Goal: Task Accomplishment & Management: Use online tool/utility

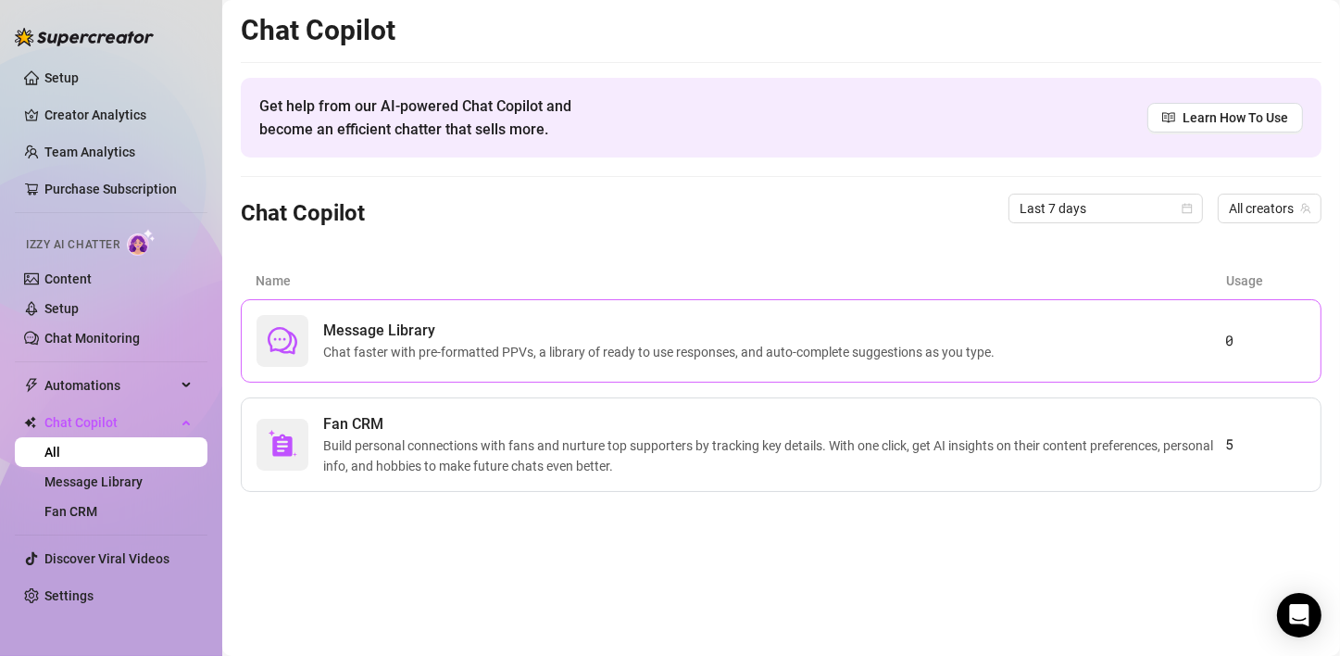
click at [792, 354] on span "Chat faster with pre-formatted PPVs, a library of ready to use responses, and a…" at bounding box center [662, 352] width 679 height 20
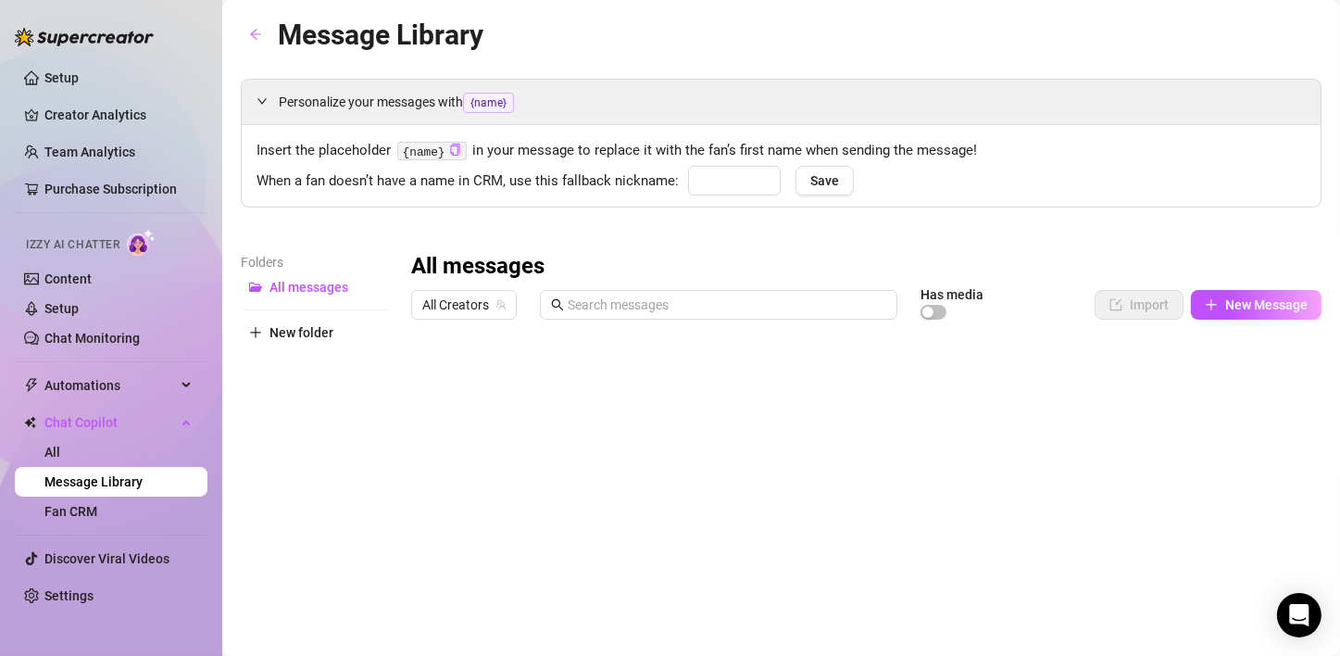
type input "babe"
click at [1231, 306] on span "New Message" at bounding box center [1266, 304] width 82 height 15
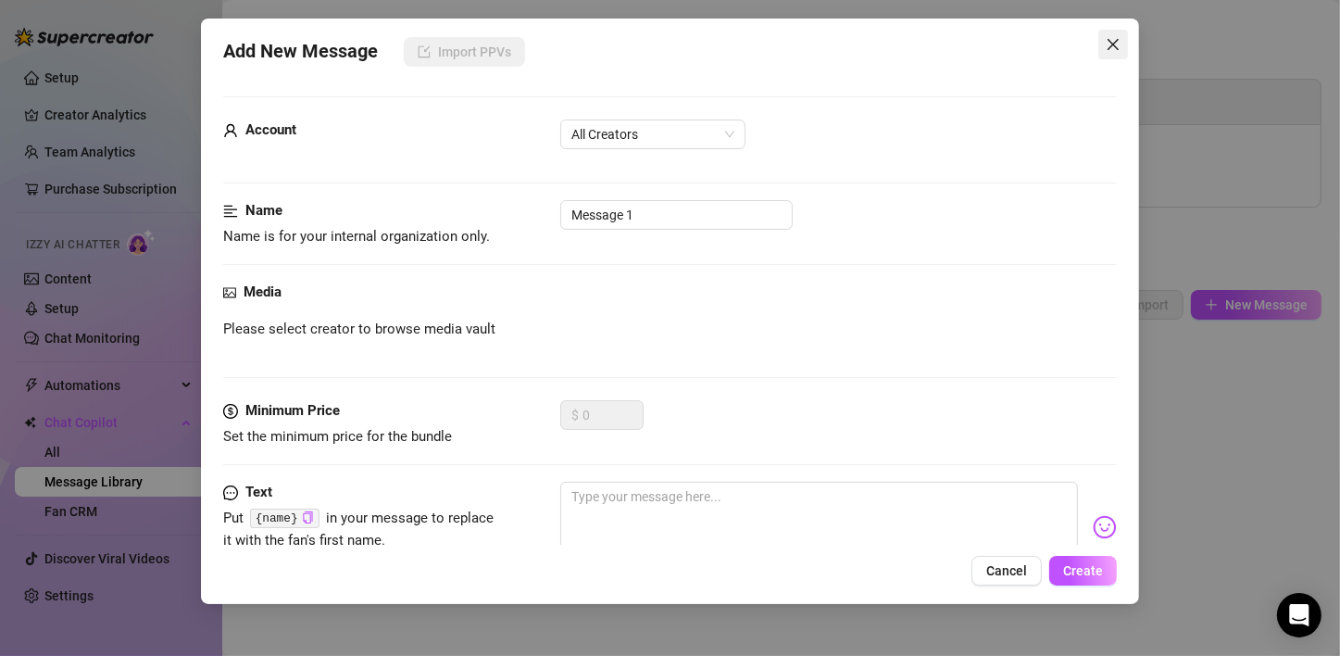
click at [1110, 39] on icon "close" at bounding box center [1113, 44] width 15 height 15
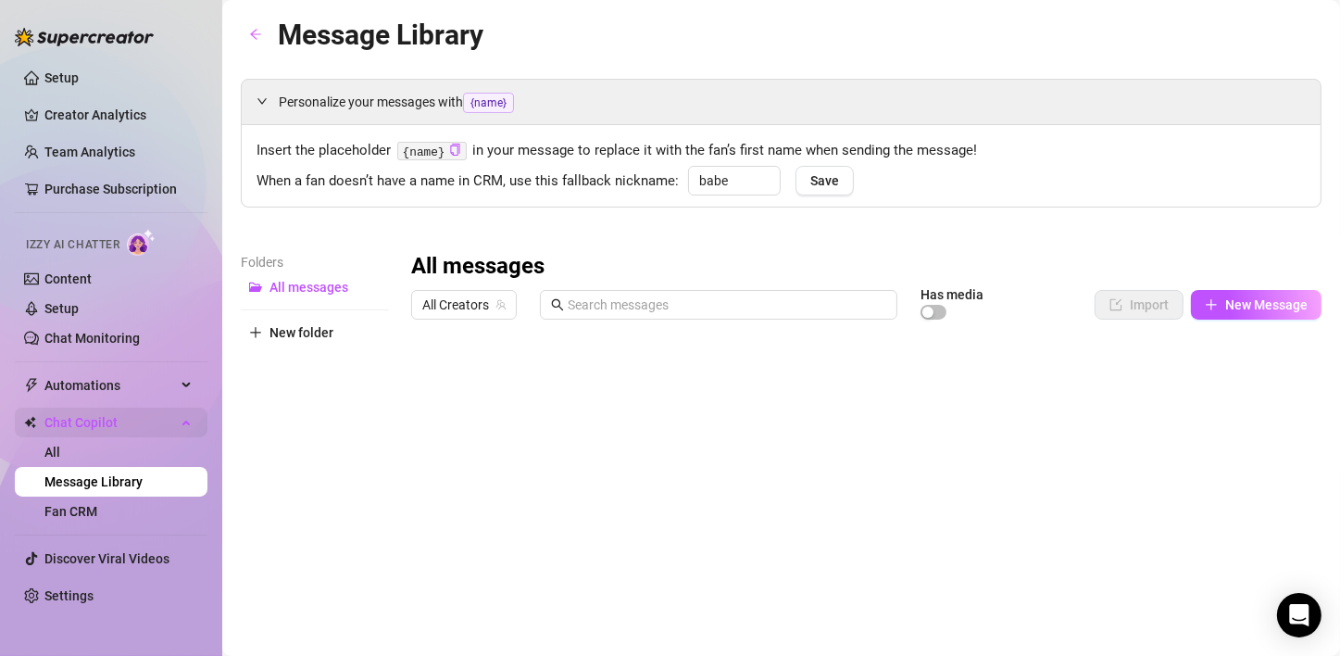
click at [184, 413] on div "Chat Copilot" at bounding box center [111, 422] width 193 height 30
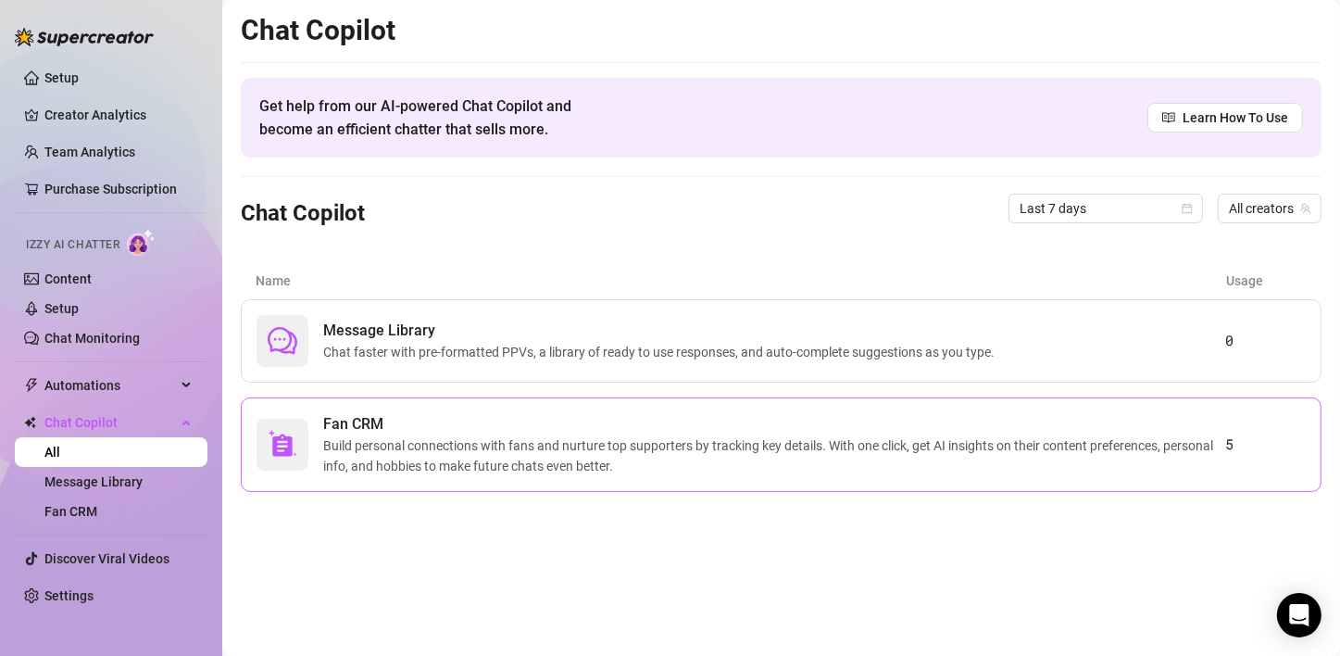
click at [898, 468] on span "Build personal connections with fans and nurture top supporters by tracking key…" at bounding box center [774, 455] width 902 height 41
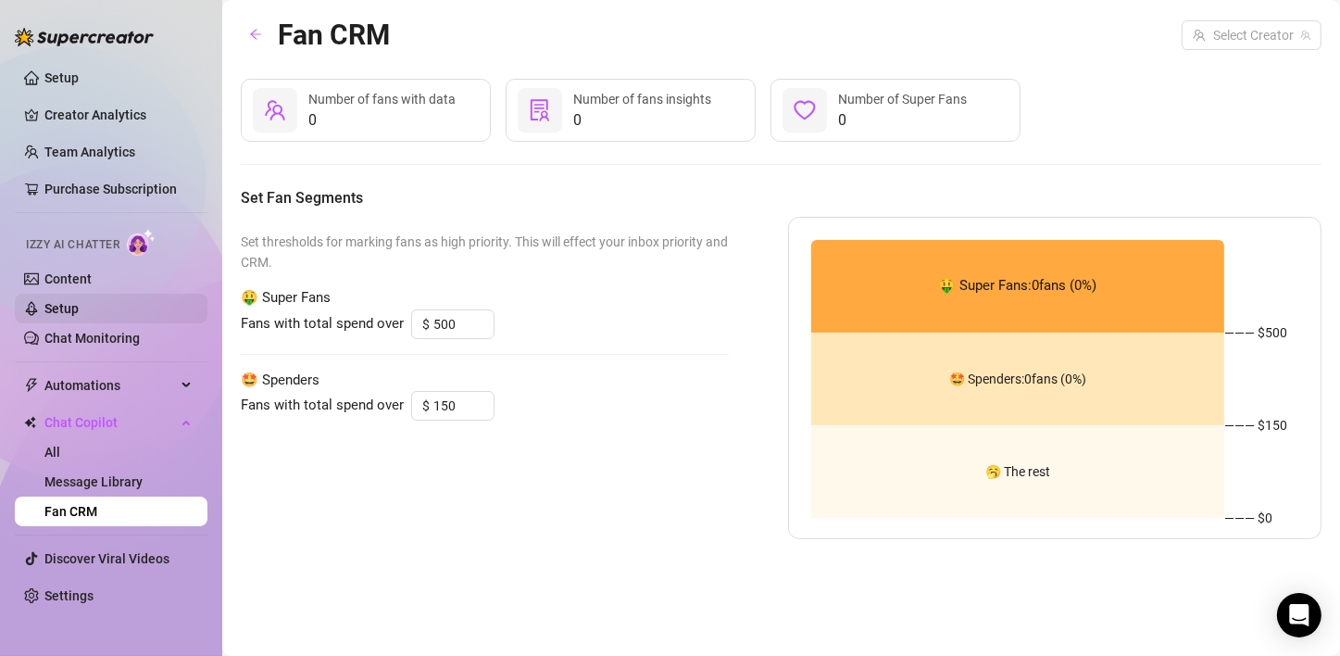
click at [69, 310] on link "Setup" at bounding box center [61, 308] width 34 height 15
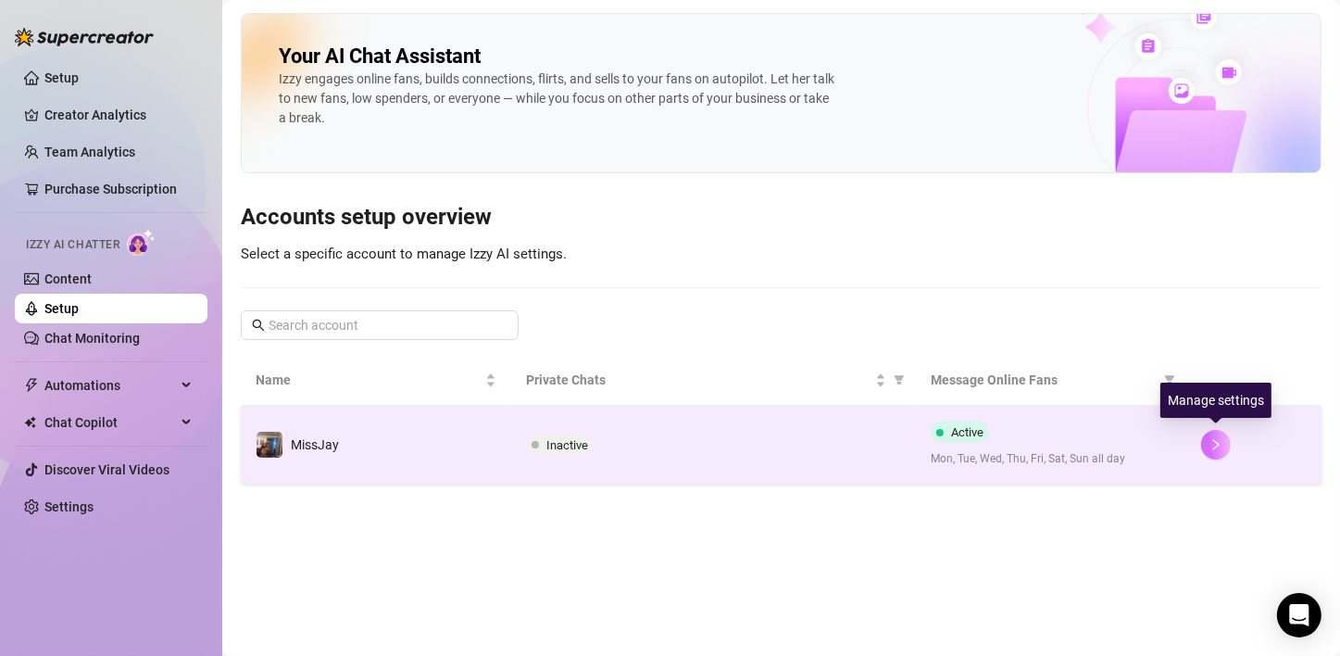
click at [1209, 441] on icon "right" at bounding box center [1215, 444] width 13 height 13
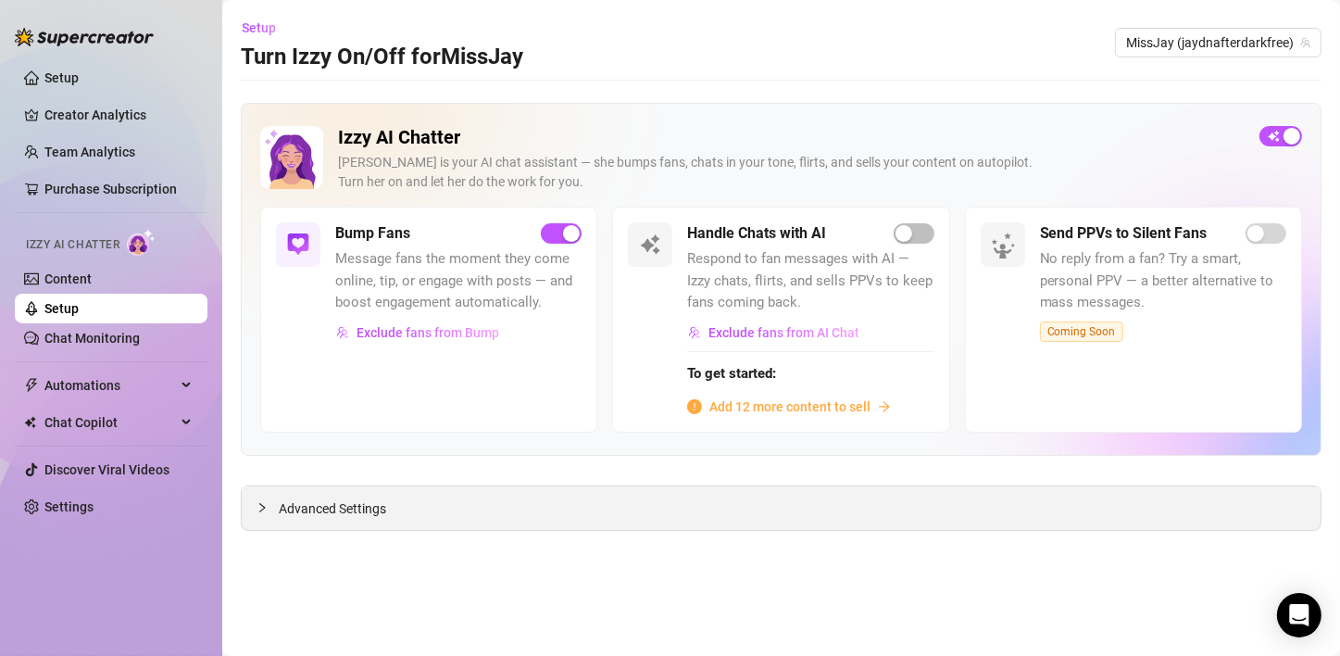
click at [271, 510] on div at bounding box center [267, 507] width 22 height 20
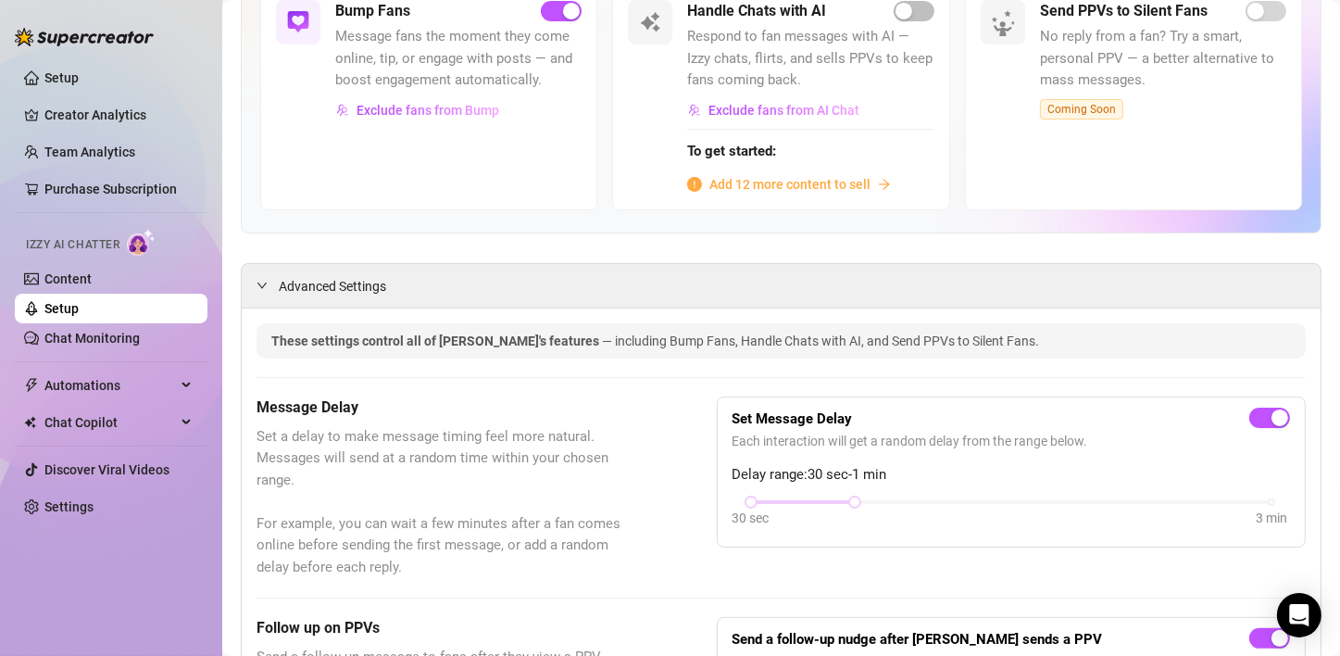
scroll to position [278, 0]
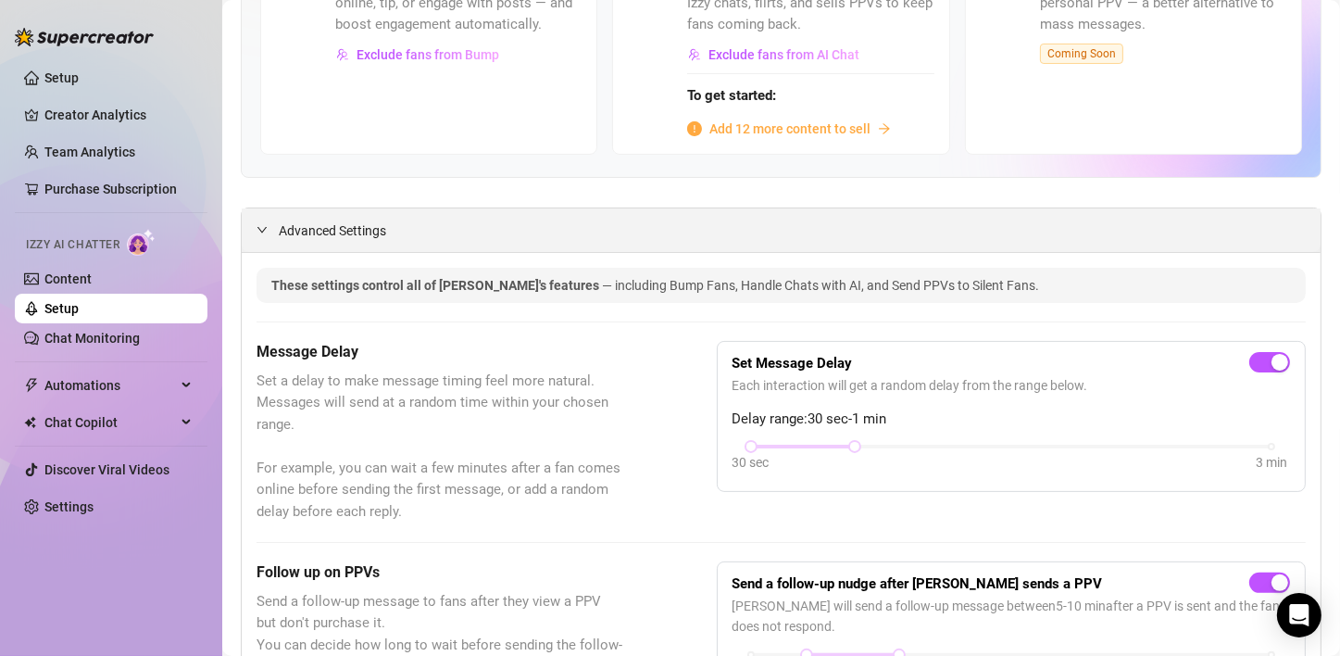
click at [316, 239] on div "Advanced Settings" at bounding box center [781, 230] width 1079 height 44
click at [319, 230] on span "Advanced Settings" at bounding box center [332, 230] width 107 height 20
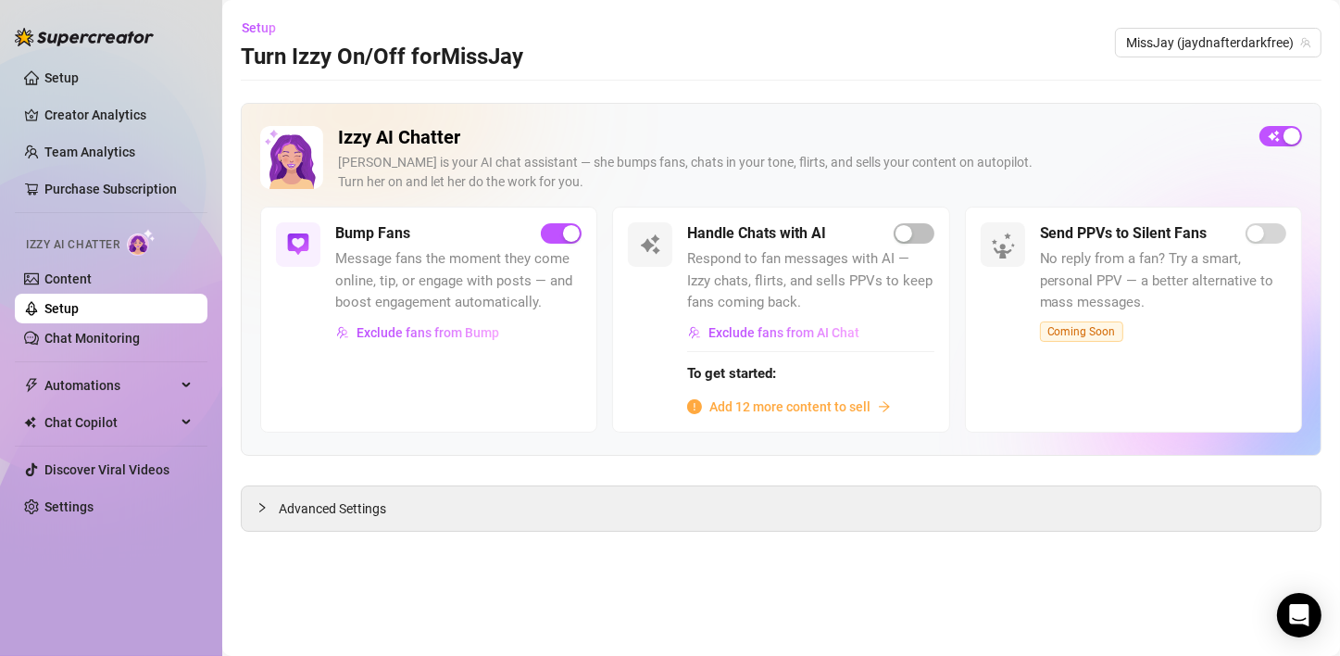
scroll to position [0, 0]
click at [302, 250] on img at bounding box center [298, 244] width 22 height 22
click at [125, 339] on link "Chat Monitoring" at bounding box center [91, 338] width 95 height 15
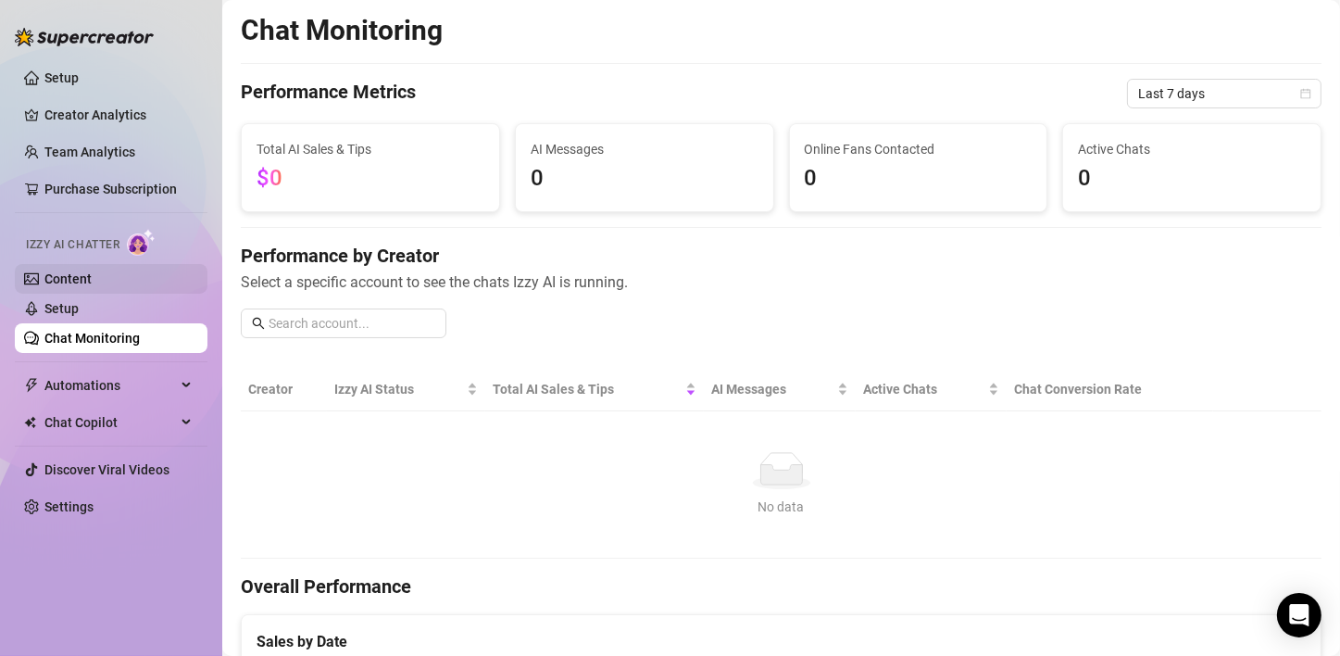
click at [44, 280] on link "Content" at bounding box center [67, 278] width 47 height 15
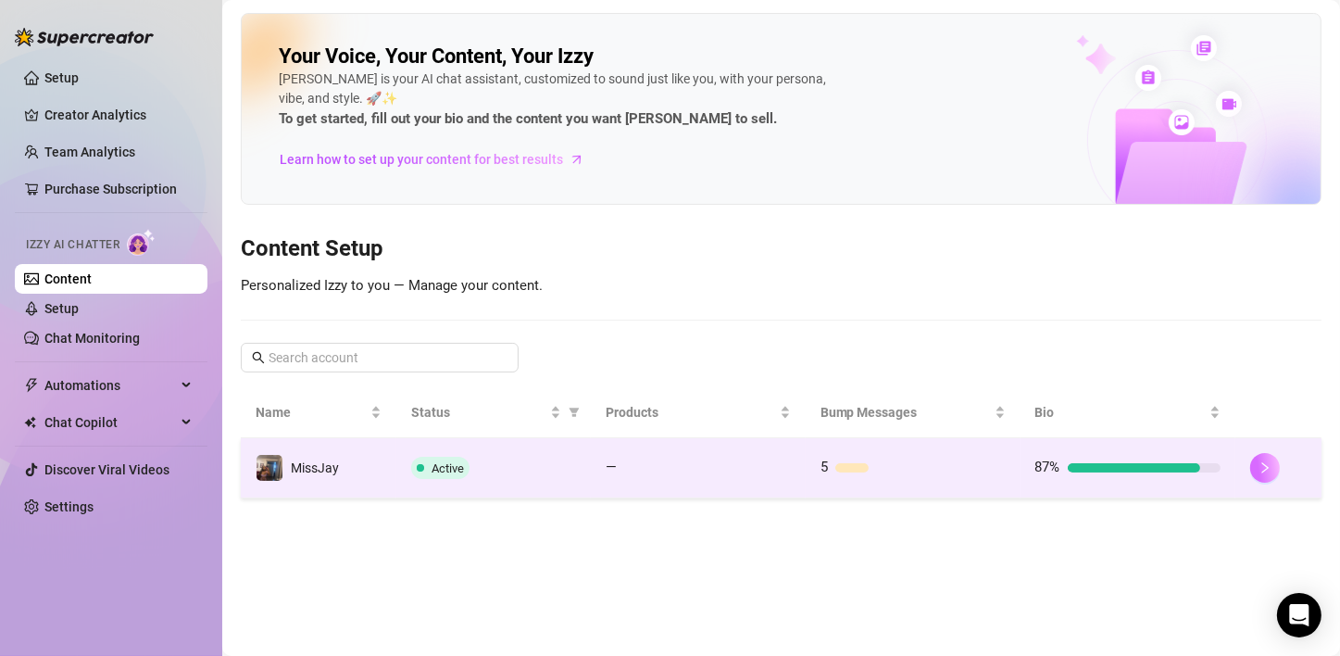
click at [1271, 470] on button "button" at bounding box center [1265, 468] width 30 height 30
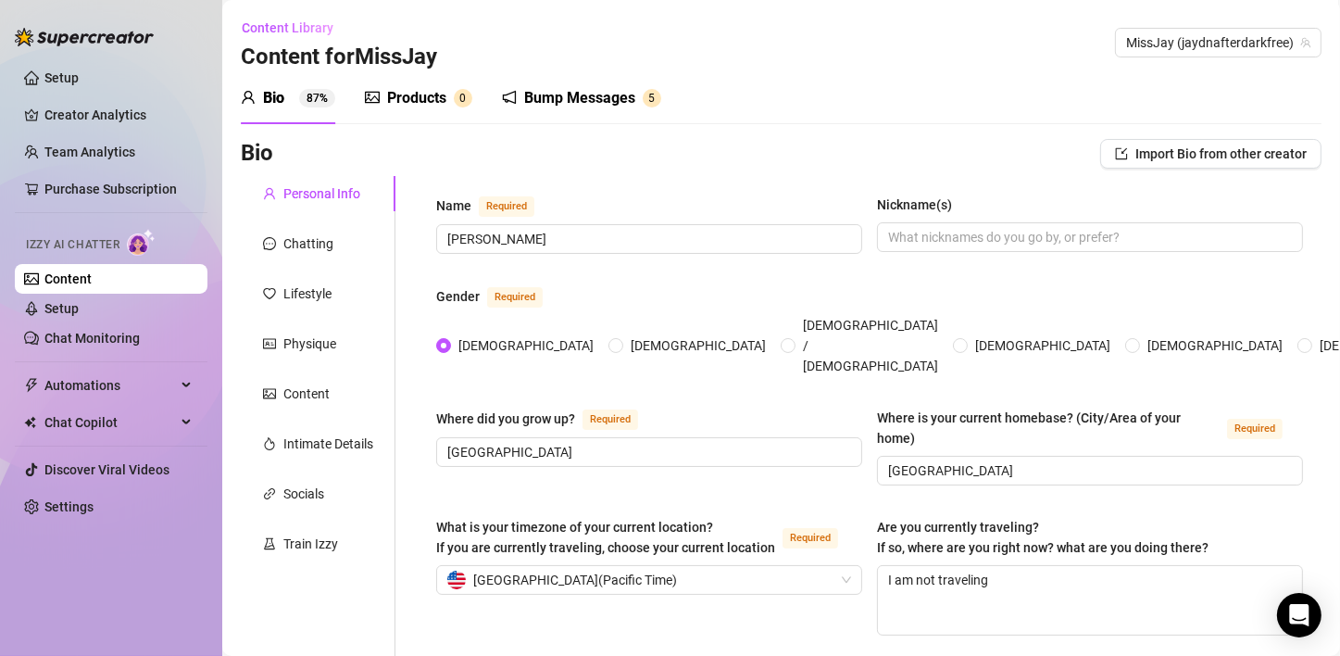
click at [553, 95] on div "Bump Messages" at bounding box center [579, 98] width 111 height 22
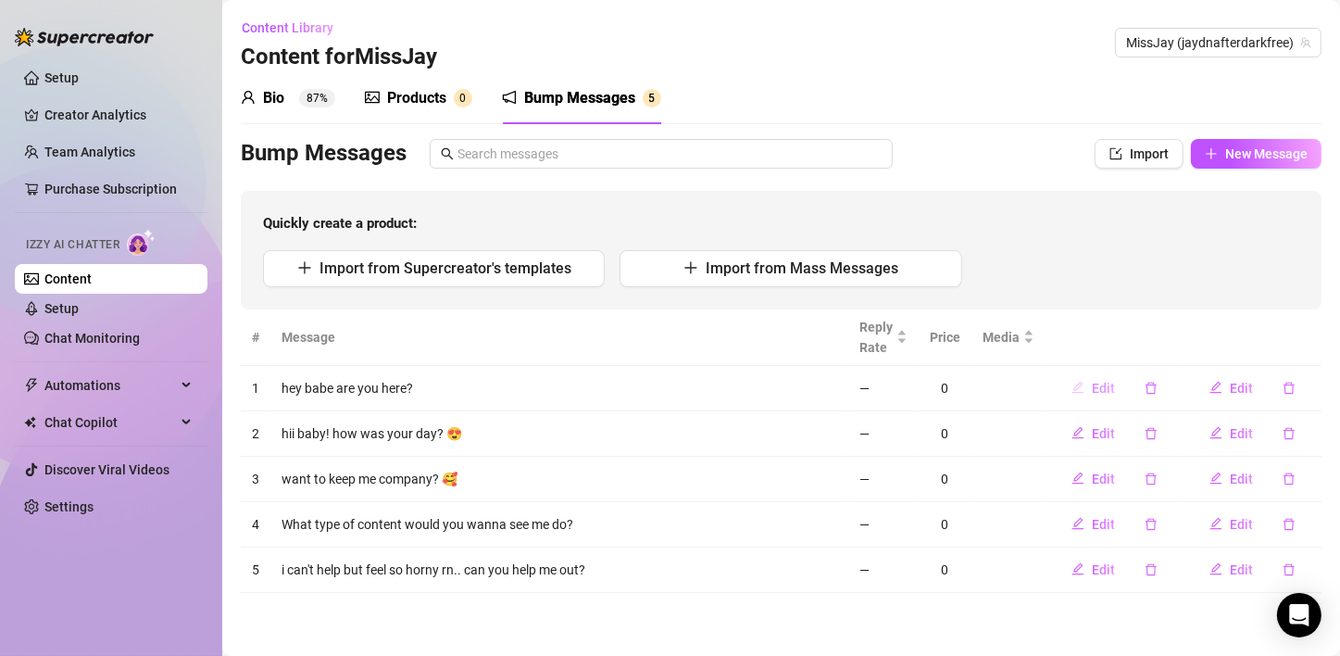
click at [1088, 383] on button "Edit" at bounding box center [1092, 388] width 73 height 30
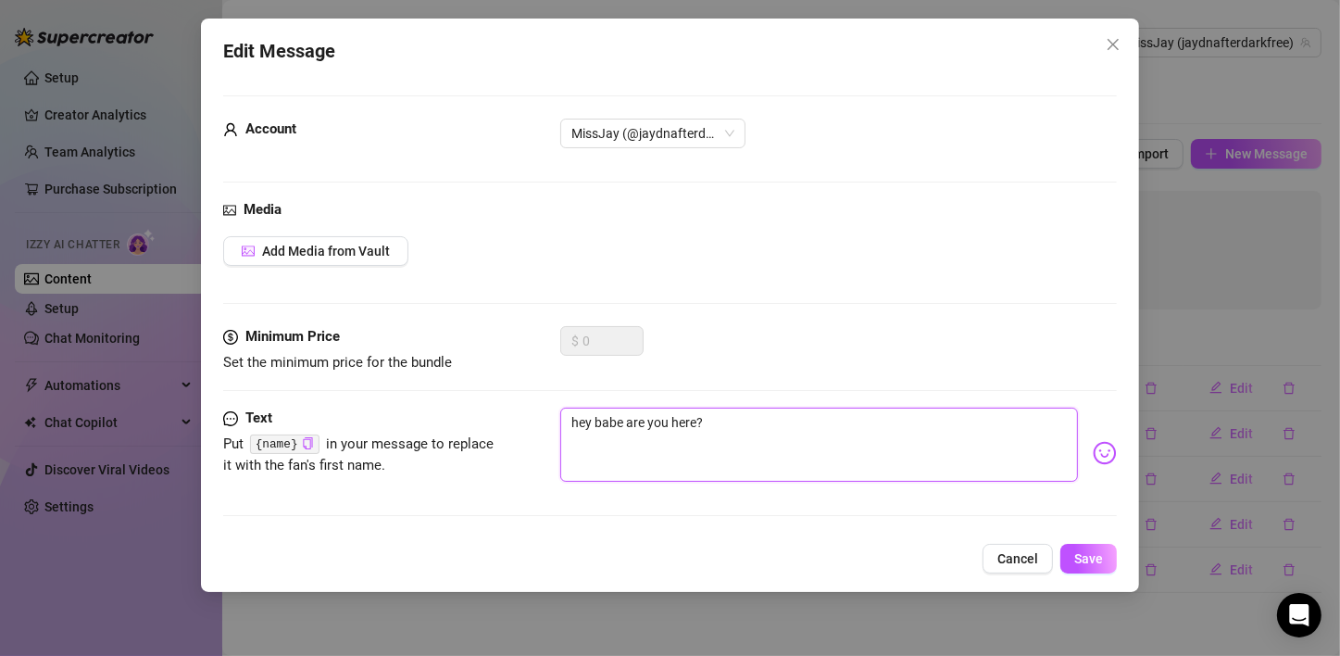
drag, startPoint x: 696, startPoint y: 415, endPoint x: 408, endPoint y: 403, distance: 288.2
click at [408, 403] on form "Account MissJay (@jaydnafterdarkfree) Media Add Media from Vault Minimum Price …" at bounding box center [669, 313] width 893 height 437
type textarea "Hey babe are you there?"
click at [1088, 556] on span "Save" at bounding box center [1088, 558] width 29 height 15
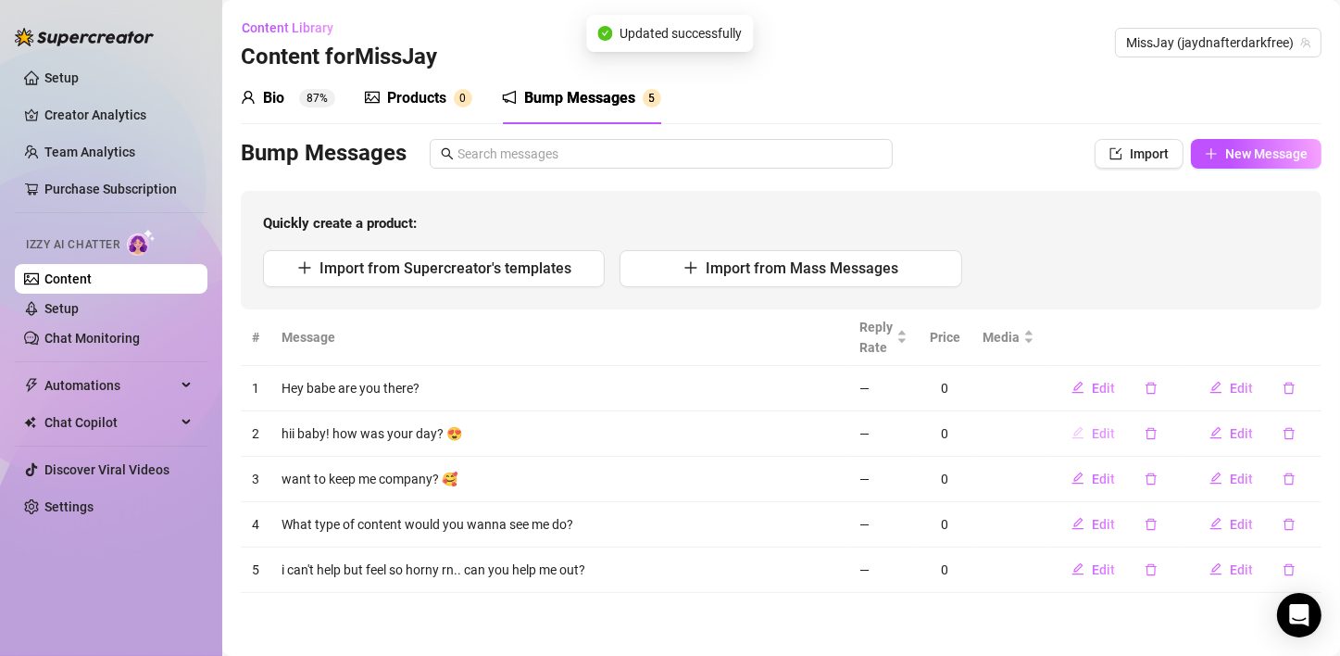
click at [1078, 435] on icon "edit" at bounding box center [1077, 432] width 13 height 13
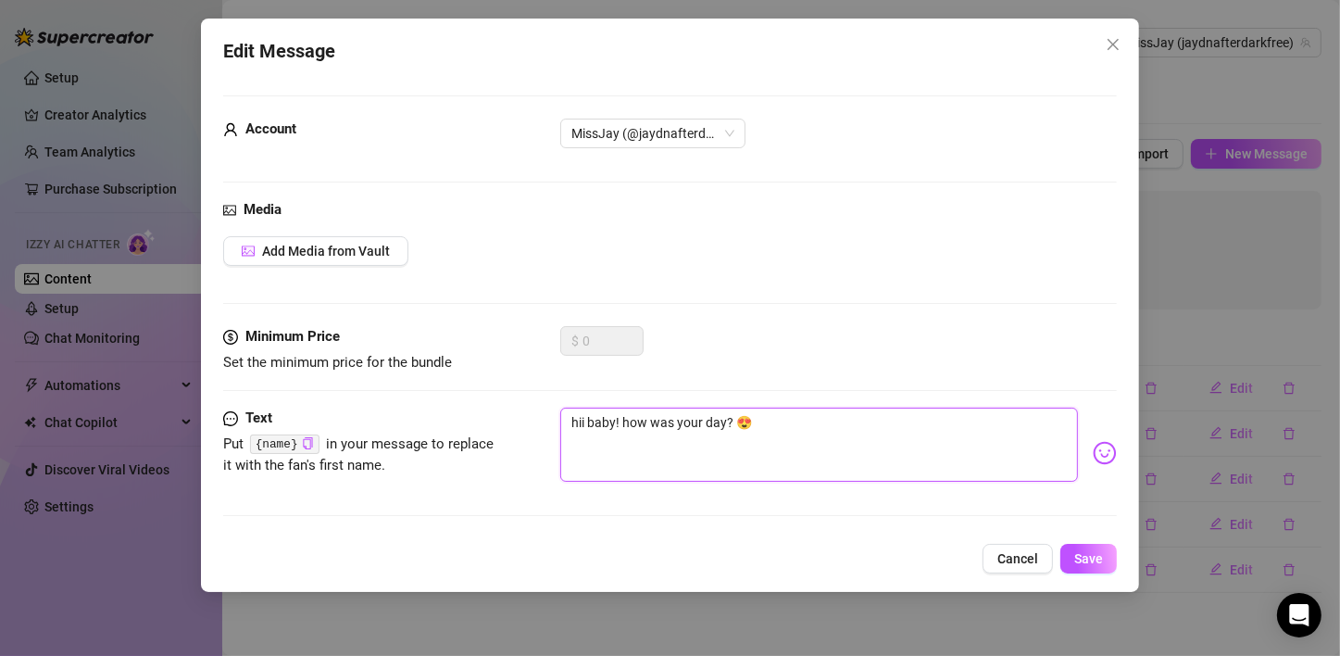
drag, startPoint x: 820, startPoint y: 417, endPoint x: 505, endPoint y: 447, distance: 317.2
click at [505, 447] on div "Text Put {name} in your message to replace it with the fan's first name. hii ba…" at bounding box center [669, 452] width 893 height 91
click at [1091, 431] on div "Hi baby! How was your day?" at bounding box center [838, 452] width 556 height 91
click at [1093, 457] on img at bounding box center [1105, 453] width 24 height 24
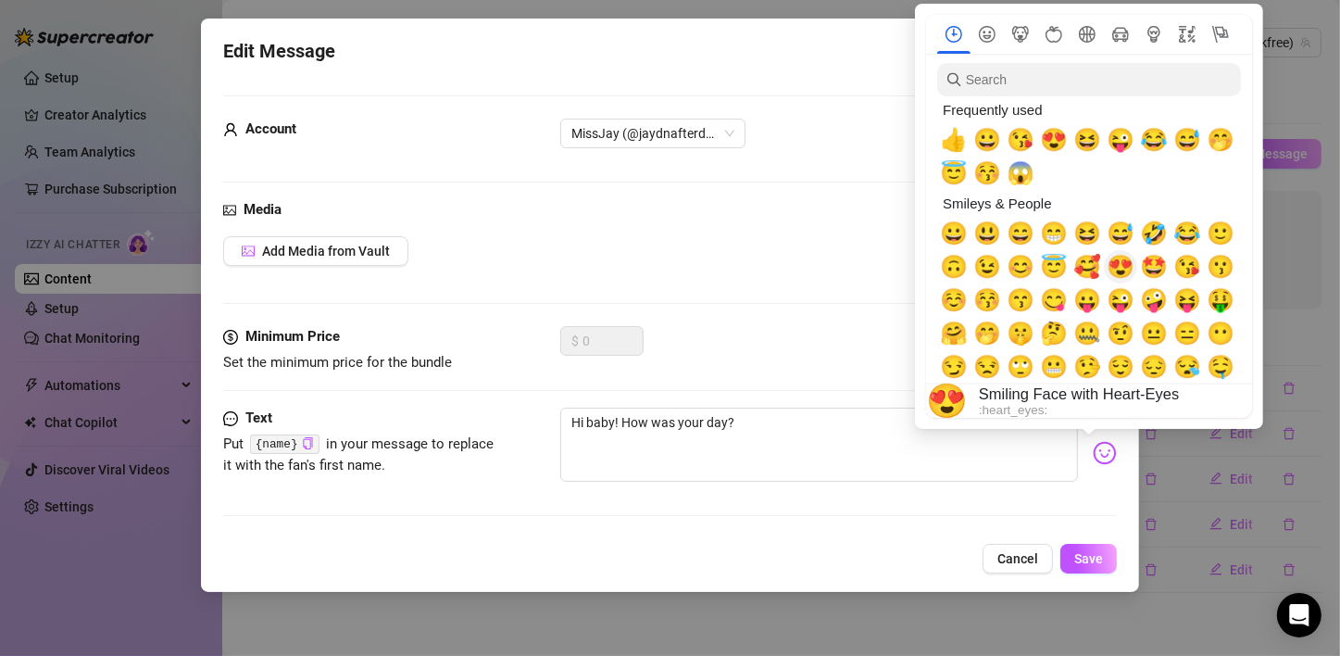
click at [1124, 273] on span "😍" at bounding box center [1120, 267] width 28 height 26
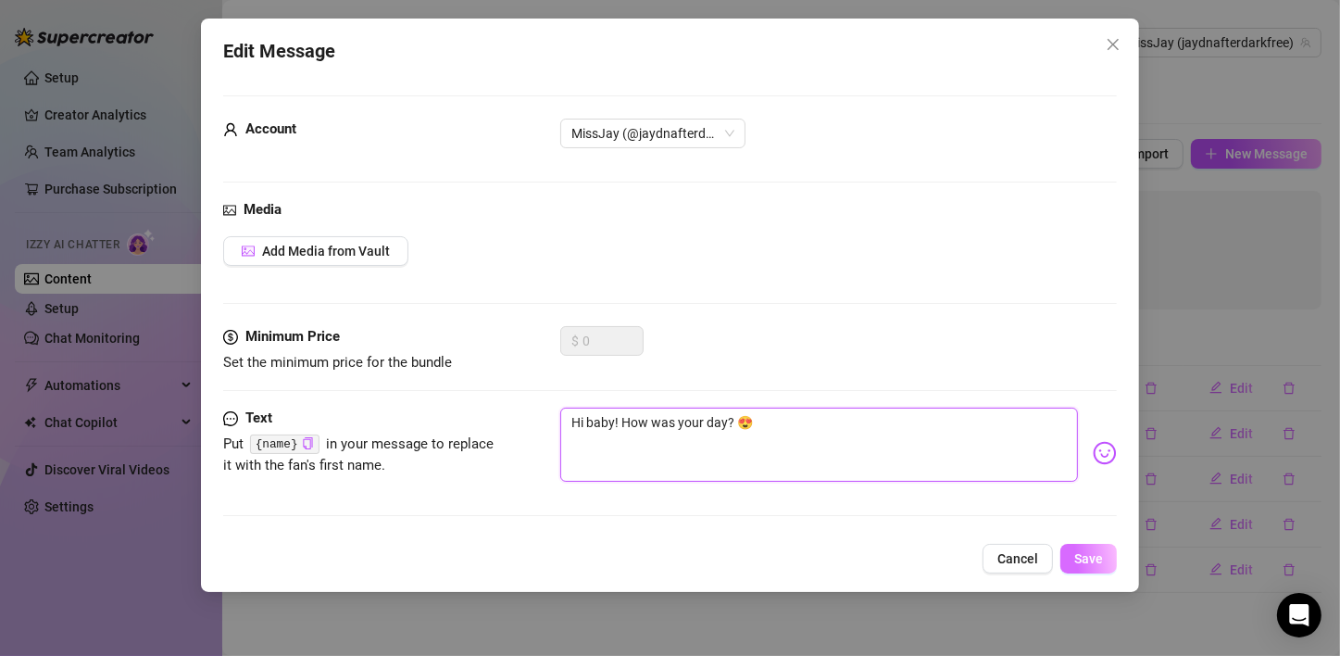
type textarea "Hi baby! How was your day? 😍"
click at [1106, 565] on button "Save" at bounding box center [1088, 558] width 56 height 30
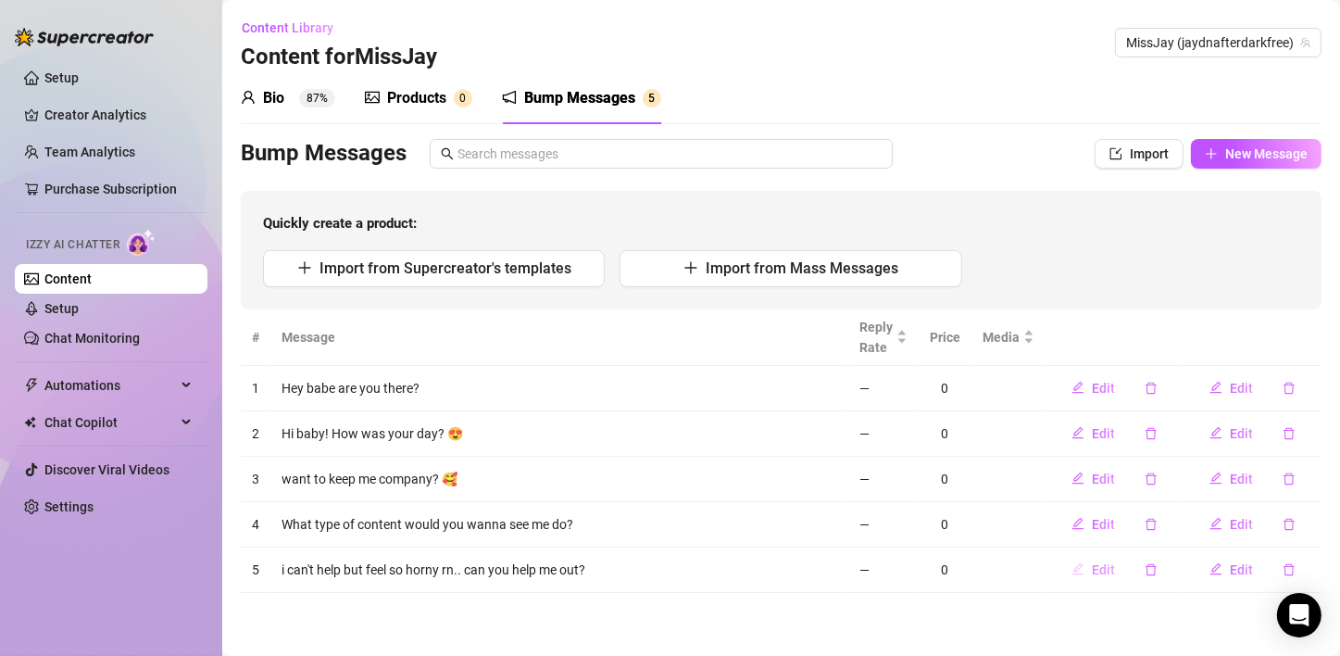
click at [1077, 563] on icon "edit" at bounding box center [1077, 568] width 13 height 13
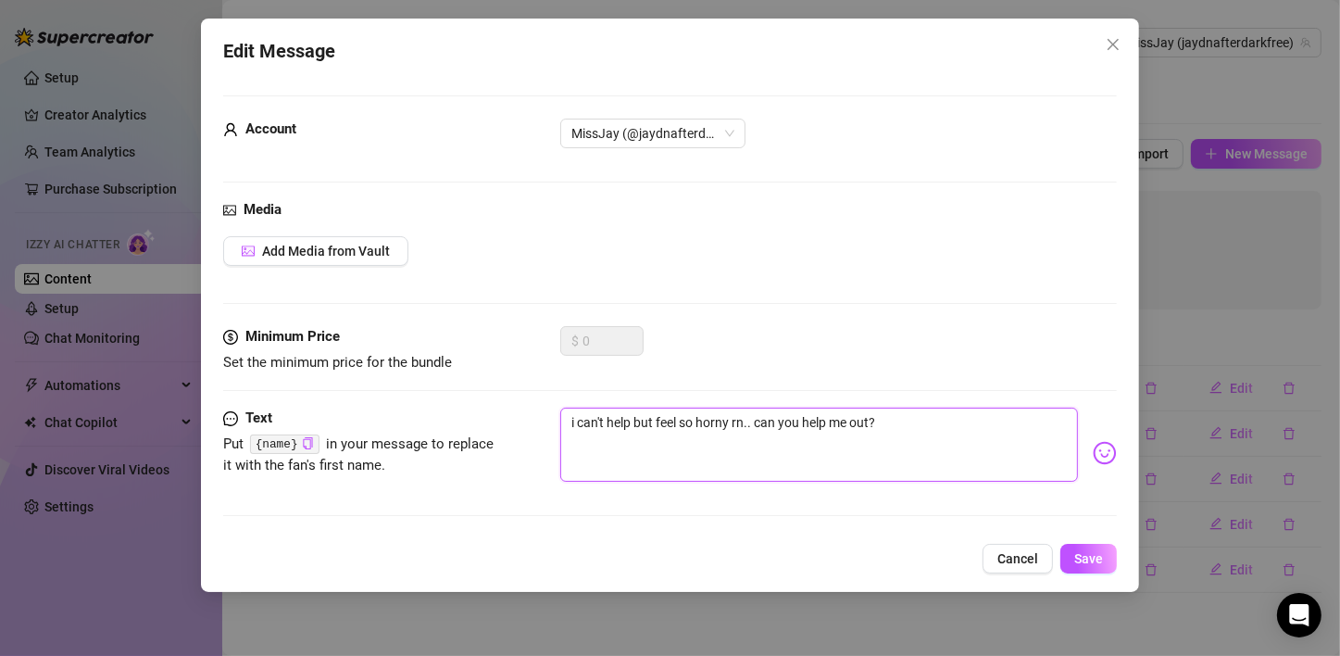
click at [573, 418] on textarea "i can't help but feel so horny rn.. can you help me out?" at bounding box center [819, 444] width 518 height 74
drag, startPoint x: 943, startPoint y: 428, endPoint x: 373, endPoint y: 439, distance: 570.5
click at [373, 439] on div "Text Put {name} in your message to replace it with the fan's first name. i can'…" at bounding box center [669, 452] width 893 height 91
type textarea "I can't help but to feel so horny right now.. can you help me out?"
click at [1073, 560] on button "Save" at bounding box center [1088, 558] width 56 height 30
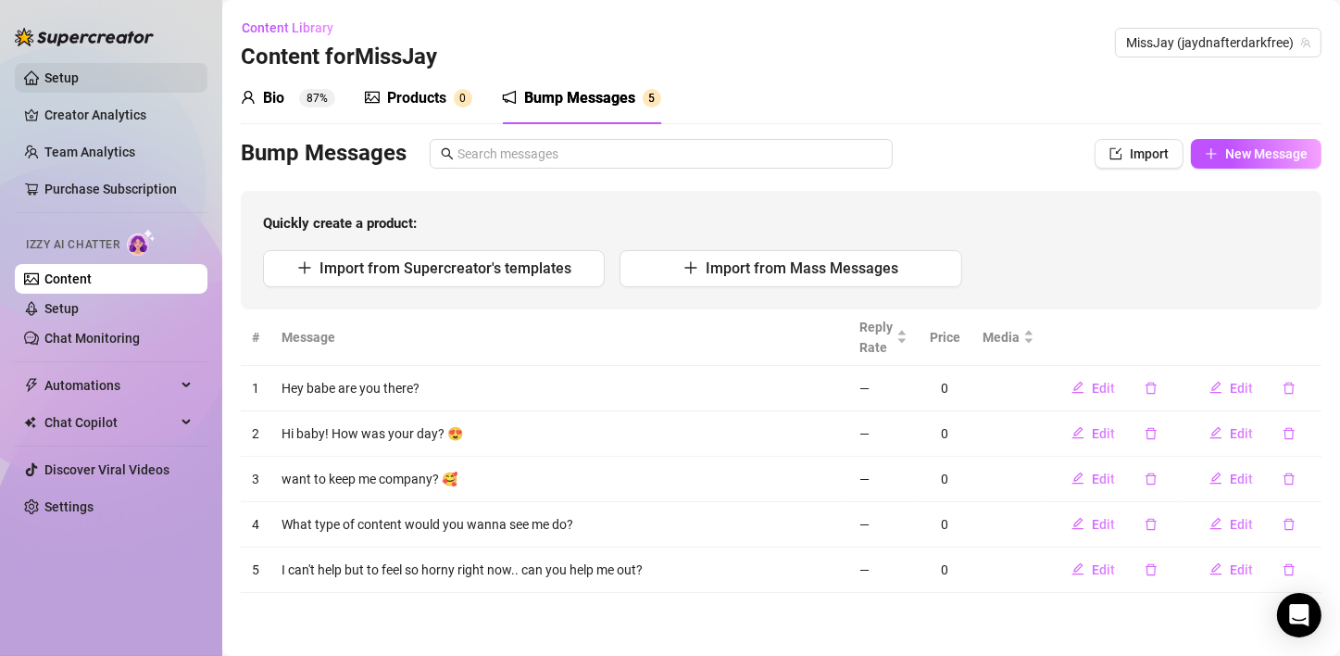
click at [57, 70] on link "Setup" at bounding box center [61, 77] width 34 height 15
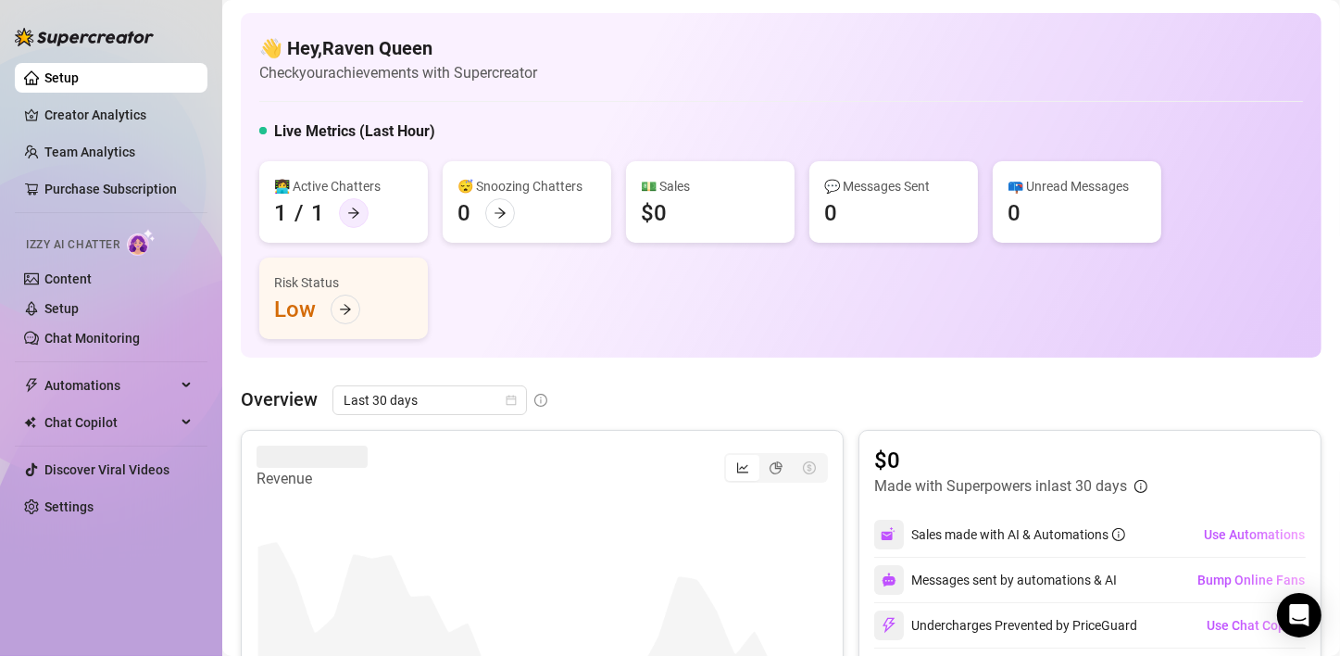
click at [361, 217] on div at bounding box center [354, 213] width 30 height 30
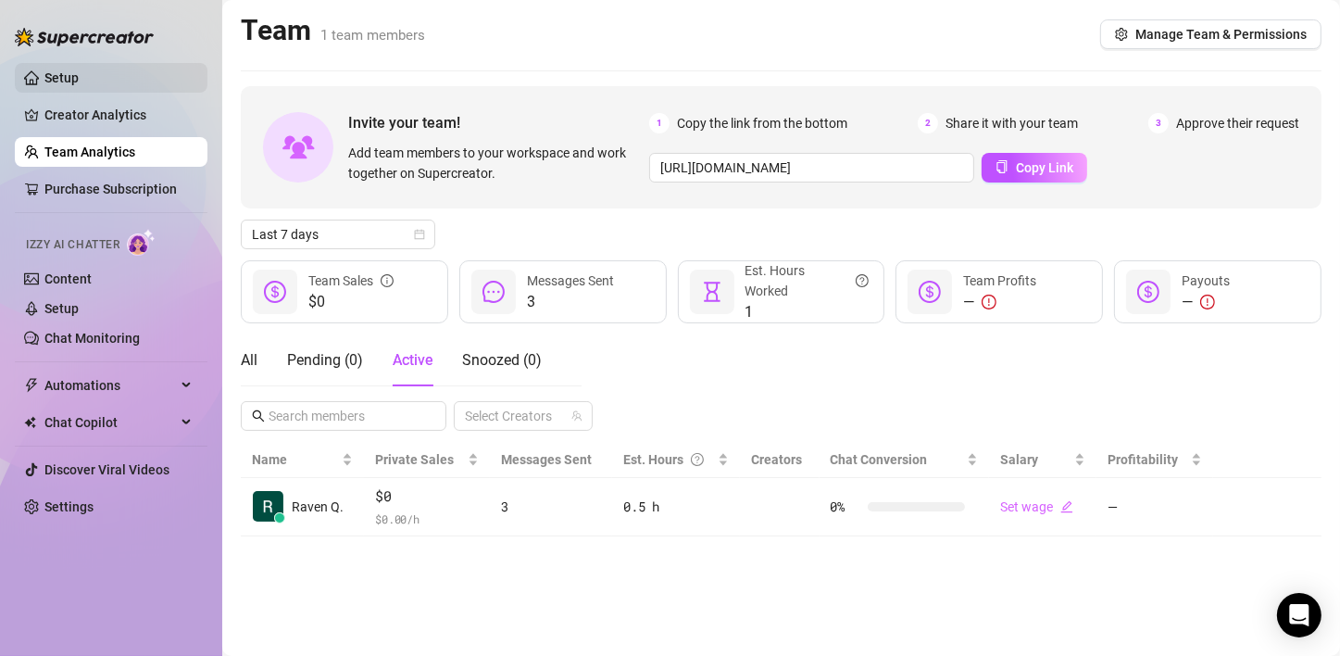
click at [51, 80] on link "Setup" at bounding box center [61, 77] width 34 height 15
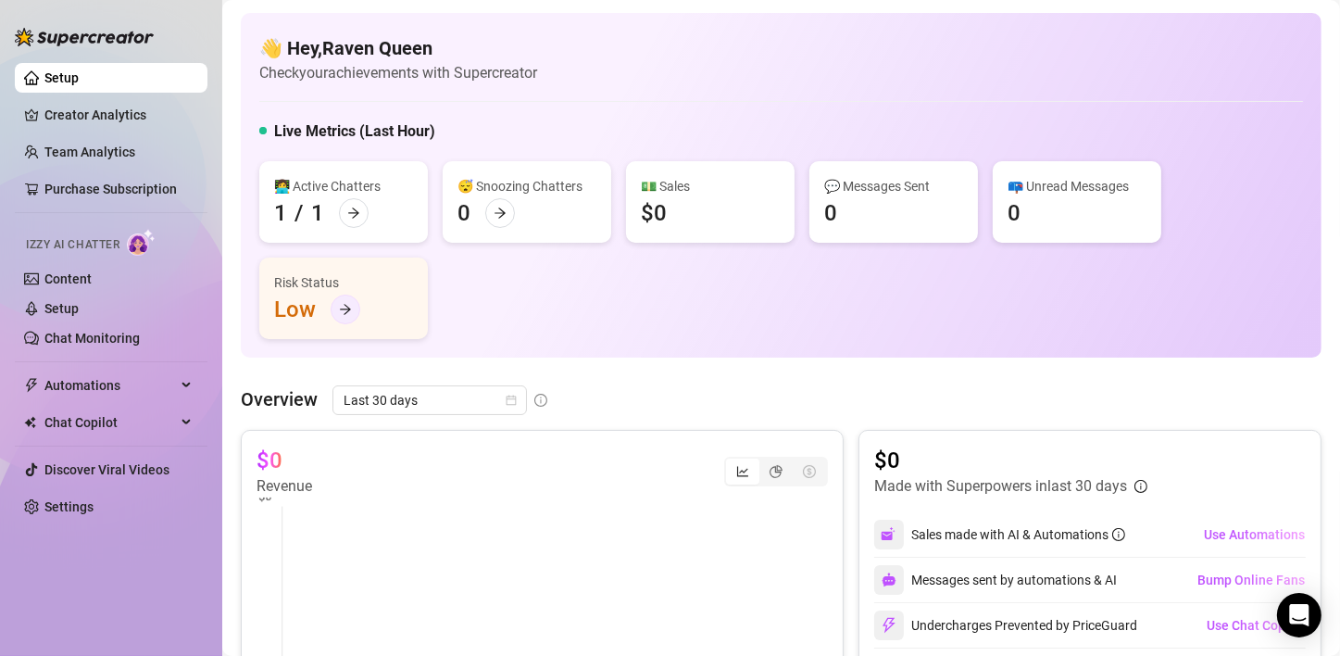
click at [349, 317] on div at bounding box center [346, 309] width 30 height 30
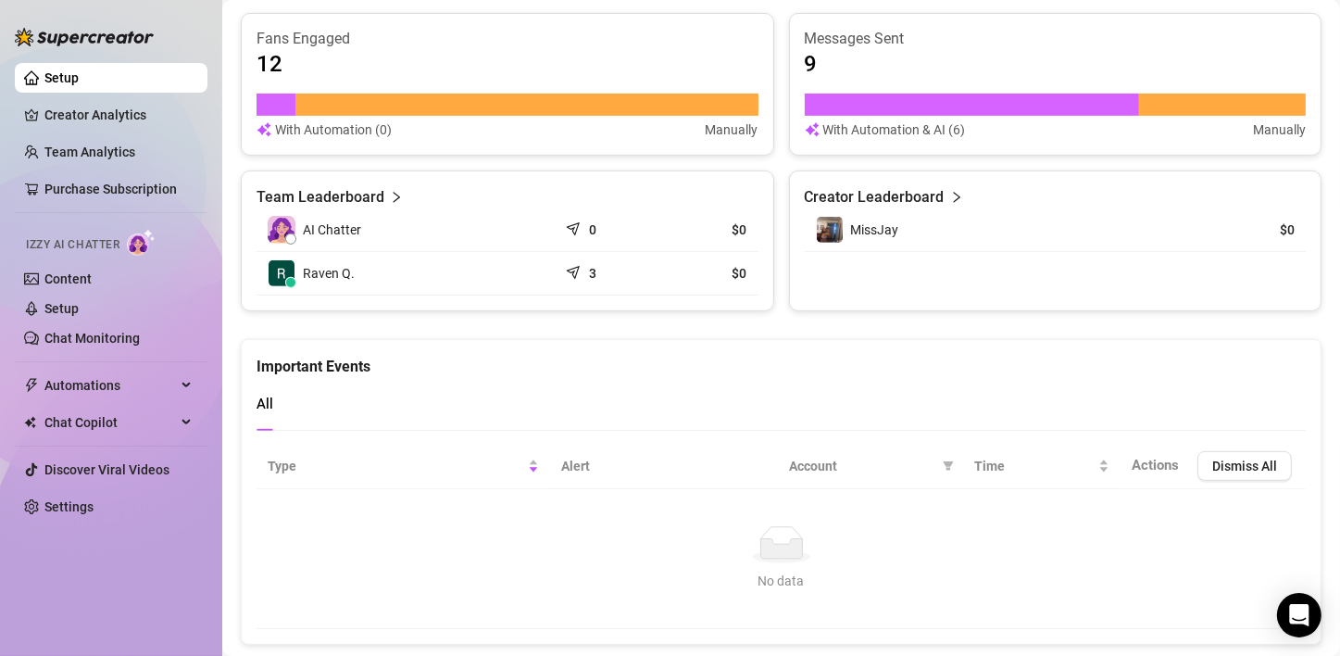
scroll to position [773, 0]
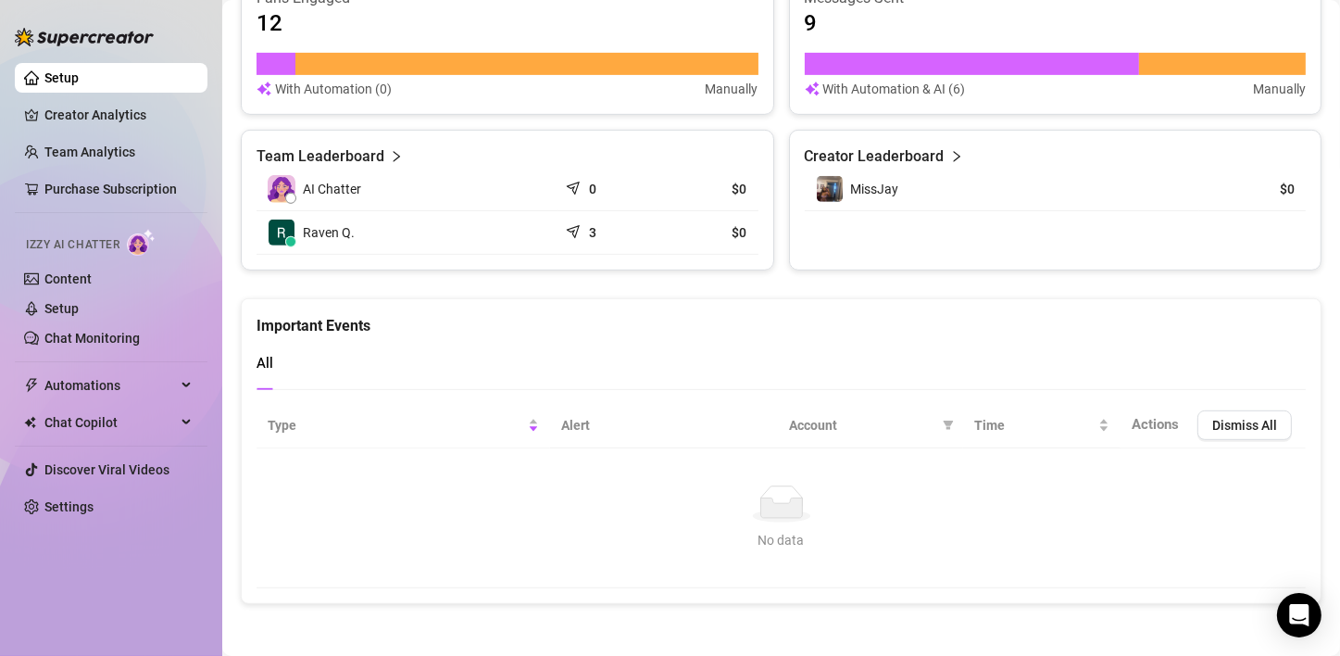
click at [396, 154] on icon "right" at bounding box center [396, 156] width 13 height 13
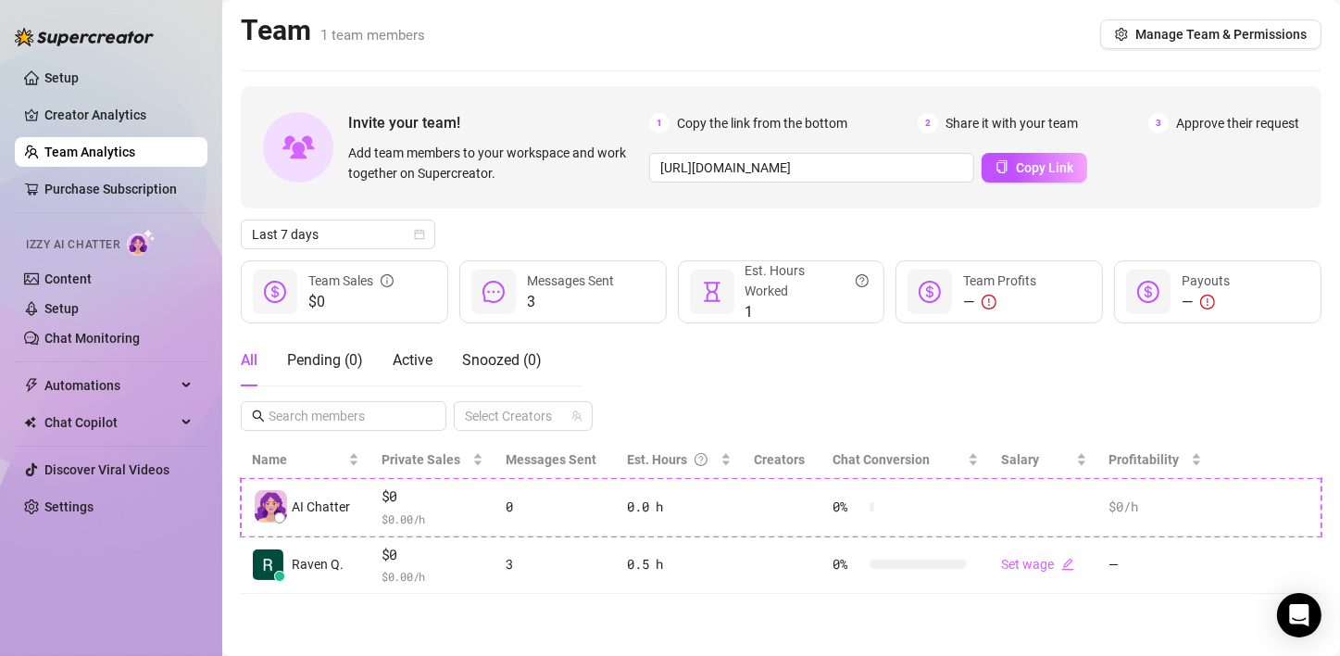
click at [817, 384] on div "All Pending ( 0 ) Active Snoozed ( 0 ) Select Creators" at bounding box center [781, 382] width 1081 height 96
click at [509, 296] on div at bounding box center [493, 291] width 44 height 44
click at [96, 187] on link "Purchase Subscription" at bounding box center [110, 188] width 132 height 15
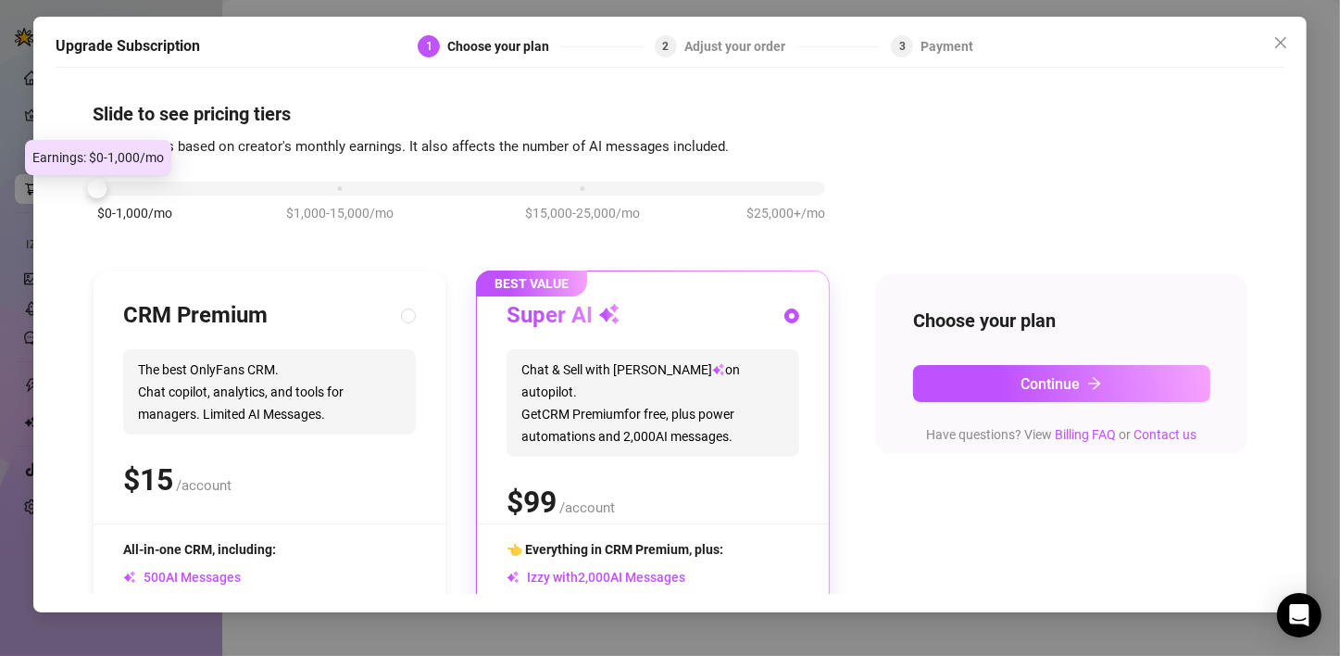
drag, startPoint x: 325, startPoint y: 191, endPoint x: 135, endPoint y: 214, distance: 191.2
click at [135, 189] on div "$0-1,000/mo $1,000-15,000/mo $15,000-25,000/mo $25,000+/mo" at bounding box center [461, 183] width 728 height 11
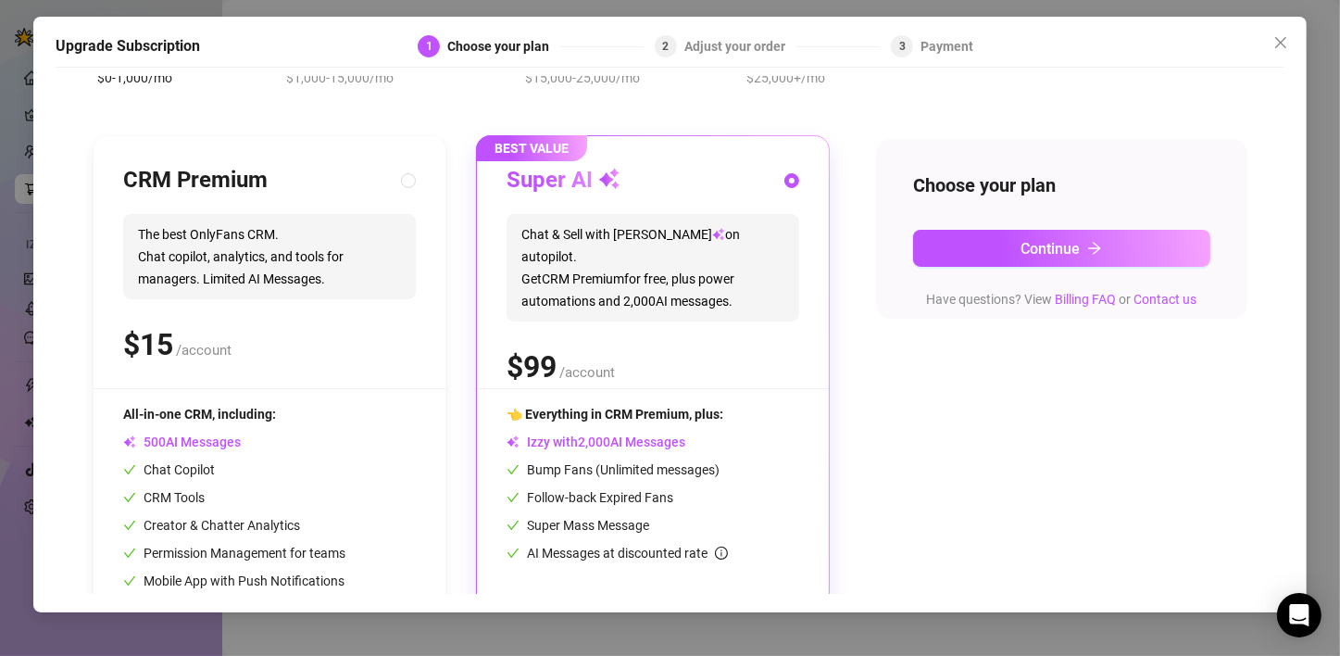
scroll to position [185, 0]
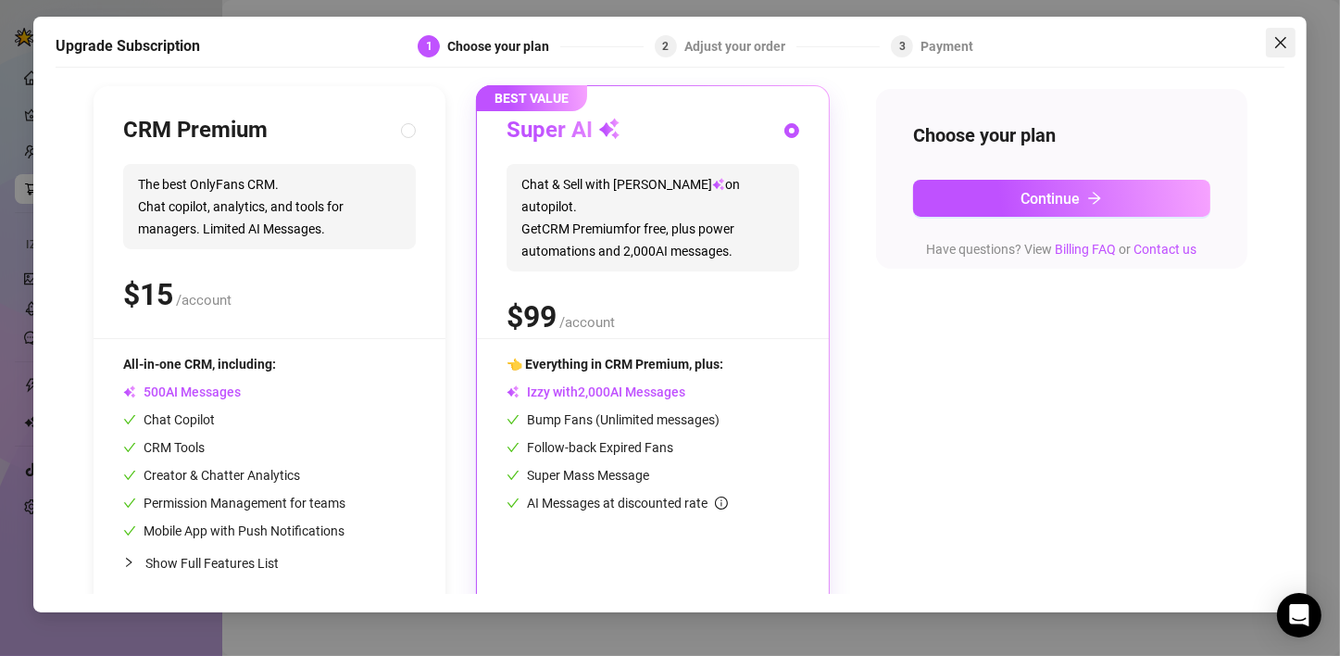
click at [1280, 50] on button "Close" at bounding box center [1281, 43] width 30 height 30
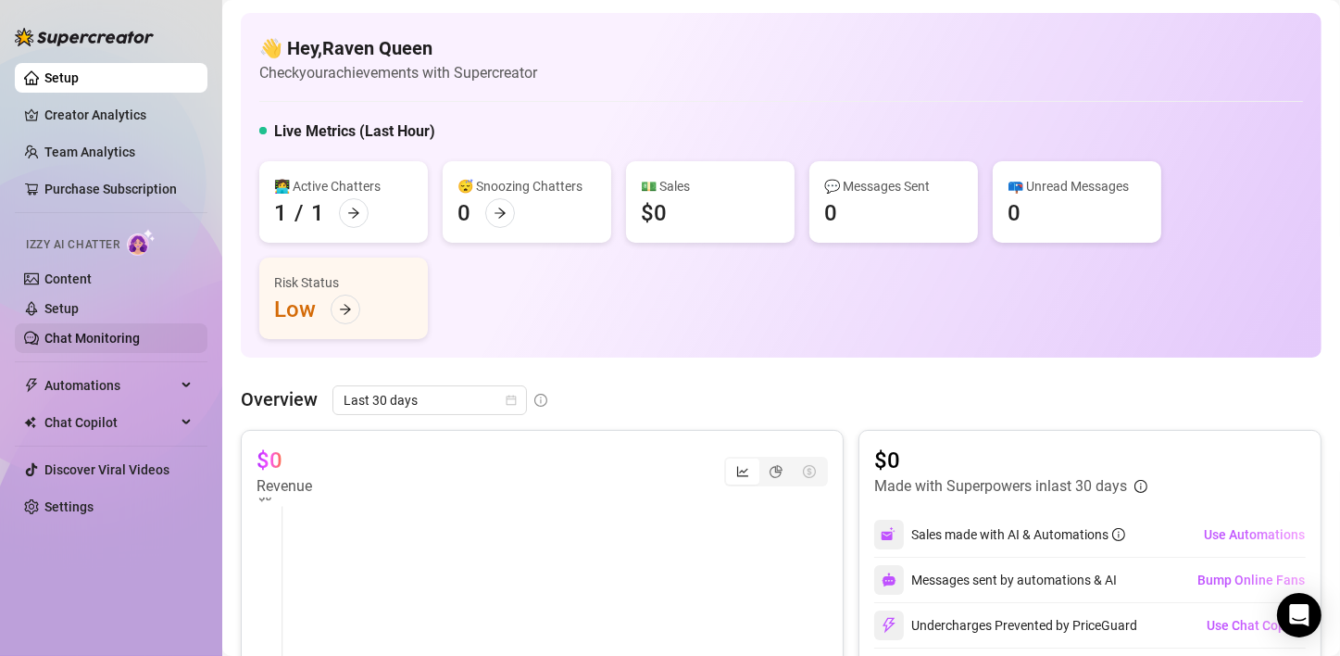
click at [81, 331] on link "Chat Monitoring" at bounding box center [91, 338] width 95 height 15
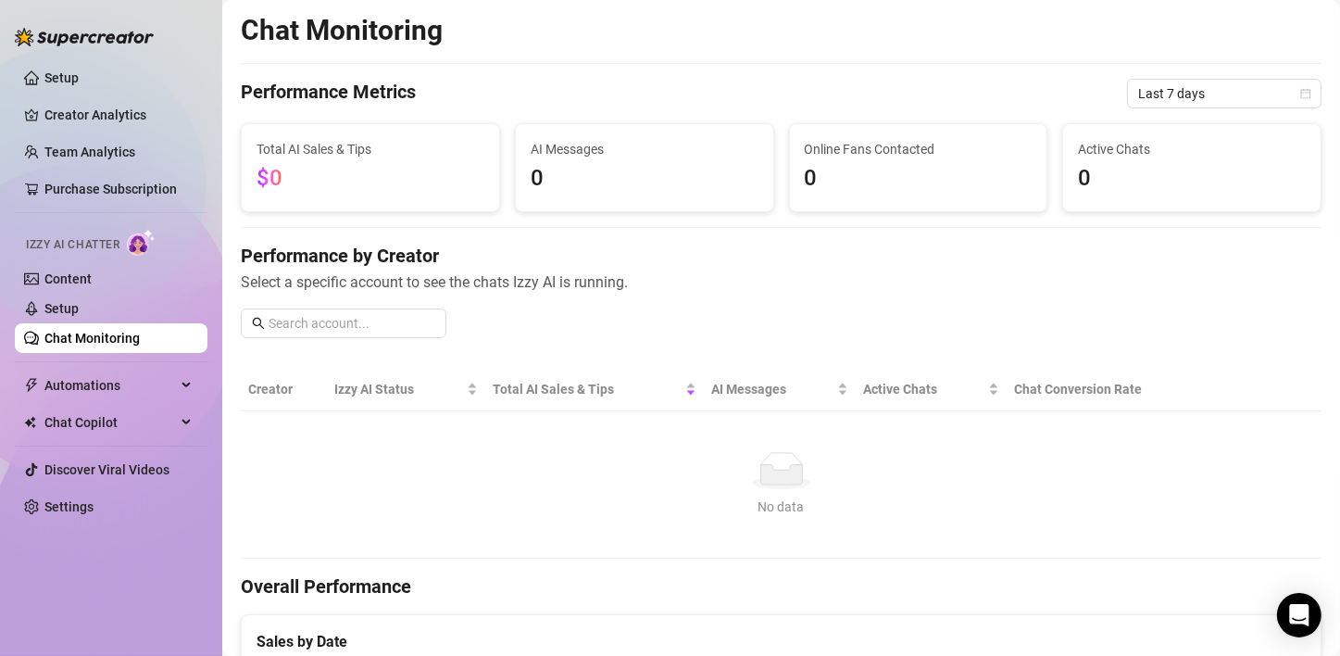
click at [156, 369] on ul "Setup Creator Analytics Team Analytics Purchase Subscription Izzy AI Chatter Co…" at bounding box center [111, 292] width 193 height 473
click at [149, 387] on span "Automations" at bounding box center [109, 385] width 131 height 30
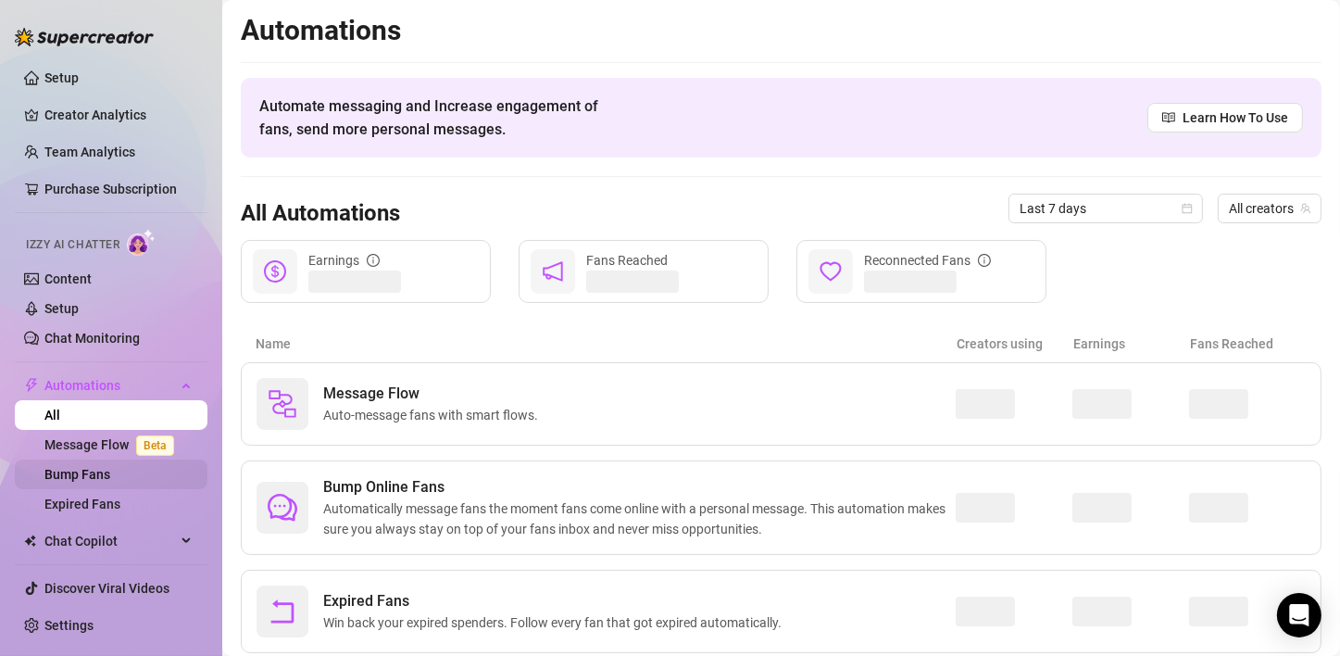
click at [110, 478] on link "Bump Fans" at bounding box center [77, 474] width 66 height 15
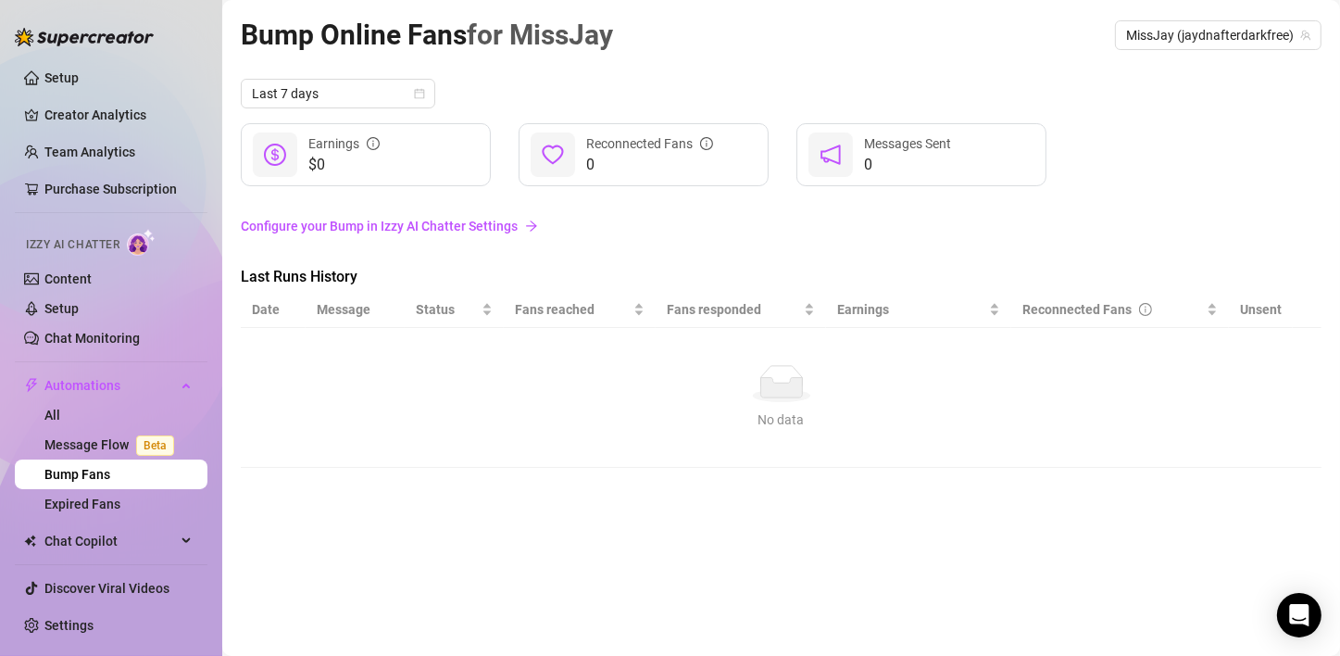
click at [106, 475] on link "Bump Fans" at bounding box center [77, 474] width 66 height 15
click at [421, 225] on link "Configure your Bump in Izzy AI Chatter Settings" at bounding box center [781, 226] width 1081 height 20
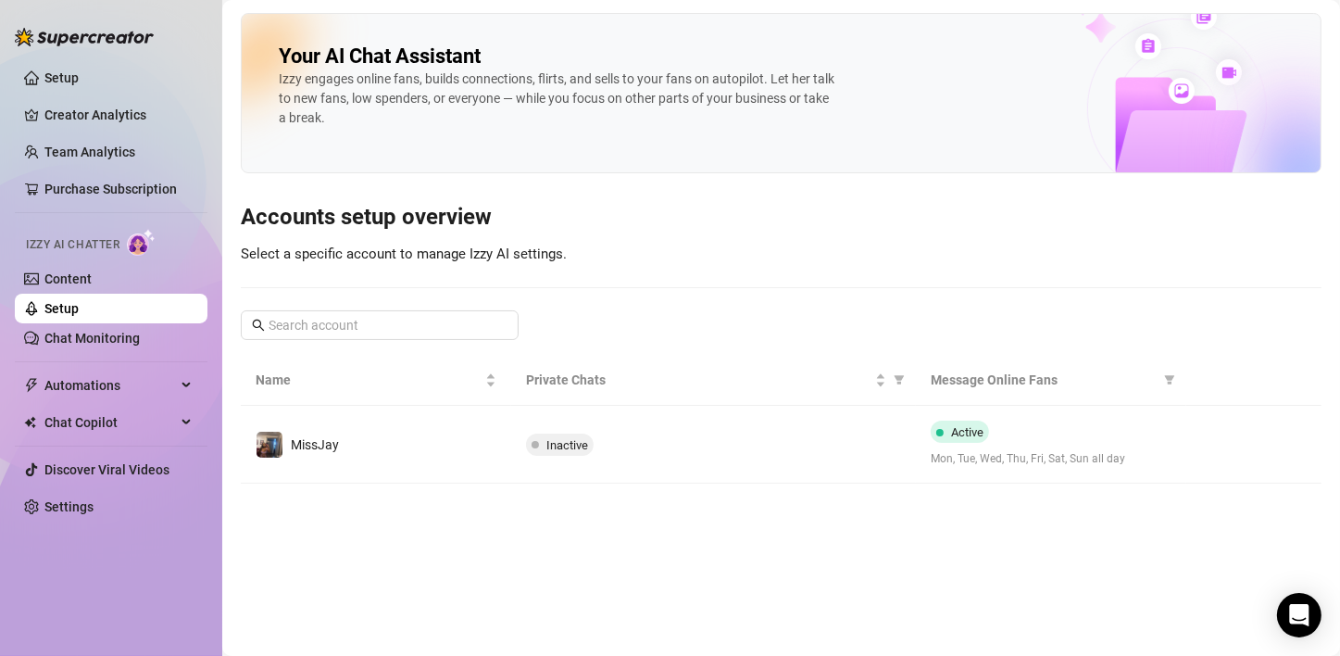
click at [79, 301] on link "Setup" at bounding box center [61, 308] width 34 height 15
click at [173, 374] on span "Automations" at bounding box center [109, 385] width 131 height 30
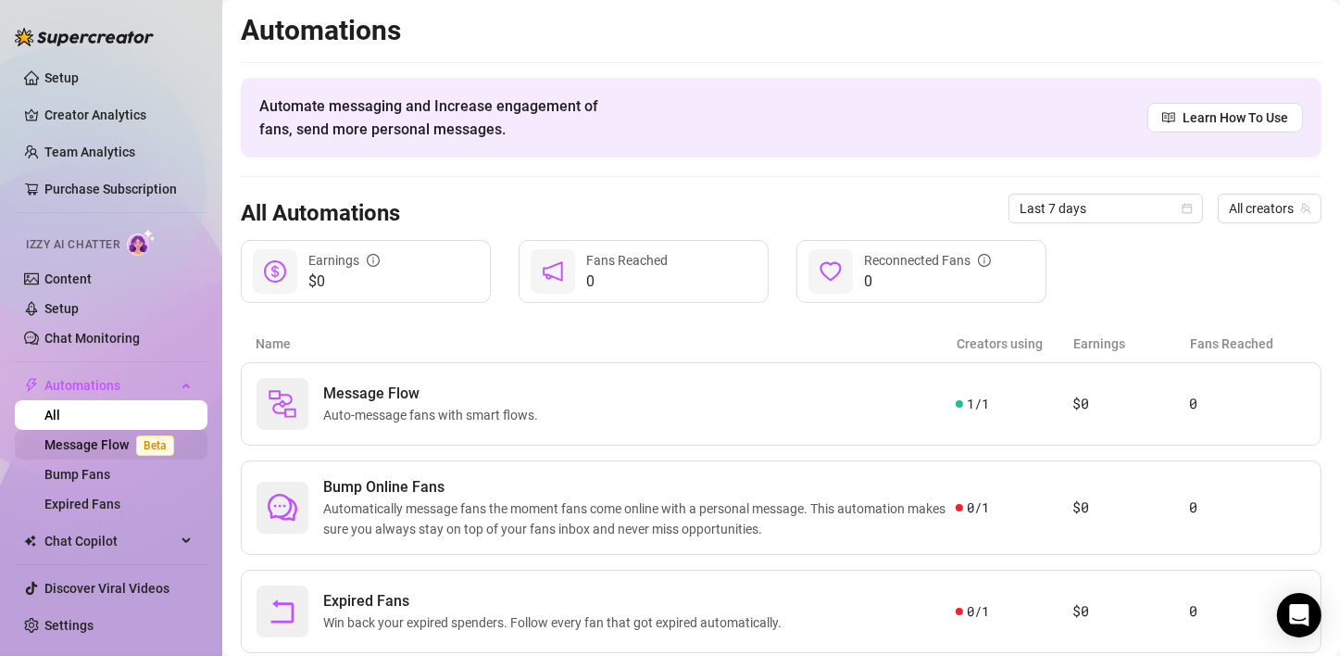
click at [81, 450] on link "Message Flow Beta" at bounding box center [112, 444] width 137 height 15
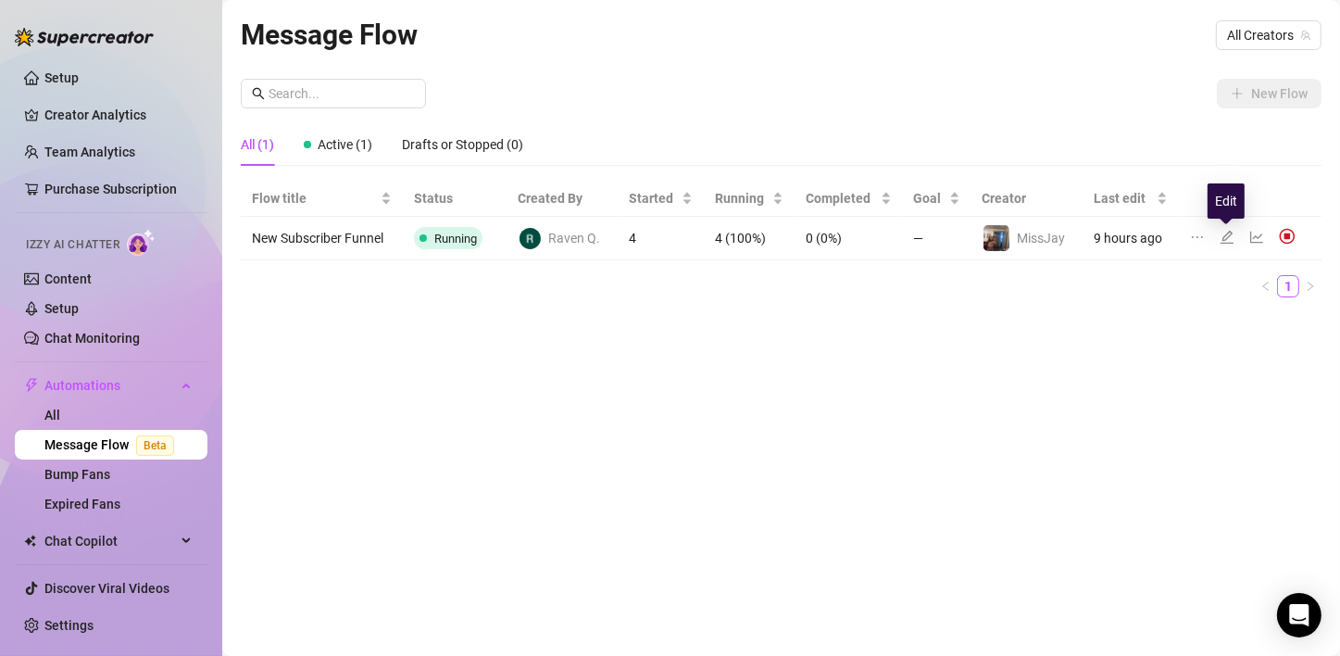
click at [1225, 237] on icon "edit" at bounding box center [1226, 237] width 15 height 15
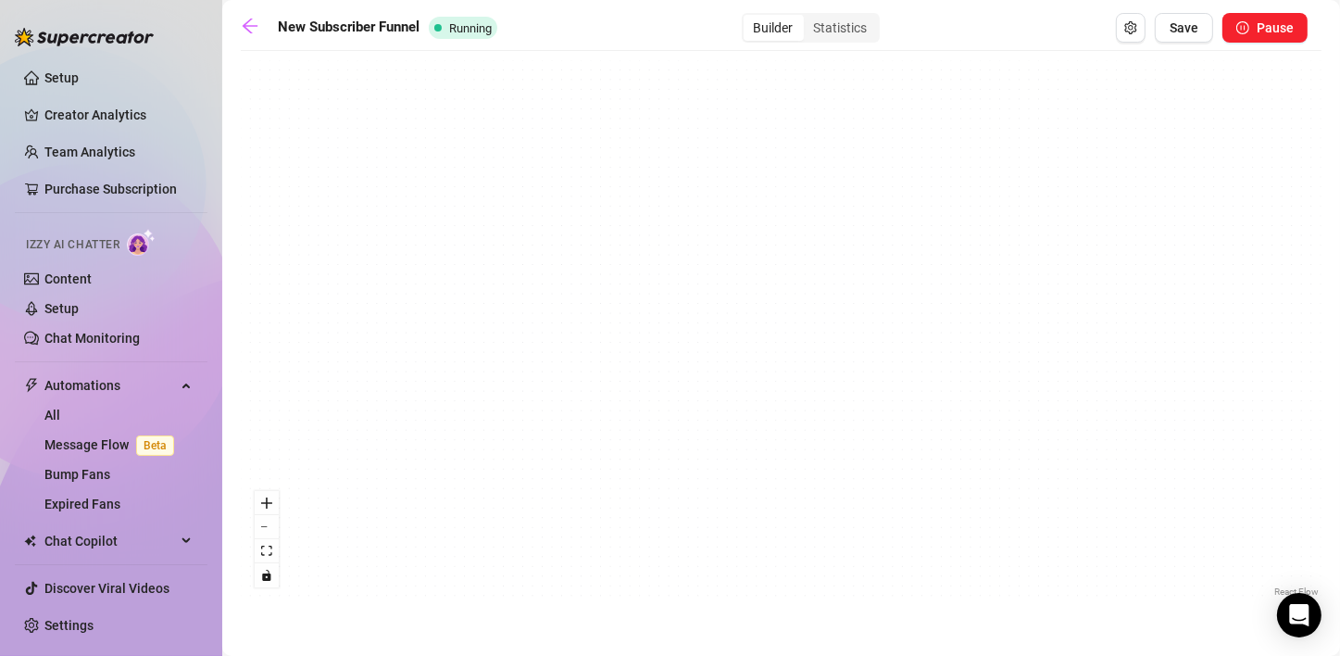
drag, startPoint x: 388, startPoint y: 187, endPoint x: 718, endPoint y: 409, distance: 397.5
click at [718, 409] on div "If True If True If True If False If False If False If True If False Merge Merge…" at bounding box center [781, 330] width 1081 height 541
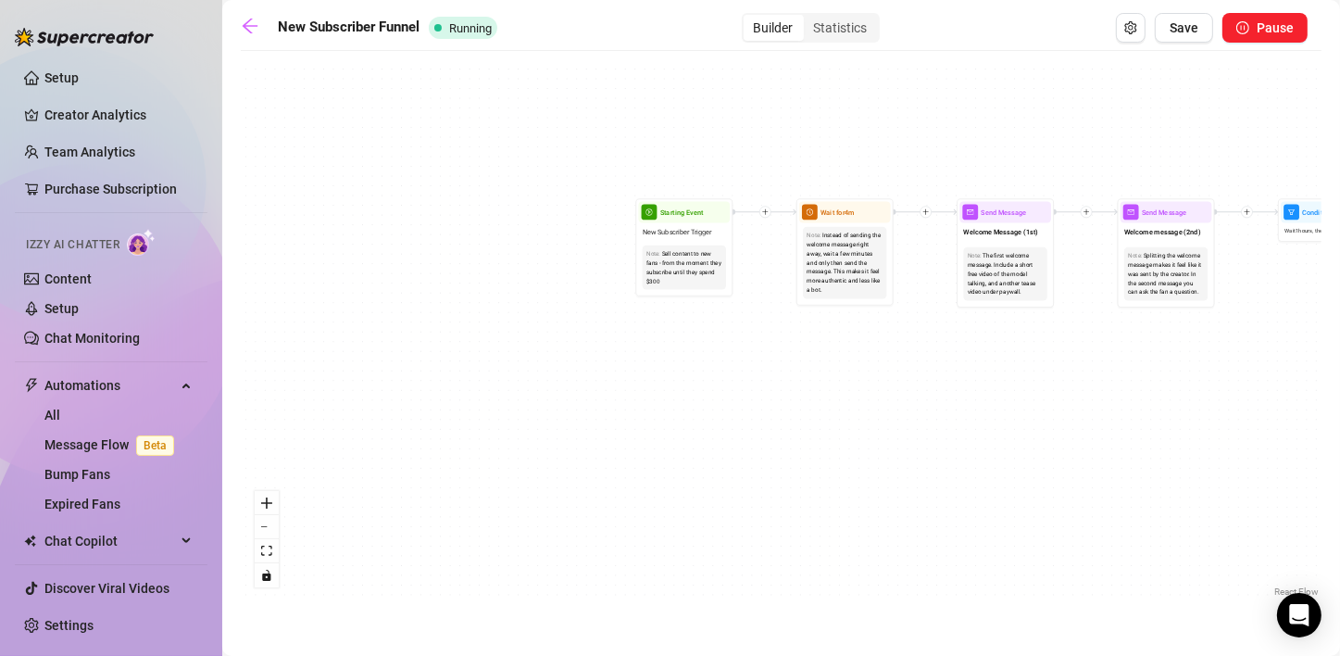
click at [751, 421] on div "If True If True If True If False If False If False If True If False Merge Merge…" at bounding box center [781, 330] width 1081 height 541
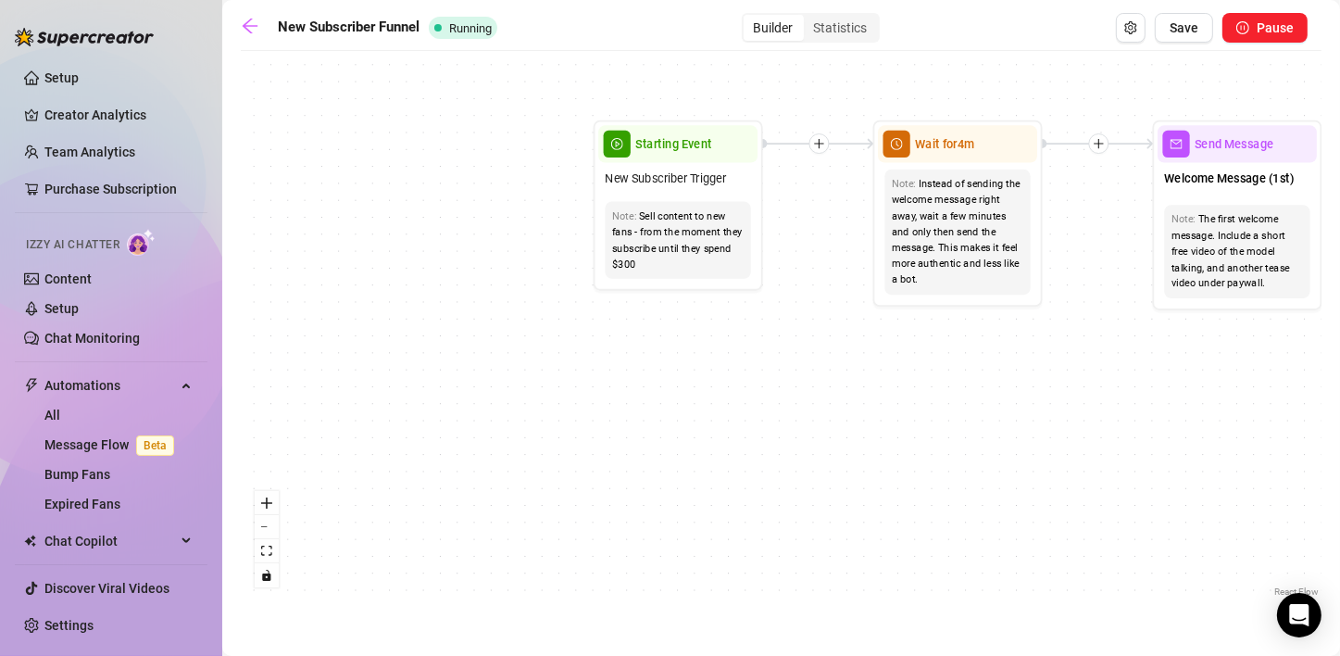
drag, startPoint x: 672, startPoint y: 277, endPoint x: 622, endPoint y: 331, distance: 73.4
click at [620, 344] on div "If True If True If True If False If False If False If True If False Merge Merge…" at bounding box center [781, 330] width 1081 height 541
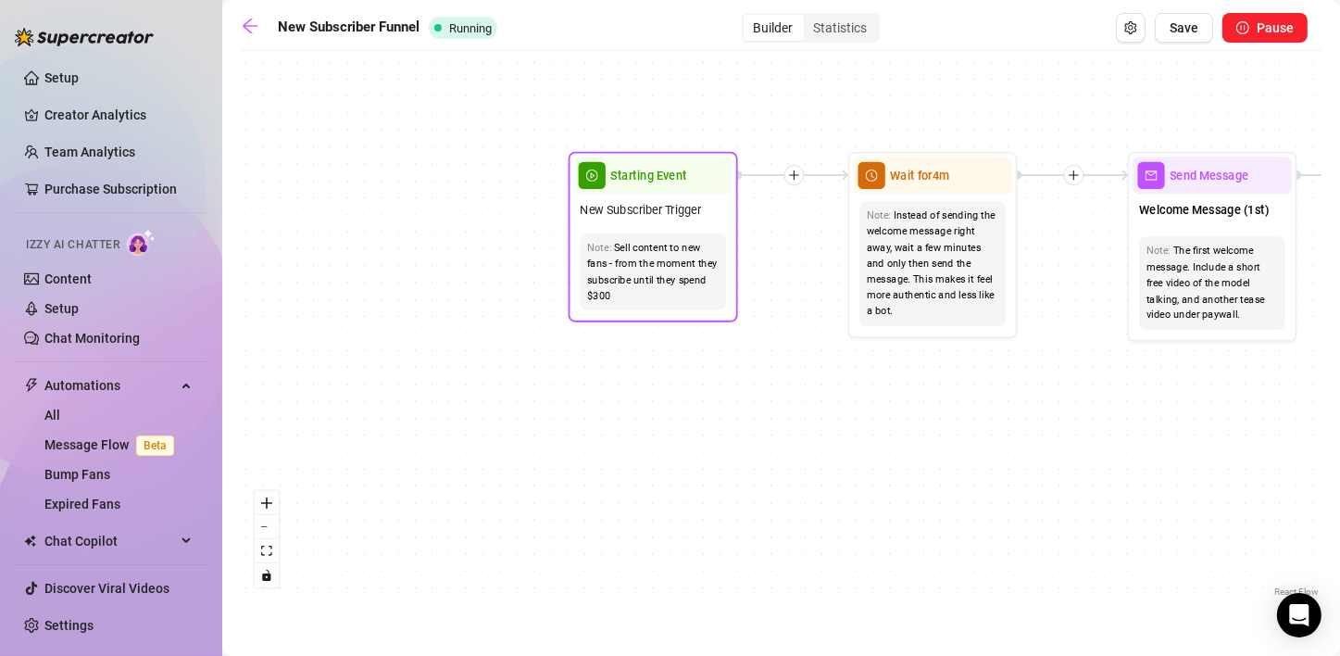
click at [662, 270] on div "Sell content to new fans - from the moment they subscribe until they spend $300" at bounding box center [653, 272] width 132 height 64
click at [1090, 413] on div "If True If True If True If False If False If False If True If False Merge Merge…" at bounding box center [781, 330] width 1081 height 541
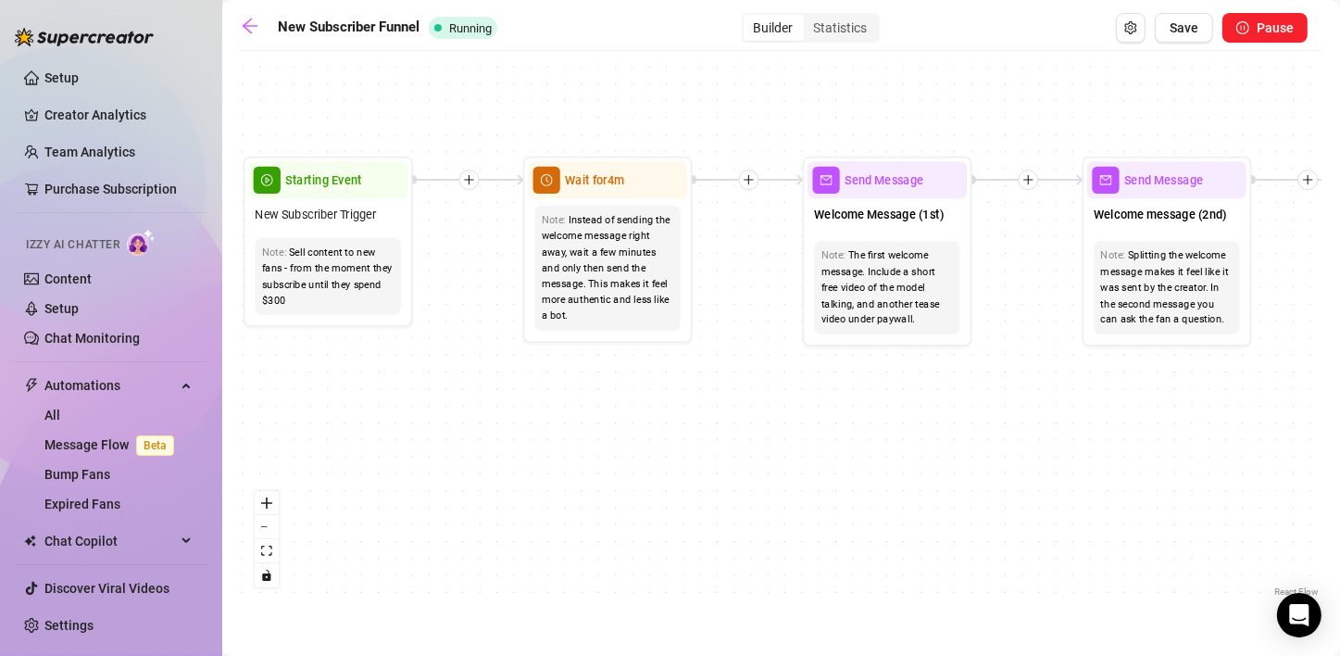
drag, startPoint x: 1085, startPoint y: 413, endPoint x: 760, endPoint y: 417, distance: 325.0
click at [760, 417] on div "If True If True If True If False If False If False If True If False Merge Merge…" at bounding box center [781, 330] width 1081 height 541
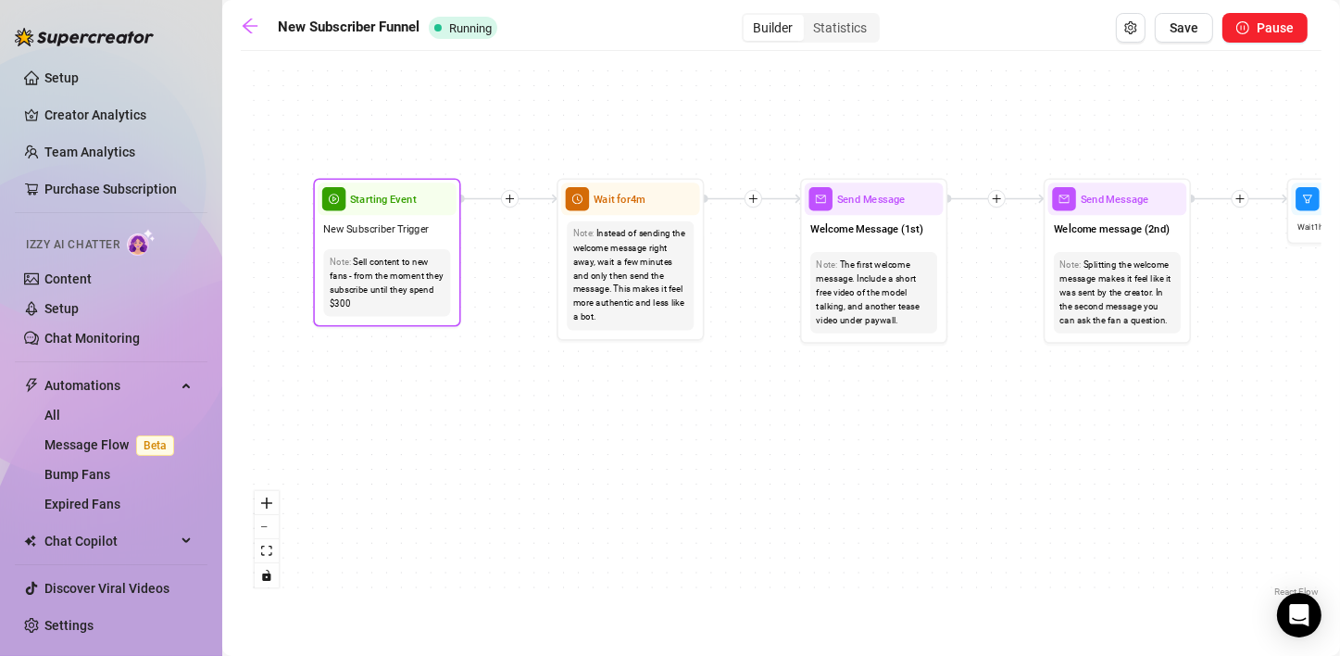
click at [397, 291] on div "Sell content to new fans - from the moment they subscribe until they spend $300" at bounding box center [387, 283] width 115 height 56
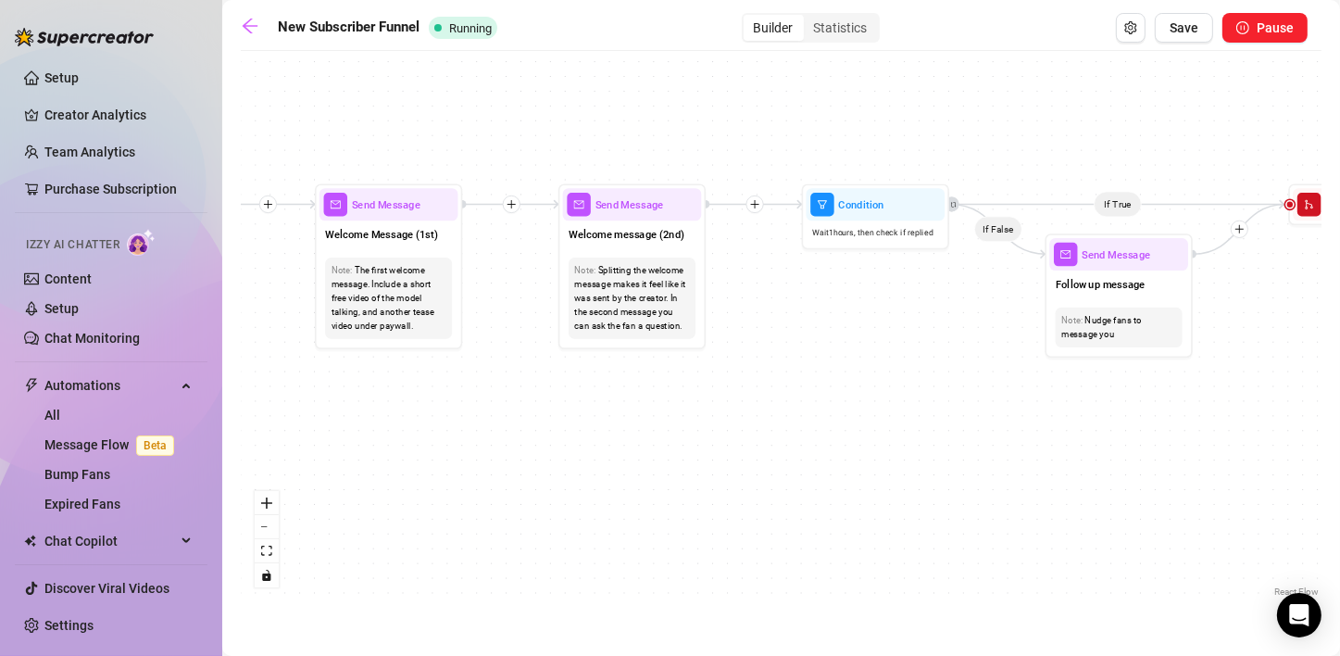
drag, startPoint x: 1145, startPoint y: 471, endPoint x: 660, endPoint y: 477, distance: 485.2
click at [660, 477] on div "If True If True If True If False If False If False If True If False Merge Merge…" at bounding box center [781, 330] width 1081 height 541
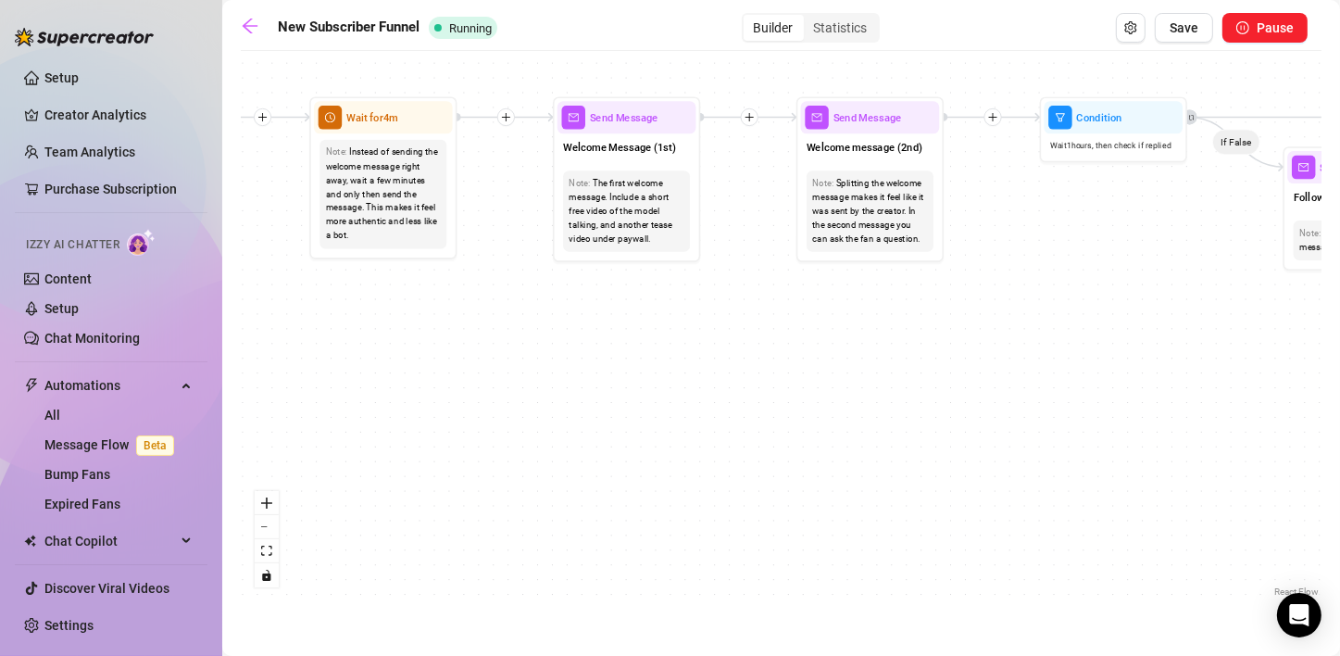
drag, startPoint x: 1116, startPoint y: 450, endPoint x: 1354, endPoint y: 363, distance: 253.4
click at [1340, 363] on html "Setup Creator Analytics Team Analytics Purchase Subscription Izzy AI Chatter Co…" at bounding box center [670, 328] width 1340 height 656
click at [1133, 29] on icon "setting" at bounding box center [1130, 27] width 12 height 13
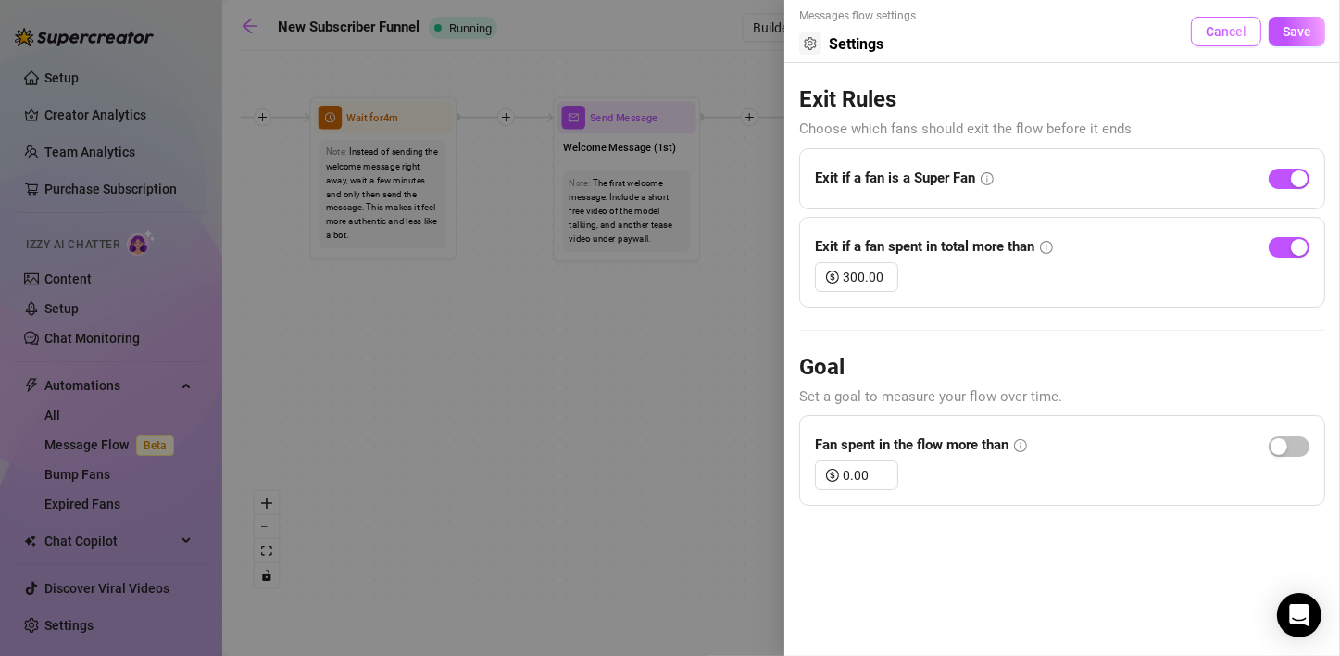
click at [1237, 40] on button "Cancel" at bounding box center [1226, 32] width 70 height 30
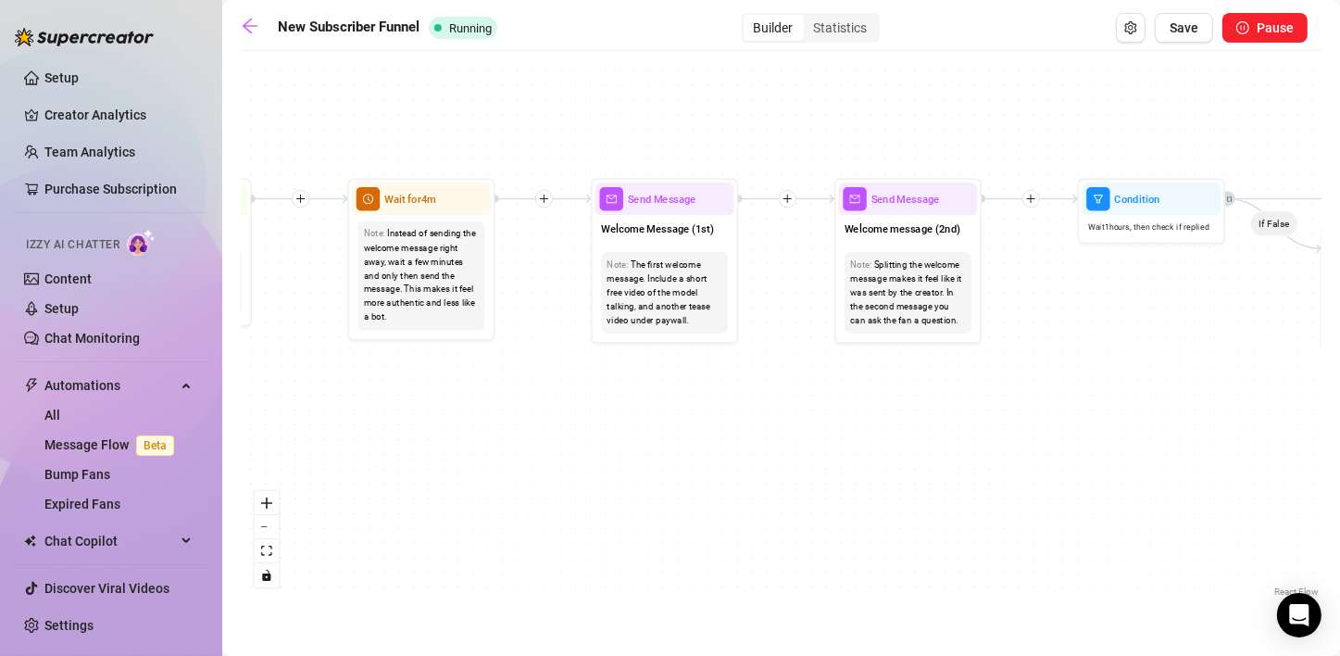
drag, startPoint x: 359, startPoint y: 391, endPoint x: 400, endPoint y: 487, distance: 104.6
click at [400, 486] on div "If True If True If True If False If False If False If True If False Merge Merge…" at bounding box center [781, 330] width 1081 height 541
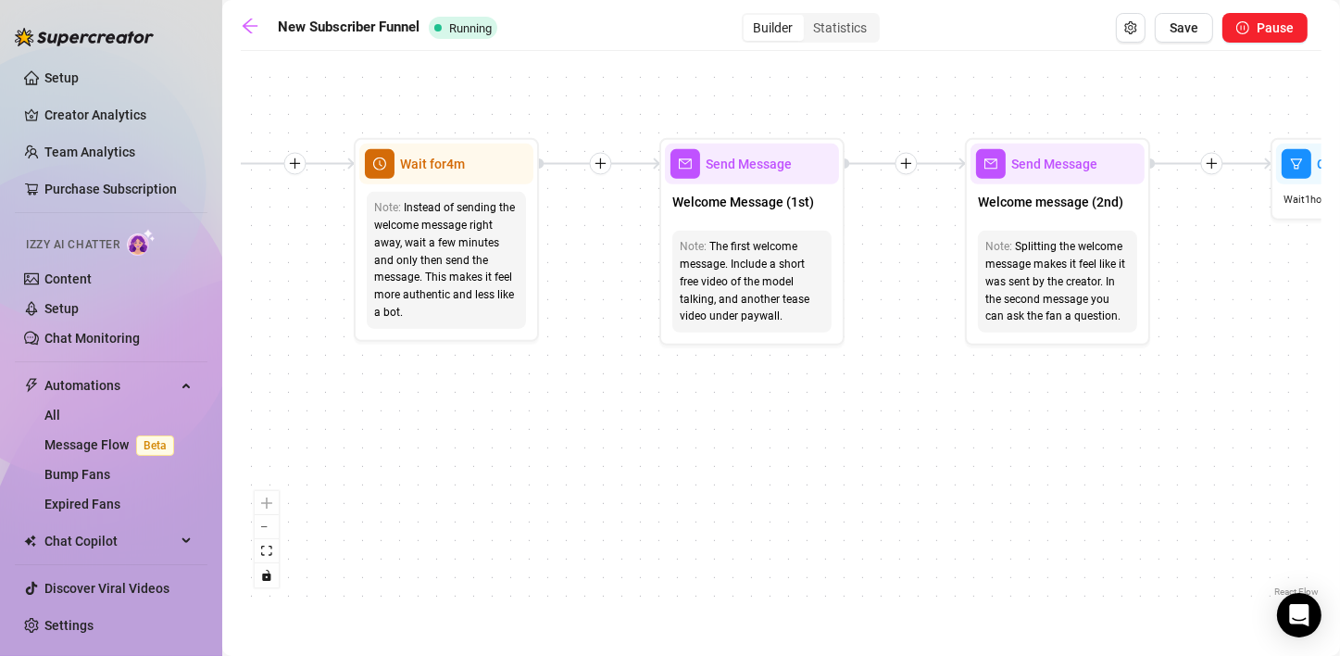
drag, startPoint x: 372, startPoint y: 394, endPoint x: 425, endPoint y: 498, distance: 116.4
click at [425, 498] on div "If True If True If True If False If False If False If True If False Merge Merge…" at bounding box center [781, 330] width 1081 height 541
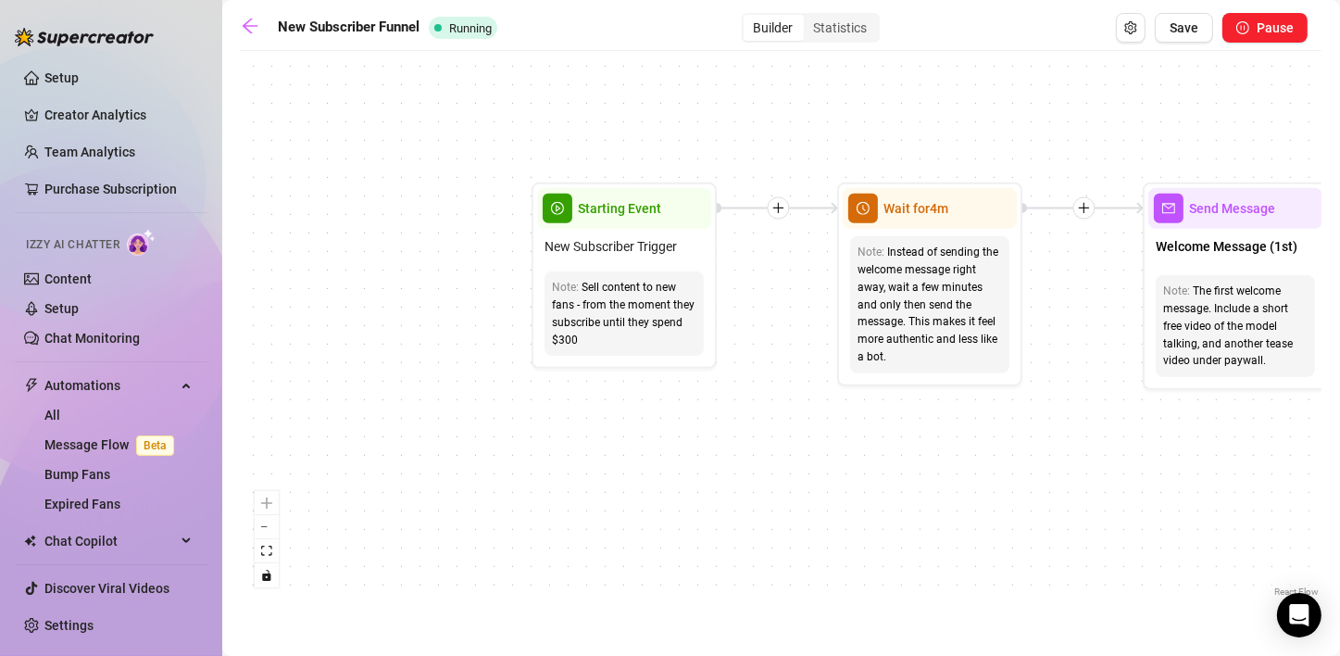
drag, startPoint x: 403, startPoint y: 463, endPoint x: 845, endPoint y: 419, distance: 444.7
click at [845, 419] on div "If True If True If True If False If False If False If True If False Merge Merge…" at bounding box center [781, 330] width 1081 height 541
click at [622, 302] on div "Sell content to new fans - from the moment they subscribe until they spend $300" at bounding box center [624, 313] width 144 height 69
click at [850, 29] on div "Statistics" at bounding box center [841, 28] width 74 height 26
click at [808, 18] on input "Statistics" at bounding box center [808, 18] width 0 height 0
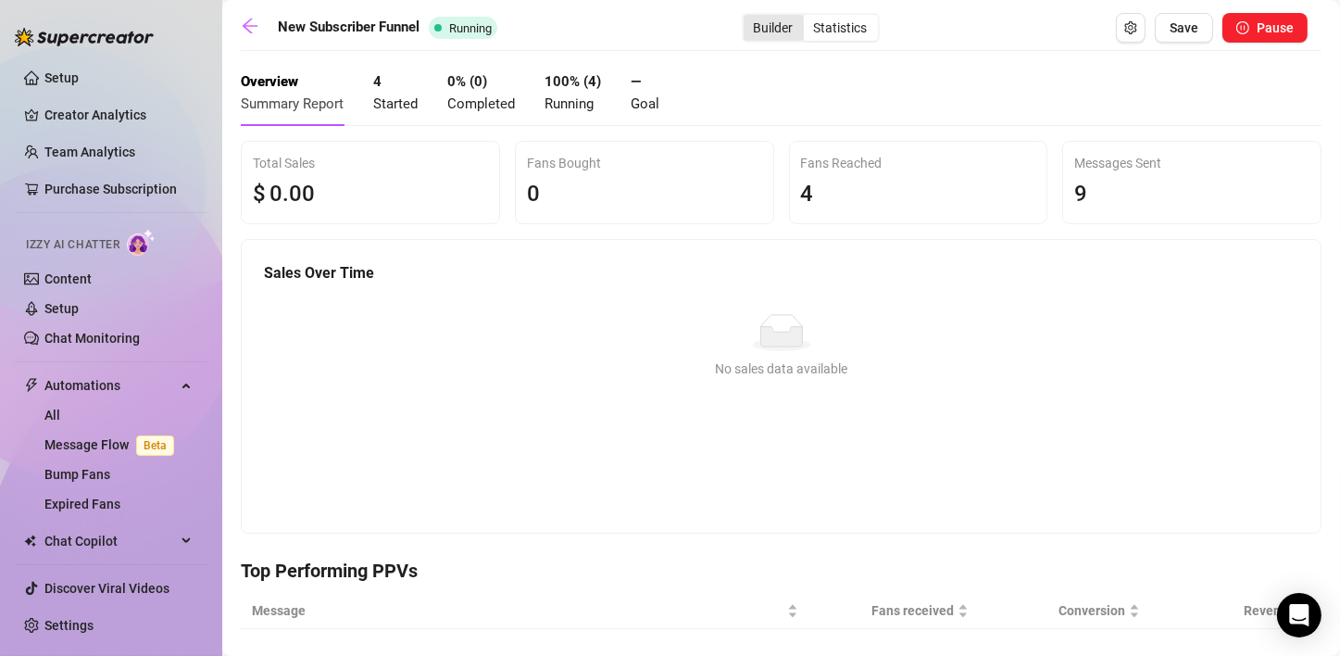
click at [757, 24] on div "Builder" at bounding box center [773, 28] width 60 height 26
click at [748, 18] on input "Builder" at bounding box center [748, 18] width 0 height 0
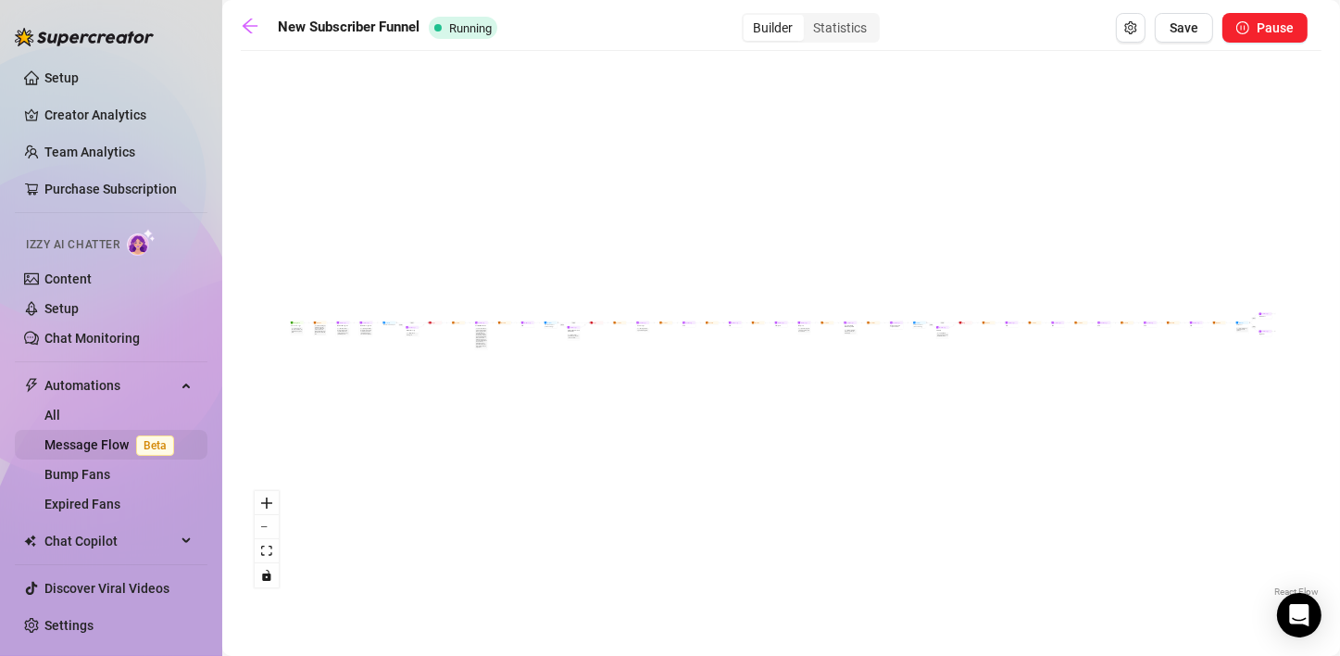
click at [83, 446] on link "Message Flow Beta" at bounding box center [112, 444] width 137 height 15
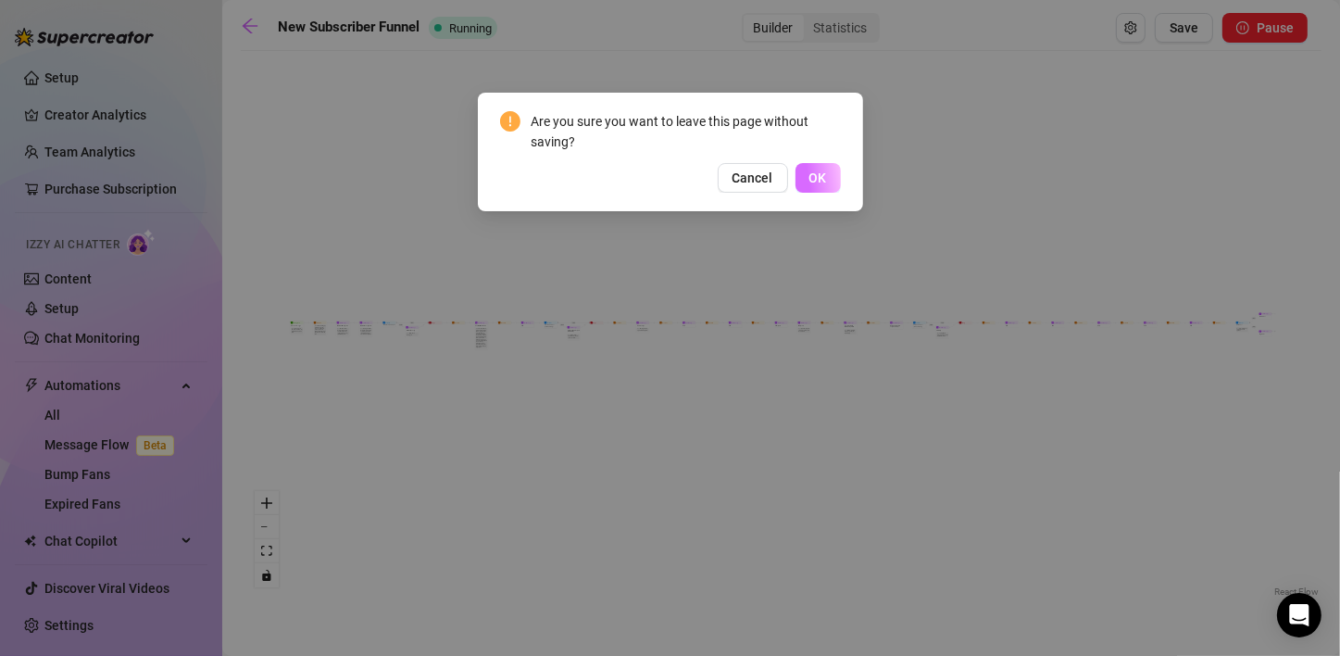
click at [821, 178] on span "OK" at bounding box center [818, 177] width 18 height 15
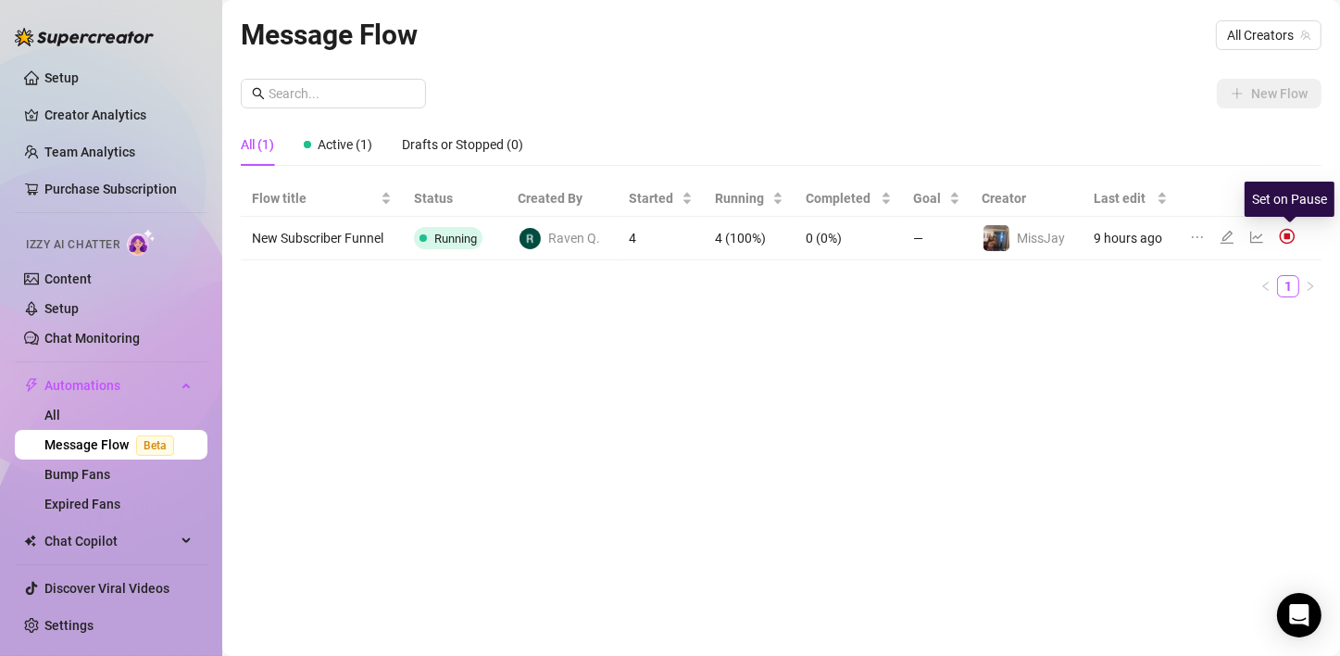
click at [1286, 236] on img at bounding box center [1287, 236] width 17 height 17
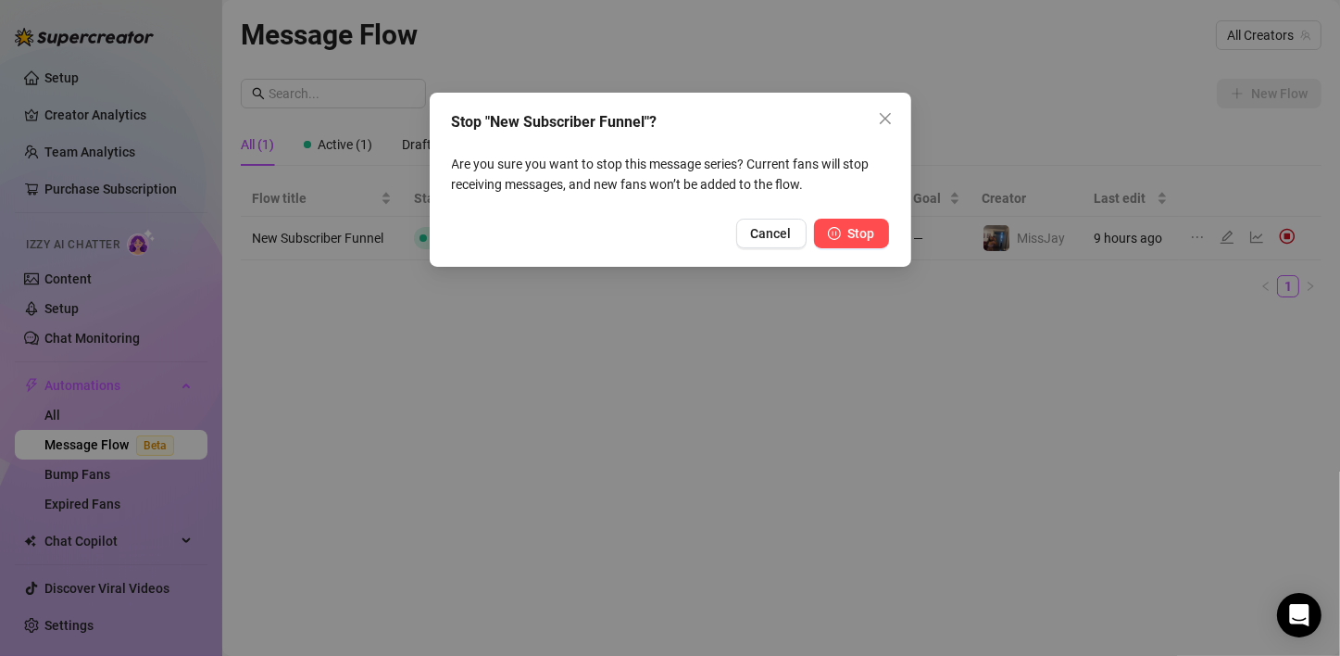
click at [849, 236] on span "Stop" at bounding box center [861, 233] width 27 height 15
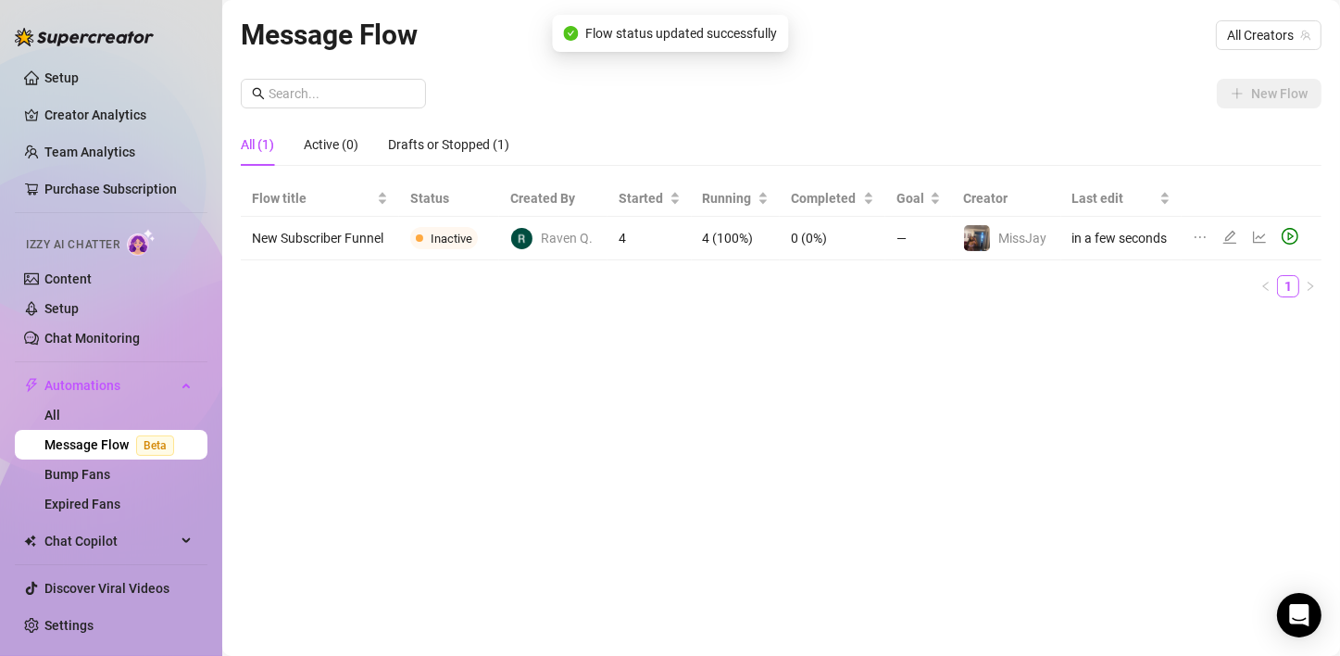
click at [840, 387] on div "Message Flow All Creators New Flow All (1) Active (0) Drafts or Stopped (1) Flo…" at bounding box center [781, 306] width 1081 height 587
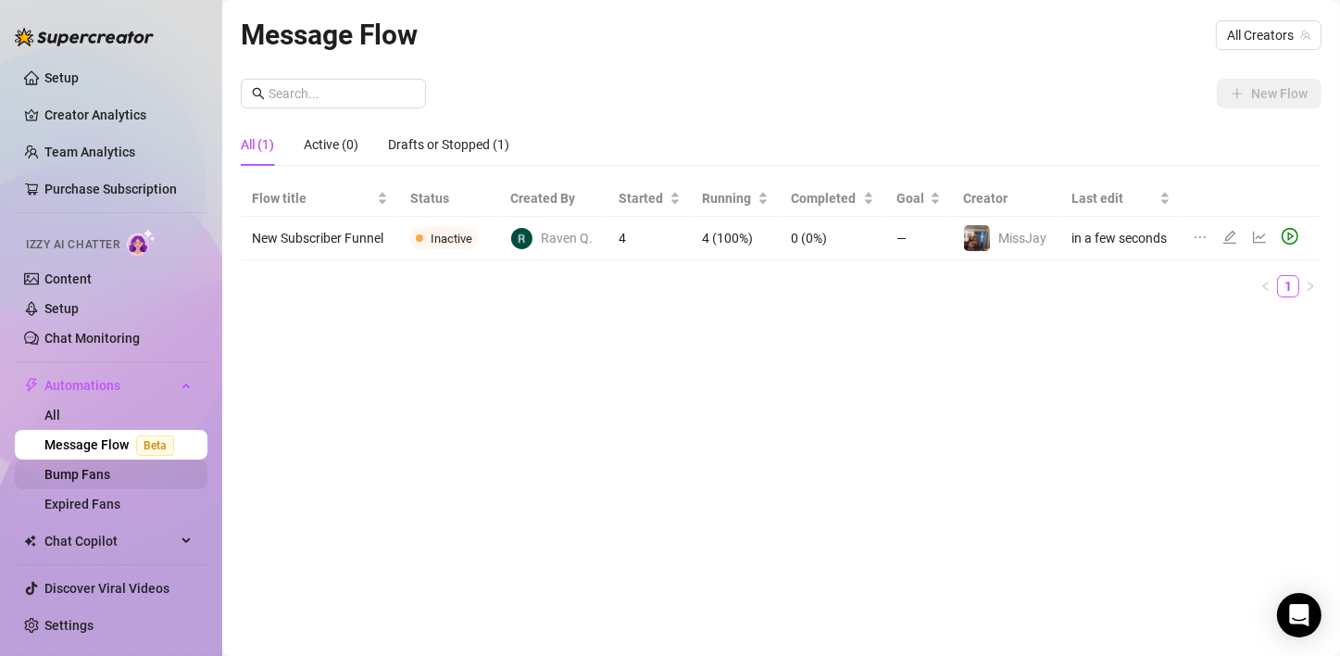
click at [87, 468] on link "Bump Fans" at bounding box center [77, 474] width 66 height 15
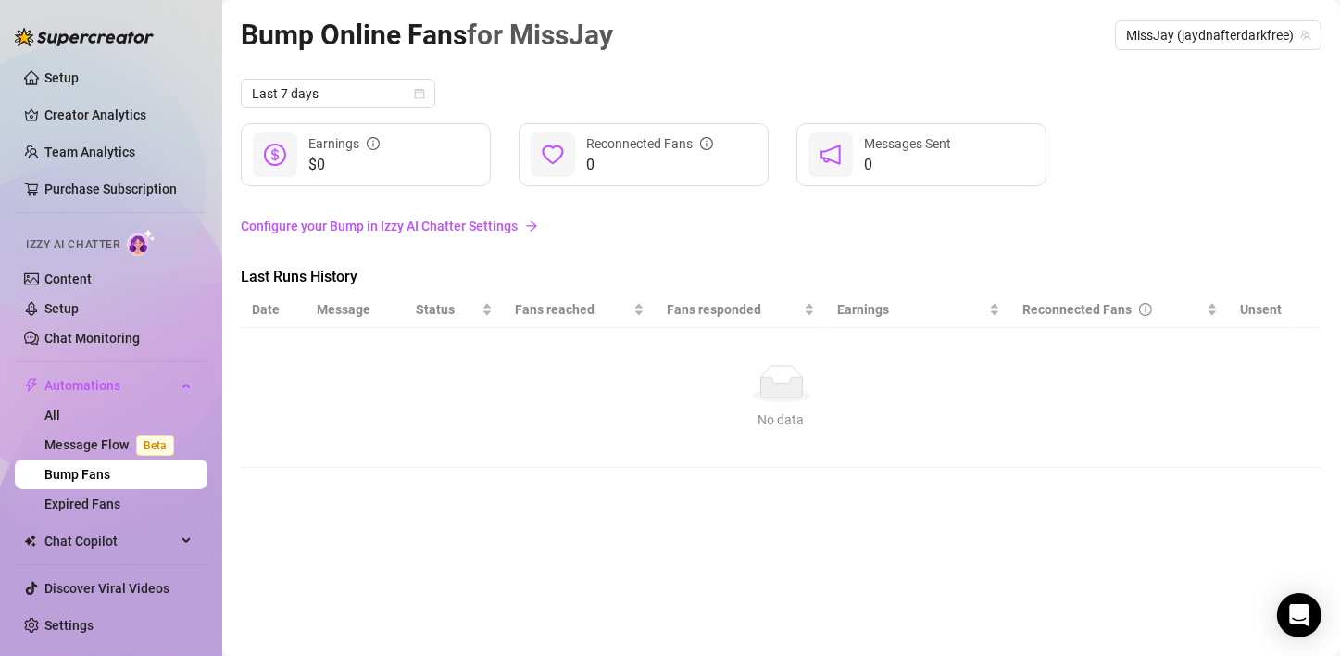
click at [508, 228] on link "Configure your Bump in Izzy AI Chatter Settings" at bounding box center [781, 226] width 1081 height 20
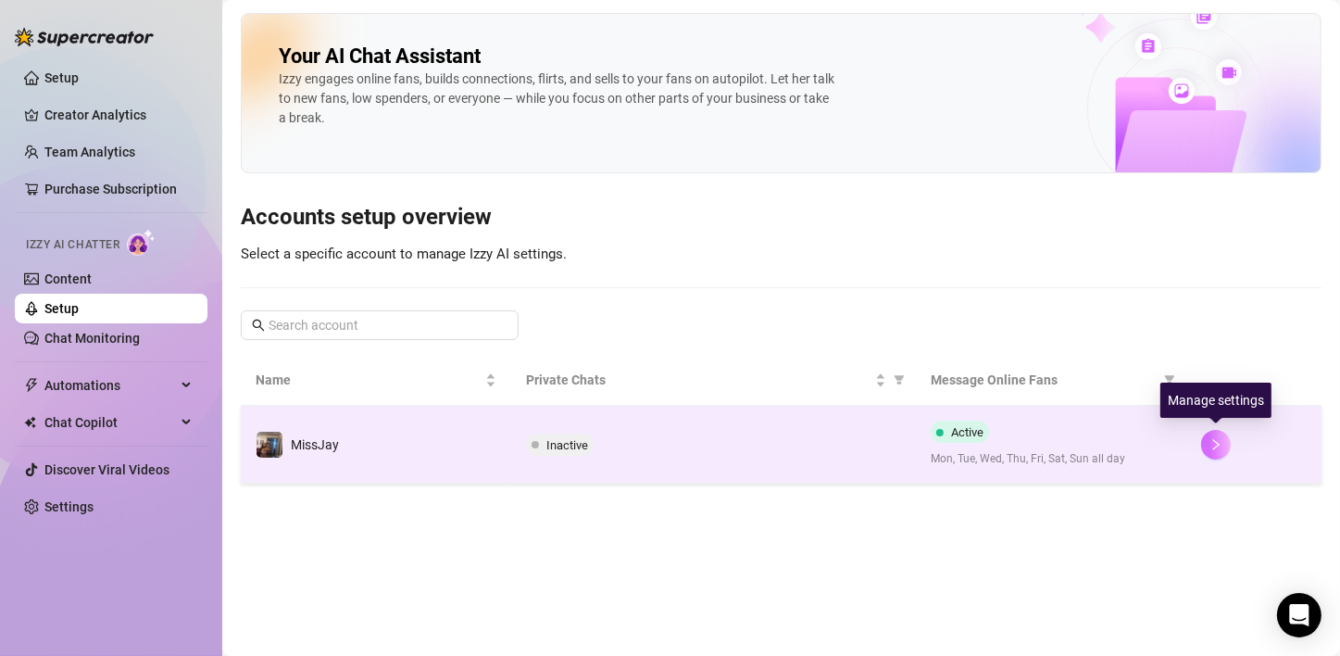
click at [1218, 445] on icon "right" at bounding box center [1215, 444] width 13 height 13
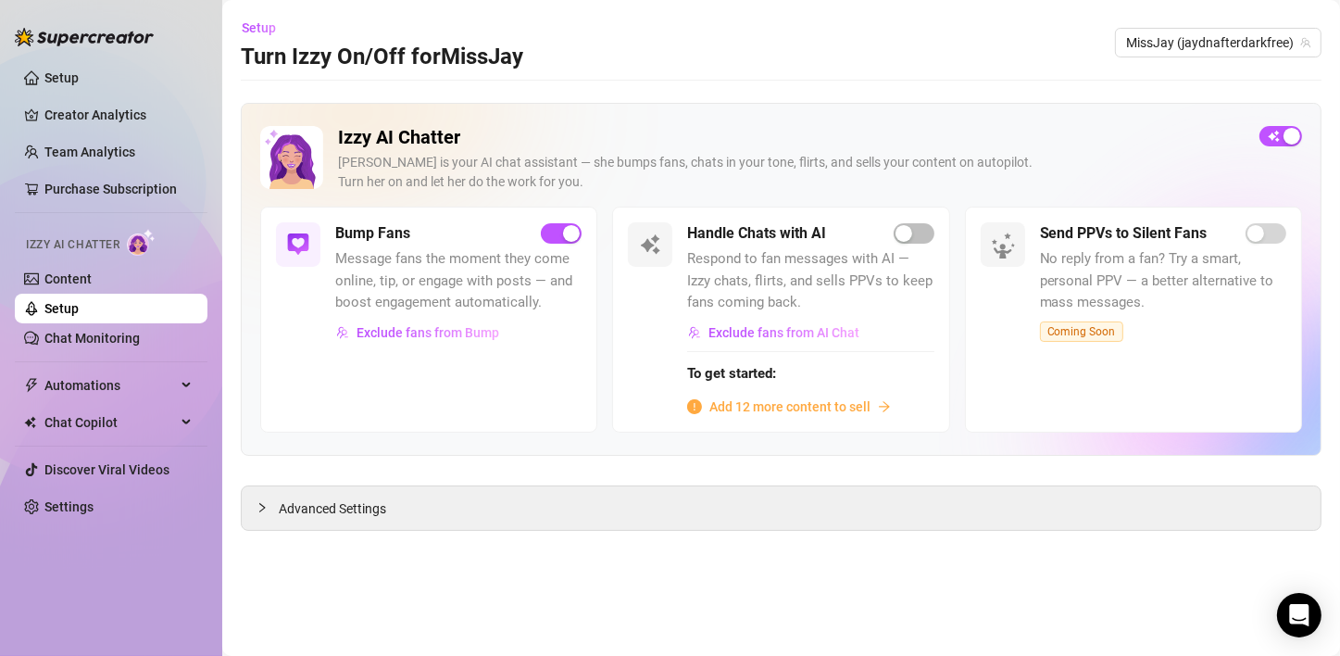
click at [722, 411] on span "Add 12 more content to sell" at bounding box center [789, 406] width 161 height 20
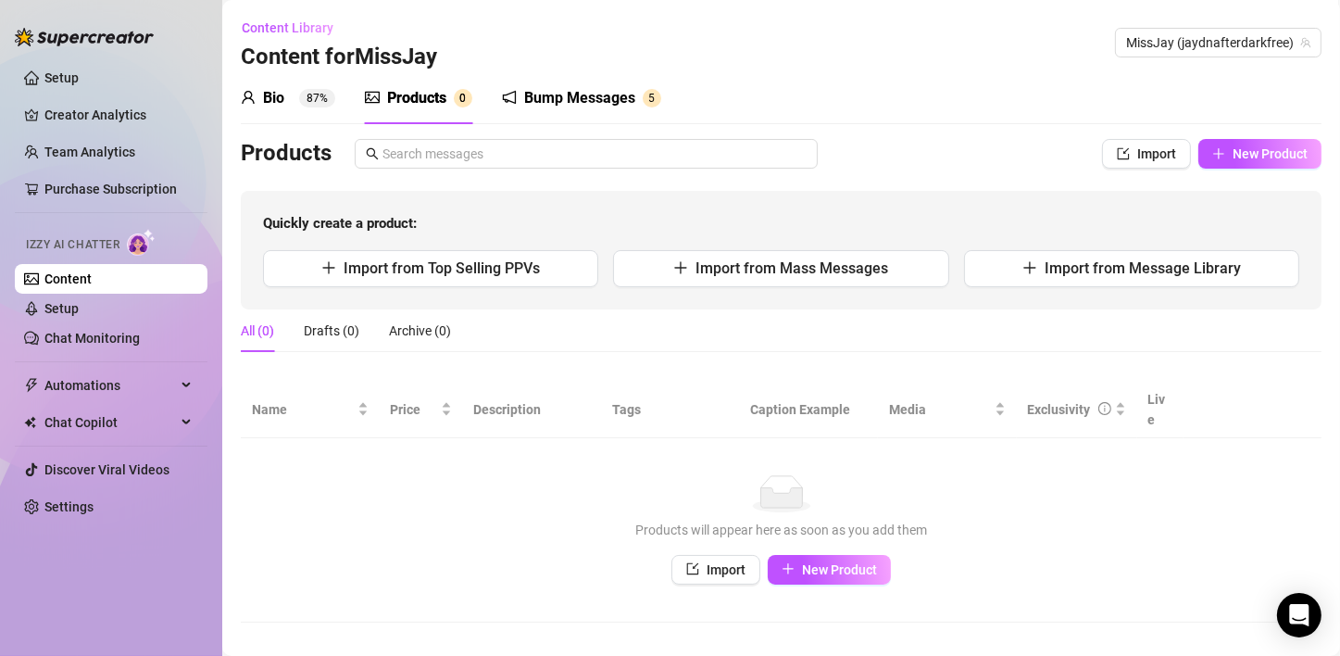
drag, startPoint x: 747, startPoint y: 272, endPoint x: 779, endPoint y: 369, distance: 101.3
click at [779, 369] on div "Products Import New Product Quickly create a product: Import from Top Selling P…" at bounding box center [781, 380] width 1081 height 483
click at [794, 279] on button "Import from Mass Messages" at bounding box center [780, 268] width 335 height 37
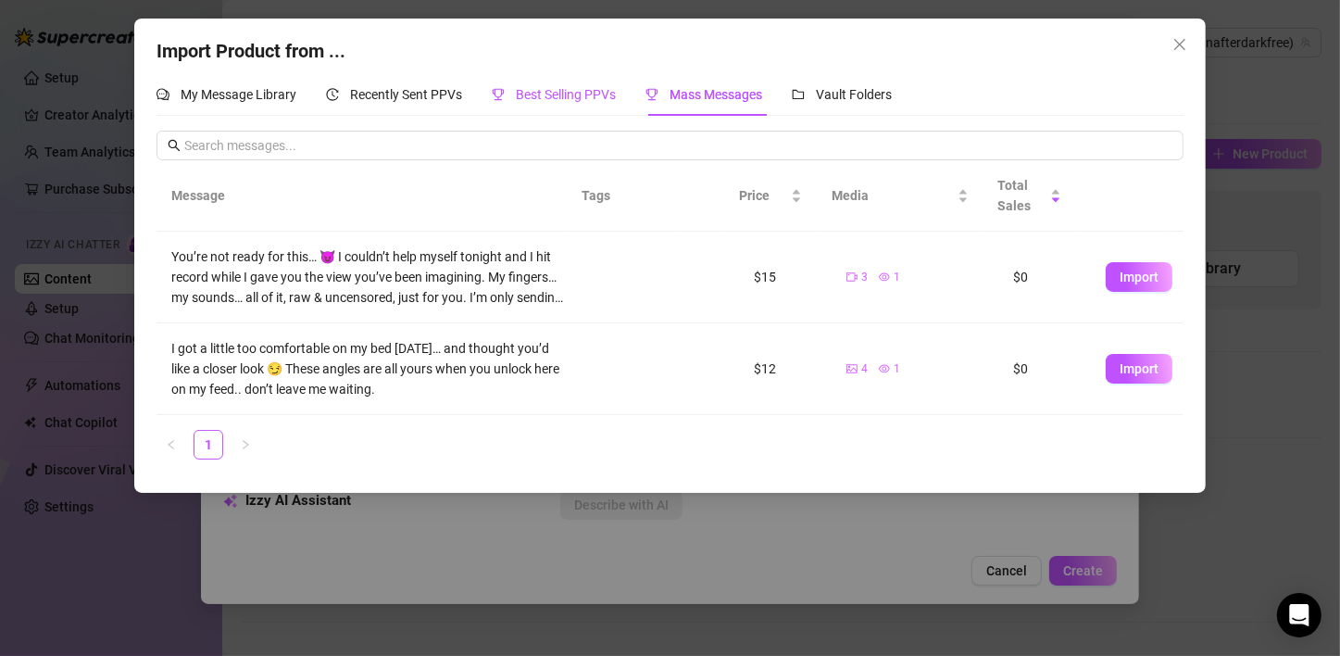
click at [562, 100] on span "Best Selling PPVs" at bounding box center [566, 94] width 100 height 15
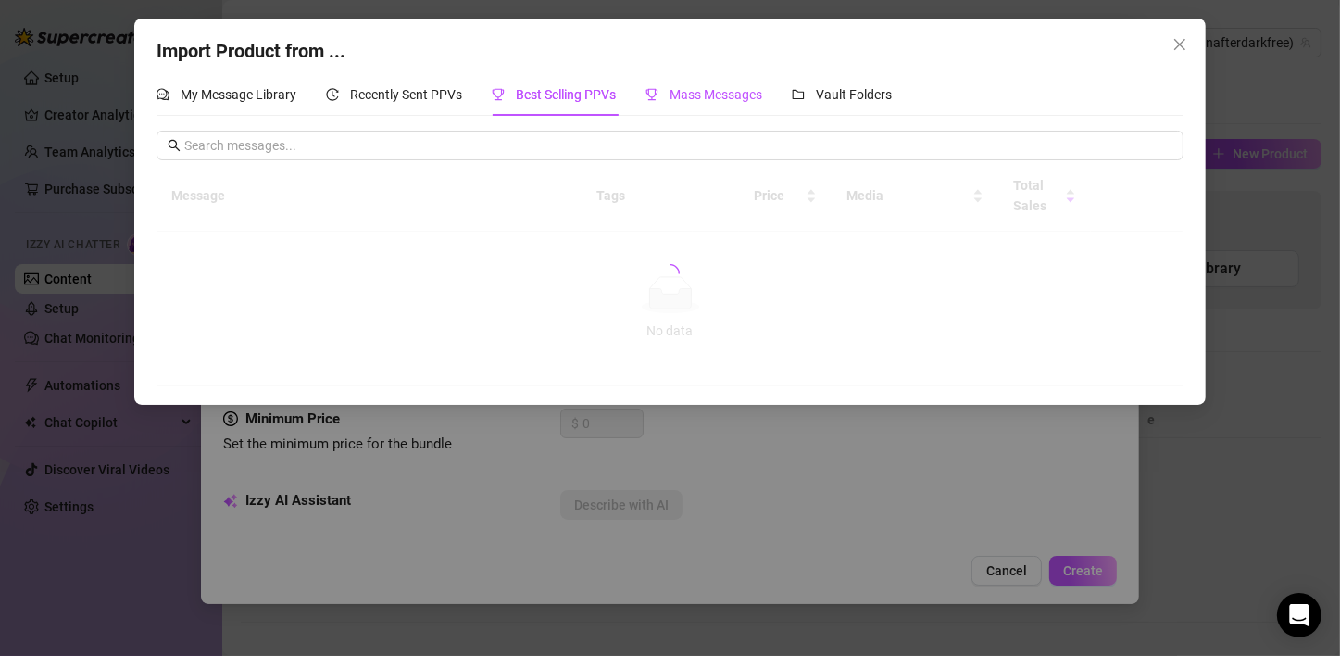
click at [682, 94] on span "Mass Messages" at bounding box center [715, 94] width 93 height 15
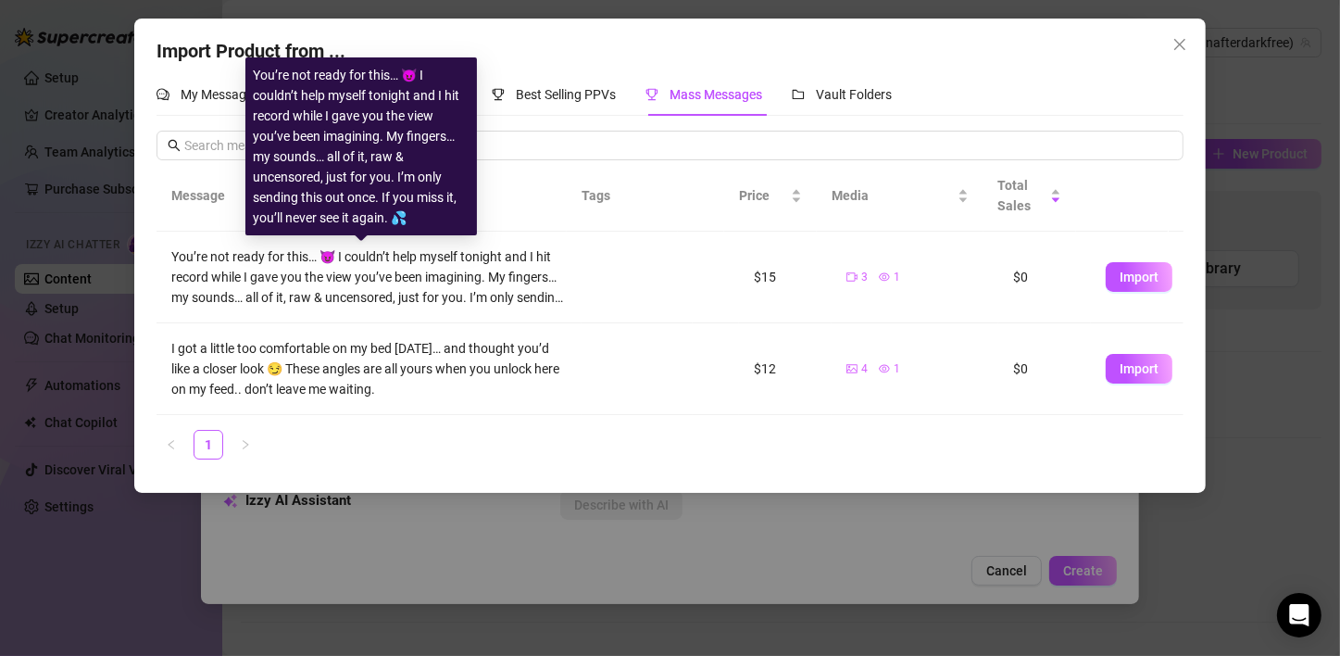
click at [506, 302] on div "You’re not ready for this… 😈 I couldn’t help myself tonight and I hit record wh…" at bounding box center [369, 276] width 396 height 61
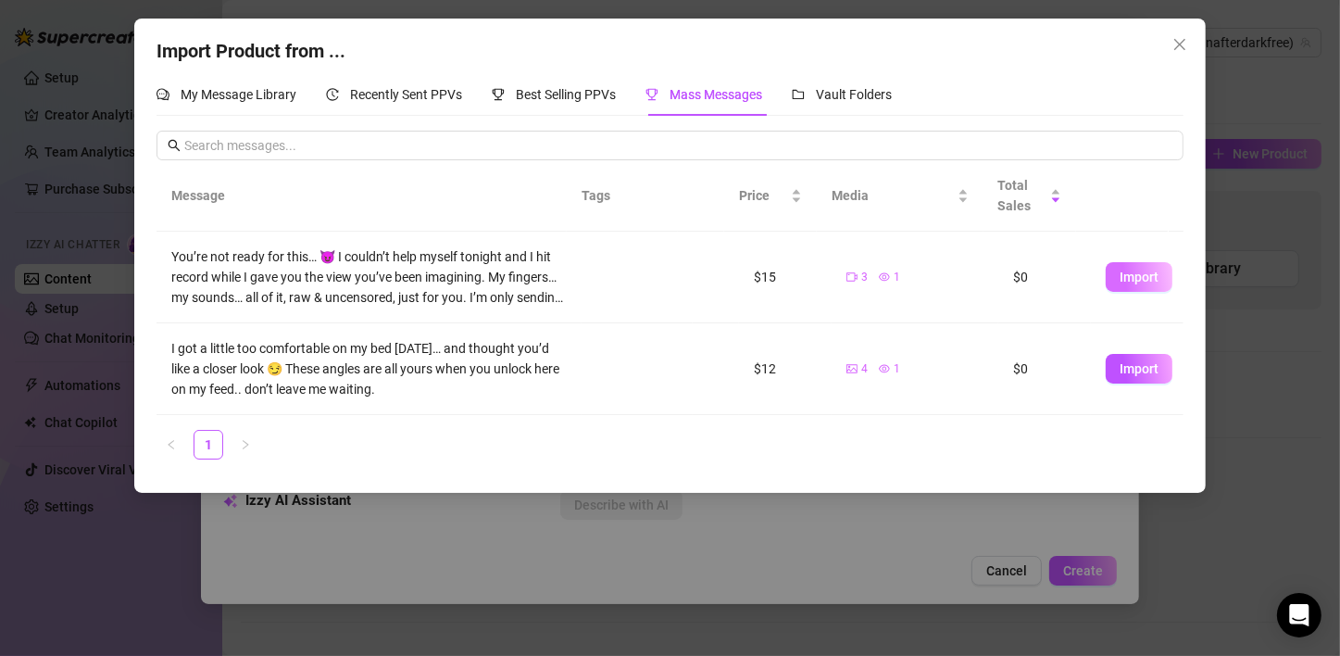
click at [1119, 279] on span "Import" at bounding box center [1138, 276] width 39 height 15
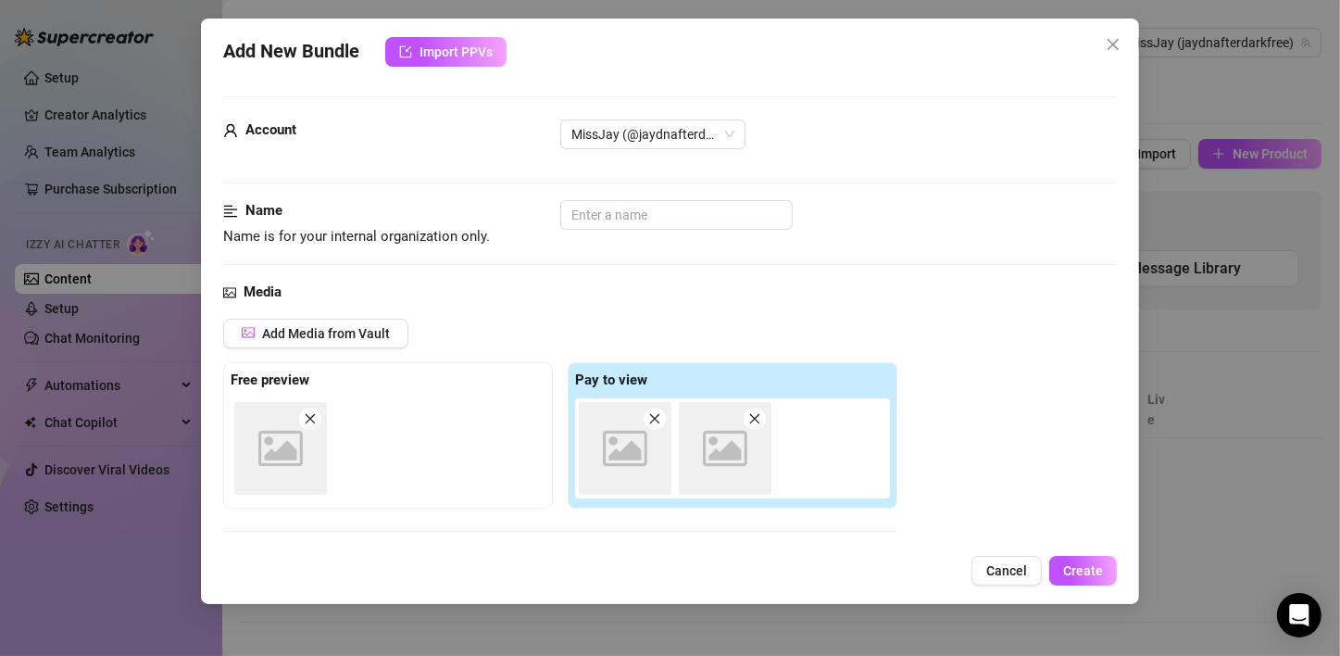
scroll to position [294, 0]
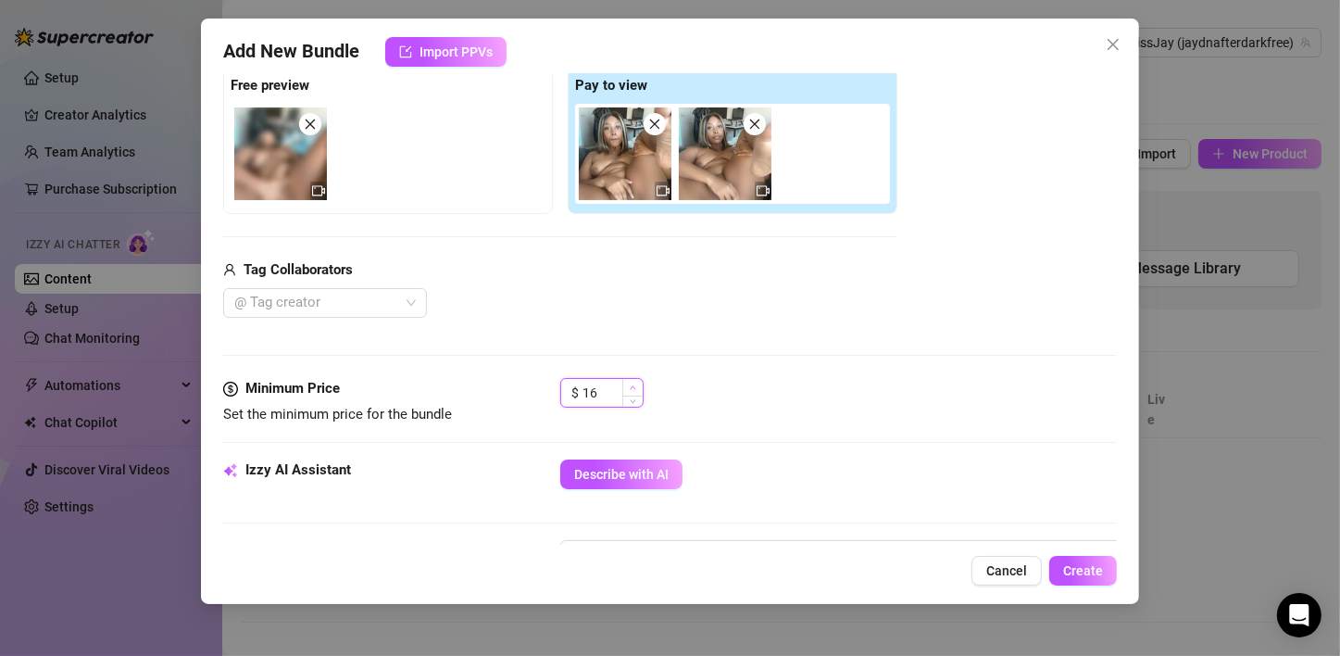
click at [625, 387] on span "Increase Value" at bounding box center [632, 387] width 20 height 17
click at [631, 400] on span "Decrease Value" at bounding box center [632, 398] width 20 height 17
click at [632, 398] on icon "down" at bounding box center [634, 399] width 6 height 4
type input "12"
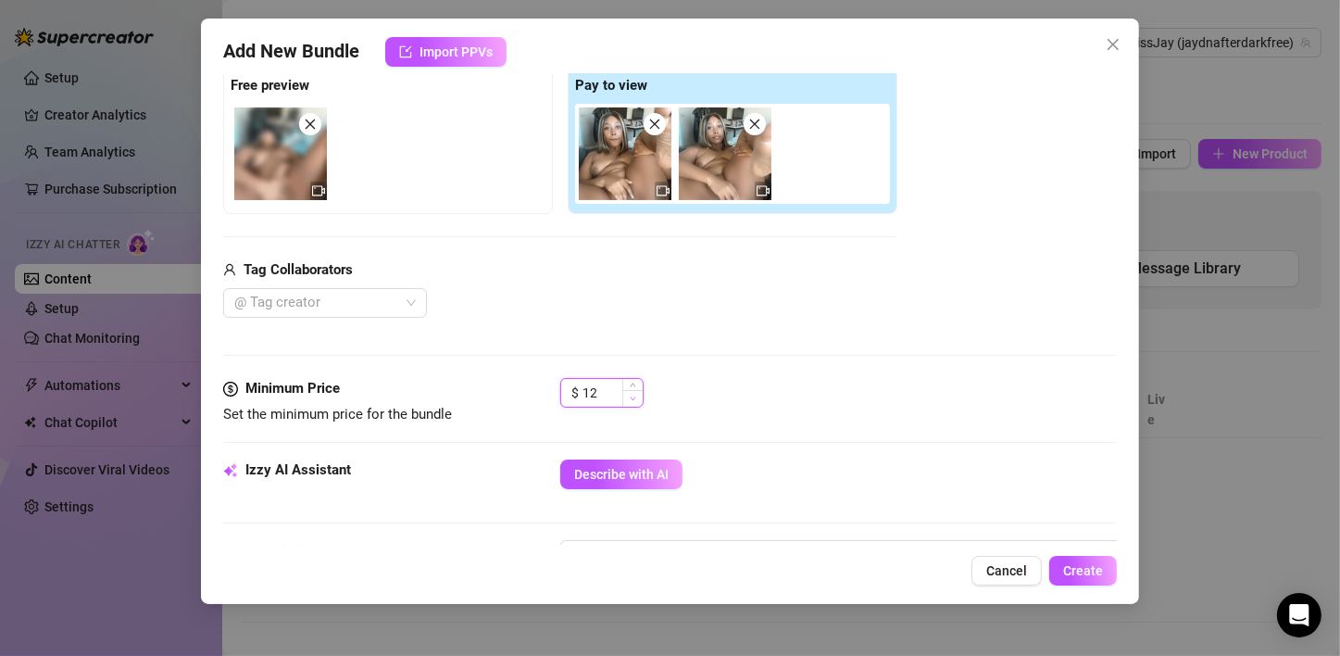
click at [632, 398] on icon "down" at bounding box center [634, 399] width 6 height 4
click at [708, 378] on div "$ 12" at bounding box center [838, 401] width 556 height 46
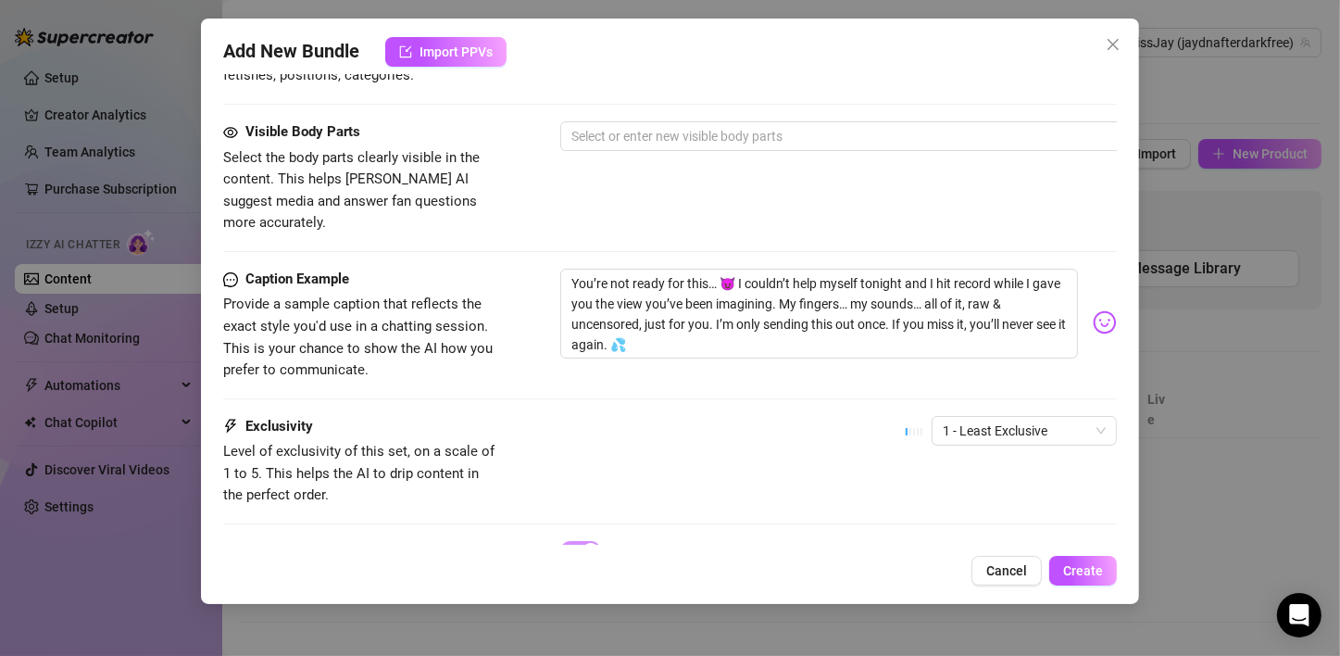
scroll to position [1035, 0]
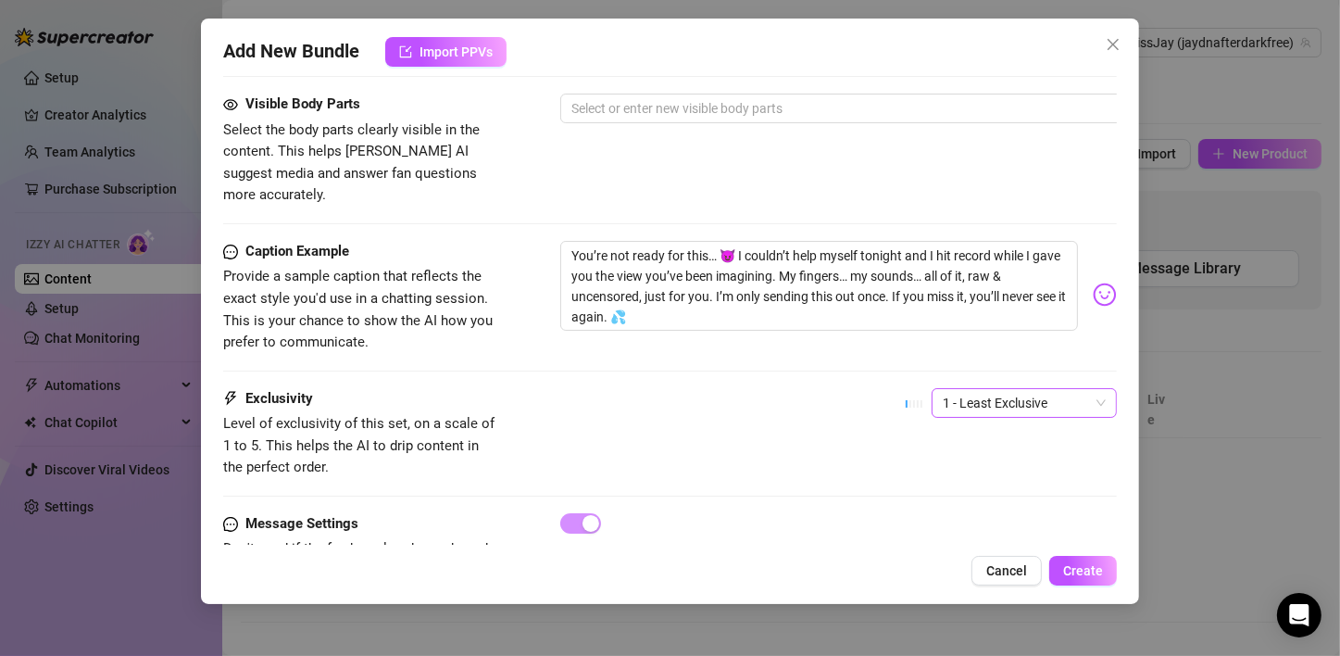
click at [980, 389] on span "1 - Least Exclusive" at bounding box center [1024, 403] width 163 height 28
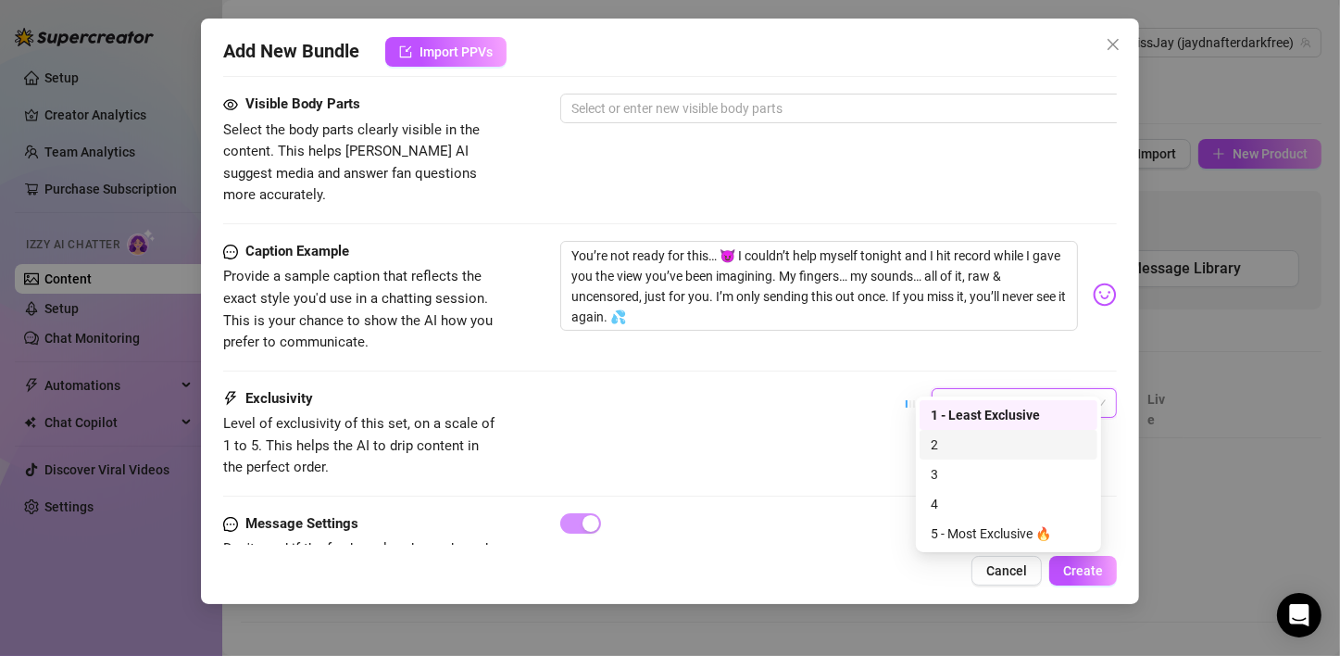
click at [960, 442] on div "2" at bounding box center [1009, 444] width 156 height 20
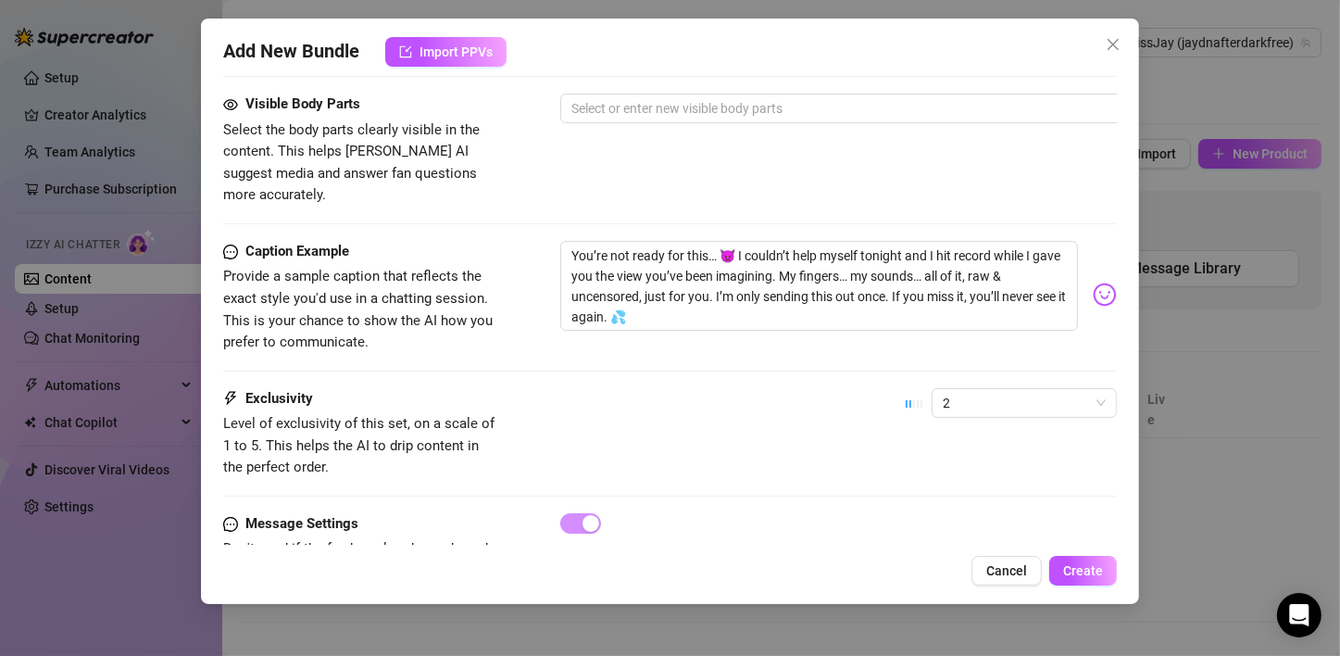
click at [758, 421] on div "Exclusivity Level of exclusivity of this set, on a scale of 1 to 5. This helps …" at bounding box center [669, 433] width 893 height 91
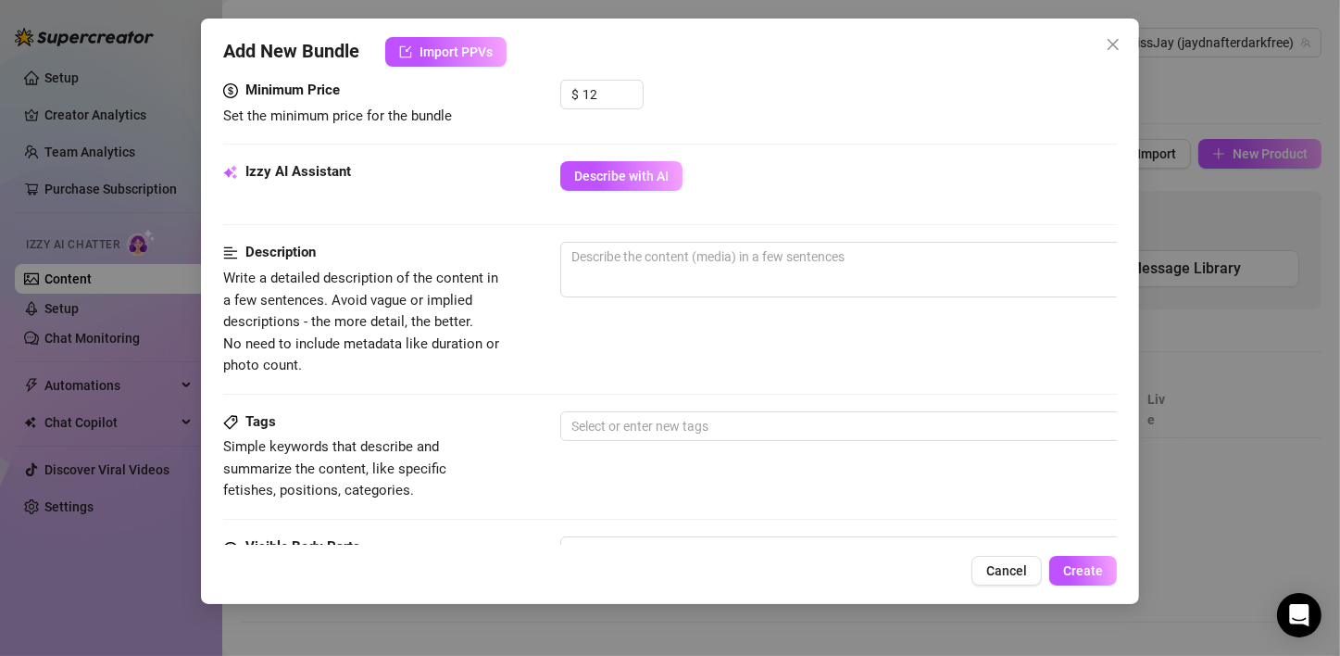
scroll to position [542, 0]
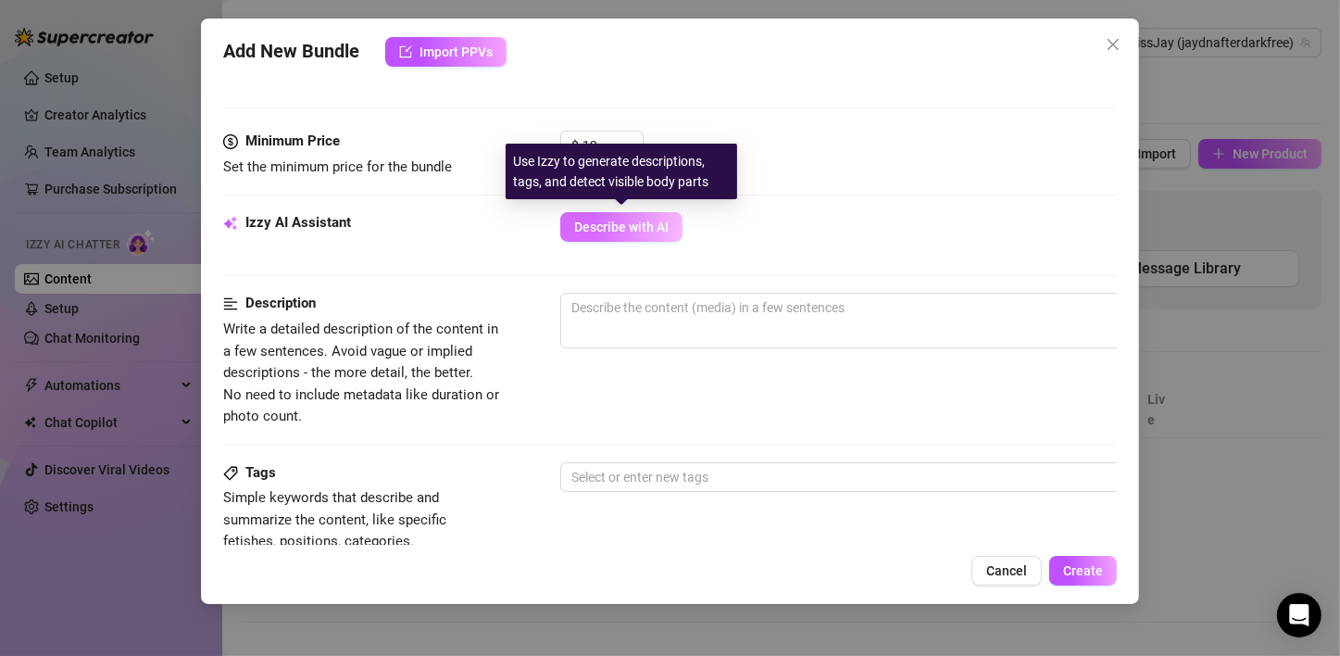
click at [595, 223] on span "Describe with AI" at bounding box center [621, 226] width 94 height 15
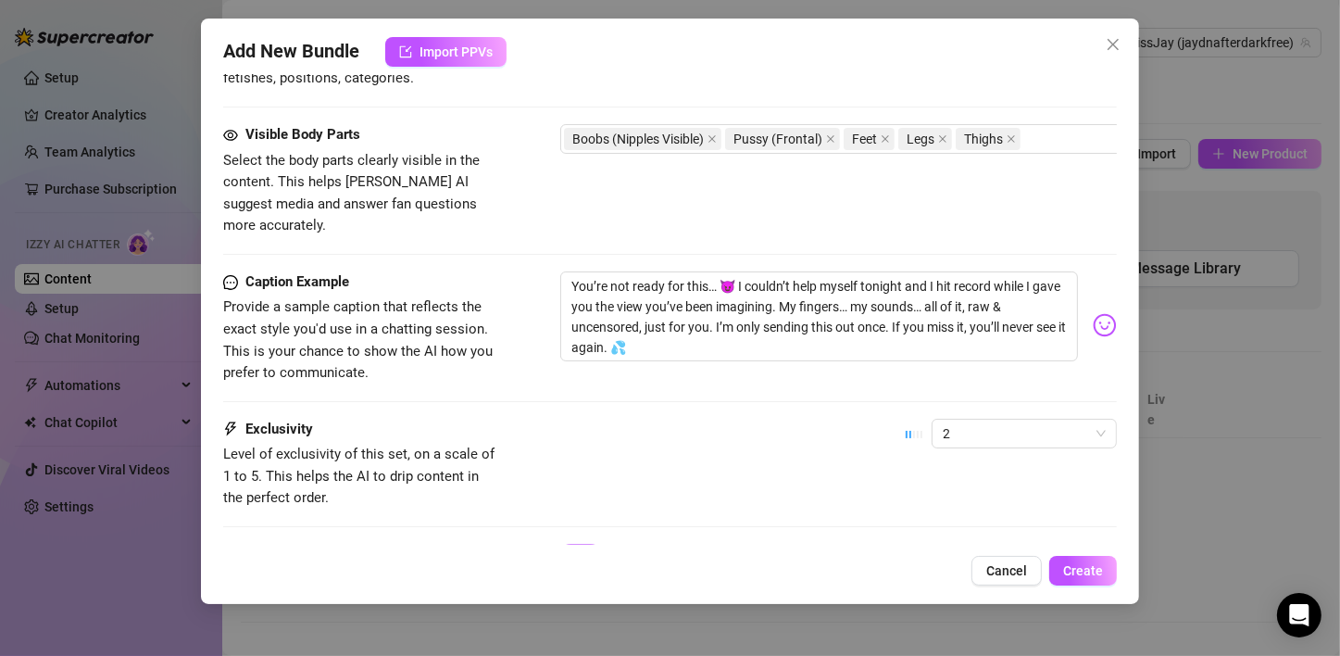
scroll to position [1097, 0]
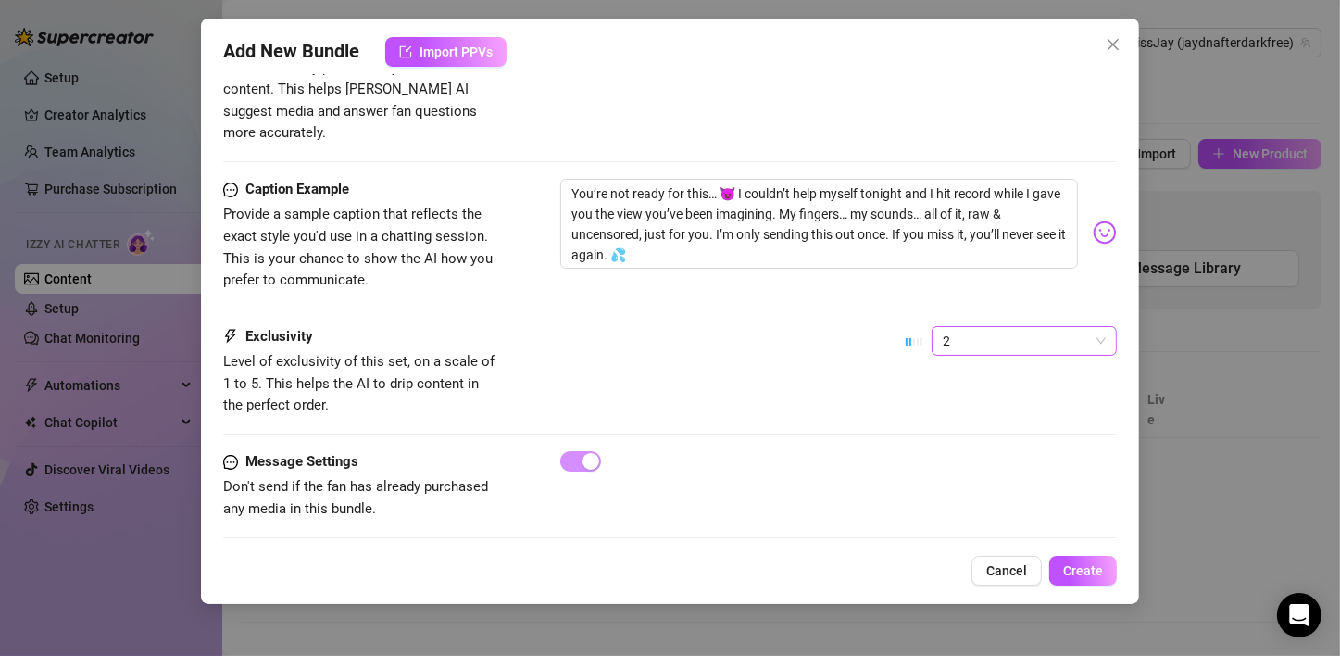
click at [1070, 327] on span "2" at bounding box center [1024, 341] width 163 height 28
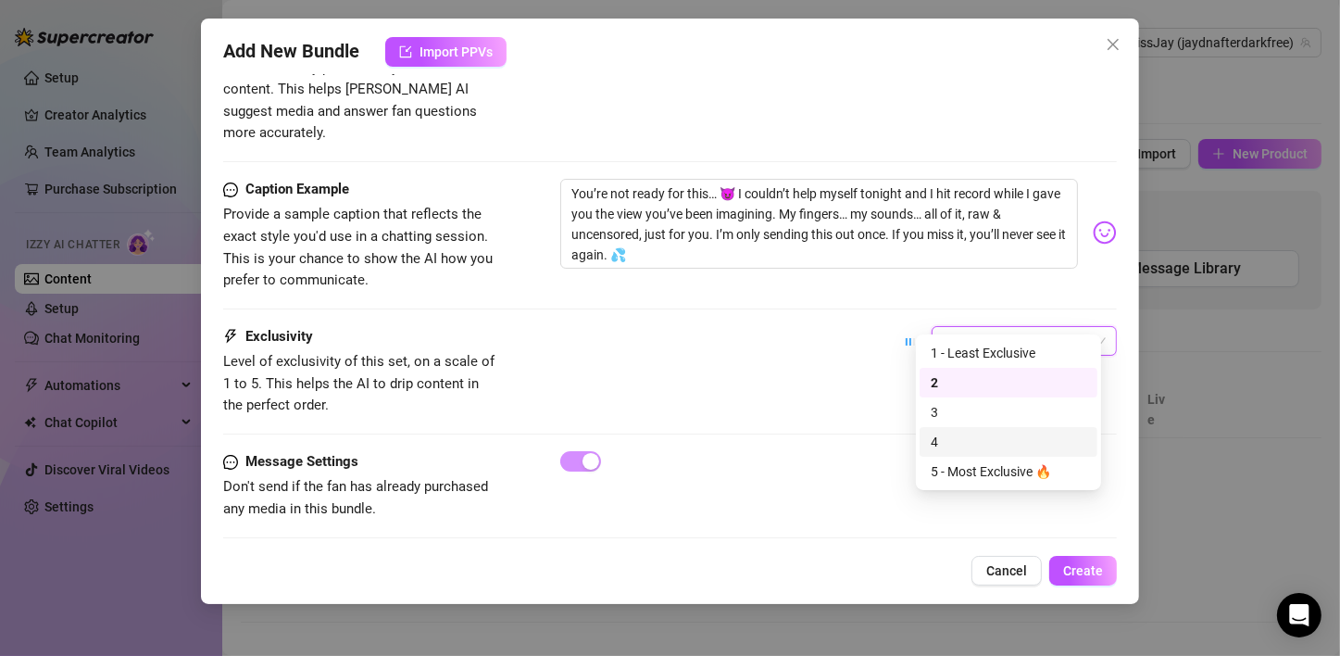
click at [936, 446] on div "4" at bounding box center [1009, 441] width 156 height 20
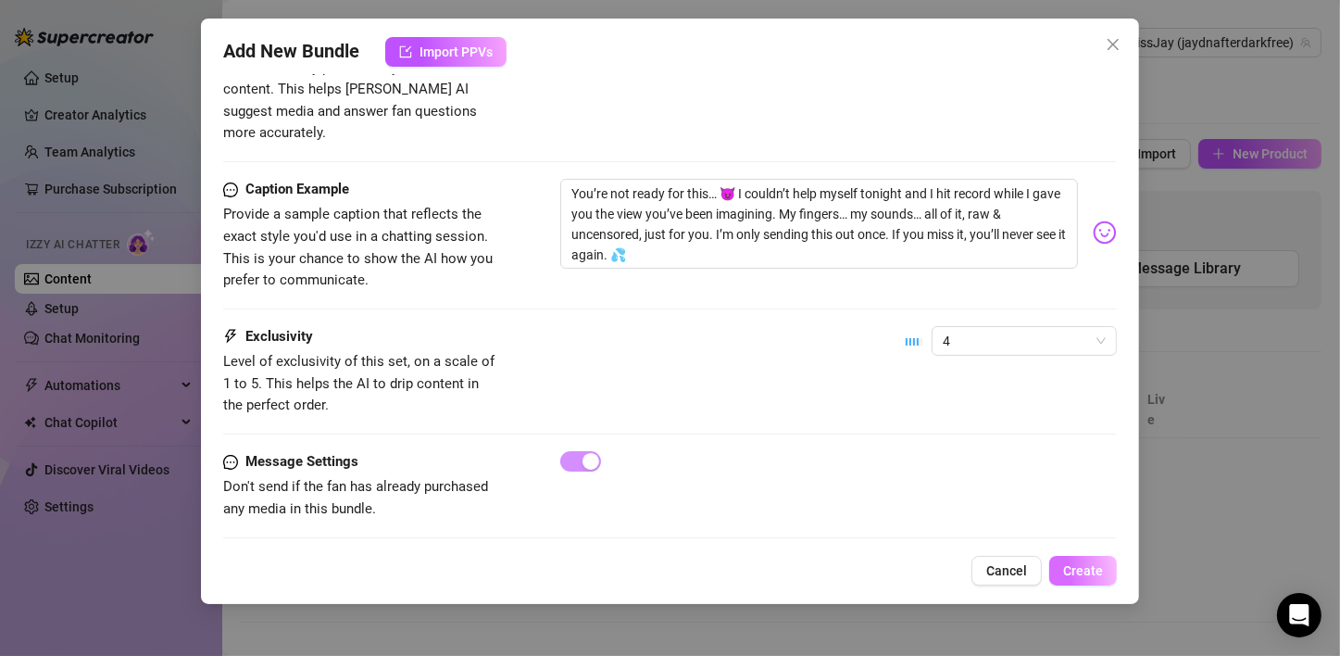
click at [1062, 565] on button "Create" at bounding box center [1083, 571] width 68 height 30
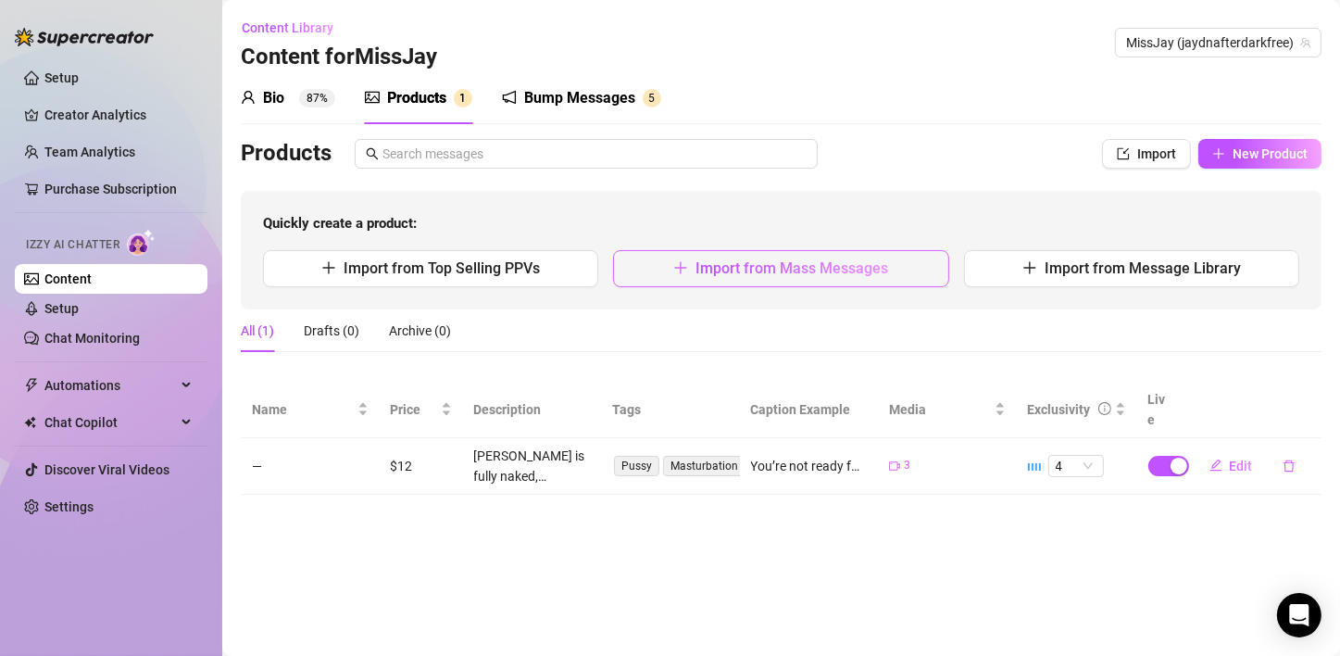
click at [804, 261] on span "Import from Mass Messages" at bounding box center [791, 268] width 193 height 18
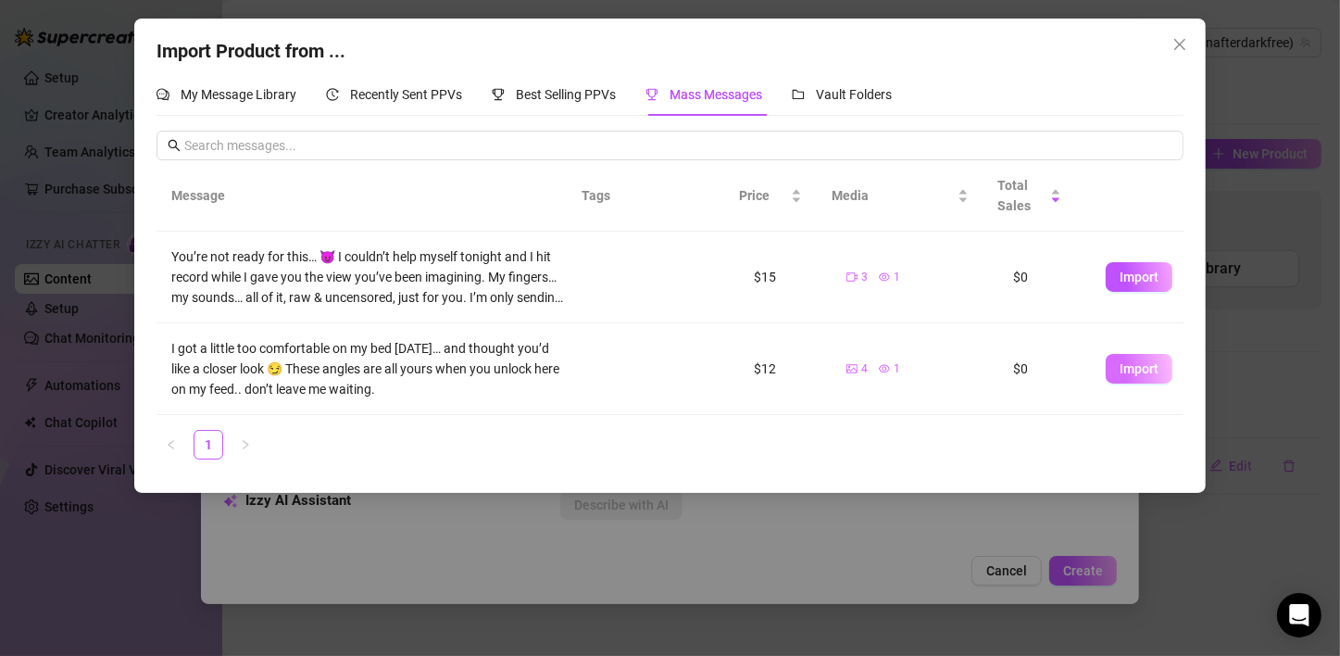
click at [1119, 369] on span "Import" at bounding box center [1138, 368] width 39 height 15
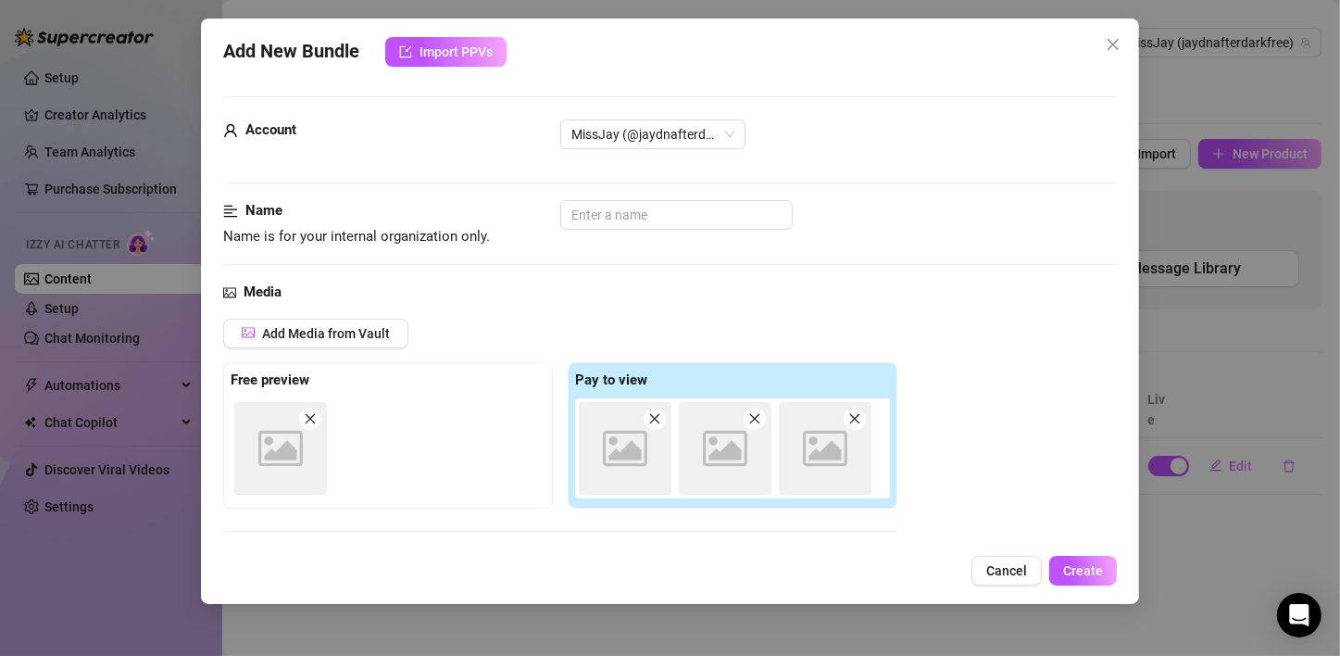
scroll to position [294, 0]
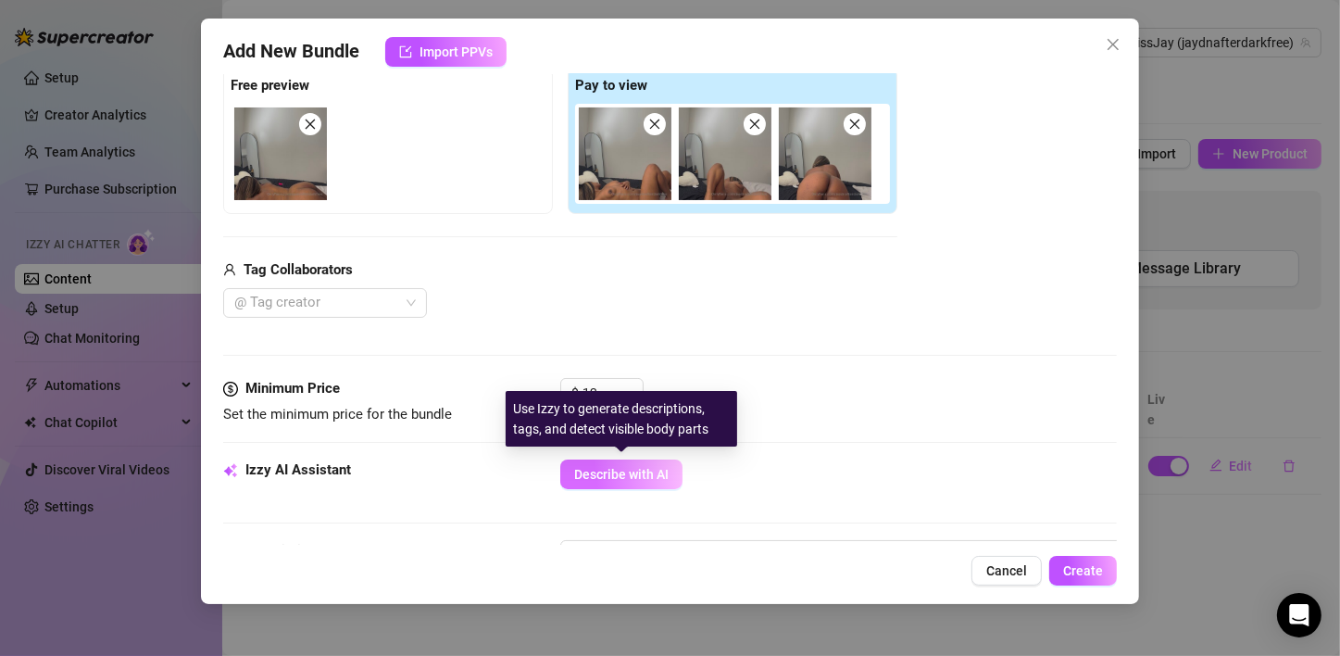
click at [618, 468] on span "Describe with AI" at bounding box center [621, 474] width 94 height 15
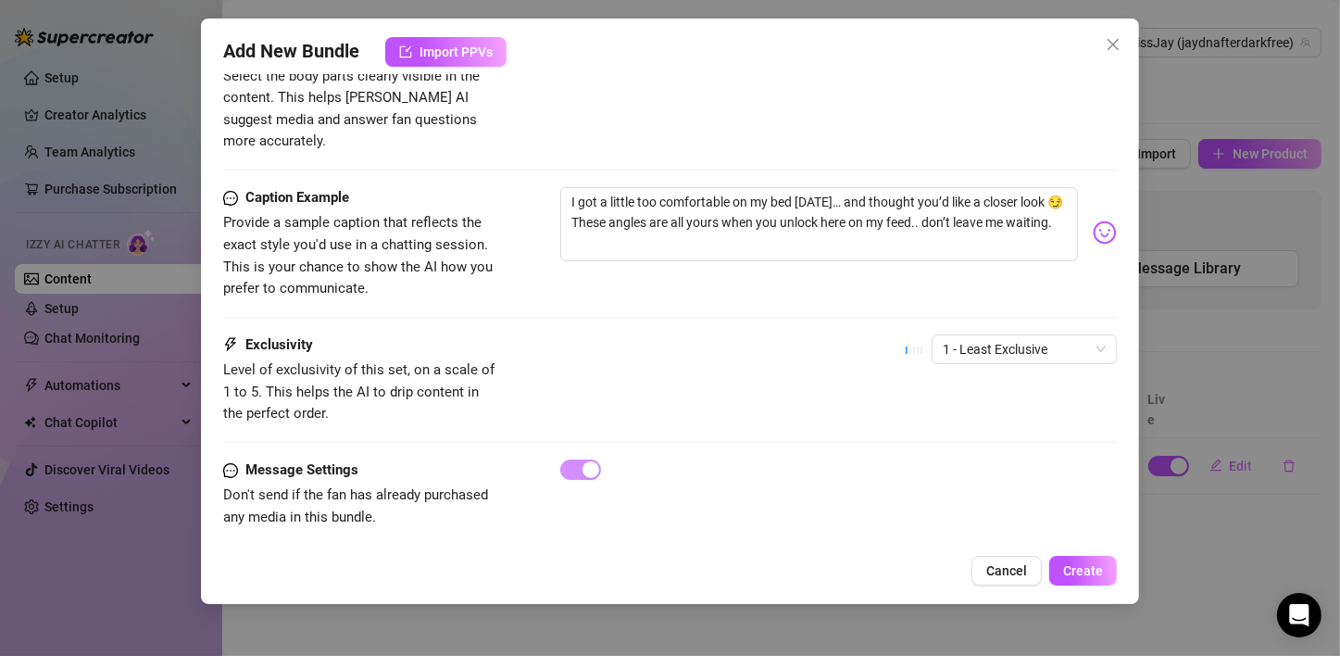
scroll to position [1097, 0]
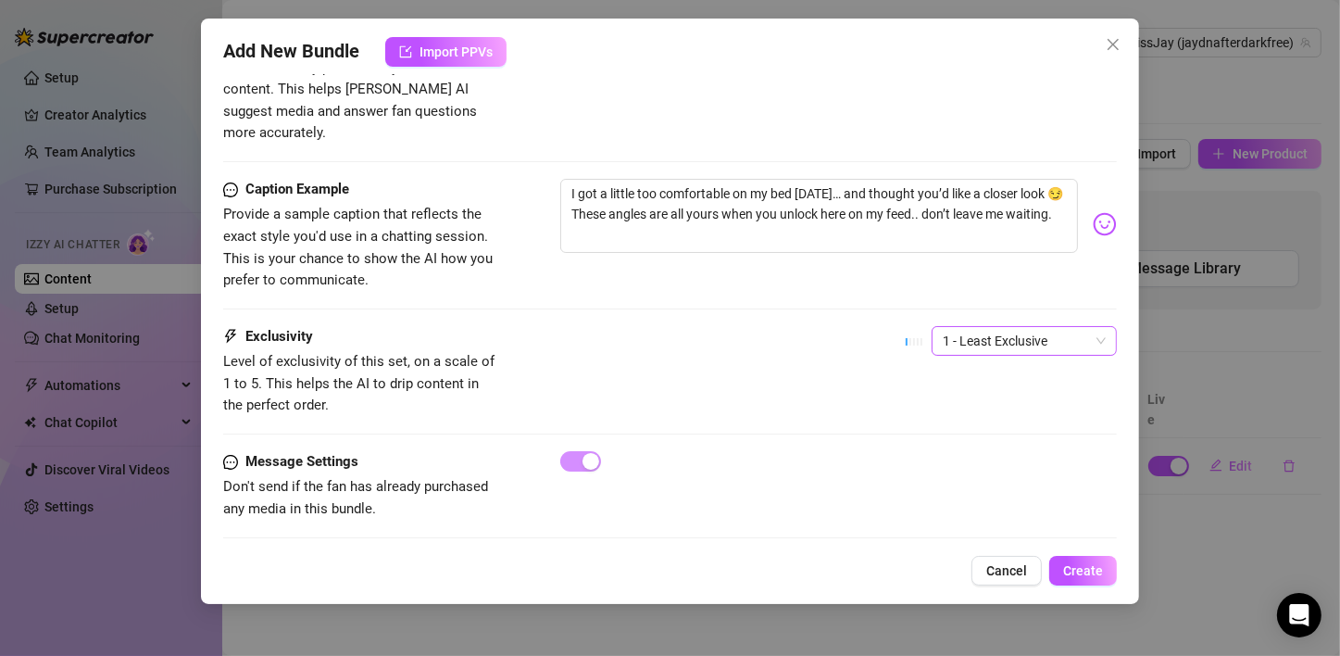
click at [1020, 327] on span "1 - Least Exclusive" at bounding box center [1024, 341] width 163 height 28
click at [981, 409] on div "3" at bounding box center [1009, 412] width 156 height 20
click at [1087, 566] on span "Create" at bounding box center [1083, 570] width 40 height 15
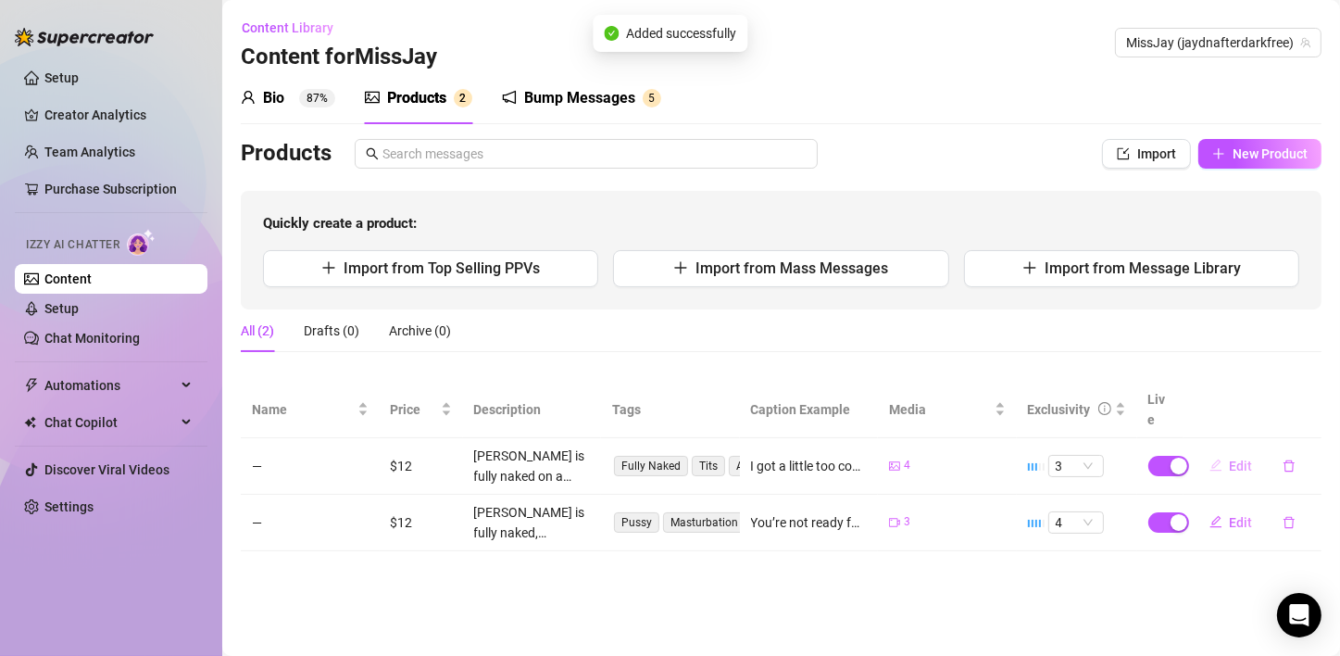
click at [1238, 458] on span "Edit" at bounding box center [1241, 465] width 23 height 15
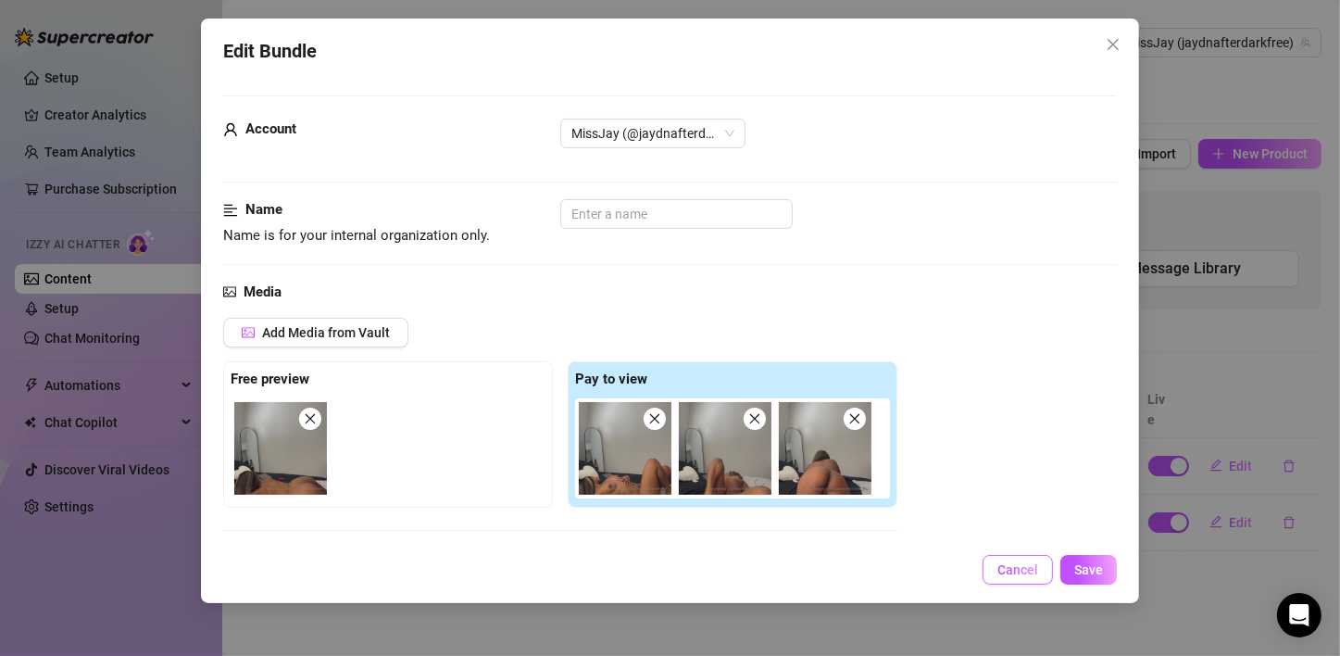
click at [992, 572] on button "Cancel" at bounding box center [1017, 570] width 70 height 30
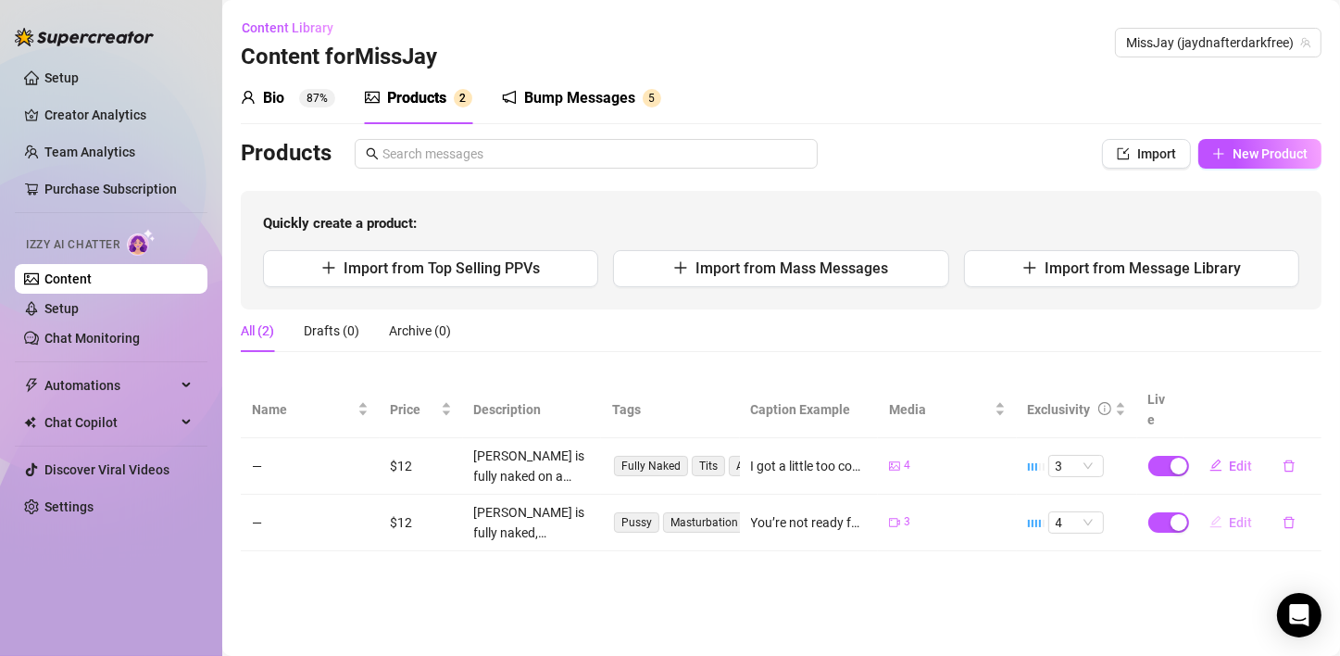
click at [1228, 507] on button "Edit" at bounding box center [1230, 522] width 73 height 30
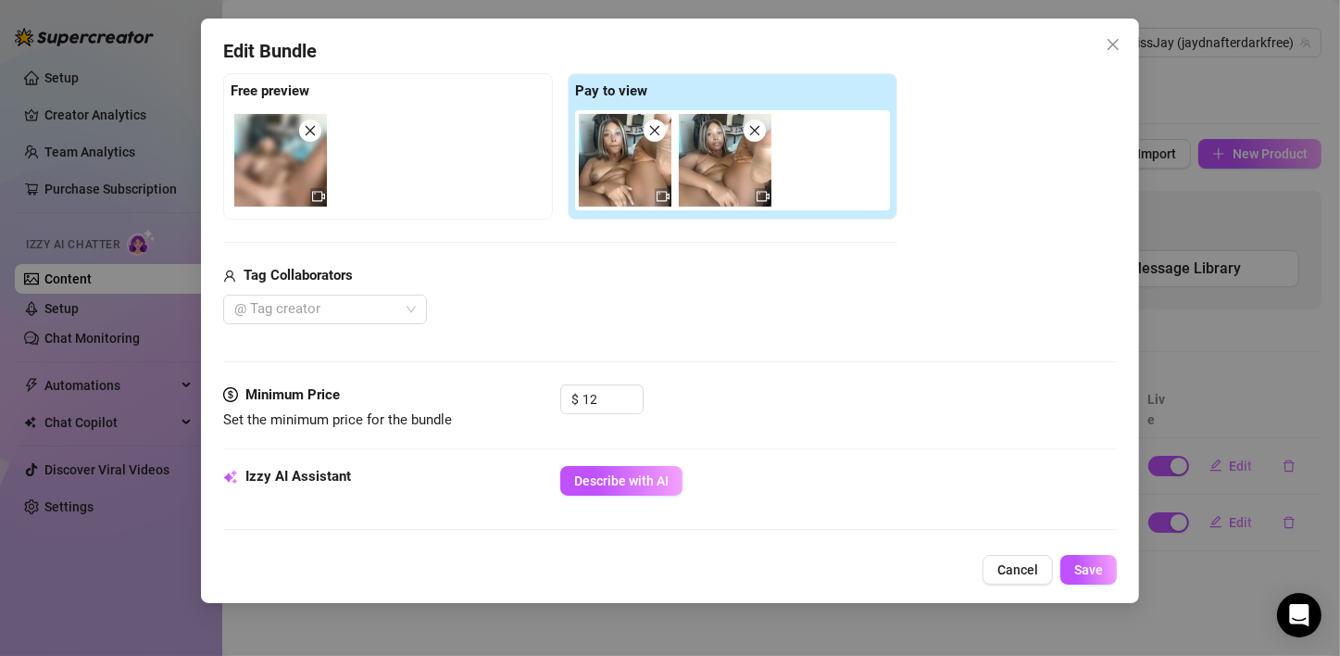
scroll to position [370, 0]
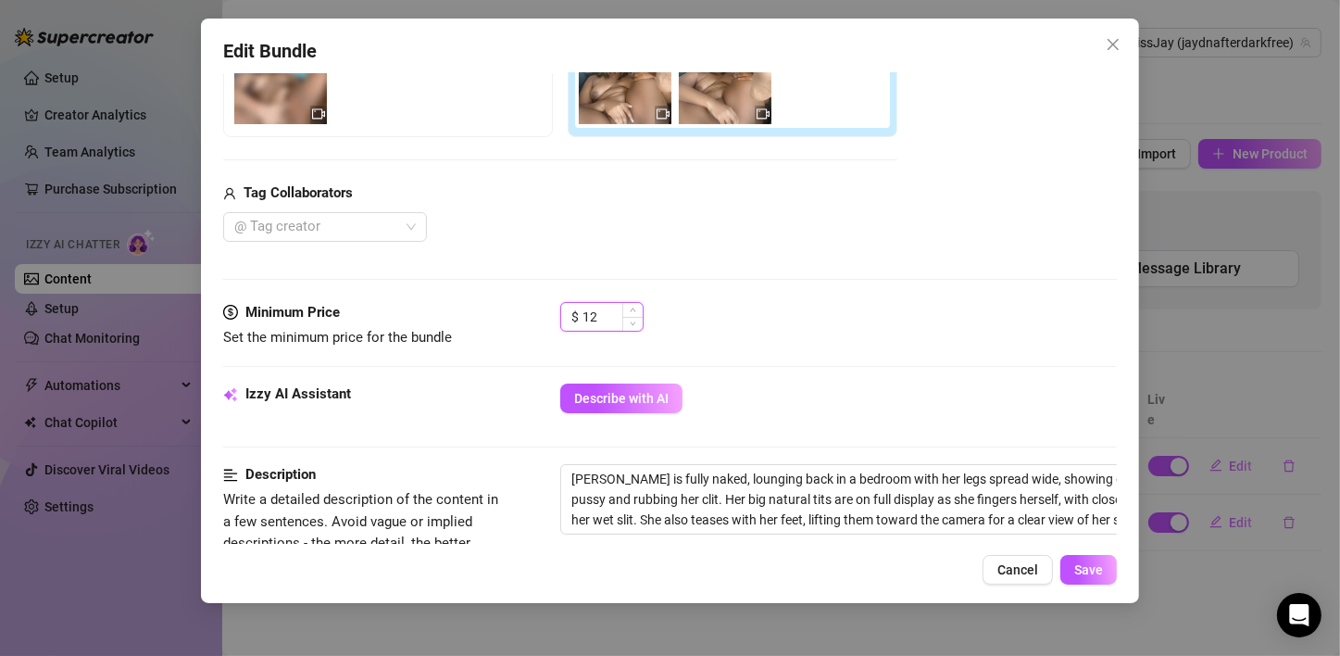
click at [611, 313] on input "12" at bounding box center [612, 317] width 60 height 28
click at [632, 309] on icon "up" at bounding box center [634, 311] width 6 height 4
type input "15"
click at [632, 309] on icon "up" at bounding box center [634, 311] width 6 height 4
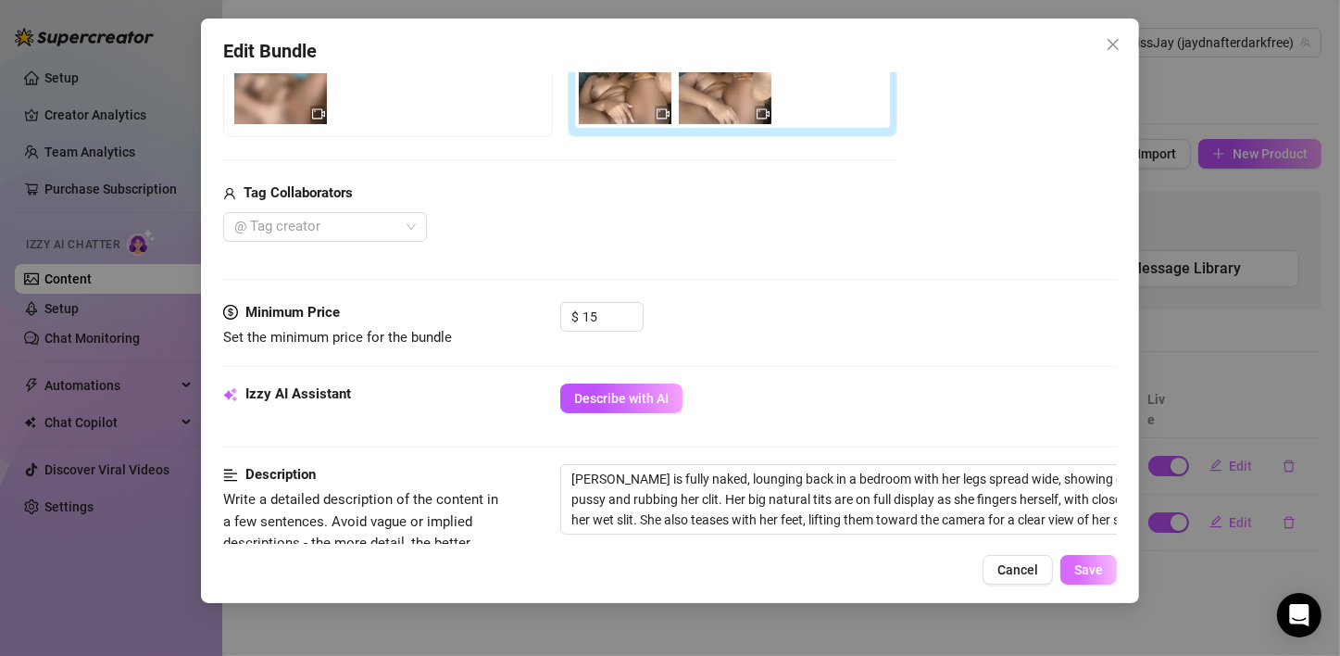
click at [1106, 578] on button "Save" at bounding box center [1088, 570] width 56 height 30
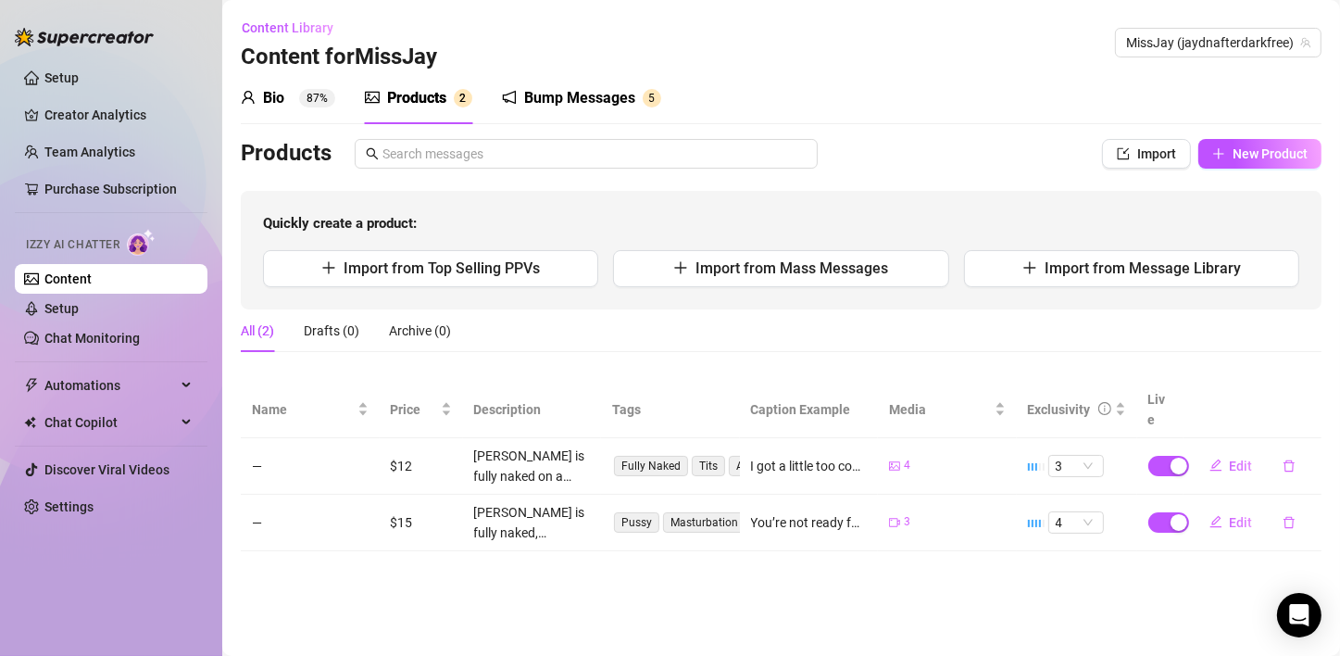
click at [799, 557] on main "Content Library Content for MissJay MissJay (jaydnafterdarkfree) Bio 87% Produc…" at bounding box center [781, 328] width 1118 height 656
click at [1127, 166] on button "Import" at bounding box center [1146, 154] width 89 height 30
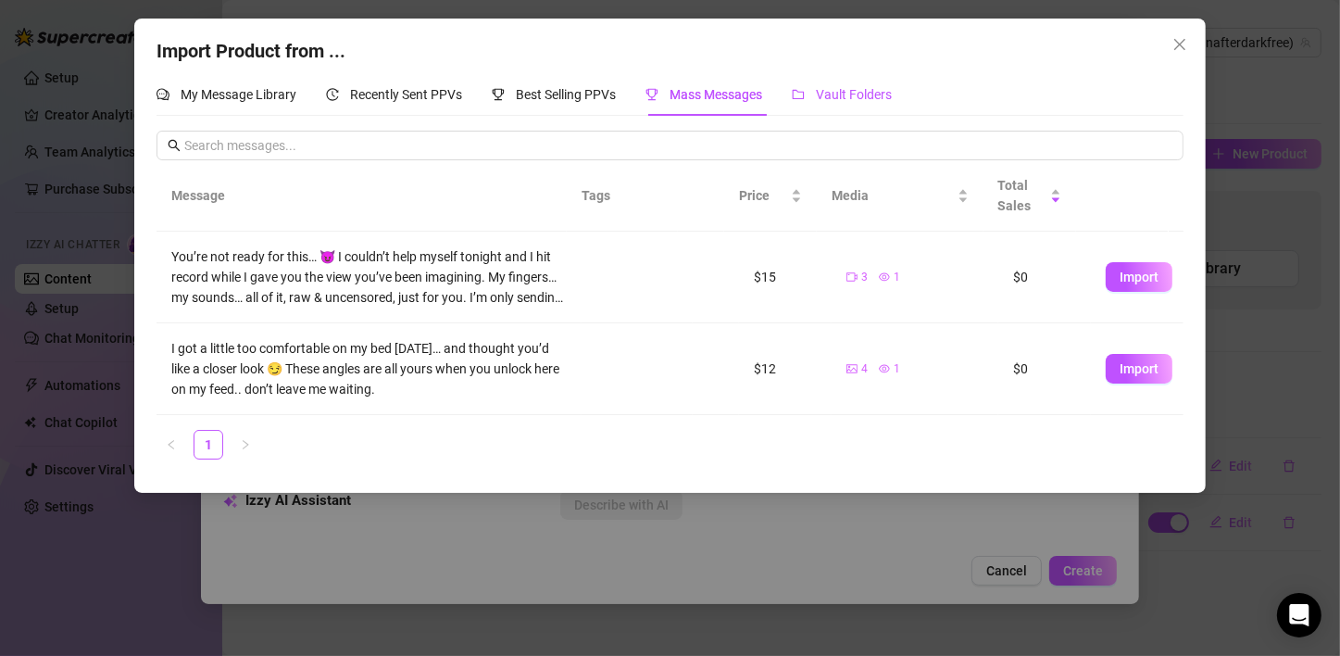
click at [837, 98] on span "Vault Folders" at bounding box center [854, 94] width 76 height 15
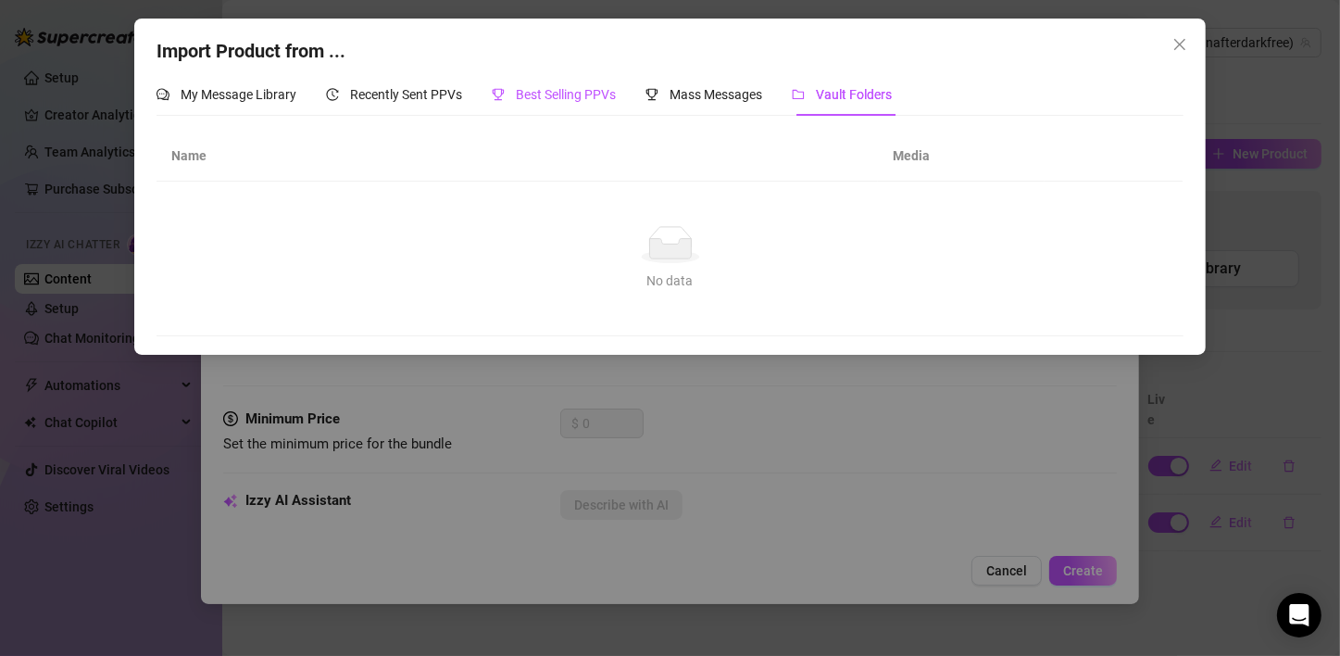
click at [581, 94] on span "Best Selling PPVs" at bounding box center [566, 94] width 100 height 15
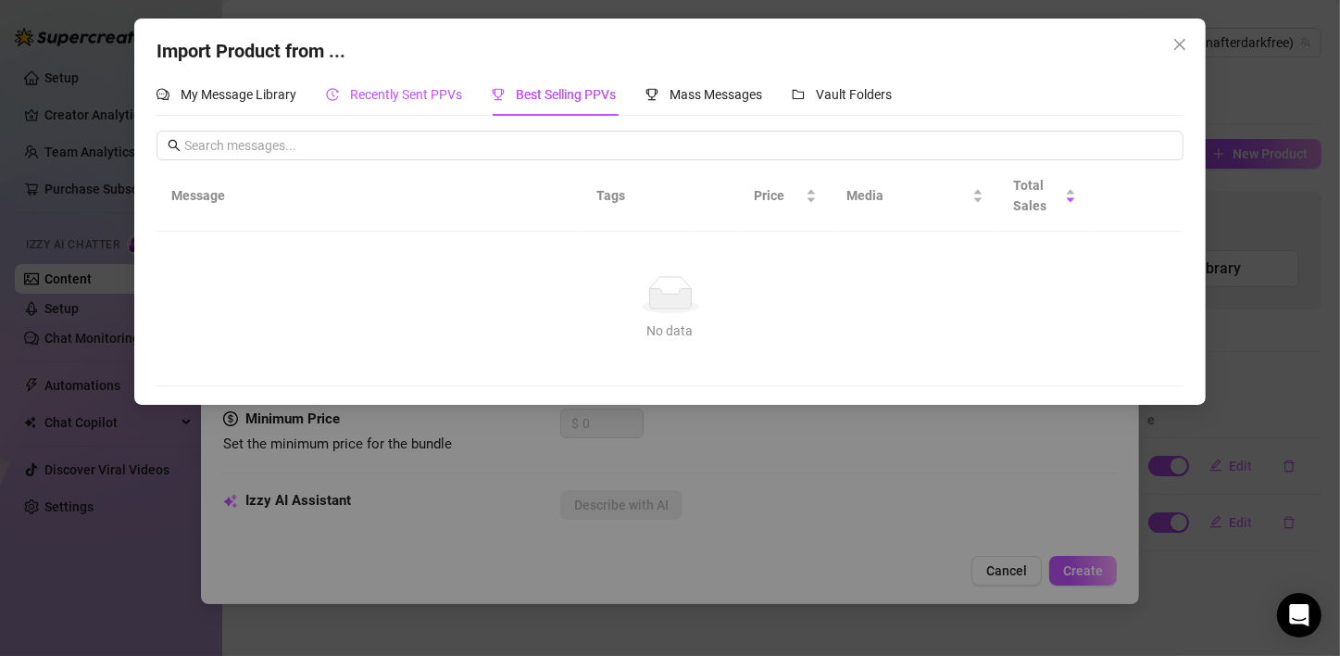
click at [415, 100] on span "Recently Sent PPVs" at bounding box center [406, 94] width 112 height 15
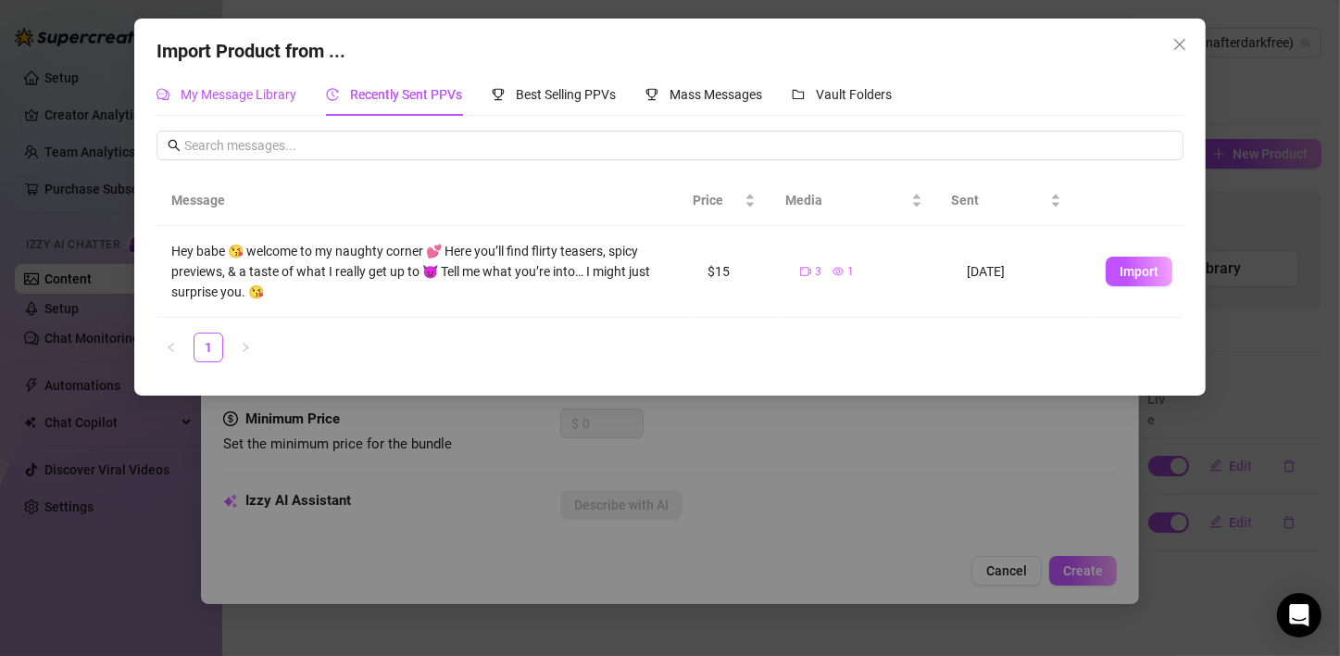
click at [192, 94] on span "My Message Library" at bounding box center [239, 94] width 116 height 15
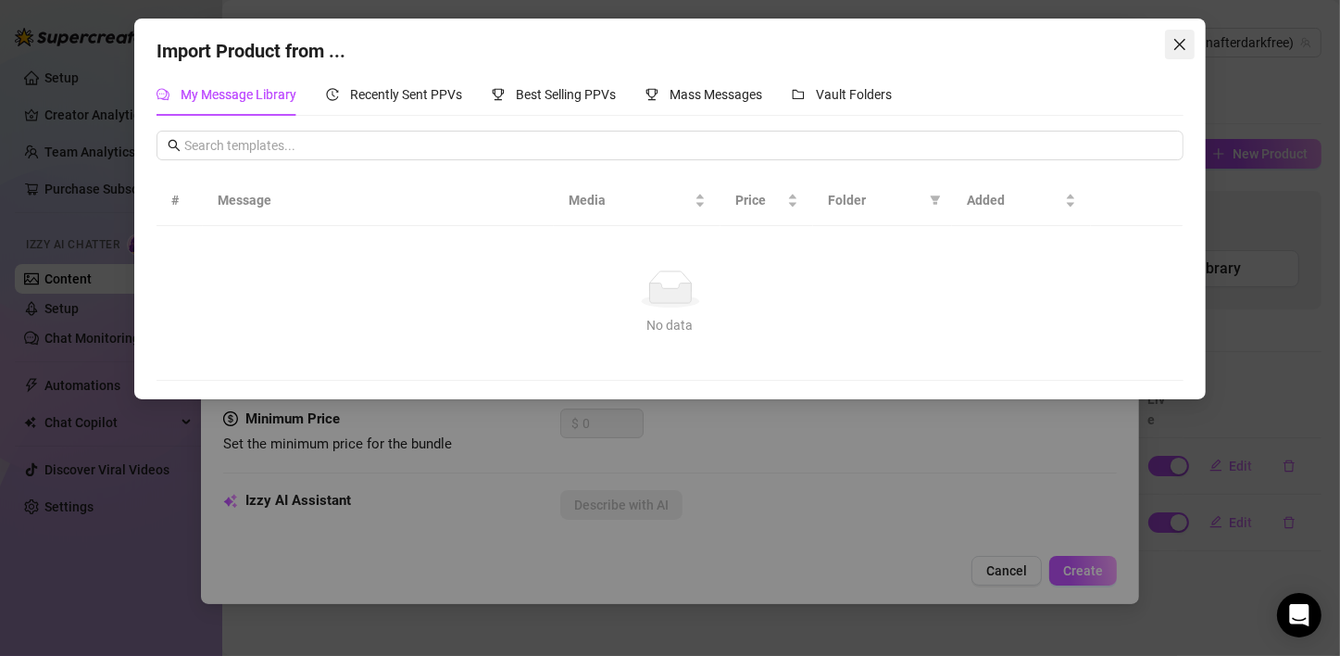
click at [1181, 35] on button "Close" at bounding box center [1180, 45] width 30 height 30
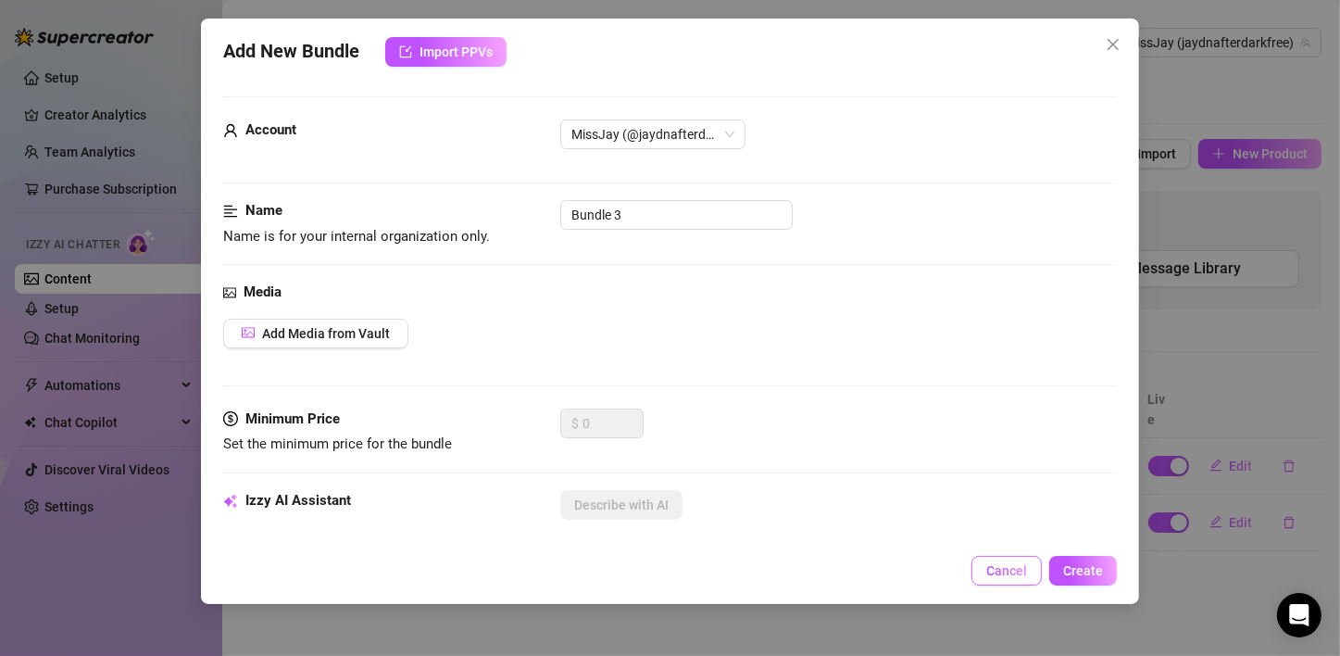
click at [1013, 568] on span "Cancel" at bounding box center [1006, 570] width 41 height 15
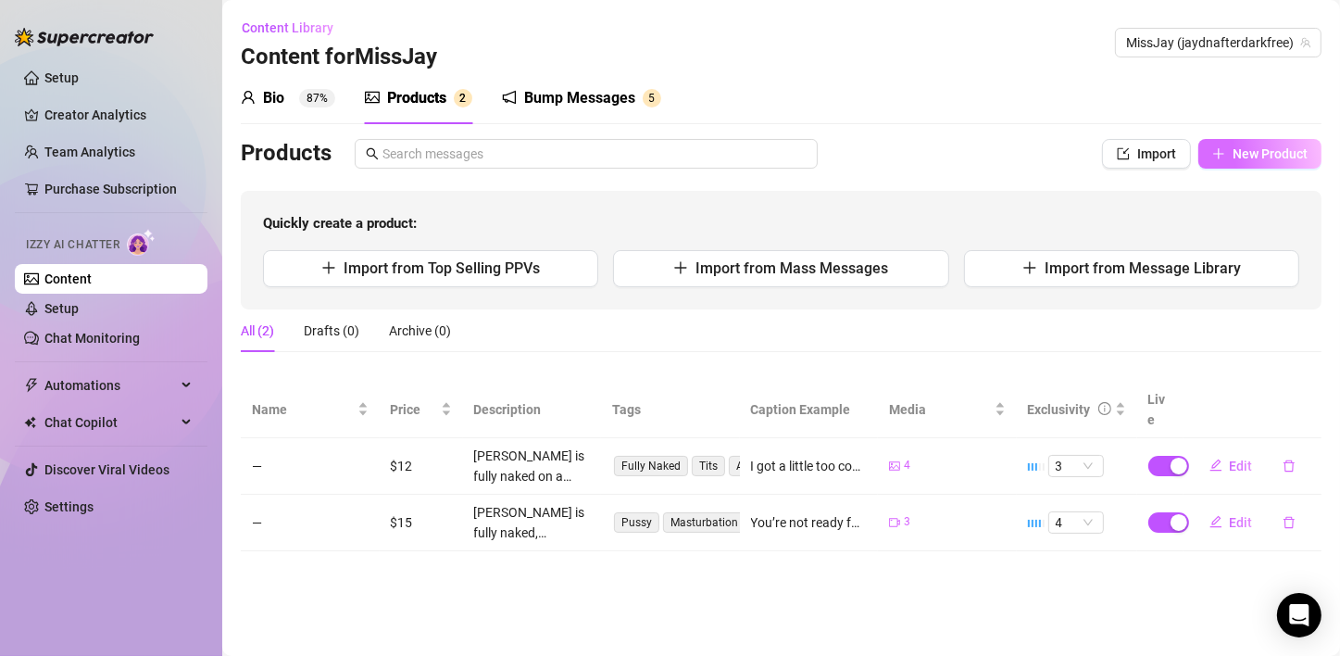
click at [1222, 159] on icon "plus" at bounding box center [1218, 153] width 13 height 13
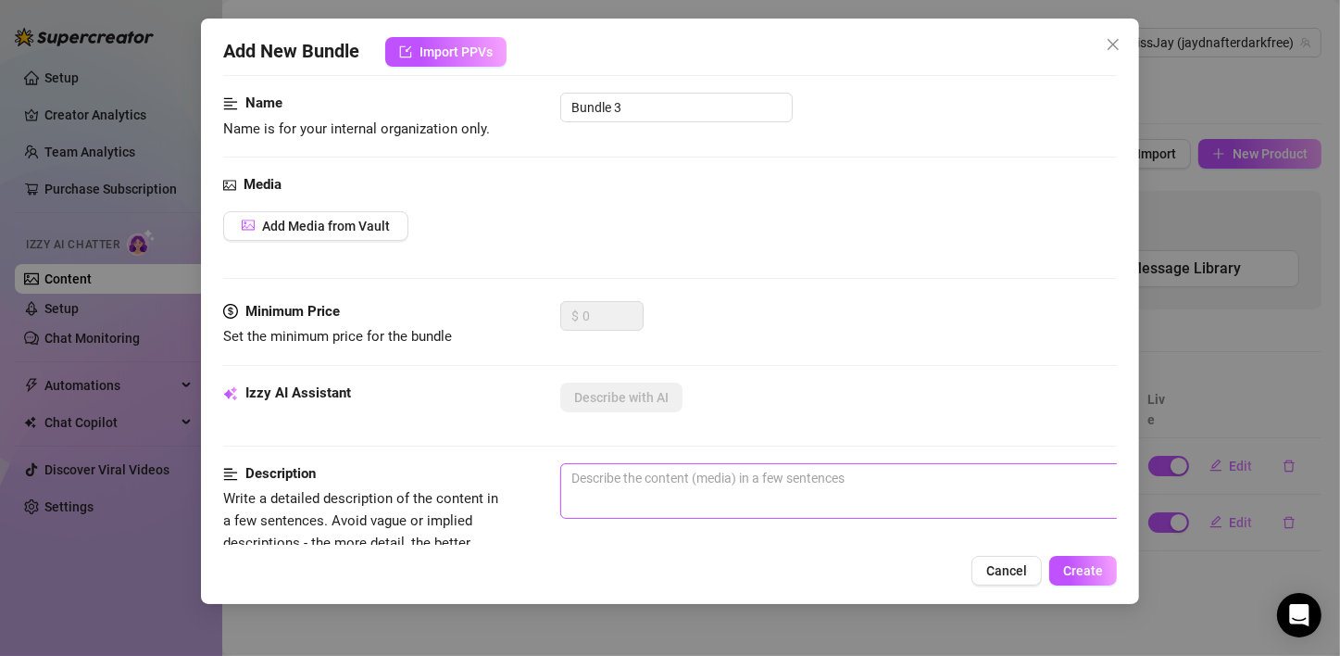
scroll to position [0, 0]
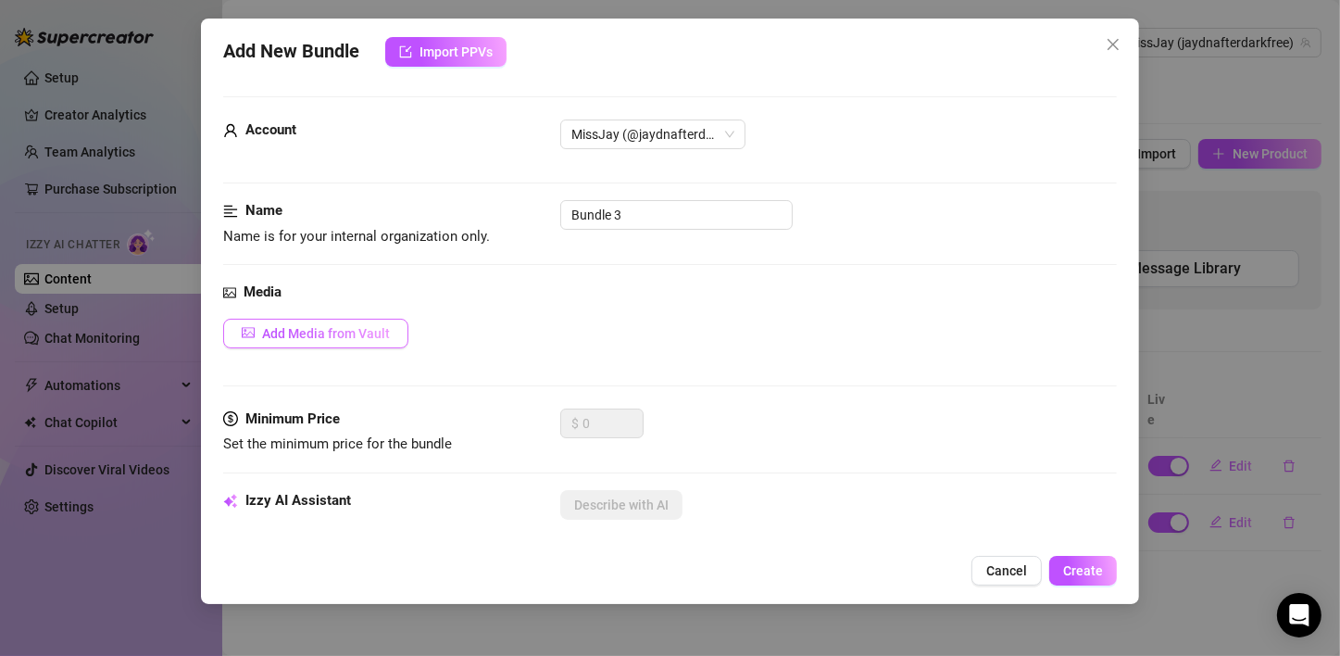
click at [303, 335] on span "Add Media from Vault" at bounding box center [326, 333] width 128 height 15
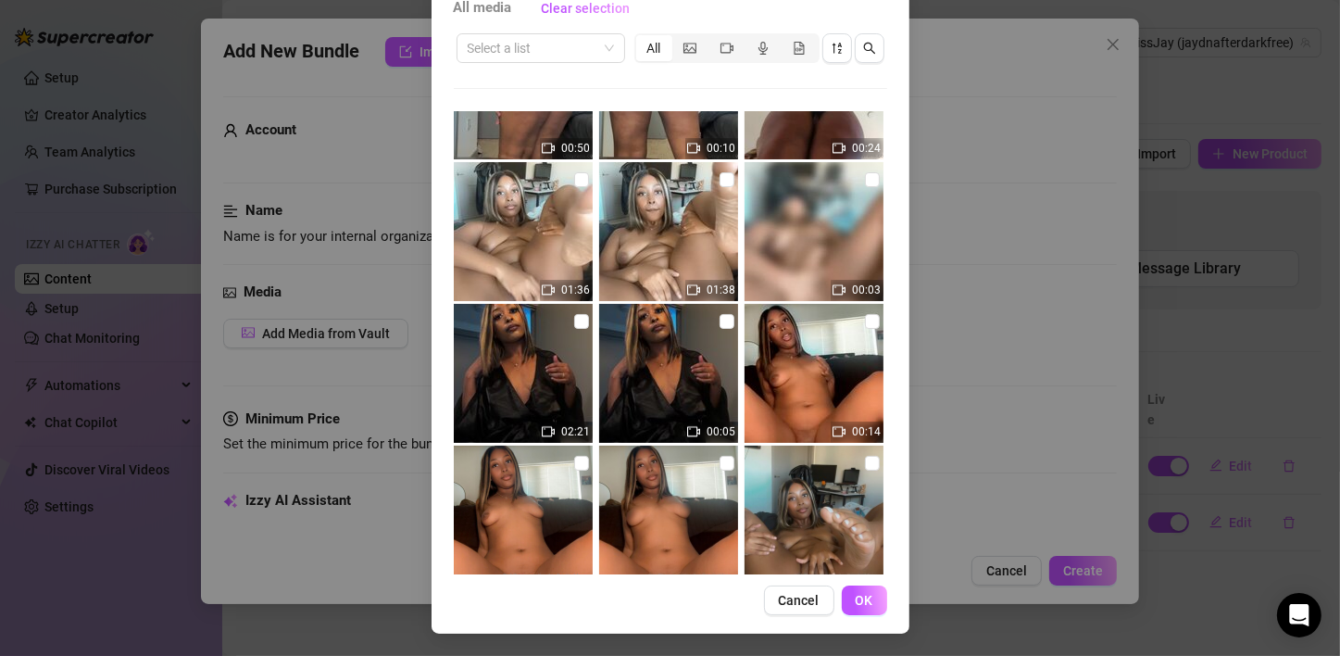
scroll to position [613, 0]
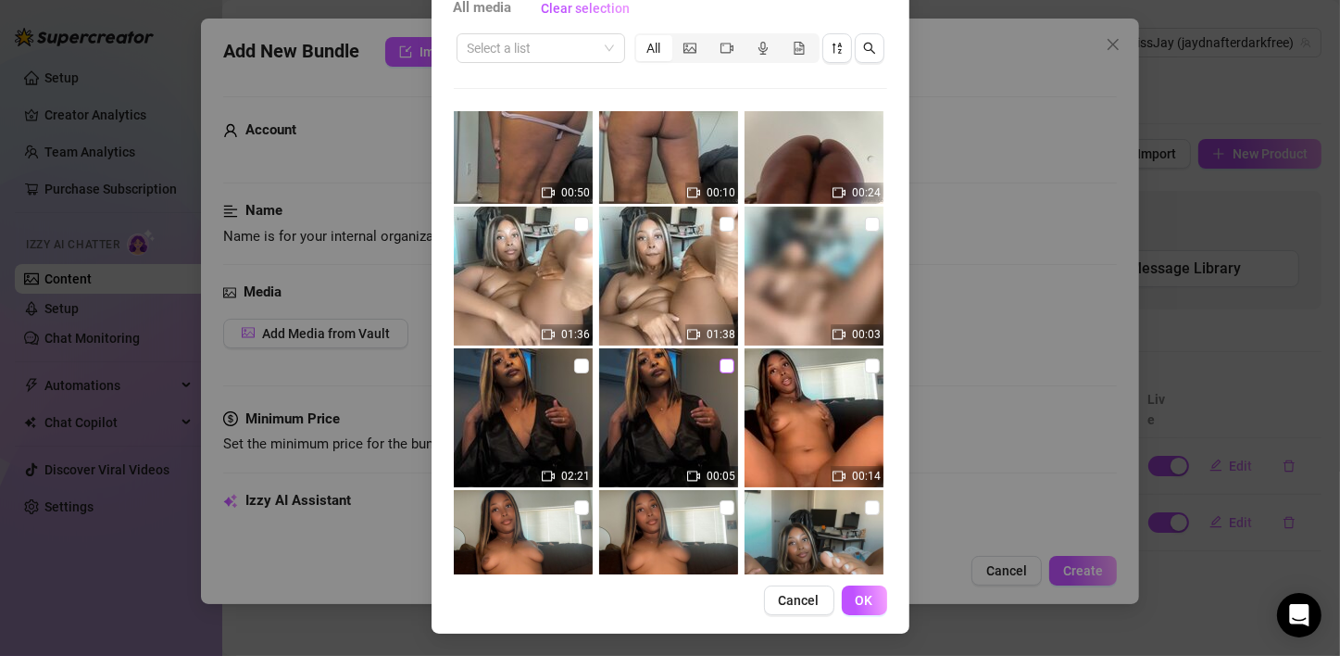
click at [719, 365] on input "checkbox" at bounding box center [726, 365] width 15 height 15
checkbox input "true"
click at [560, 364] on img at bounding box center [523, 417] width 139 height 139
click at [574, 364] on input "checkbox" at bounding box center [581, 365] width 15 height 15
checkbox input "true"
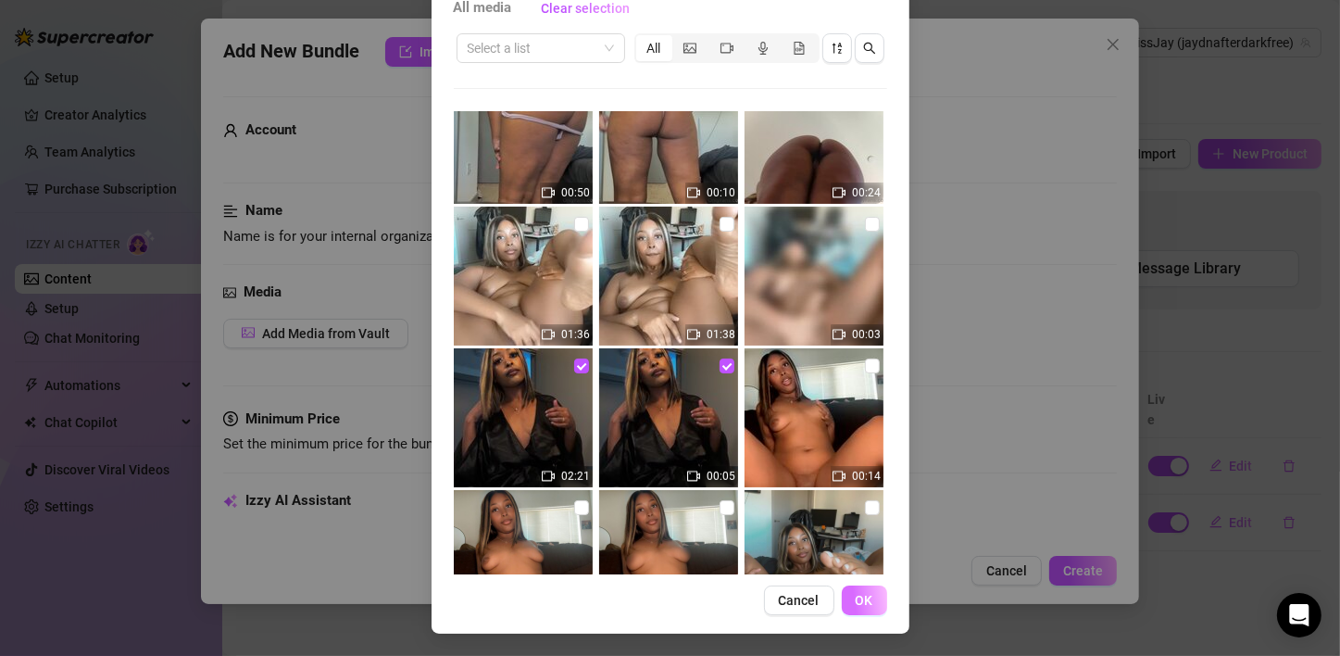
click at [856, 601] on span "OK" at bounding box center [865, 600] width 18 height 15
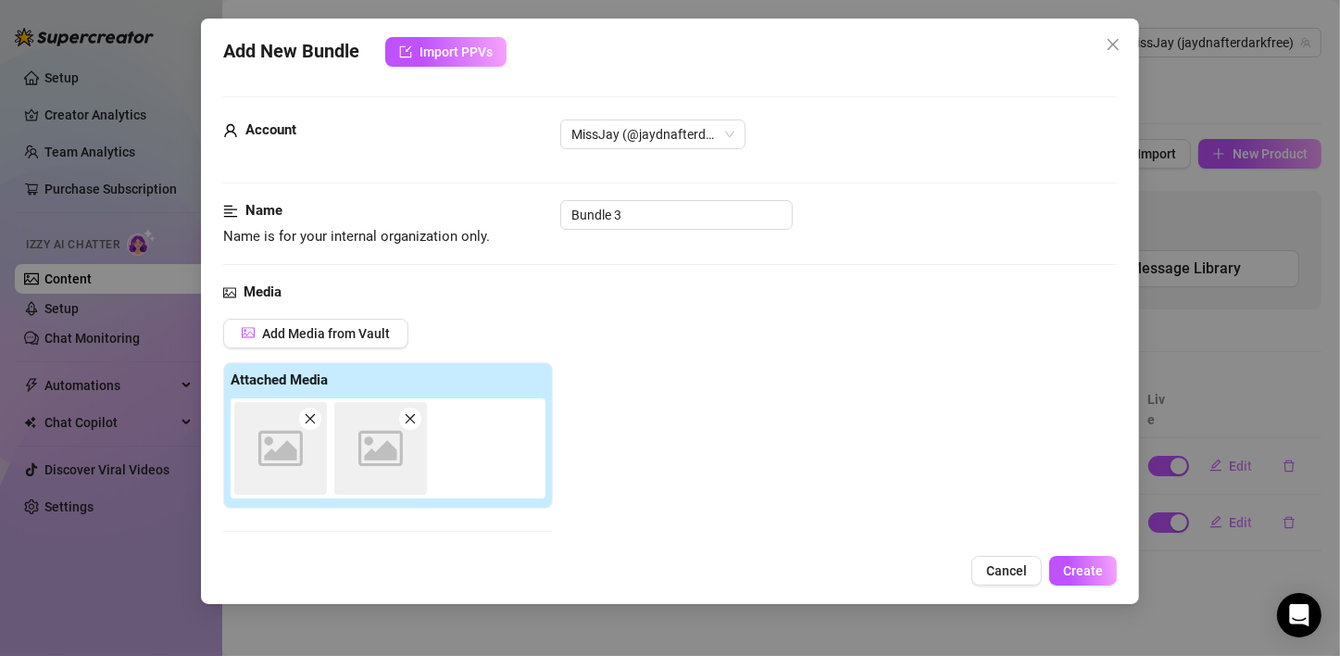
scroll to position [294, 0]
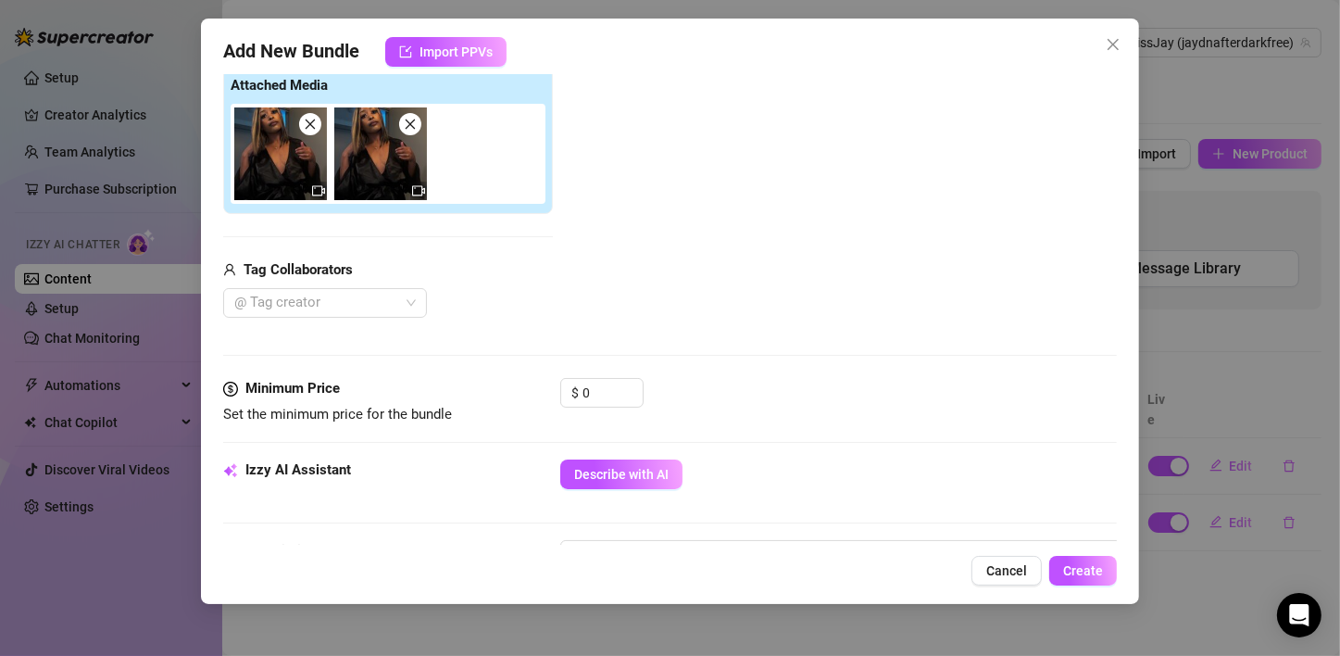
click at [499, 169] on div at bounding box center [392, 154] width 322 height 100
click at [294, 187] on img at bounding box center [280, 153] width 93 height 93
click at [409, 124] on icon "close" at bounding box center [411, 124] width 10 height 10
click at [306, 129] on icon "close" at bounding box center [310, 124] width 13 height 13
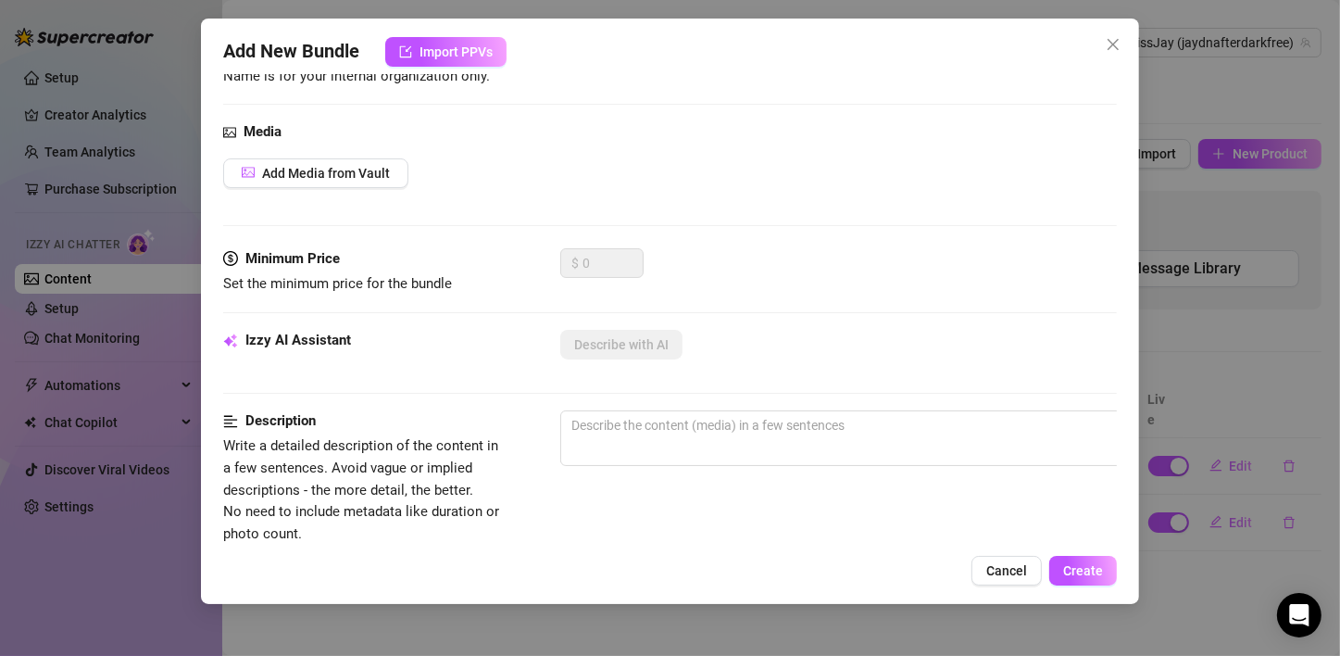
scroll to position [0, 0]
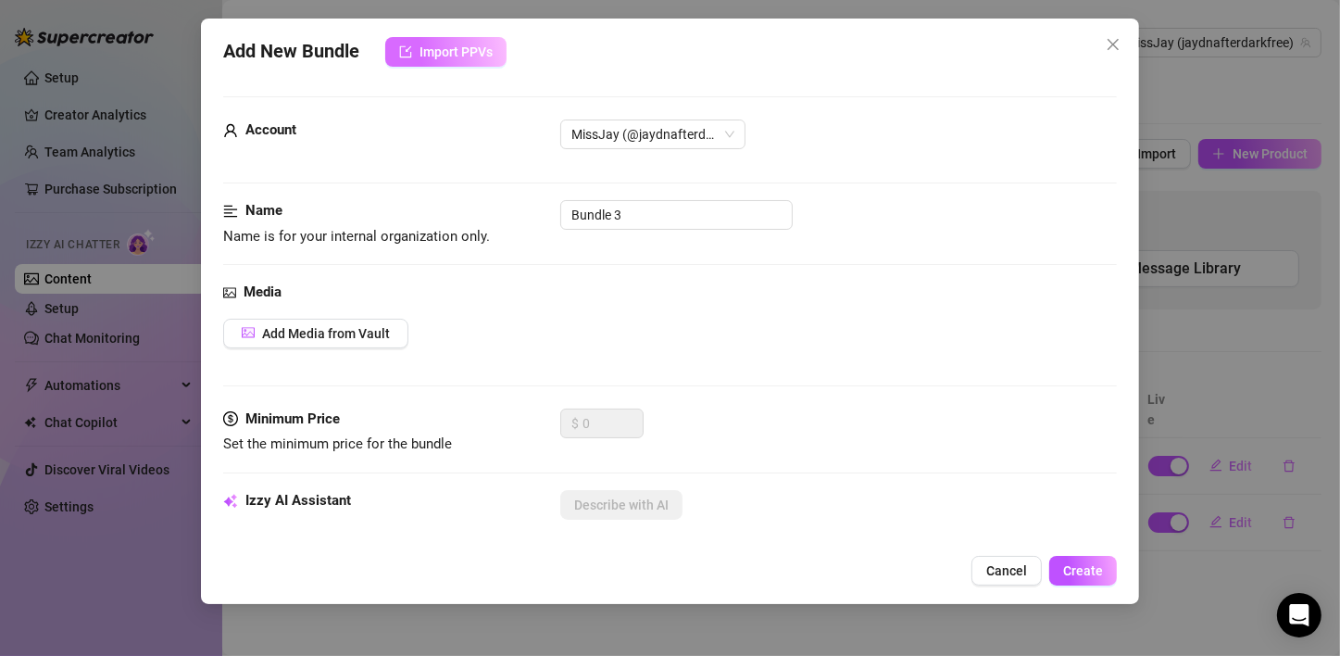
click at [492, 54] on span "Import PPVs" at bounding box center [455, 51] width 73 height 15
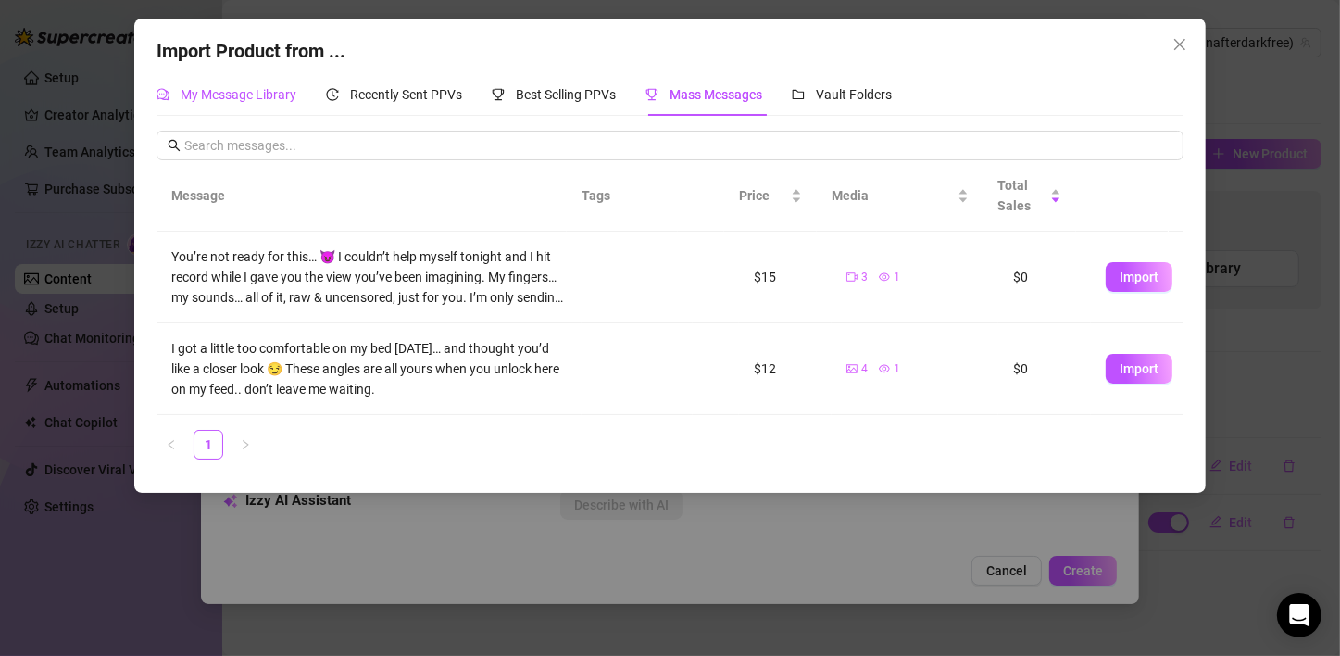
click at [277, 102] on span "My Message Library" at bounding box center [239, 94] width 116 height 15
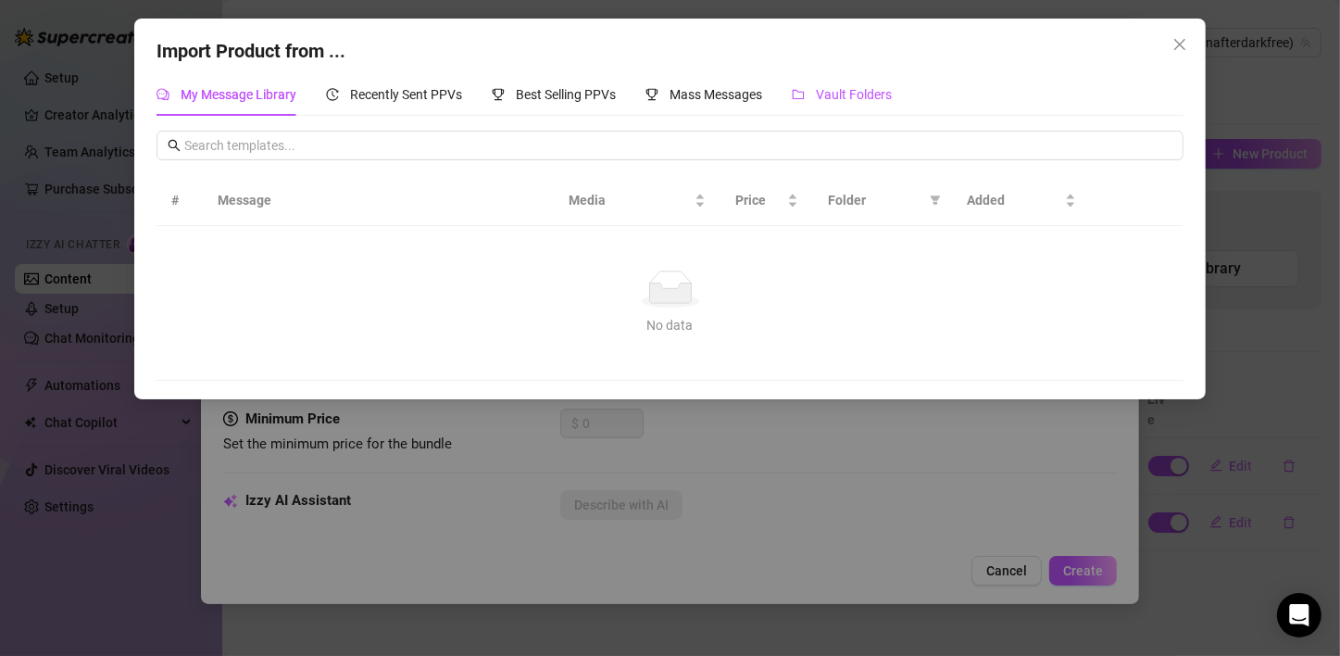
click at [862, 89] on span "Vault Folders" at bounding box center [854, 94] width 76 height 15
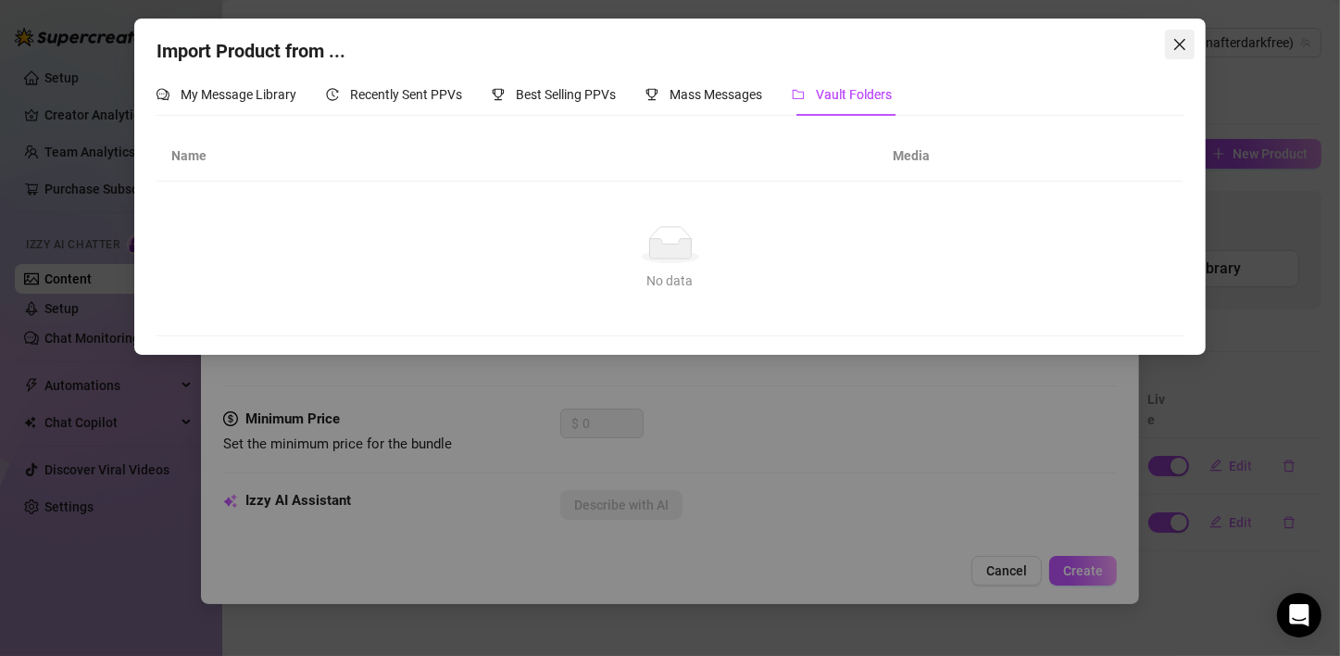
click at [1177, 46] on icon "close" at bounding box center [1179, 44] width 15 height 15
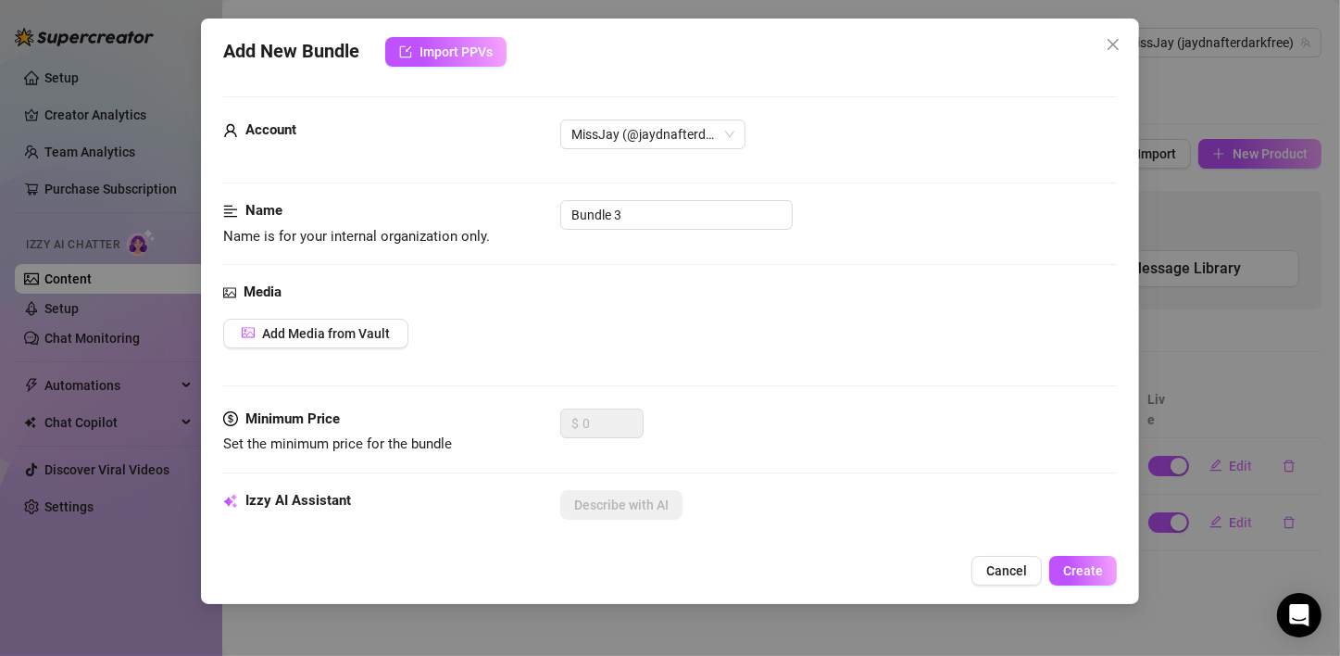
click at [1006, 580] on button "Cancel" at bounding box center [1006, 571] width 70 height 30
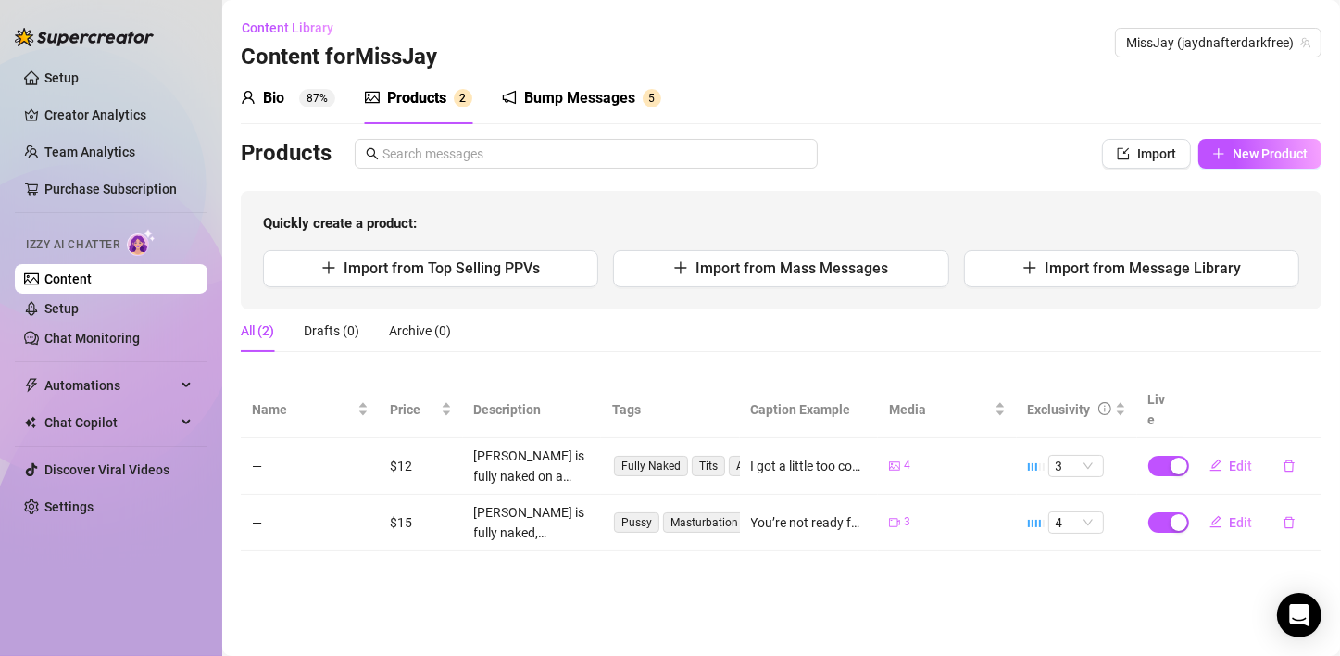
click at [851, 565] on main "Content Library Content for MissJay MissJay (jaydnafterdarkfree) Bio 87% Produc…" at bounding box center [781, 328] width 1118 height 656
click at [1157, 168] on button "Import" at bounding box center [1146, 154] width 89 height 30
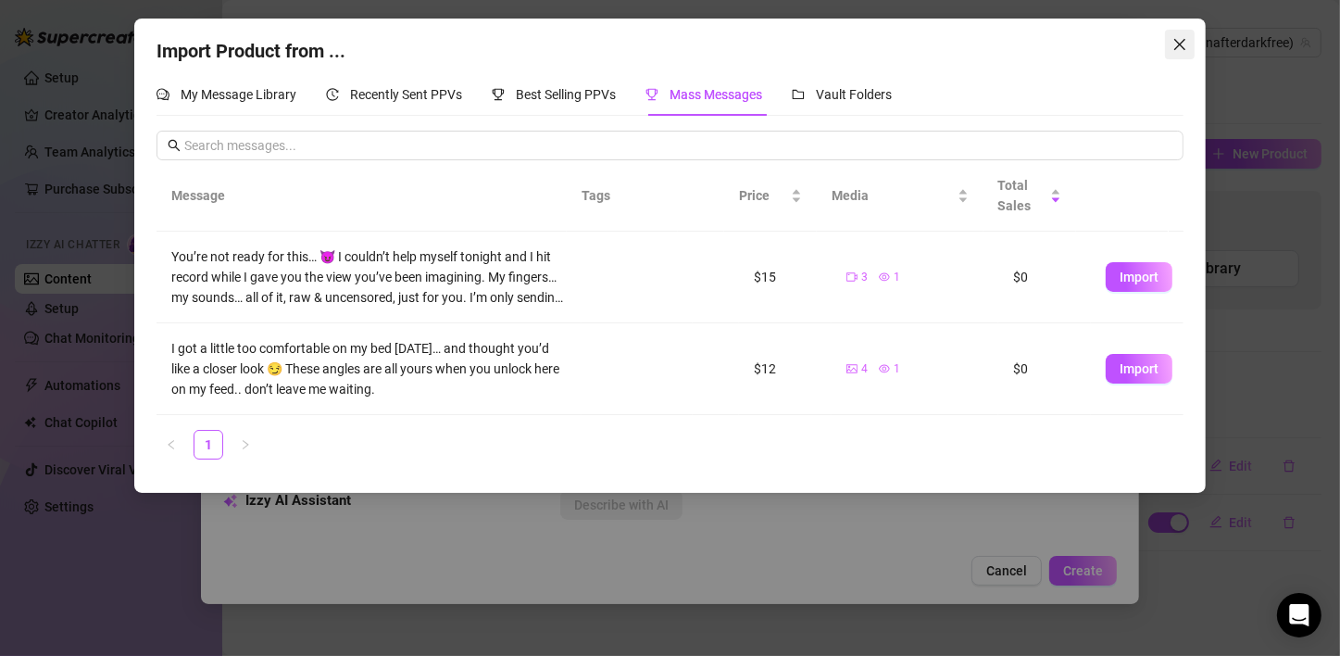
click at [1185, 50] on icon "close" at bounding box center [1179, 44] width 15 height 15
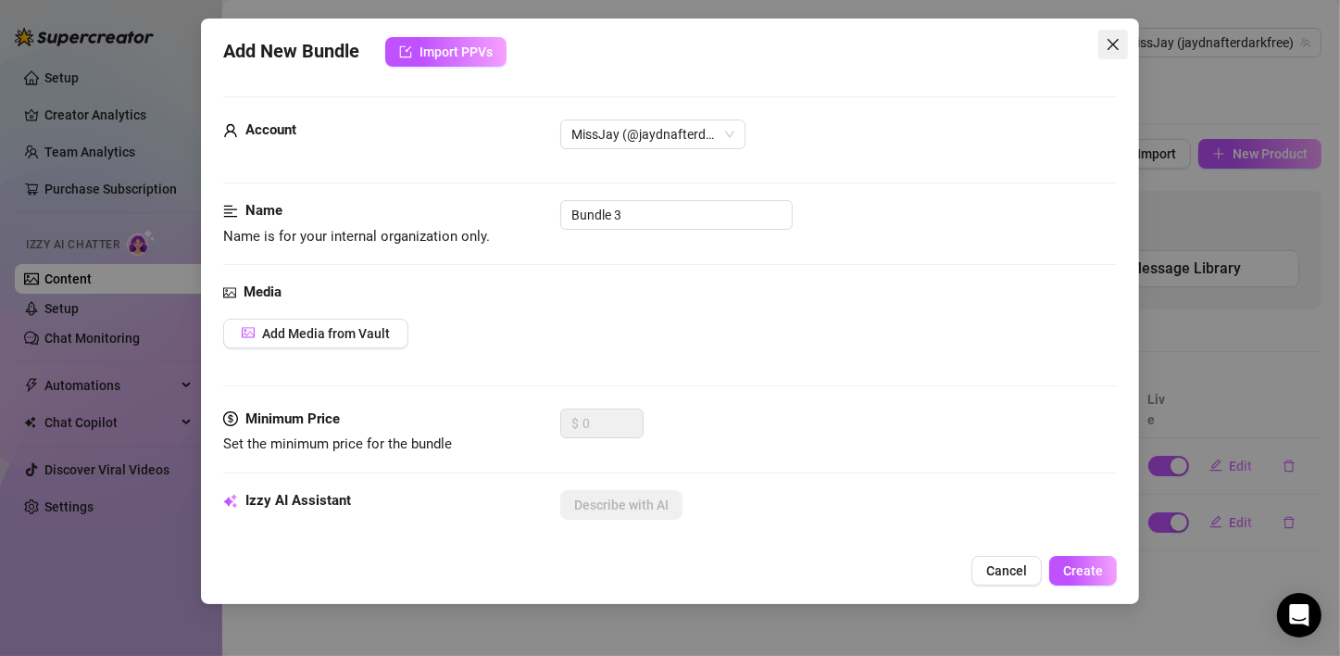
click at [1114, 41] on icon "close" at bounding box center [1113, 44] width 15 height 15
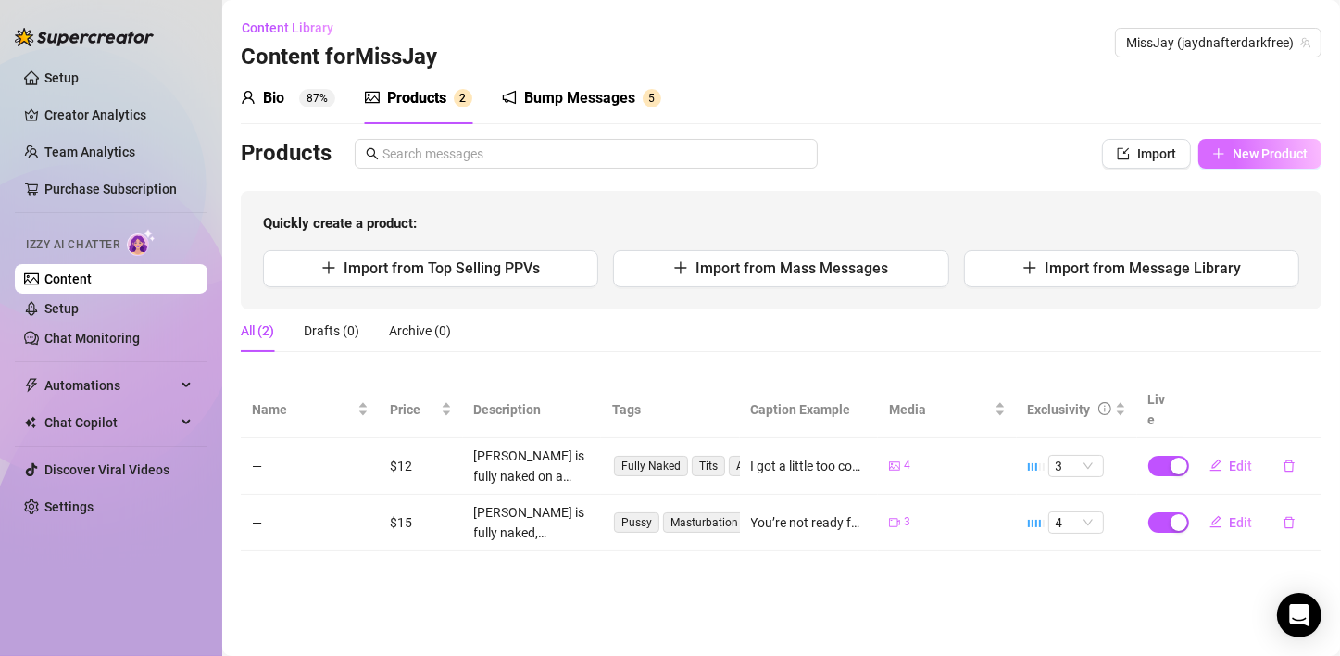
click at [1247, 160] on span "New Product" at bounding box center [1269, 153] width 75 height 15
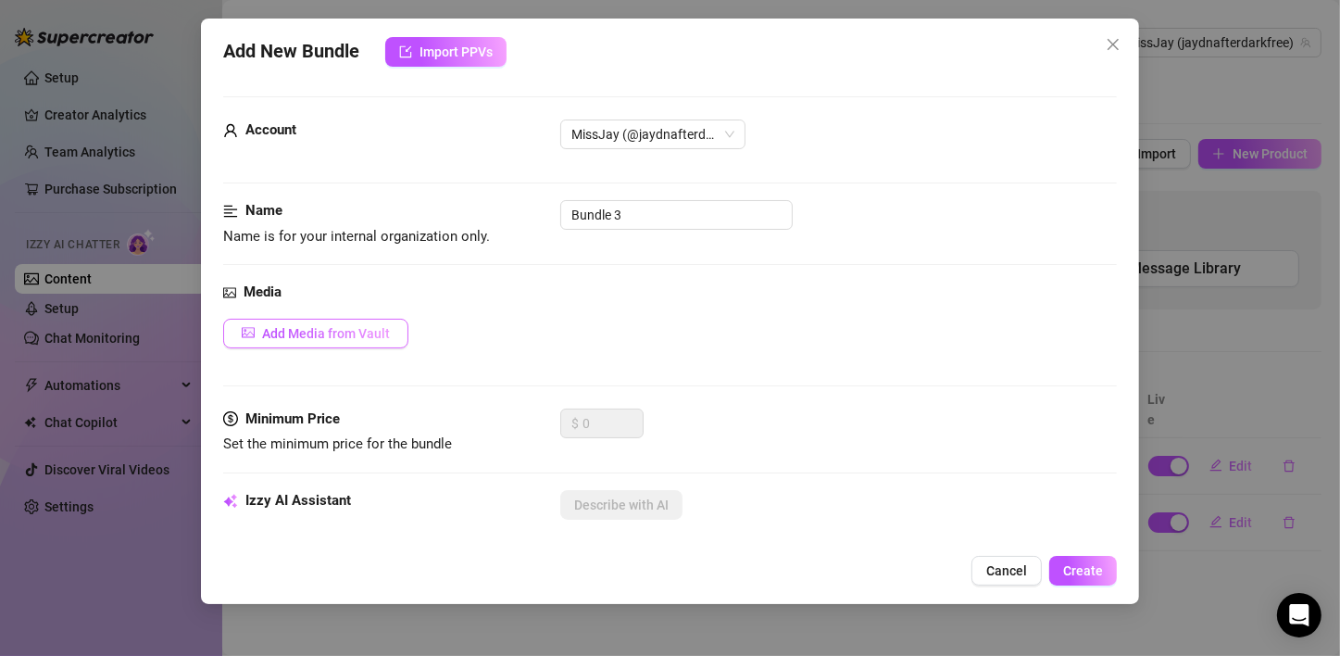
click at [332, 340] on button "Add Media from Vault" at bounding box center [315, 334] width 185 height 30
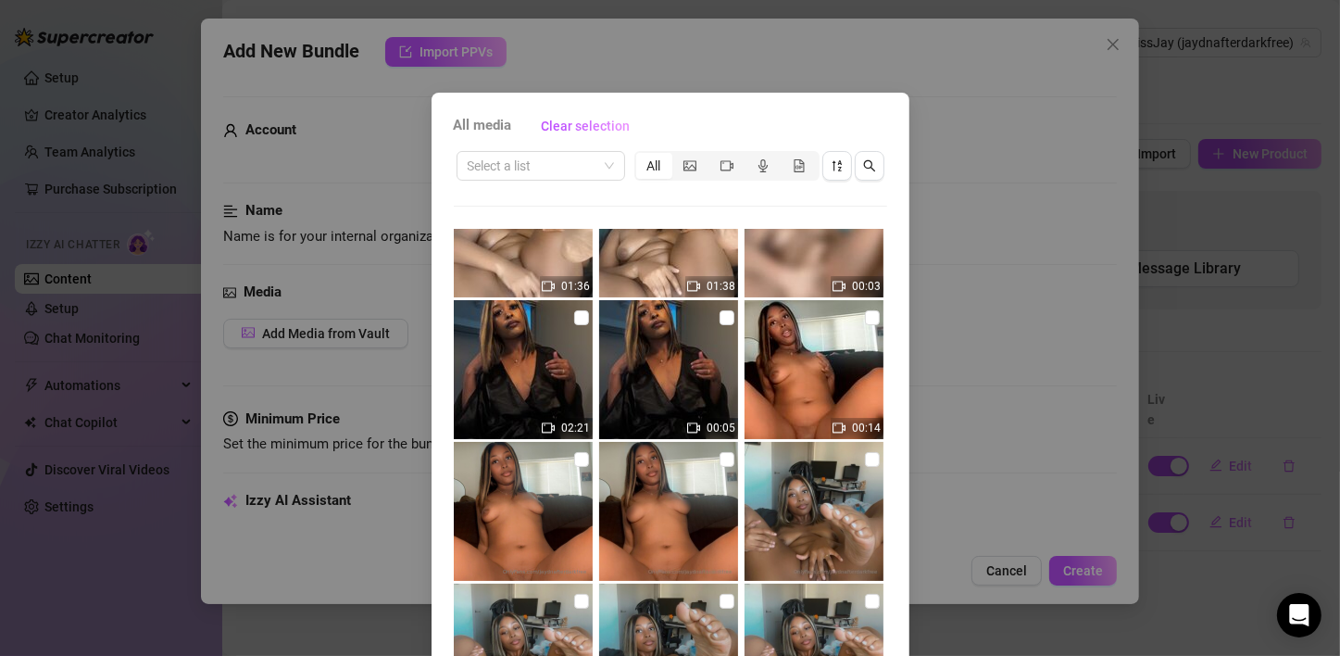
scroll to position [808, 0]
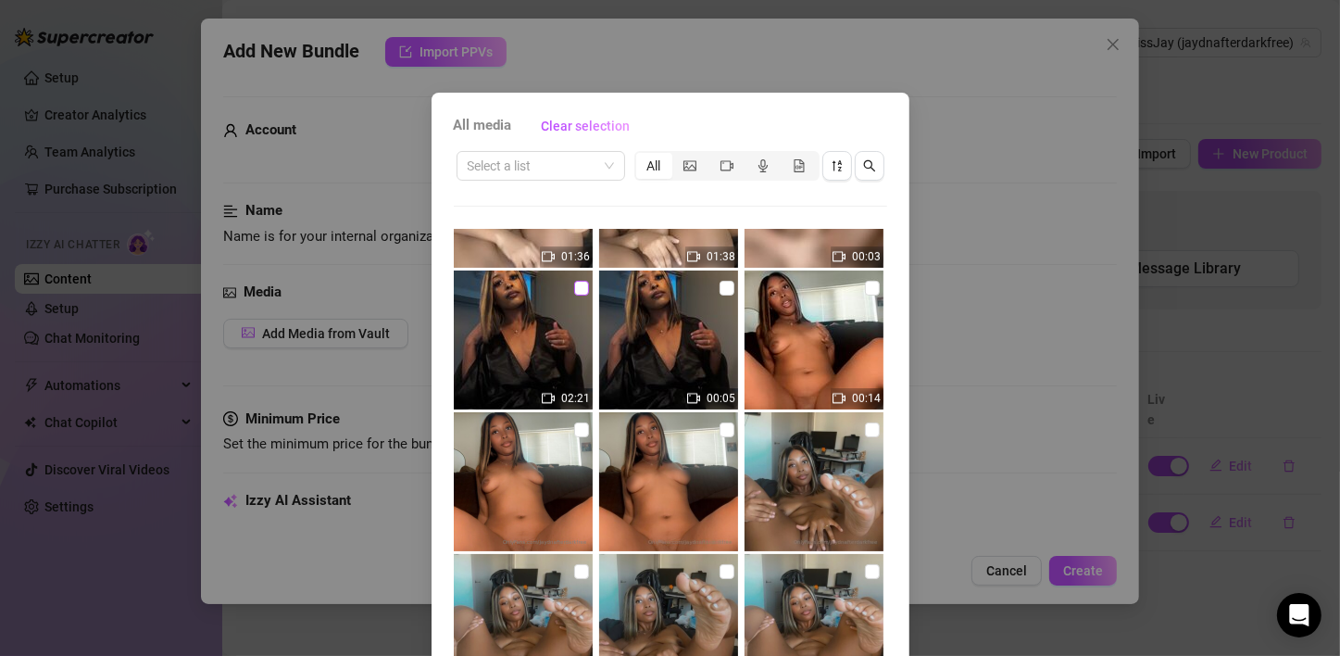
click at [574, 286] on input "checkbox" at bounding box center [581, 288] width 15 height 15
checkbox input "true"
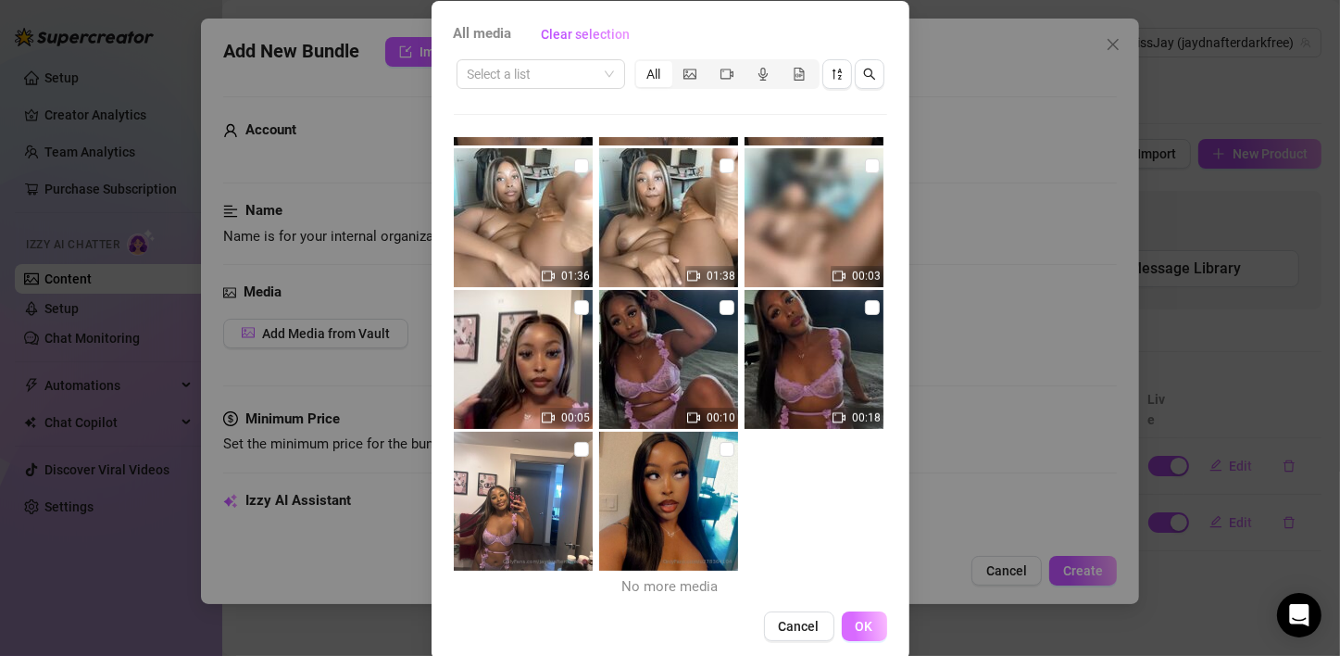
scroll to position [118, 0]
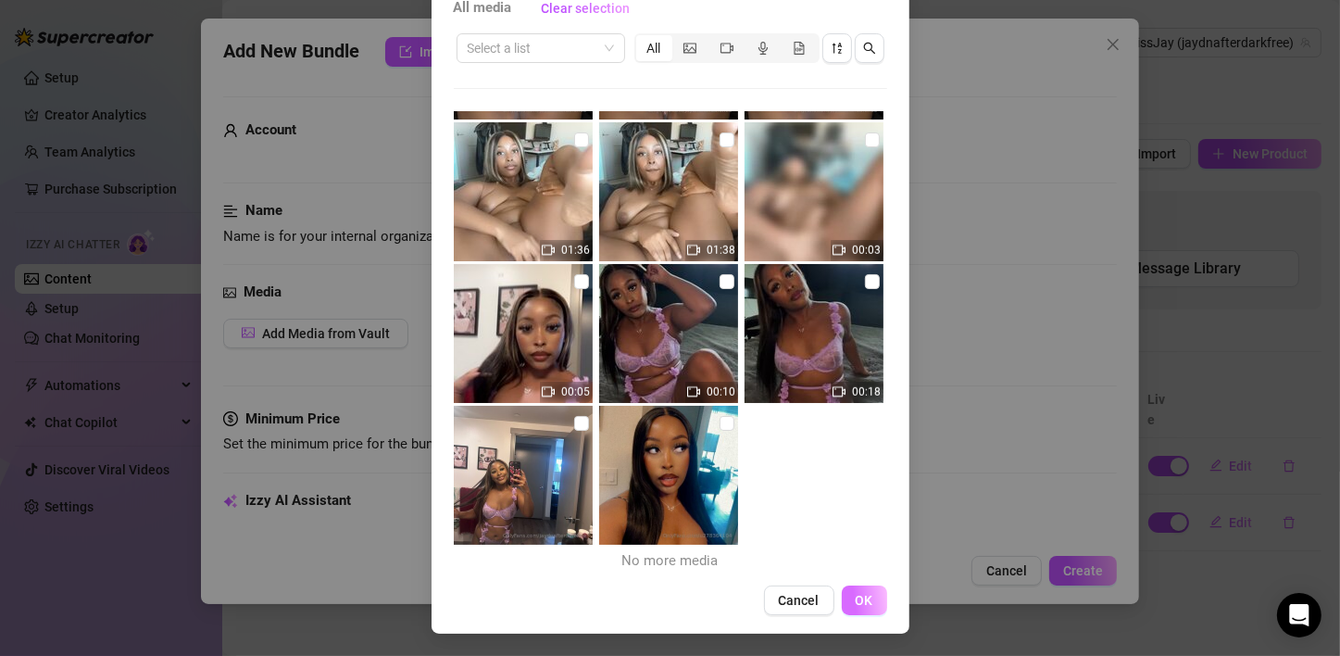
click at [856, 599] on span "OK" at bounding box center [865, 600] width 18 height 15
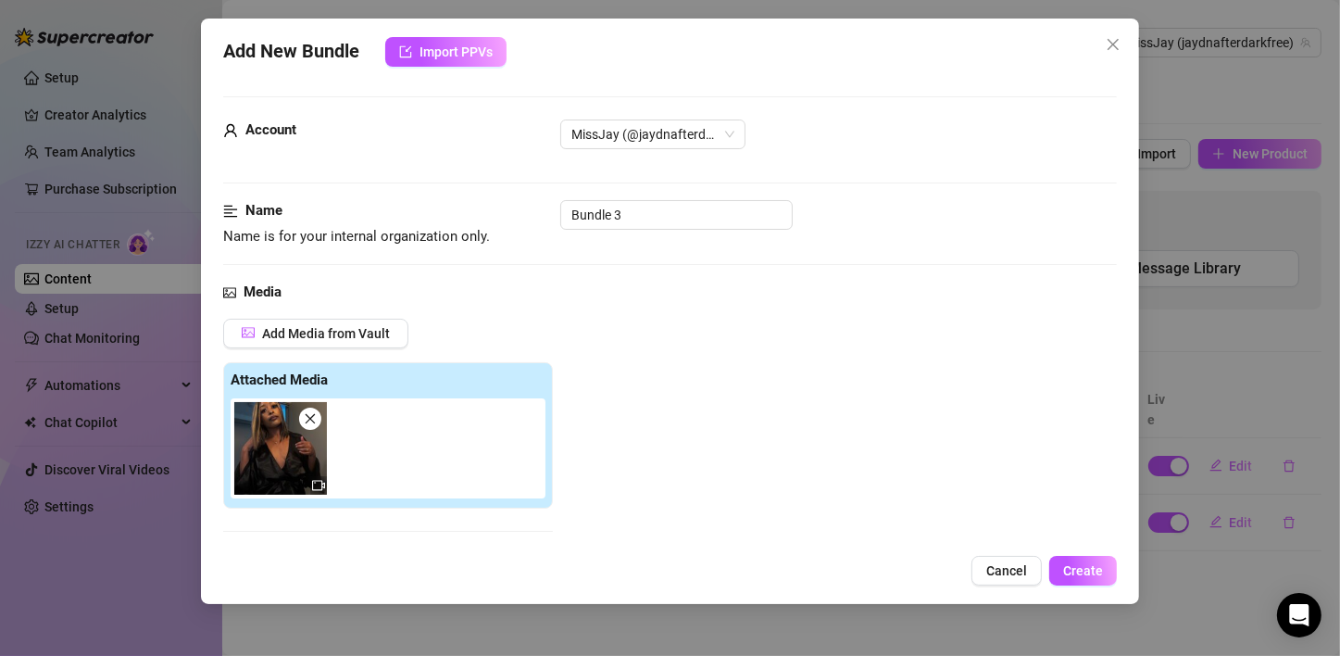
scroll to position [294, 0]
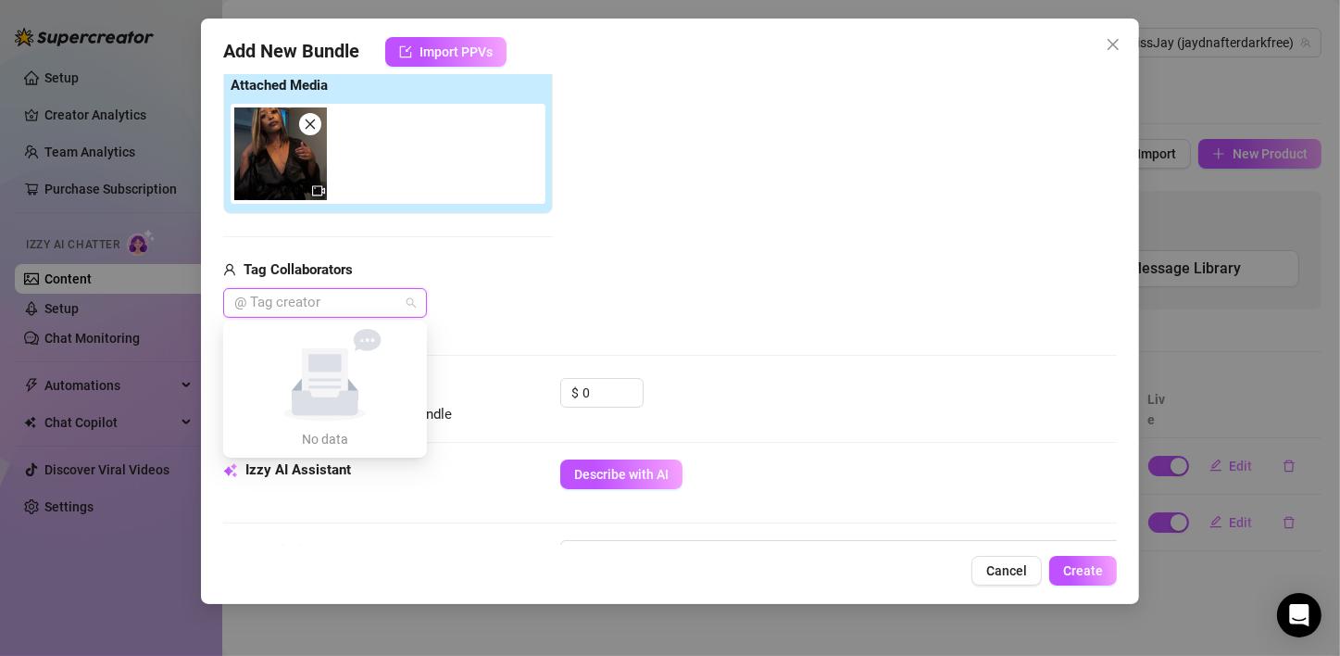
click at [406, 302] on div "@ Tag creator" at bounding box center [325, 303] width 204 height 30
click at [429, 296] on div "@ Tag creator" at bounding box center [388, 303] width 330 height 30
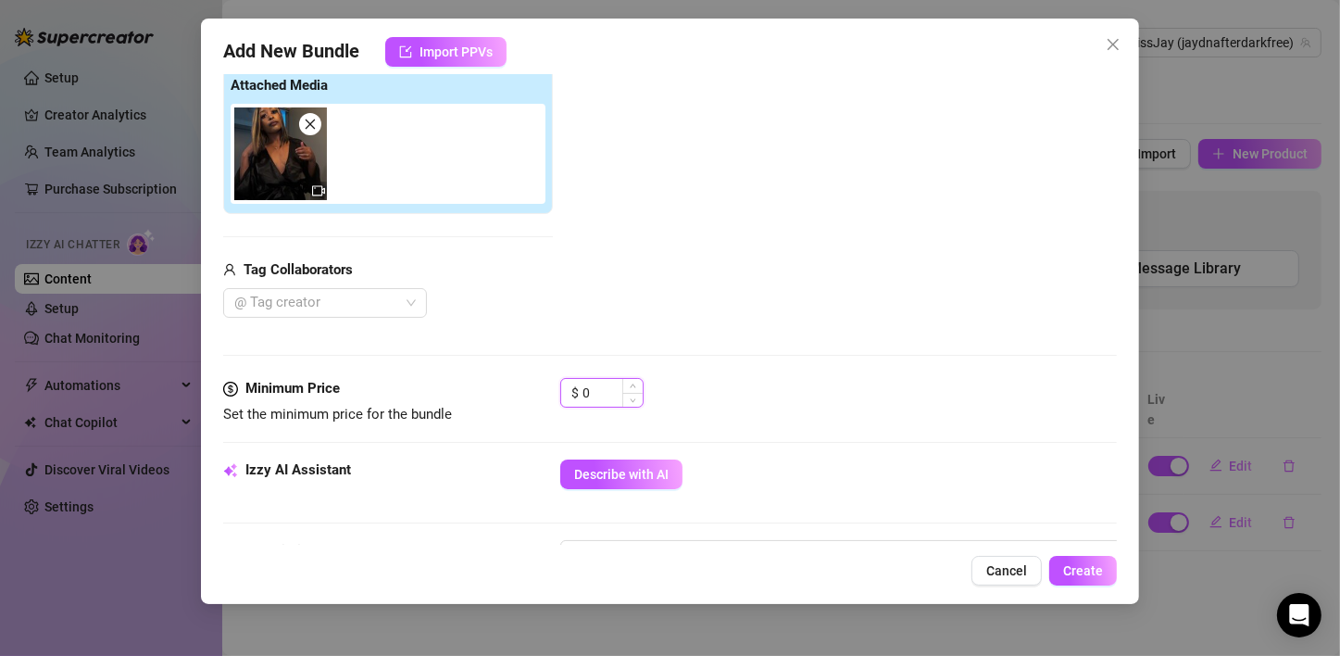
click at [616, 383] on input "0" at bounding box center [612, 393] width 60 height 28
type input "1"
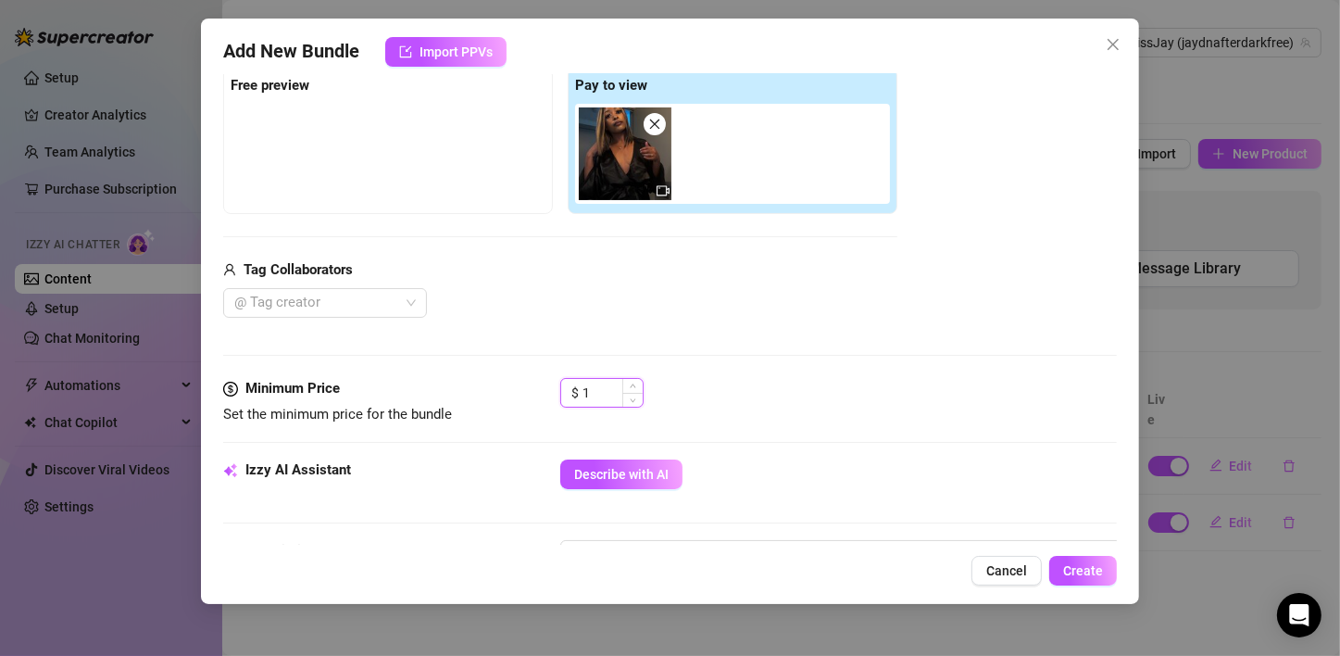
click at [592, 393] on input "1" at bounding box center [612, 393] width 60 height 28
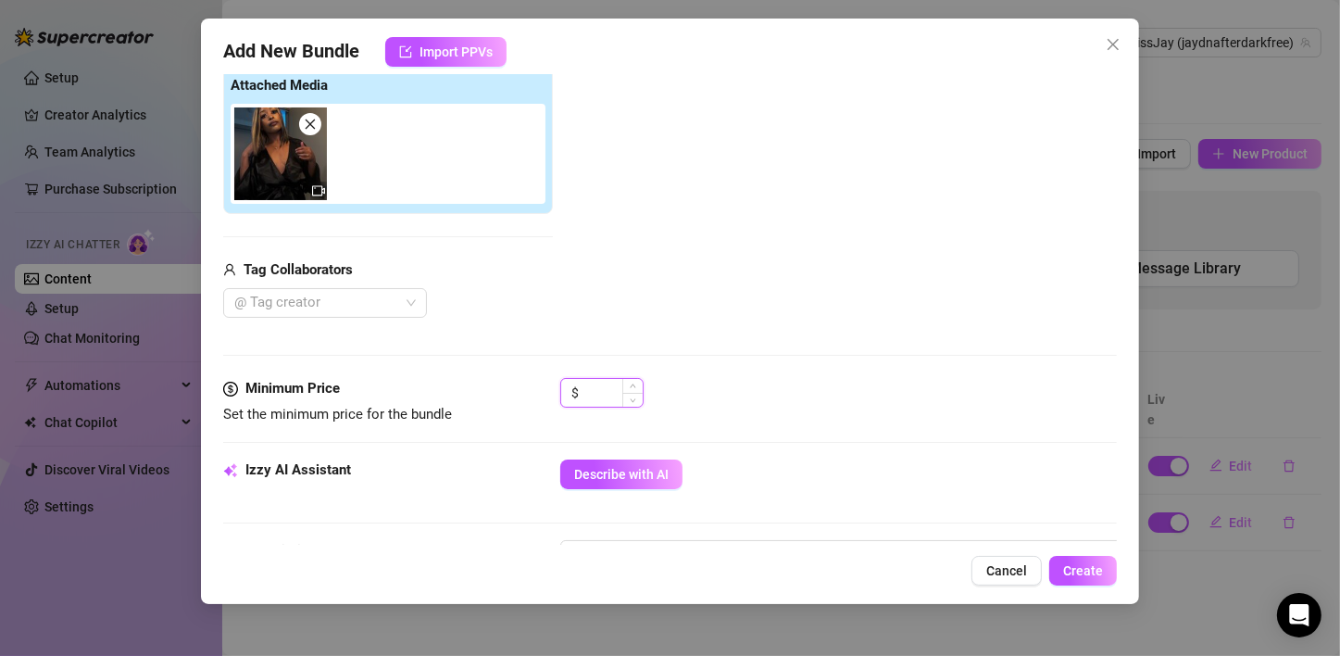
type input "1"
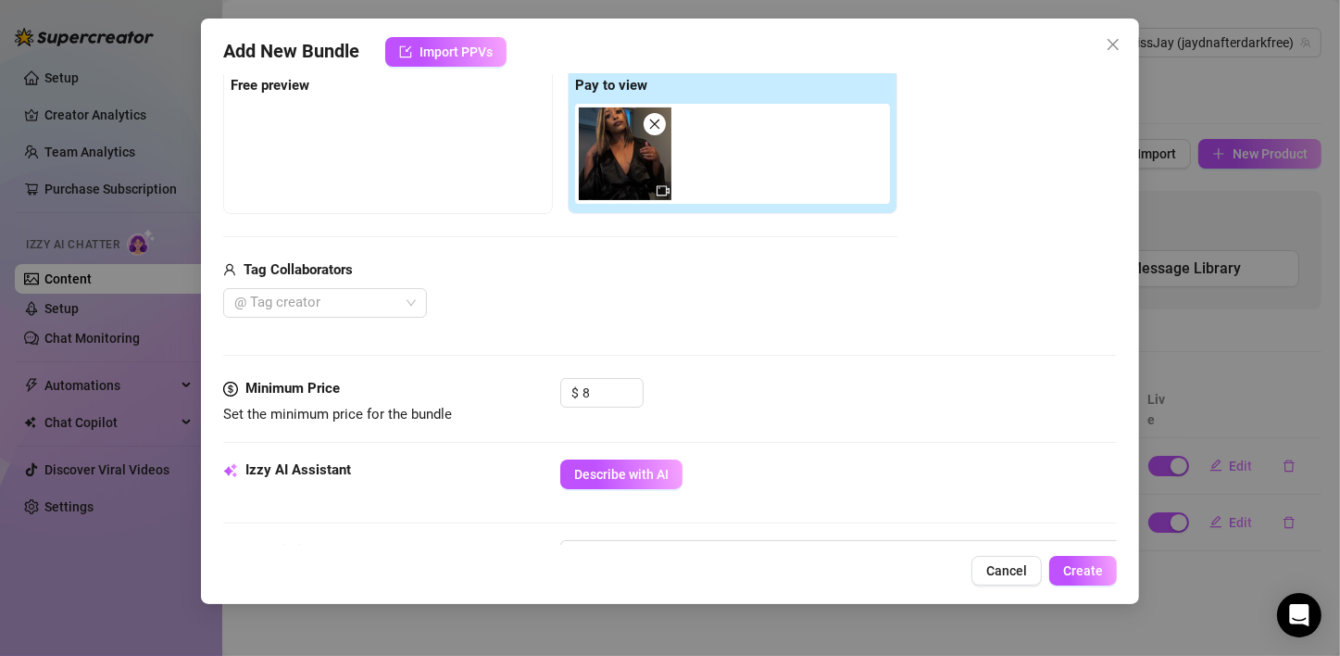
click at [727, 364] on div "Media Add Media from Vault Free preview Pay to view Tag Collaborators @ Tag cre…" at bounding box center [669, 182] width 893 height 391
click at [367, 153] on div at bounding box center [388, 150] width 315 height 93
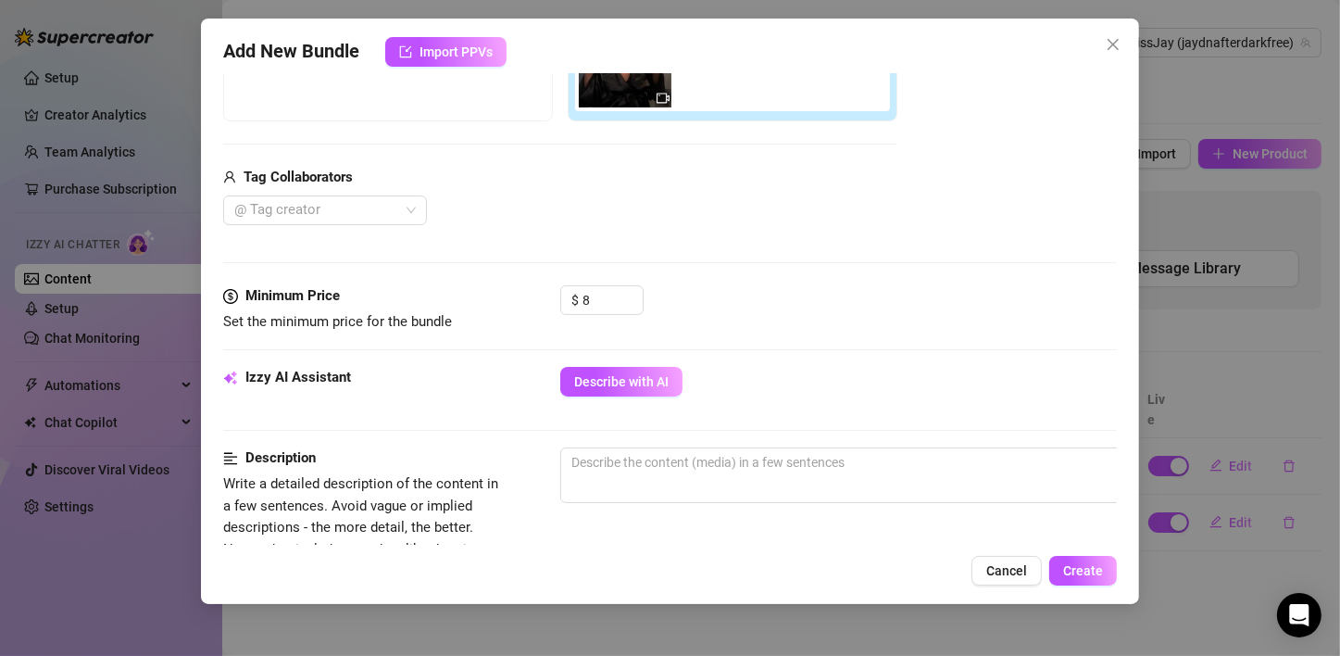
click at [756, 296] on div "$ 8" at bounding box center [838, 308] width 556 height 46
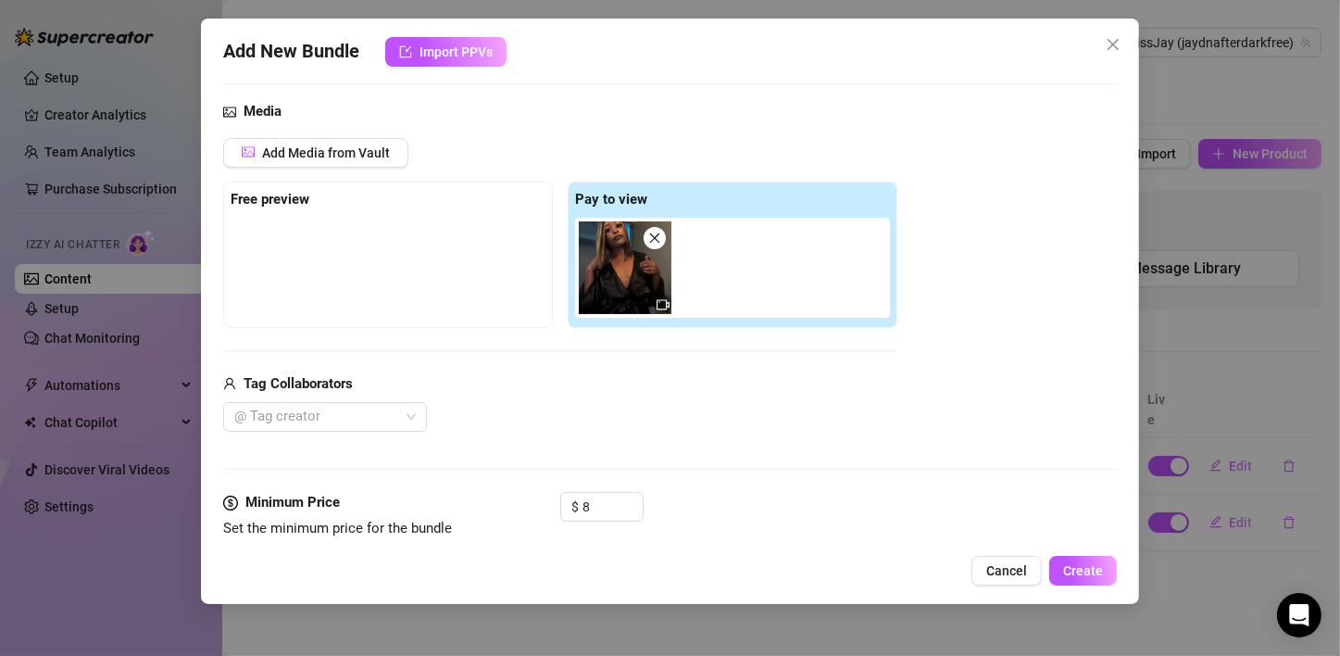
scroll to position [109, 0]
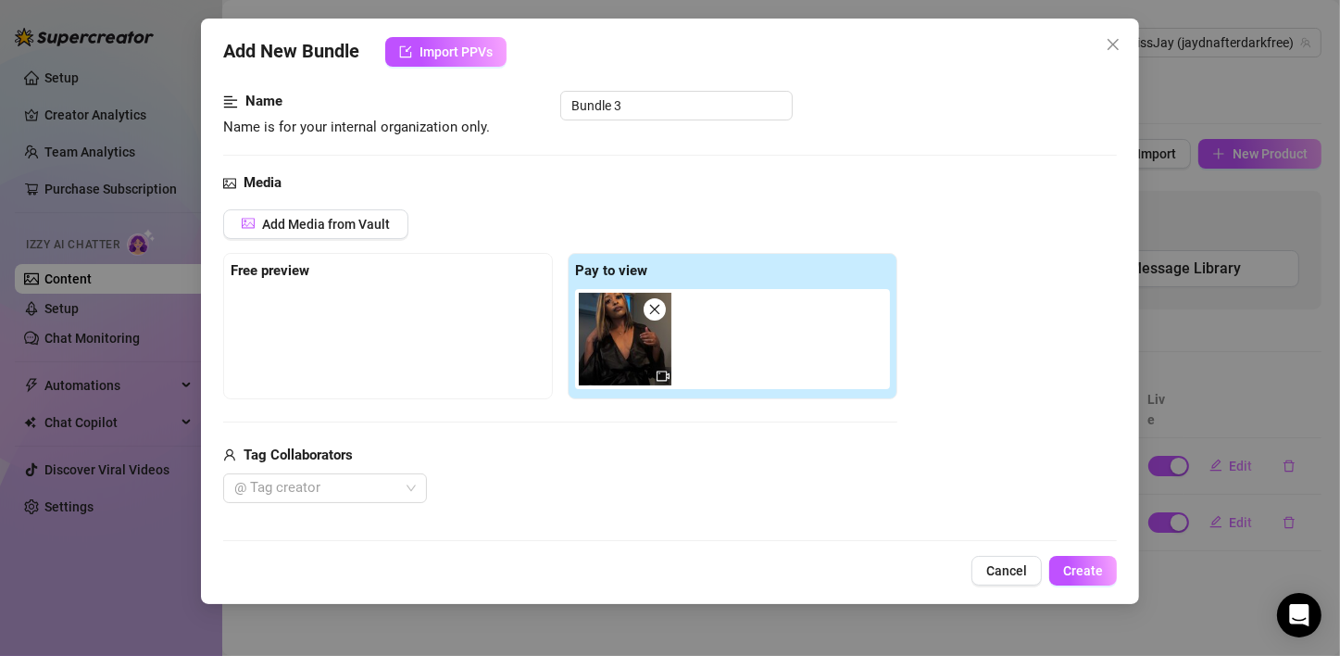
click at [651, 306] on icon "close" at bounding box center [654, 309] width 13 height 13
type input "0"
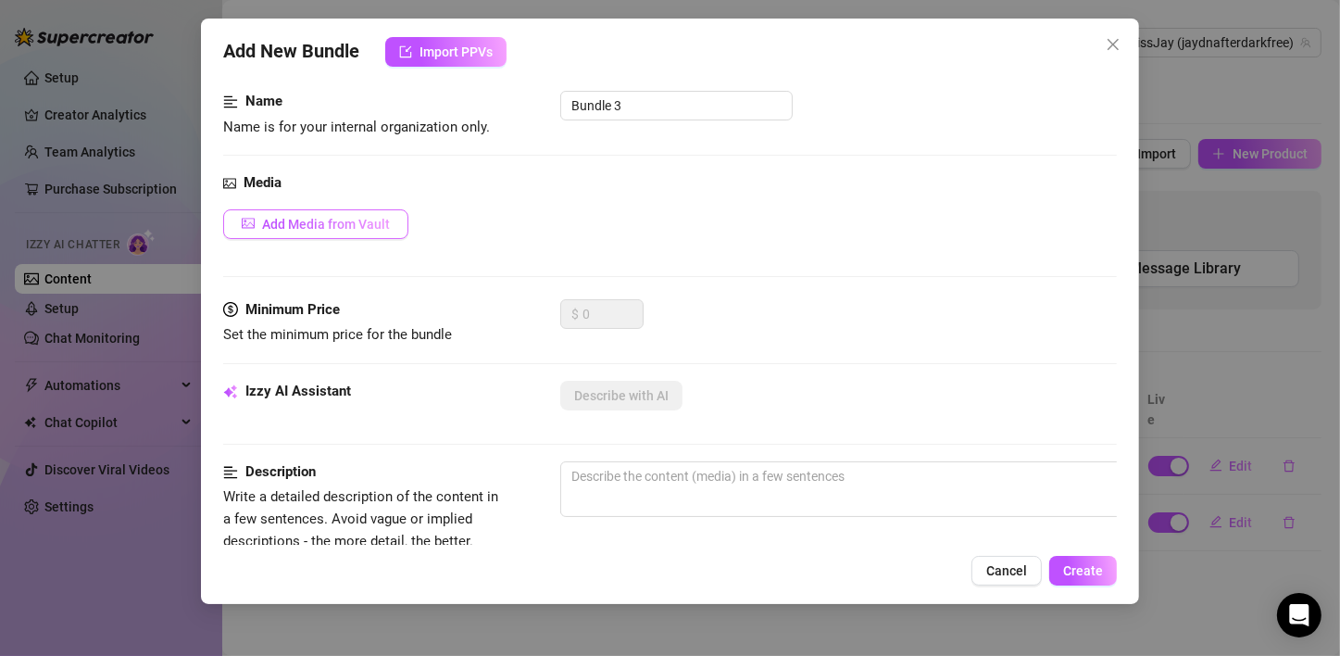
click at [290, 217] on span "Add Media from Vault" at bounding box center [326, 224] width 128 height 15
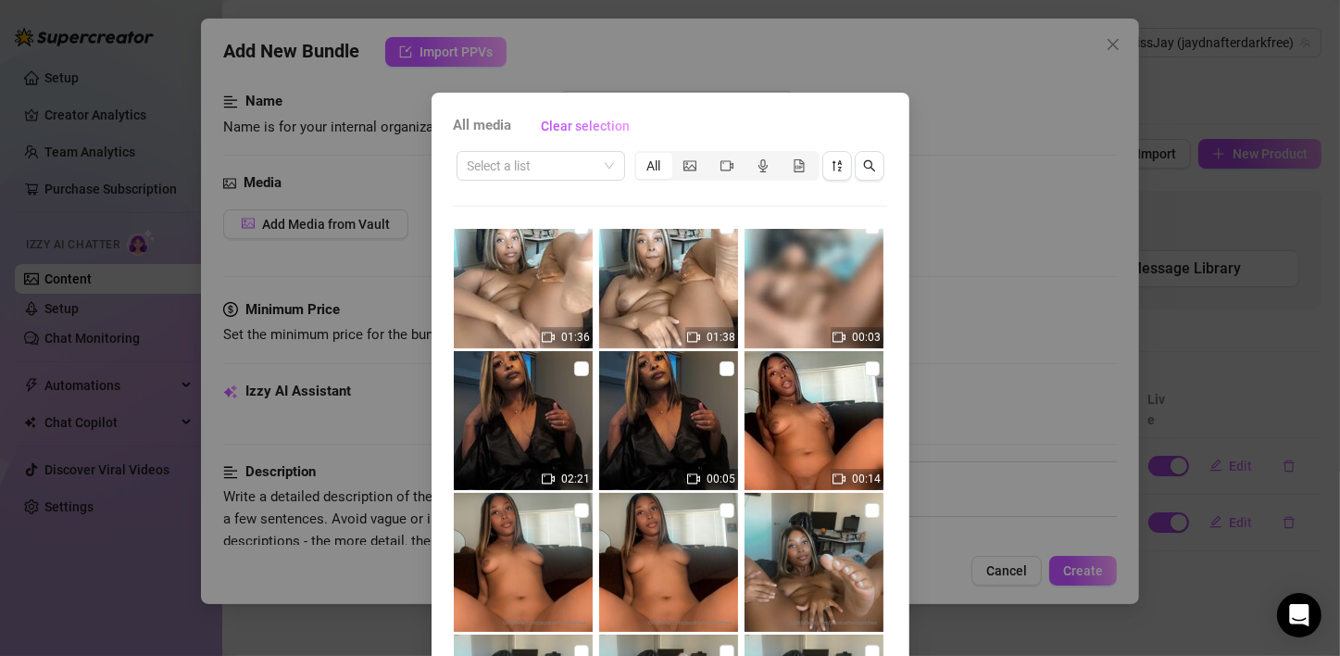
scroll to position [833, 0]
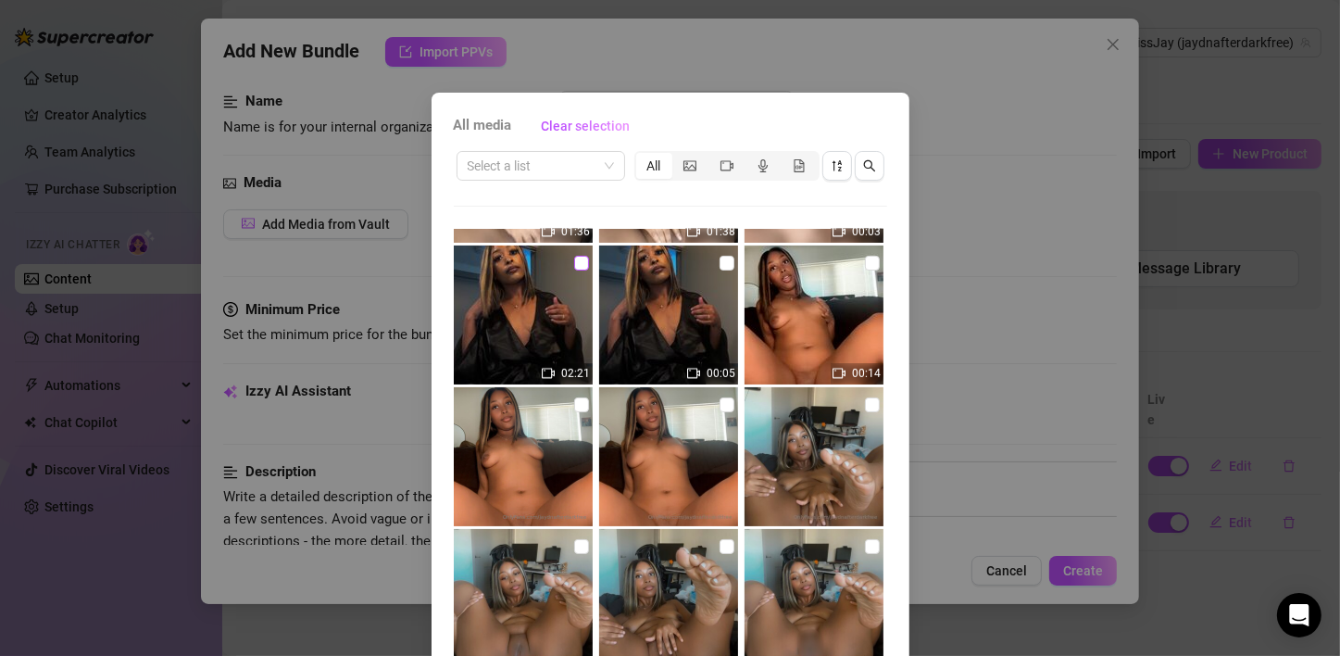
click at [574, 259] on input "checkbox" at bounding box center [581, 263] width 15 height 15
checkbox input "true"
click at [719, 261] on input "checkbox" at bounding box center [726, 263] width 15 height 15
checkbox input "true"
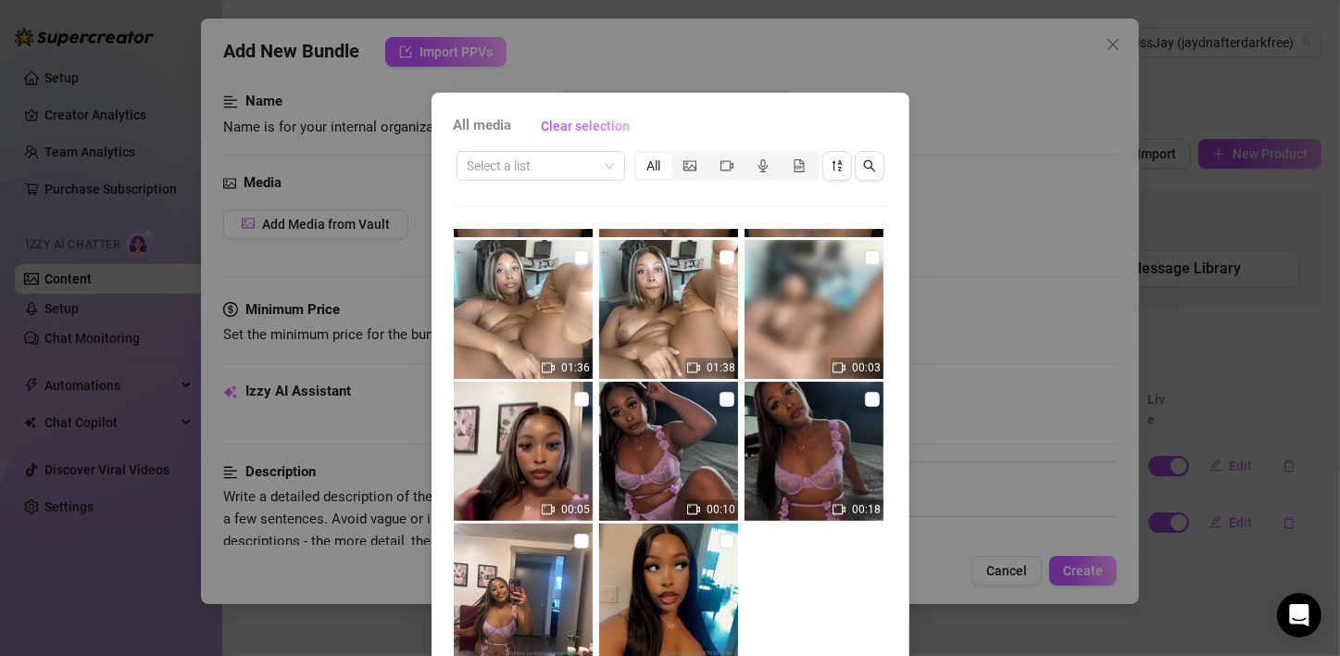
scroll to position [118, 0]
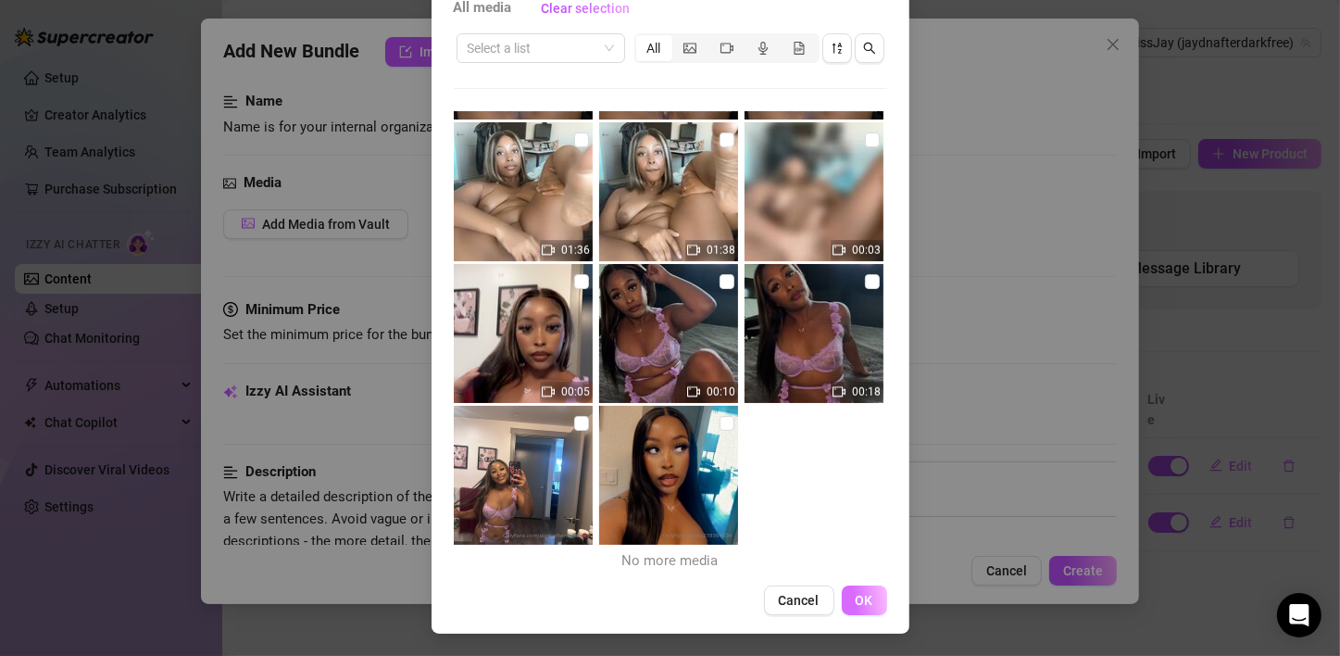
click at [856, 596] on span "OK" at bounding box center [865, 600] width 18 height 15
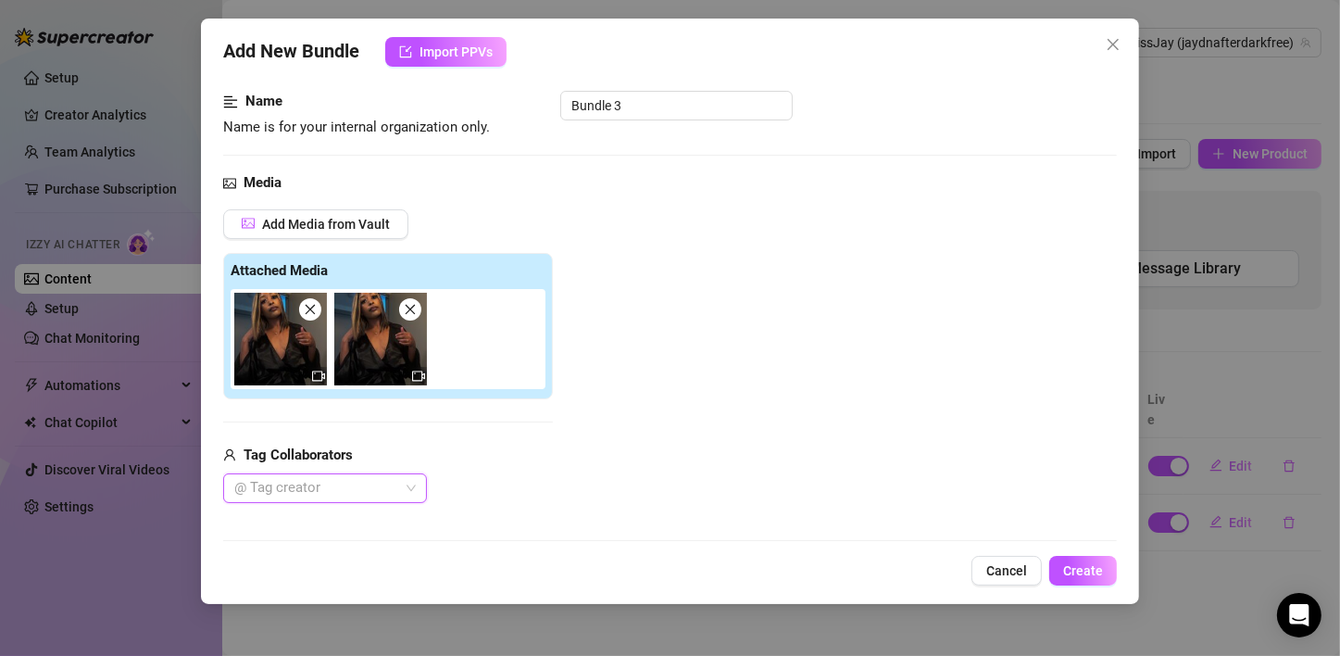
click at [306, 372] on img at bounding box center [280, 339] width 93 height 93
click at [359, 336] on img at bounding box center [380, 339] width 93 height 93
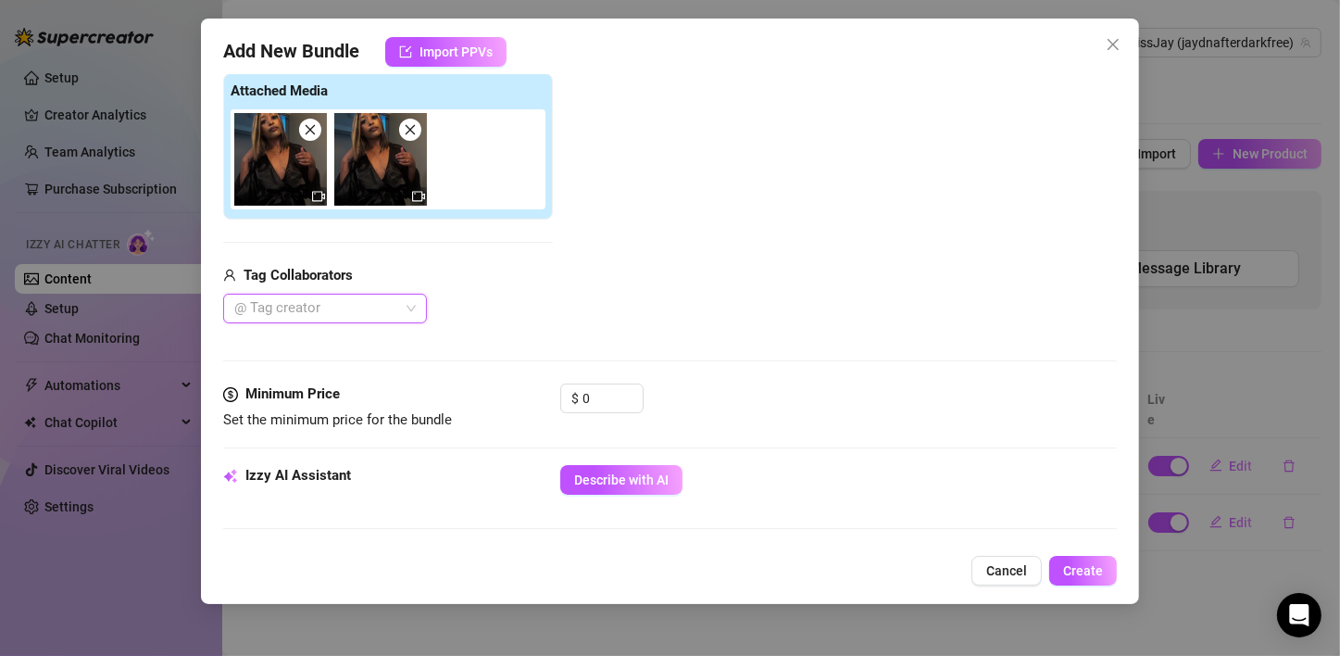
scroll to position [294, 0]
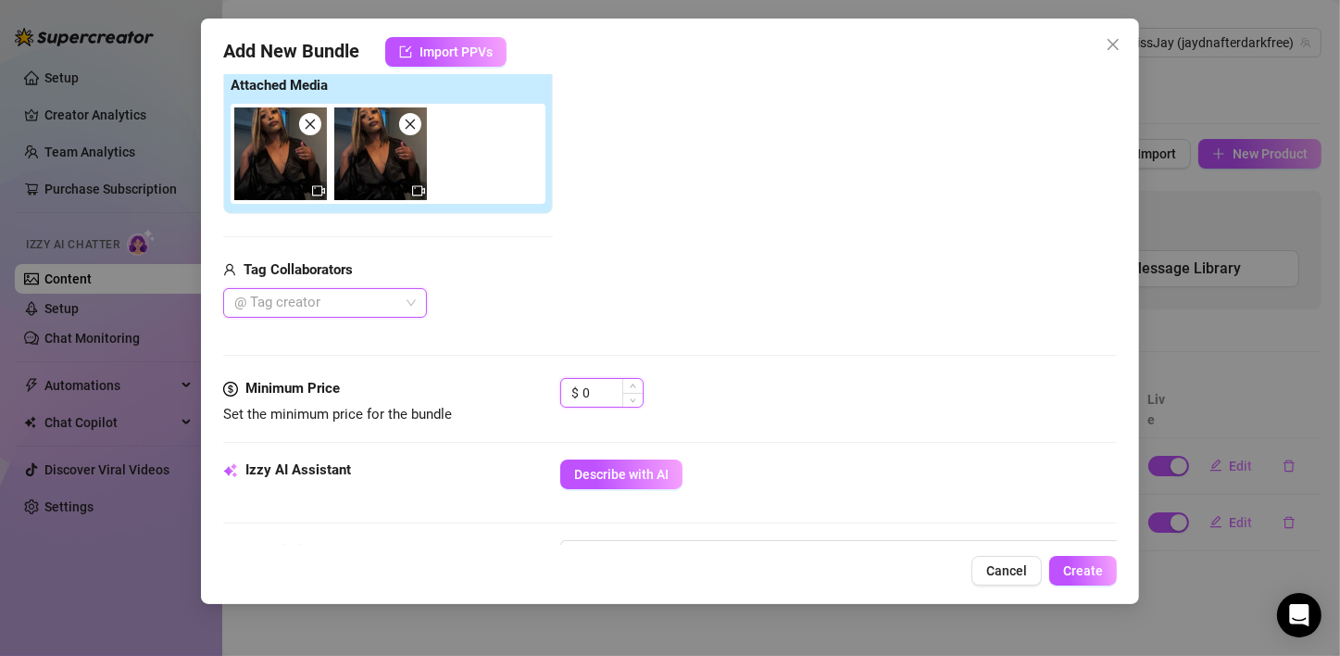
click at [595, 391] on input "0" at bounding box center [612, 393] width 60 height 28
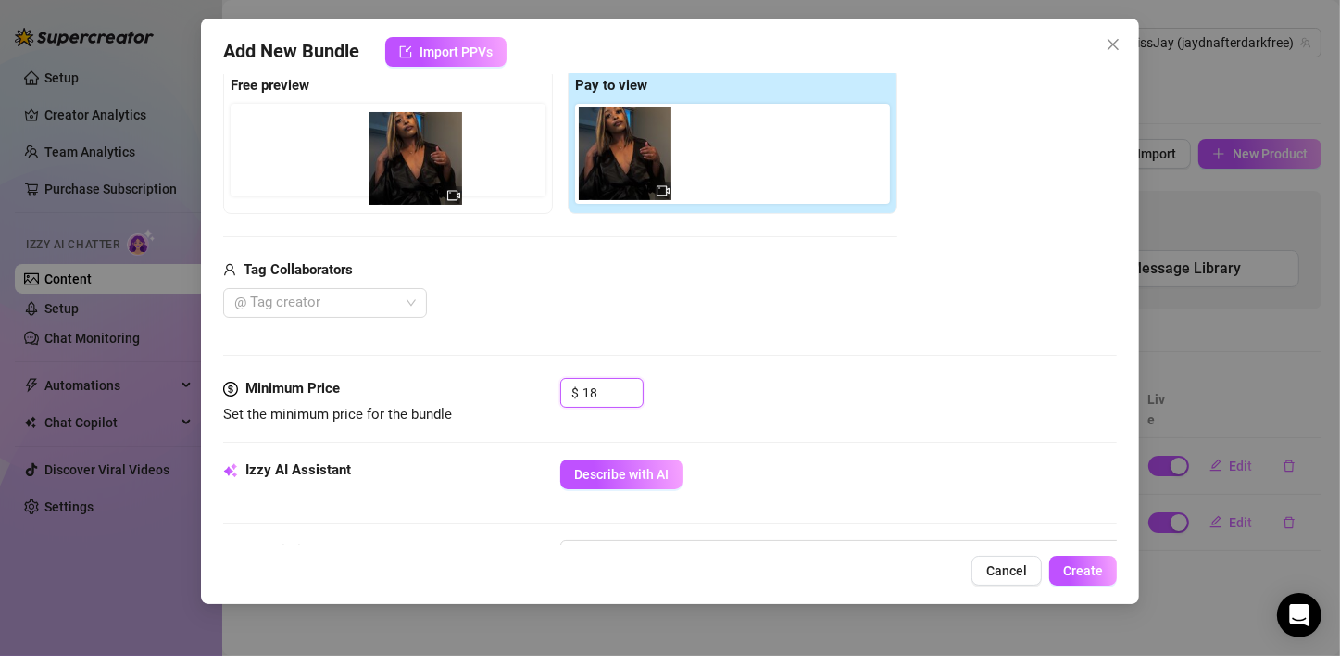
drag, startPoint x: 636, startPoint y: 158, endPoint x: 421, endPoint y: 164, distance: 214.9
click at [421, 164] on div "Free preview Pay to view" at bounding box center [560, 141] width 674 height 146
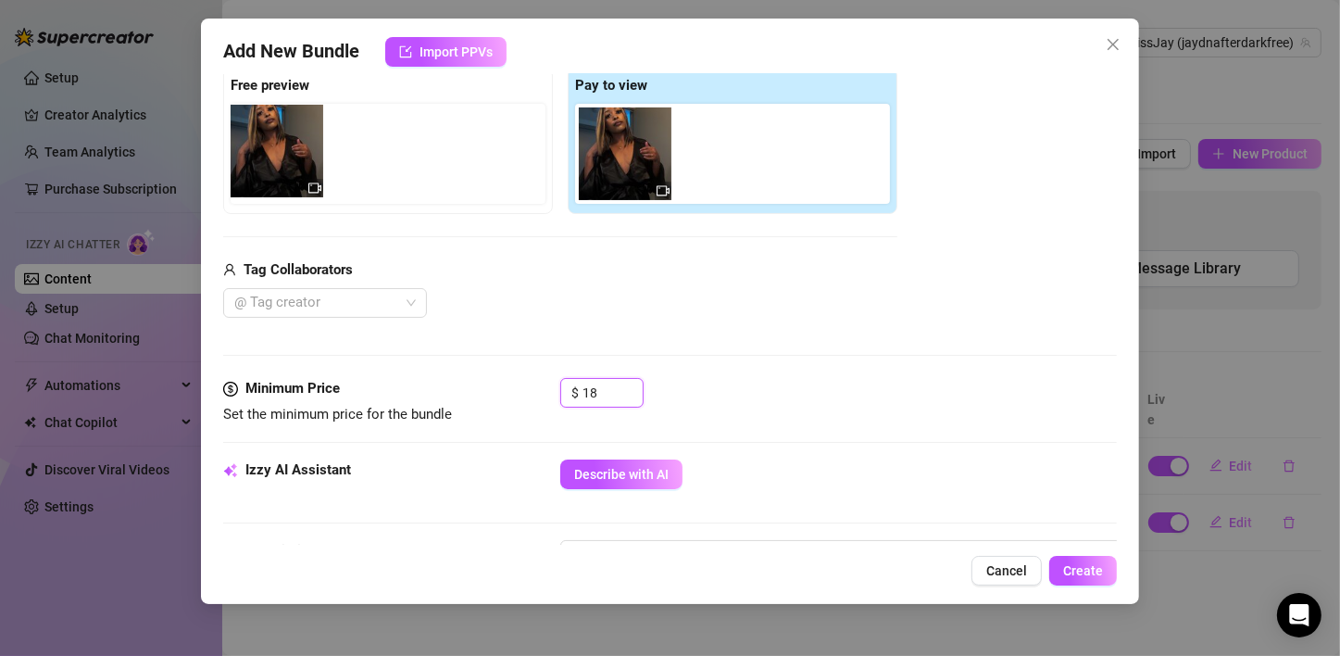
drag, startPoint x: 596, startPoint y: 171, endPoint x: 244, endPoint y: 170, distance: 352.8
click at [244, 170] on div "Free preview Pay to view" at bounding box center [560, 141] width 674 height 146
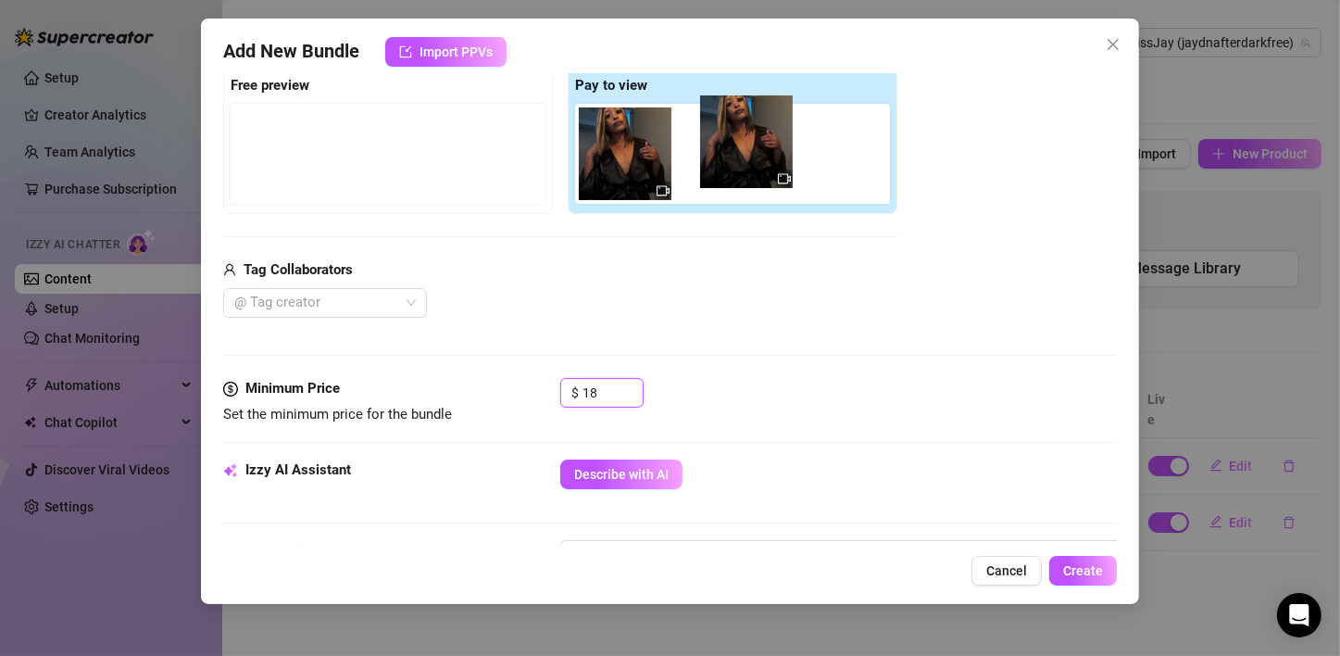
drag, startPoint x: 294, startPoint y: 171, endPoint x: 766, endPoint y: 160, distance: 471.4
click at [766, 160] on div "Free preview Pay to view" at bounding box center [560, 141] width 674 height 146
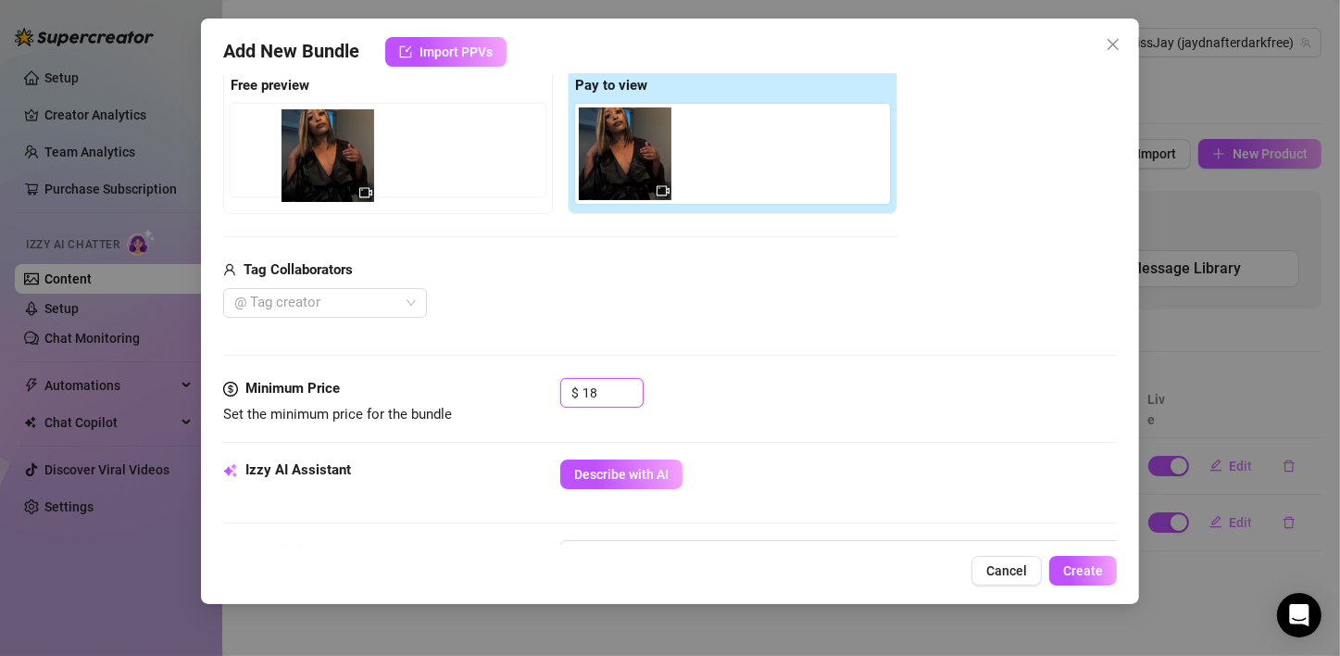
drag, startPoint x: 612, startPoint y: 178, endPoint x: 297, endPoint y: 183, distance: 314.9
click at [297, 183] on div "Free preview Pay to view" at bounding box center [560, 141] width 674 height 146
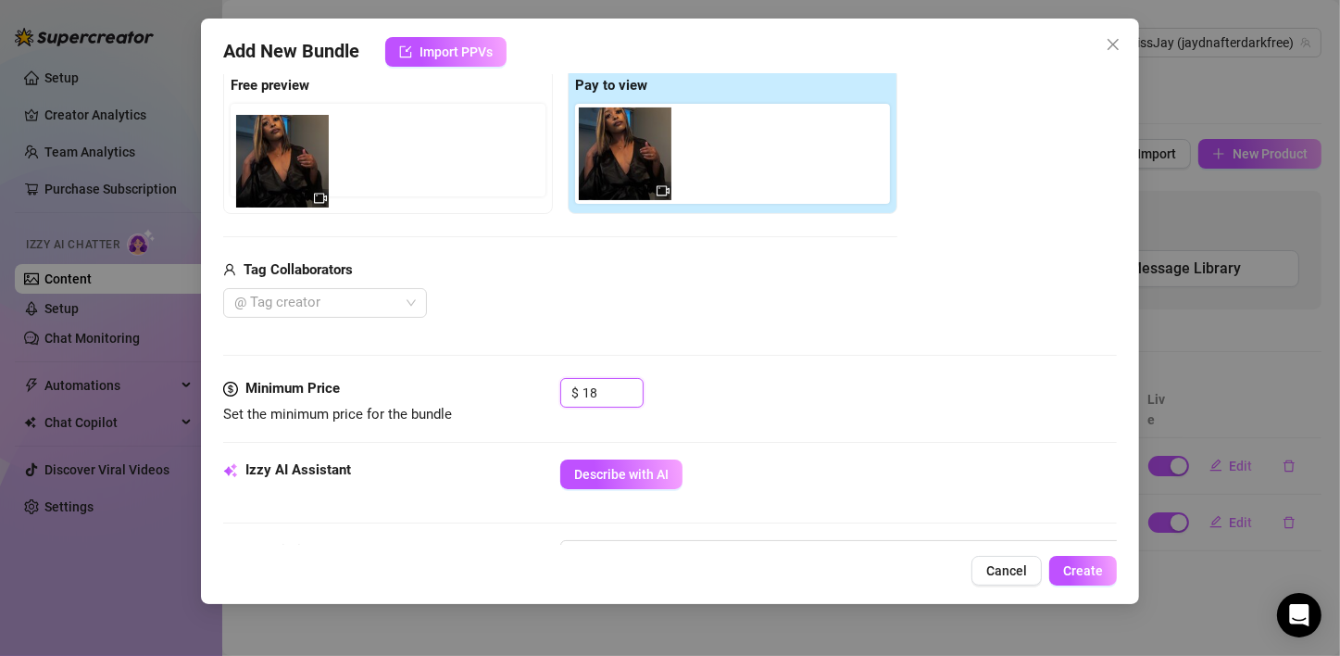
drag, startPoint x: 613, startPoint y: 169, endPoint x: 256, endPoint y: 176, distance: 356.5
click at [256, 176] on div "Free preview Pay to view" at bounding box center [560, 141] width 674 height 146
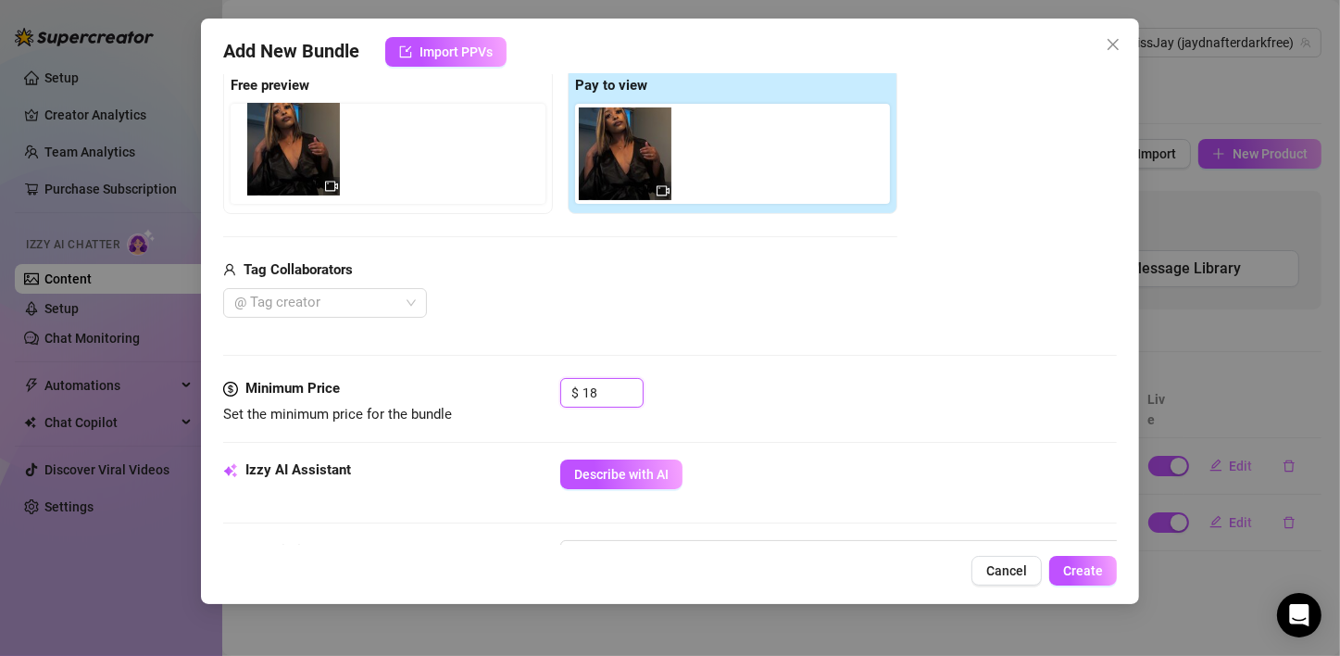
drag, startPoint x: 626, startPoint y: 174, endPoint x: 289, endPoint y: 172, distance: 337.0
click at [289, 172] on div "Free preview Pay to view" at bounding box center [560, 141] width 674 height 146
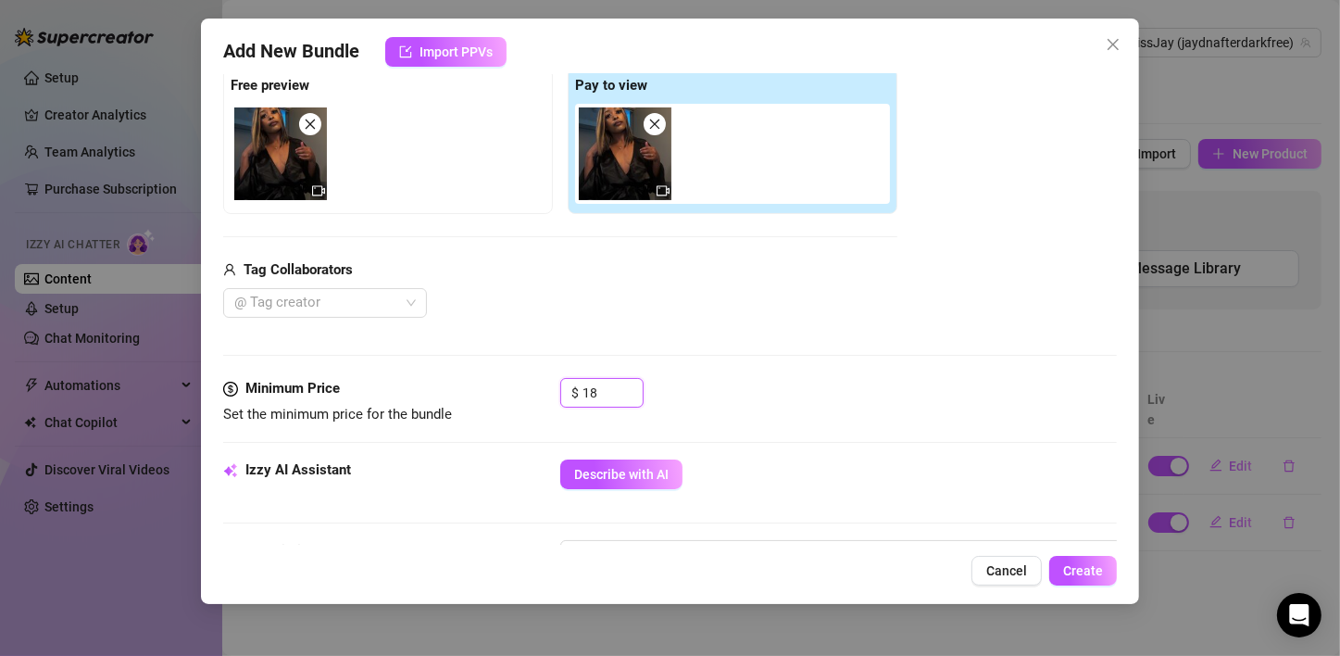
click at [313, 193] on icon "video-camera" at bounding box center [318, 190] width 13 height 13
click at [269, 182] on img at bounding box center [280, 153] width 93 height 93
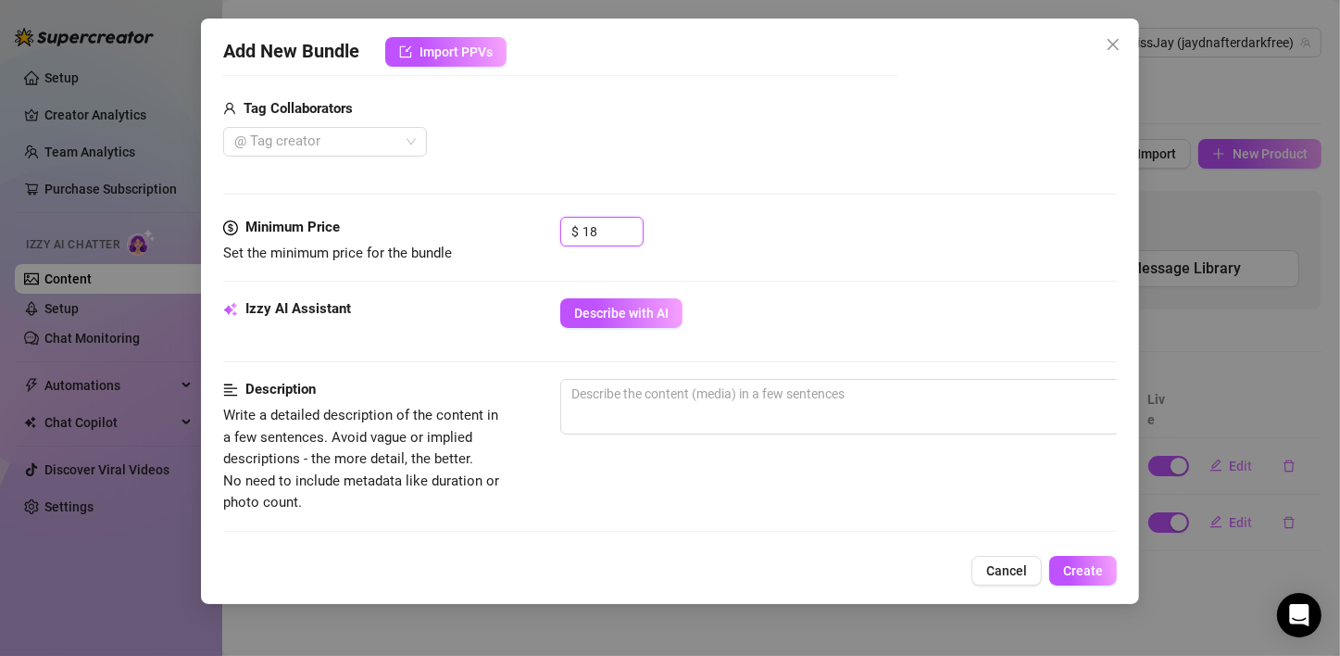
scroll to position [480, 0]
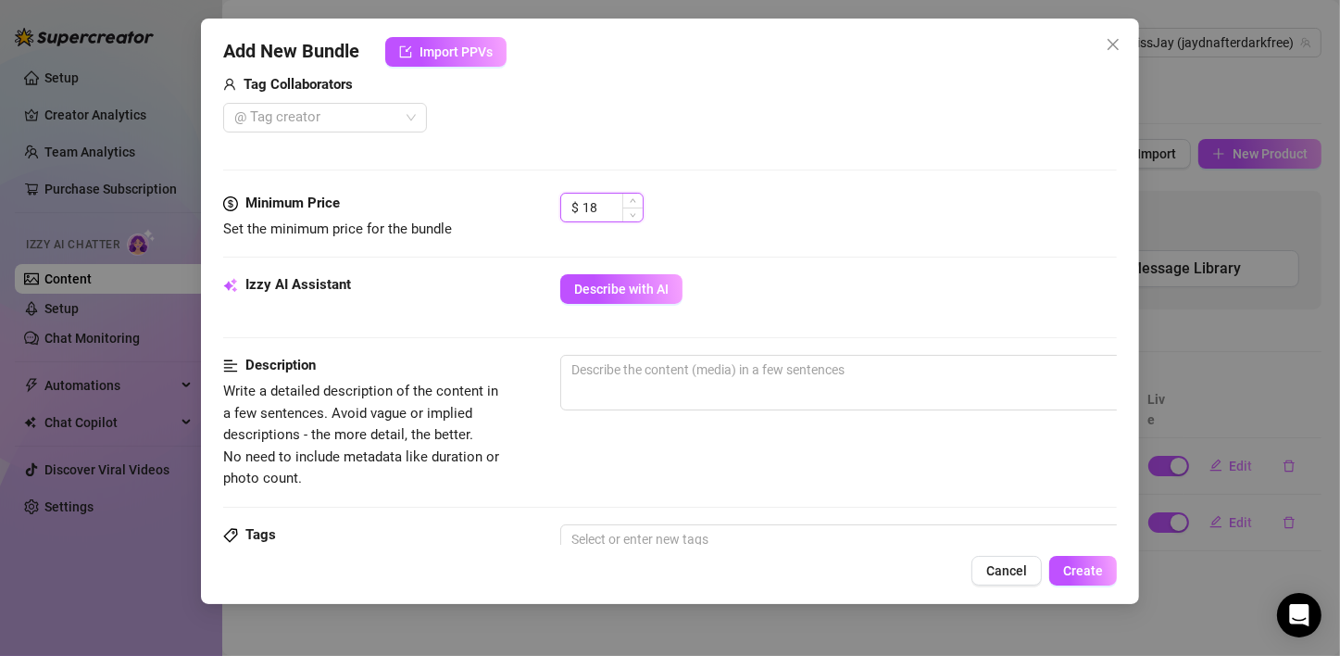
type input "1"
click at [769, 197] on div "$ 8" at bounding box center [838, 216] width 556 height 46
click at [605, 206] on input "8" at bounding box center [612, 208] width 60 height 28
type input "8.99"
click at [881, 218] on div "$ 8.99" at bounding box center [838, 216] width 556 height 46
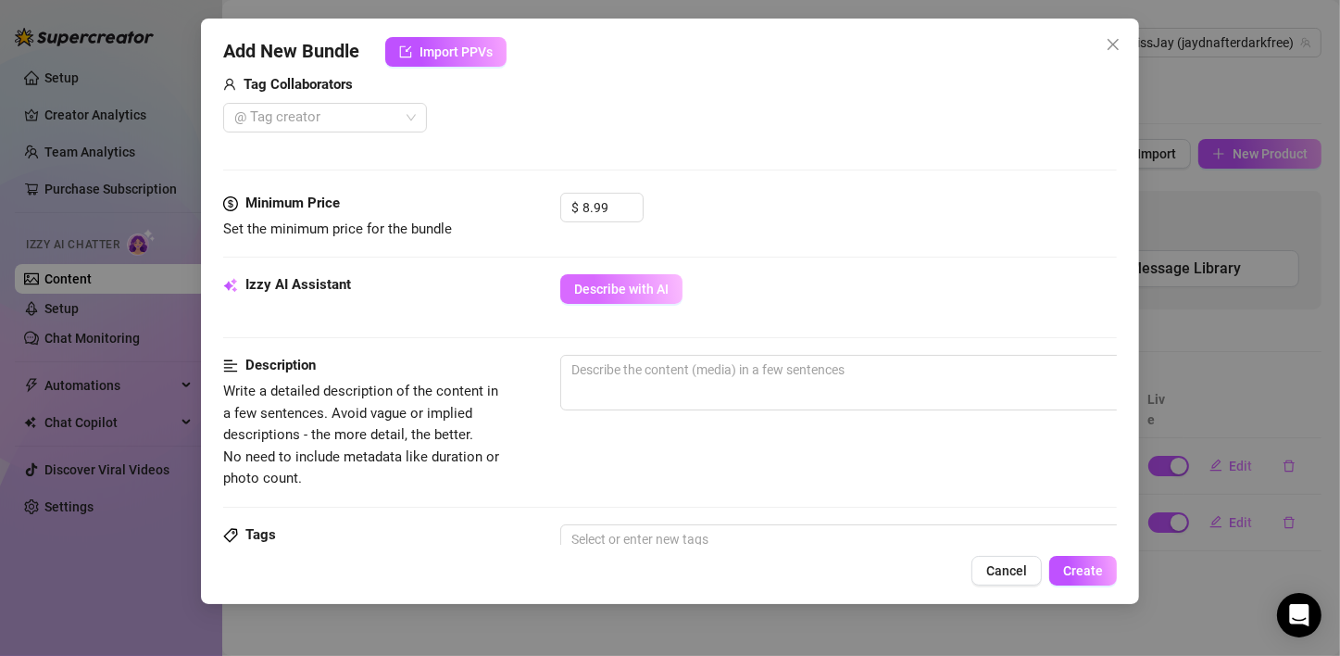
click at [649, 291] on span "Describe with AI" at bounding box center [621, 288] width 94 height 15
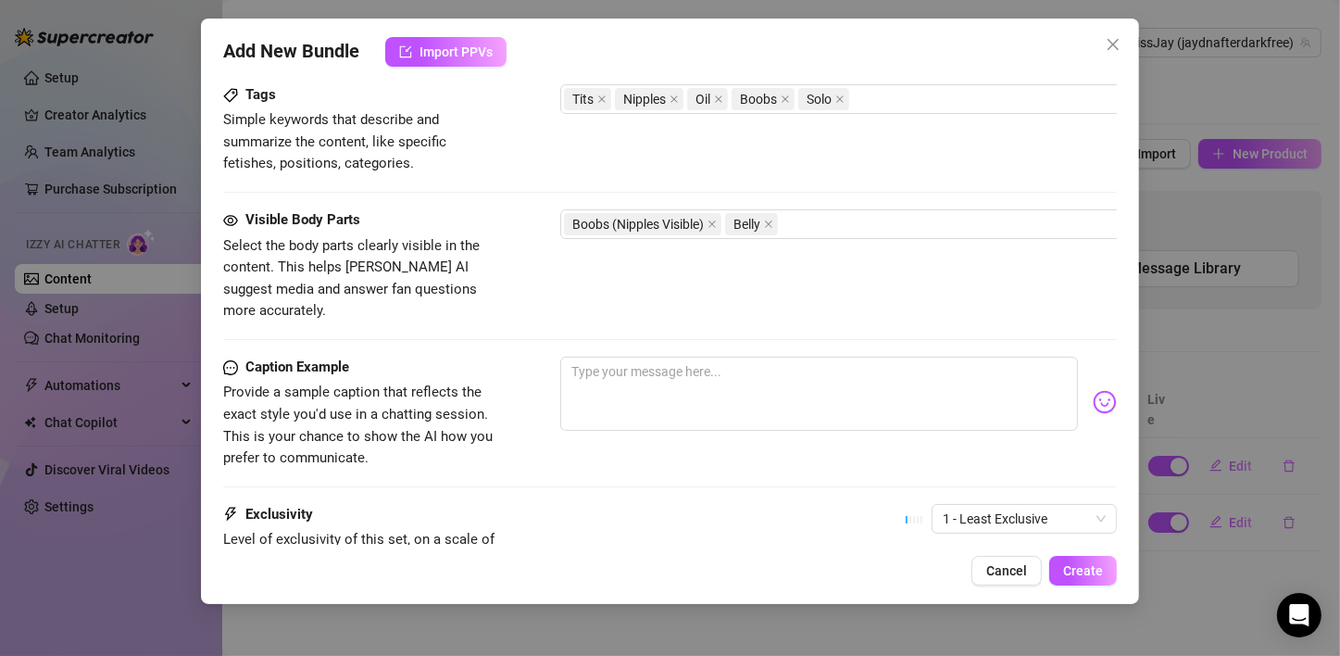
scroll to position [943, 0]
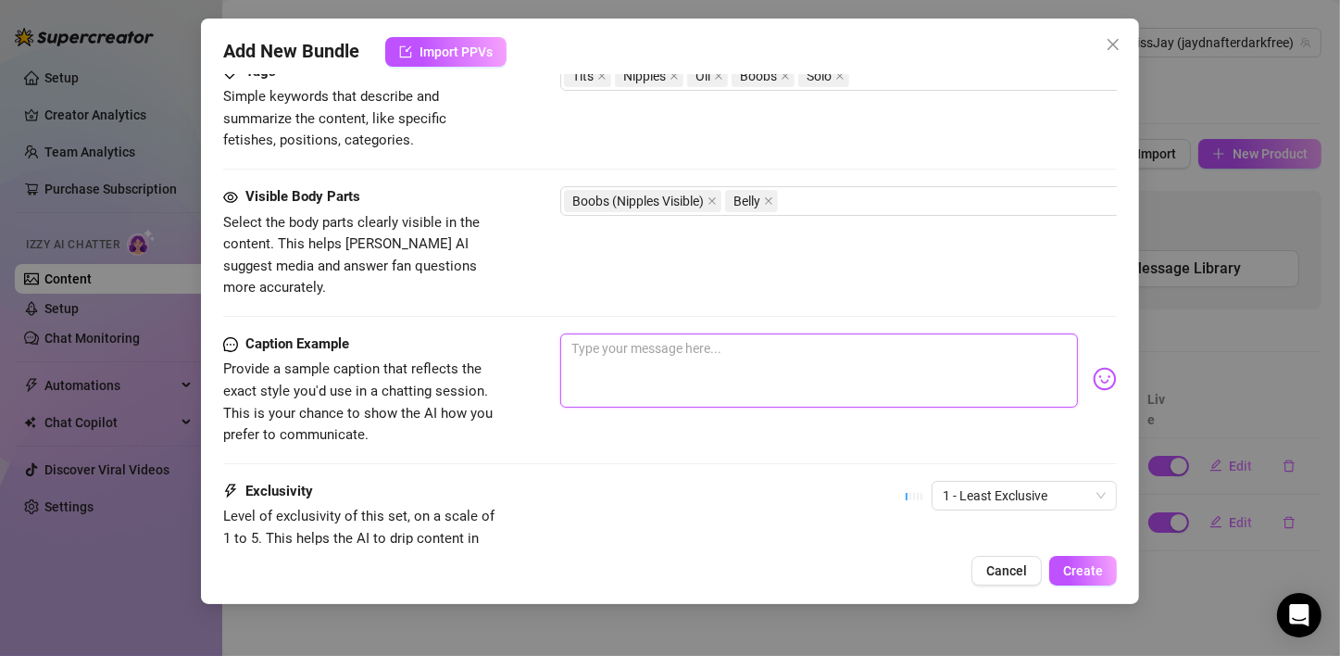
click at [781, 346] on textarea at bounding box center [819, 370] width 518 height 74
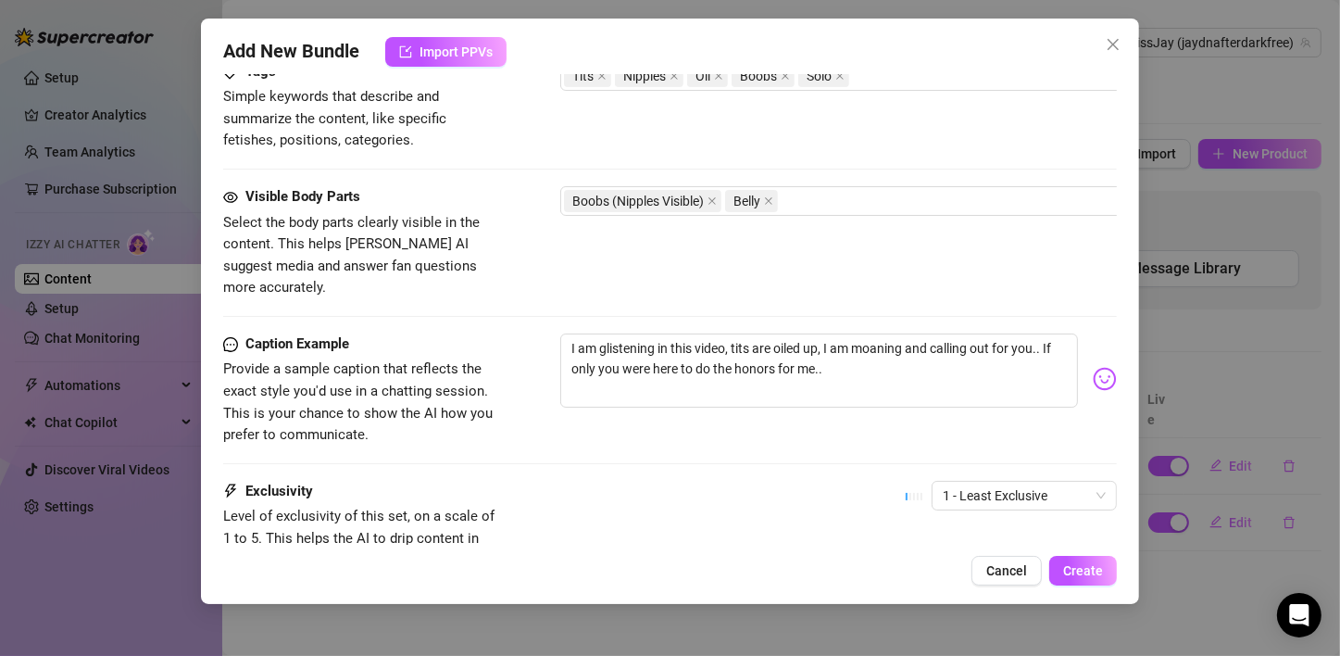
click at [1089, 354] on div "☝️ Pick an emoji…" at bounding box center [1089, 354] width 0 height 0
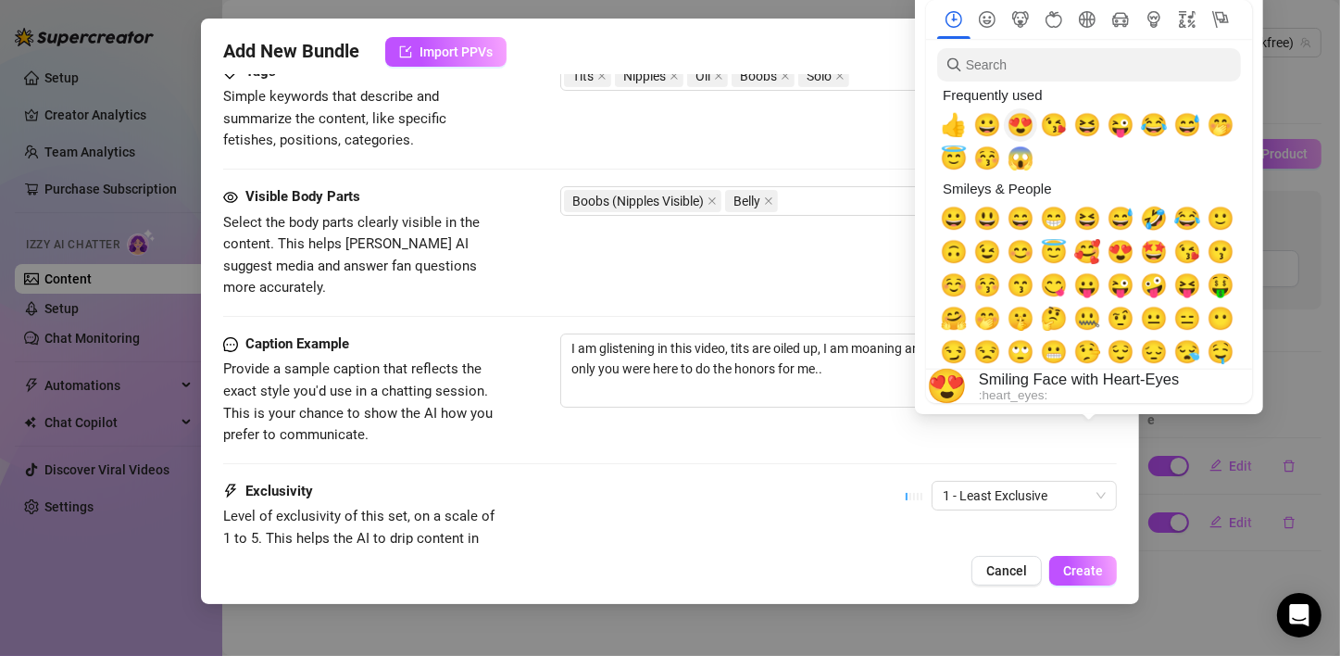
click at [1025, 121] on span "😍" at bounding box center [1020, 125] width 28 height 26
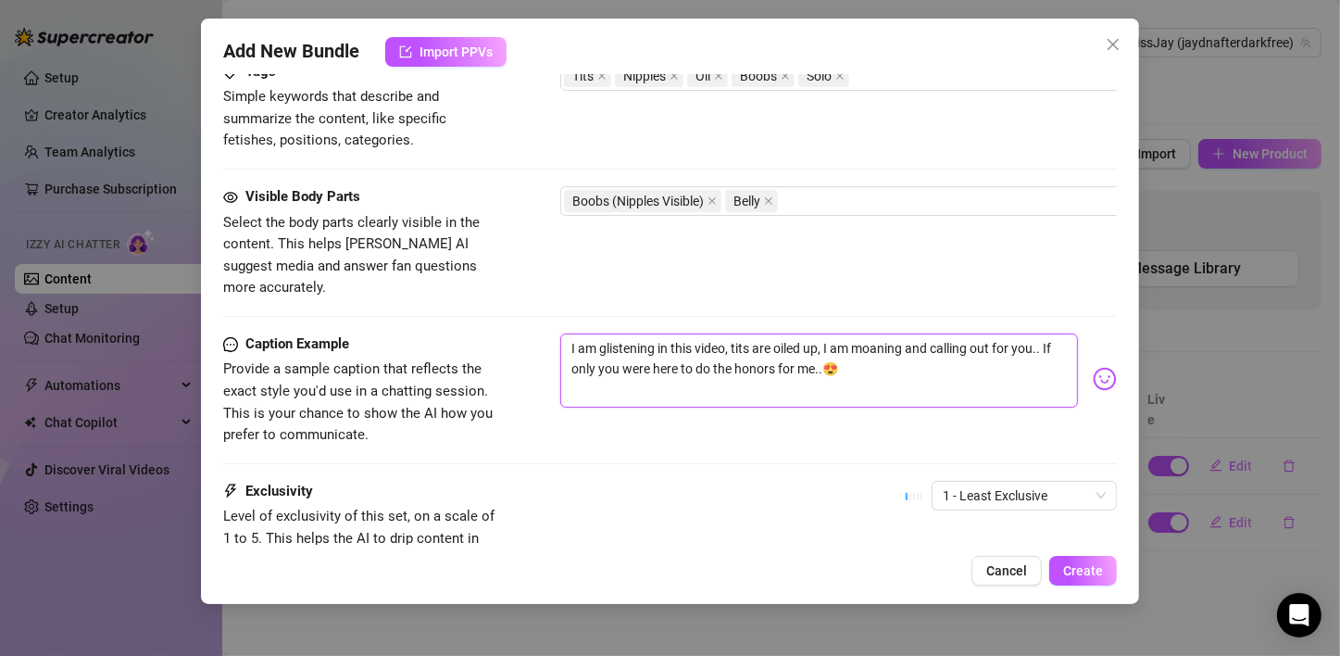
type textarea "I am glistening in this video, tits are oiled up, I am moaning and calling out …"
click at [743, 432] on div "Caption Example Provide a sample caption that reflects the exact style you'd us…" at bounding box center [669, 406] width 893 height 147
click at [1015, 481] on span "1 - Least Exclusive" at bounding box center [1024, 495] width 163 height 28
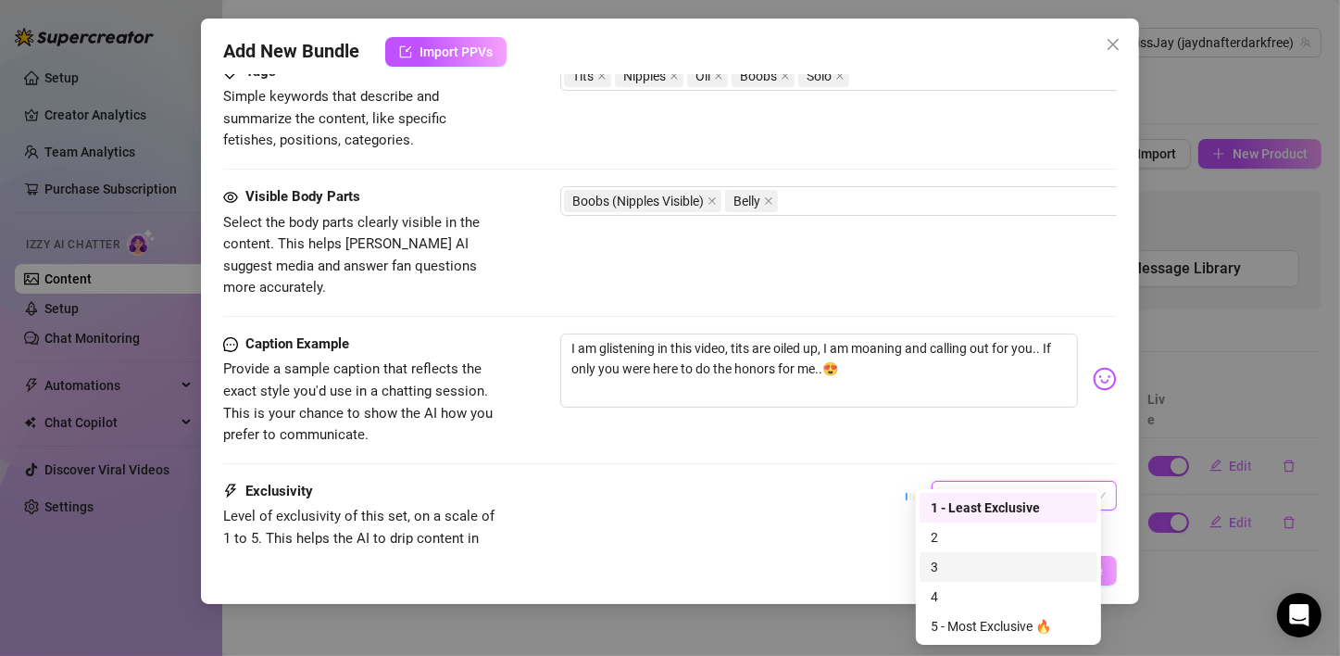
click at [945, 558] on div "3" at bounding box center [1009, 566] width 156 height 20
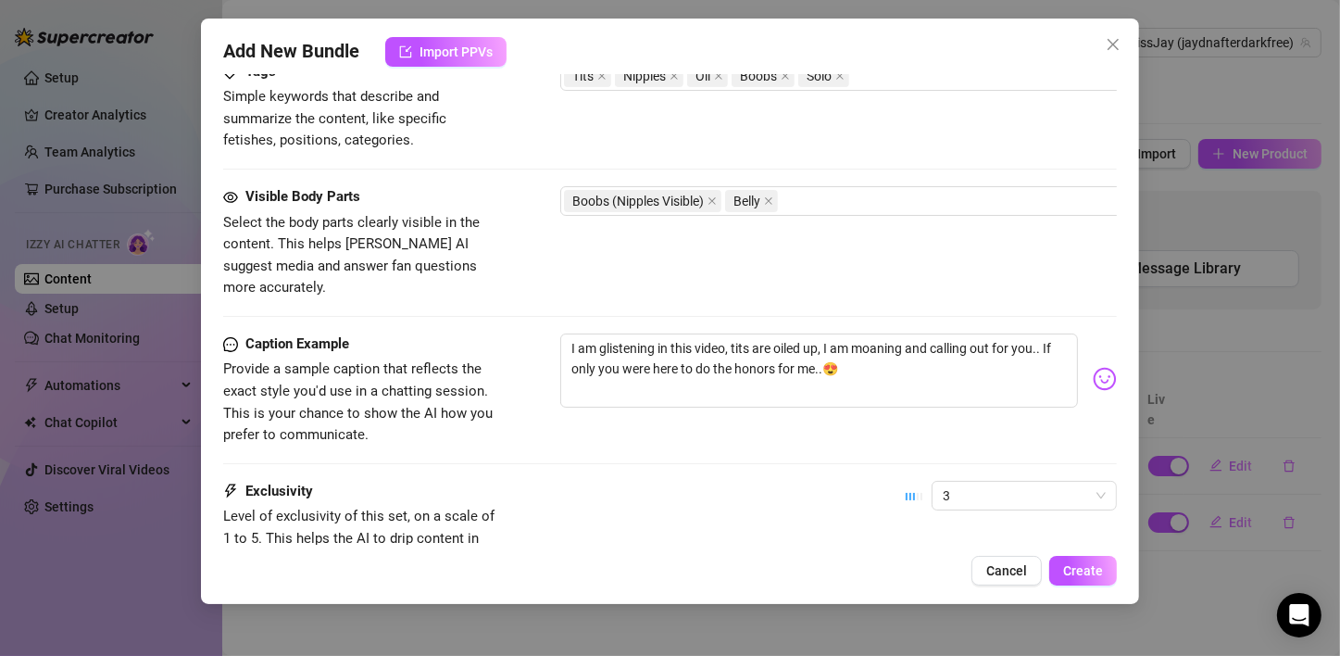
click at [795, 439] on div "Caption Example Provide a sample caption that reflects the exact style you'd us…" at bounding box center [669, 406] width 893 height 147
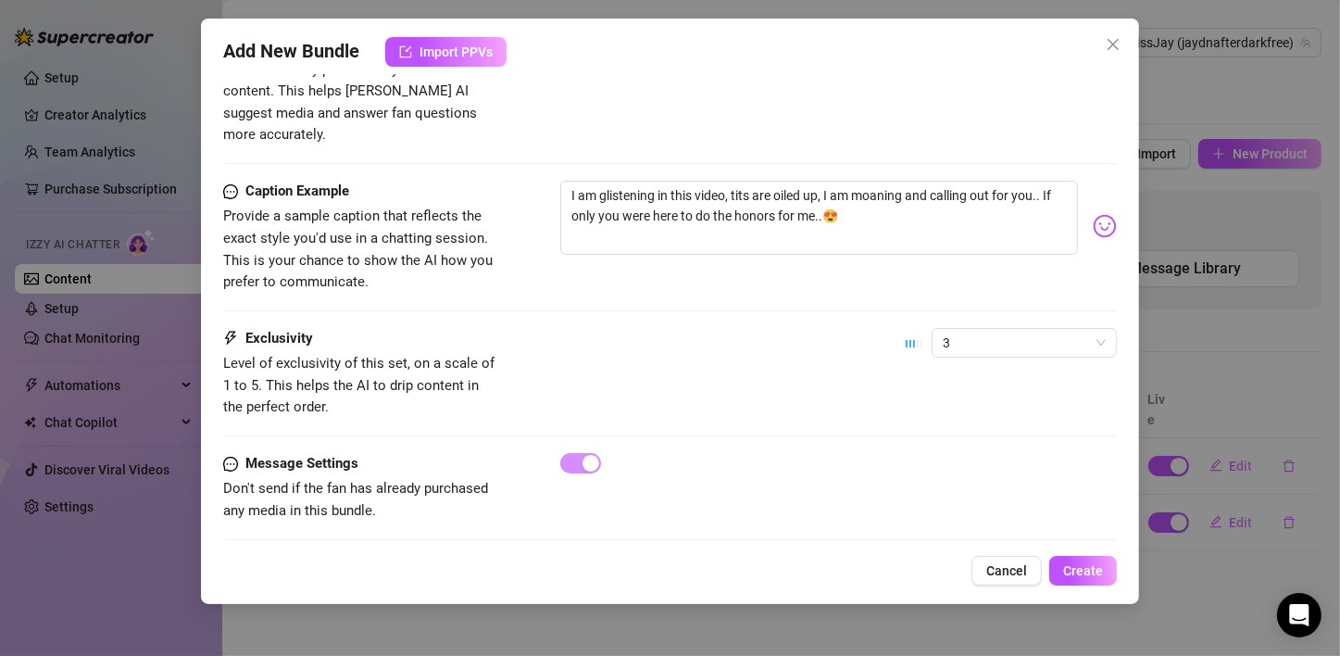
scroll to position [1097, 0]
click at [1093, 583] on button "Create" at bounding box center [1083, 571] width 68 height 30
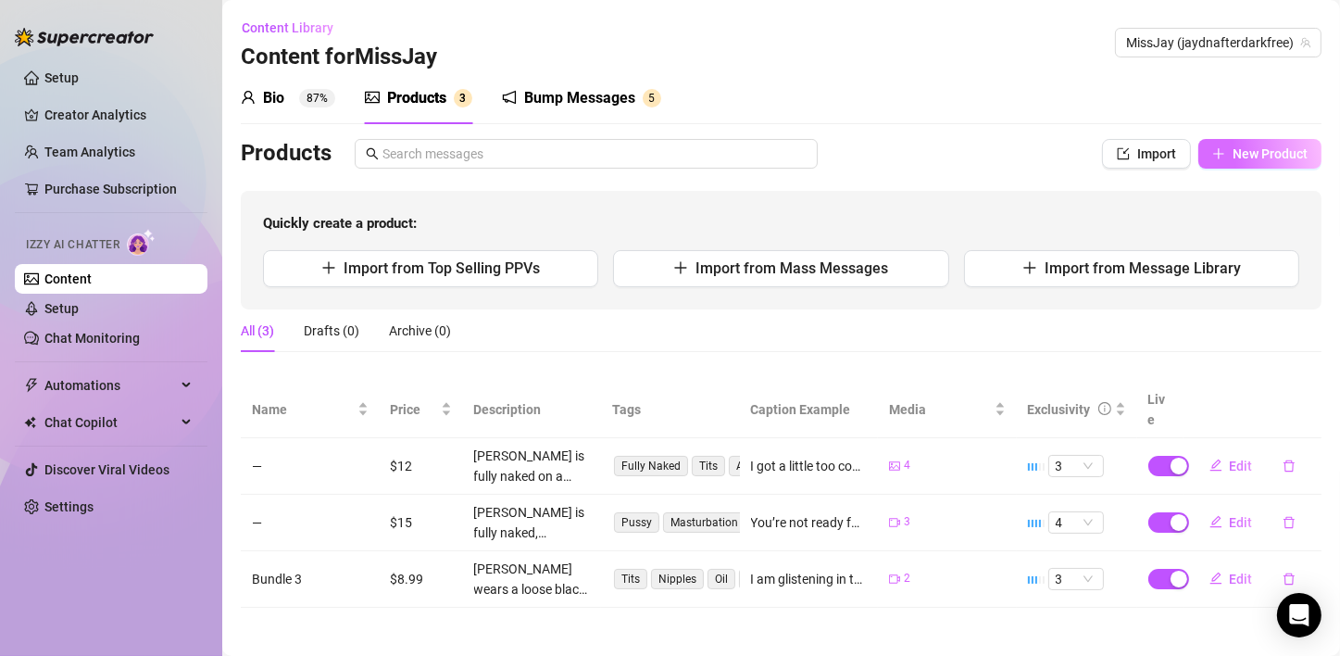
click at [1235, 158] on span "New Product" at bounding box center [1269, 153] width 75 height 15
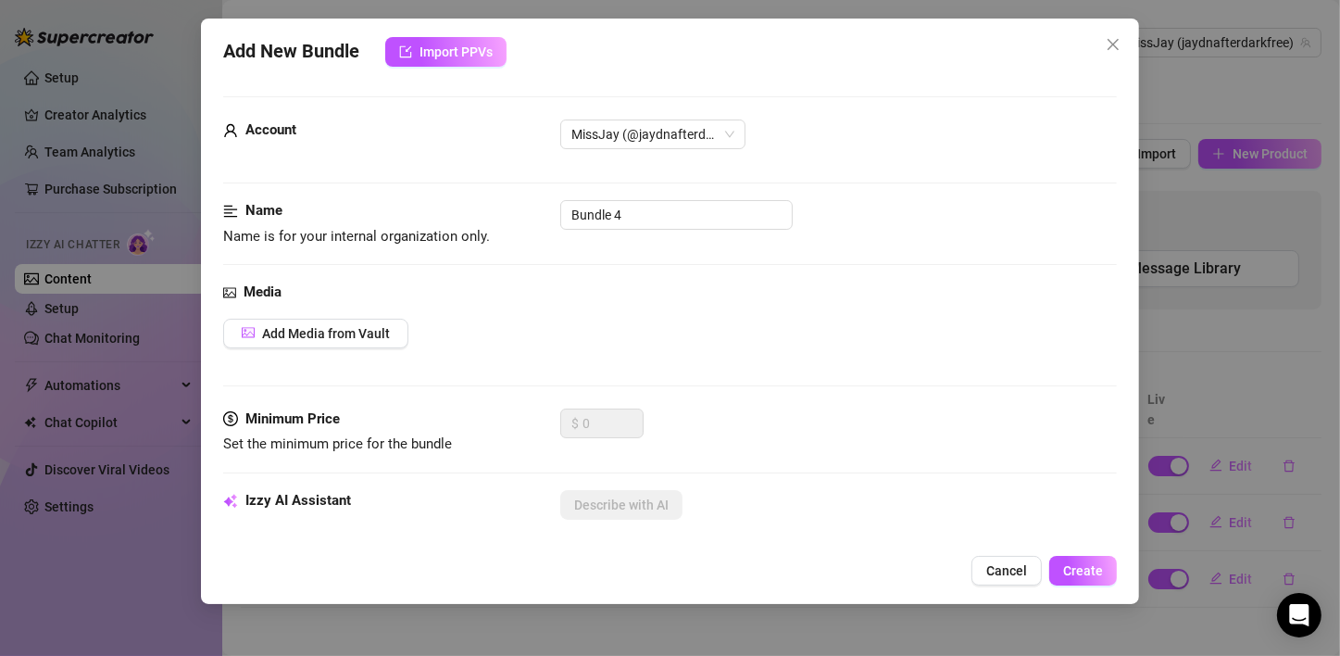
click at [481, 327] on div "Add Media from Vault" at bounding box center [669, 334] width 893 height 30
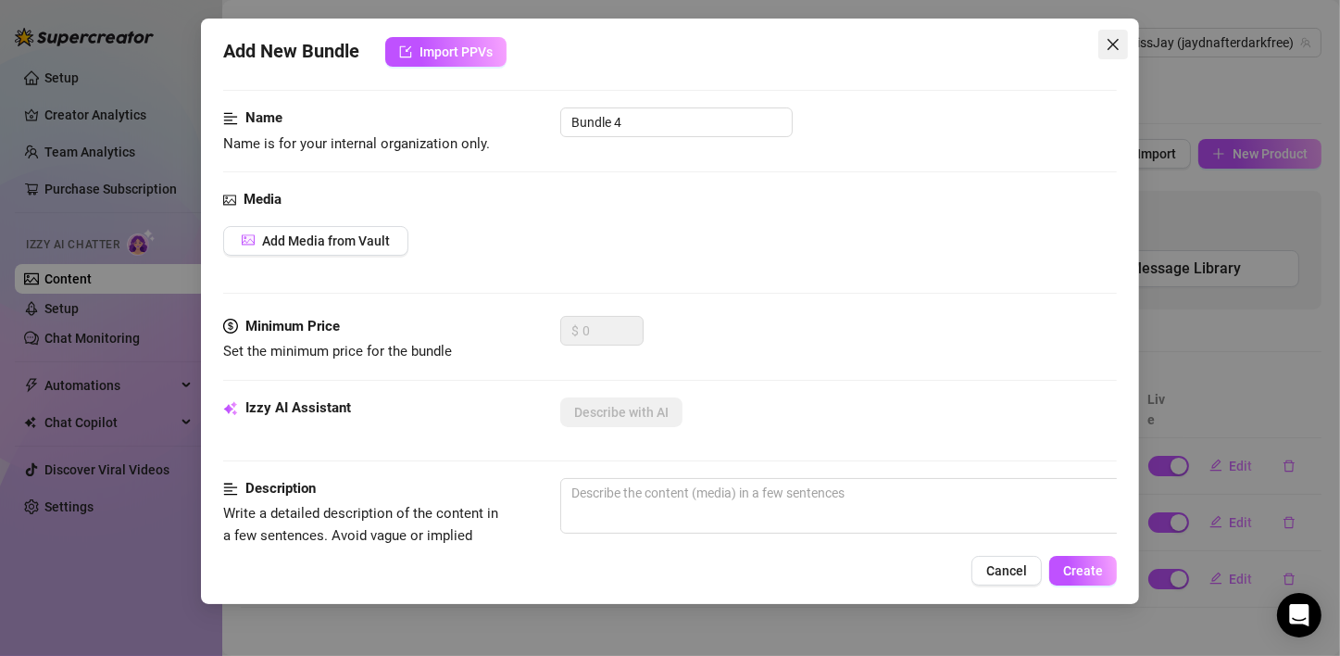
click at [1112, 44] on icon "close" at bounding box center [1112, 44] width 11 height 11
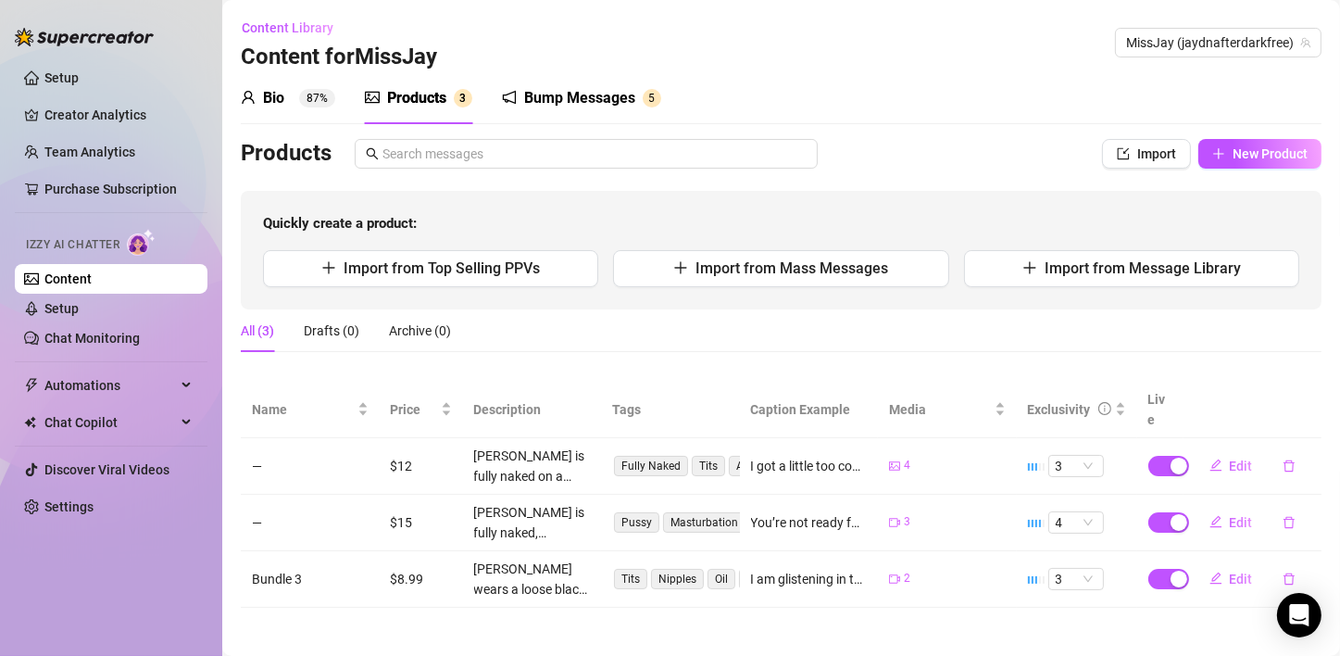
click at [92, 282] on link "Content" at bounding box center [67, 278] width 47 height 15
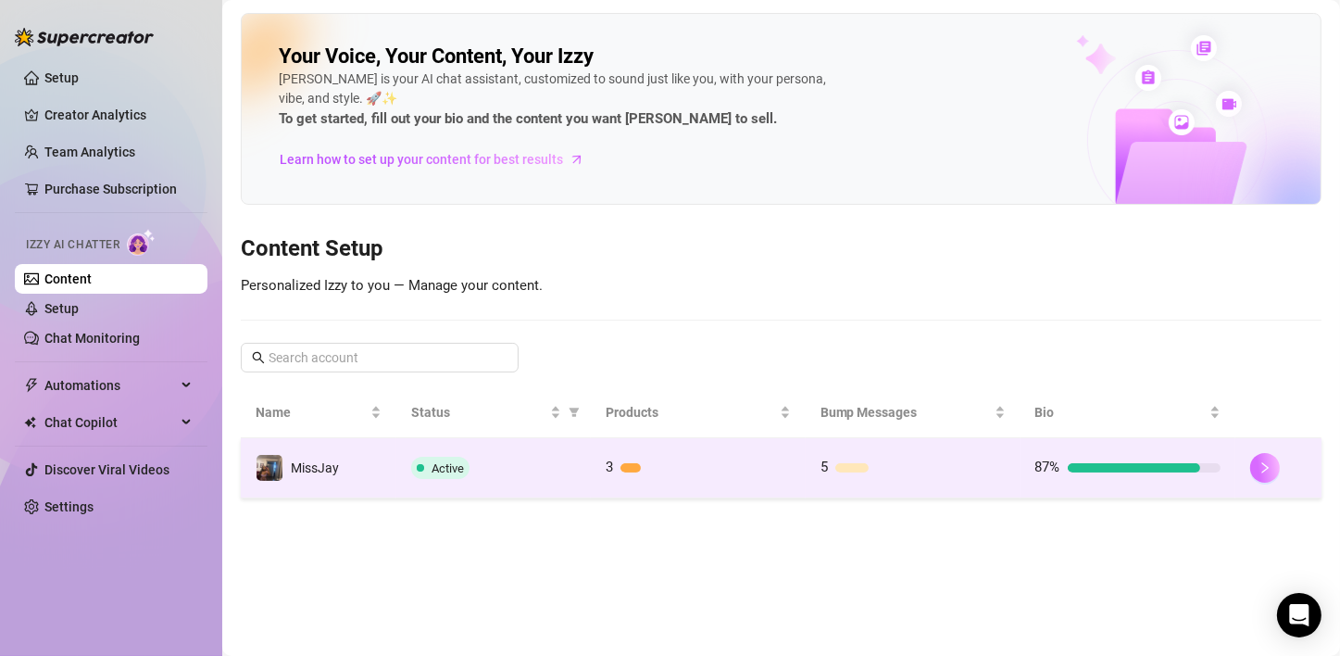
click at [1273, 468] on button "button" at bounding box center [1265, 468] width 30 height 30
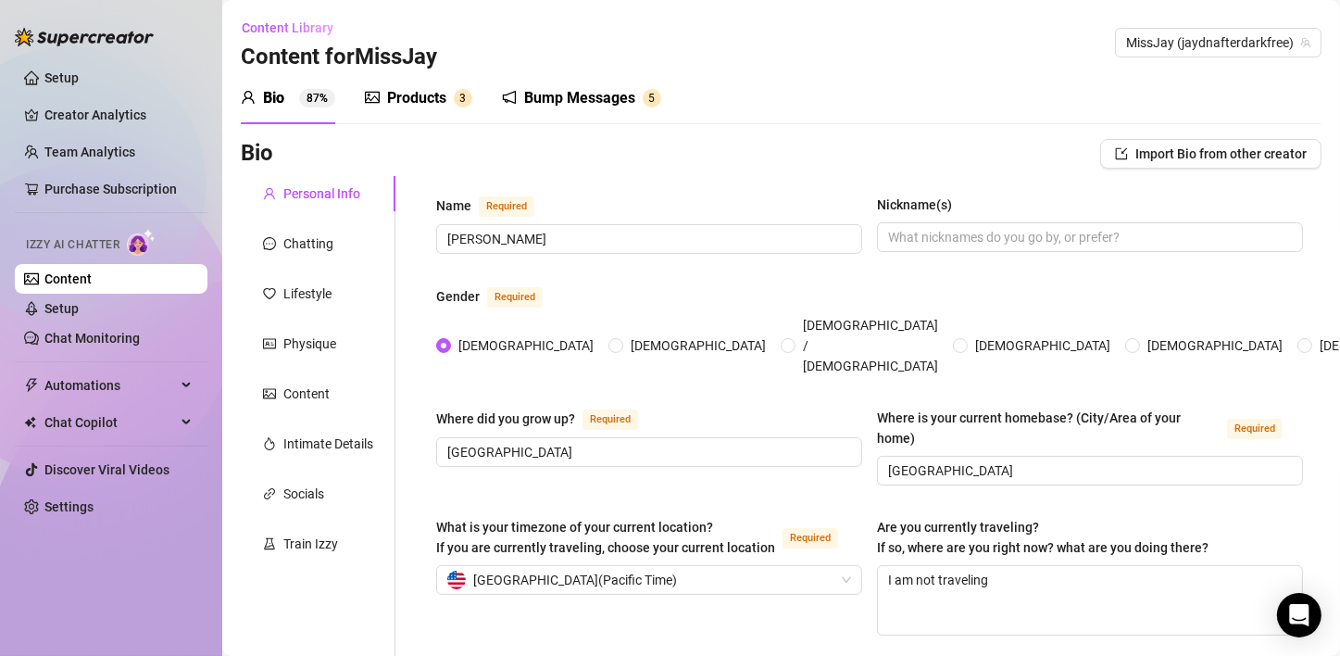
click at [441, 96] on div "Products" at bounding box center [416, 98] width 59 height 22
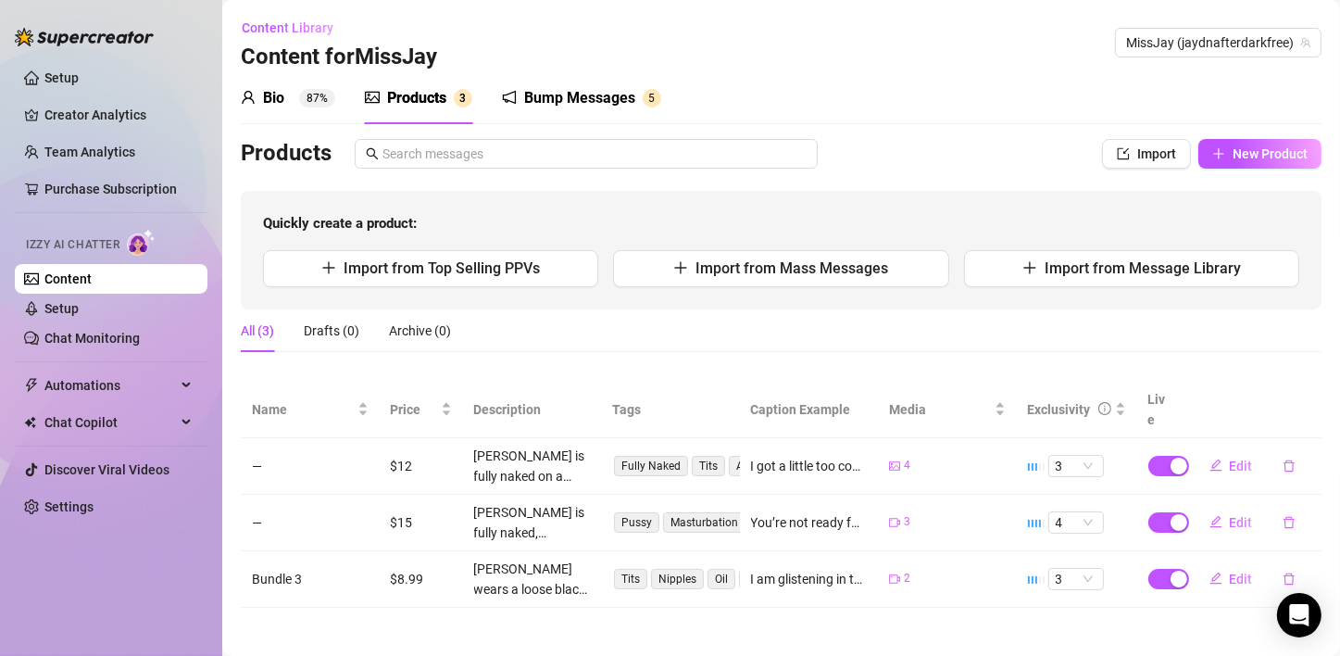
click at [90, 274] on link "Content" at bounding box center [67, 278] width 47 height 15
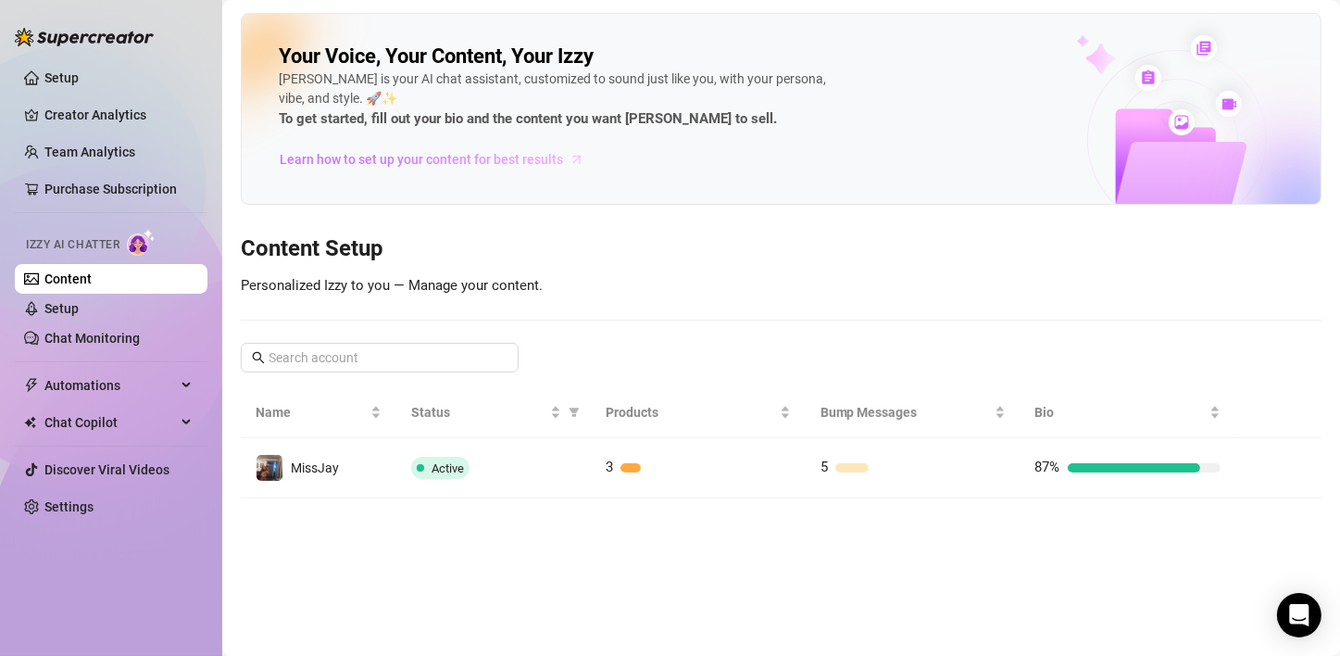
click at [369, 164] on span "Learn how to set up your content for best results" at bounding box center [421, 159] width 283 height 20
click at [86, 273] on link "Content" at bounding box center [67, 278] width 47 height 15
click at [79, 80] on link "Setup" at bounding box center [61, 77] width 34 height 15
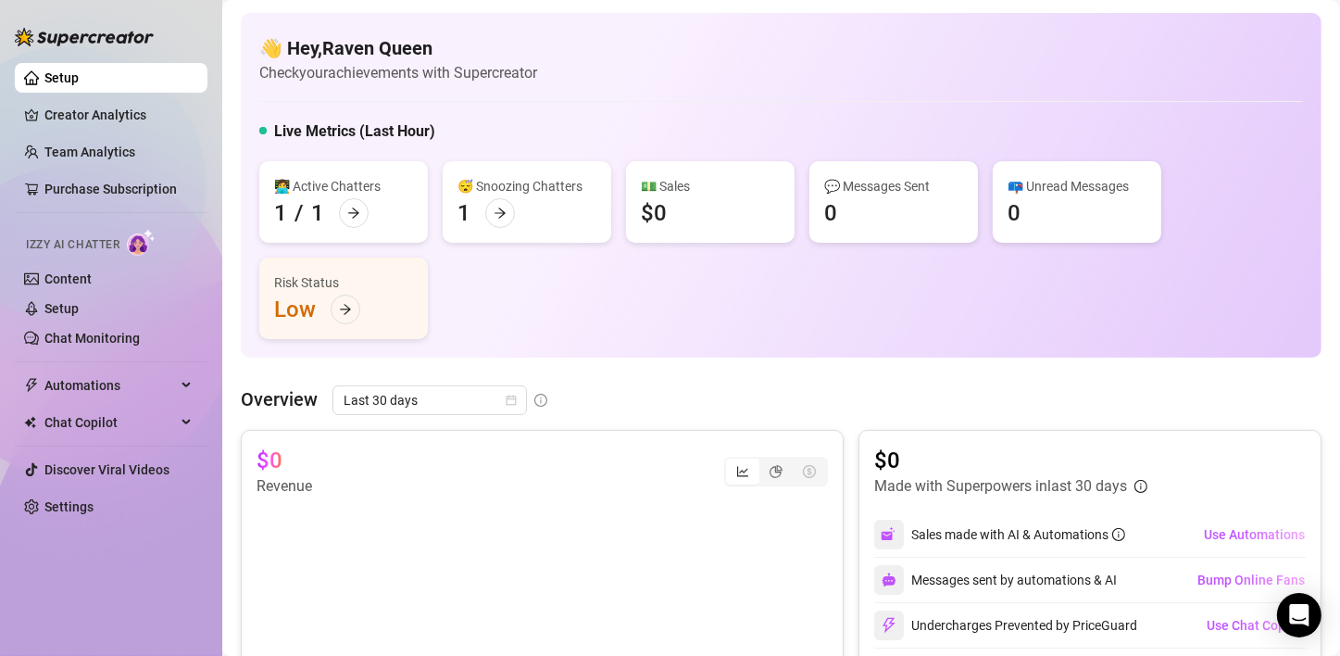
scroll to position [93, 0]
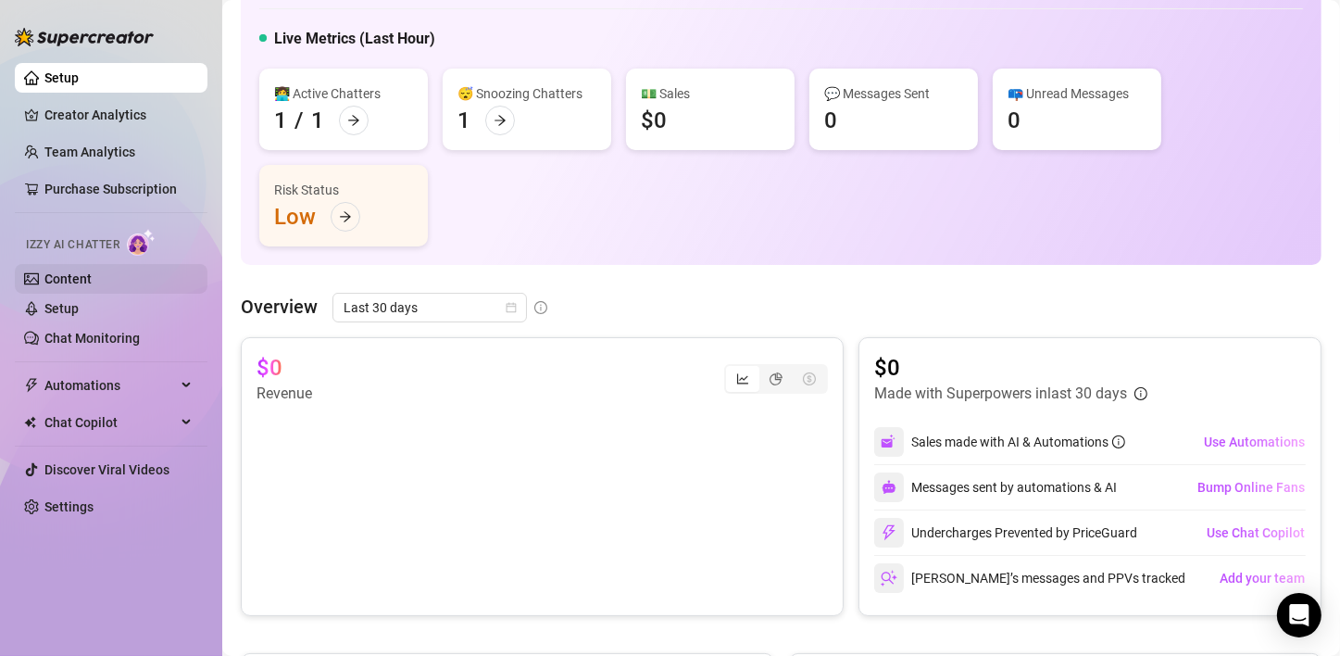
click at [89, 276] on link "Content" at bounding box center [67, 278] width 47 height 15
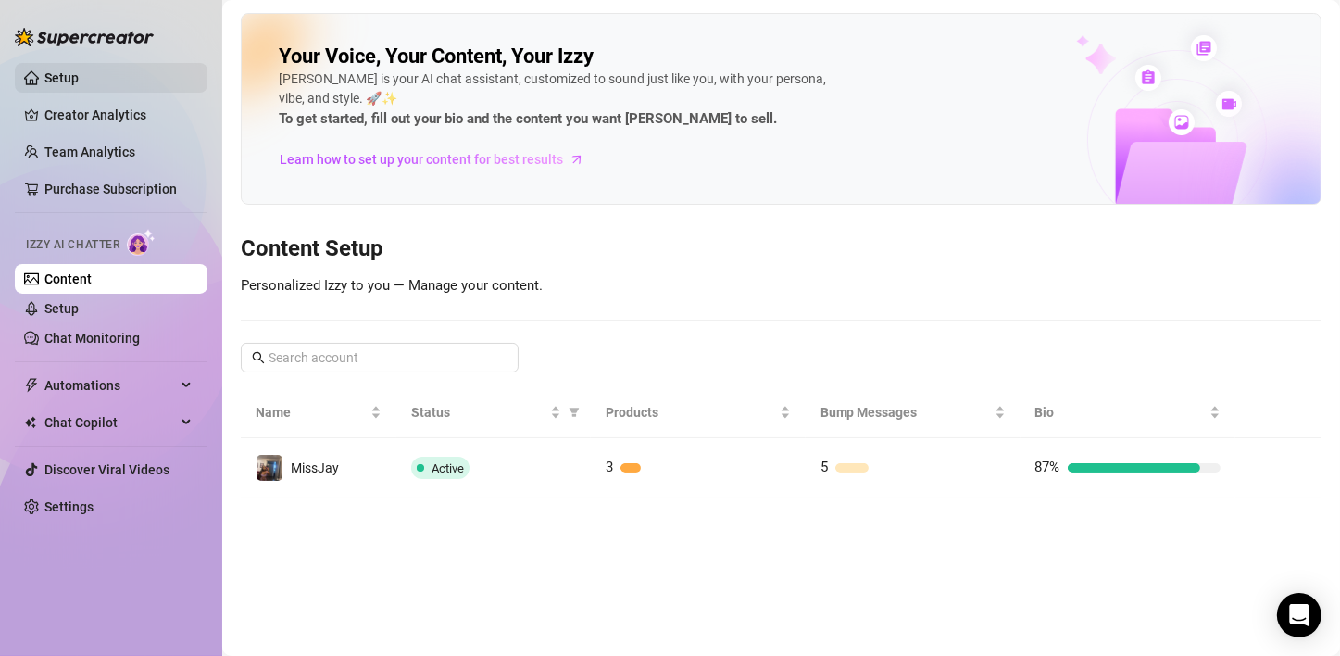
click at [79, 72] on link "Setup" at bounding box center [61, 77] width 34 height 15
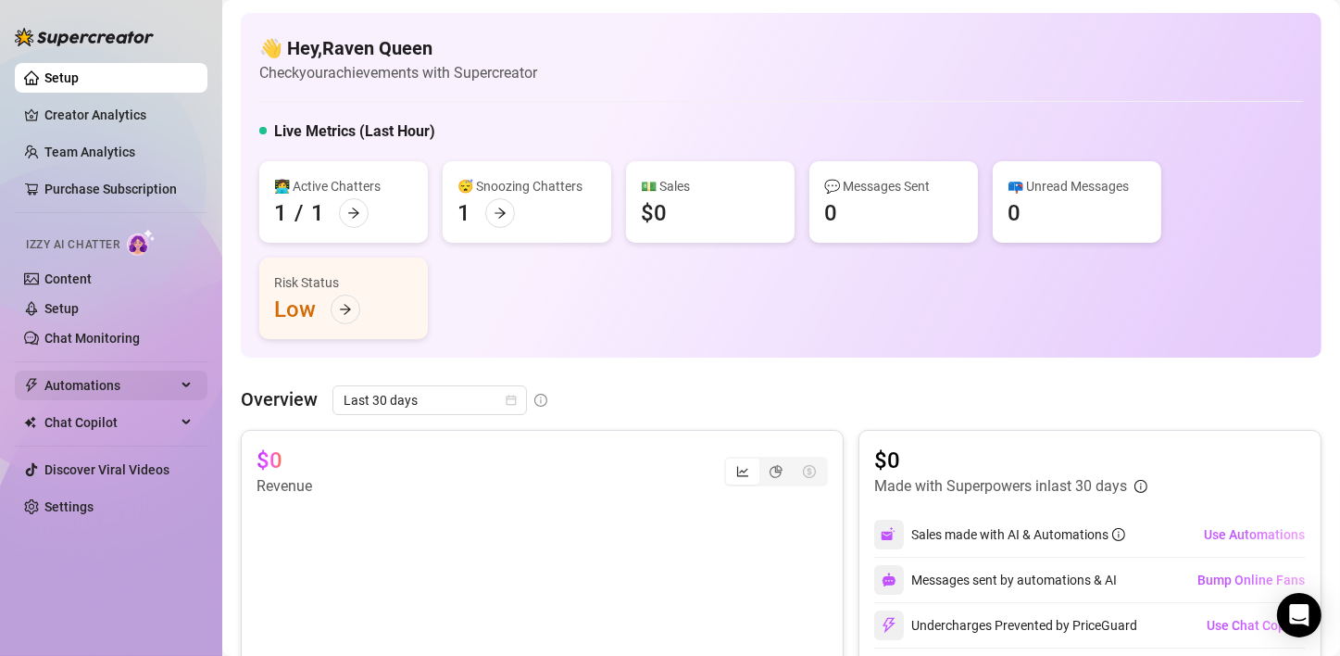
click at [172, 378] on span "Automations" at bounding box center [109, 385] width 131 height 30
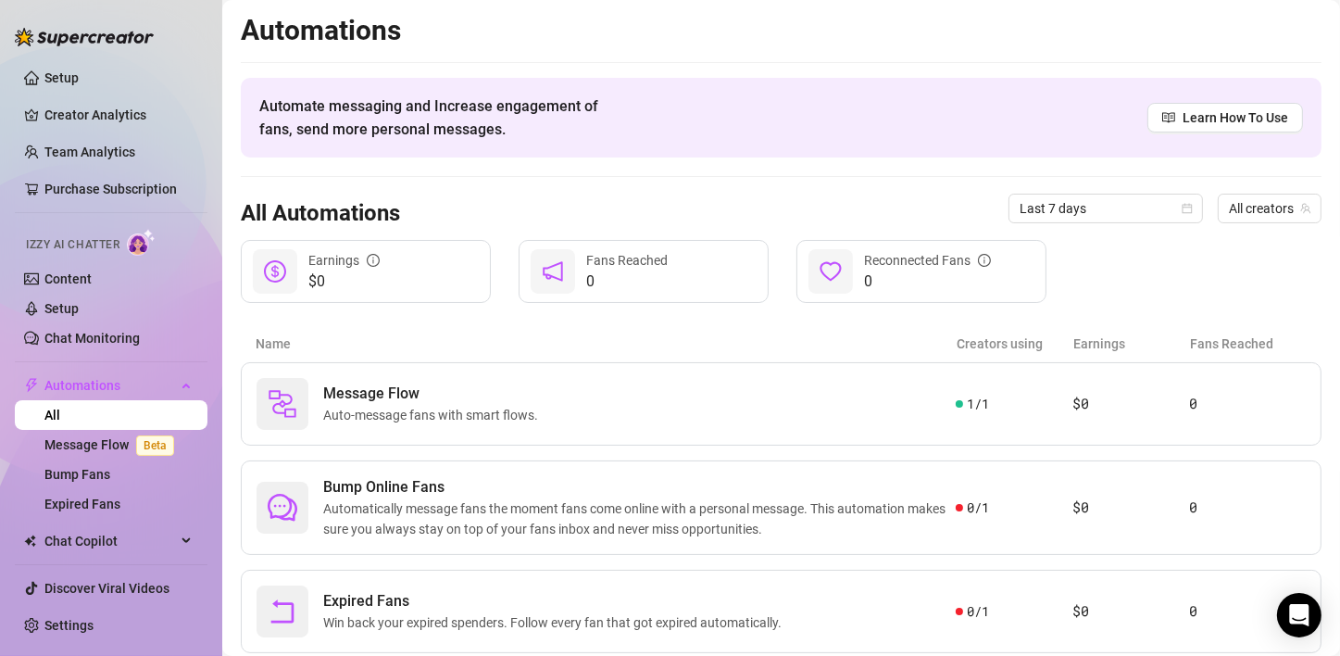
click at [60, 422] on link "All" at bounding box center [52, 414] width 16 height 15
click at [79, 443] on link "Message Flow Beta" at bounding box center [112, 444] width 137 height 15
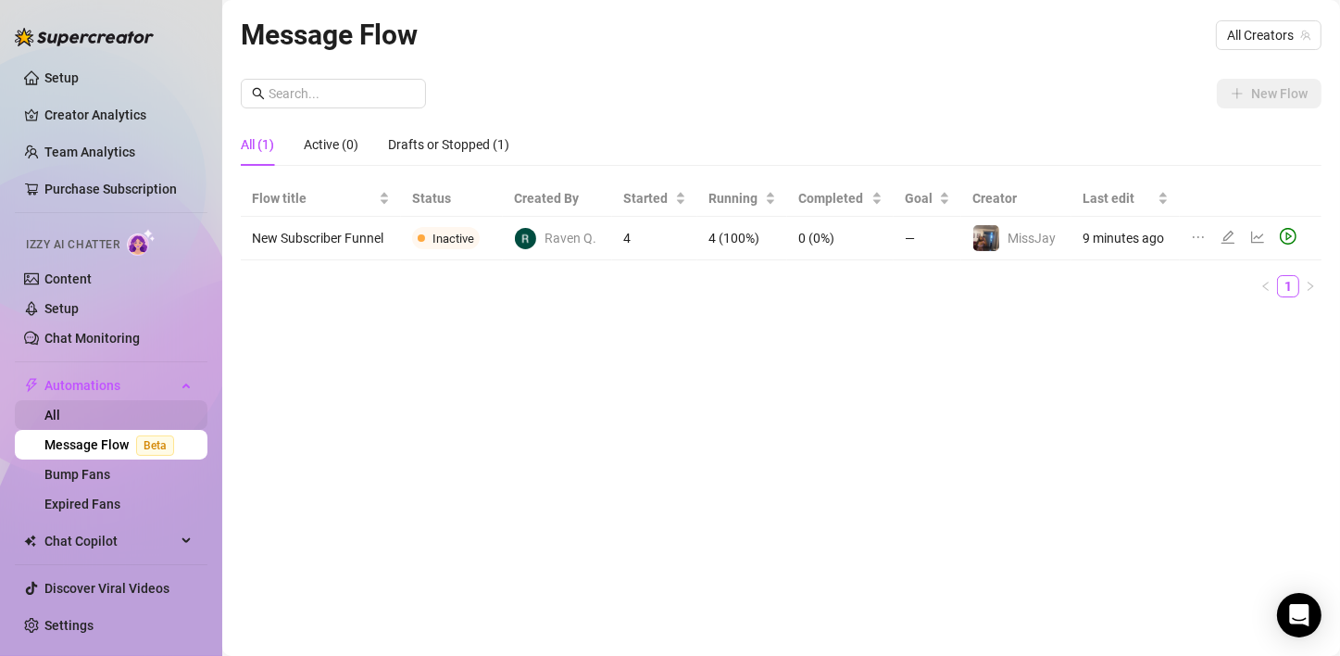
click at [60, 419] on link "All" at bounding box center [52, 414] width 16 height 15
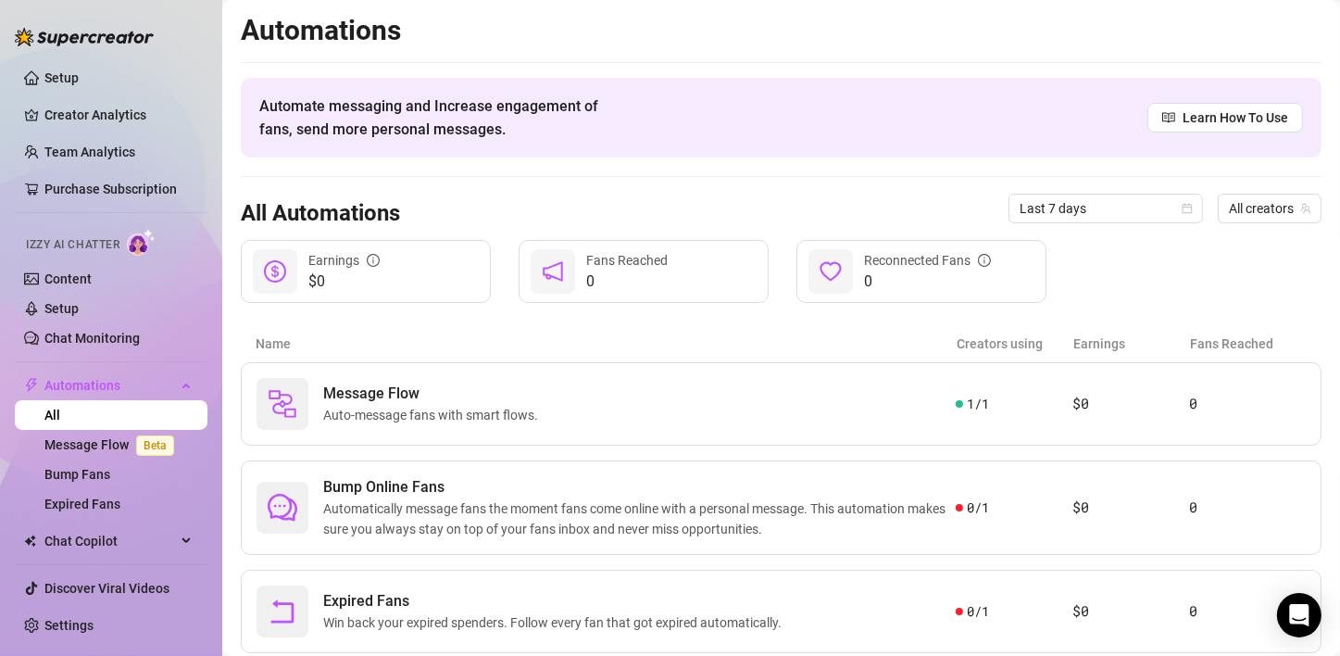
scroll to position [51, 0]
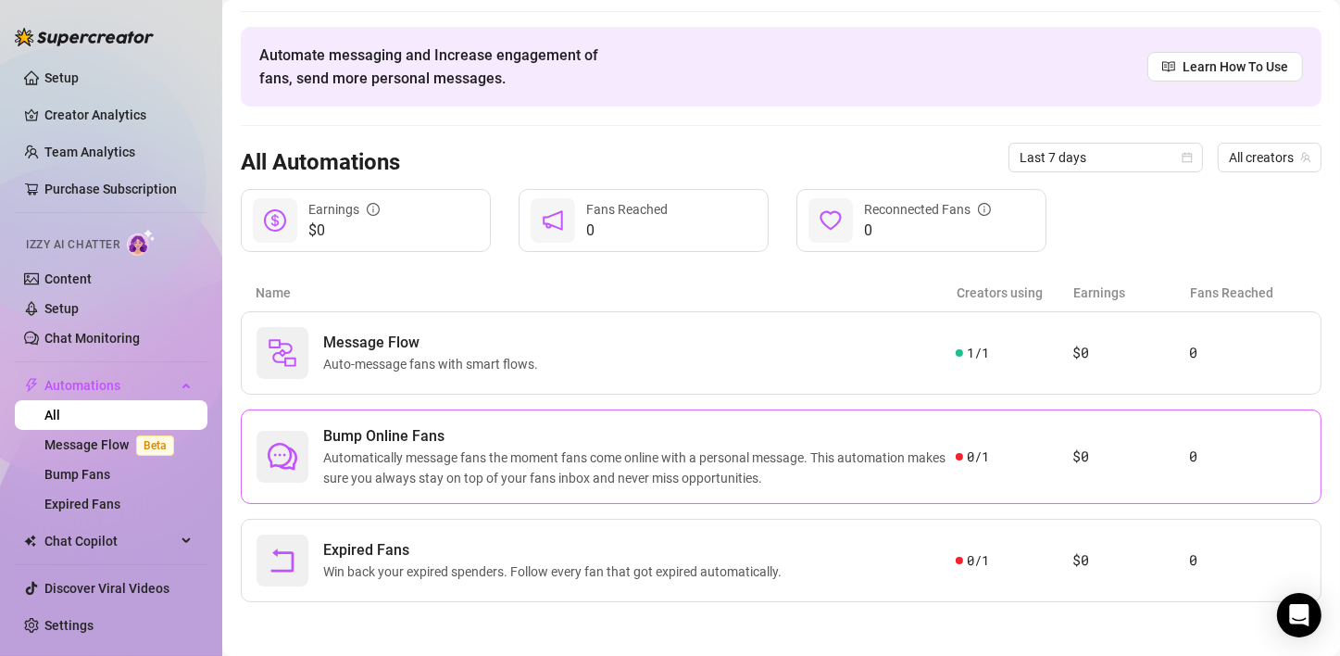
click at [707, 420] on div "Bump Online Fans Automatically message fans the moment fans come online with a …" at bounding box center [781, 456] width 1081 height 94
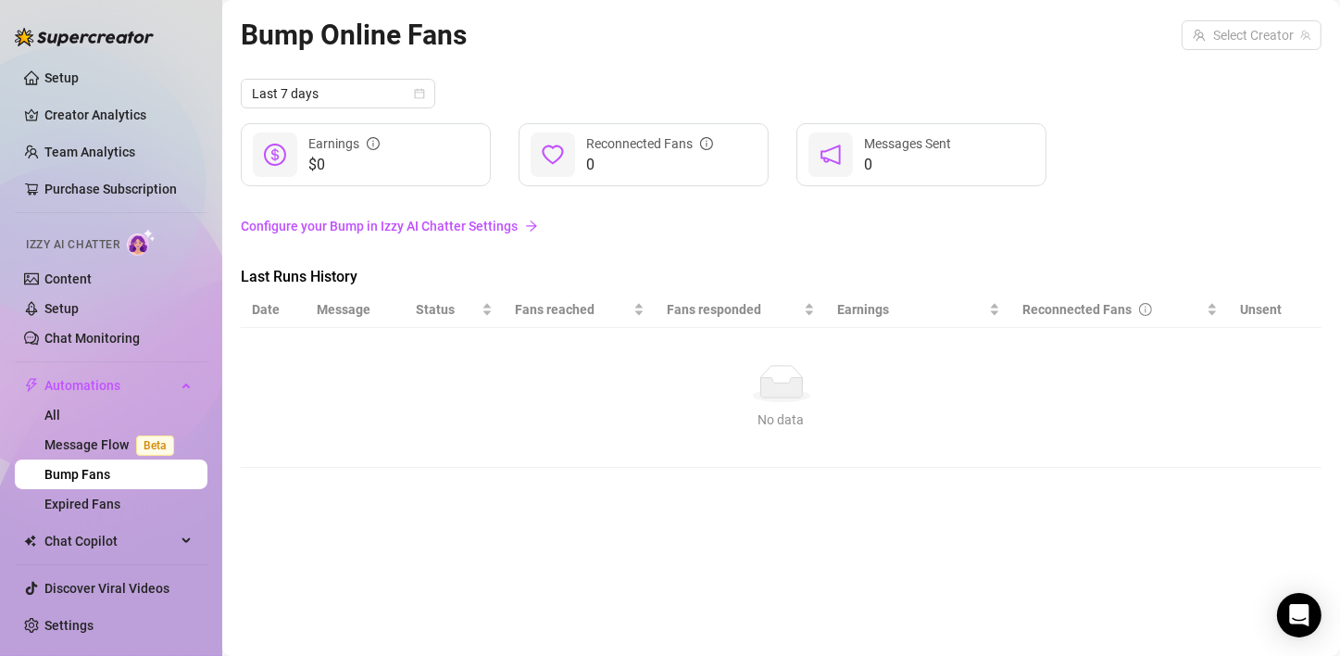
click at [93, 469] on link "Bump Fans" at bounding box center [77, 474] width 66 height 15
click at [60, 407] on link "All" at bounding box center [52, 414] width 16 height 15
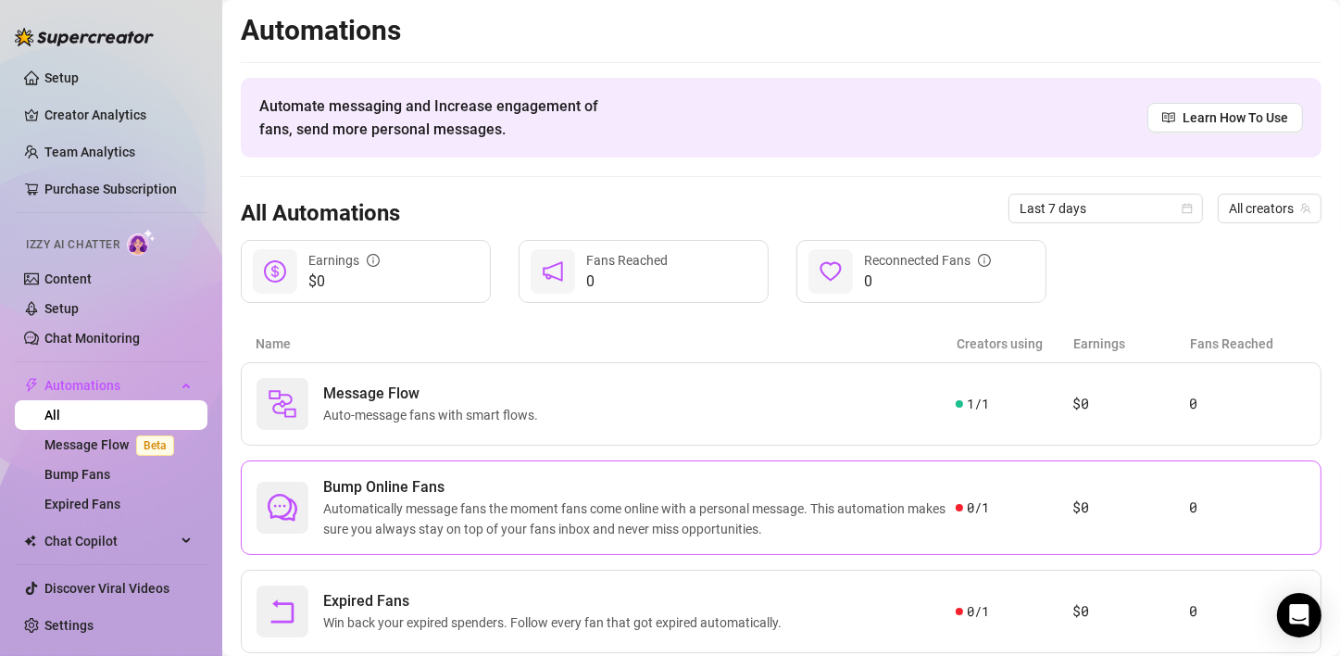
click at [909, 501] on span "Automatically message fans the moment fans come online with a personal message.…" at bounding box center [639, 518] width 632 height 41
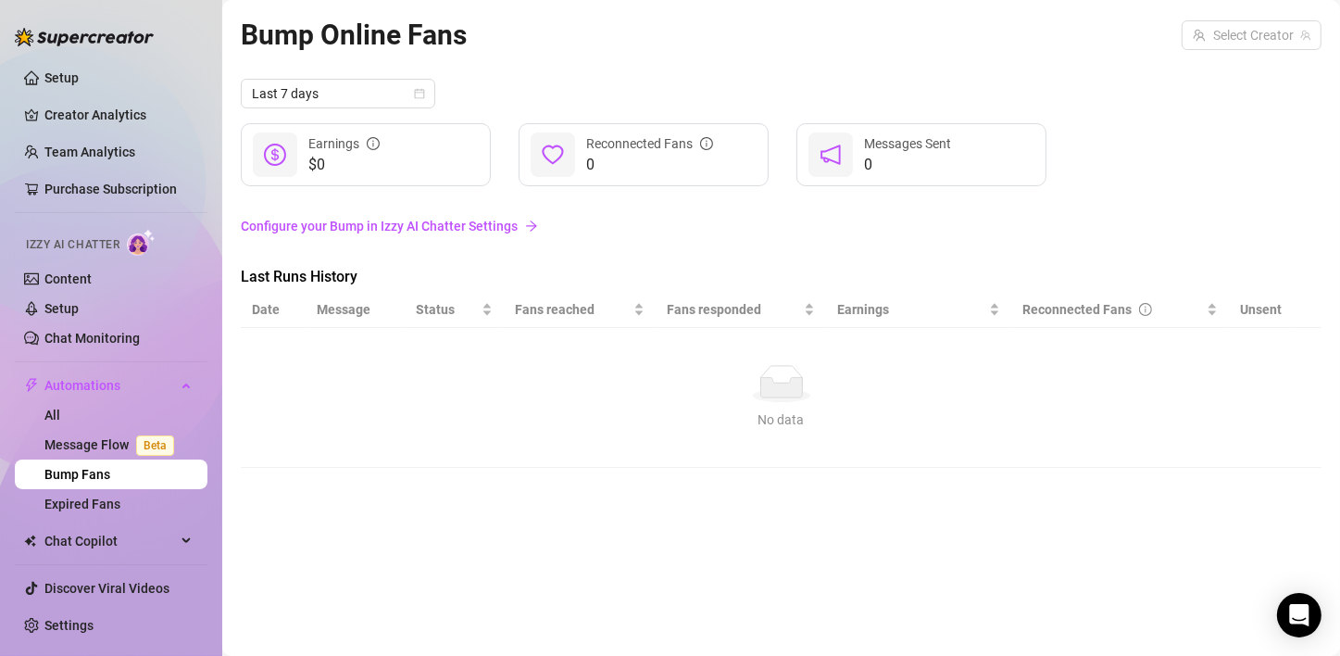
click at [438, 216] on link "Configure your Bump in Izzy AI Chatter Settings" at bounding box center [781, 226] width 1081 height 20
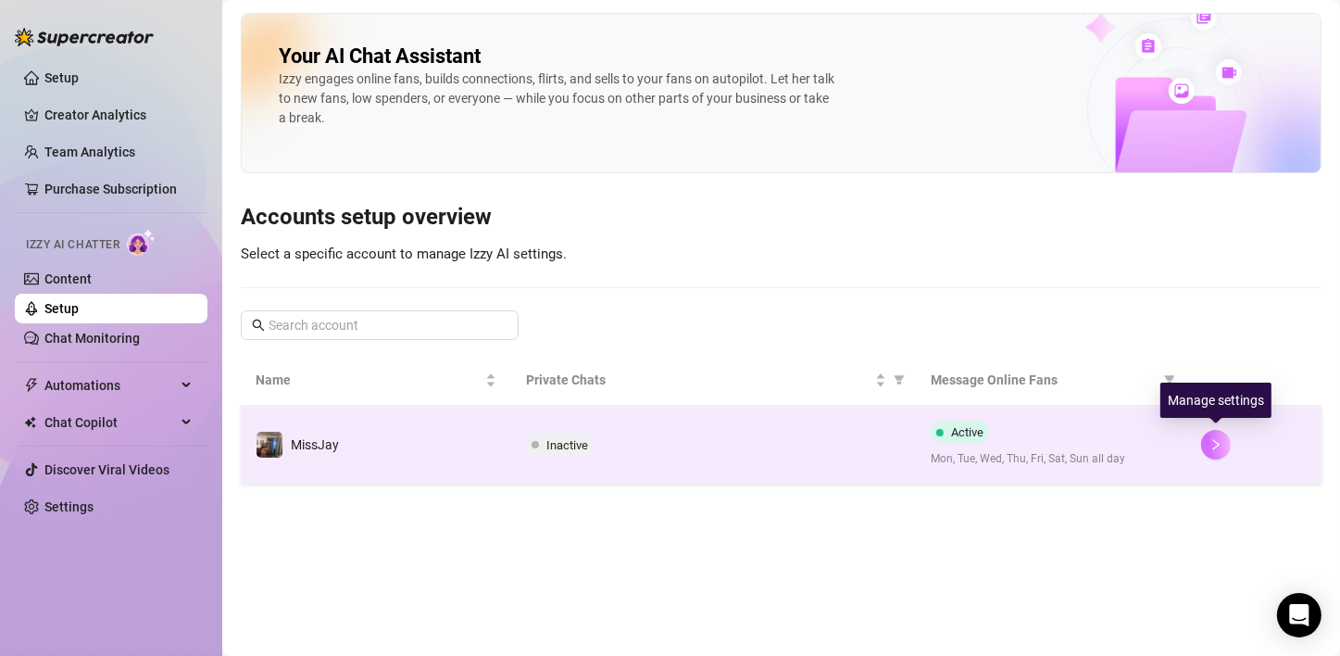
click at [1210, 440] on icon "right" at bounding box center [1215, 444] width 13 height 13
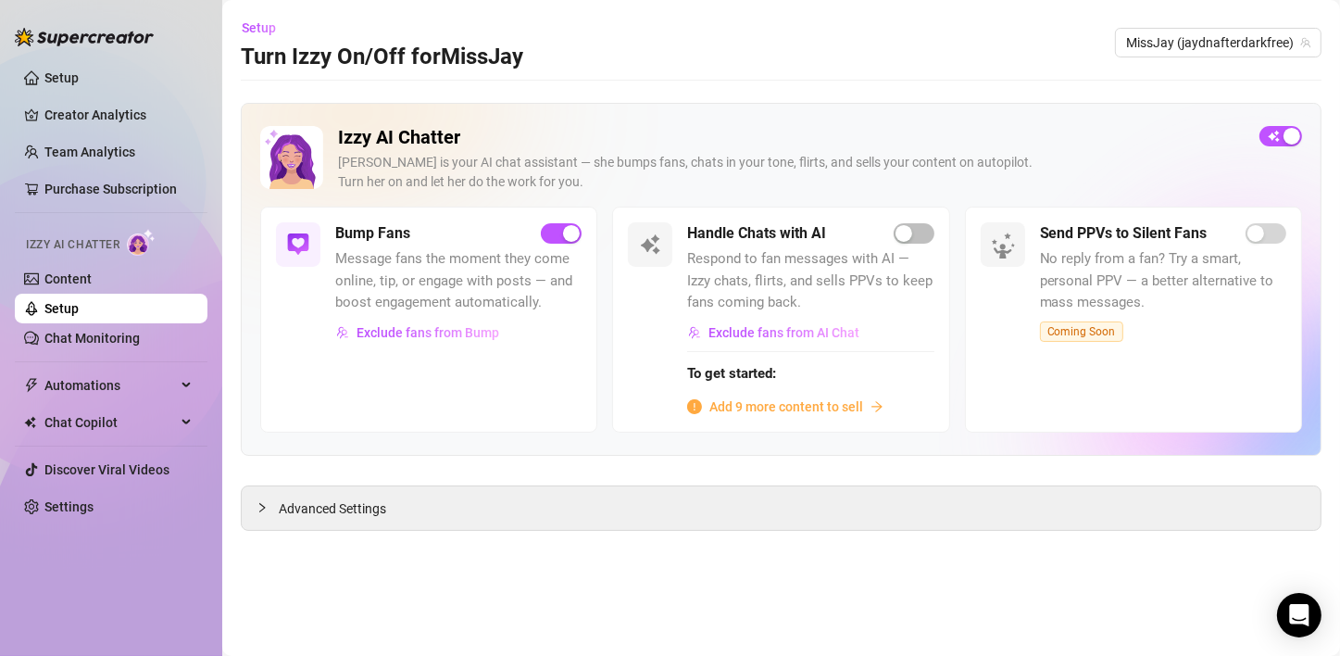
click at [763, 274] on span "Respond to fan messages with AI — Izzy chats, flirts, and sells PPVs to keep fa…" at bounding box center [810, 281] width 246 height 66
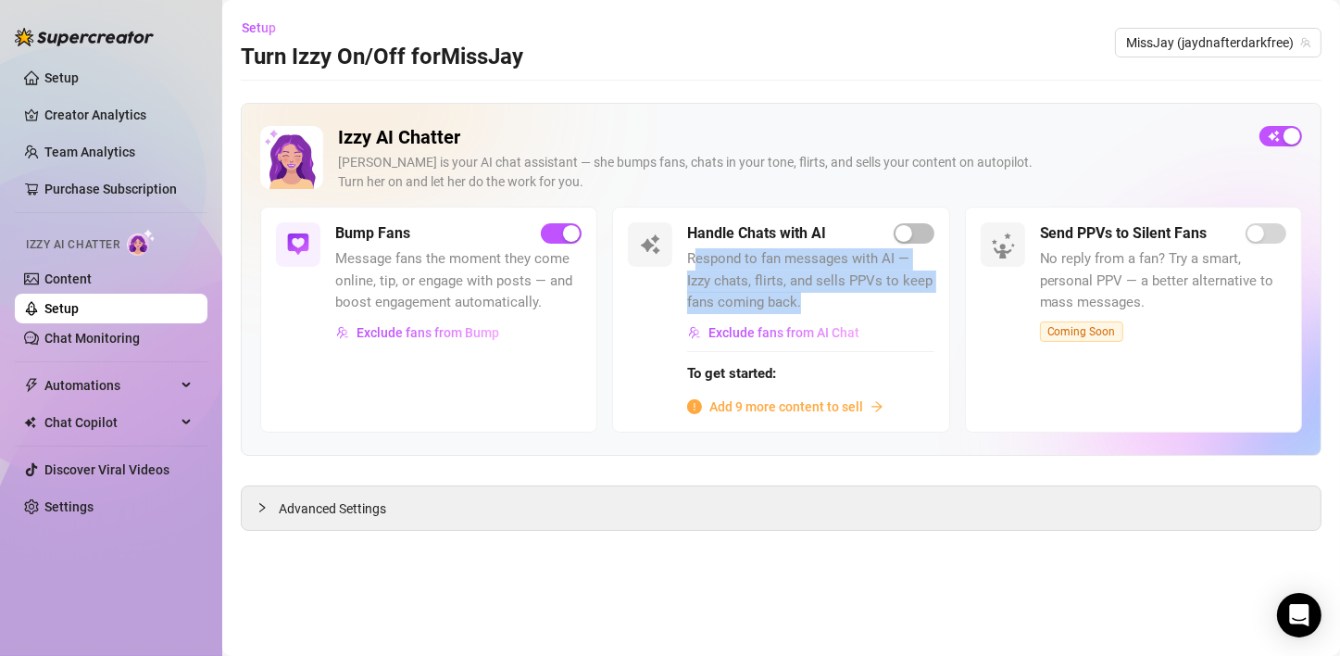
drag, startPoint x: 820, startPoint y: 301, endPoint x: 693, endPoint y: 255, distance: 135.9
click at [693, 255] on span "Respond to fan messages with AI — Izzy chats, flirts, and sells PPVs to keep fa…" at bounding box center [810, 281] width 246 height 66
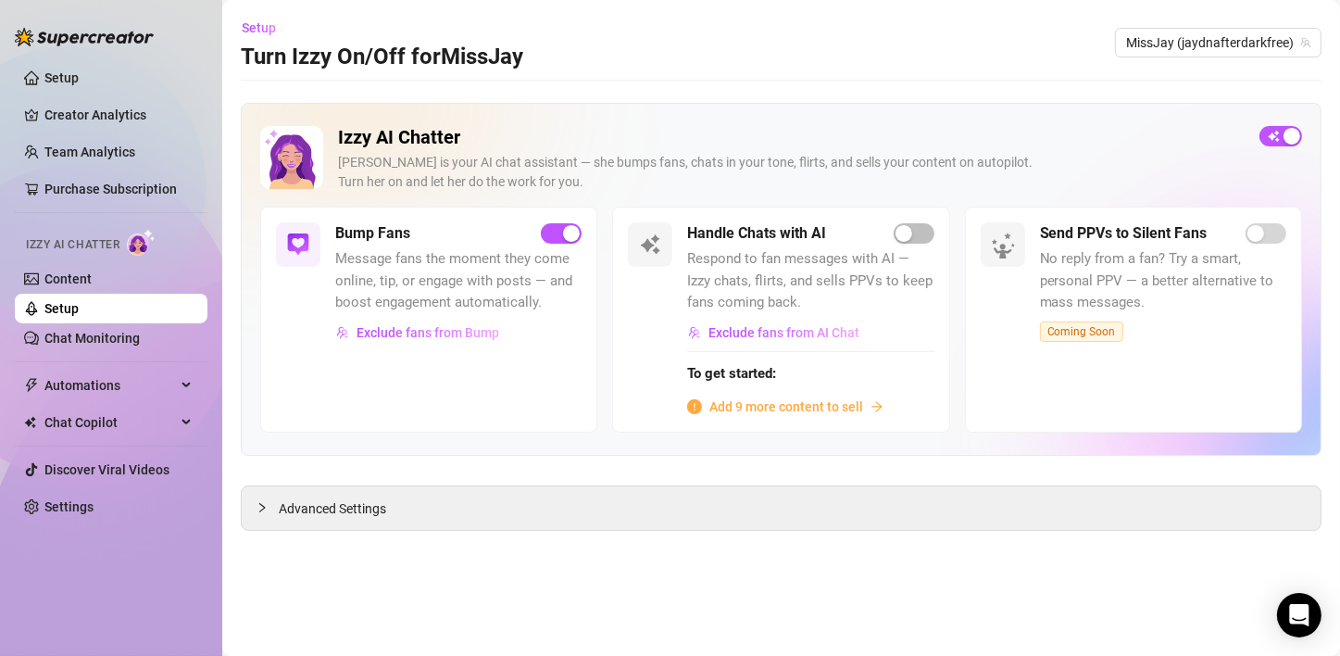
click at [633, 379] on div "Handle Chats with AI Respond to fan messages with AI — Izzy chats, flirts, and …" at bounding box center [780, 318] width 337 height 225
drag, startPoint x: 429, startPoint y: 264, endPoint x: 567, endPoint y: 257, distance: 138.1
click at [567, 257] on span "Message fans the moment they come online, tip, or engage with posts — and boost…" at bounding box center [458, 281] width 246 height 66
click at [782, 295] on span "Respond to fan messages with AI — Izzy chats, flirts, and sells PPVs to keep fa…" at bounding box center [810, 281] width 246 height 66
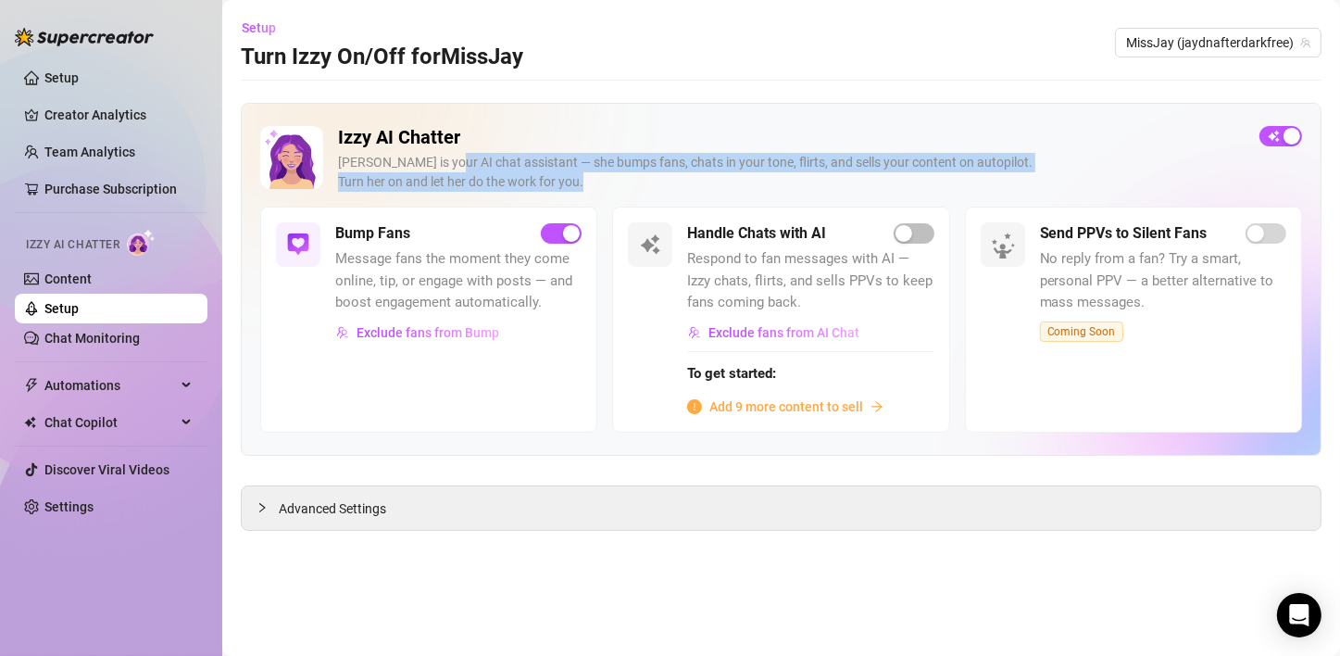
drag, startPoint x: 439, startPoint y: 163, endPoint x: 713, endPoint y: 174, distance: 274.3
click at [713, 174] on div "[PERSON_NAME] is your AI chat assistant — she bumps fans, chats in your tone, f…" at bounding box center [791, 172] width 906 height 39
click at [714, 187] on div "[PERSON_NAME] is your AI chat assistant — she bumps fans, chats in your tone, f…" at bounding box center [791, 172] width 906 height 39
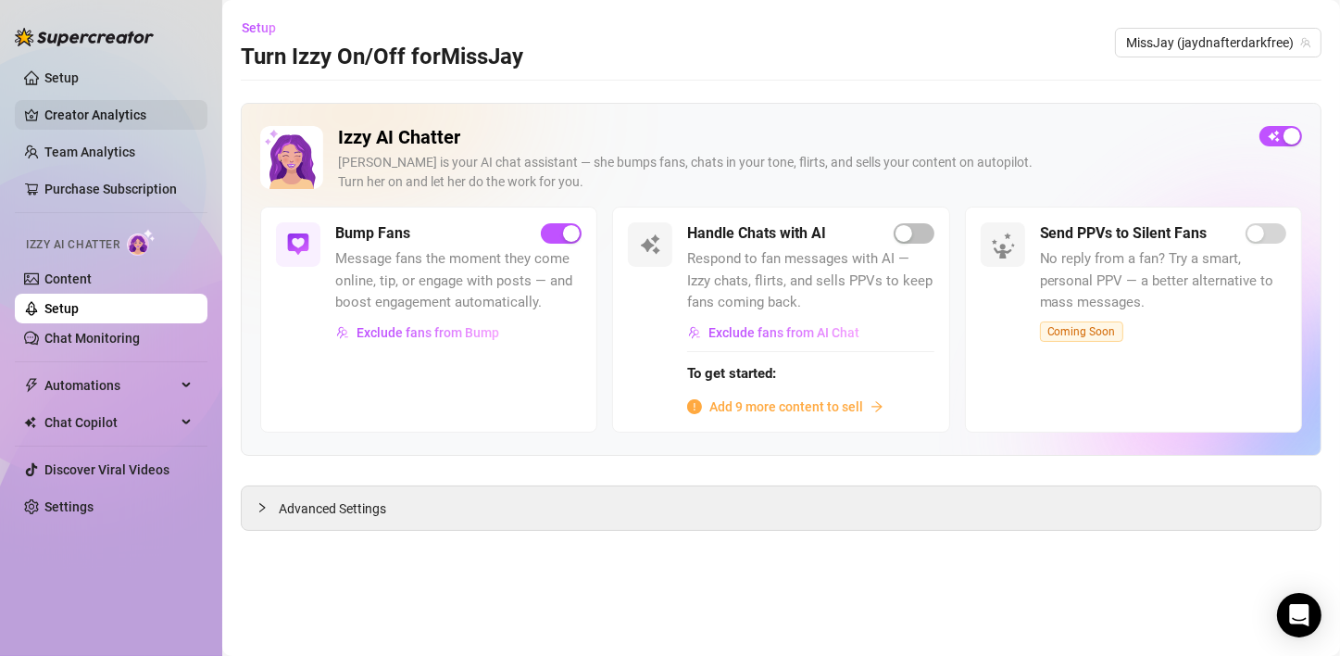
click at [117, 116] on link "Creator Analytics" at bounding box center [118, 115] width 148 height 30
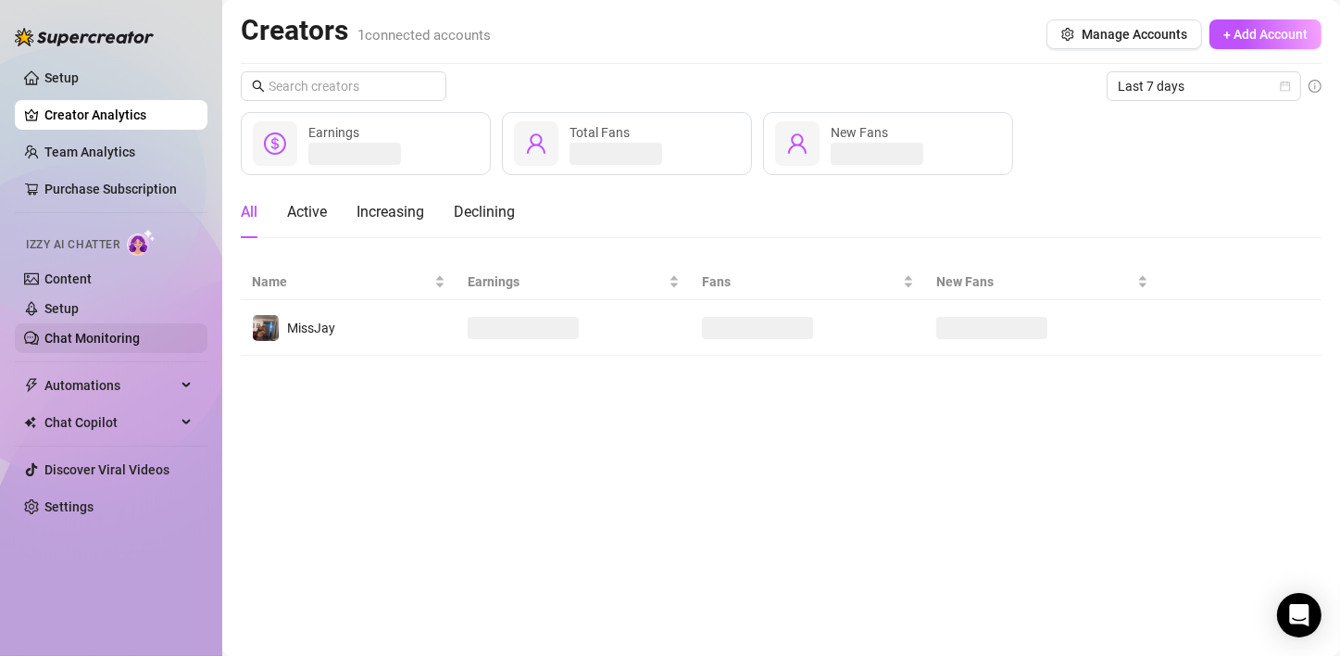
click at [118, 331] on link "Chat Monitoring" at bounding box center [91, 338] width 95 height 15
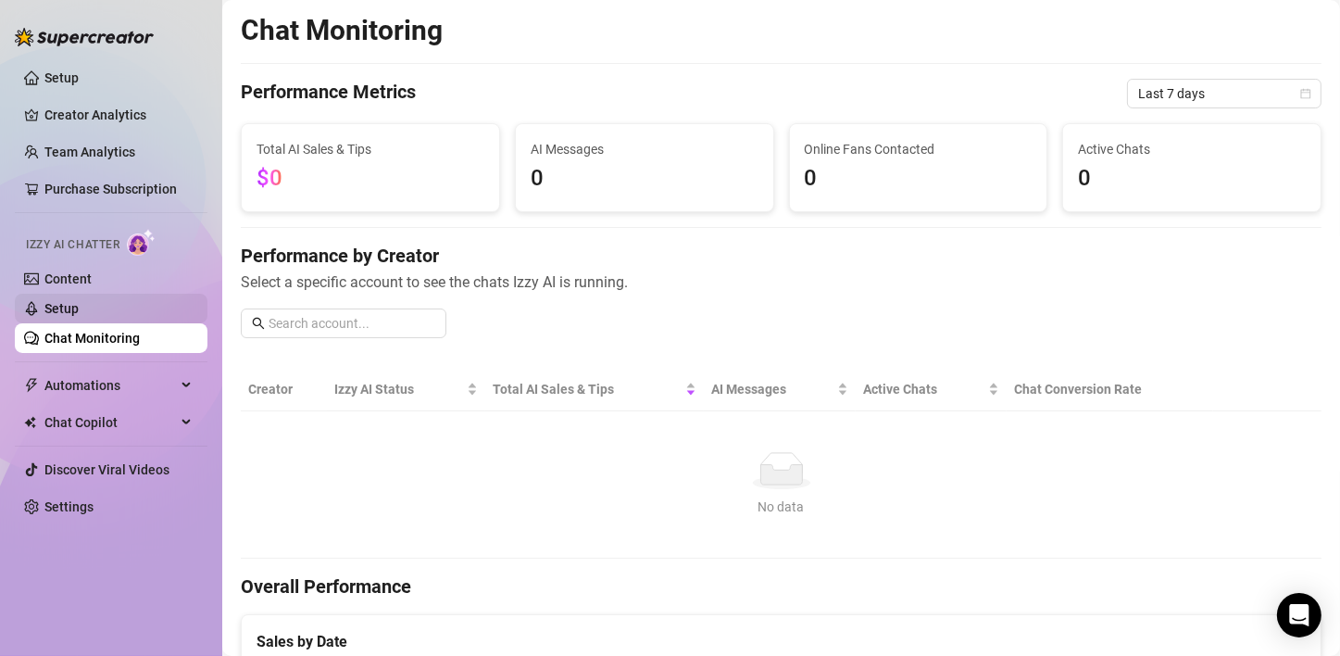
click at [79, 308] on link "Setup" at bounding box center [61, 308] width 34 height 15
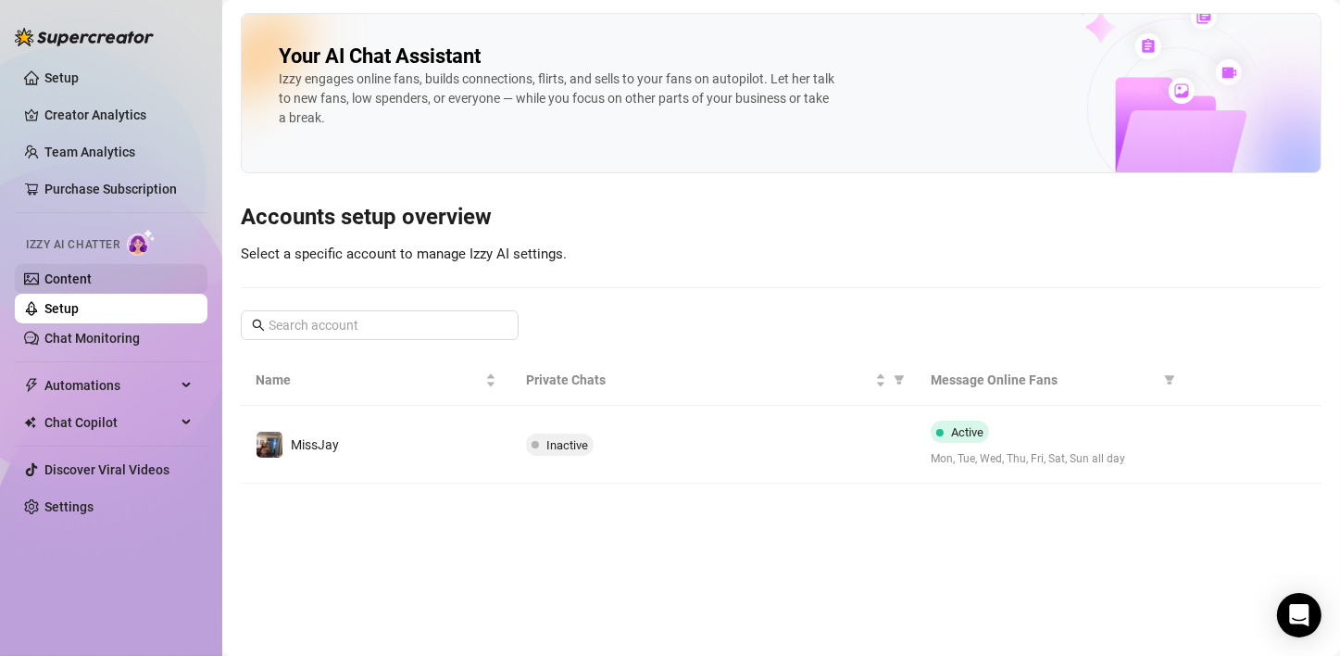
click at [92, 284] on link "Content" at bounding box center [67, 278] width 47 height 15
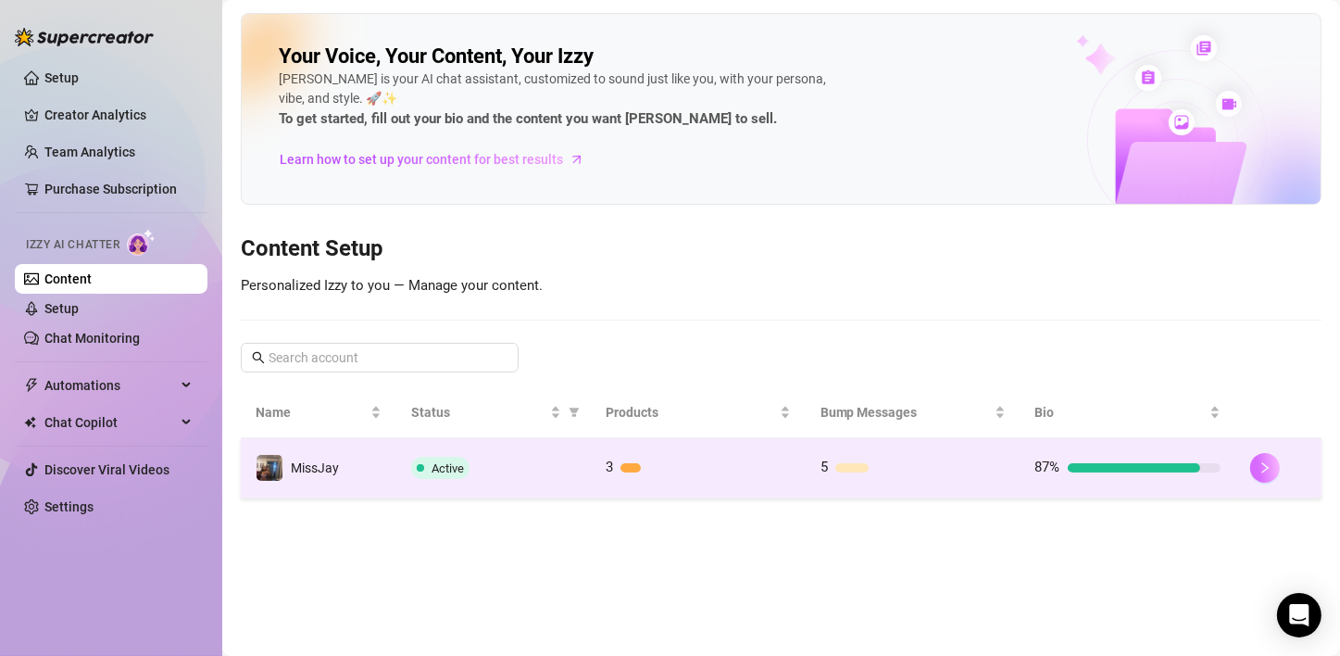
click at [1266, 466] on icon "right" at bounding box center [1264, 467] width 13 height 13
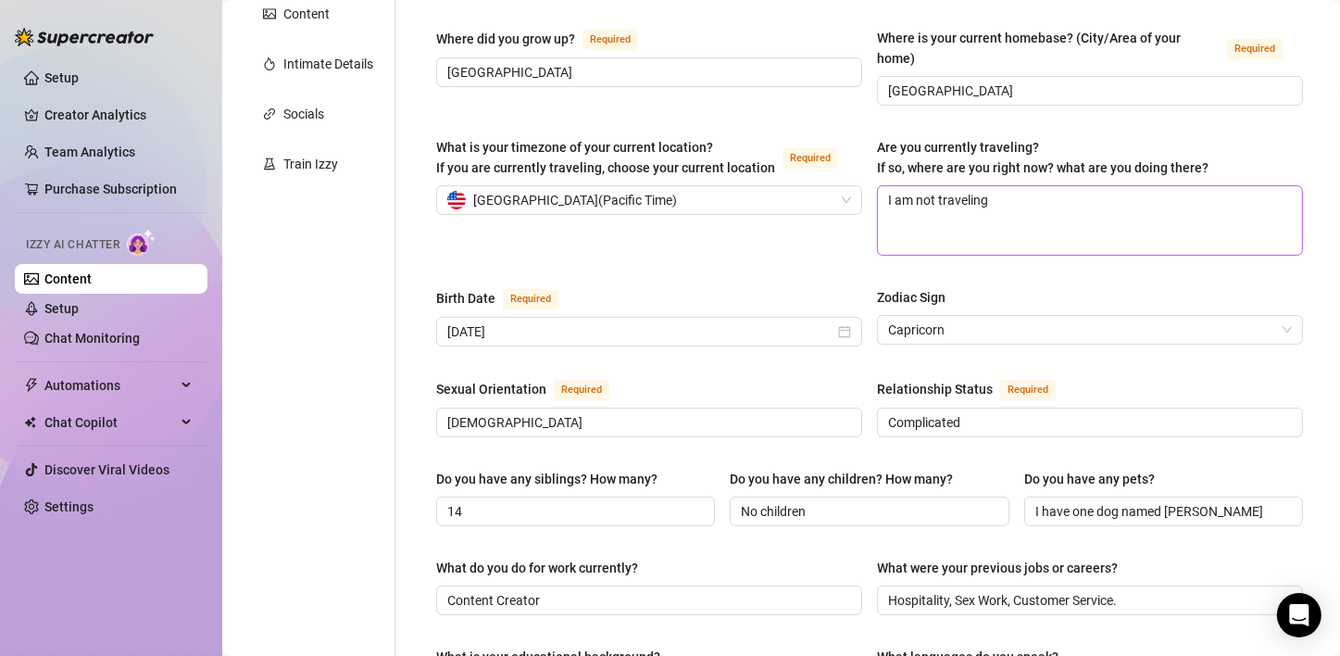
scroll to position [370, 0]
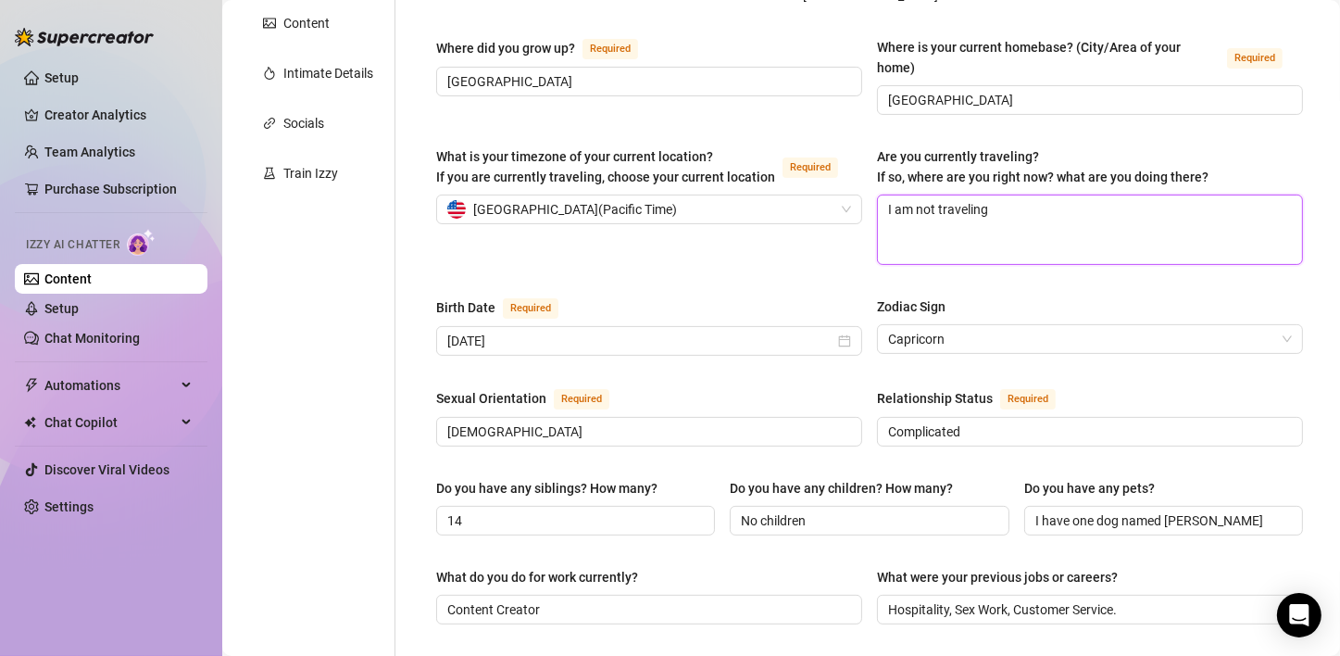
drag, startPoint x: 1050, startPoint y: 191, endPoint x: 798, endPoint y: 198, distance: 251.9
click at [798, 198] on div "What is your timezone of your current location? If you are currently traveling,…" at bounding box center [869, 213] width 867 height 135
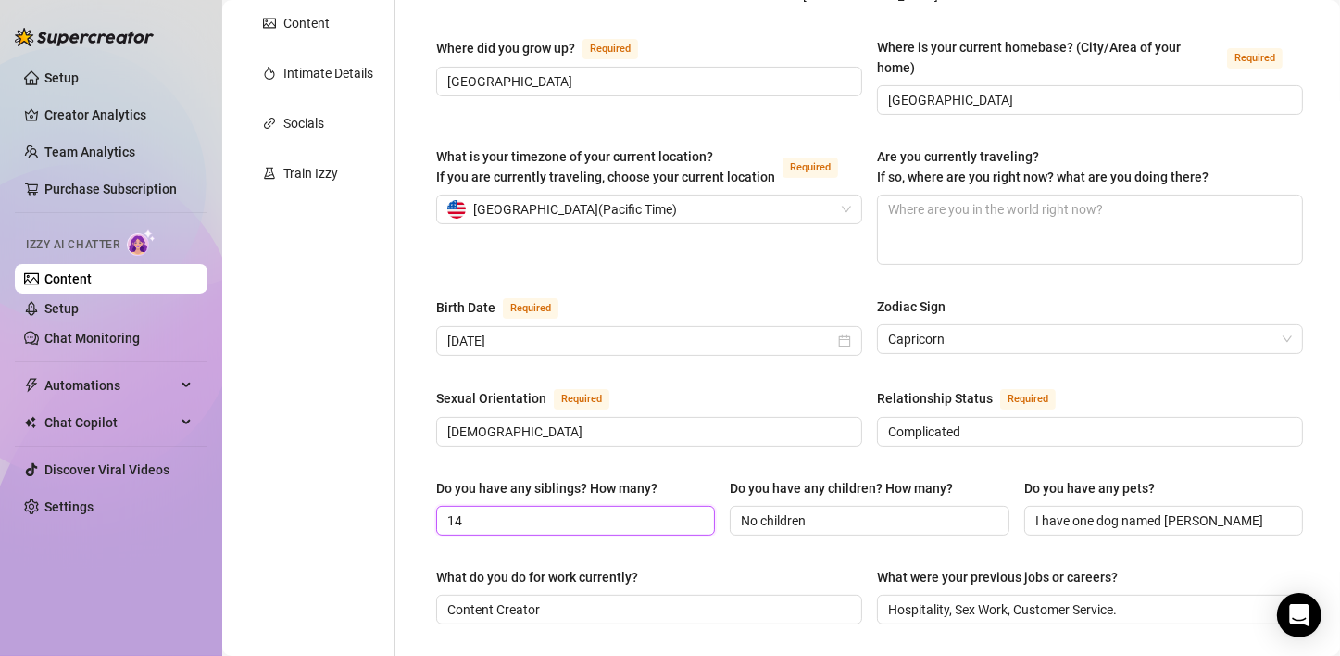
click at [518, 510] on input "14" at bounding box center [573, 520] width 253 height 20
type input "1"
click at [559, 510] on input "I have 14 siblings. 6 sisters and 7 brothers" at bounding box center [573, 520] width 253 height 20
type input "I have 14 siblings. 7 sisters and 7 brothers"
click at [708, 518] on div "Name Required [PERSON_NAME](s) Gender Required [DEMOGRAPHIC_DATA] [DEMOGRAPHIC_…" at bounding box center [869, 581] width 867 height 1515
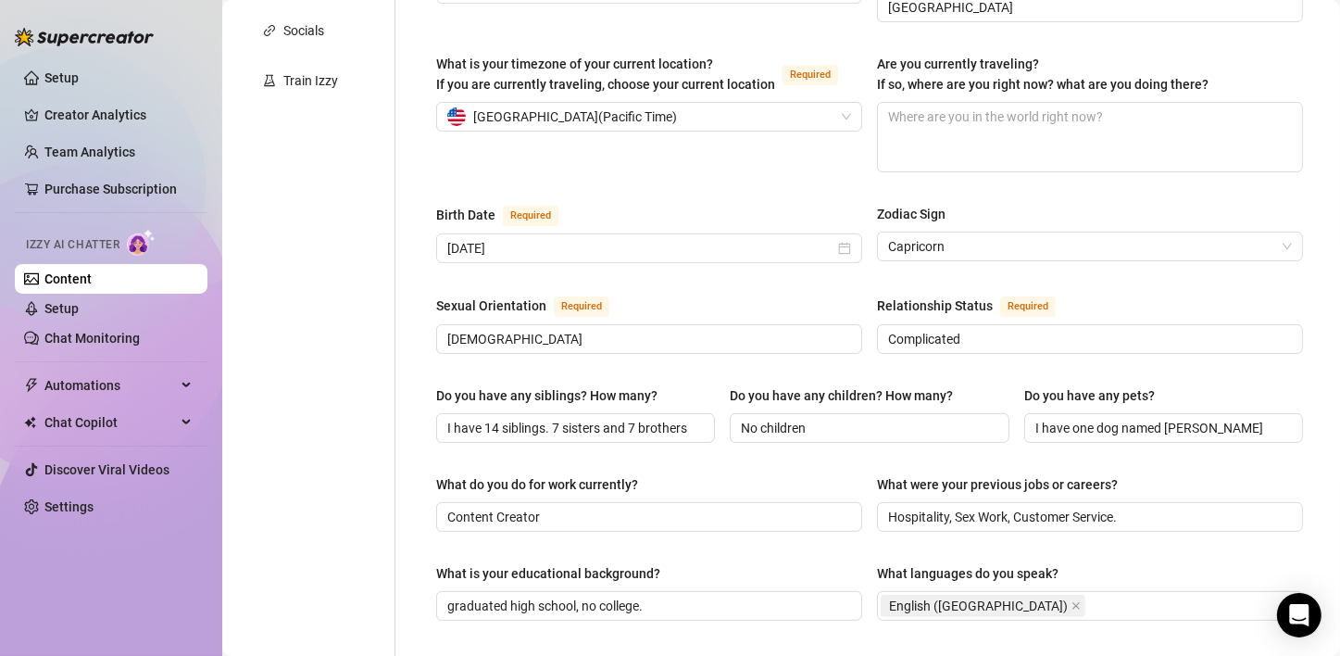
scroll to position [556, 0]
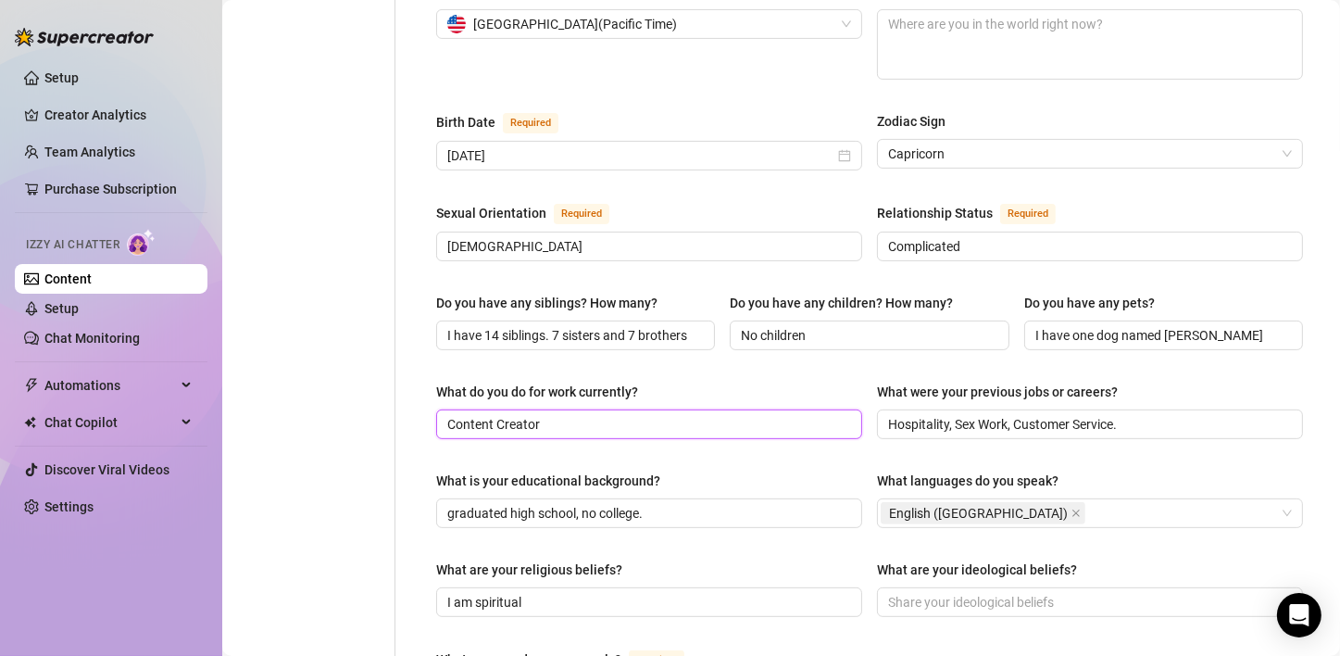
click at [643, 414] on input "Content Creator" at bounding box center [647, 424] width 400 height 20
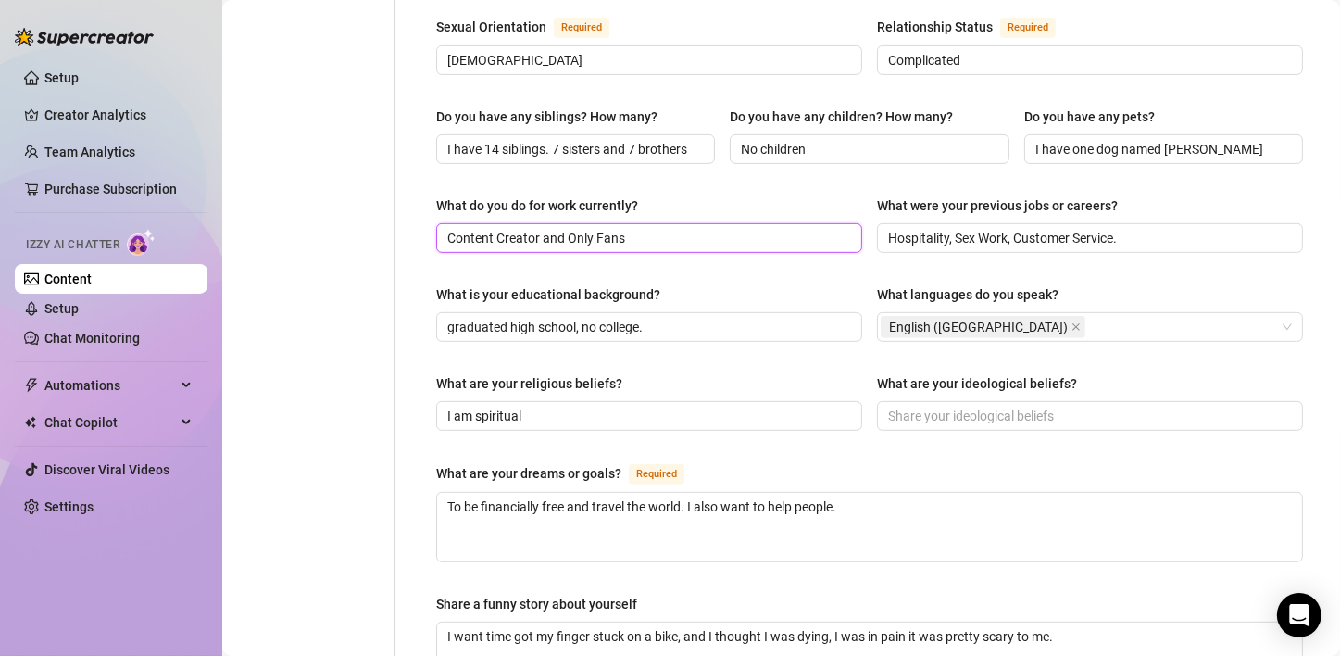
scroll to position [926, 0]
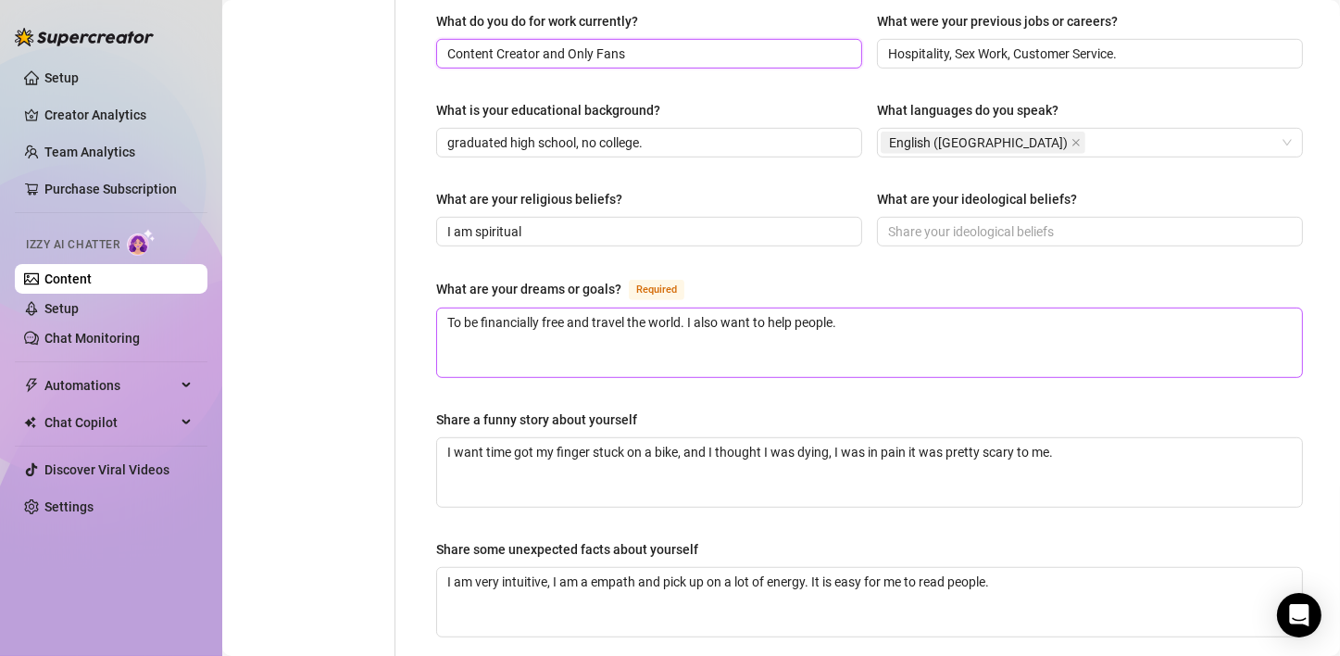
type input "Content Creator and Only Fans"
click at [542, 308] on textarea "To be financially free and travel the world. I also want to help people." at bounding box center [869, 342] width 865 height 69
click at [820, 278] on div "What are your dreams or goals? Required" at bounding box center [869, 293] width 867 height 30
click at [835, 308] on textarea "To be financially free and travel the world. I also want to help people." at bounding box center [869, 342] width 865 height 69
click at [865, 308] on textarea "To be financially free and travel the world. I also want to help people." at bounding box center [869, 342] width 865 height 69
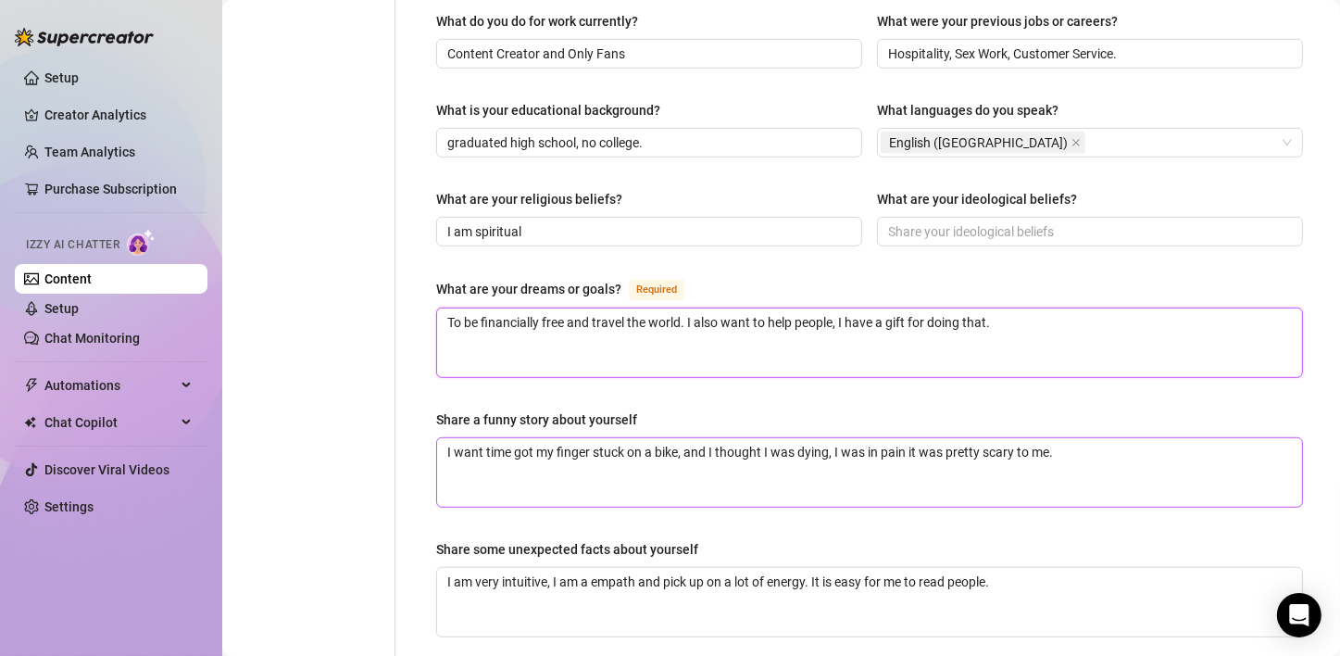
type textarea "To be financially free and travel the world. I also want to help people, I have…"
click at [595, 438] on textarea "I want time got my finger stuck on a bike, and I thought I was dying, I was in …" at bounding box center [869, 472] width 865 height 69
click at [758, 438] on textarea "I want time got my finger stuck on a bike, and I thought I was dying, I was in …" at bounding box center [869, 472] width 865 height 69
click at [1037, 438] on textarea "I want time got my finger stuck on a bike, and I thought I was dying, I was in …" at bounding box center [869, 472] width 865 height 69
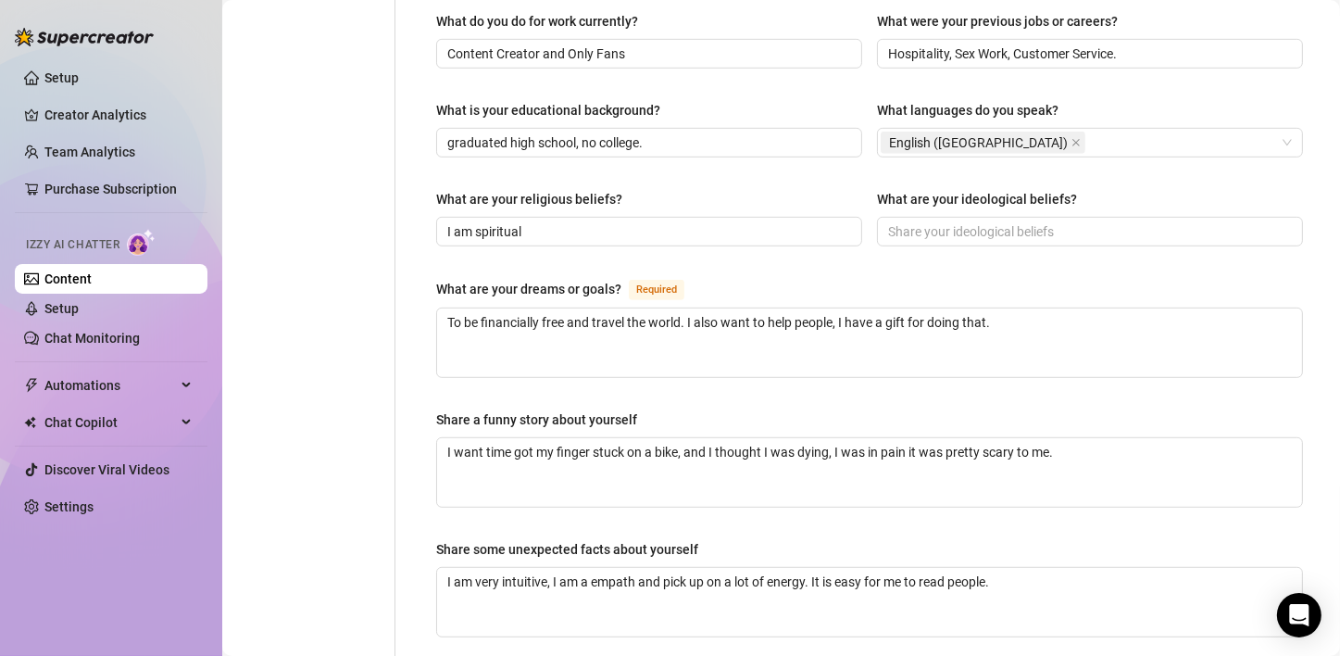
click at [279, 442] on div "Personal Info Chatting Lifestyle Physique Content Intimate Details Socials Trai…" at bounding box center [318, 26] width 155 height 1552
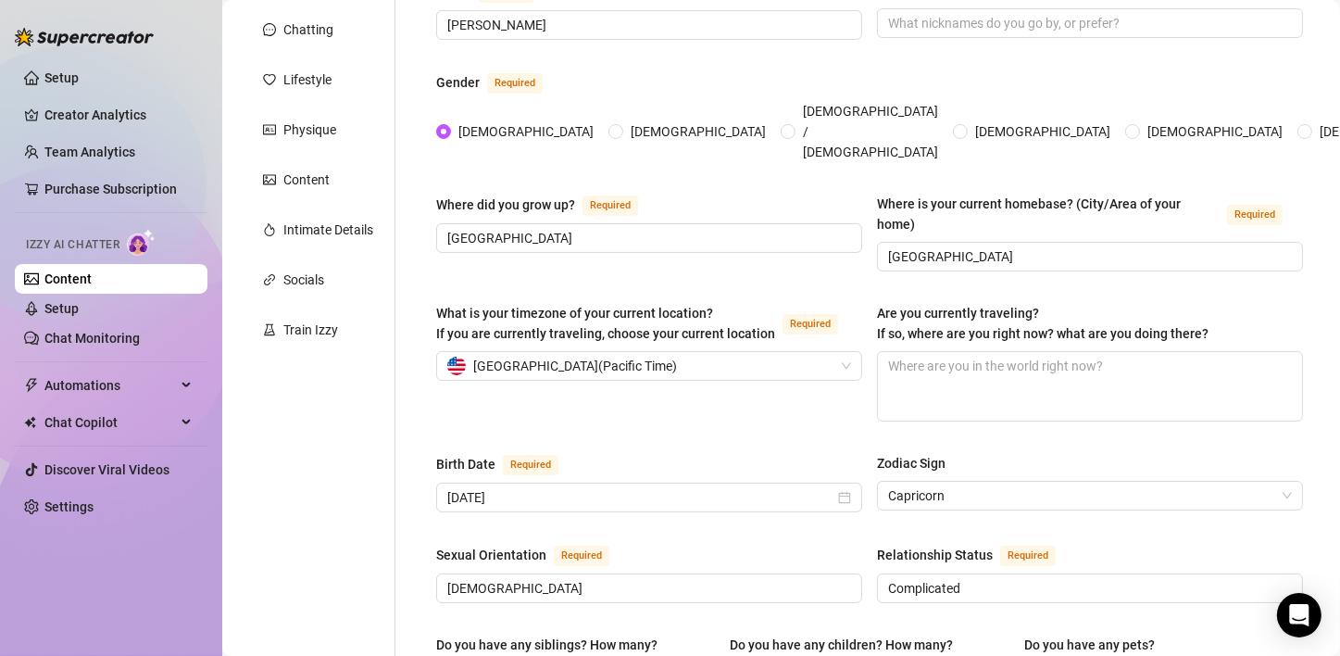
scroll to position [85, 0]
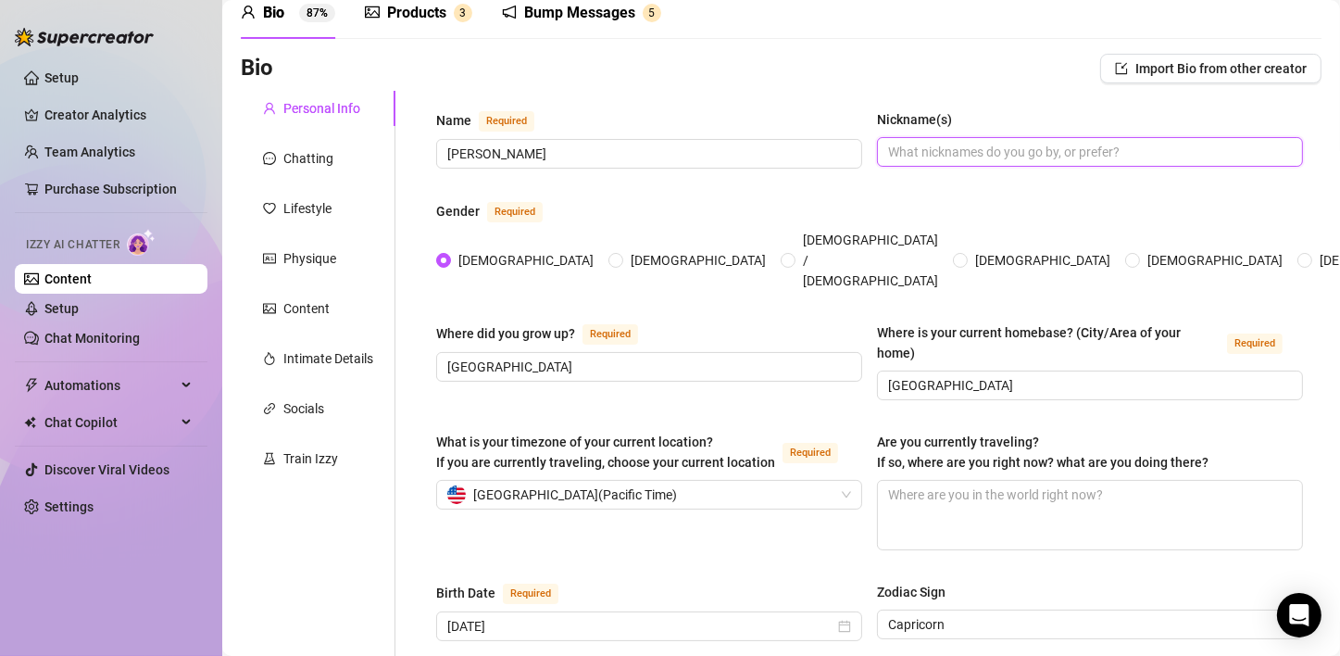
click at [1052, 145] on input "Nickname(s)" at bounding box center [1088, 152] width 400 height 20
drag, startPoint x: 373, startPoint y: 154, endPoint x: 303, endPoint y: 154, distance: 70.4
type input "Jaydn"
click at [1013, 161] on input "Nickname(s)" at bounding box center [1088, 152] width 400 height 20
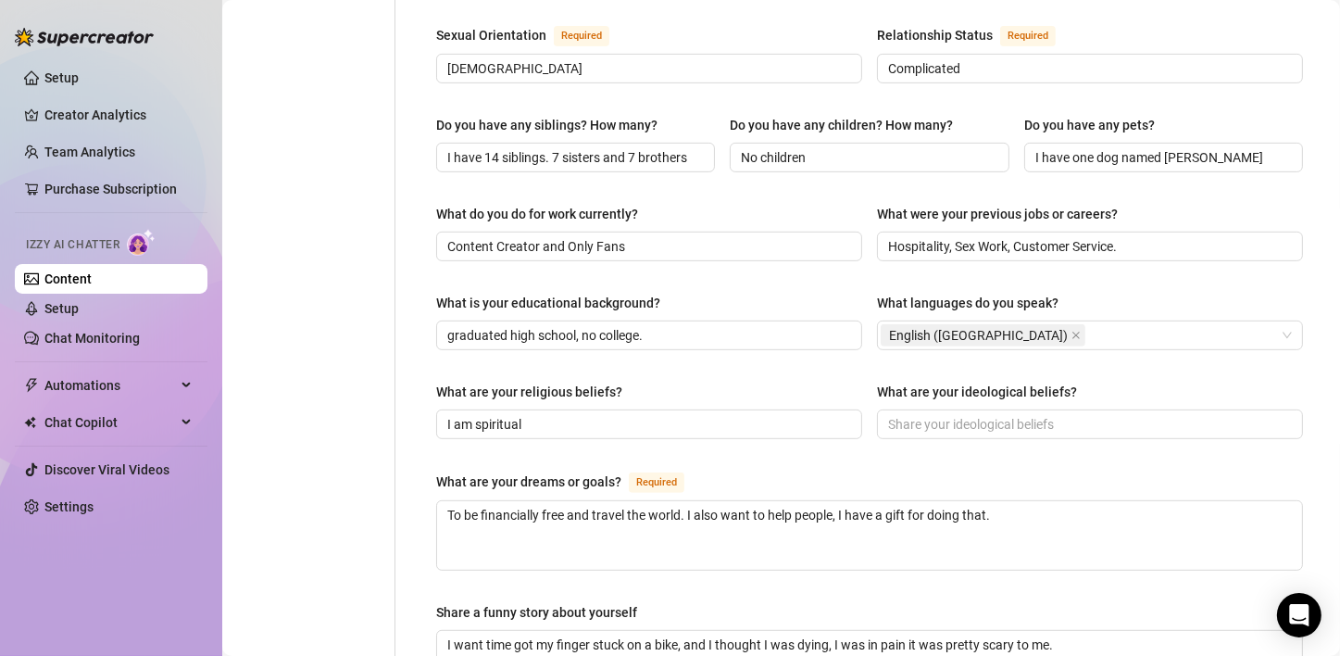
scroll to position [1196, 0]
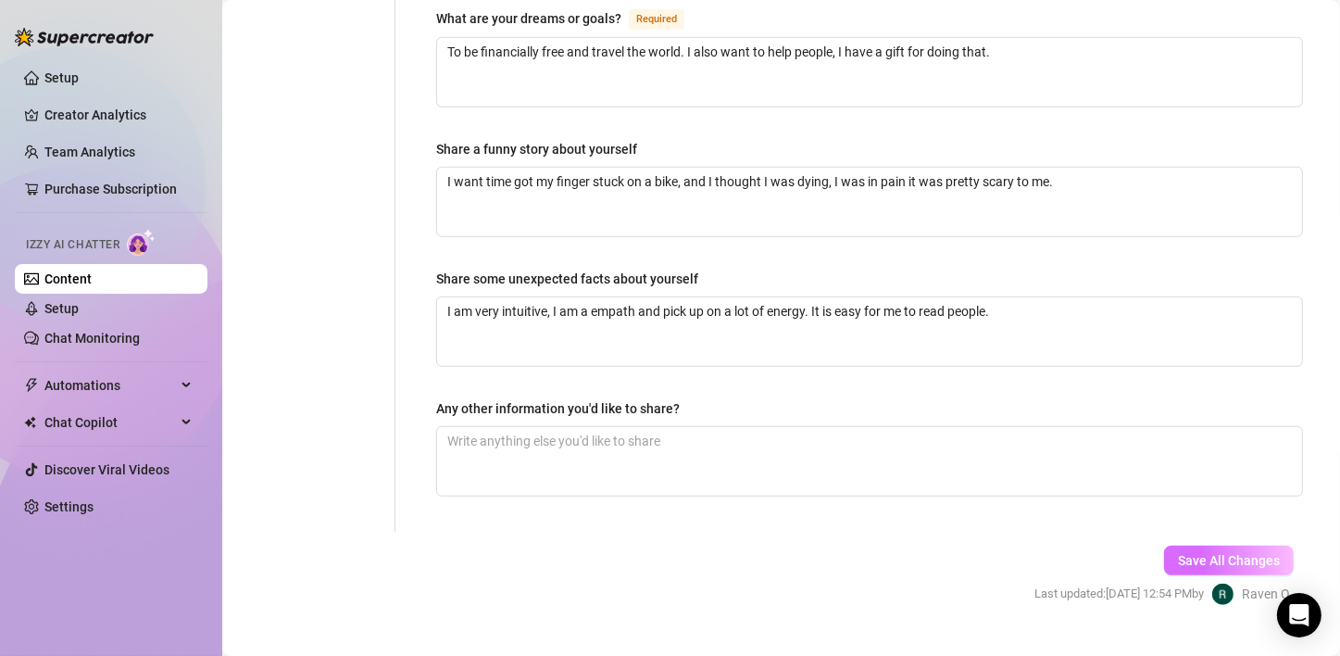
type input "[PERSON_NAME]"
click at [1218, 553] on span "Save All Changes" at bounding box center [1229, 560] width 102 height 15
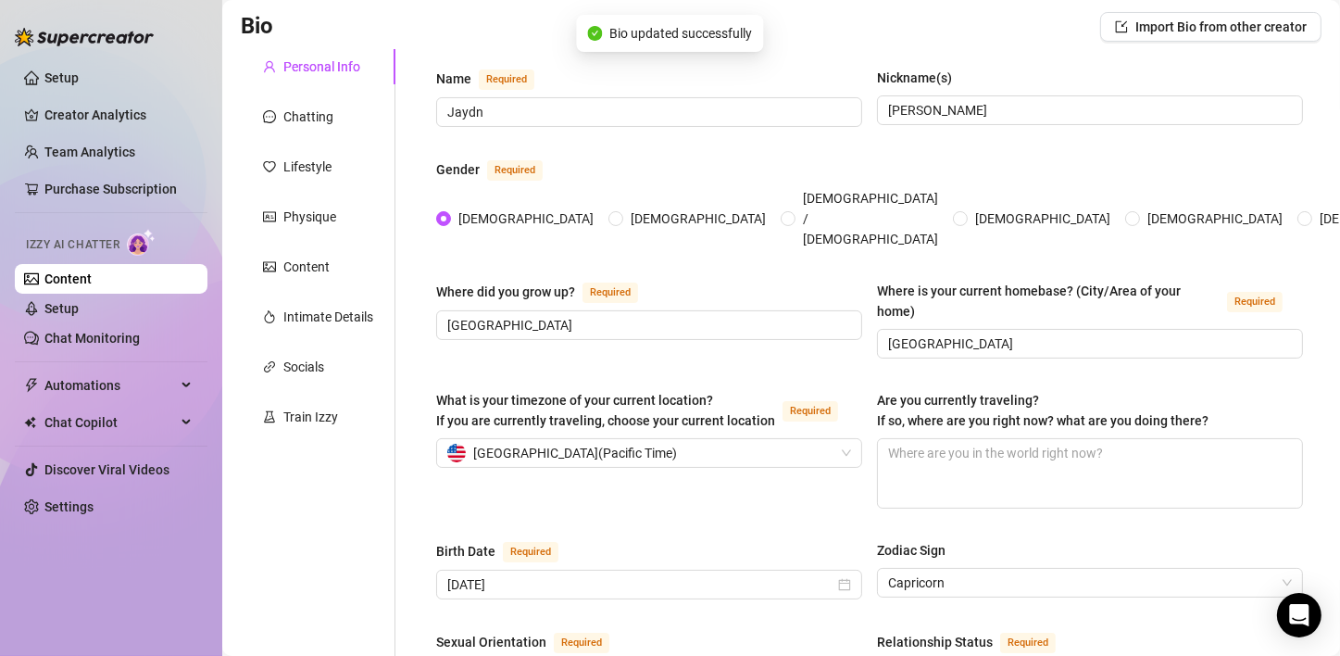
scroll to position [0, 0]
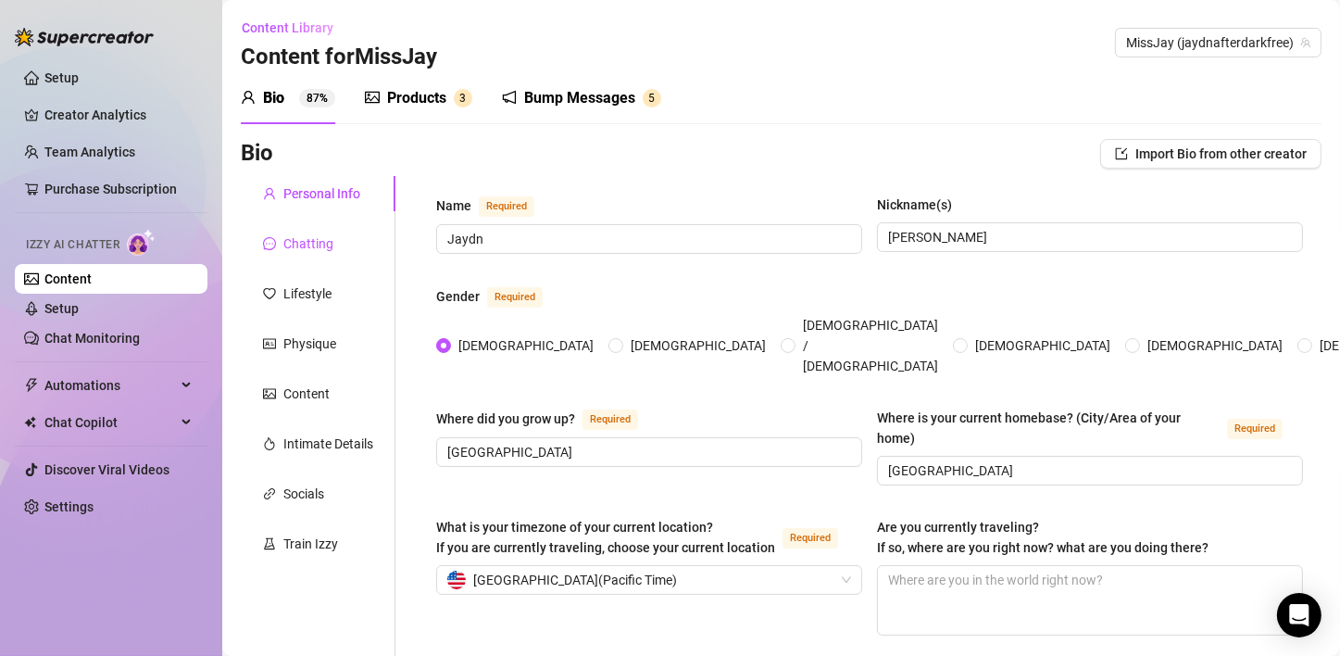
click at [309, 246] on div "Chatting" at bounding box center [308, 243] width 50 height 20
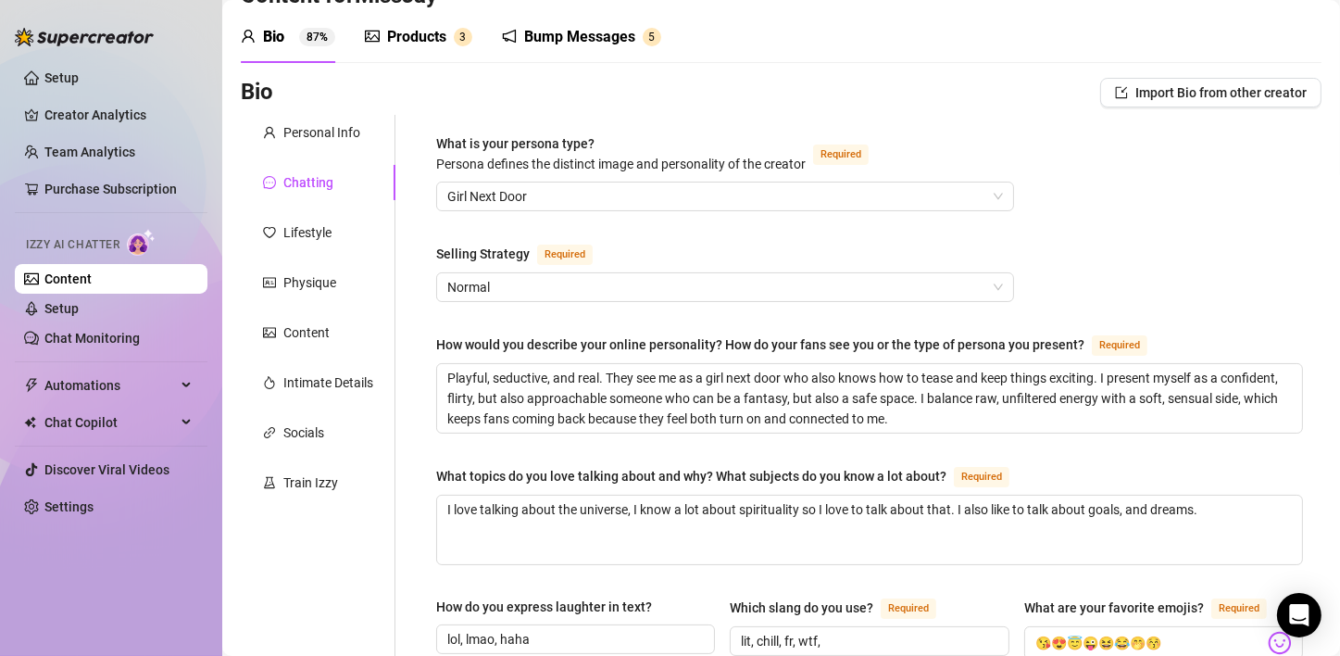
scroll to position [93, 0]
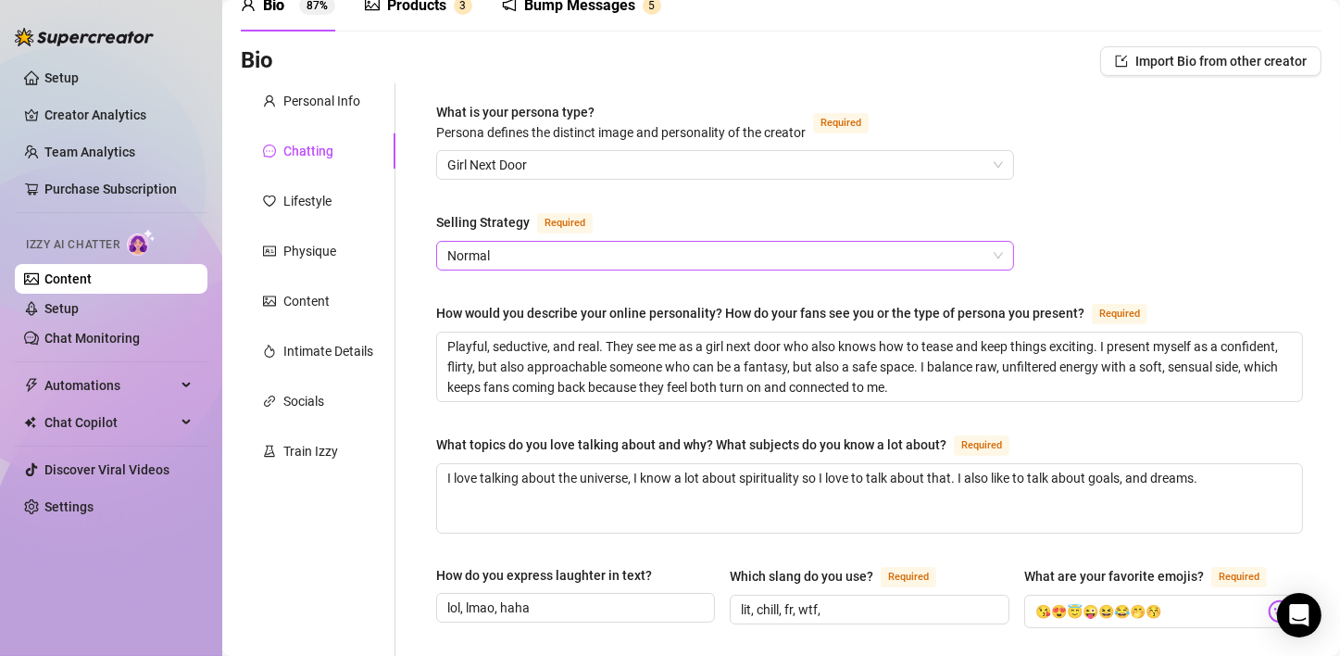
click at [962, 254] on span "Normal" at bounding box center [725, 256] width 556 height 28
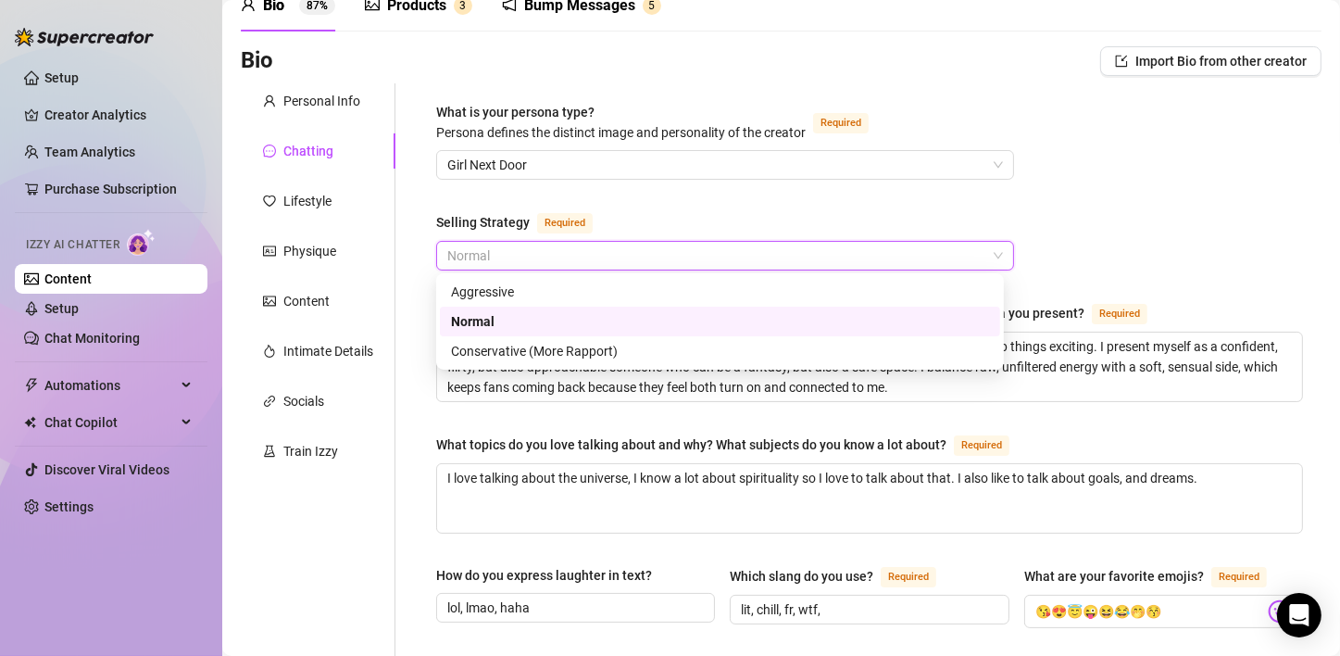
click at [933, 307] on div "Normal" at bounding box center [720, 321] width 560 height 30
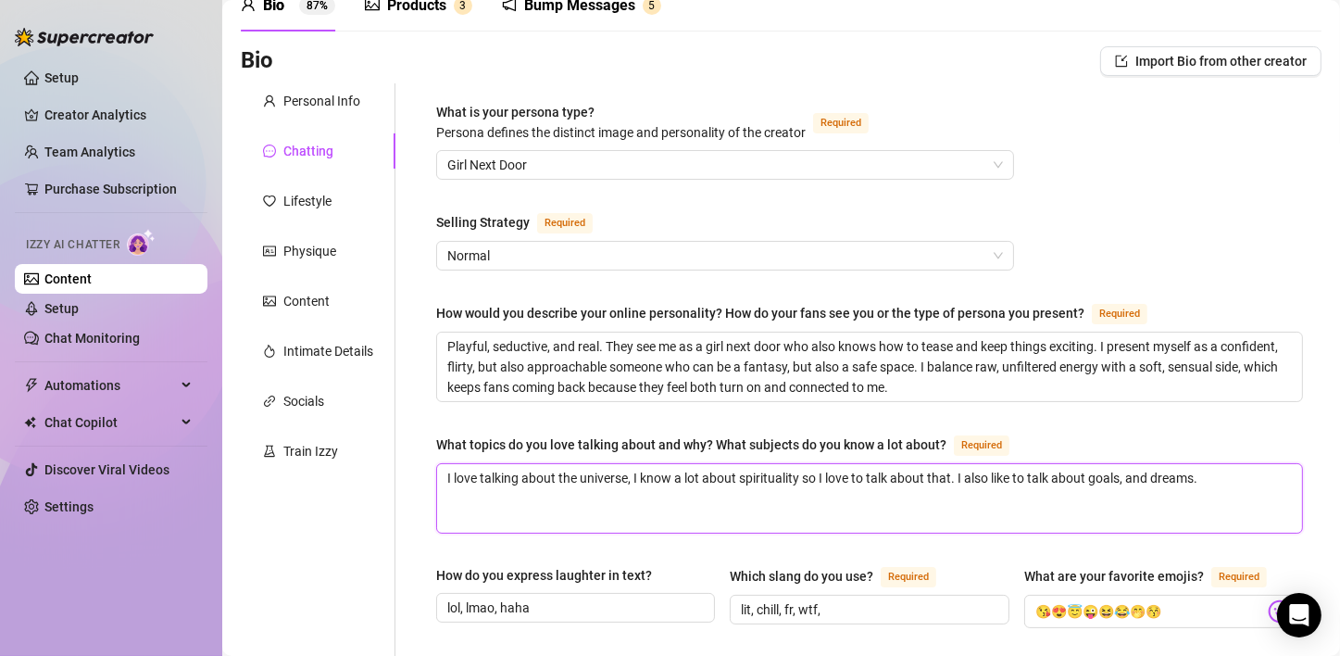
click at [1234, 480] on textarea "I love talking about the universe, I know a lot about spirituality so I love to…" at bounding box center [869, 498] width 865 height 69
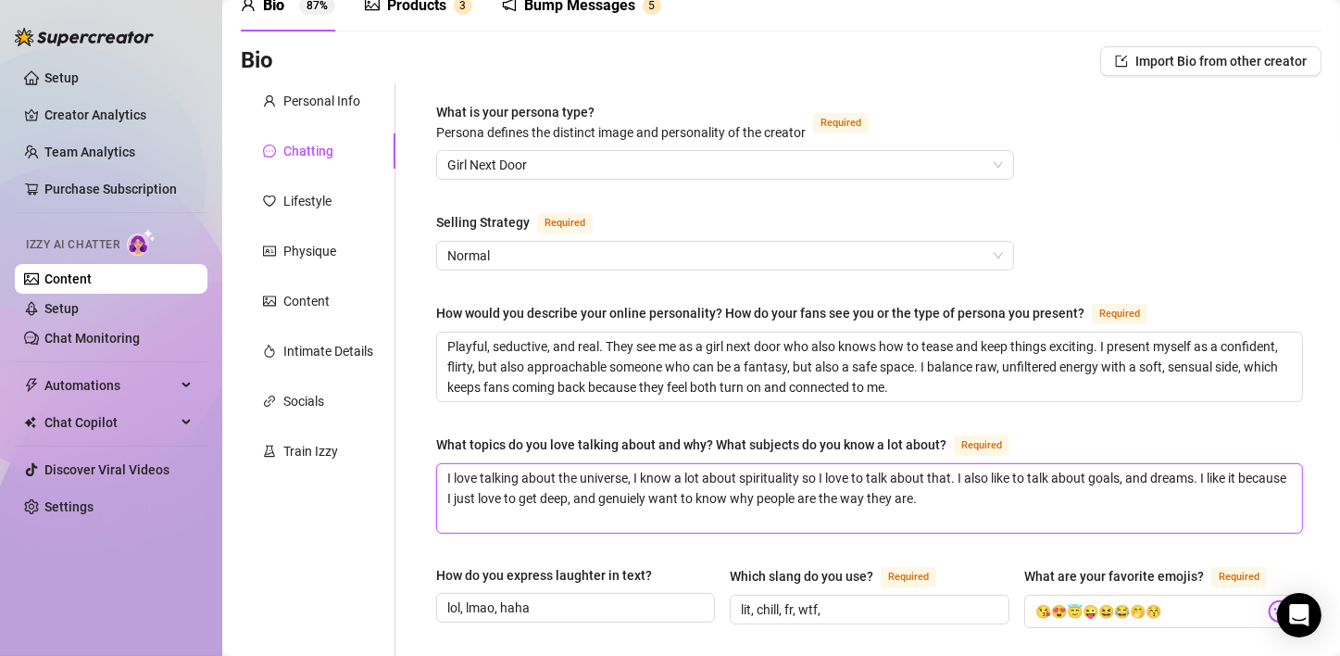
click at [658, 508] on textarea "I love talking about the universe, I know a lot about spirituality so I love to…" at bounding box center [869, 498] width 865 height 69
click at [659, 497] on textarea "I love talking about the universe, I know a lot about spirituality so I love to…" at bounding box center [869, 498] width 865 height 69
click at [992, 480] on textarea "I love talking about the universe, I know a lot about spirituality so I love to…" at bounding box center [869, 498] width 865 height 69
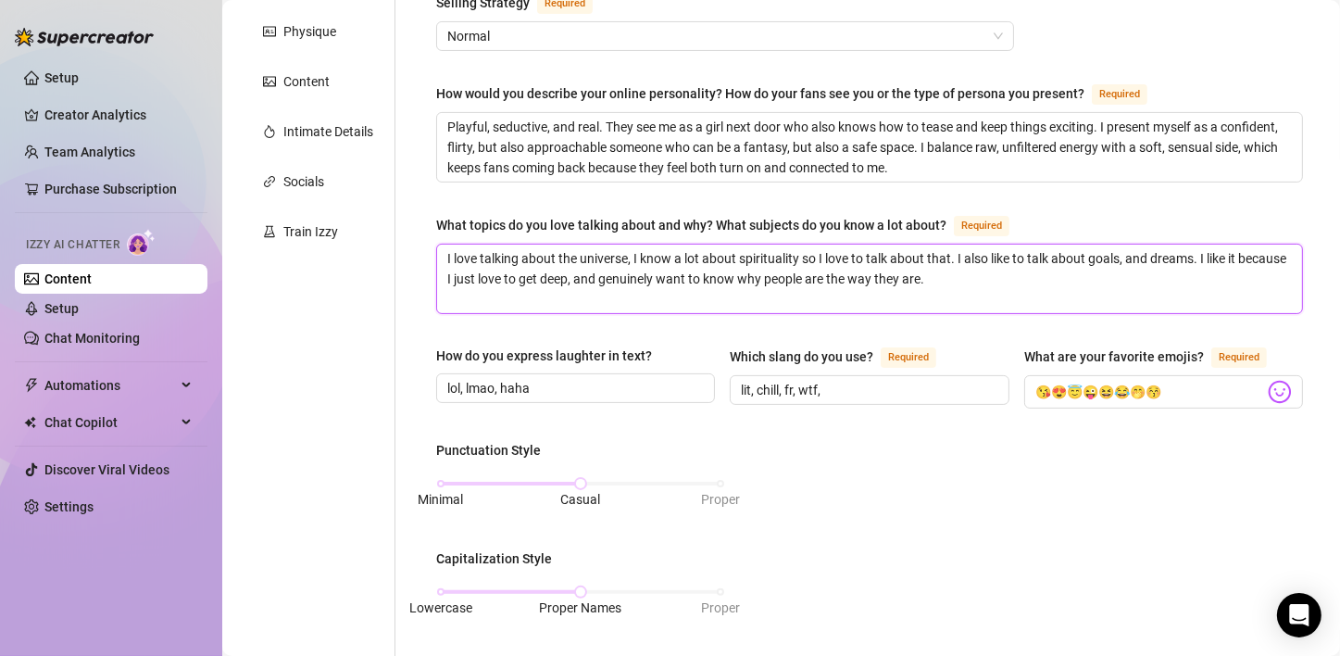
scroll to position [370, 0]
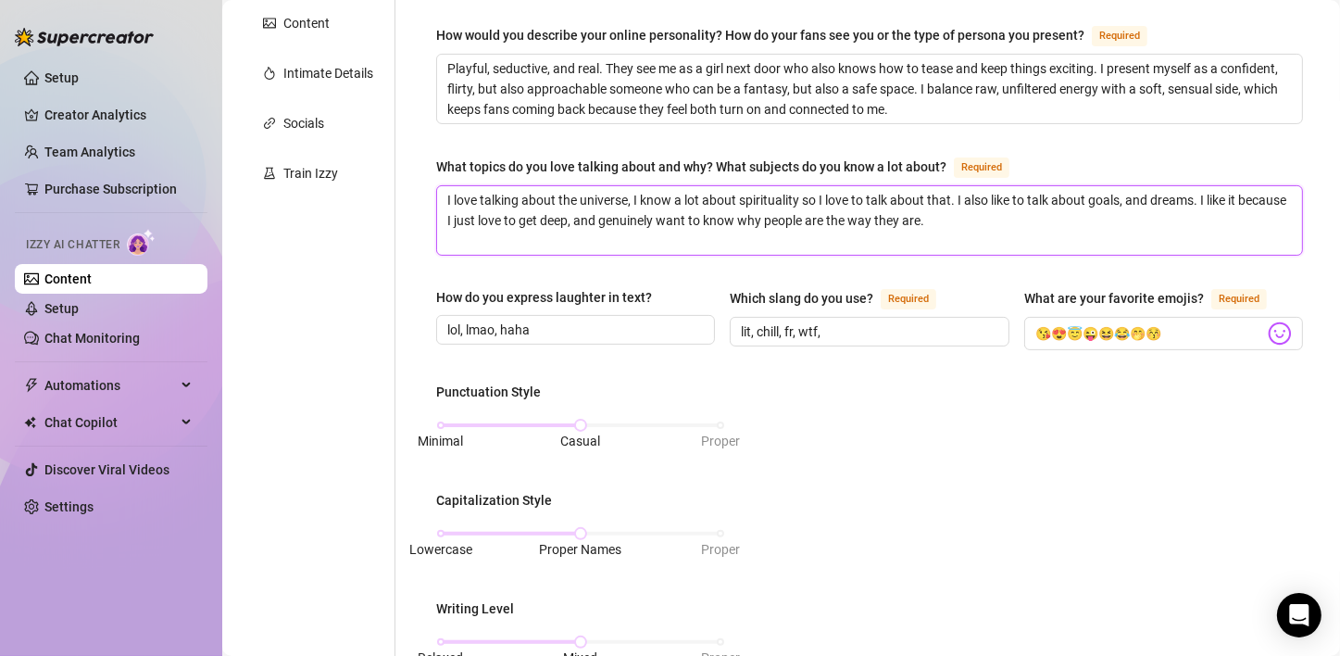
type textarea "I love talking about the universe, I know a lot about spirituality so I love to…"
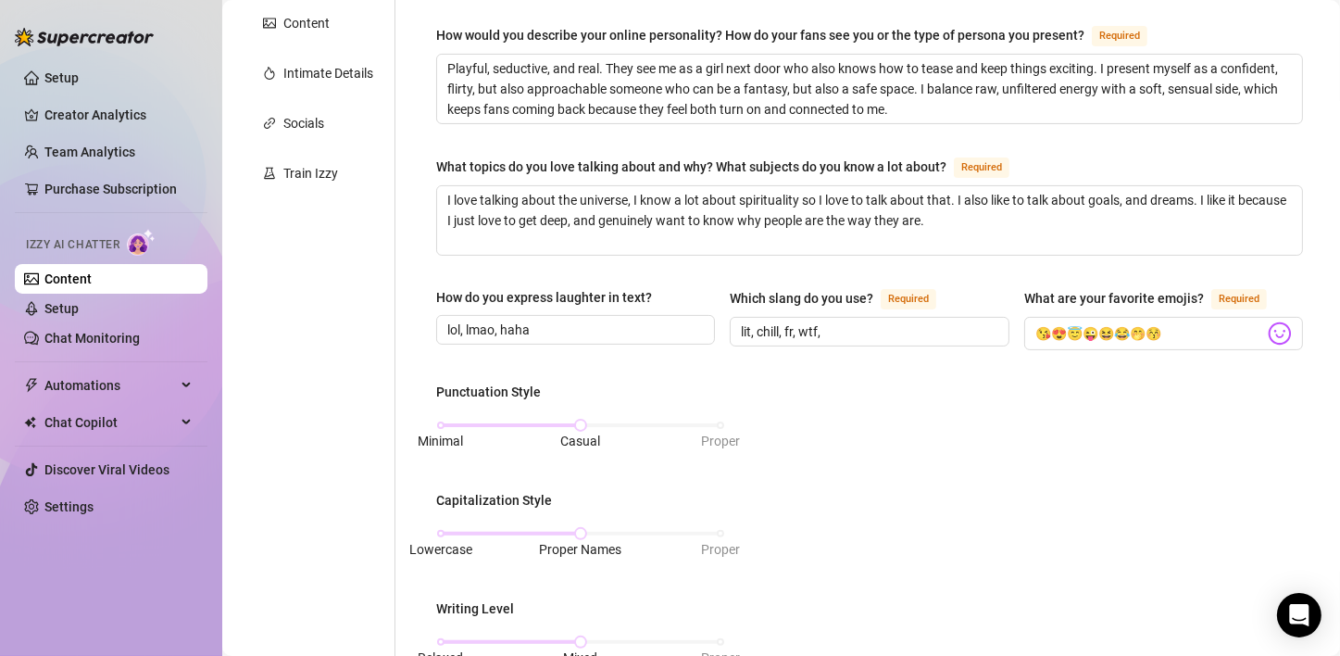
click at [913, 440] on div "Punctuation Style Minimal Casual Proper Capitalization Style Lowercase Proper N…" at bounding box center [869, 601] width 867 height 440
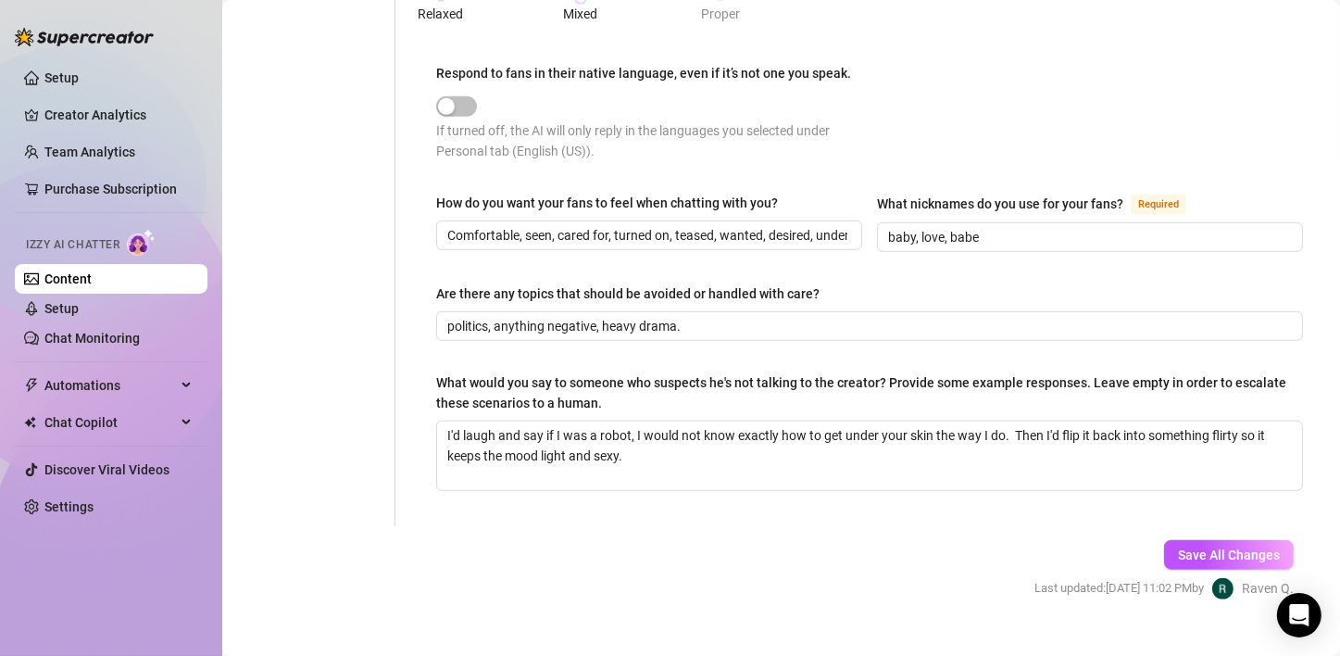
scroll to position [1041, 0]
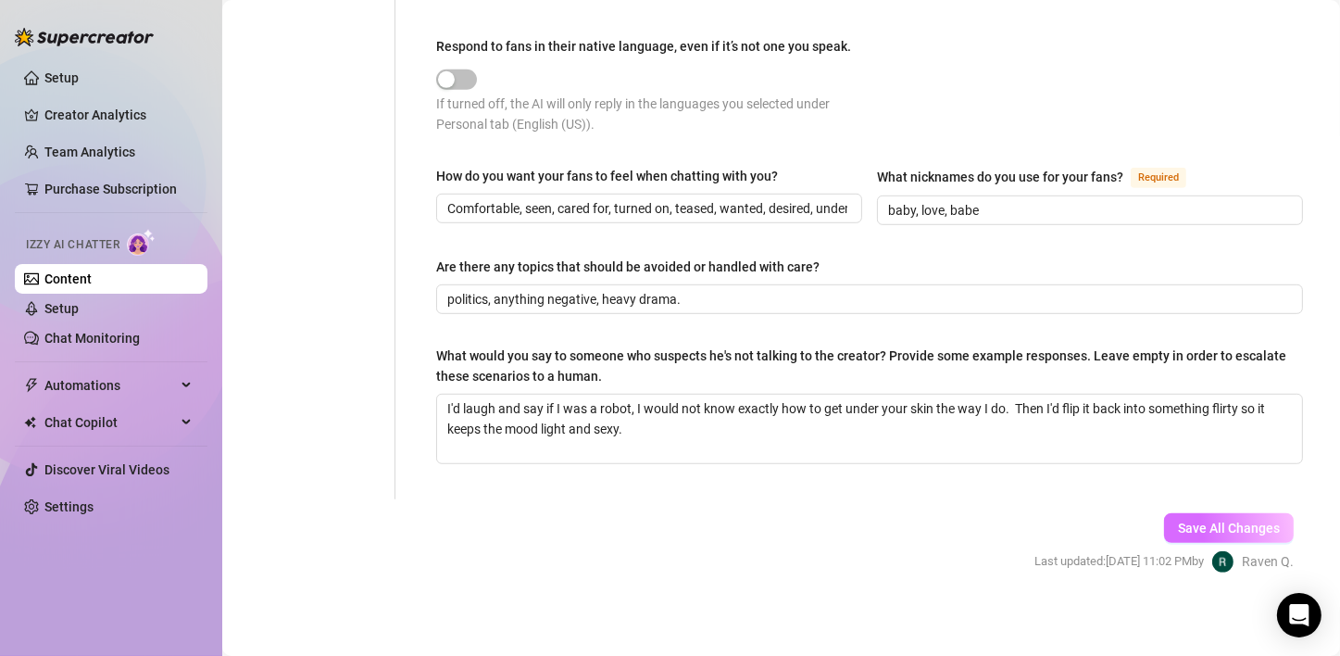
click at [1185, 520] on span "Save All Changes" at bounding box center [1229, 527] width 102 height 15
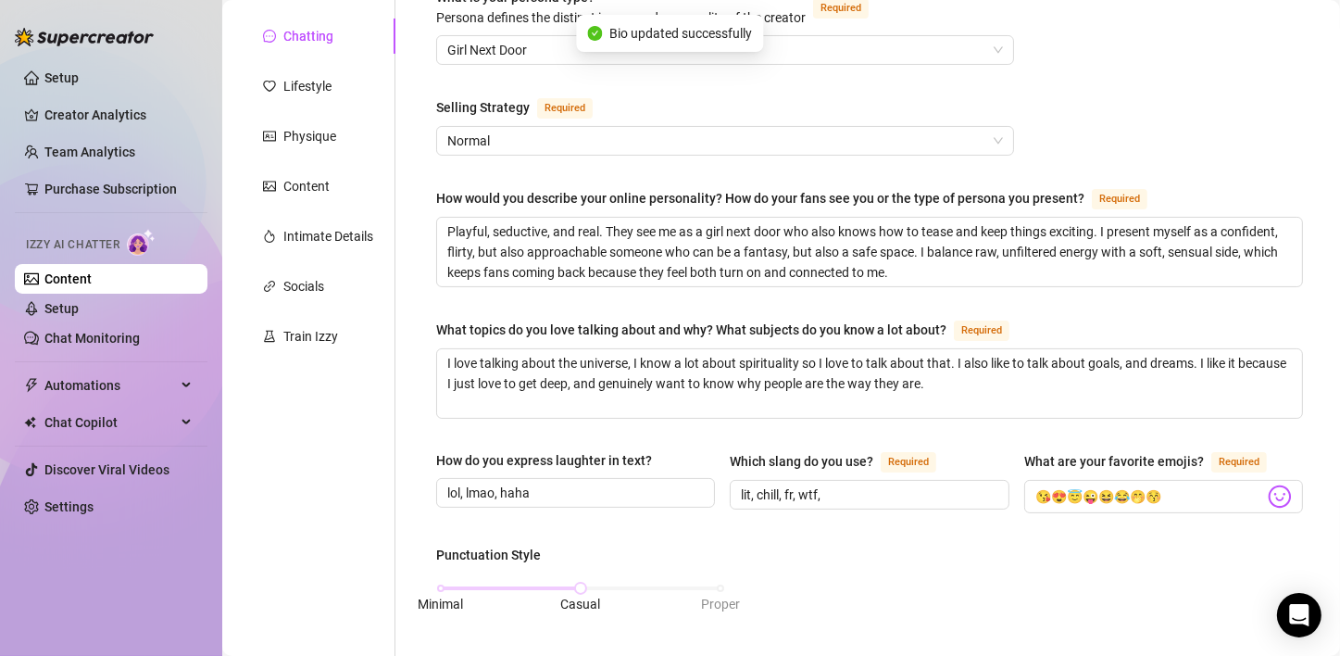
scroll to position [0, 0]
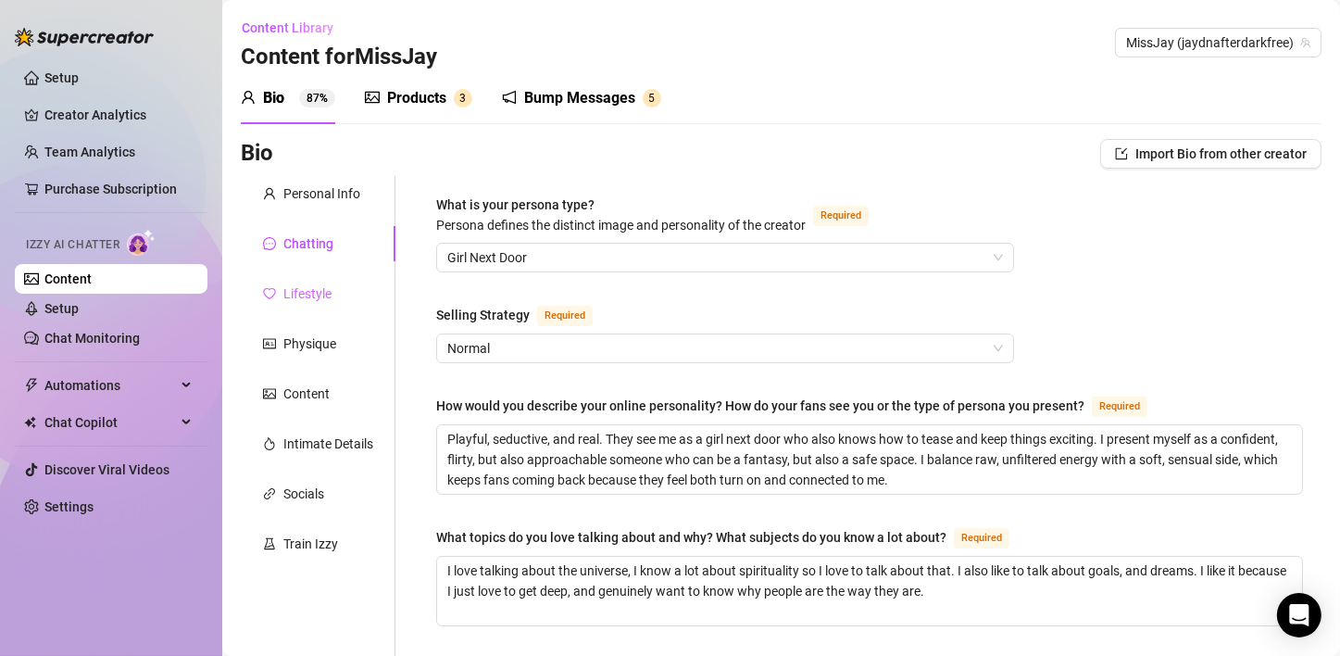
click at [277, 279] on div "Lifestyle" at bounding box center [318, 293] width 155 height 35
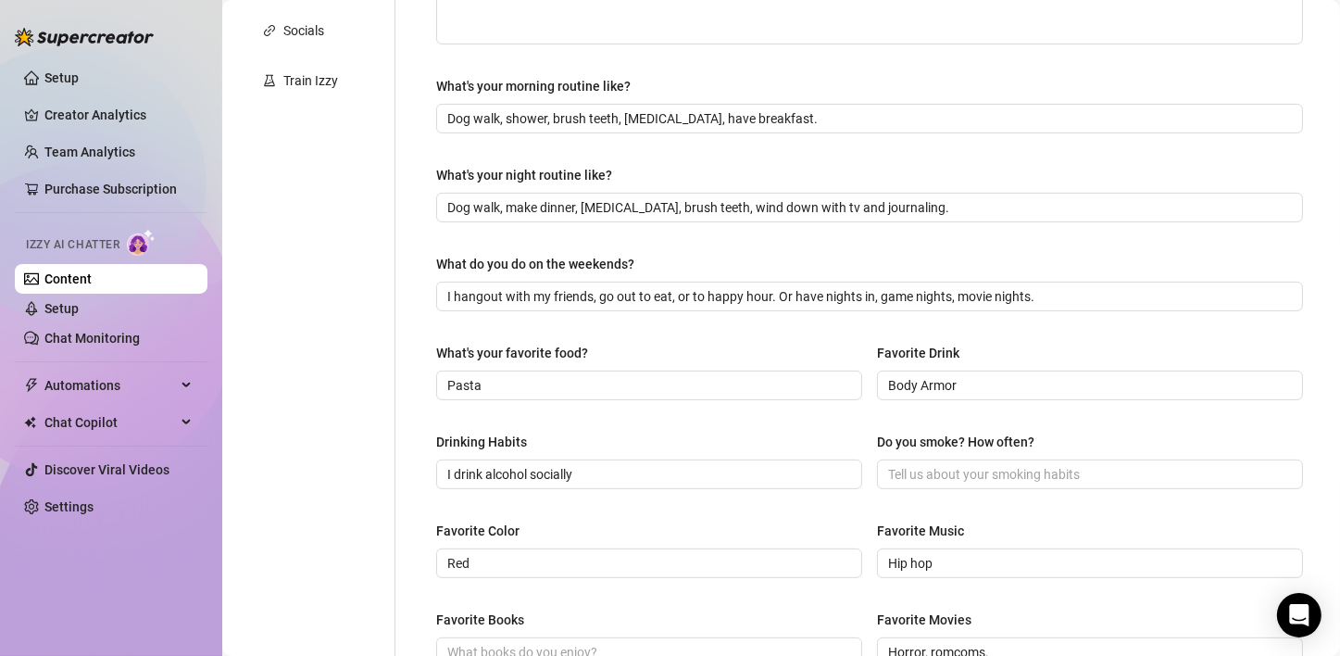
scroll to position [556, 0]
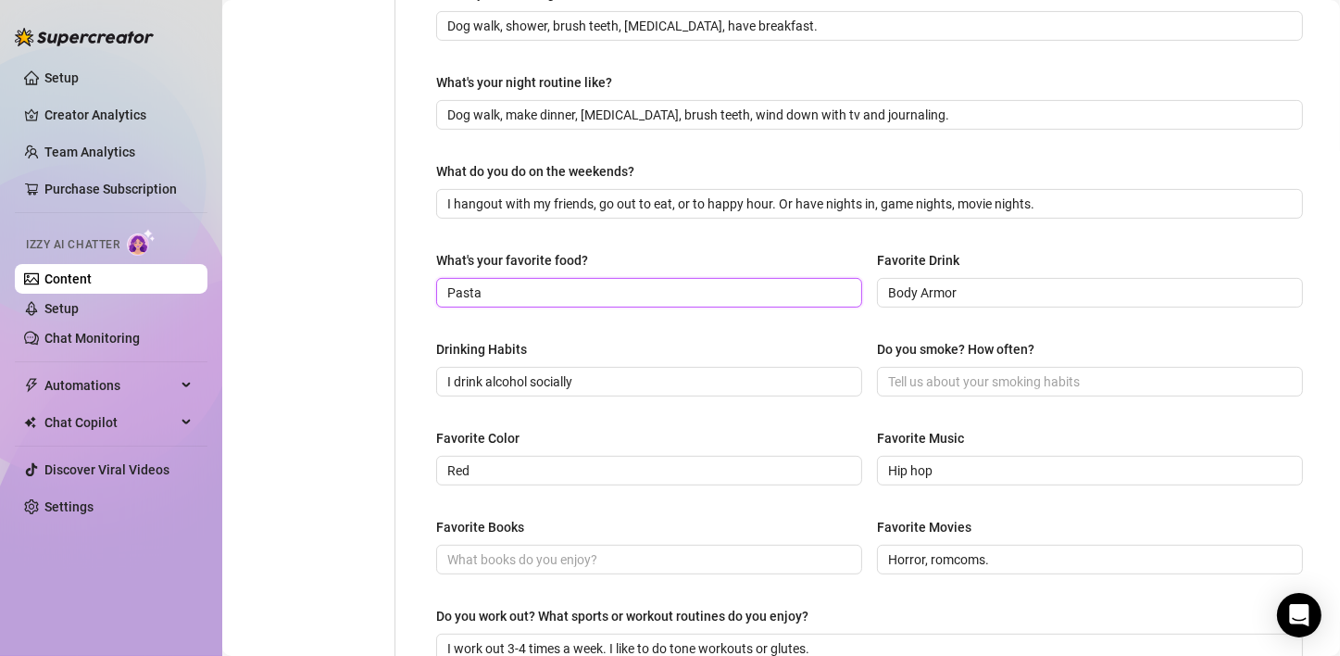
click at [643, 291] on input "Pasta" at bounding box center [647, 292] width 400 height 20
drag, startPoint x: 643, startPoint y: 291, endPoint x: 251, endPoint y: 295, distance: 391.7
click at [251, 295] on div "Personal Info Chatting Lifestyle Physique Content Intimate Details Socials Trai…" at bounding box center [781, 244] width 1081 height 1248
type input "P"
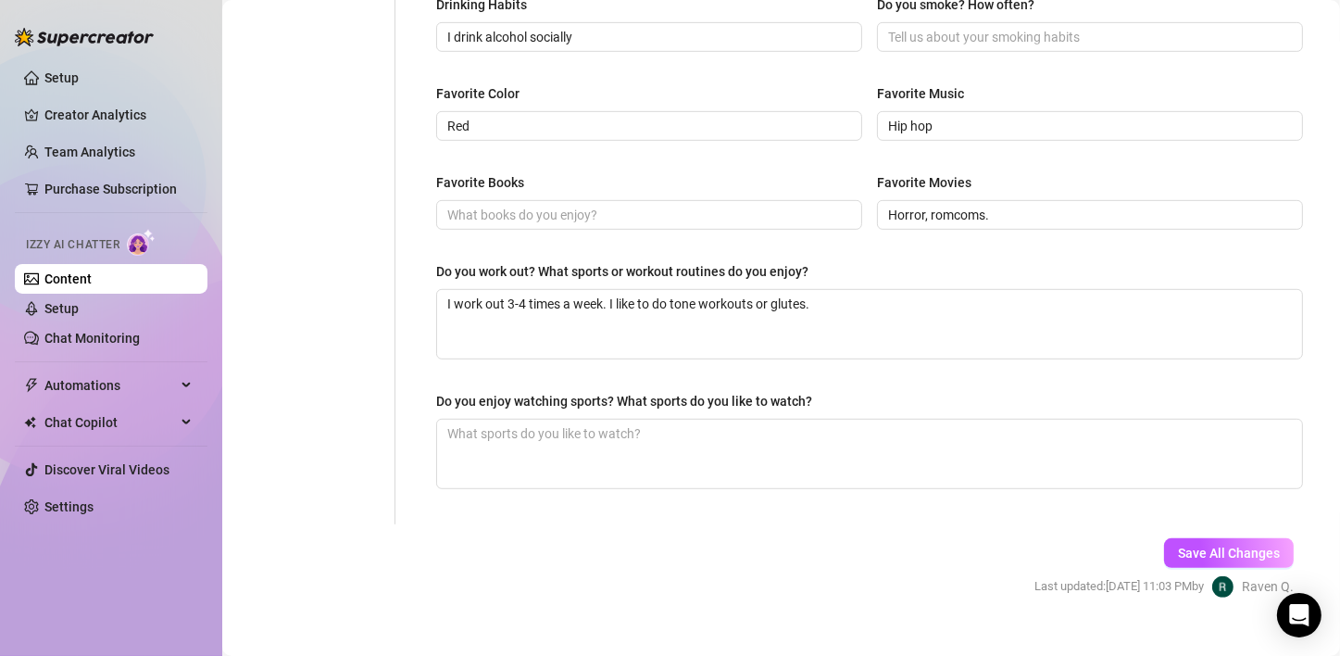
scroll to position [927, 0]
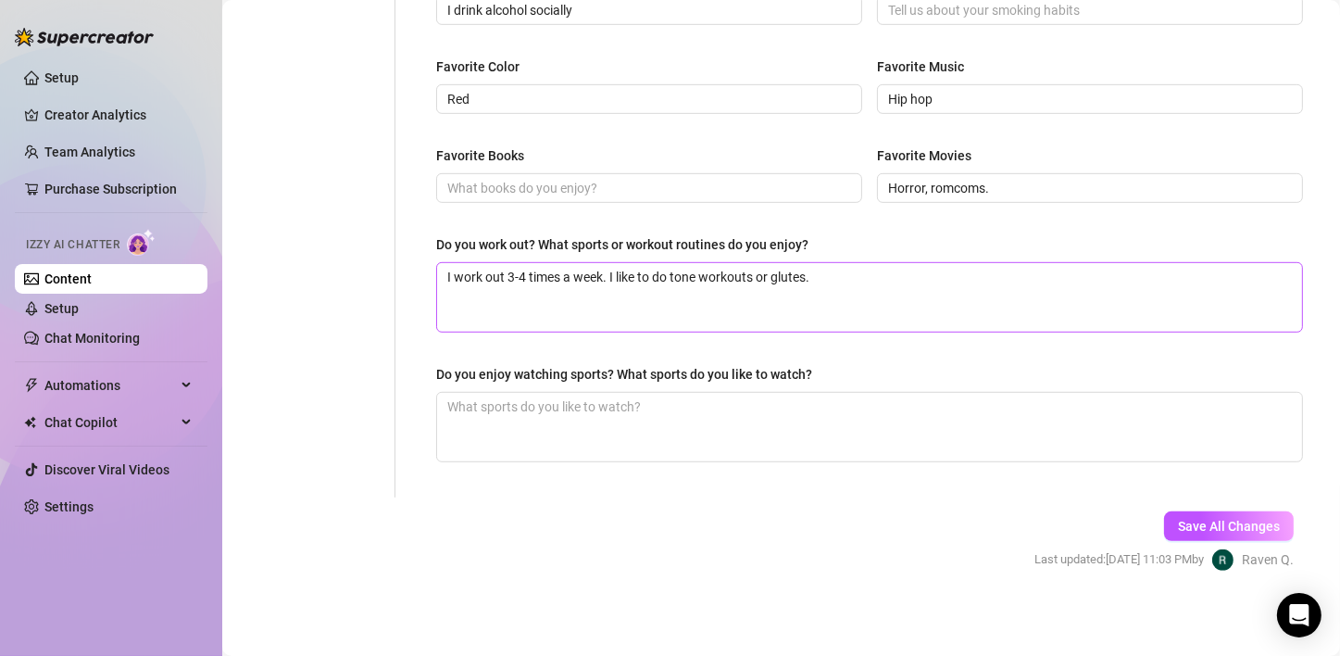
type input "Pasta or I love a good steak"
click at [892, 303] on textarea "I work out 3-4 times a week. I like to do tone workouts or glutes." at bounding box center [869, 297] width 865 height 69
click at [893, 281] on textarea "I work out 3-4 times a week. I like to do tone workouts or glutes." at bounding box center [869, 297] width 865 height 69
type textarea "I work out 3-4 times a week. I like to do tone workouts or glutes. Stair master…"
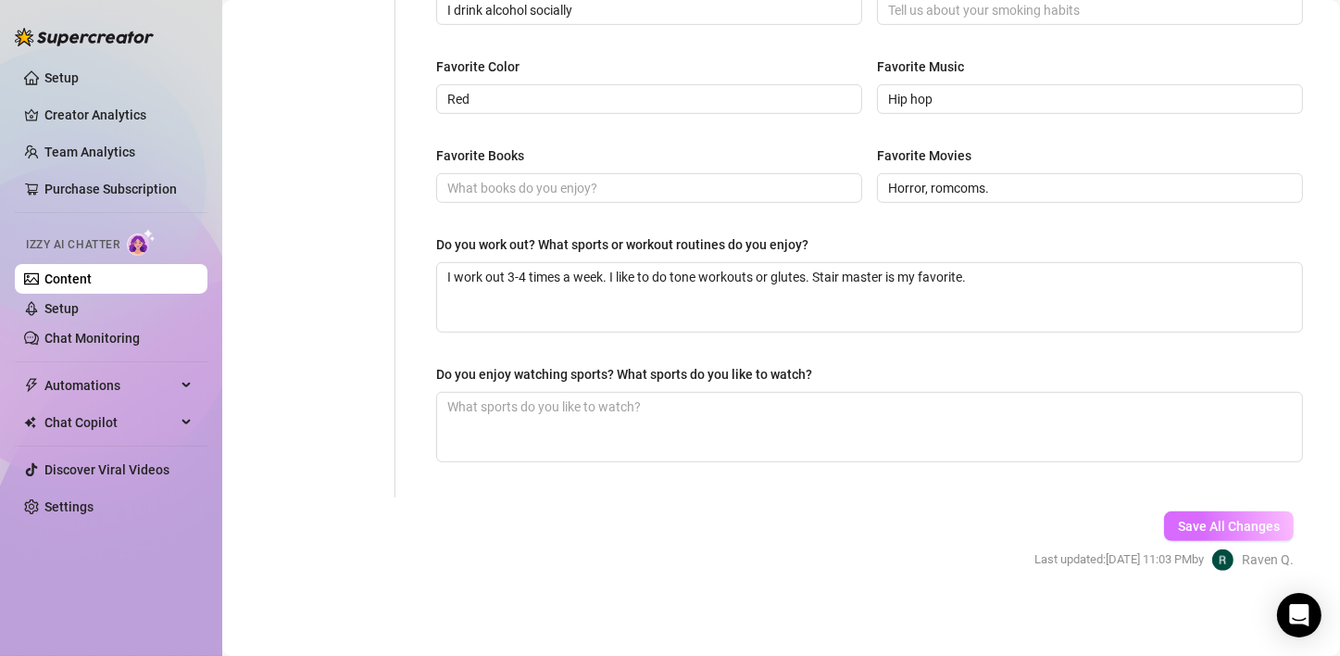
click at [1218, 513] on button "Save All Changes" at bounding box center [1229, 526] width 130 height 30
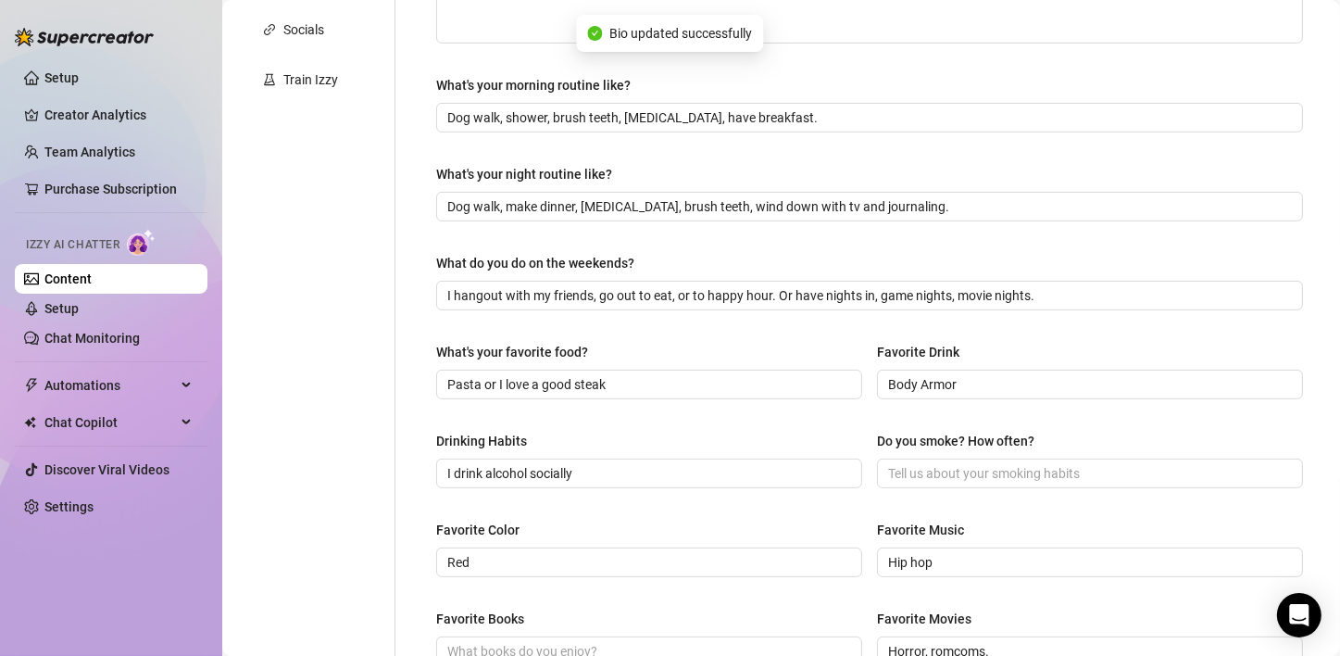
type input "Pasta or I love a good steak"
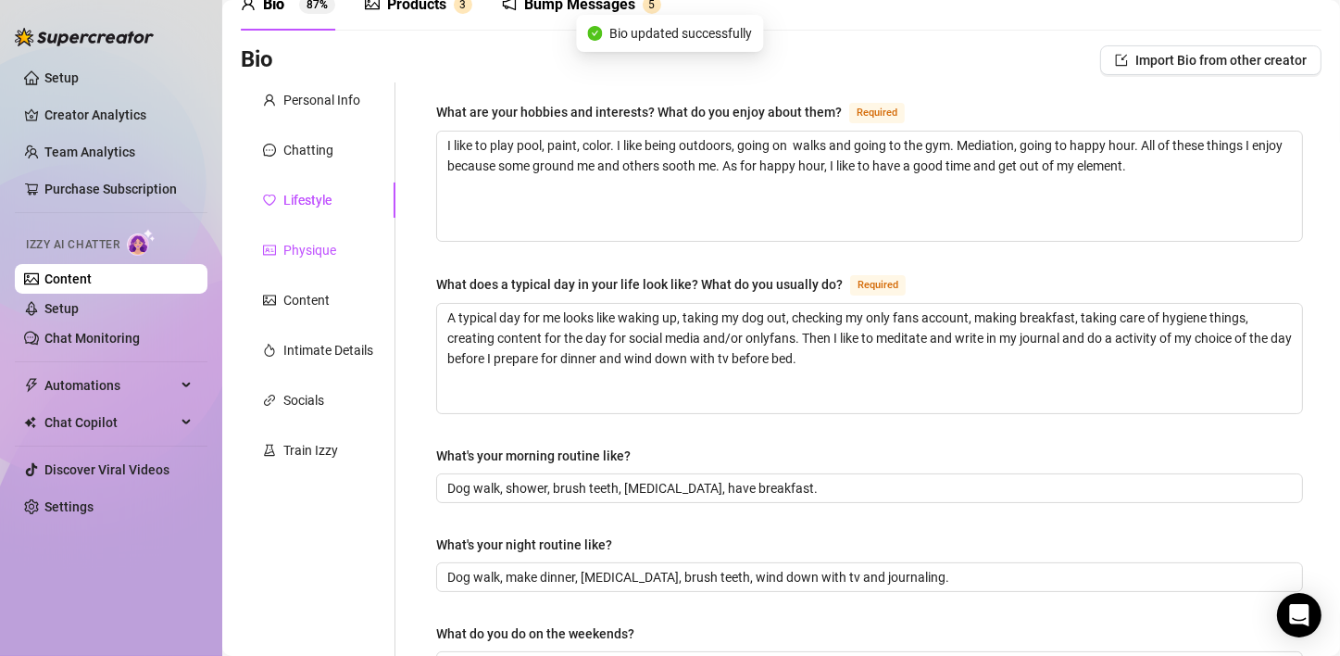
click at [294, 247] on div "Physique" at bounding box center [309, 250] width 53 height 20
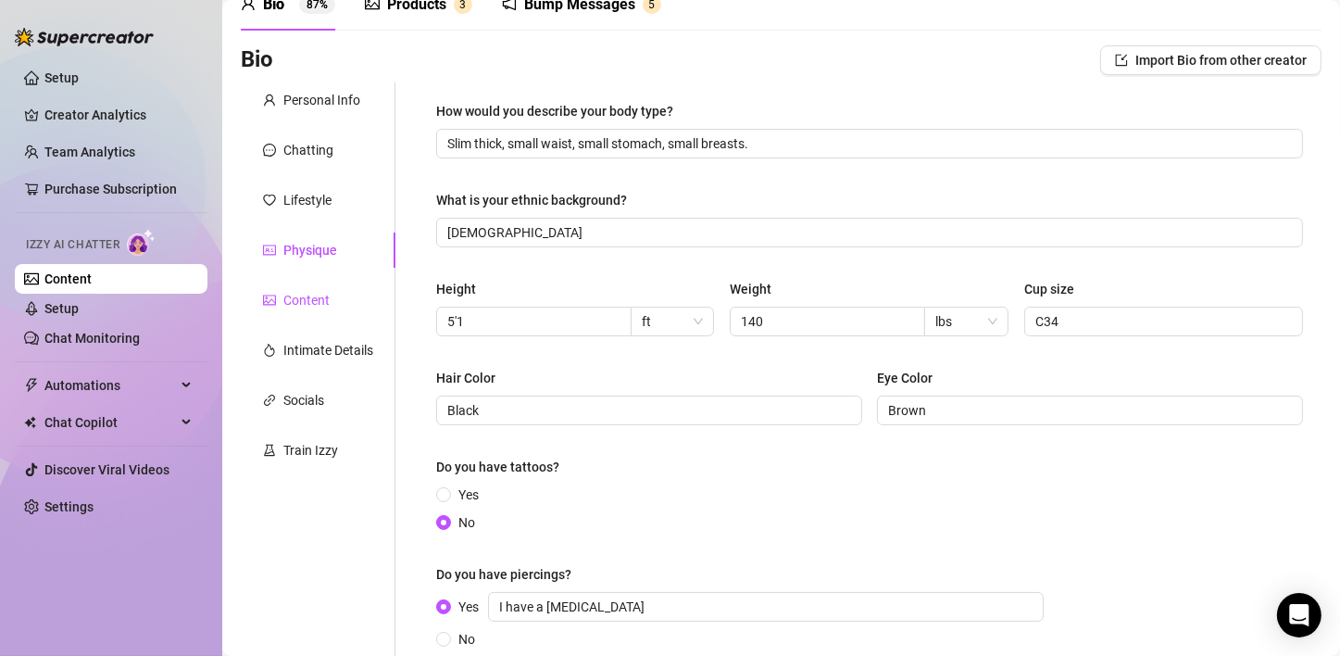
click at [315, 301] on div "Content" at bounding box center [306, 300] width 46 height 20
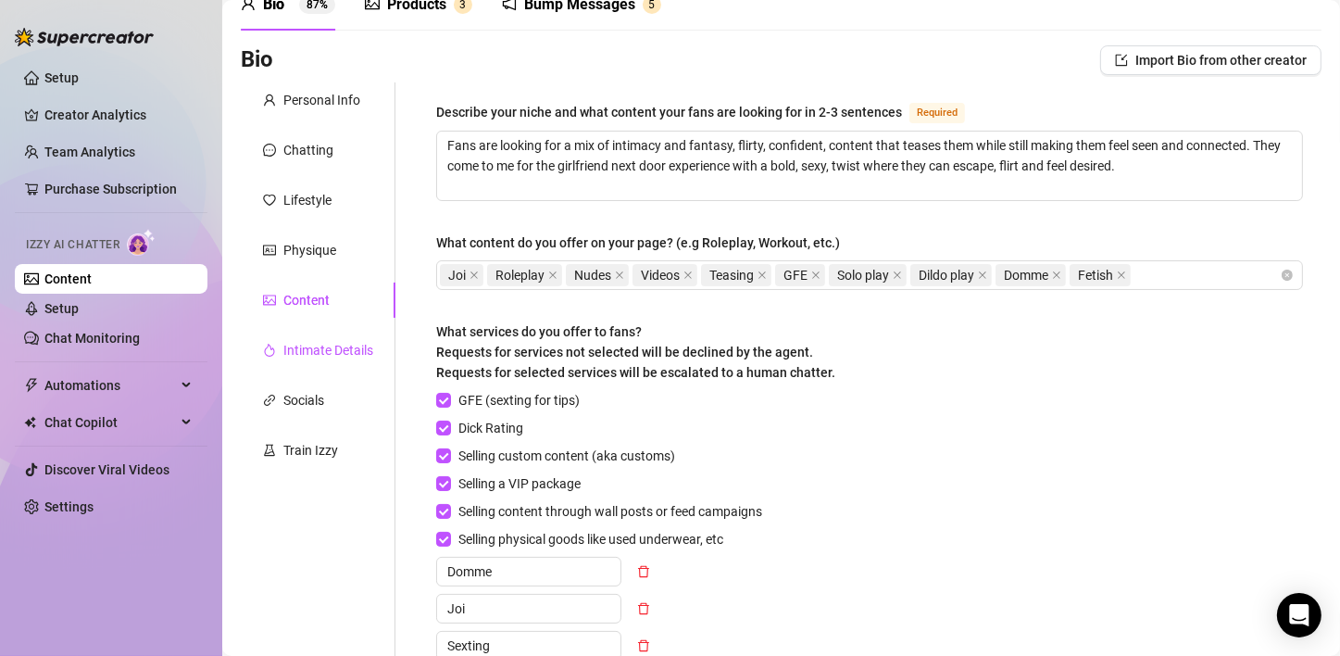
click at [321, 356] on div "Intimate Details" at bounding box center [328, 350] width 90 height 20
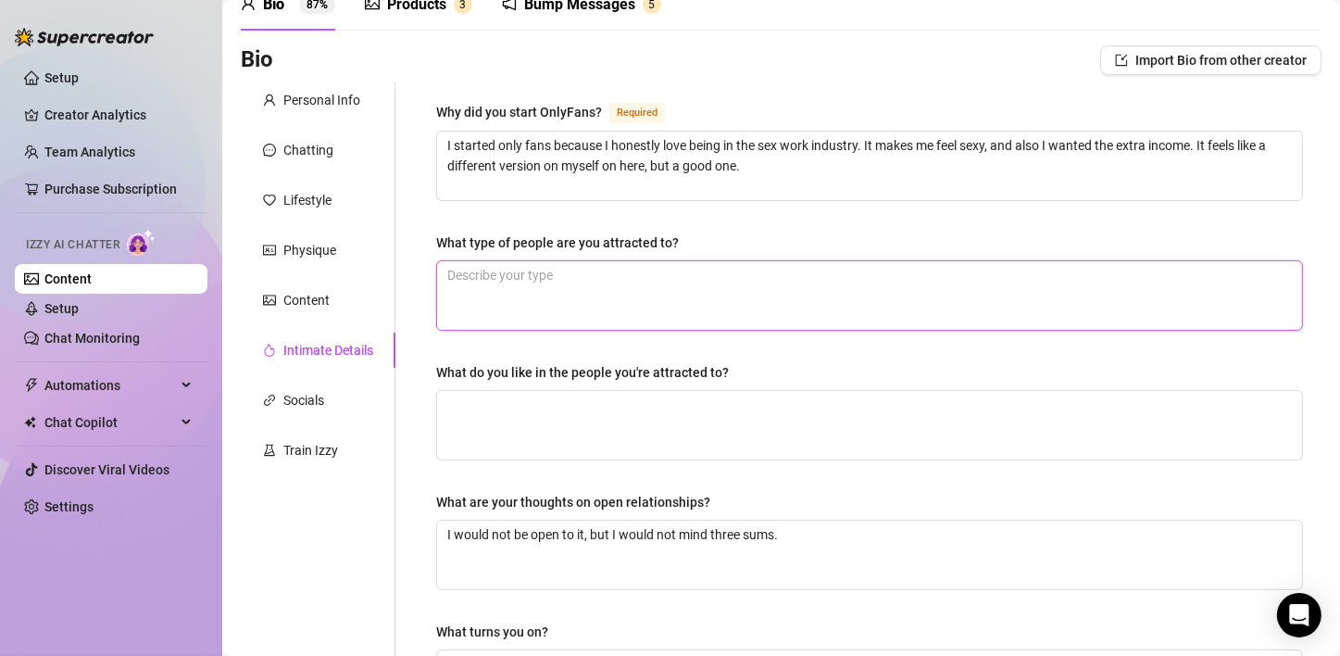
click at [466, 302] on textarea "What type of people are you attracted to?" at bounding box center [869, 295] width 865 height 69
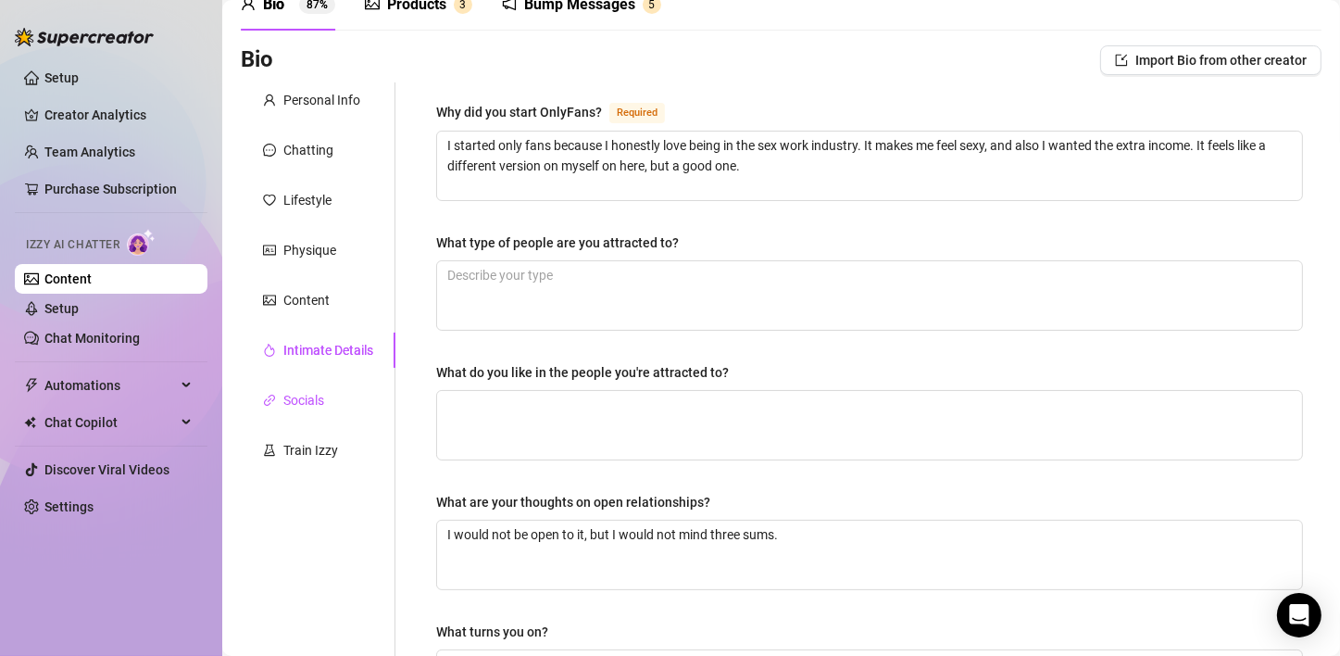
click at [300, 394] on div "Socials" at bounding box center [303, 400] width 41 height 20
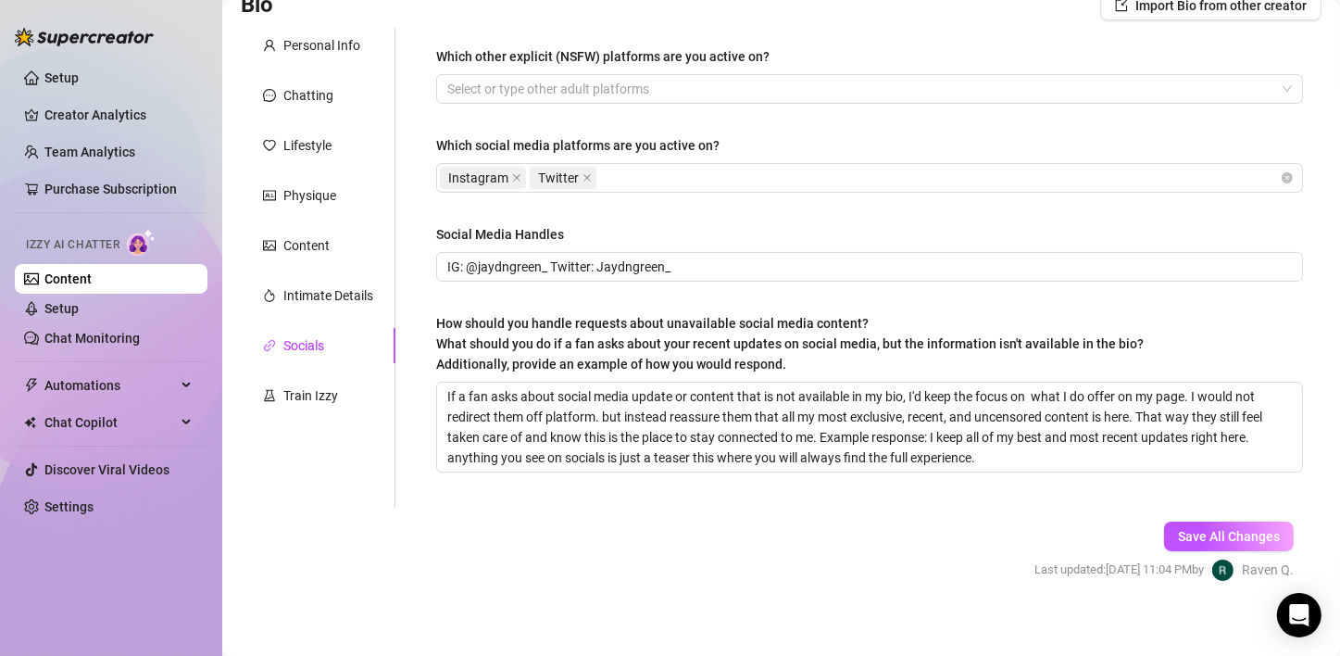
scroll to position [161, 0]
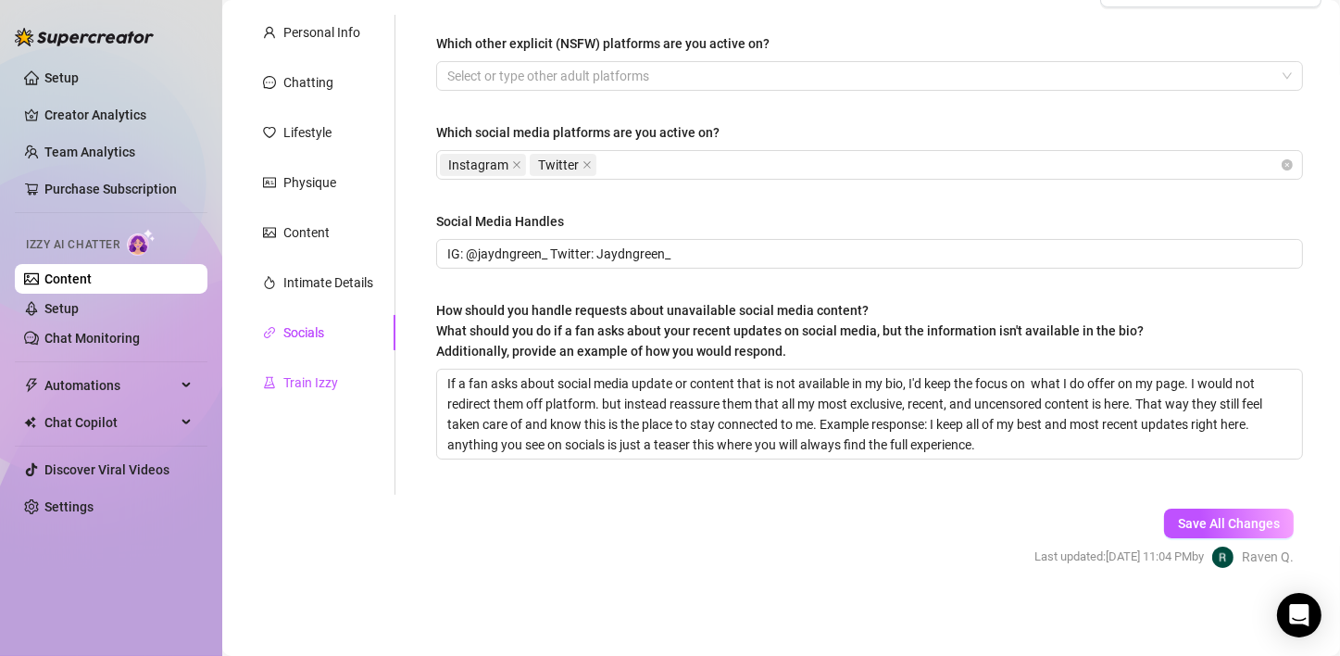
click at [300, 374] on div "Train Izzy" at bounding box center [310, 382] width 55 height 20
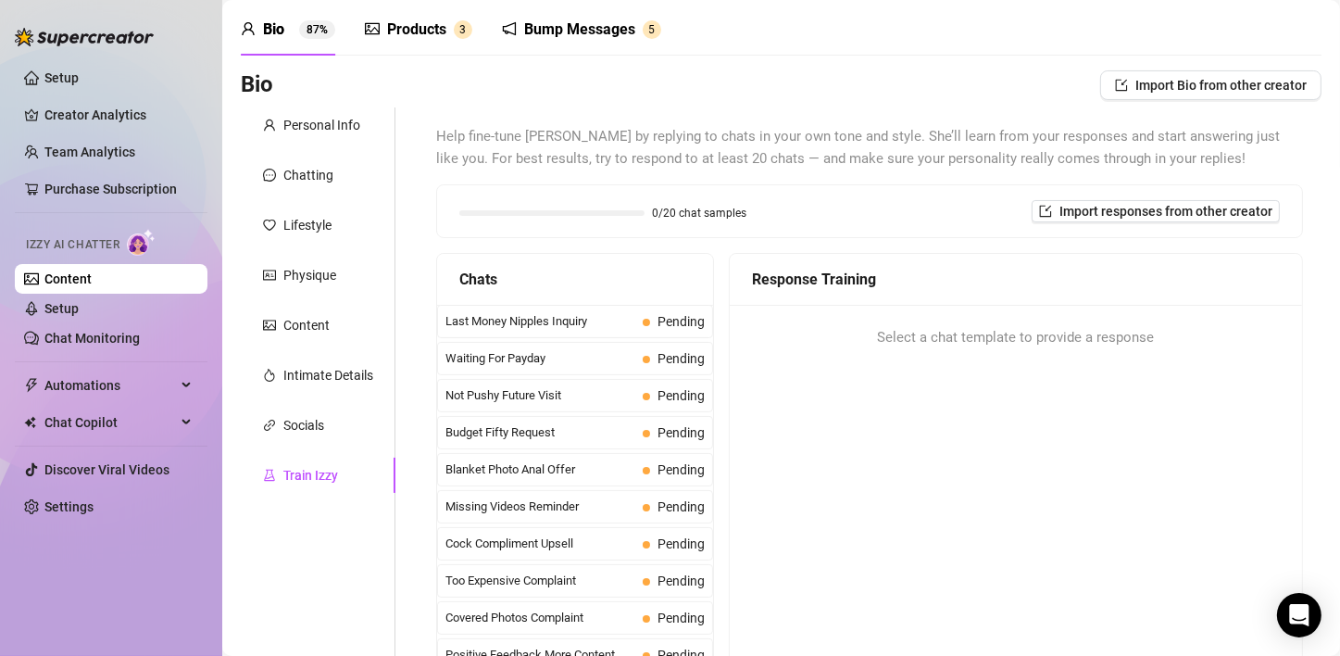
scroll to position [278, 0]
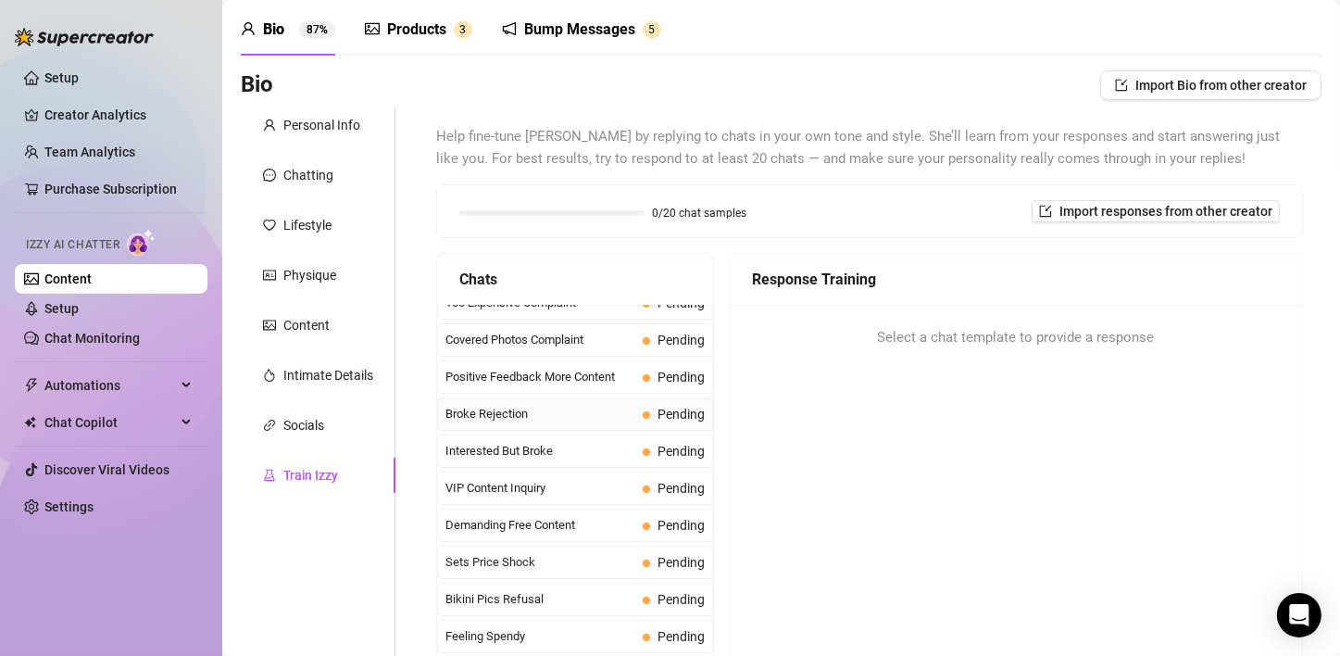
click at [556, 417] on span "Broke Rejection" at bounding box center [540, 414] width 190 height 19
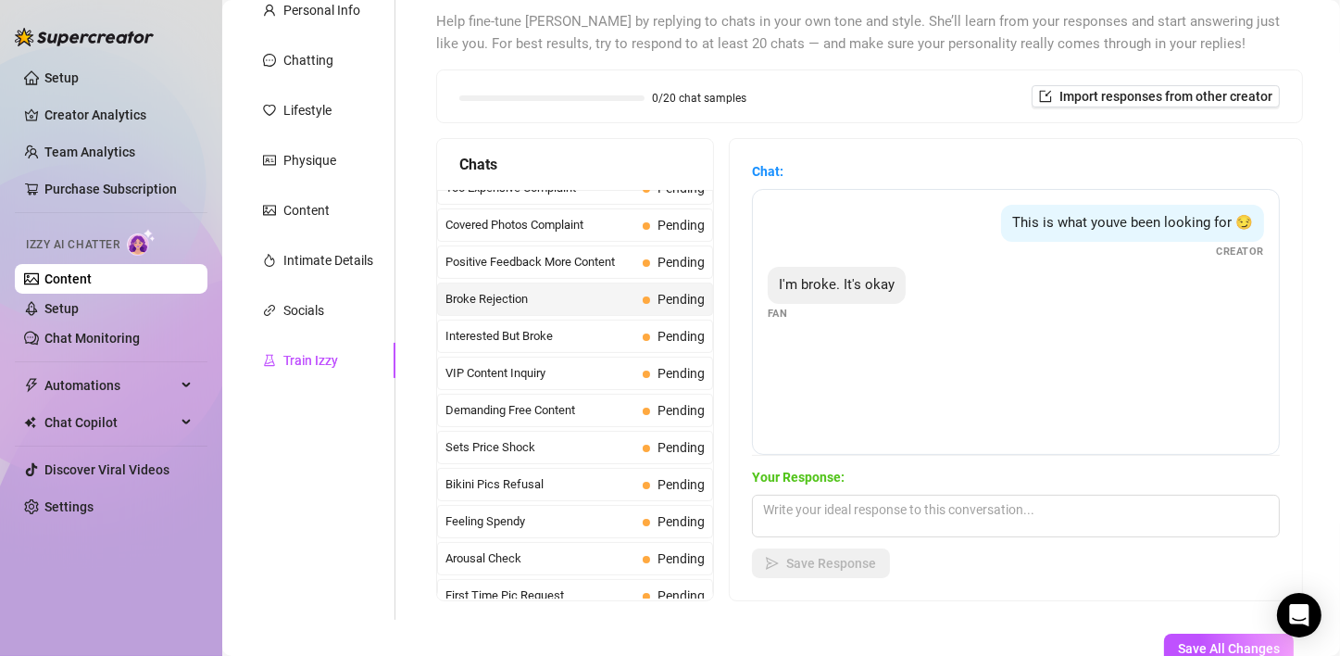
scroll to position [185, 0]
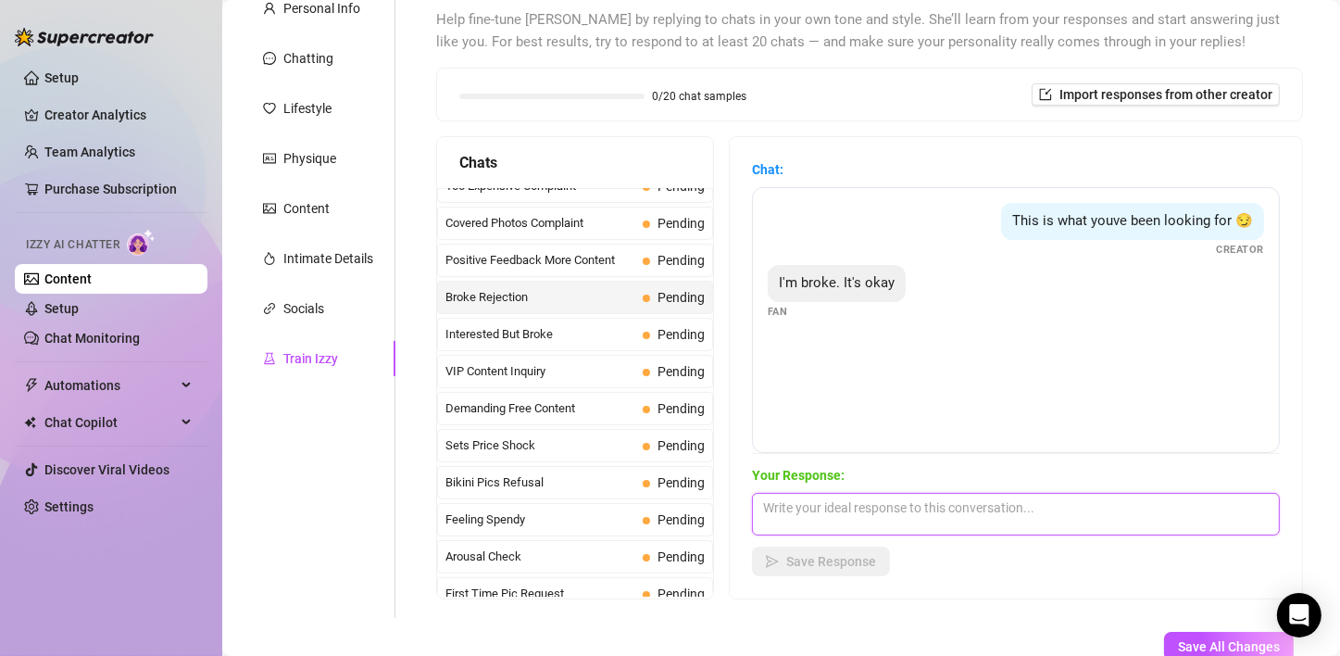
click at [854, 515] on textarea at bounding box center [1016, 514] width 528 height 43
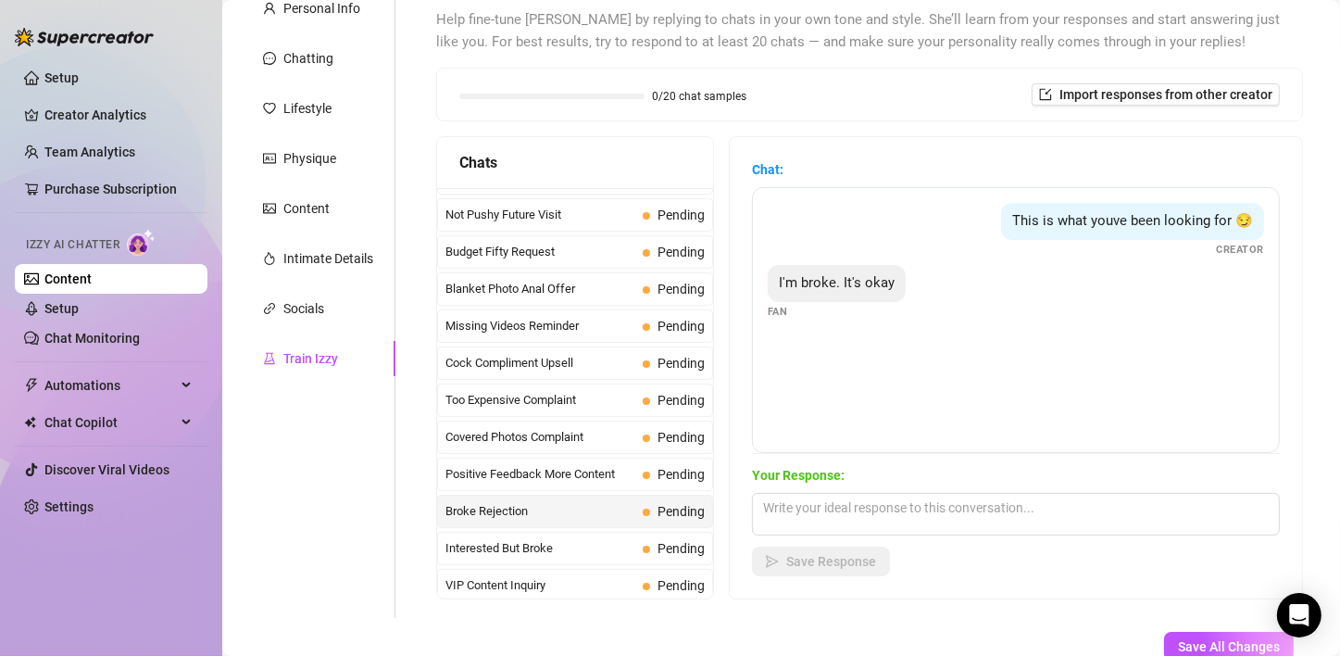
scroll to position [0, 0]
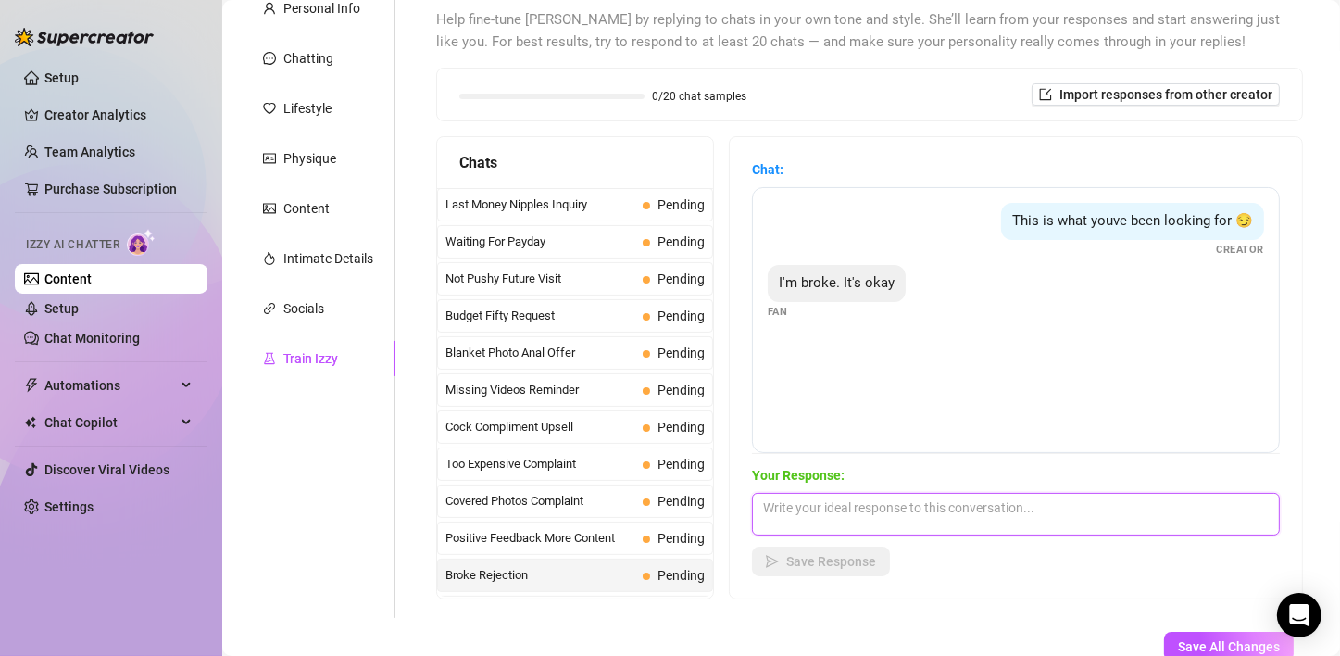
click at [932, 506] on textarea at bounding box center [1016, 514] width 528 height 43
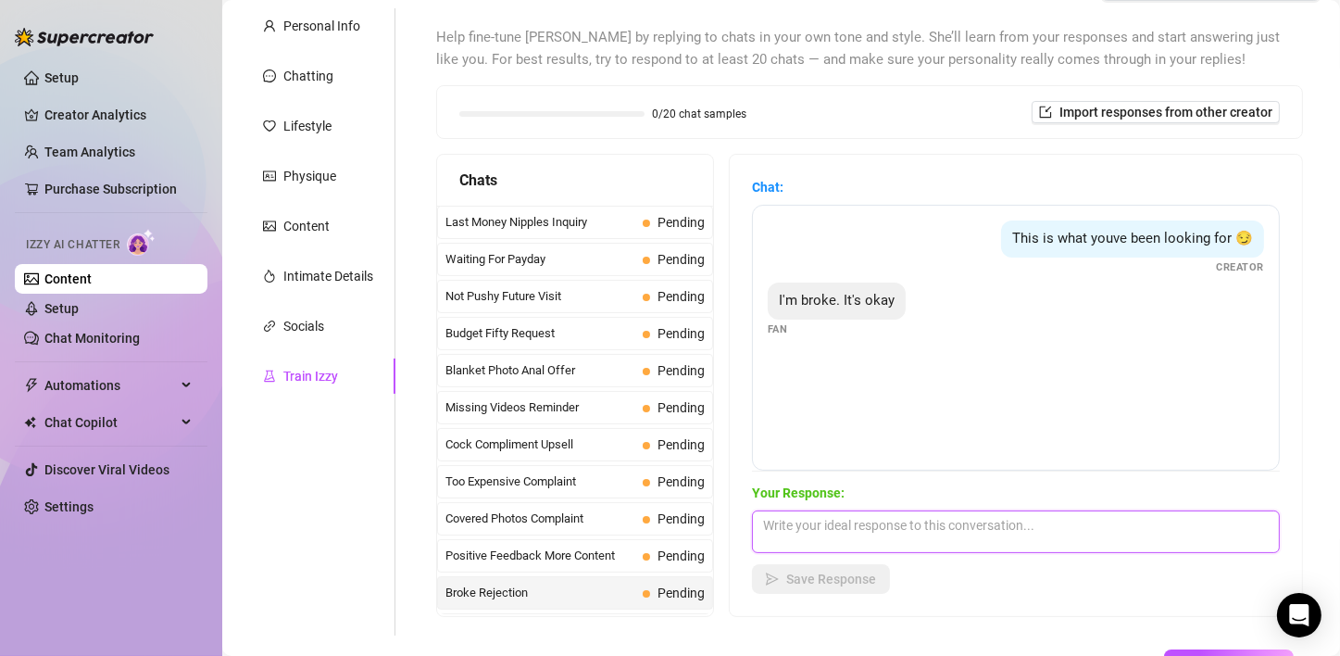
scroll to position [185, 0]
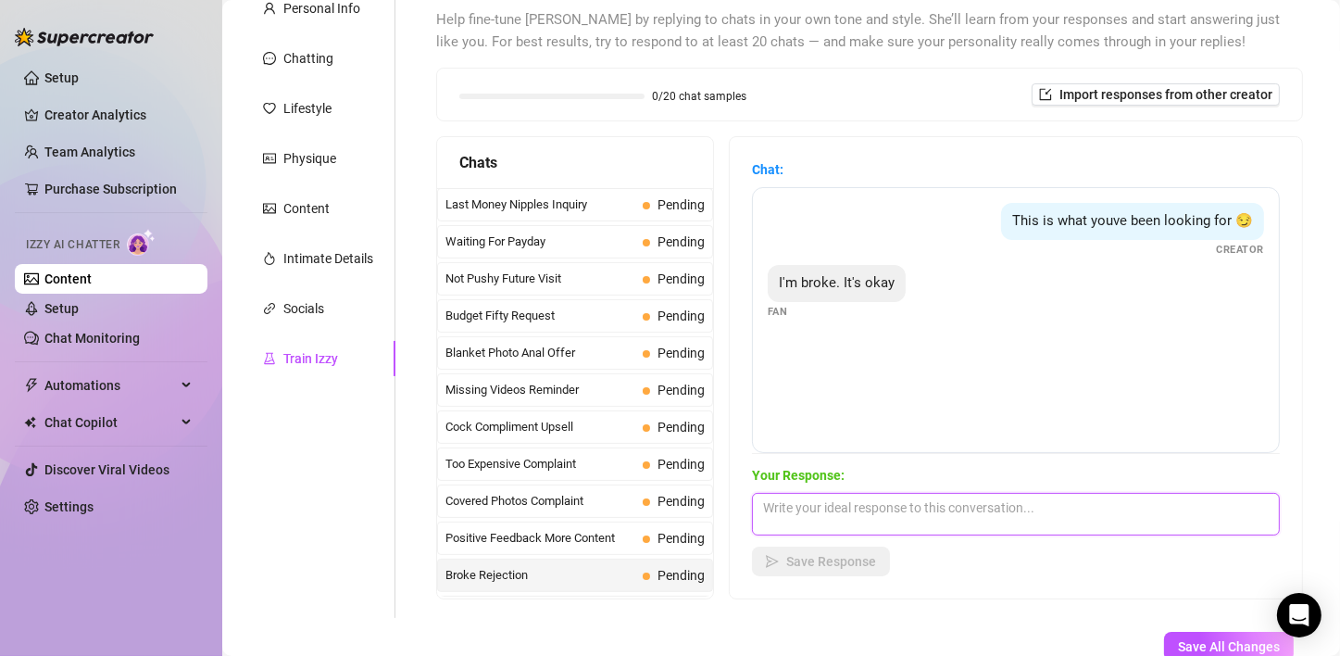
click at [924, 497] on textarea at bounding box center [1016, 514] width 528 height 43
click at [922, 498] on textarea at bounding box center [1016, 514] width 528 height 43
type textarea "B"
type textarea "D"
click at [891, 506] on textarea at bounding box center [1016, 514] width 528 height 43
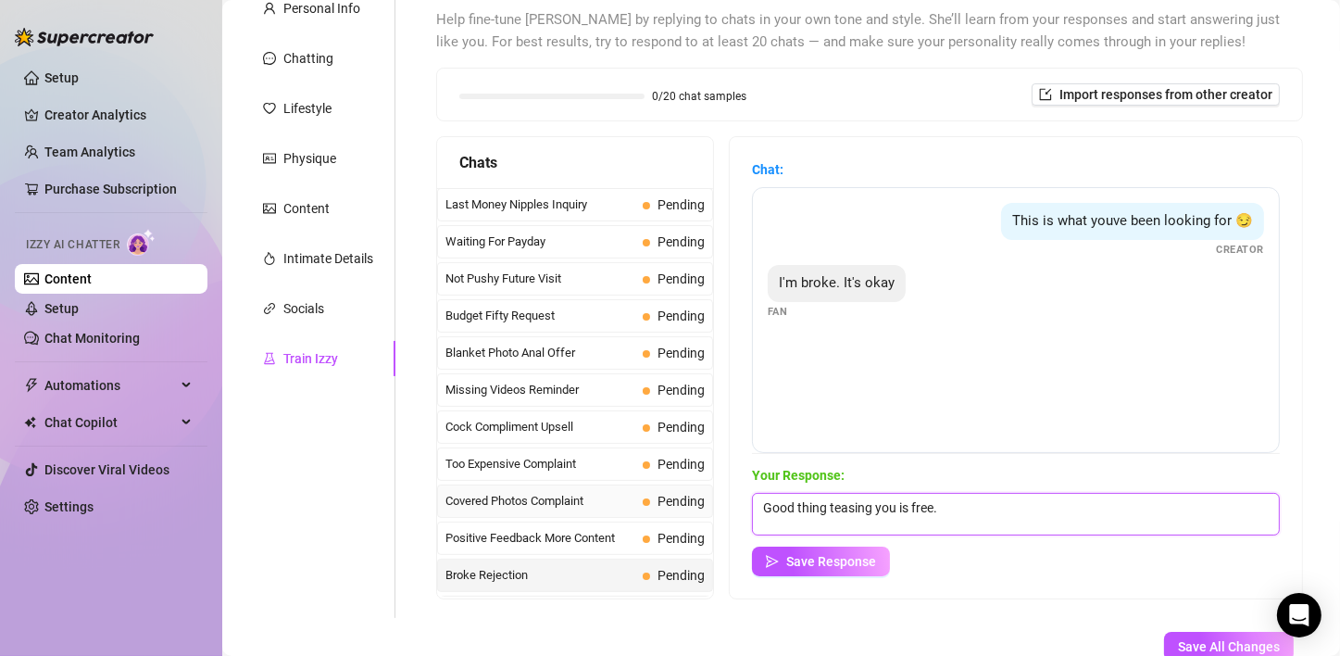
drag, startPoint x: 975, startPoint y: 514, endPoint x: 632, endPoint y: 481, distance: 344.1
click at [632, 481] on div "Chats Last Money Nipples Inquiry Pending Waiting For Payday Pending Not Pushy F…" at bounding box center [869, 367] width 867 height 463
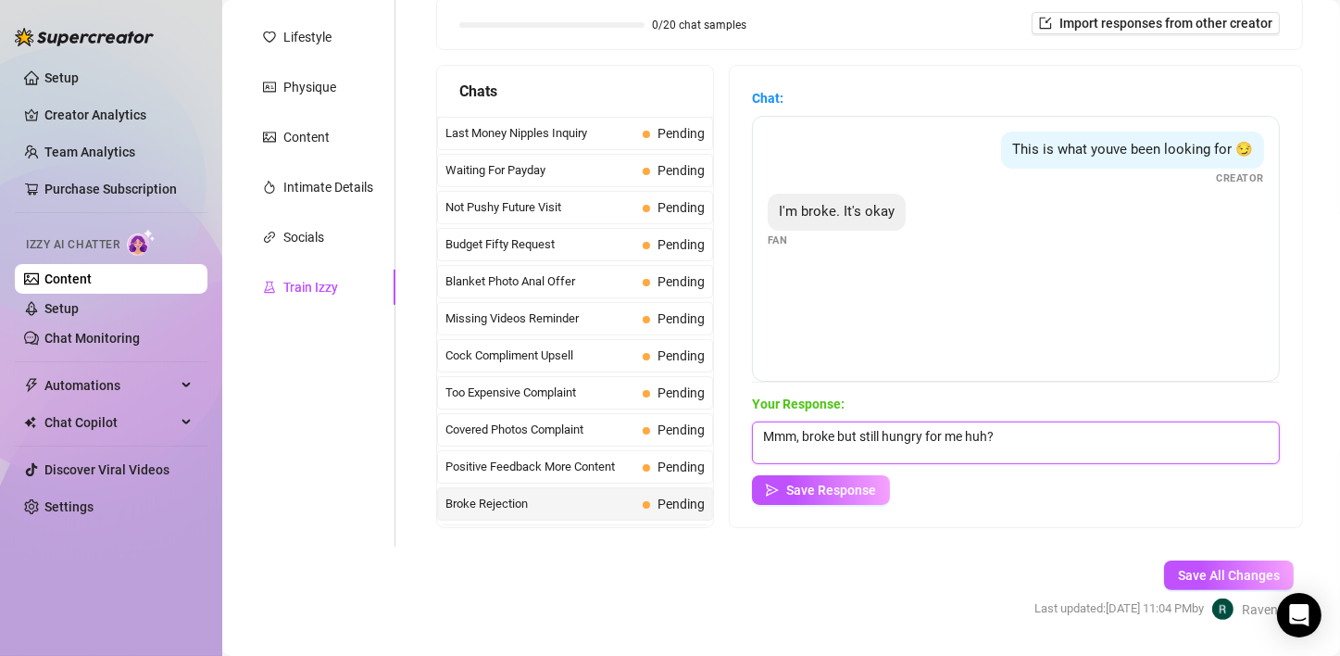
scroll to position [278, 0]
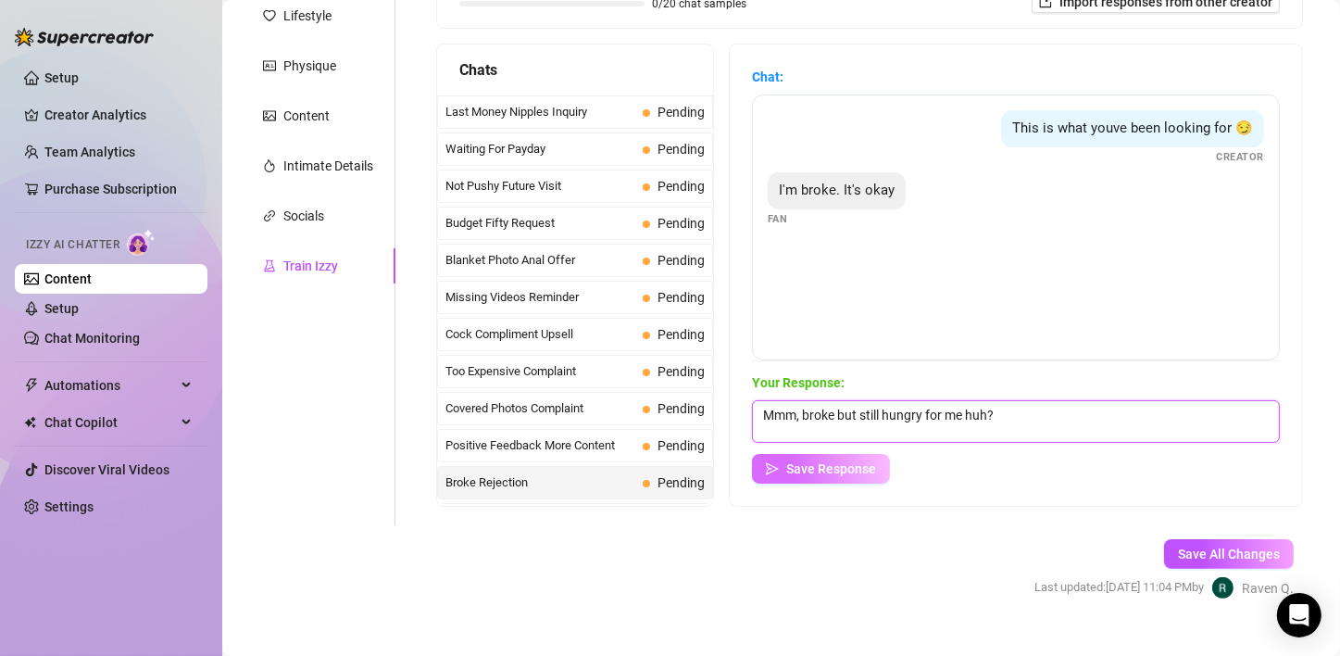
type textarea "Mmm, broke but still hungry for me huh?"
click at [829, 472] on span "Save Response" at bounding box center [831, 468] width 90 height 15
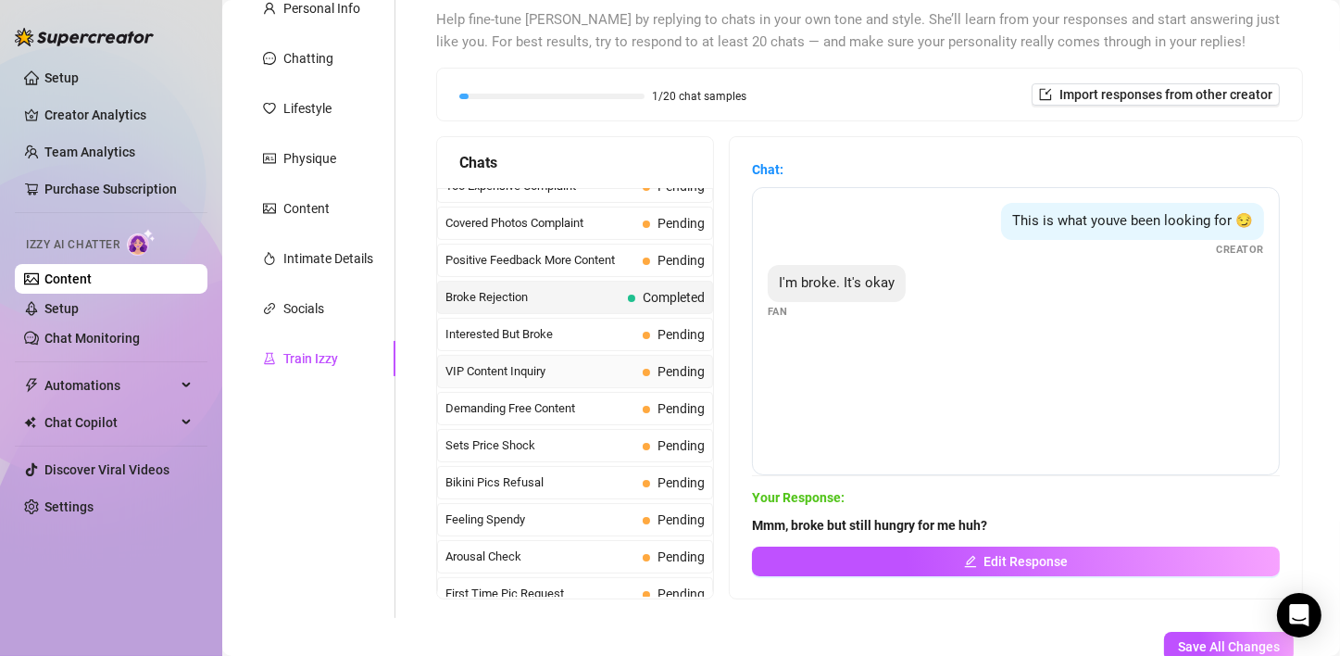
click at [553, 363] on span "VIP Content Inquiry" at bounding box center [540, 371] width 190 height 19
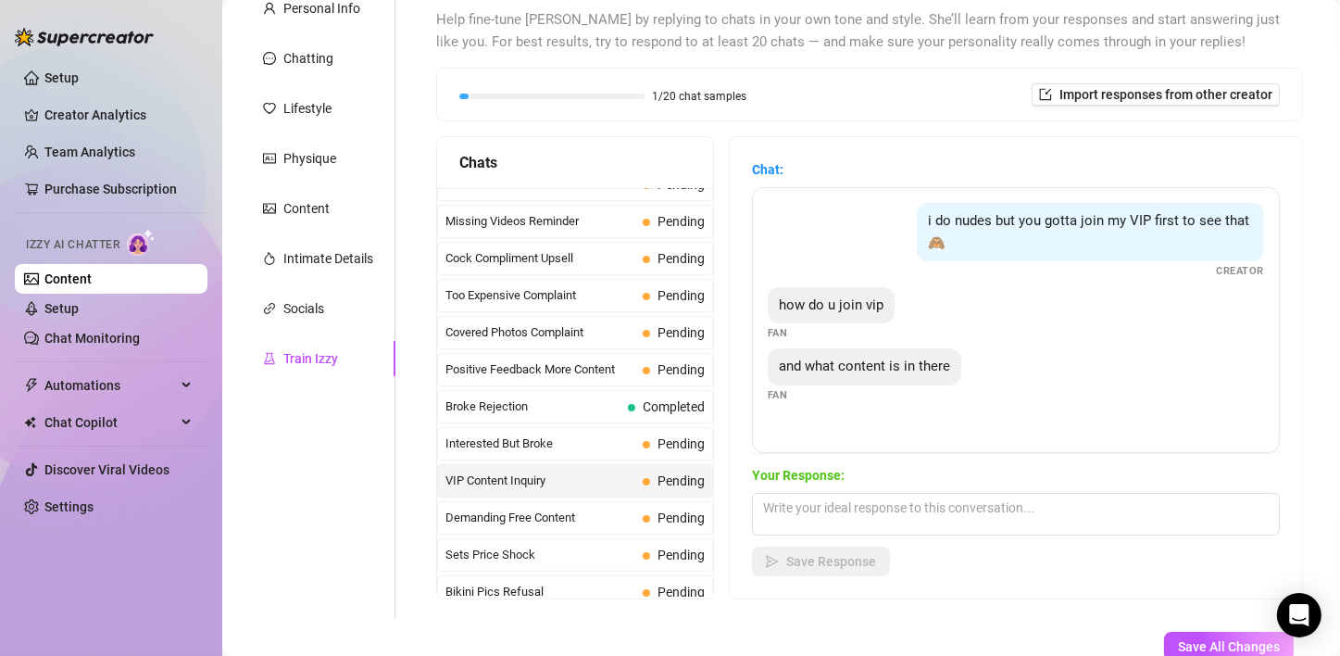
scroll to position [185, 0]
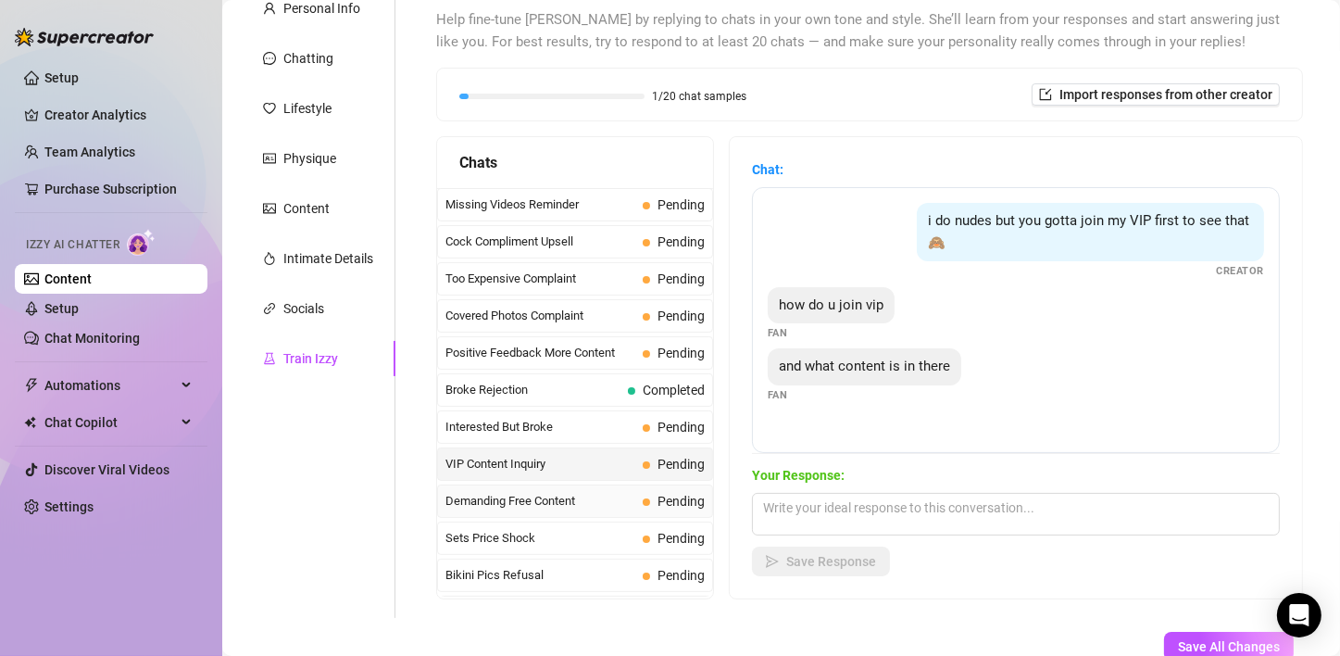
click at [573, 493] on span "Demanding Free Content" at bounding box center [540, 501] width 190 height 19
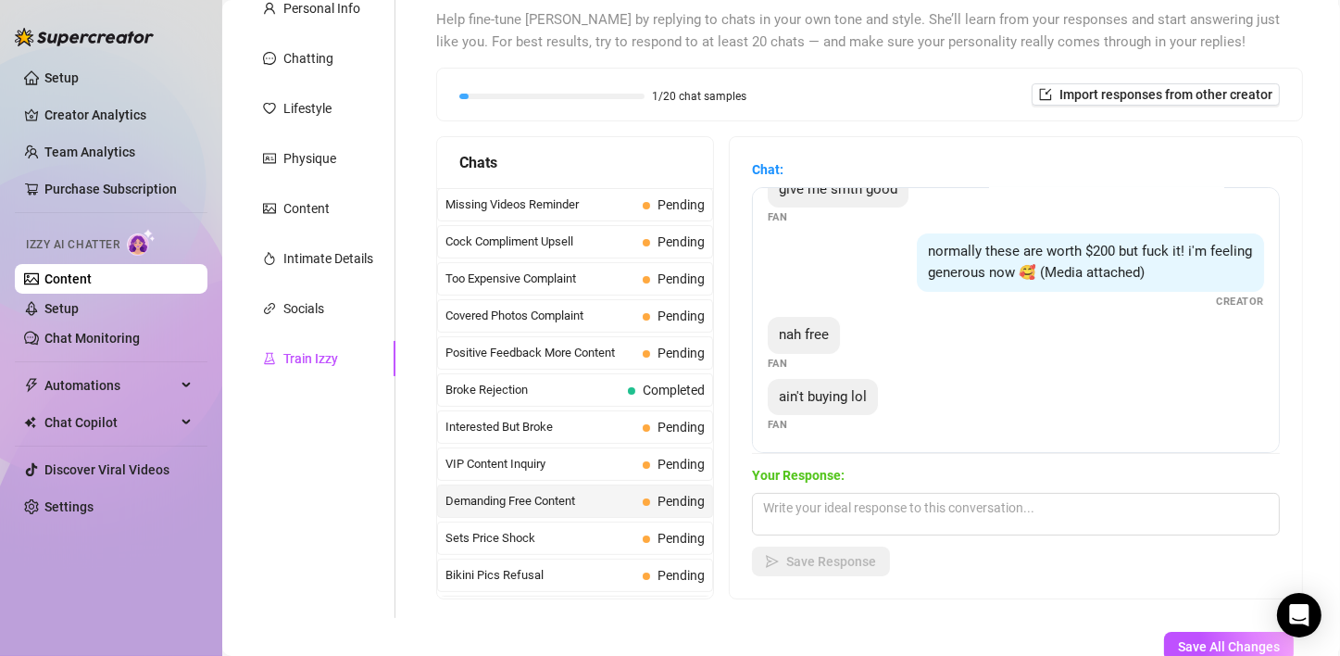
scroll to position [157, 0]
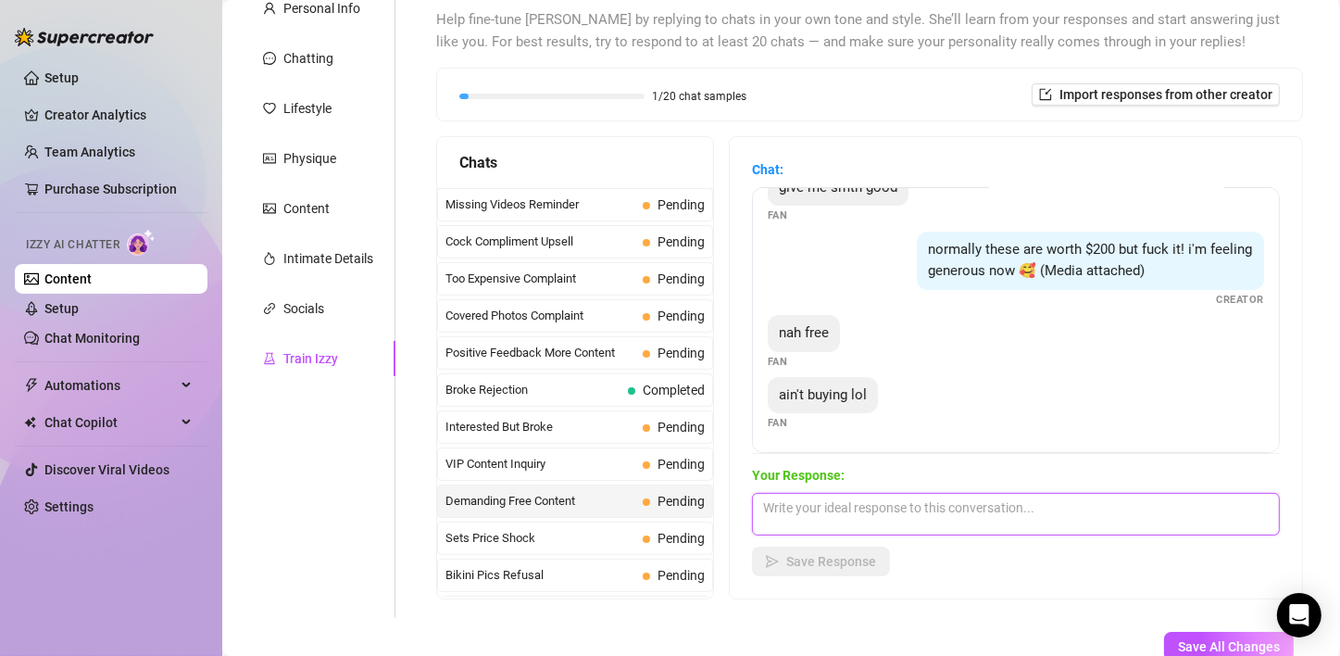
click at [777, 518] on textarea at bounding box center [1016, 514] width 528 height 43
type textarea "t"
type textarea "T"
click at [1155, 504] on textarea "I don't do free babe, everything worth having is worth paying for." at bounding box center [1016, 514] width 528 height 43
type textarea "I don't do free babe, everything worth having is worth paying for."
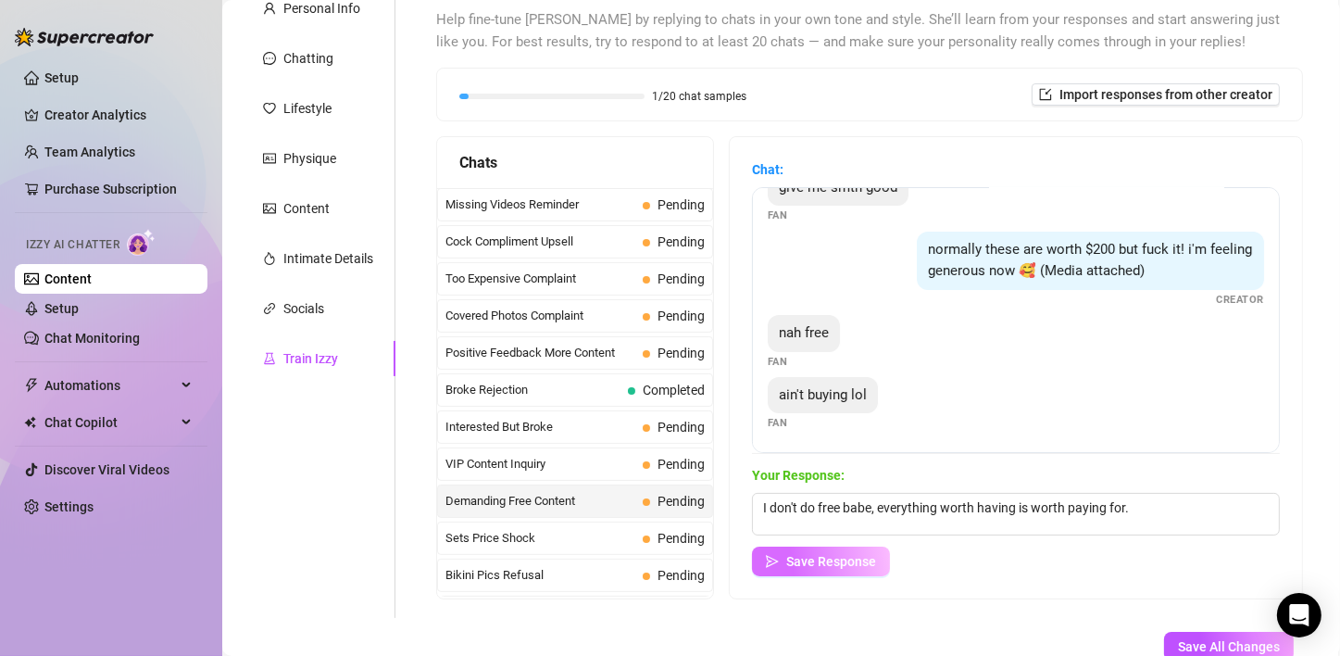
click at [847, 565] on span "Save Response" at bounding box center [831, 561] width 90 height 15
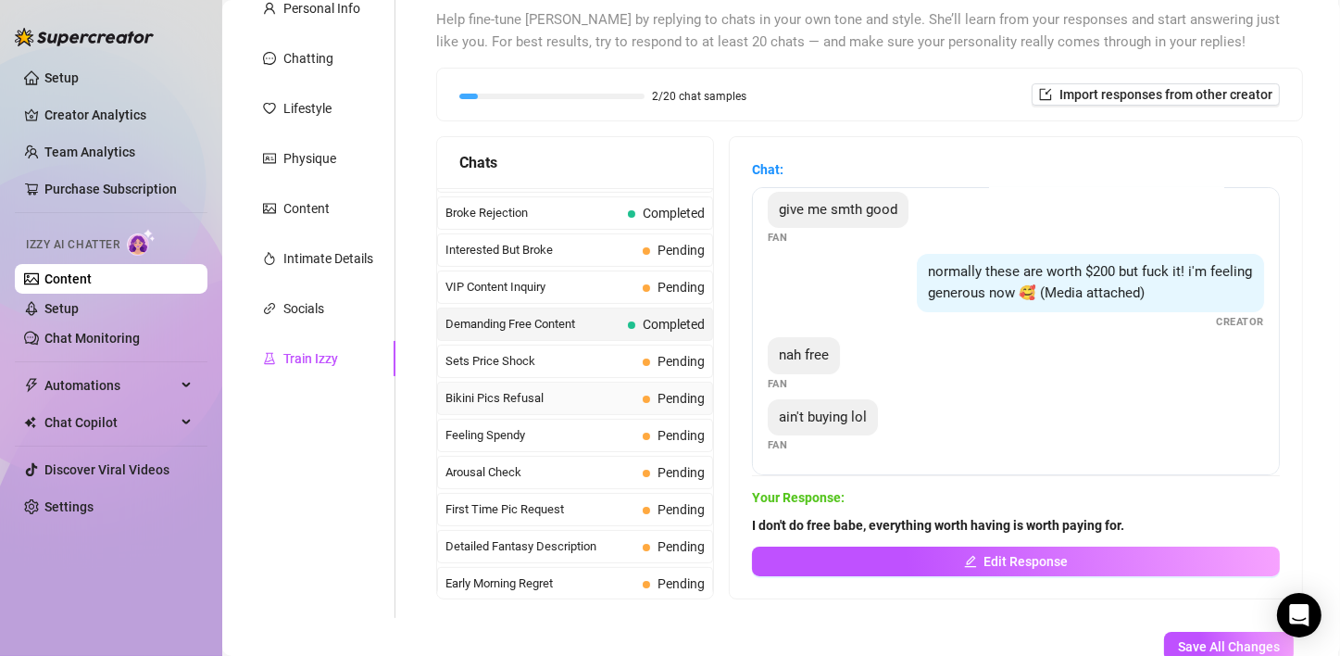
scroll to position [374, 0]
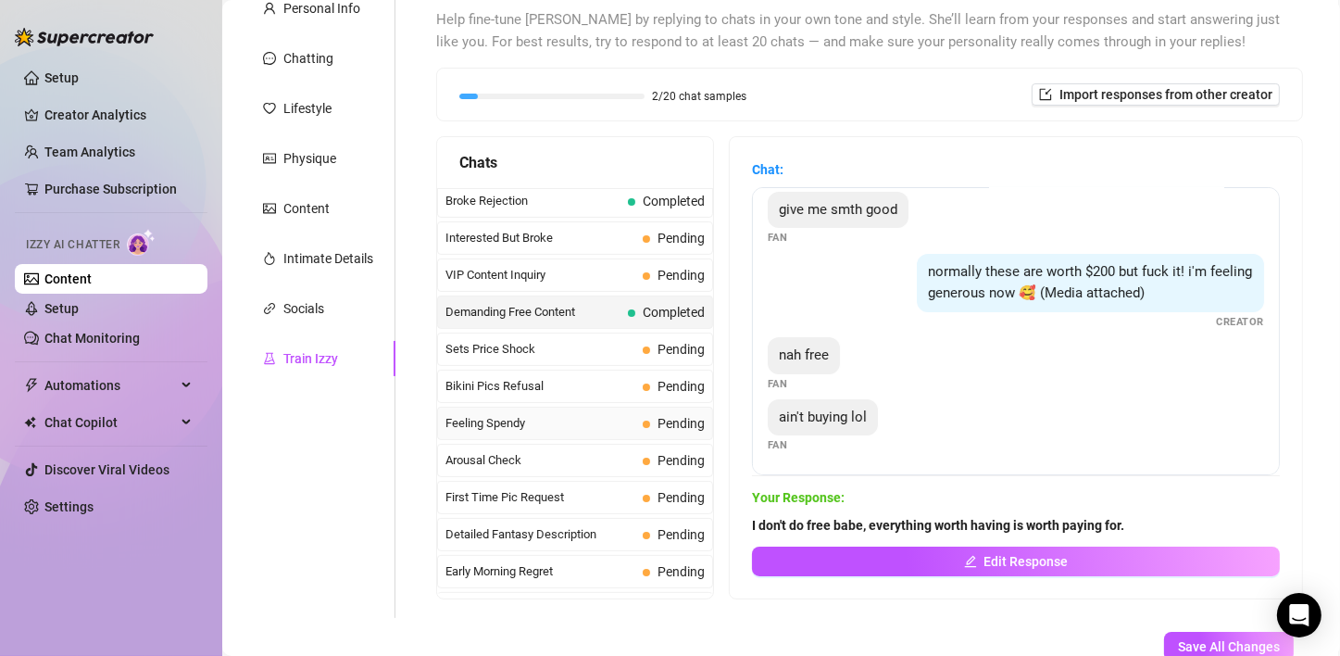
click at [559, 422] on span "Feeling Spendy" at bounding box center [540, 423] width 190 height 19
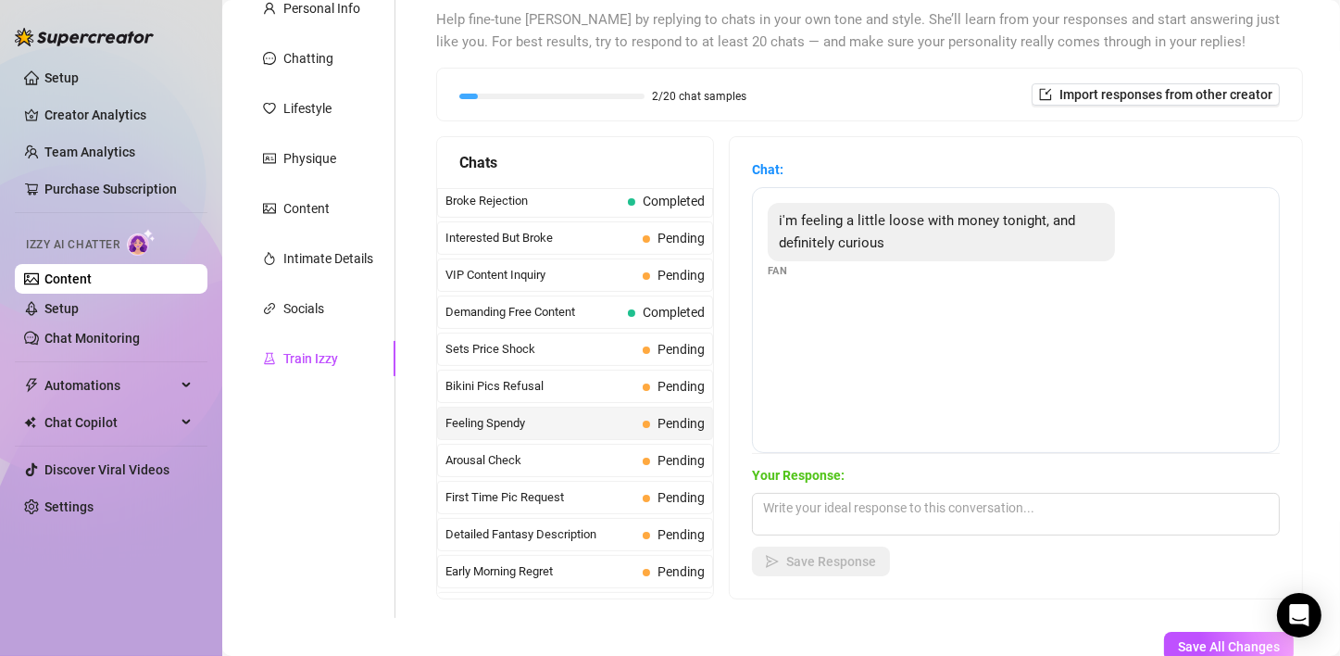
click at [940, 344] on div "i'm feeling a little loose with money tonight, and definitely curious Fan" at bounding box center [1016, 320] width 528 height 266
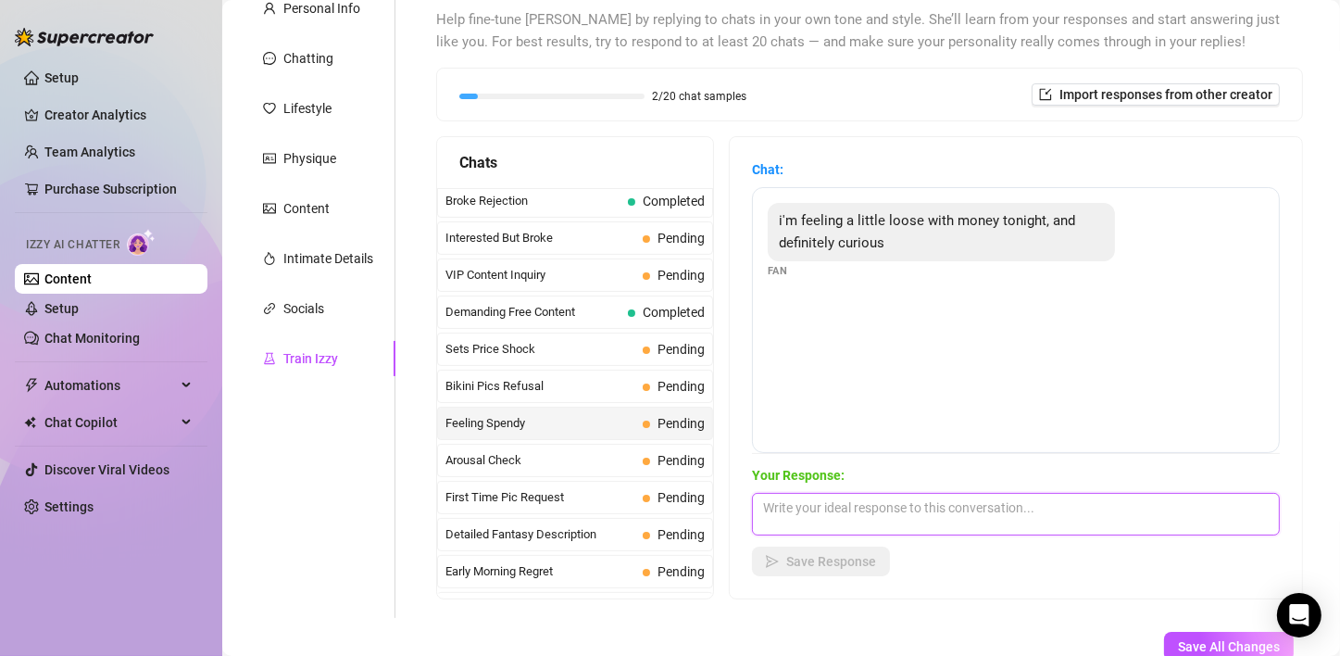
click at [924, 526] on textarea at bounding box center [1016, 514] width 528 height 43
type textarea "Then let me give you something worth splurging on baby."
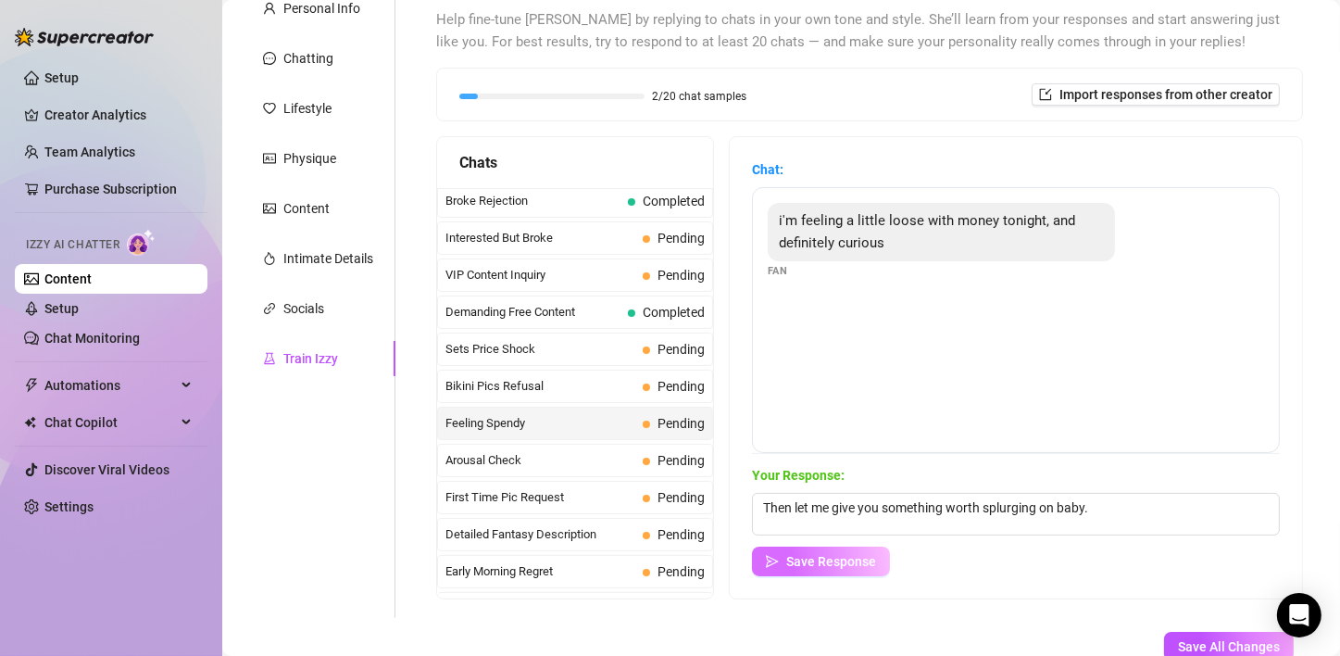
click at [843, 559] on span "Save Response" at bounding box center [831, 561] width 90 height 15
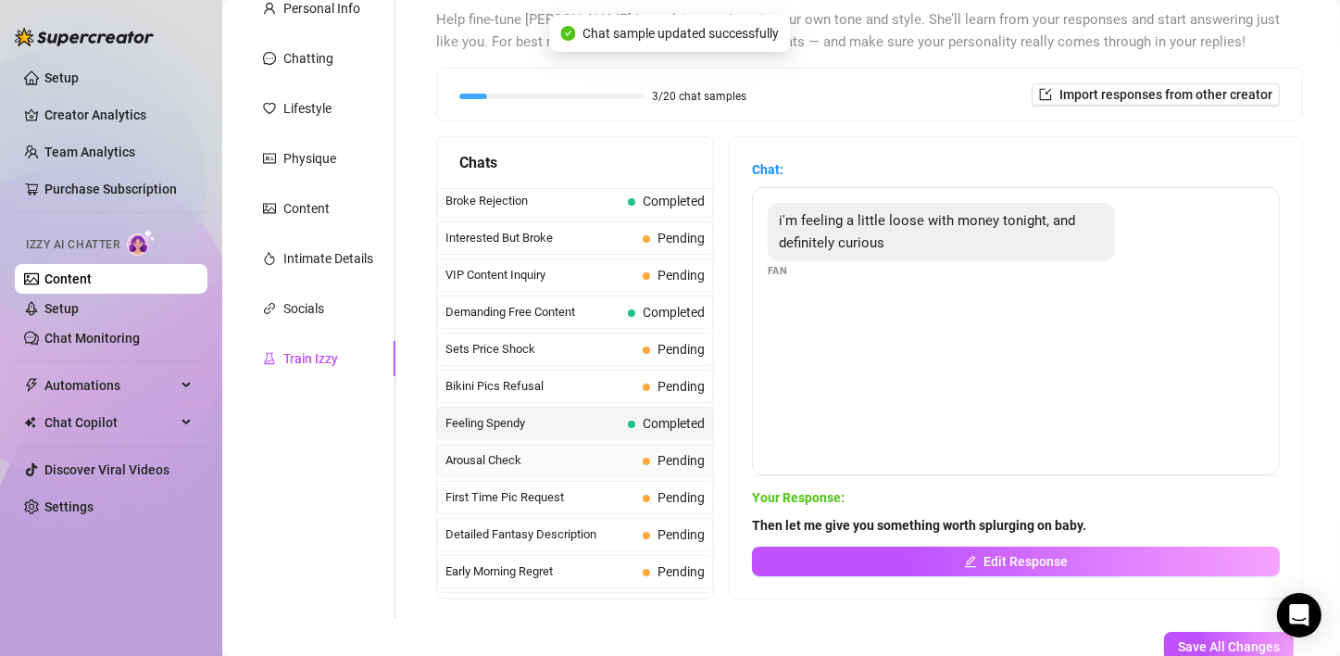
click at [562, 451] on span "Arousal Check" at bounding box center [540, 460] width 190 height 19
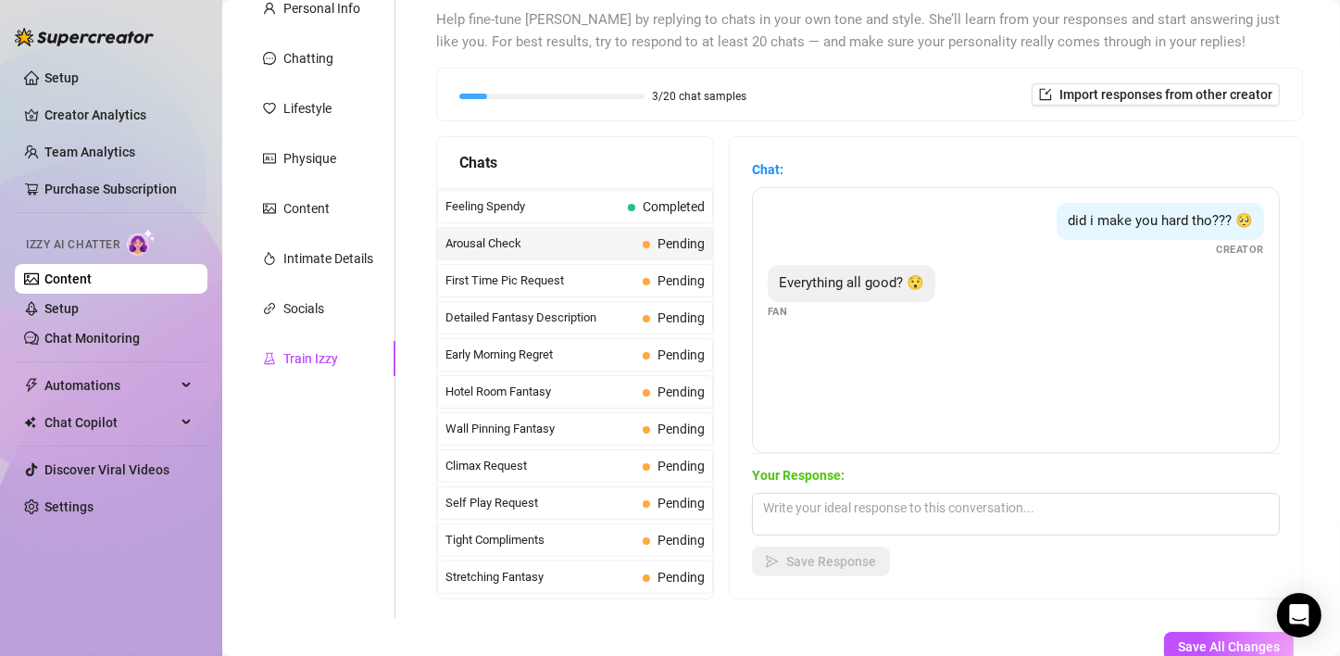
scroll to position [0, 0]
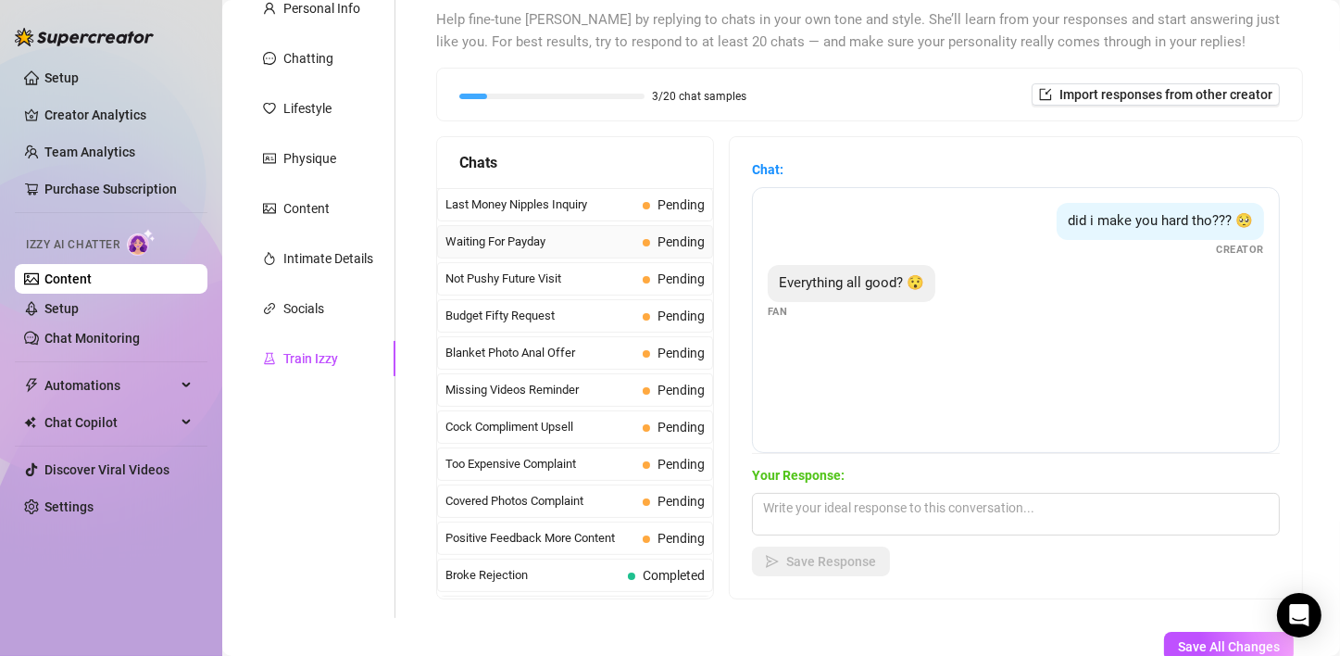
click at [532, 239] on span "Waiting For Payday" at bounding box center [540, 241] width 190 height 19
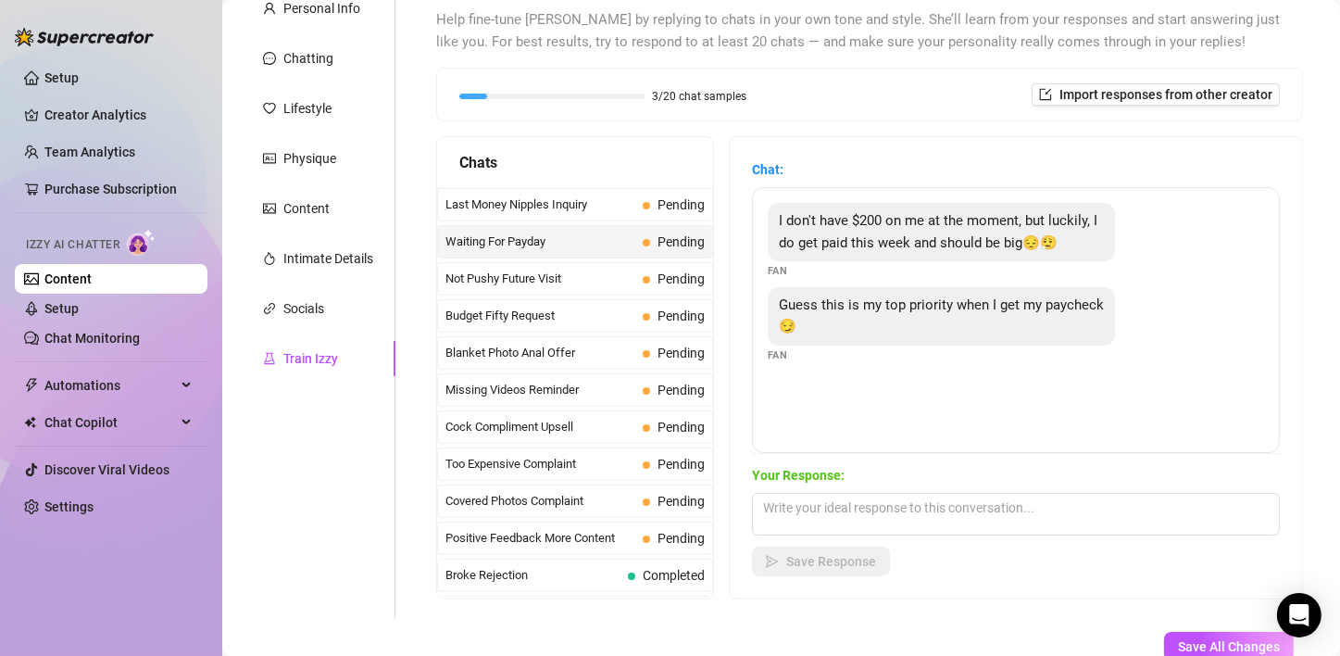
click at [943, 364] on div "I don't have $200 on me at the moment, but luckily, I do get paid this week and…" at bounding box center [1016, 320] width 528 height 266
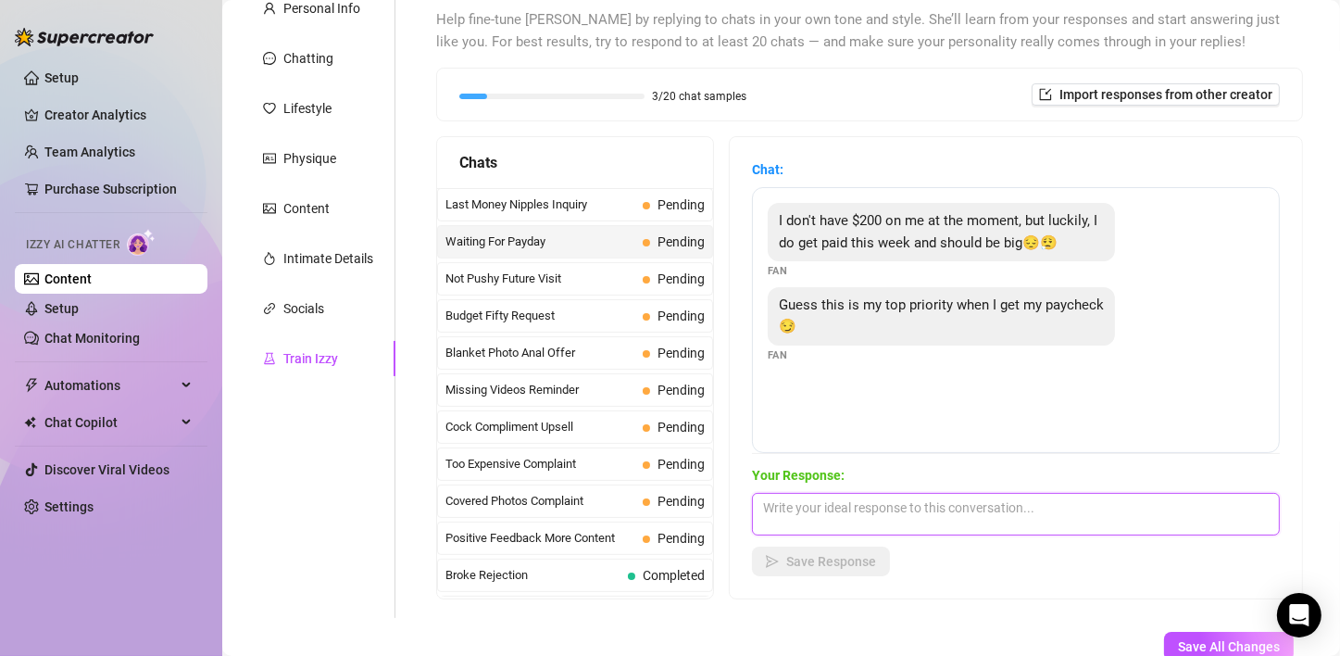
click at [911, 500] on textarea at bounding box center [1016, 514] width 528 height 43
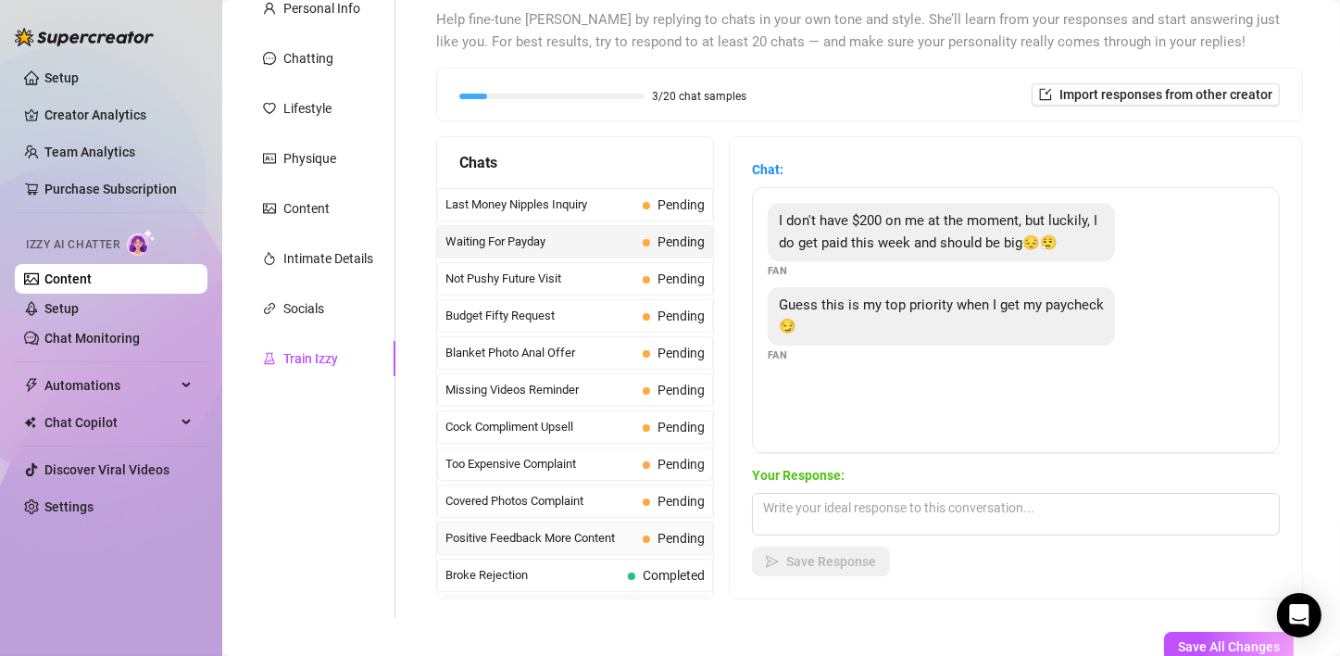
click at [590, 534] on span "Positive Feedback More Content" at bounding box center [540, 538] width 190 height 19
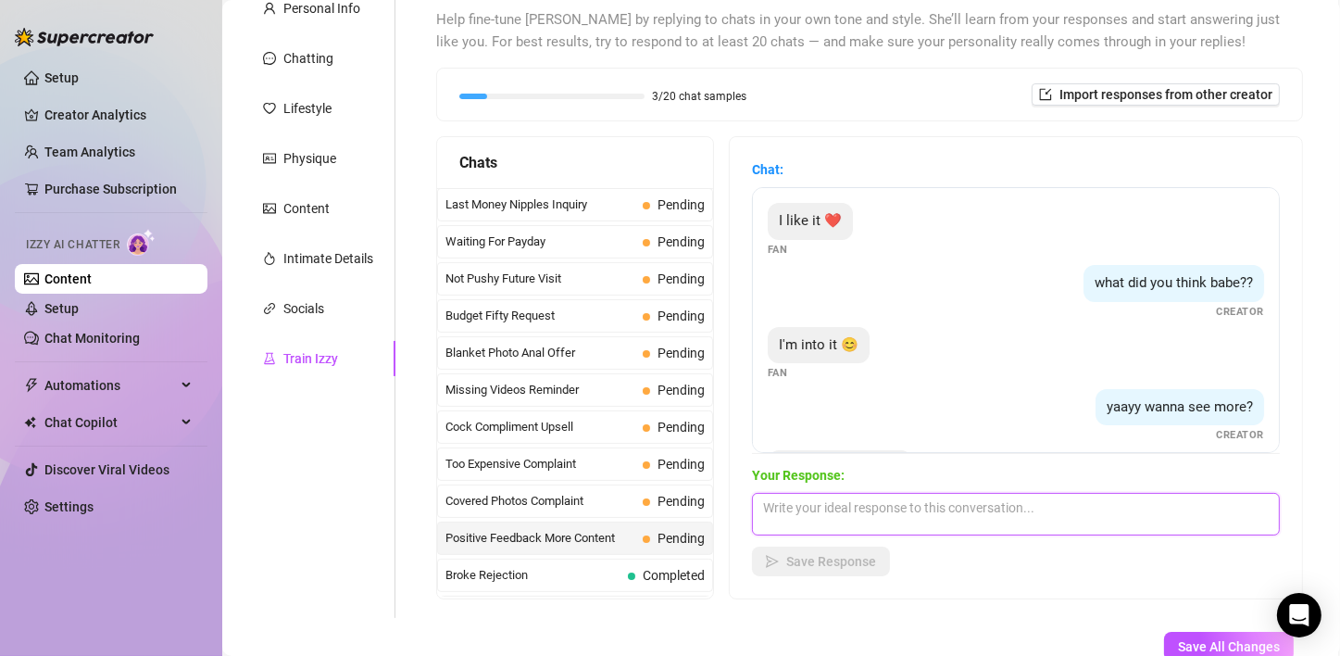
click at [986, 520] on textarea at bounding box center [1016, 514] width 528 height 43
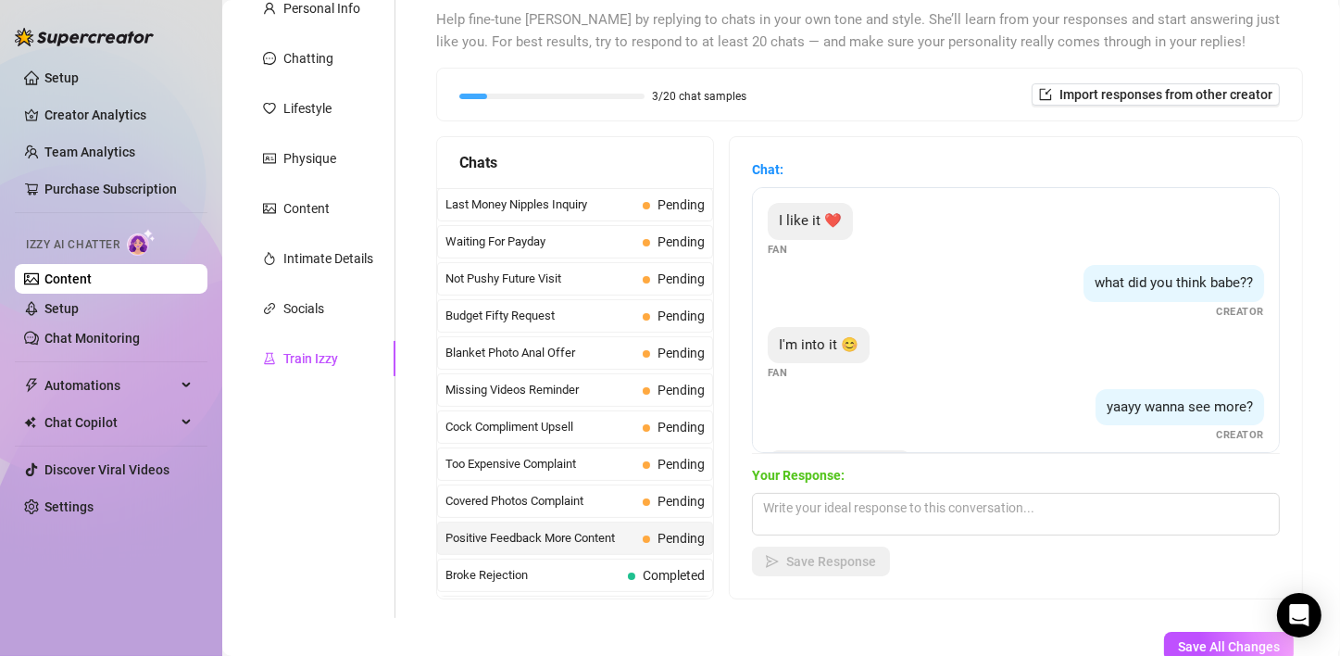
scroll to position [74, 0]
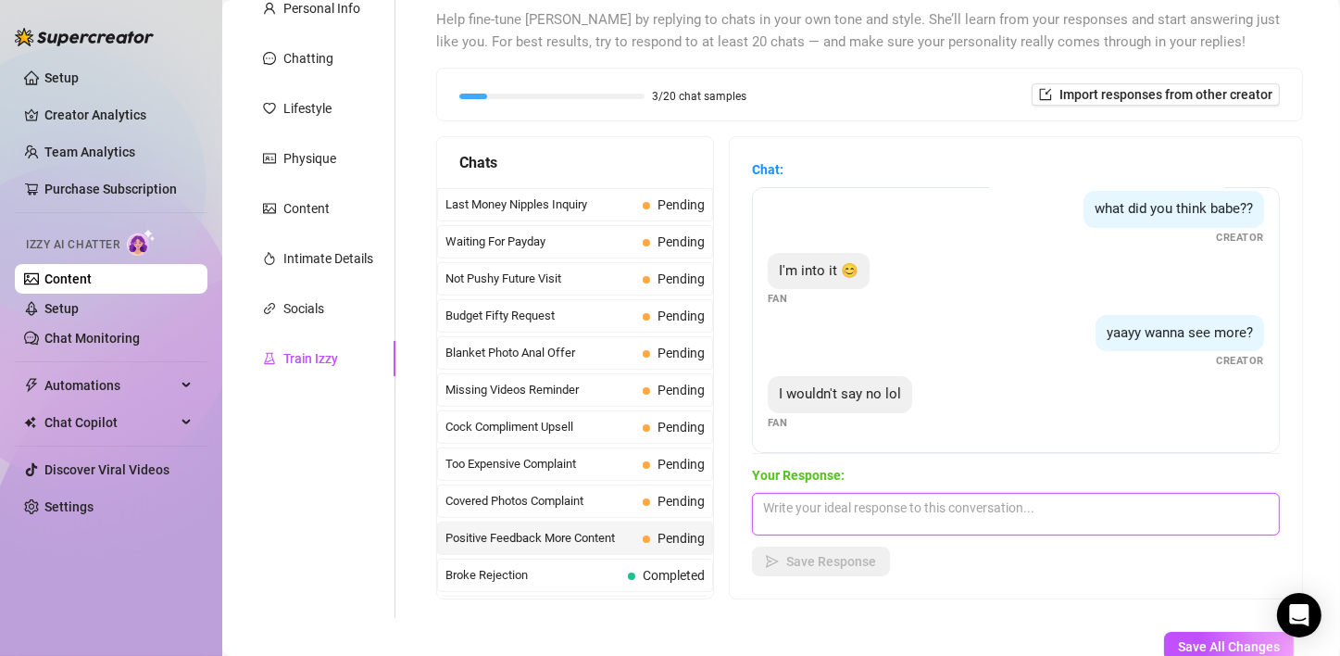
click at [956, 510] on textarea at bounding box center [1016, 514] width 528 height 43
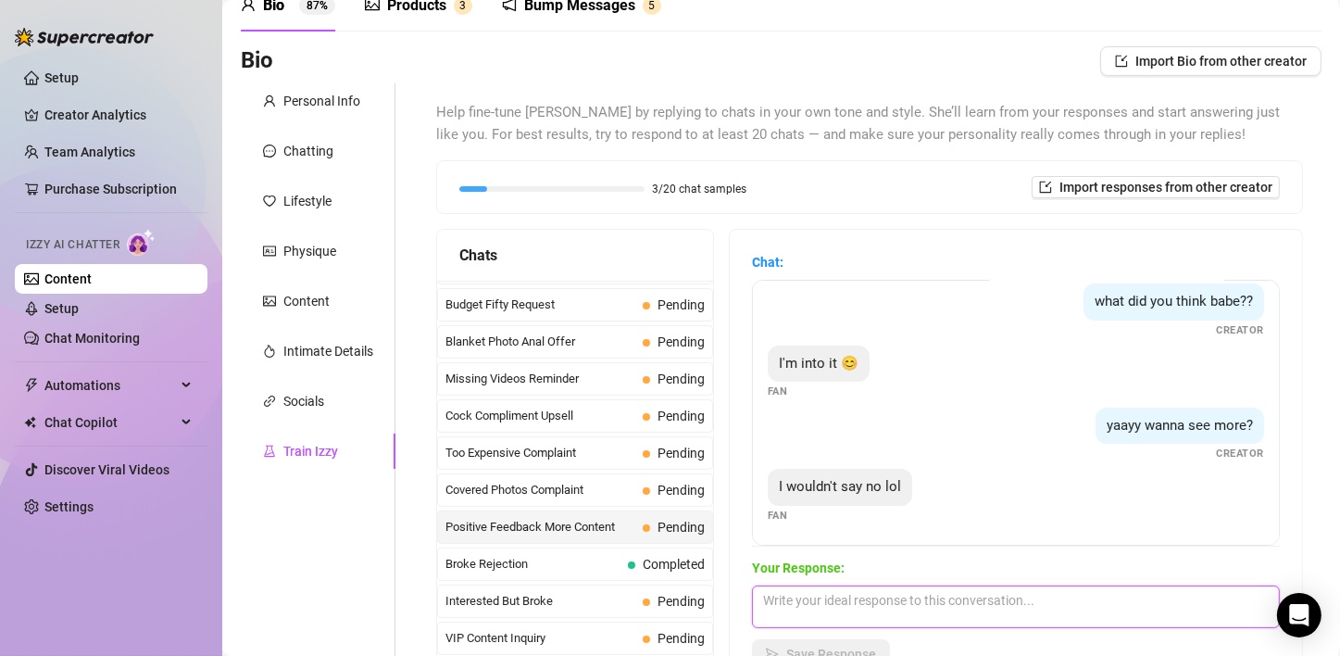
click at [898, 604] on textarea at bounding box center [1016, 606] width 528 height 43
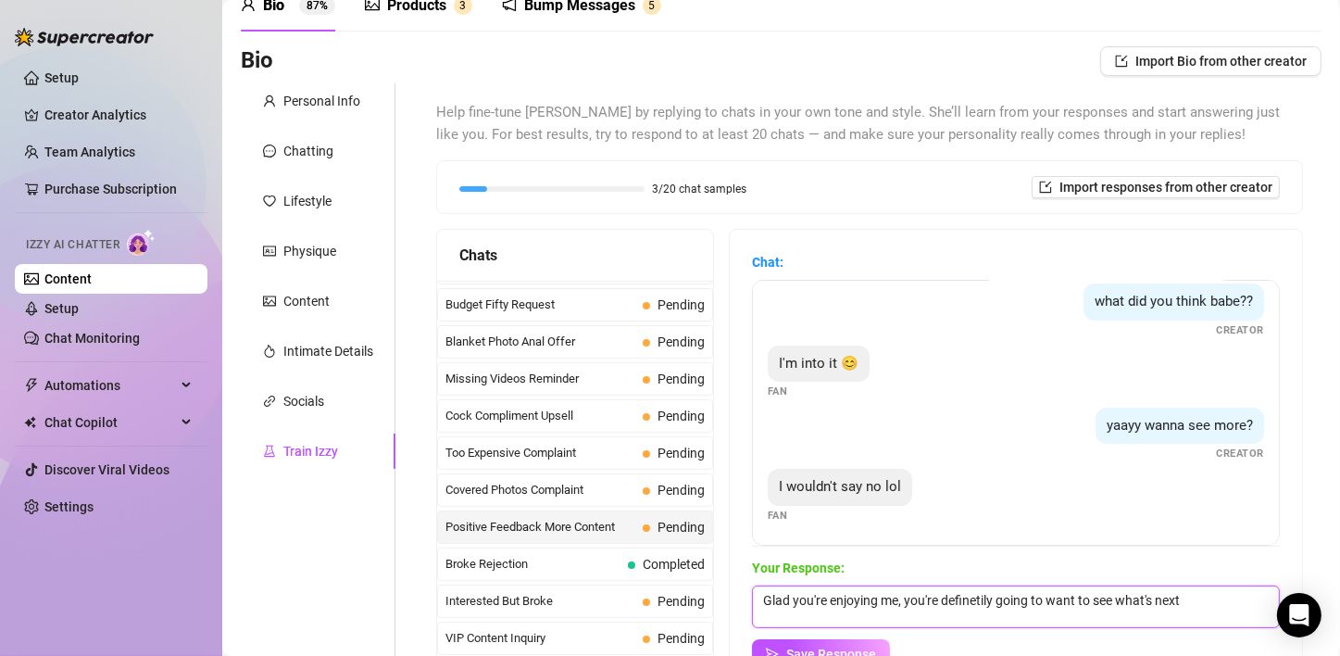
click at [955, 596] on textarea "Glad you're enjoying me, you're definetily going to want to see what's next" at bounding box center [1016, 606] width 528 height 43
click at [1184, 597] on textarea "Glad you're enjoying me, you're definitely going to want to see what's next" at bounding box center [1016, 606] width 528 height 43
type textarea "Glad you're enjoying me, you're definitely going to want to see what's next."
click at [862, 636] on div "Your Response: Glad you're enjoying me, you're definitely going to want to see …" at bounding box center [1016, 612] width 528 height 111
click at [862, 640] on button "Save Response" at bounding box center [821, 654] width 138 height 30
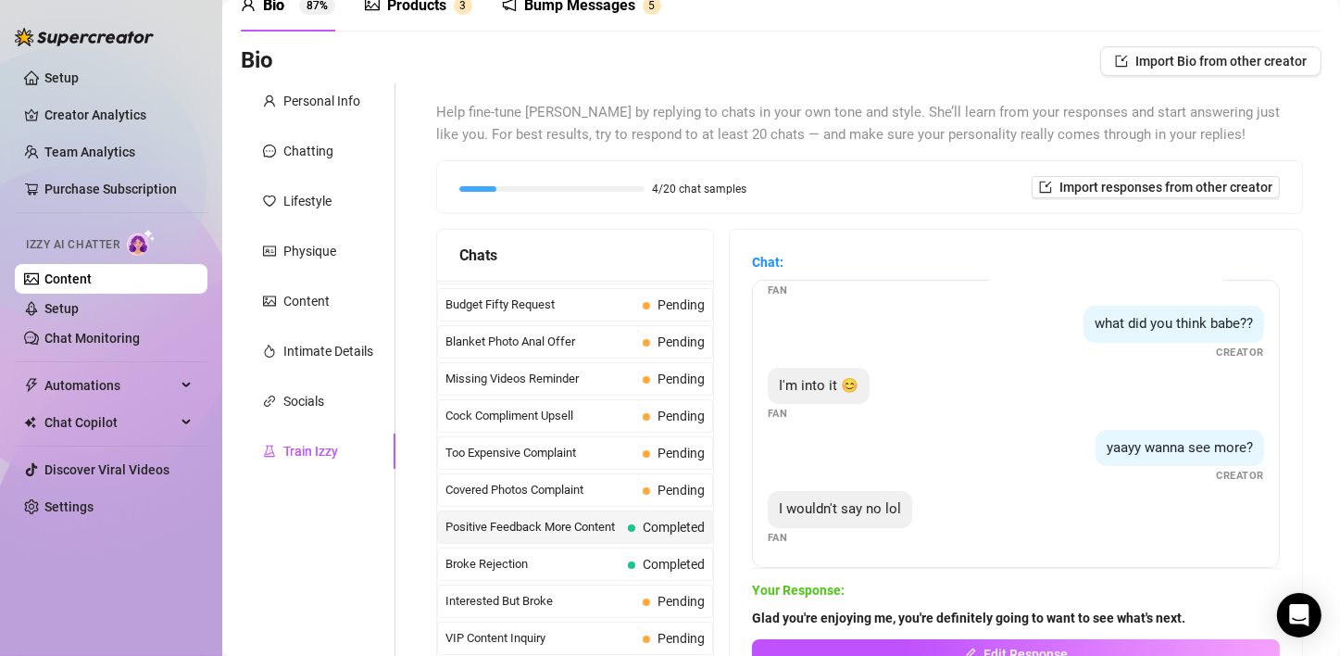
scroll to position [0, 0]
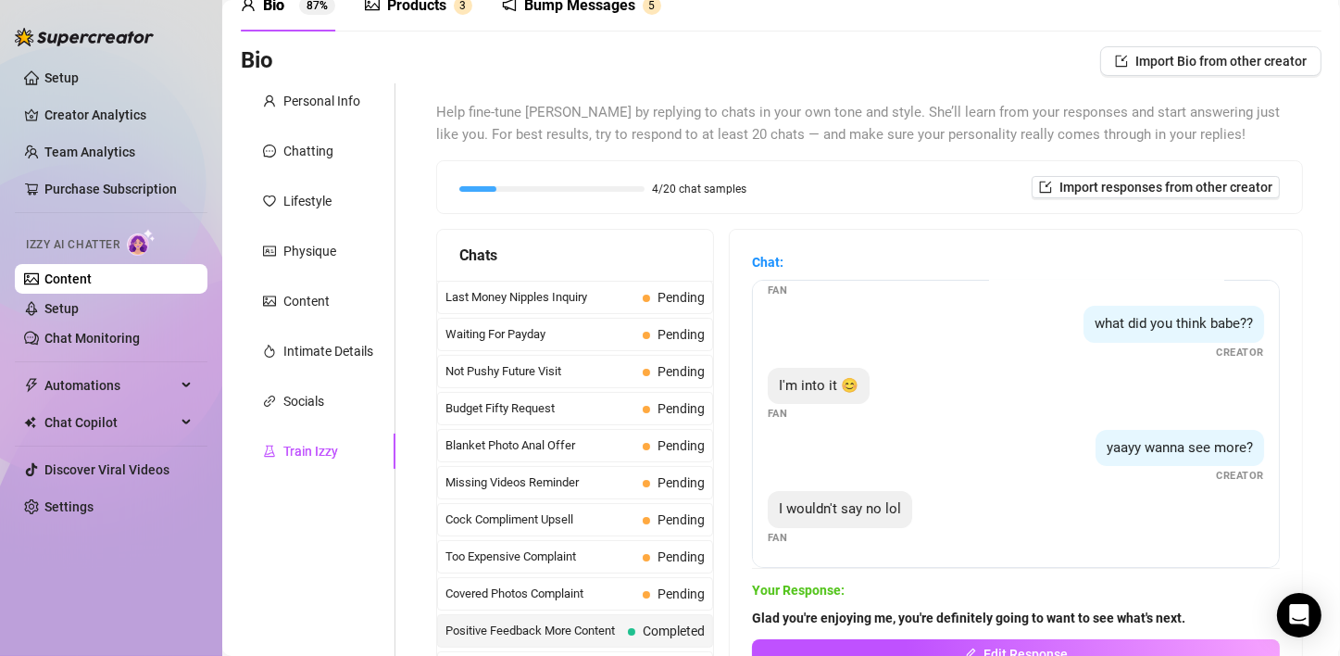
click at [823, 213] on div "Help fine-tune [PERSON_NAME] by replying to chats in your own tone and style. S…" at bounding box center [869, 397] width 867 height 590
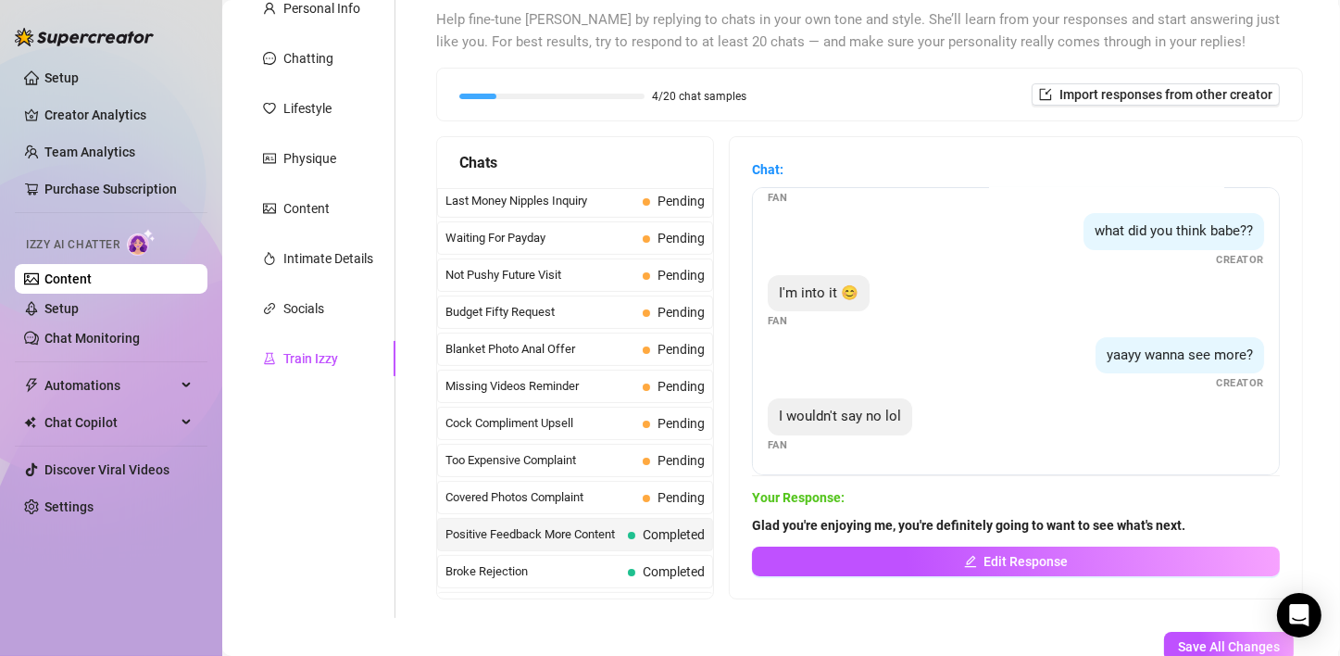
scroll to position [11, 0]
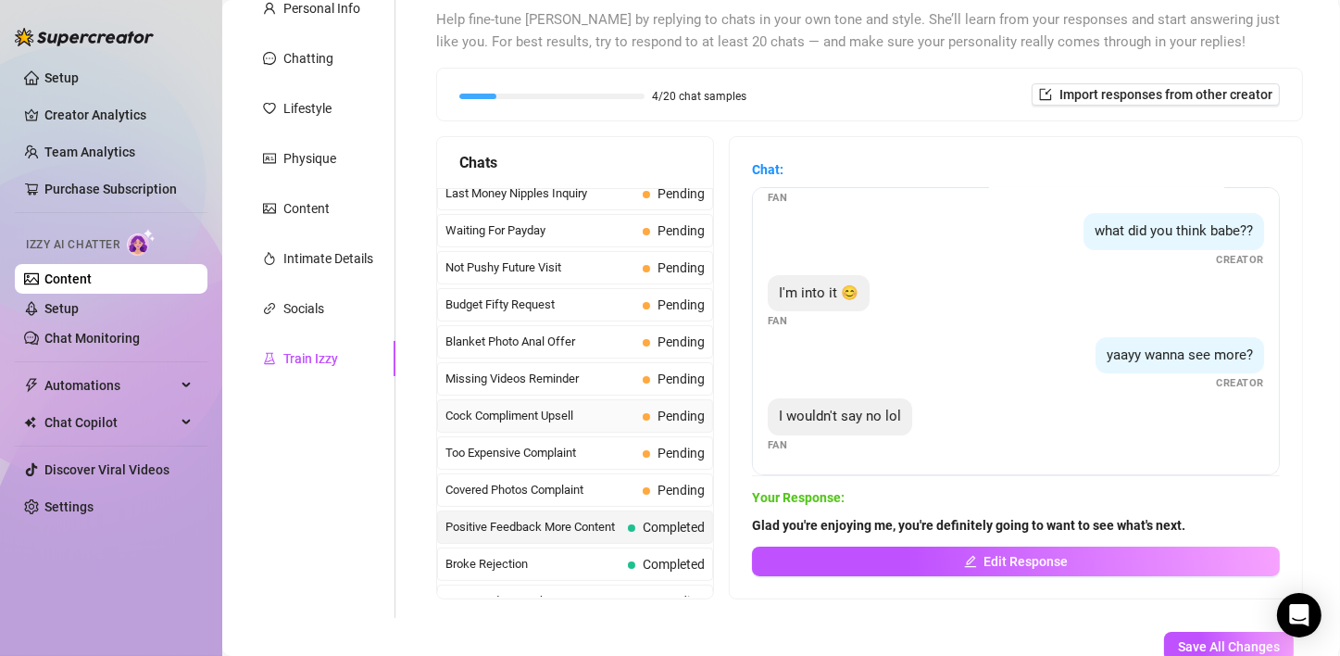
click at [594, 406] on span "Cock Compliment Upsell" at bounding box center [540, 415] width 190 height 19
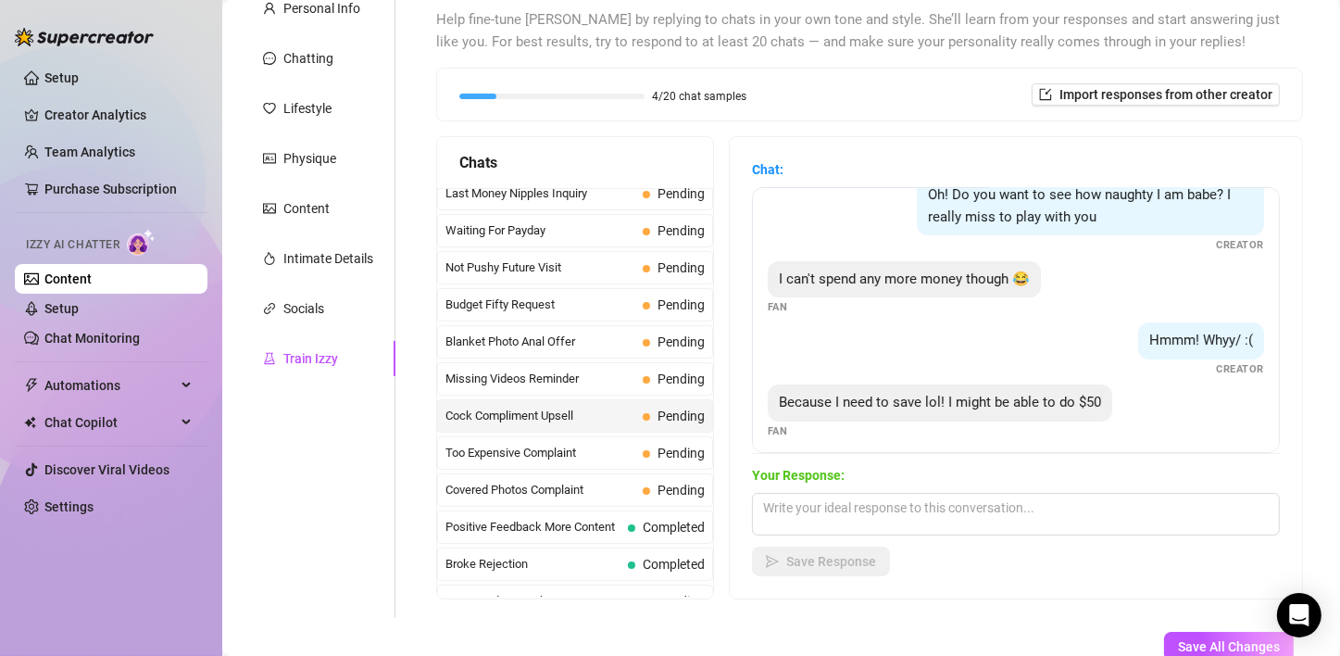
scroll to position [426, 0]
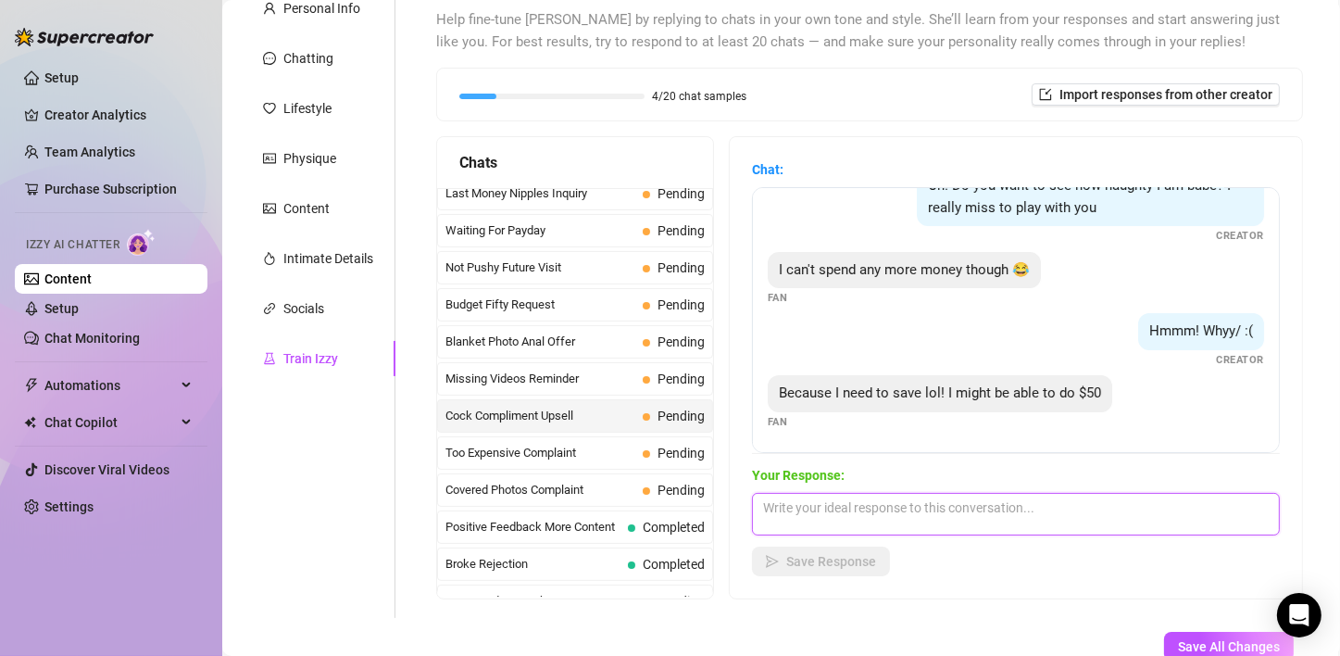
click at [892, 506] on textarea at bounding box center [1016, 514] width 528 height 43
click at [955, 509] on textarea at bounding box center [1016, 514] width 528 height 43
click at [1024, 521] on textarea at bounding box center [1016, 514] width 528 height 43
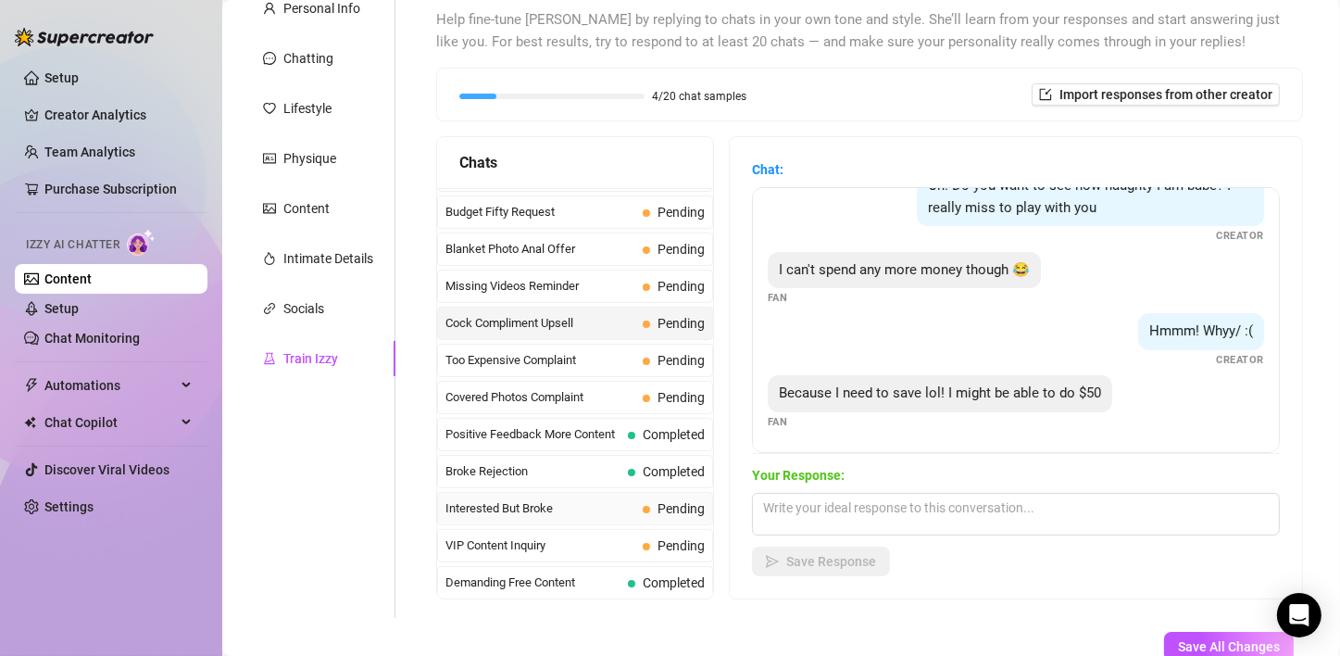
click at [573, 507] on span "Interested But Broke" at bounding box center [540, 508] width 190 height 19
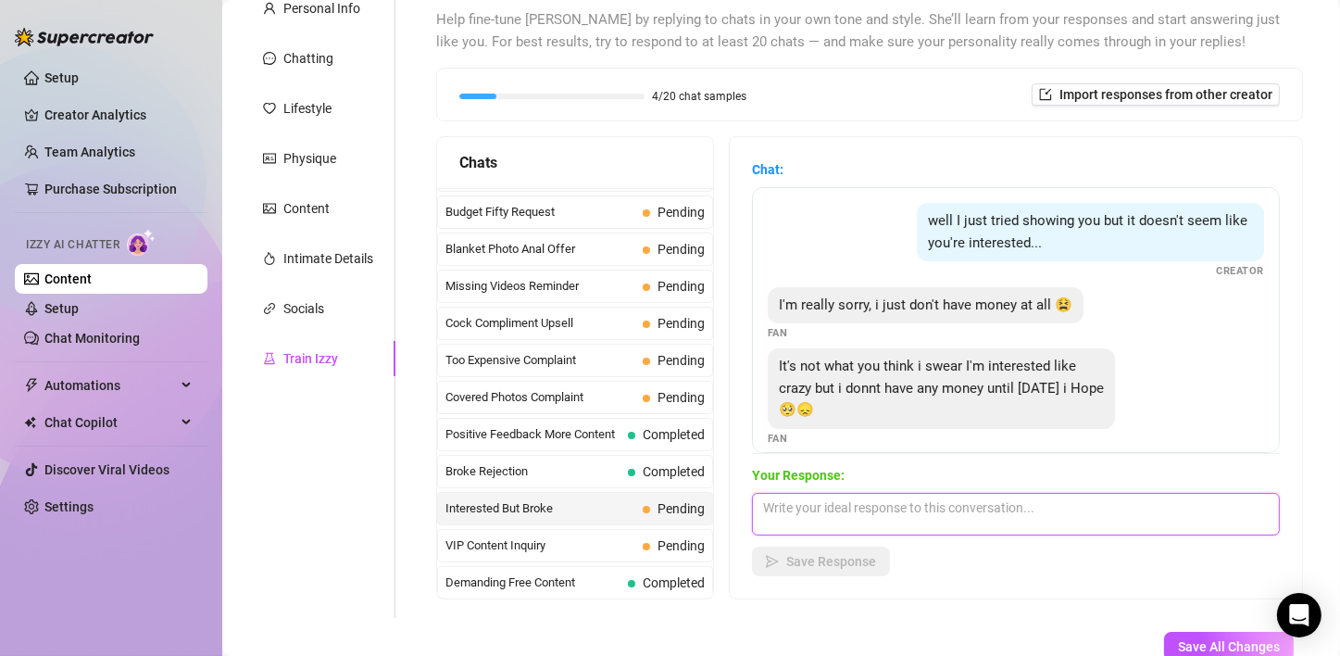
click at [892, 503] on textarea at bounding box center [1016, 514] width 528 height 43
drag, startPoint x: 892, startPoint y: 503, endPoint x: 904, endPoint y: 501, distance: 12.2
click at [904, 501] on textarea at bounding box center [1016, 514] width 528 height 43
type textarea "M"
type textarea "I get it babe, I'll be right here when you're ready to treat yourself."
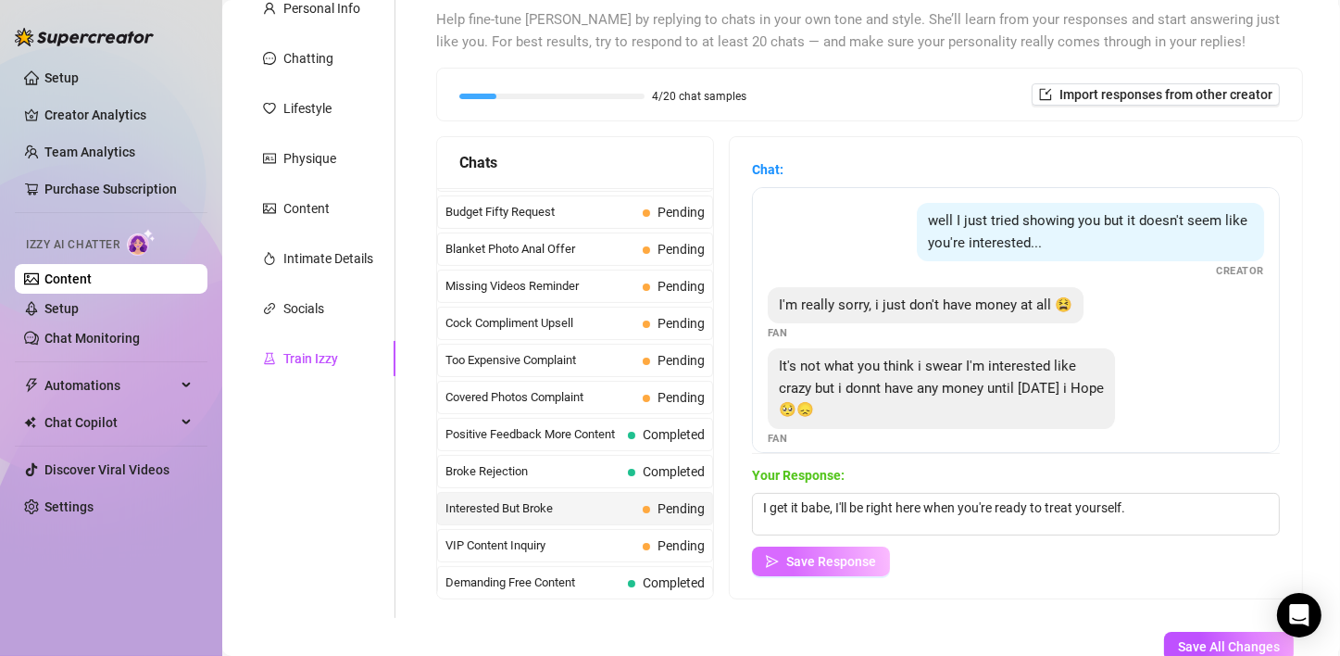
click at [814, 564] on span "Save Response" at bounding box center [831, 561] width 90 height 15
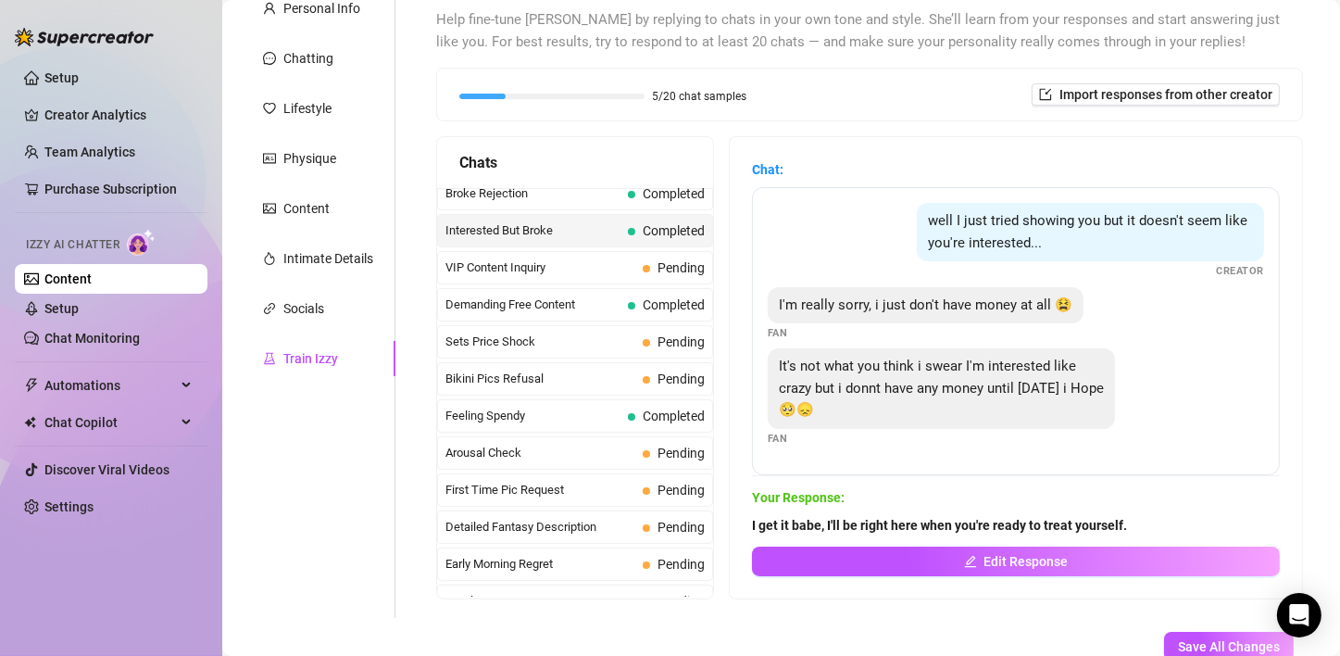
scroll to position [84, 0]
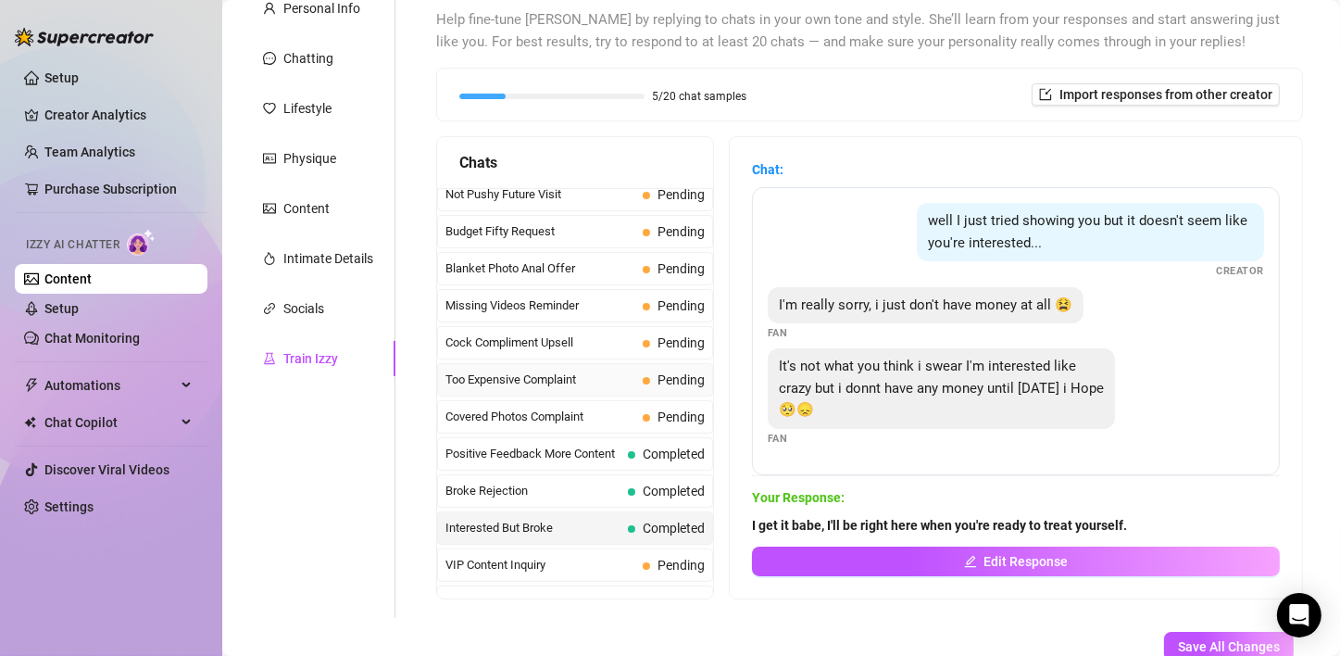
click at [602, 382] on span "Too Expensive Complaint" at bounding box center [540, 379] width 190 height 19
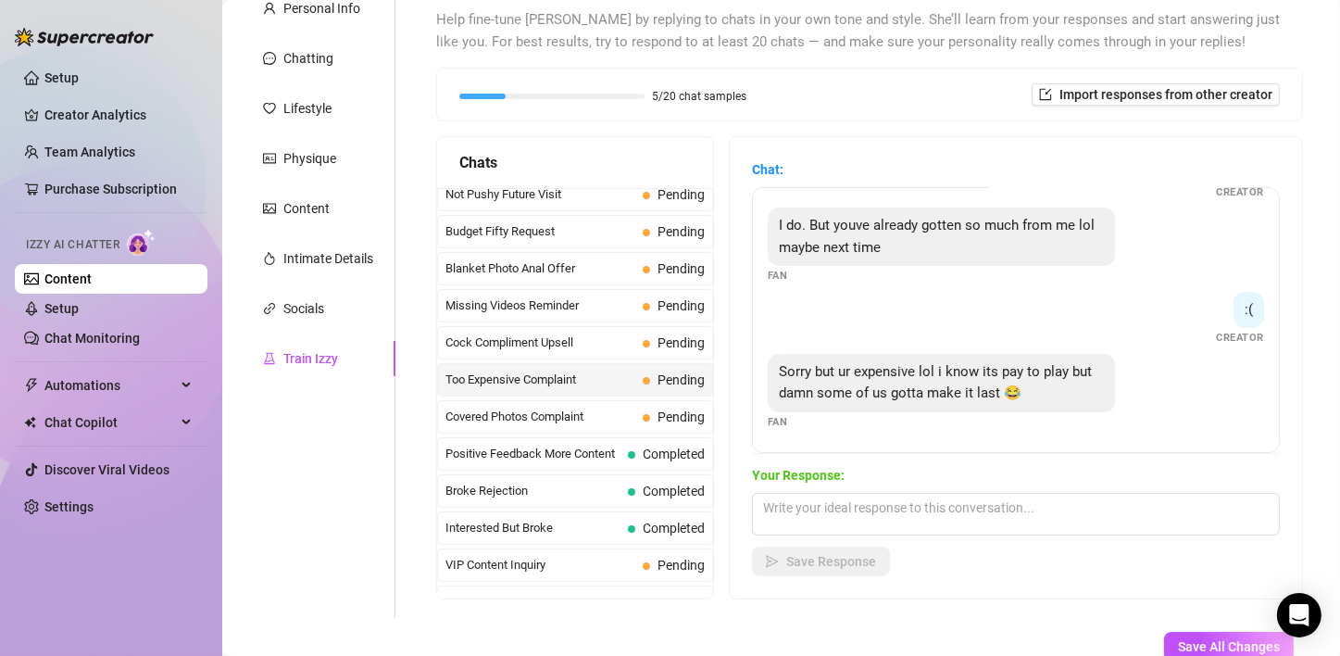
scroll to position [325, 0]
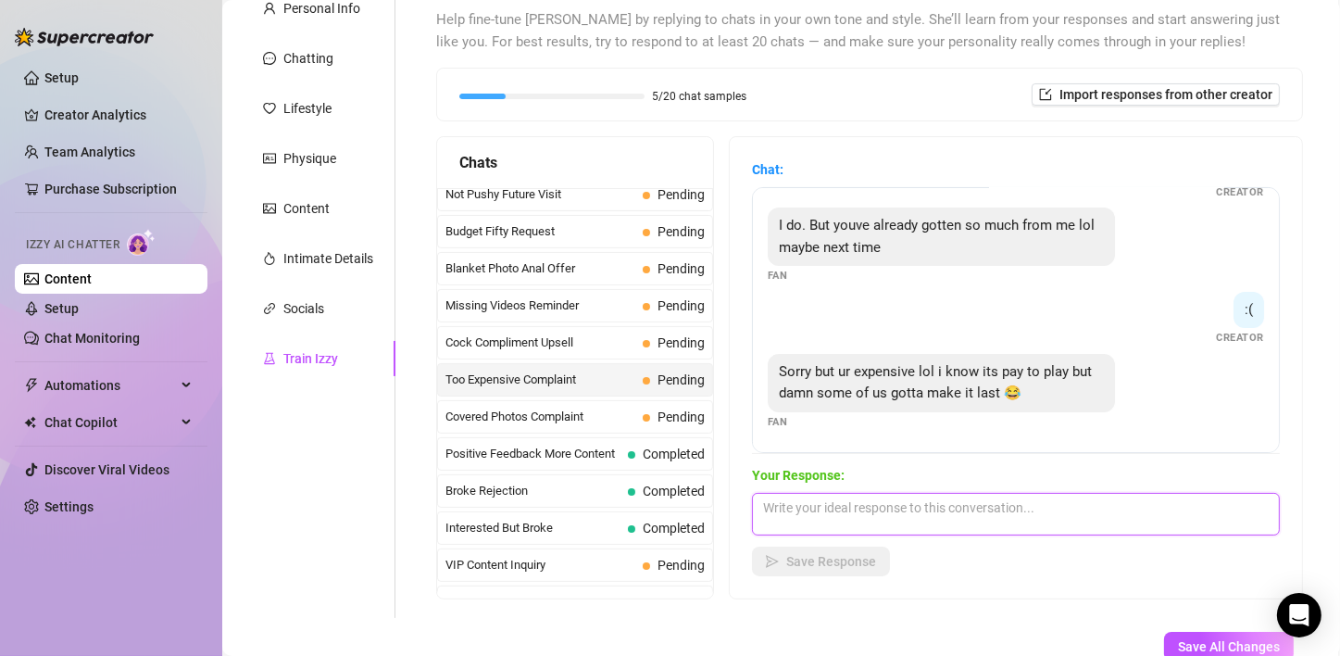
click at [950, 503] on textarea at bounding box center [1016, 514] width 528 height 43
type textarea "Quality isn't cheap babe, and I promise I'm worth it."
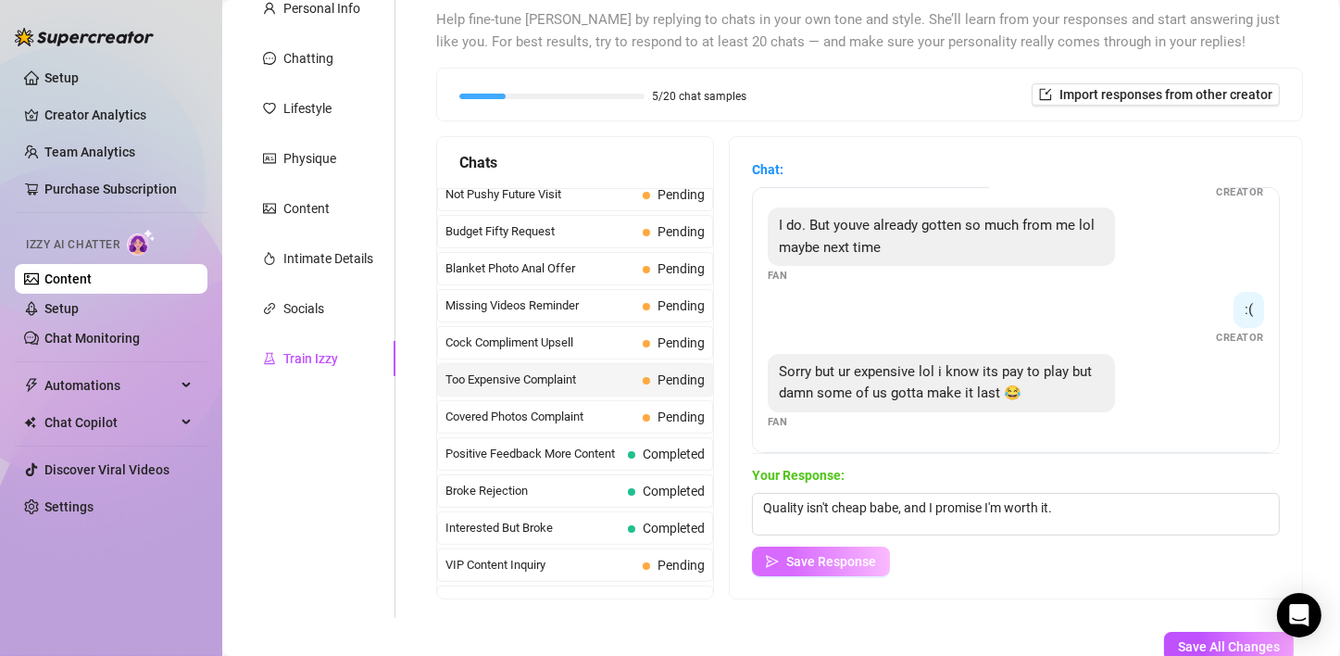
click at [856, 567] on span "Save Response" at bounding box center [831, 561] width 90 height 15
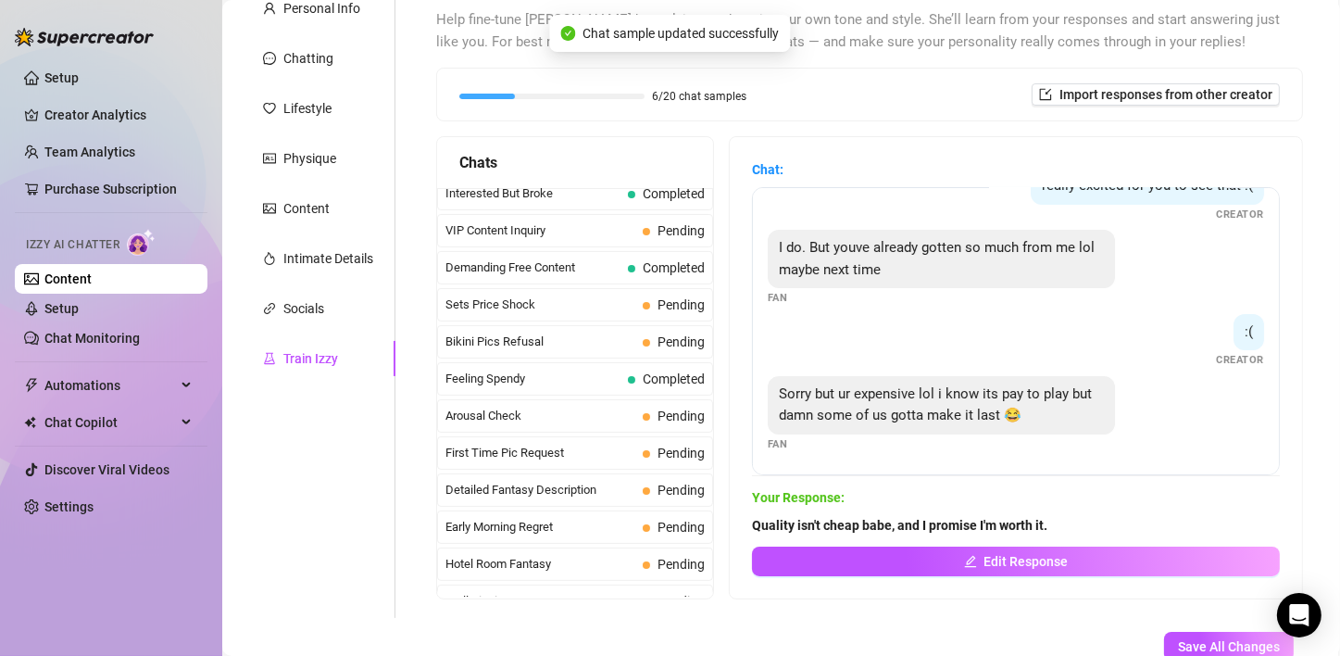
scroll to position [570, 0]
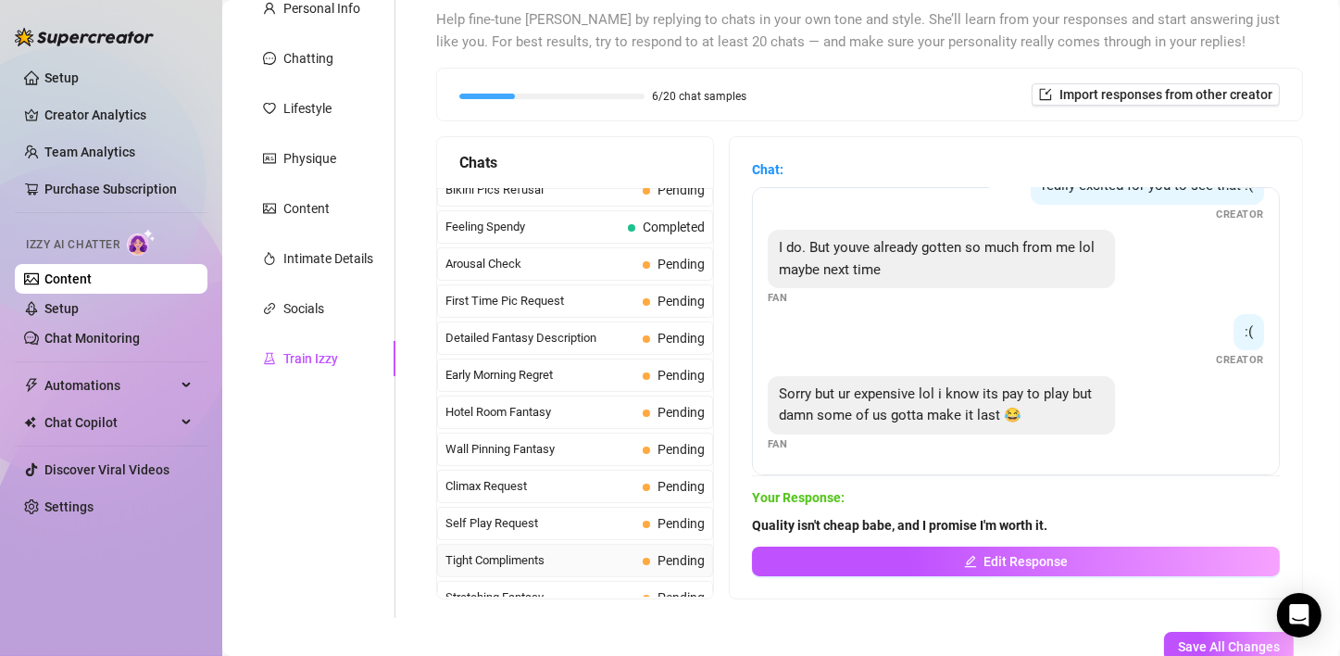
click at [593, 543] on div "Tight Compliments Pending" at bounding box center [575, 559] width 276 height 33
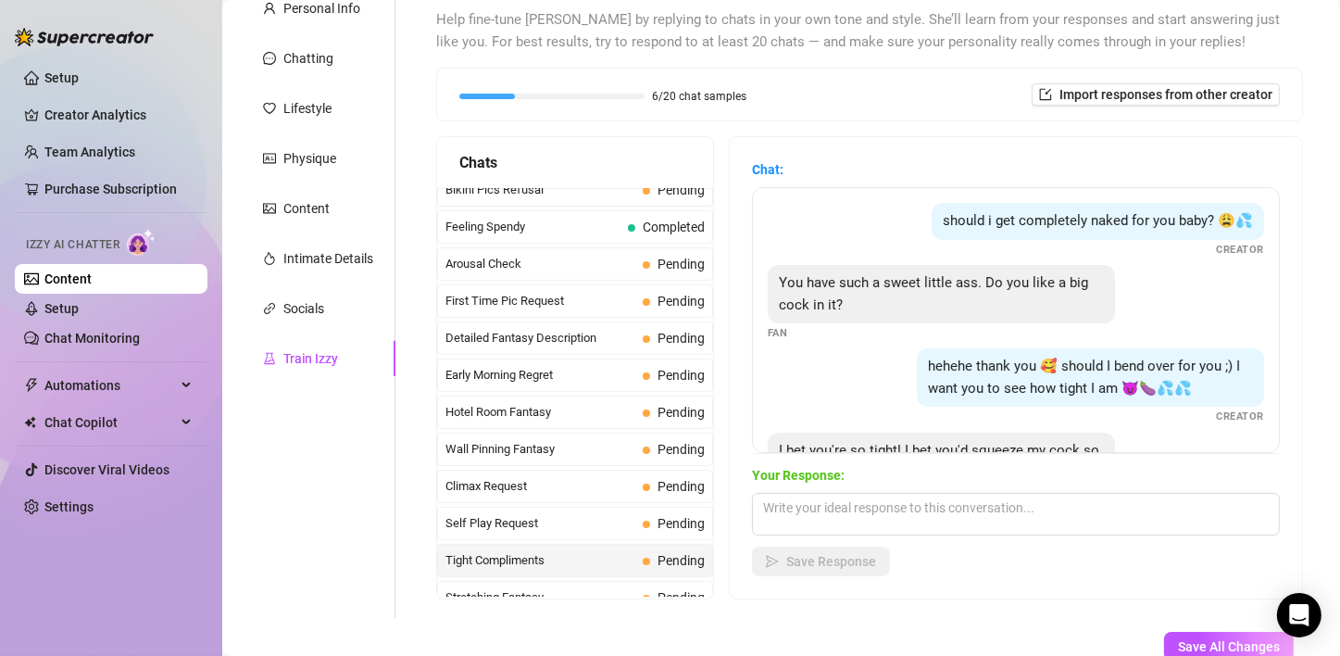
scroll to position [99, 0]
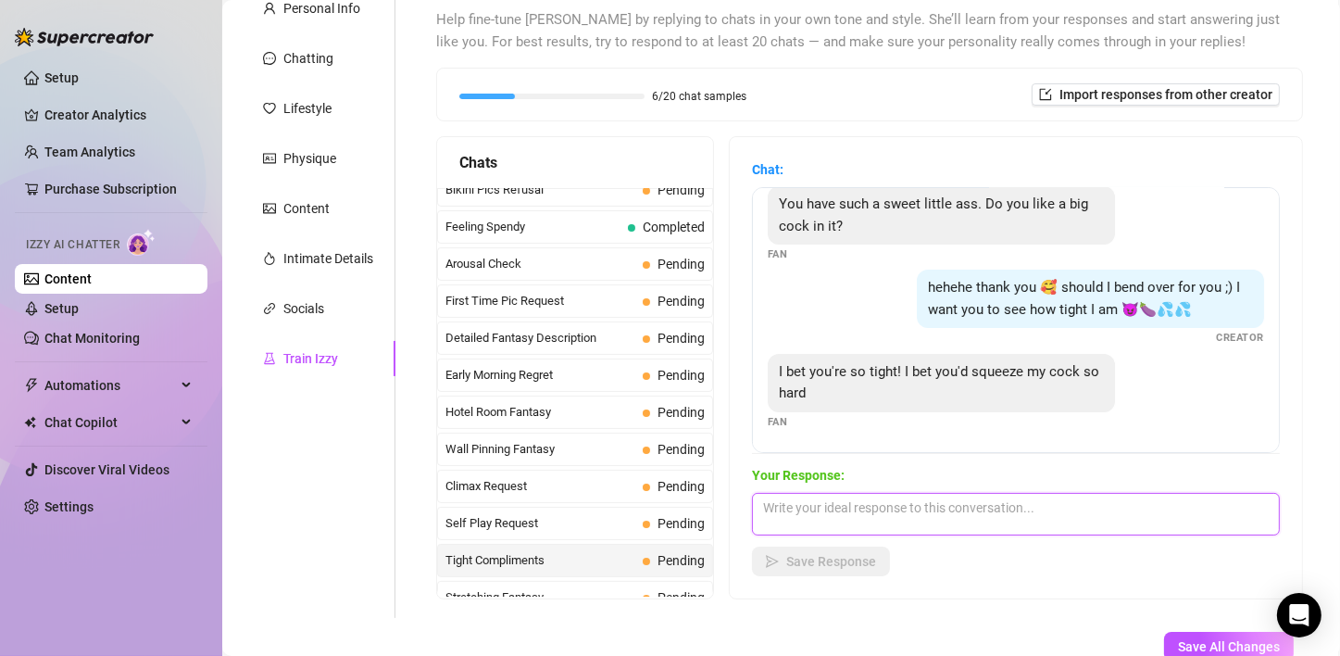
click at [877, 513] on textarea at bounding box center [1016, 514] width 528 height 43
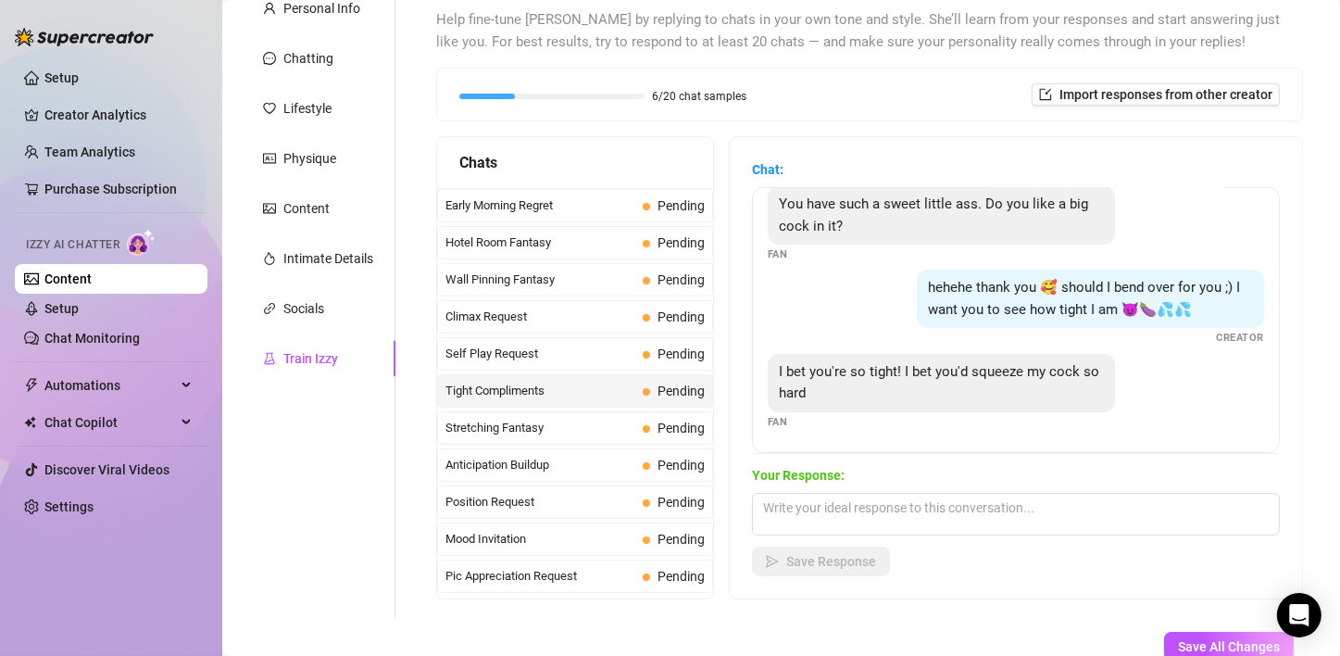
scroll to position [743, 0]
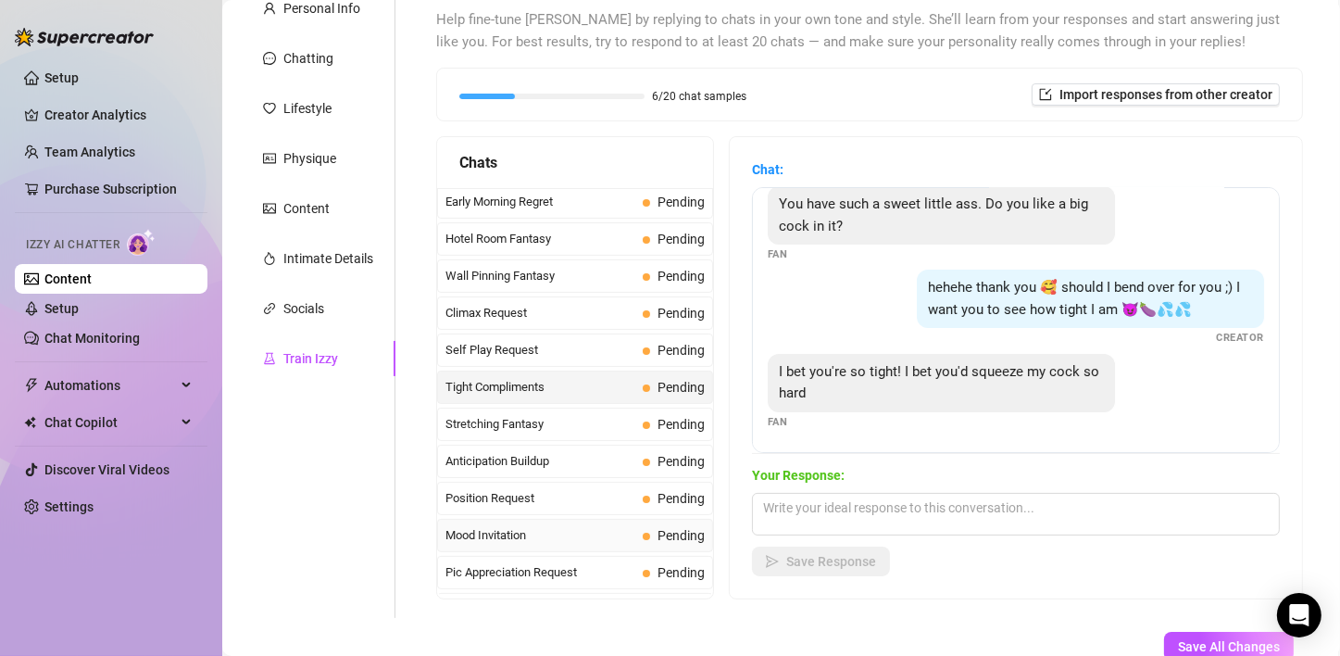
click at [499, 526] on span "Mood Invitation" at bounding box center [540, 535] width 190 height 19
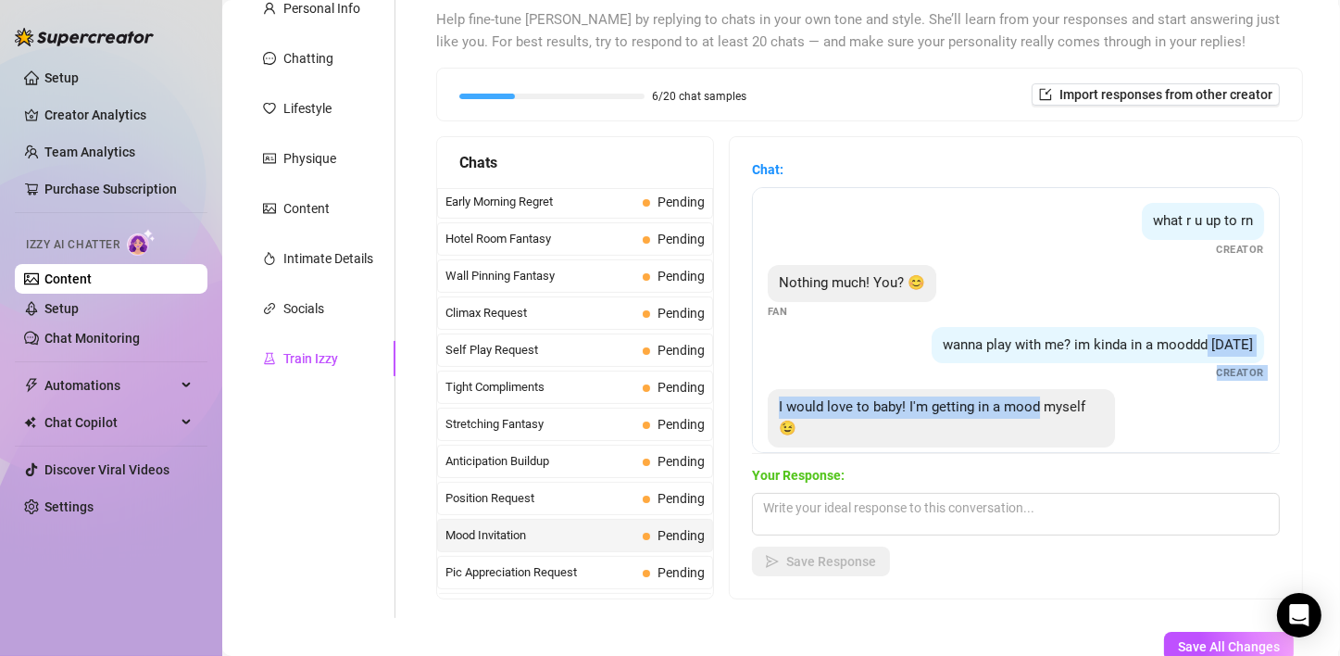
drag, startPoint x: 1246, startPoint y: 320, endPoint x: 1222, endPoint y: 441, distance: 122.7
click at [1237, 427] on div "what r u up to rn Creator Nothing much! You? 😊 Fan wanna play with me? im kinda…" at bounding box center [1016, 320] width 528 height 266
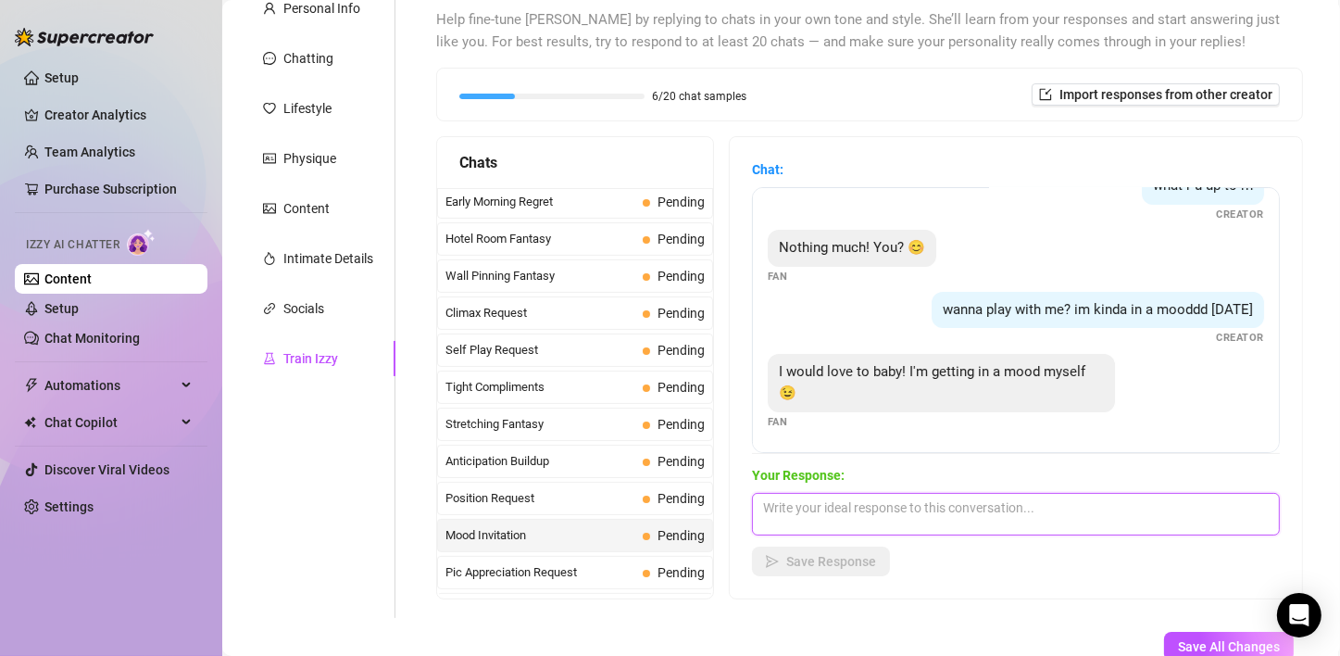
click at [826, 520] on textarea at bounding box center [1016, 514] width 528 height 43
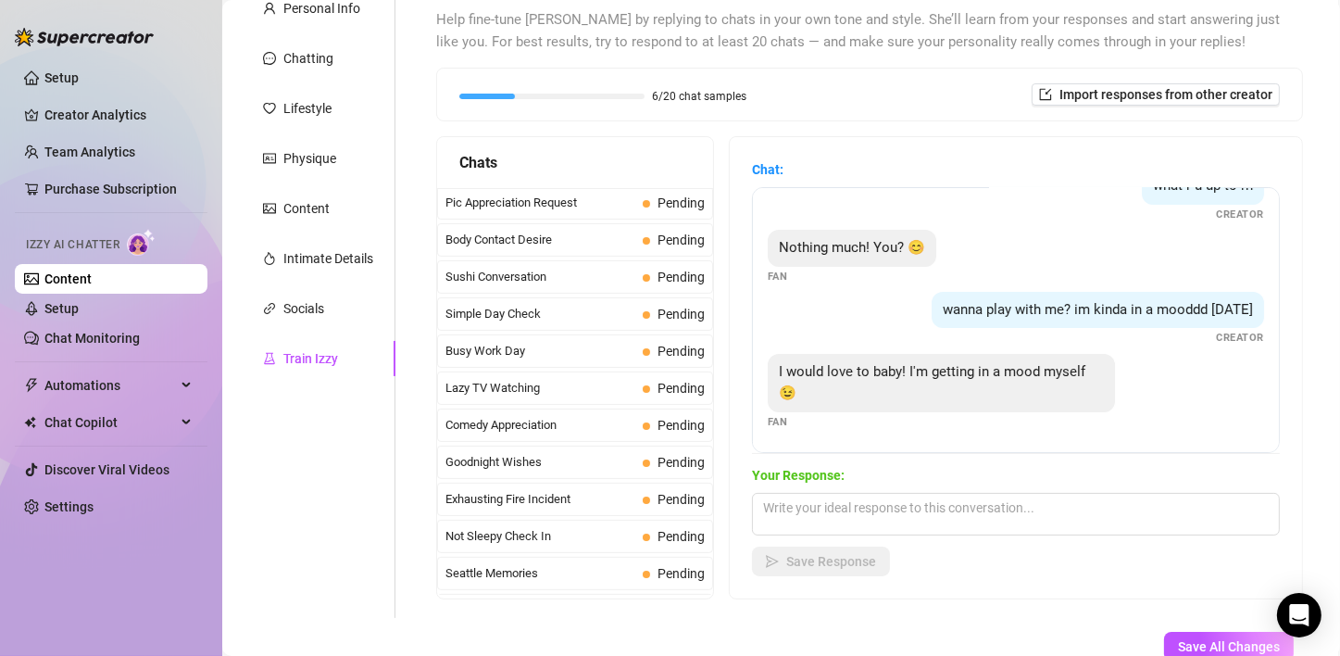
scroll to position [1122, 0]
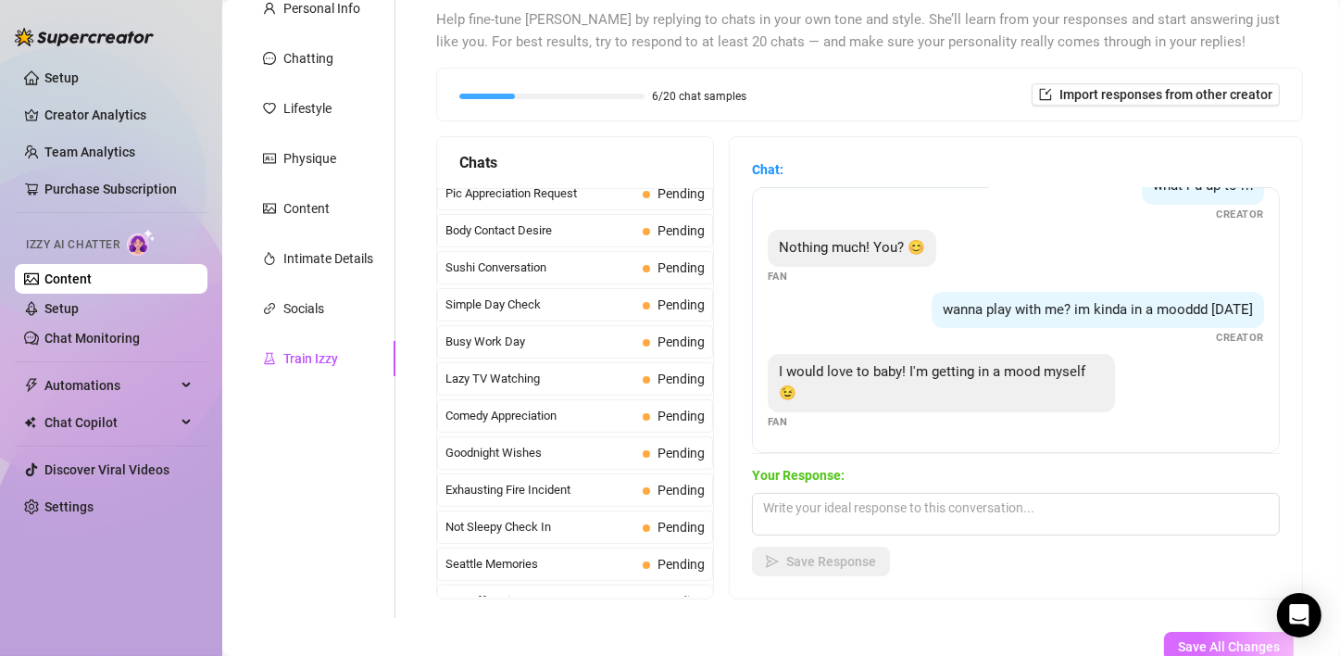
click at [1164, 644] on button "Save All Changes" at bounding box center [1229, 646] width 130 height 30
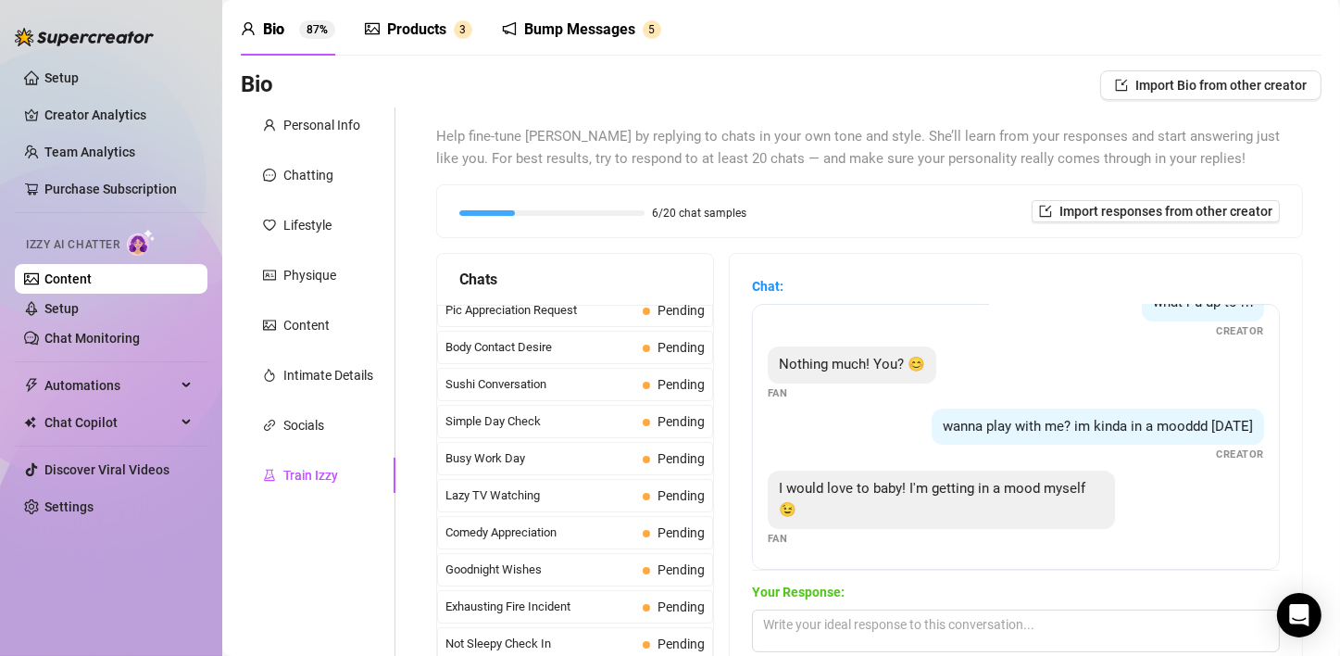
scroll to position [0, 0]
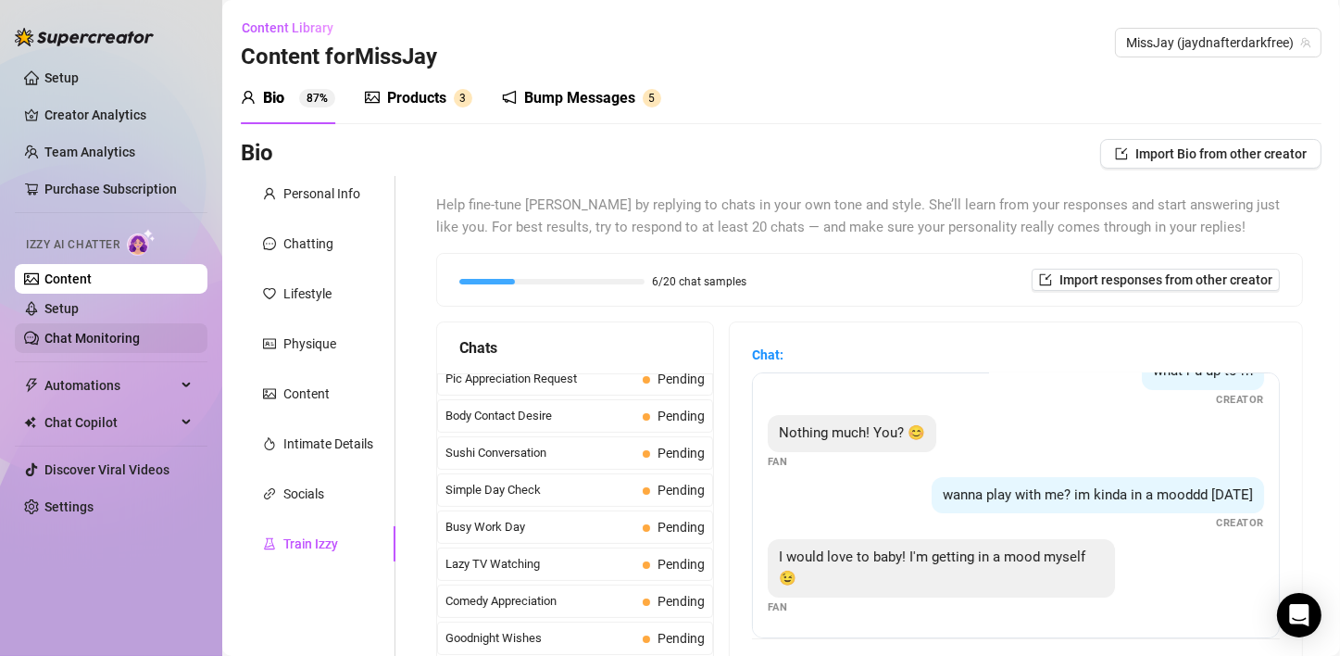
click at [69, 335] on link "Chat Monitoring" at bounding box center [91, 338] width 95 height 15
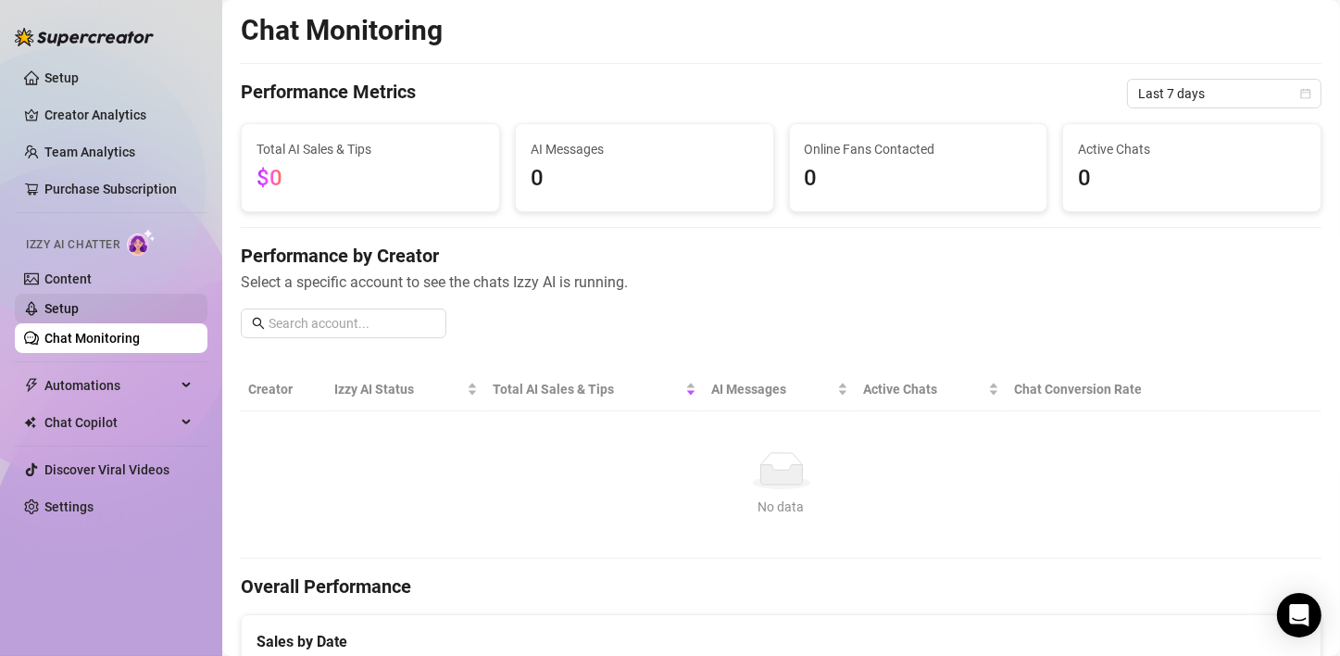
click at [56, 310] on link "Setup" at bounding box center [61, 308] width 34 height 15
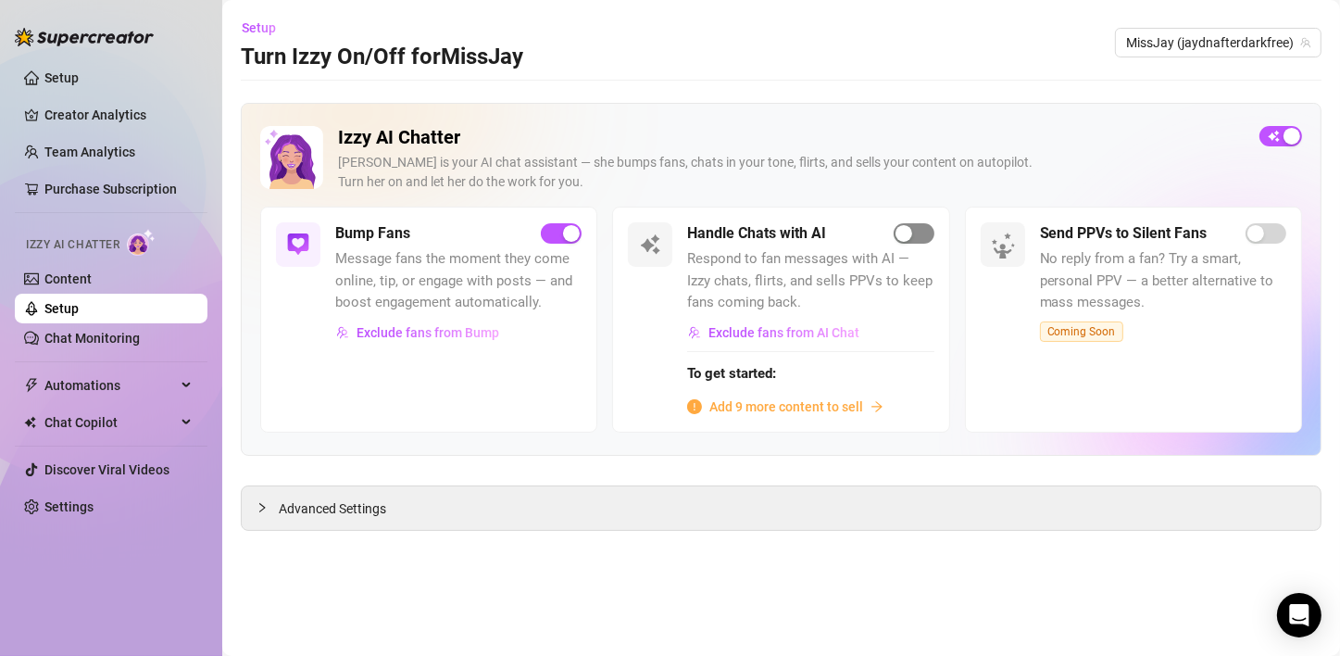
click at [918, 237] on span "button" at bounding box center [913, 233] width 41 height 20
click at [792, 400] on span "Add 9 more content to sell" at bounding box center [786, 406] width 154 height 20
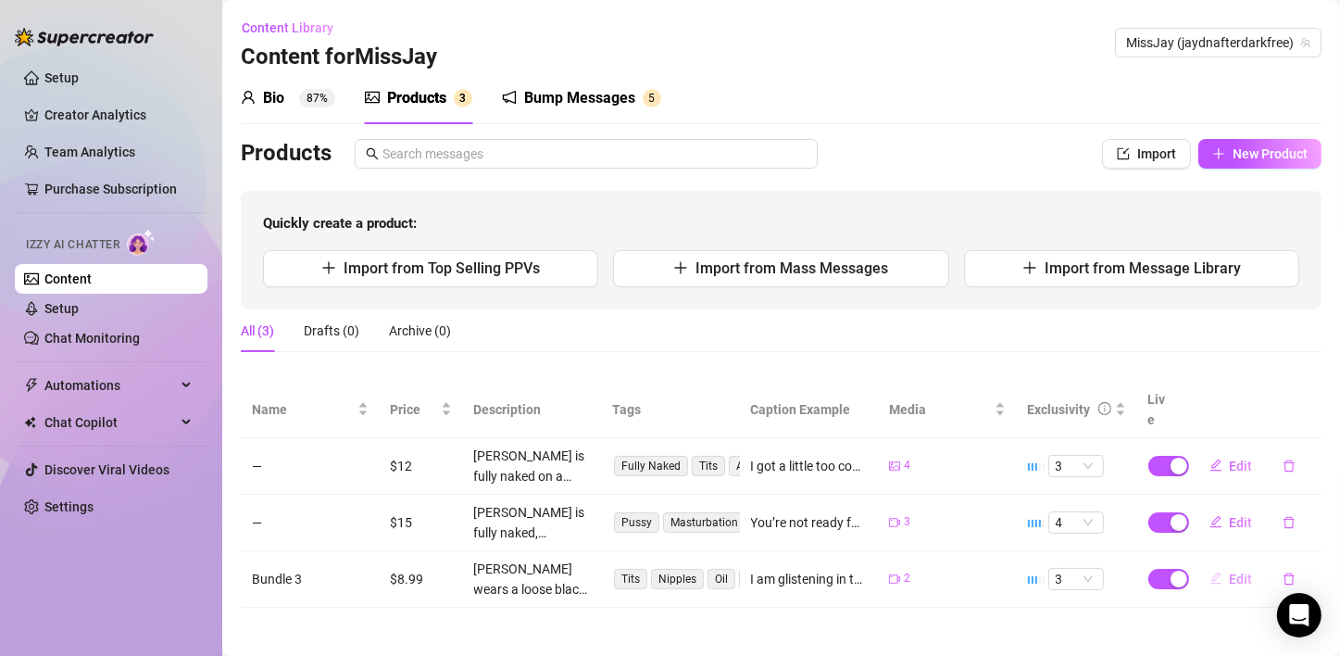
click at [1236, 571] on span "Edit" at bounding box center [1241, 578] width 23 height 15
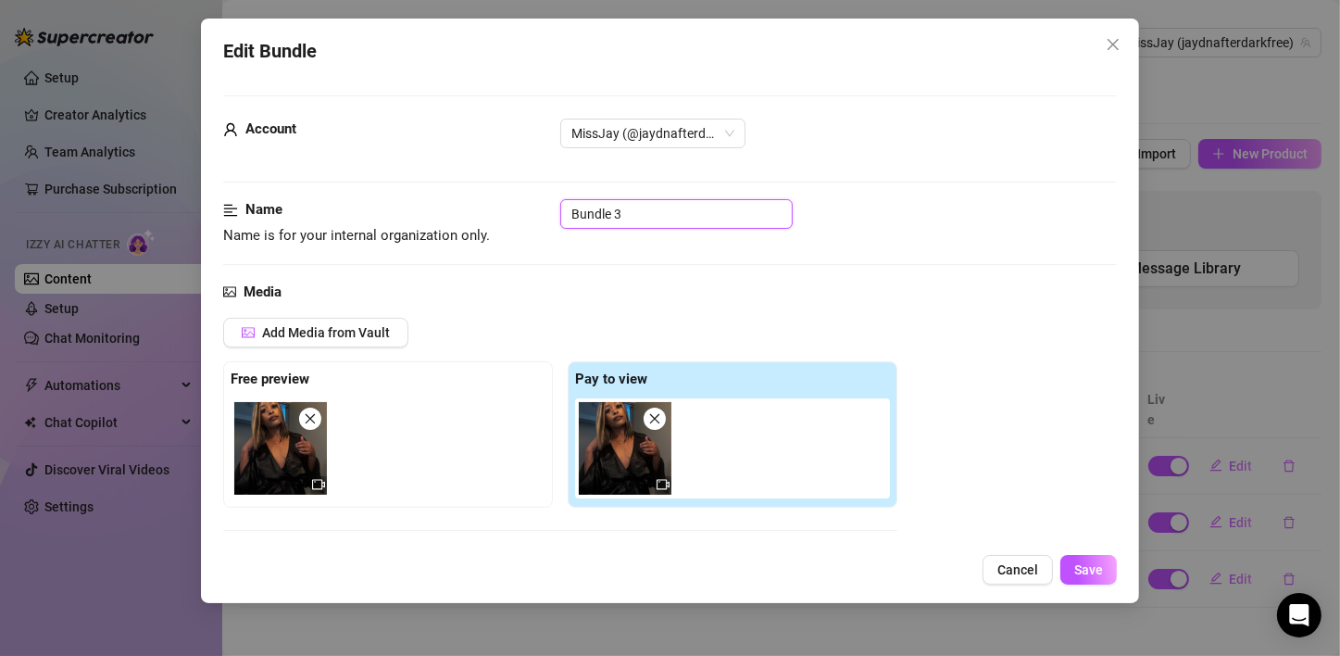
drag, startPoint x: 645, startPoint y: 208, endPoint x: 395, endPoint y: 226, distance: 250.6
click at [395, 226] on div "Name Name is for your internal organization only. Bundle 3" at bounding box center [669, 222] width 893 height 47
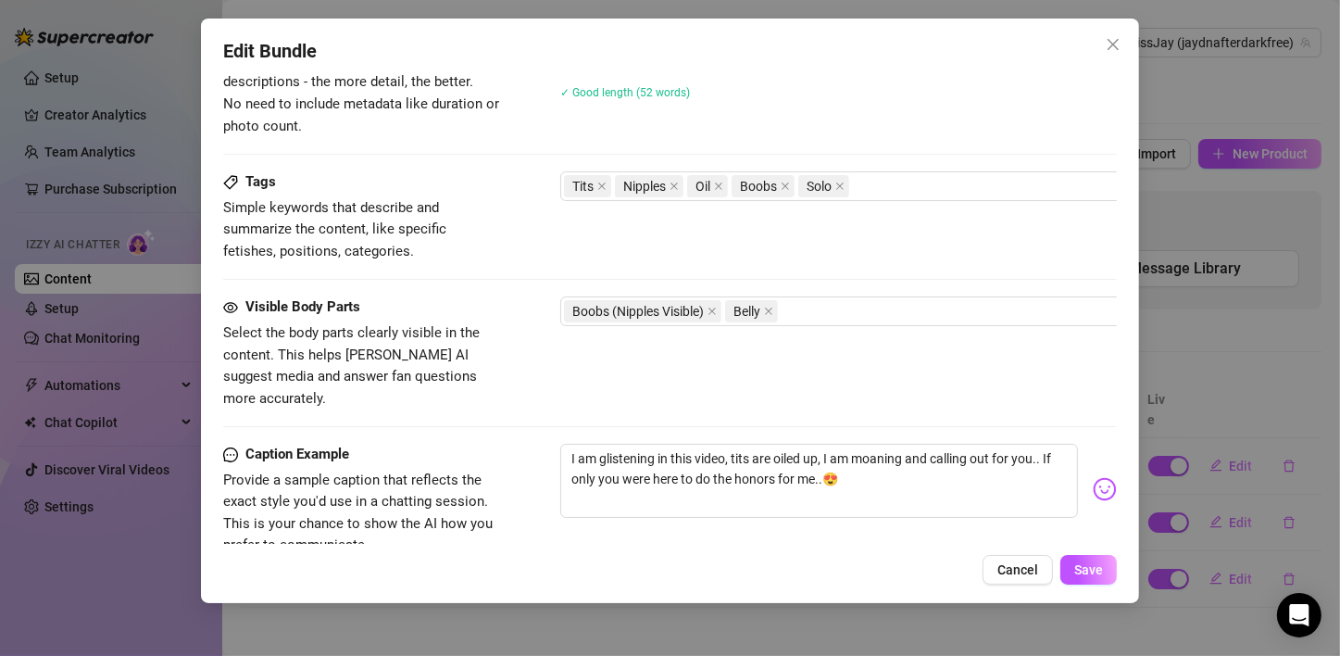
scroll to position [1097, 0]
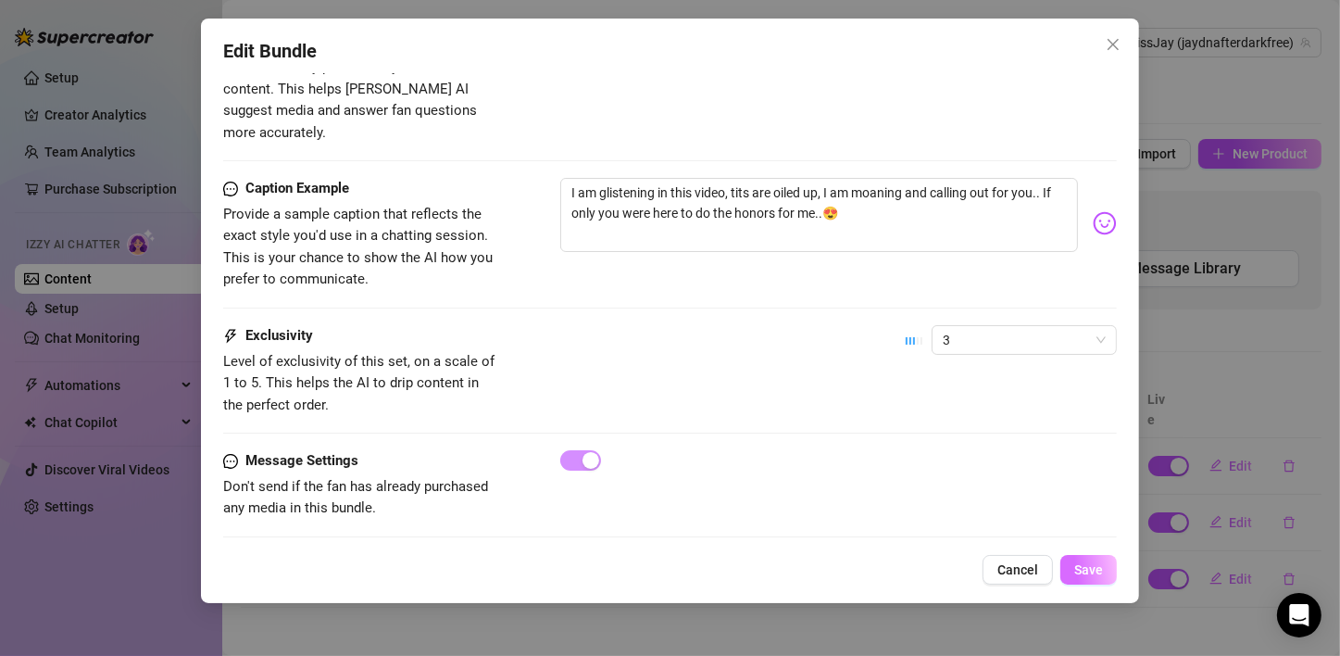
click at [1079, 577] on span "Save" at bounding box center [1088, 569] width 29 height 15
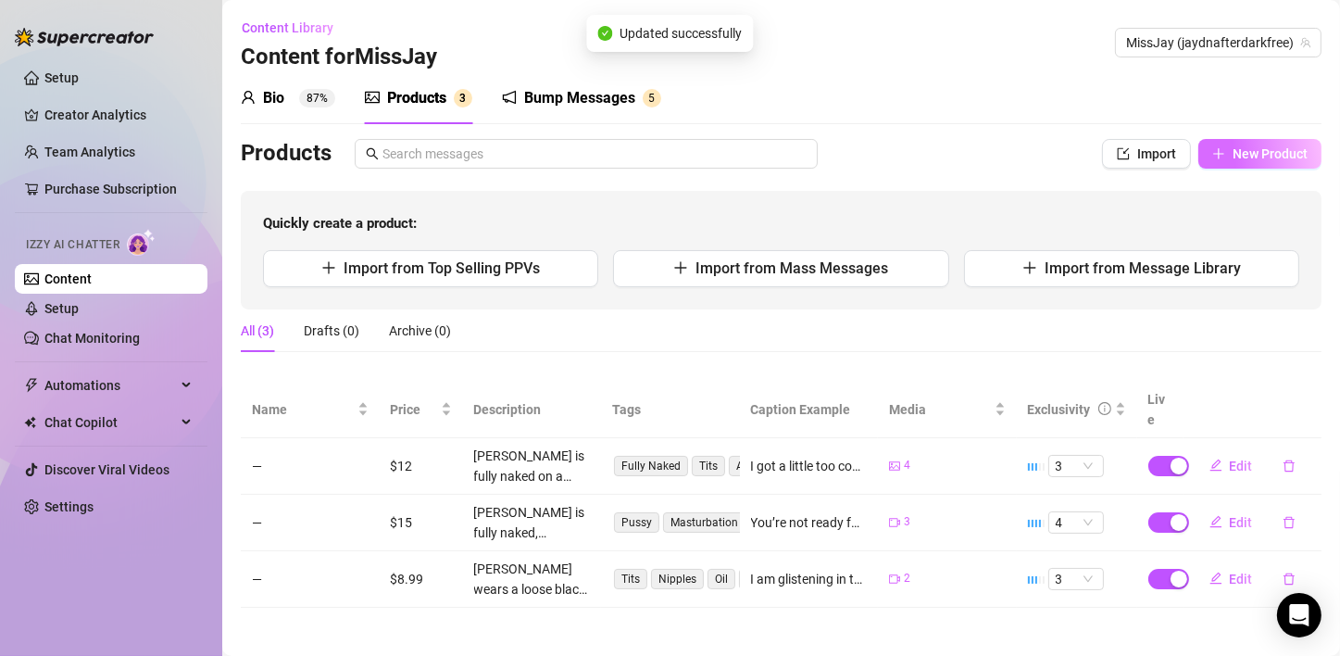
click at [1236, 165] on button "New Product" at bounding box center [1259, 154] width 123 height 30
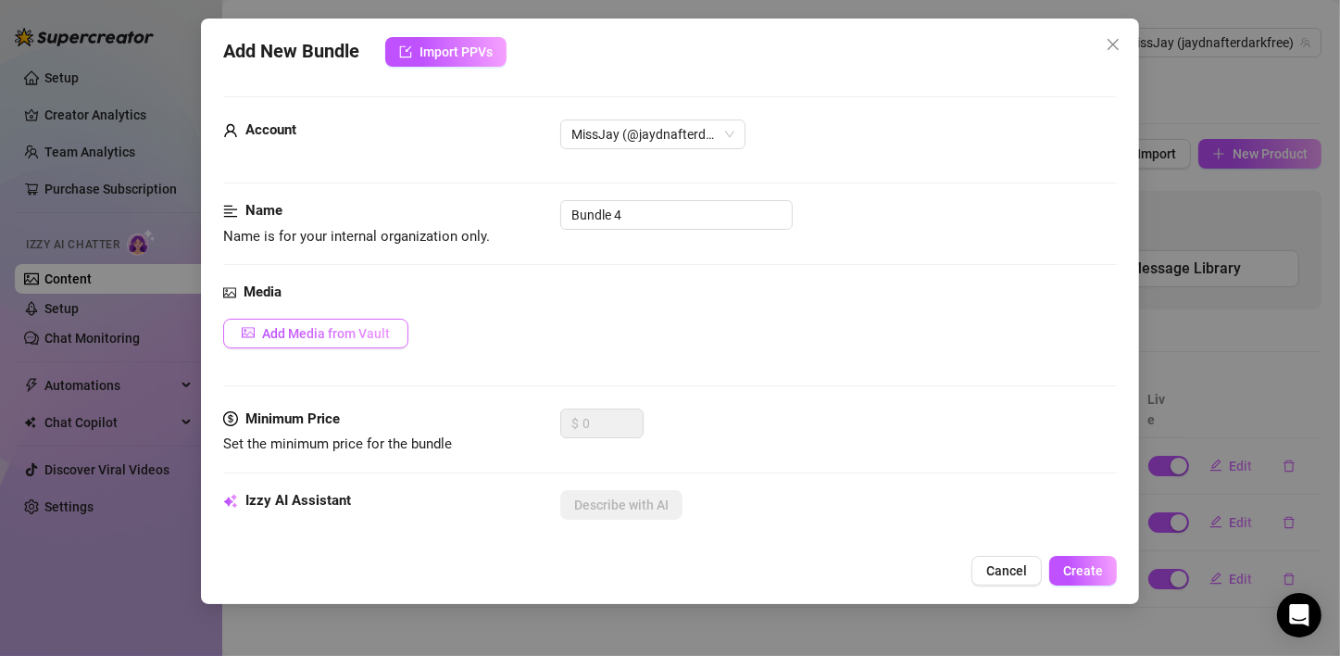
click at [341, 339] on span "Add Media from Vault" at bounding box center [326, 333] width 128 height 15
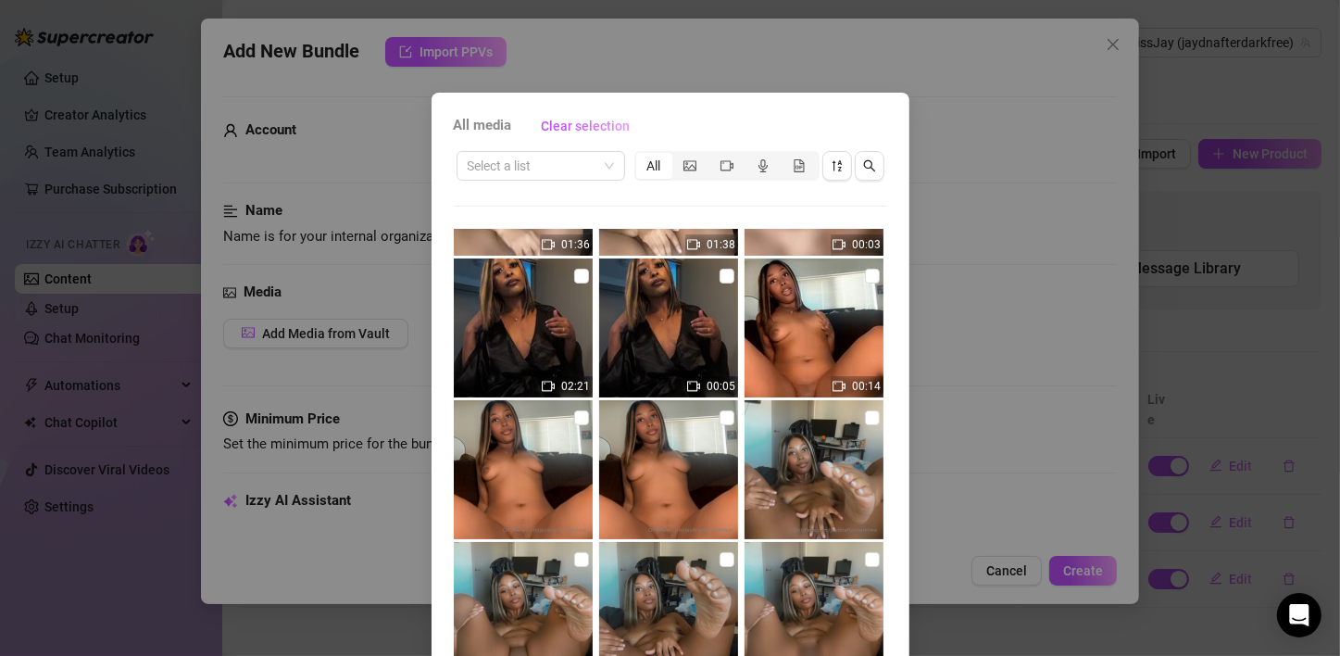
scroll to position [823, 0]
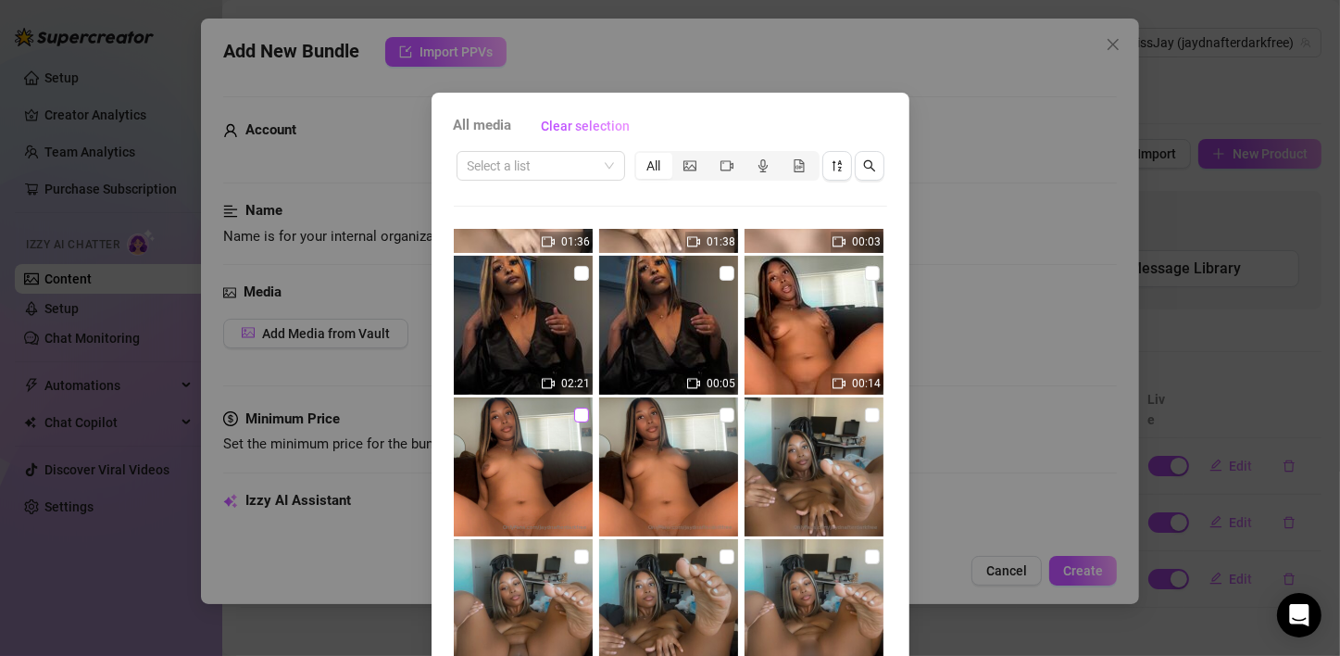
click at [574, 409] on input "checkbox" at bounding box center [581, 414] width 15 height 15
checkbox input "true"
click at [865, 276] on input "checkbox" at bounding box center [872, 273] width 15 height 15
checkbox input "true"
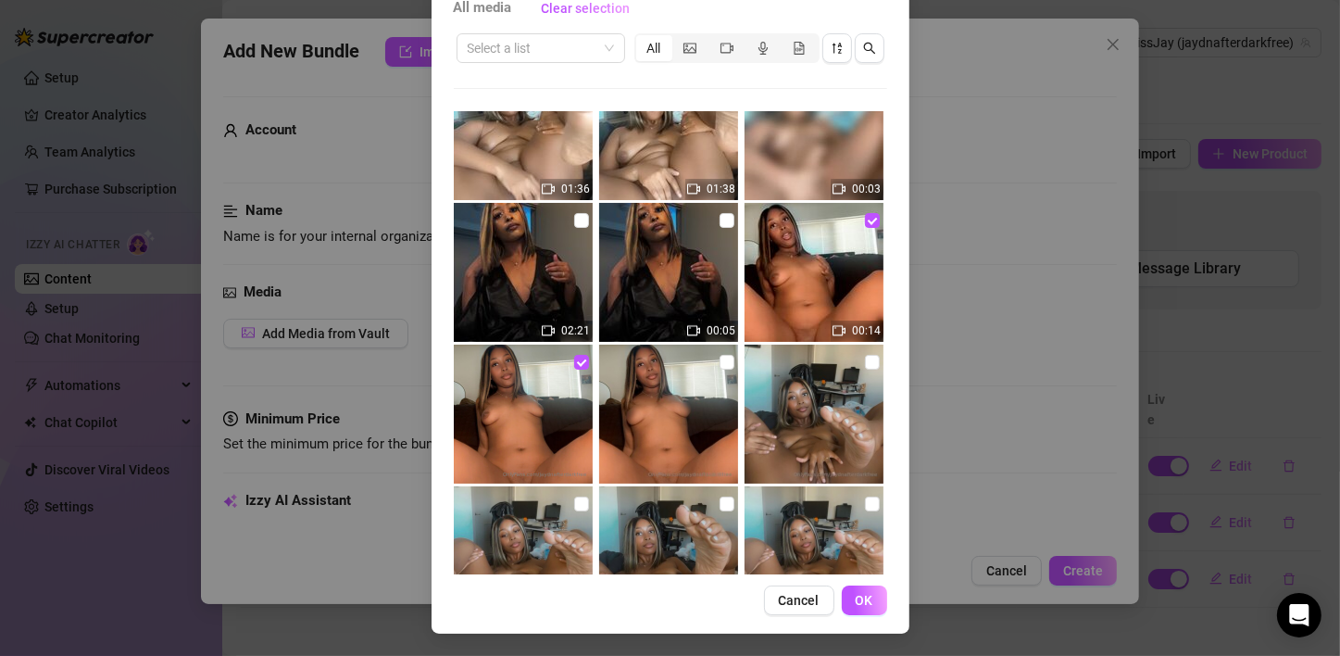
scroll to position [1264, 0]
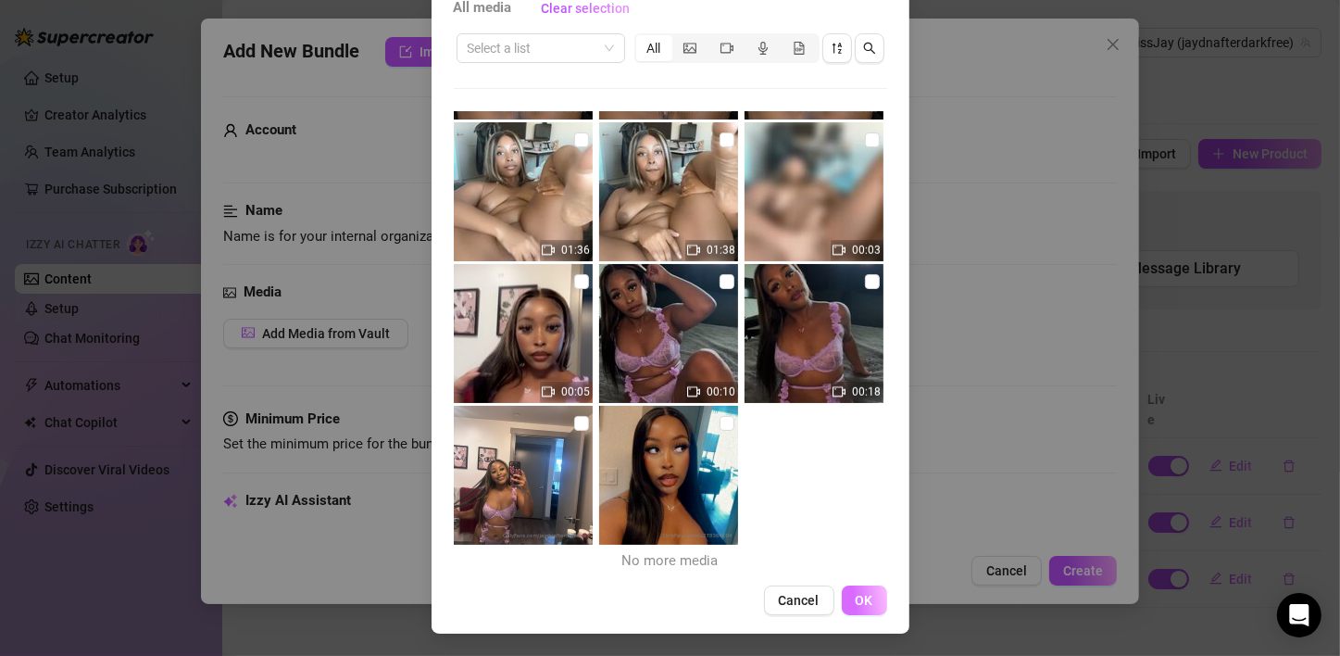
click at [856, 603] on span "OK" at bounding box center [865, 600] width 18 height 15
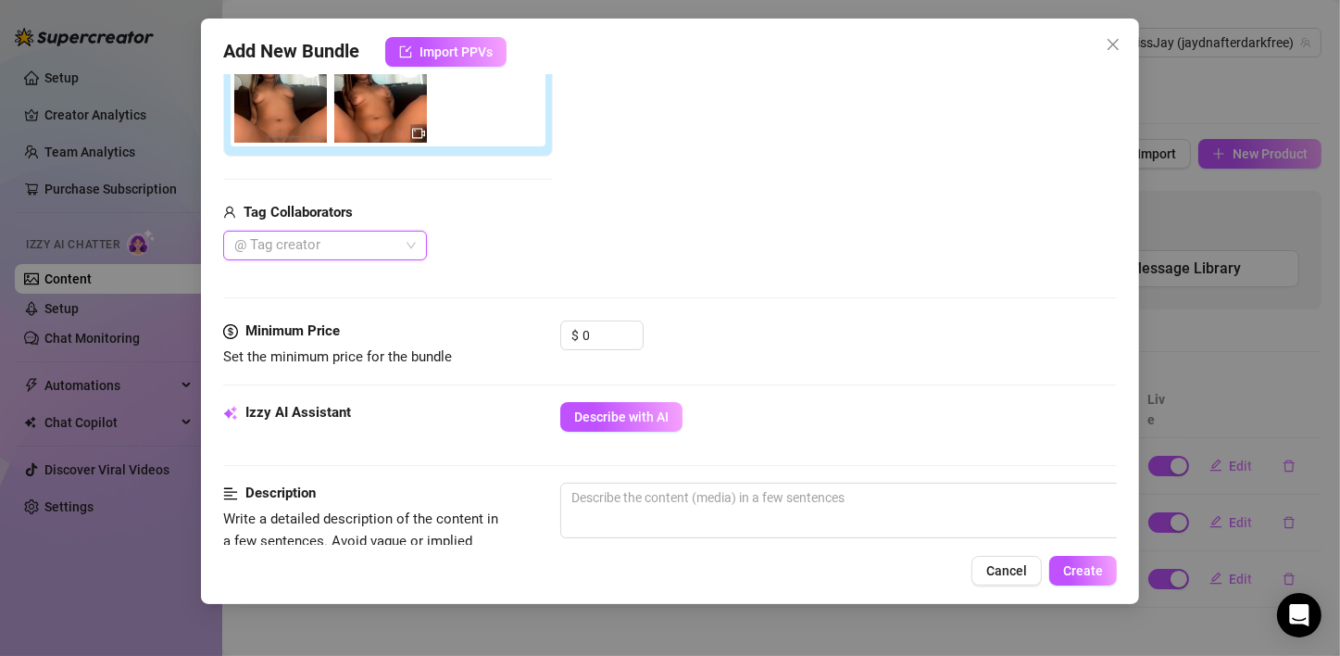
scroll to position [387, 0]
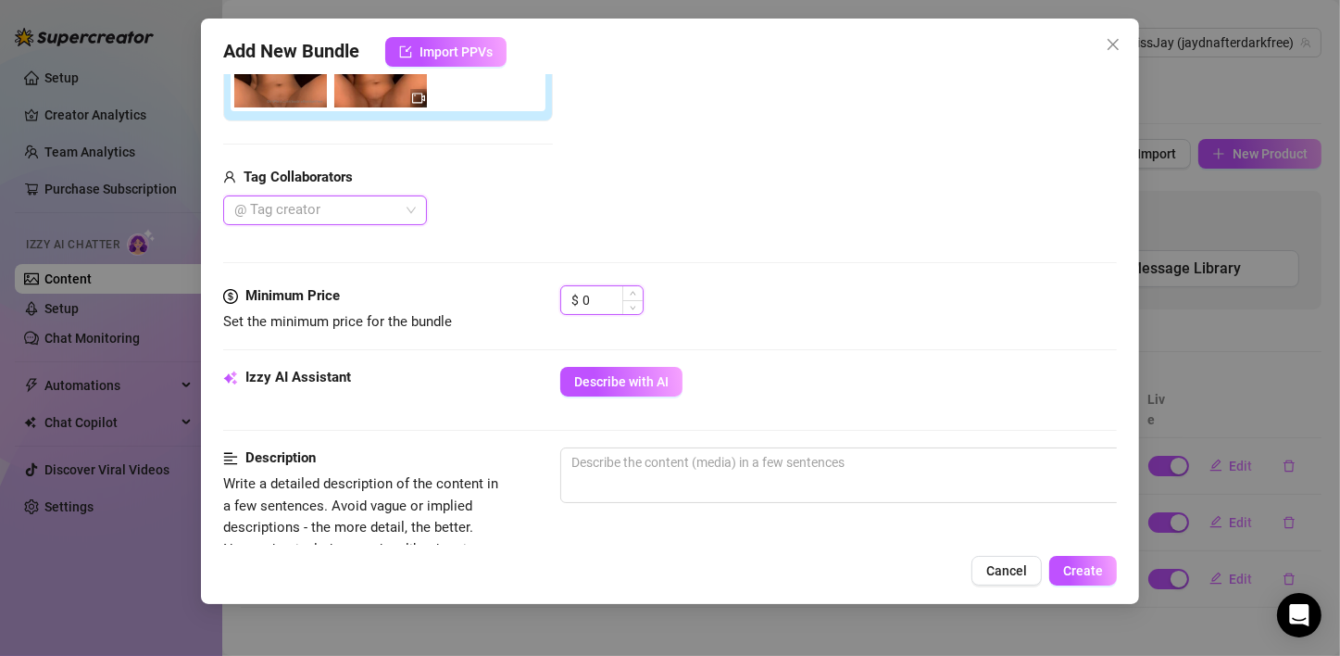
click at [613, 298] on input "0" at bounding box center [612, 300] width 60 height 28
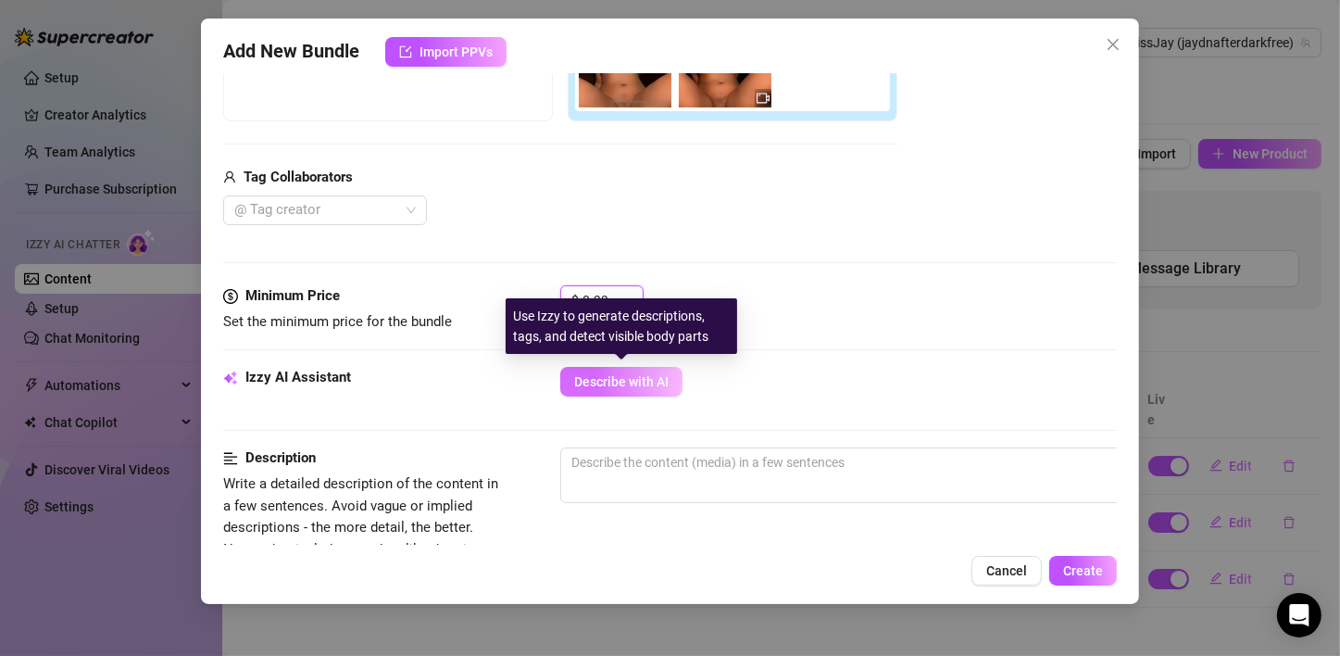
type input "8.99"
click at [609, 368] on button "Describe with AI" at bounding box center [621, 382] width 122 height 30
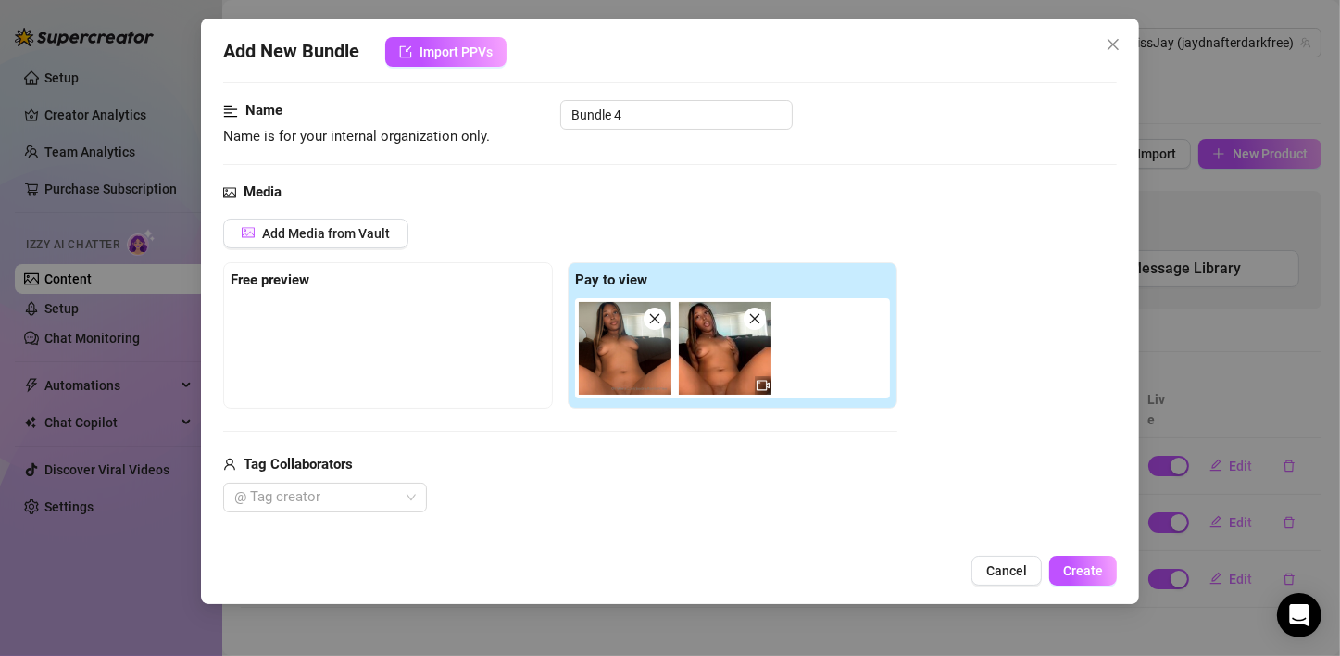
scroll to position [17, 0]
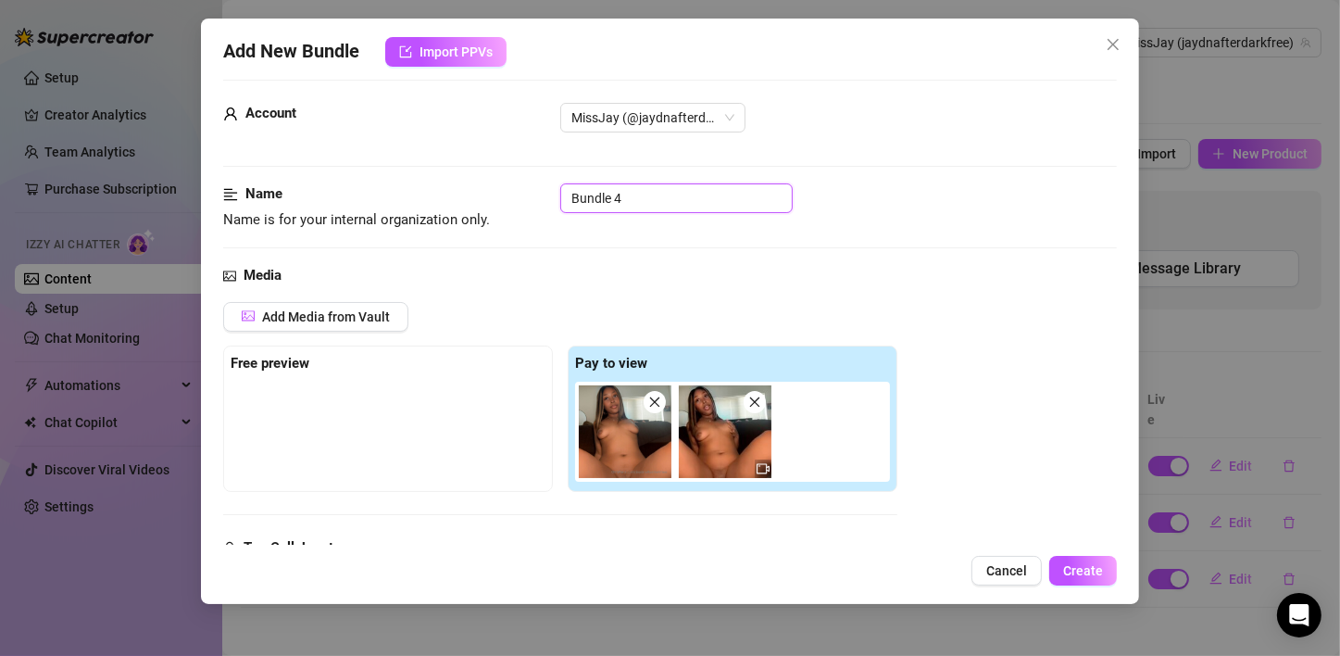
drag, startPoint x: 640, startPoint y: 197, endPoint x: 388, endPoint y: 192, distance: 251.9
click at [392, 194] on div "Name Name is for your internal organization only. Bundle 4" at bounding box center [669, 206] width 893 height 47
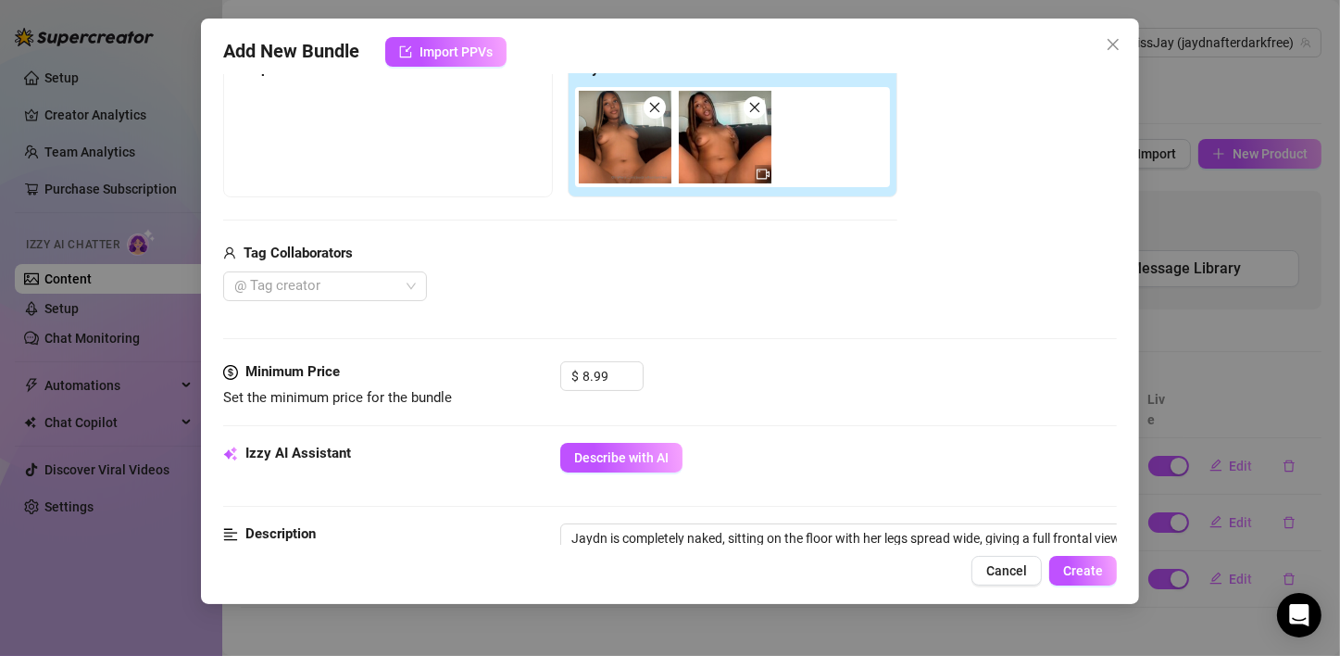
scroll to position [121, 0]
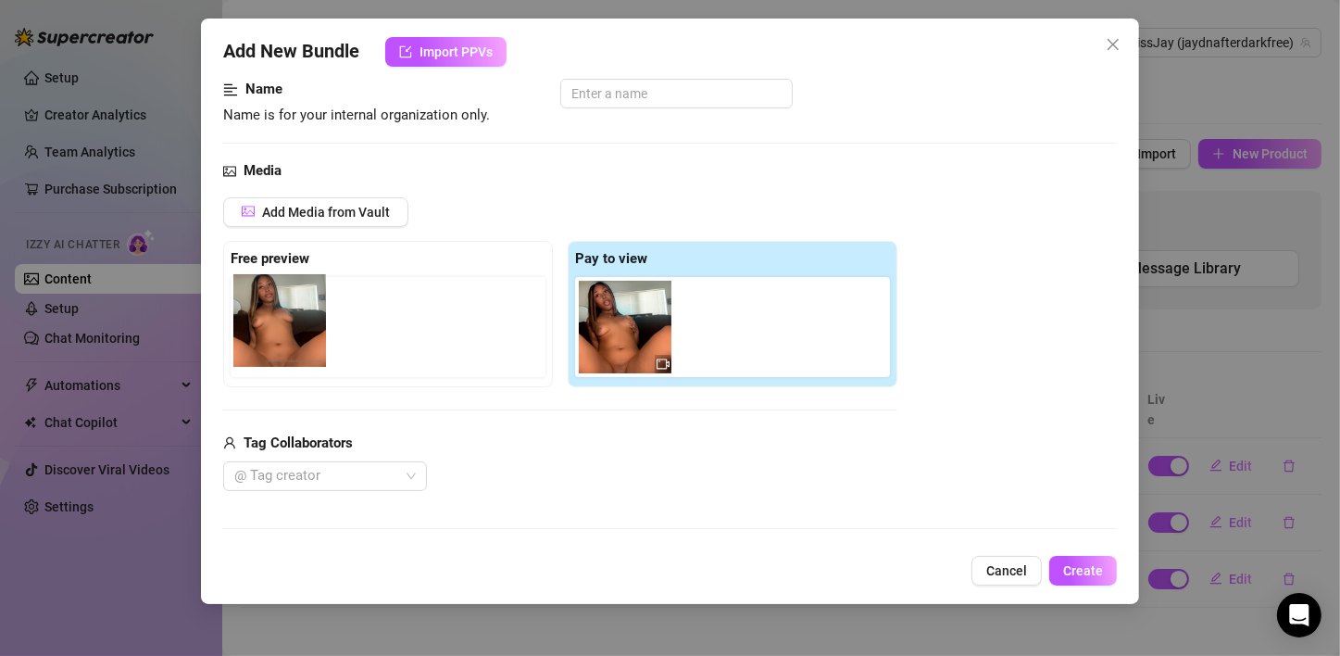
drag, startPoint x: 611, startPoint y: 335, endPoint x: 261, endPoint y: 330, distance: 350.0
click at [261, 330] on div "Free preview Pay to view" at bounding box center [560, 314] width 674 height 146
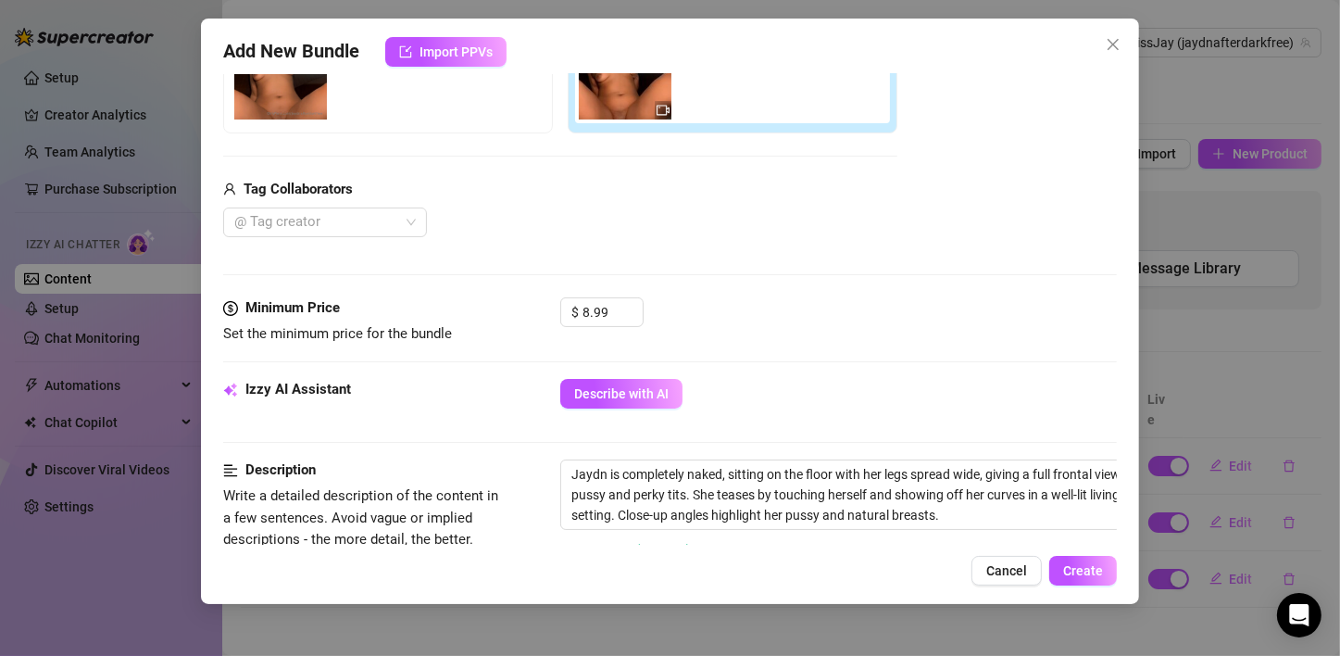
scroll to position [214, 0]
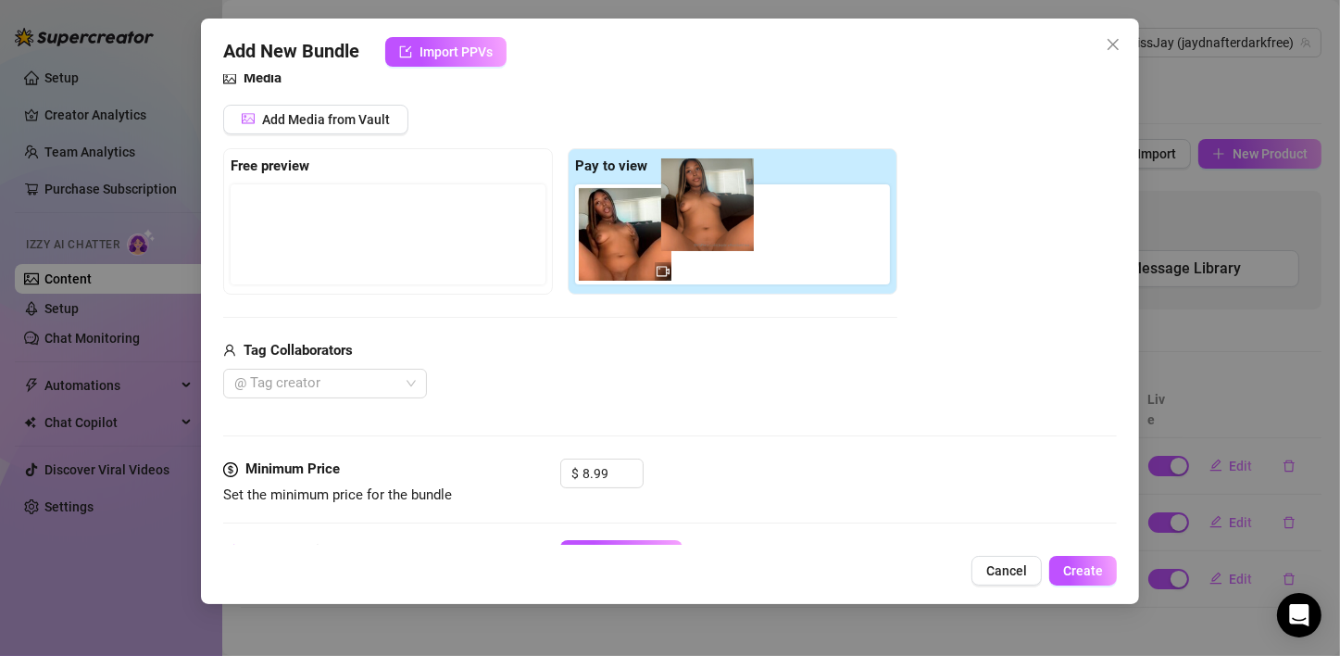
drag, startPoint x: 275, startPoint y: 256, endPoint x: 706, endPoint y: 227, distance: 432.4
click at [706, 227] on div "Free preview Pay to view" at bounding box center [560, 221] width 674 height 146
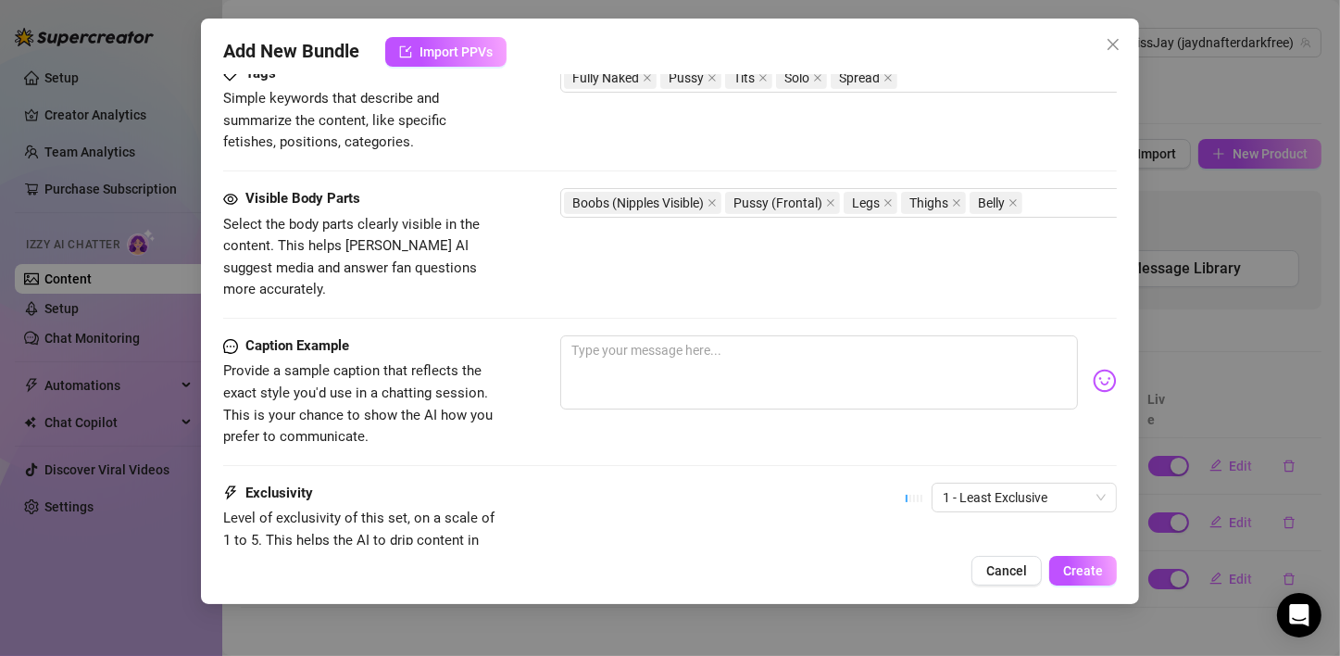
scroll to position [955, 0]
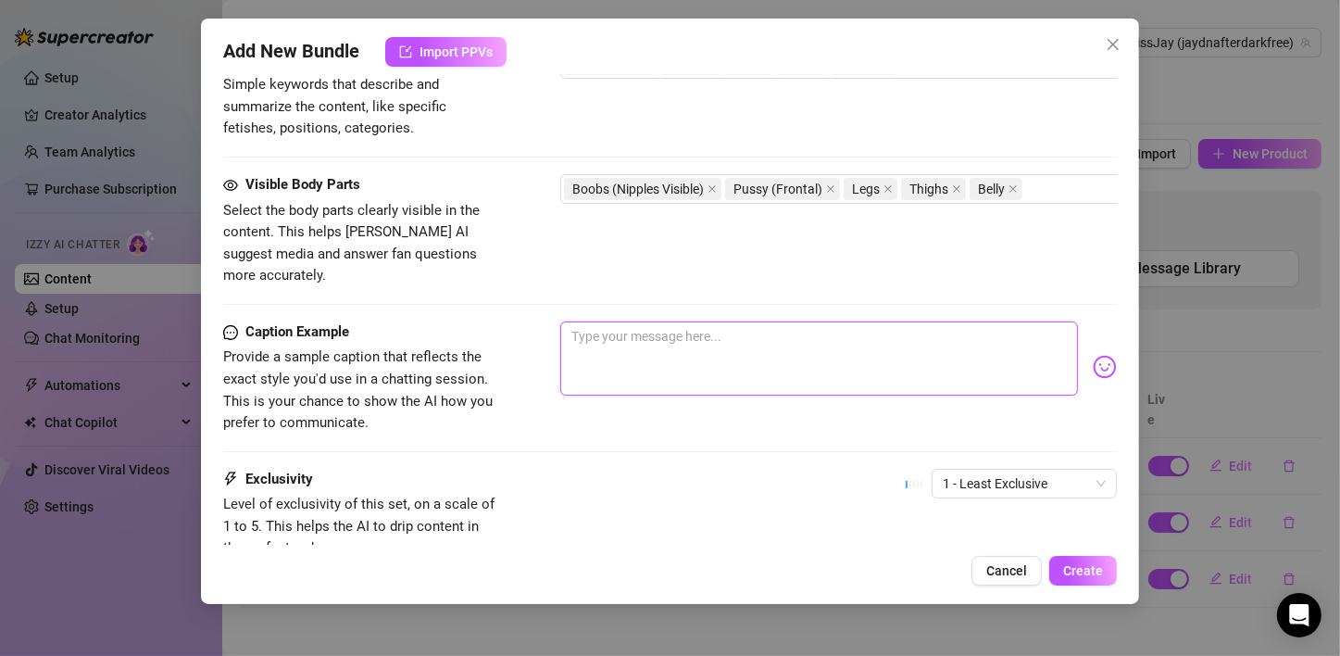
click at [769, 326] on textarea at bounding box center [819, 358] width 518 height 74
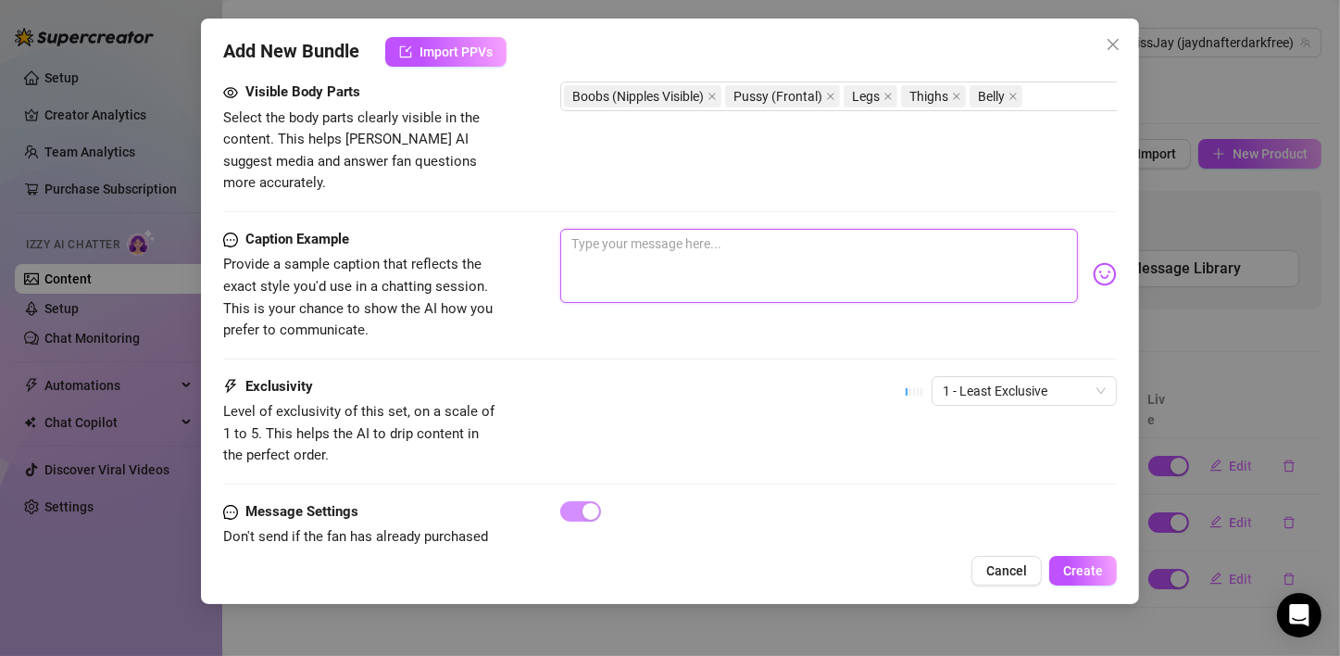
scroll to position [1097, 0]
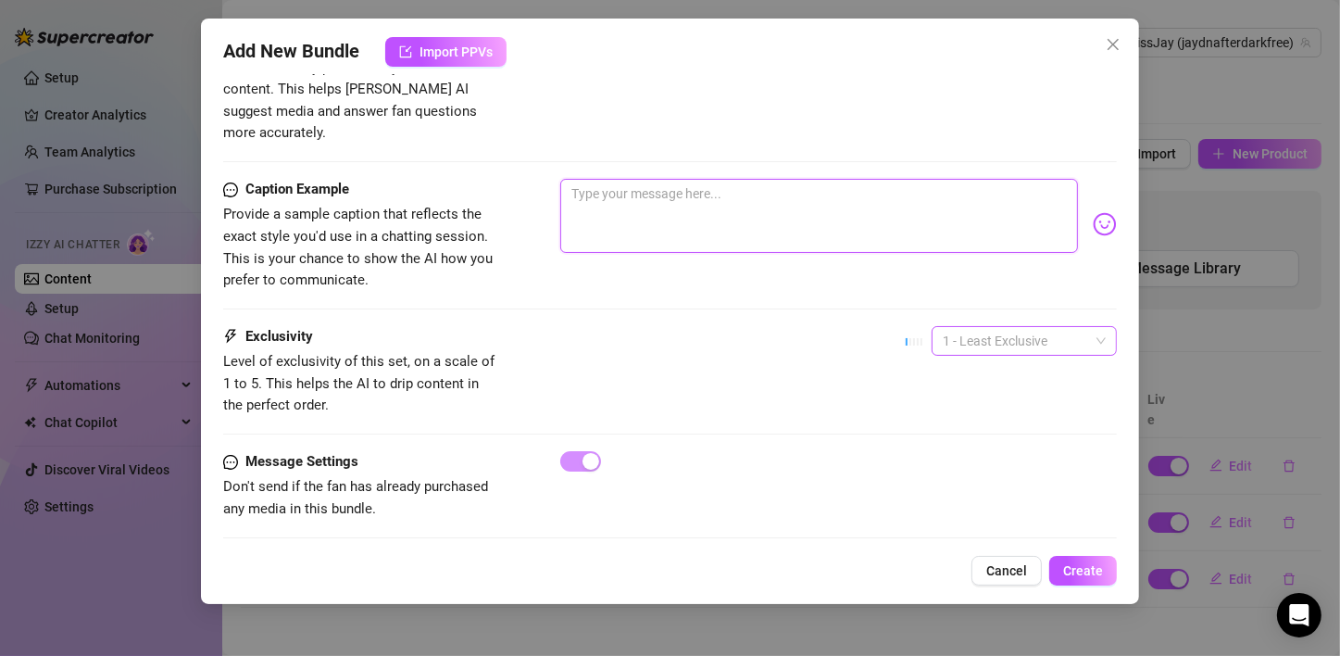
click at [998, 327] on span "1 - Least Exclusive" at bounding box center [1024, 341] width 163 height 28
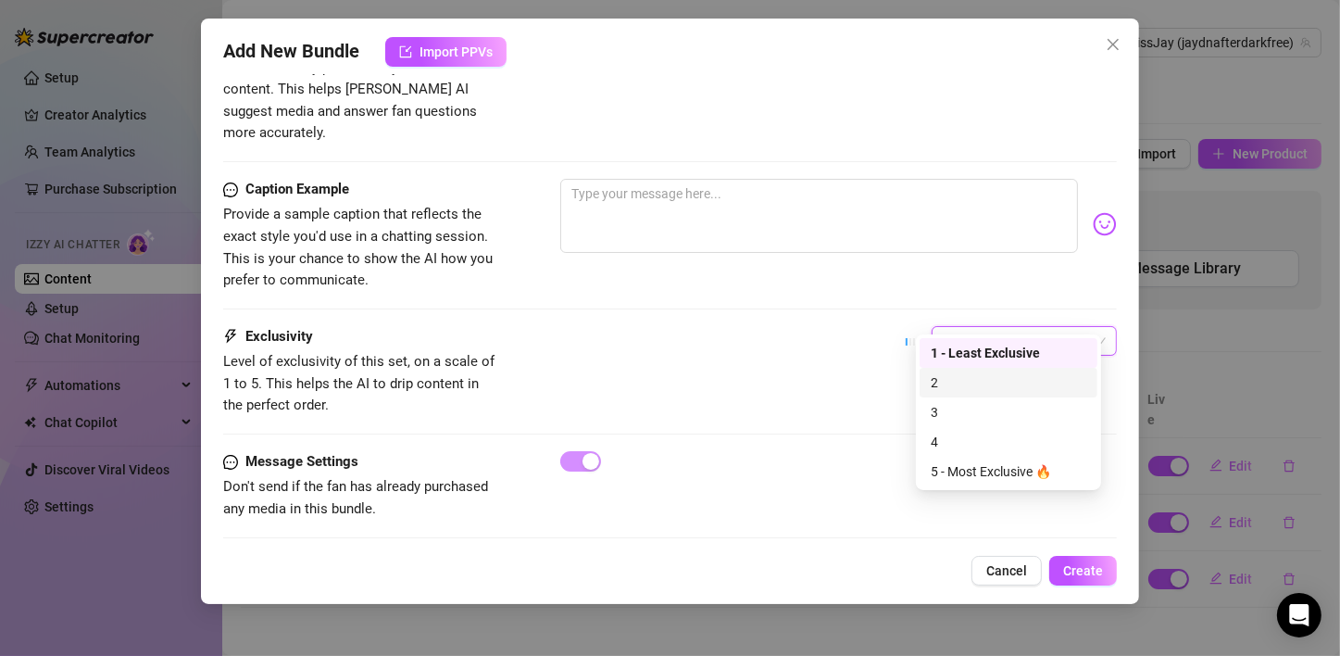
click at [999, 384] on div "2" at bounding box center [1009, 382] width 156 height 20
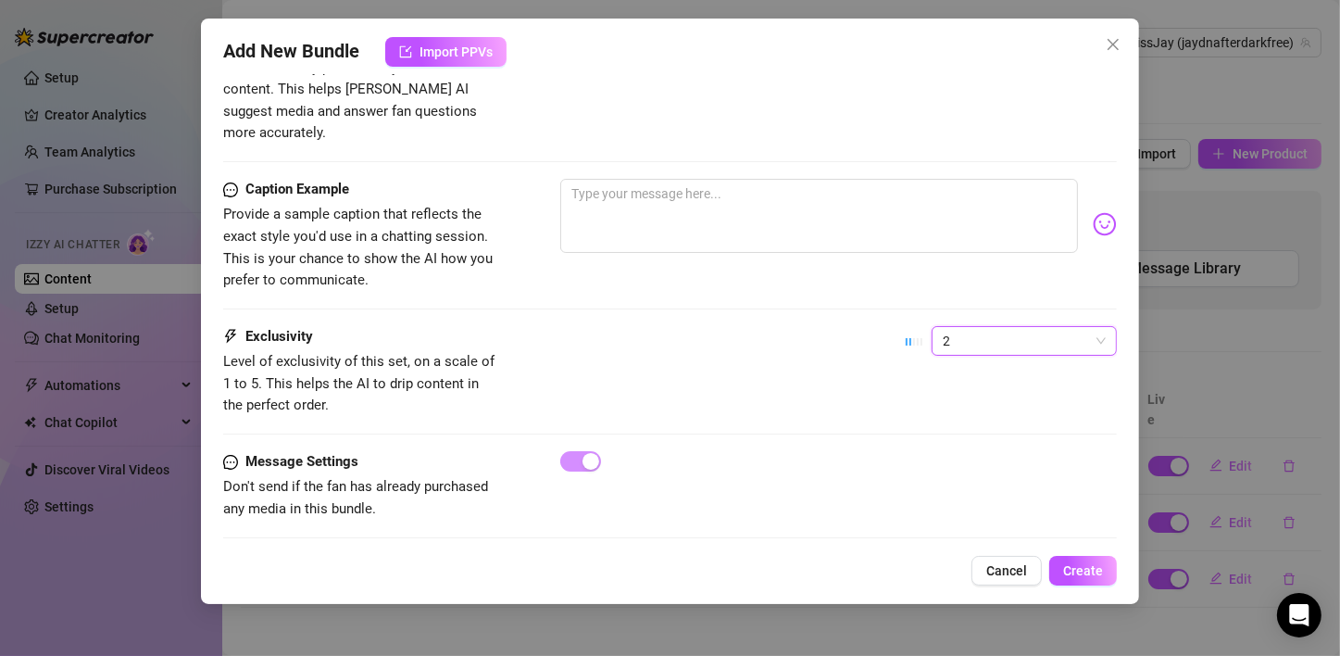
scroll to position [819, 0]
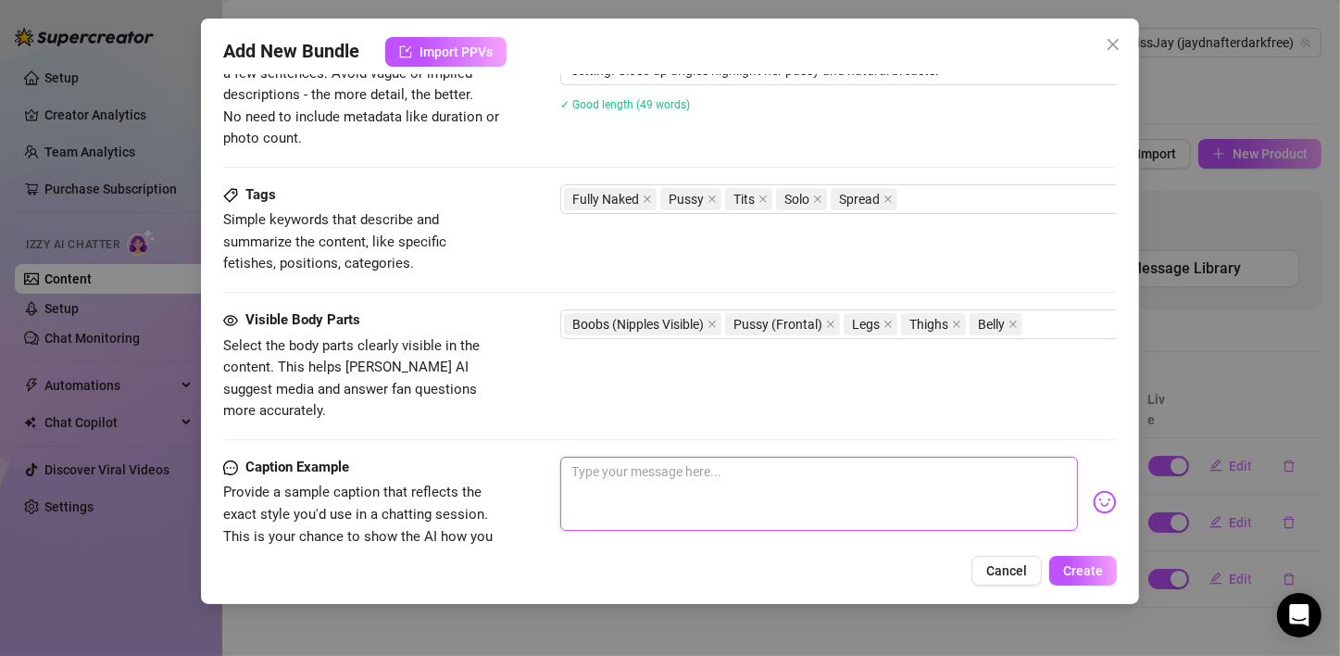
click at [614, 479] on textarea at bounding box center [819, 493] width 518 height 74
type textarea "F"
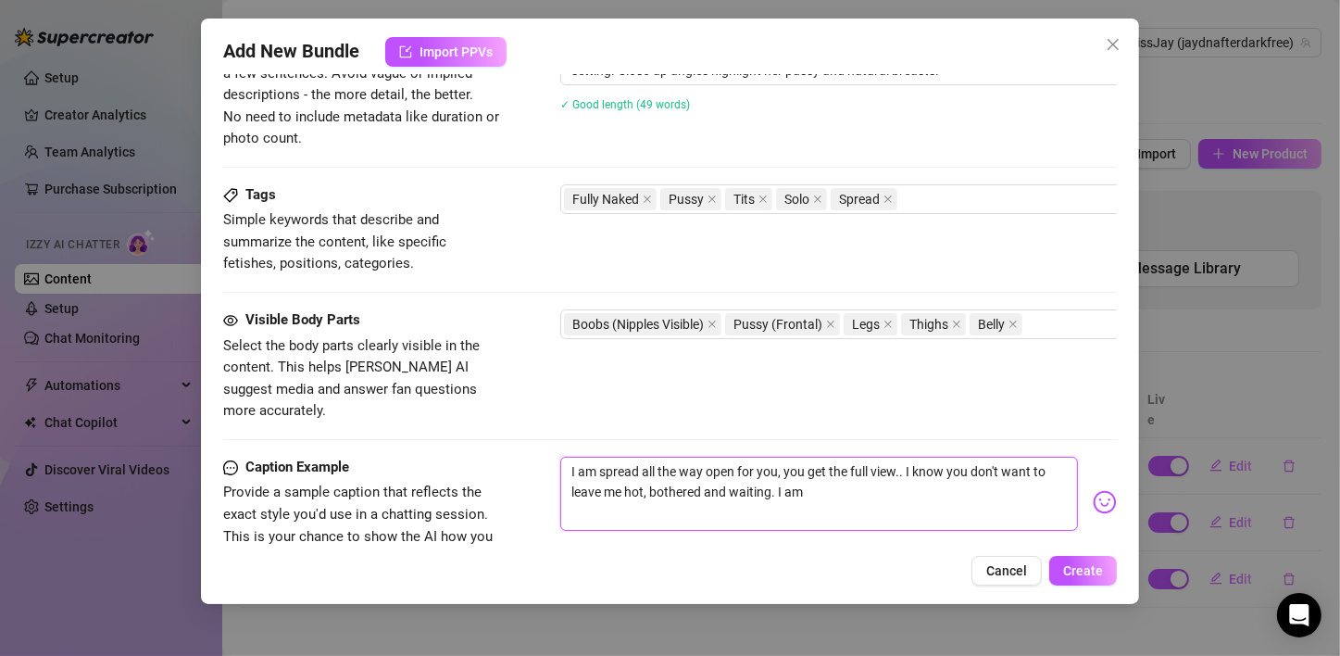
type textarea "I am spread all the way open for you, you get the full view.. I know you don't …"
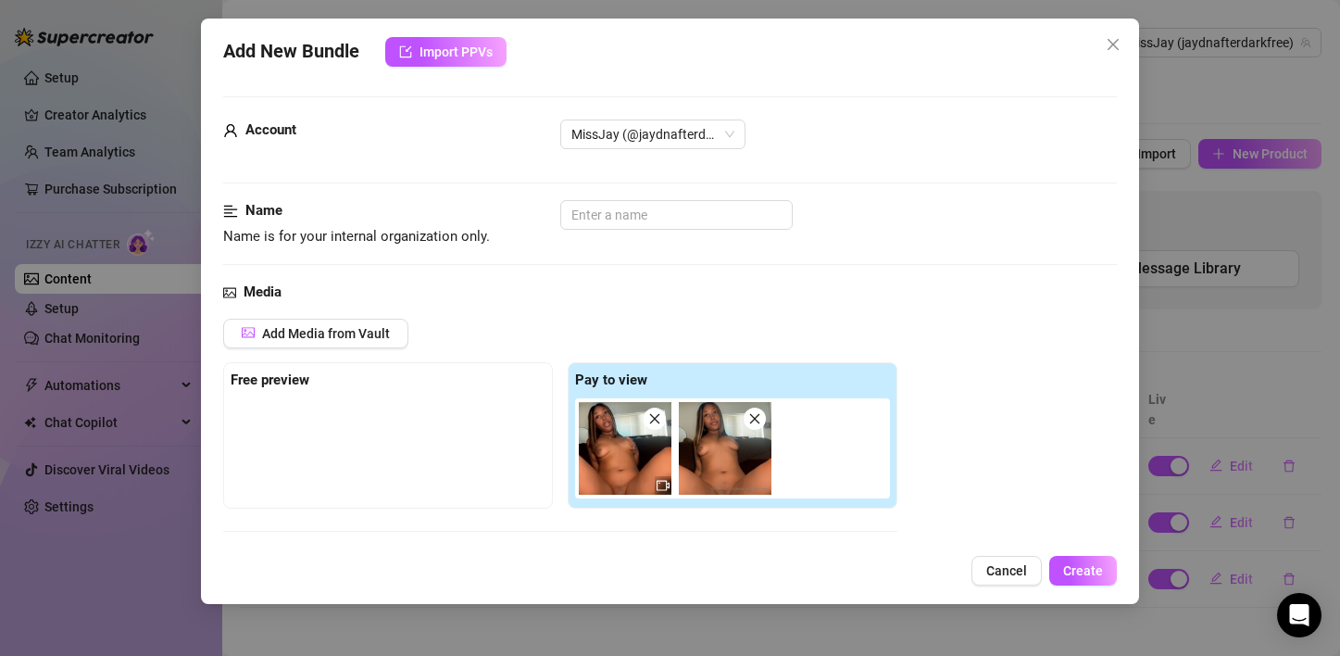
type textarea "I am spread all the way open for you, you get the full view.. I know you don't …"
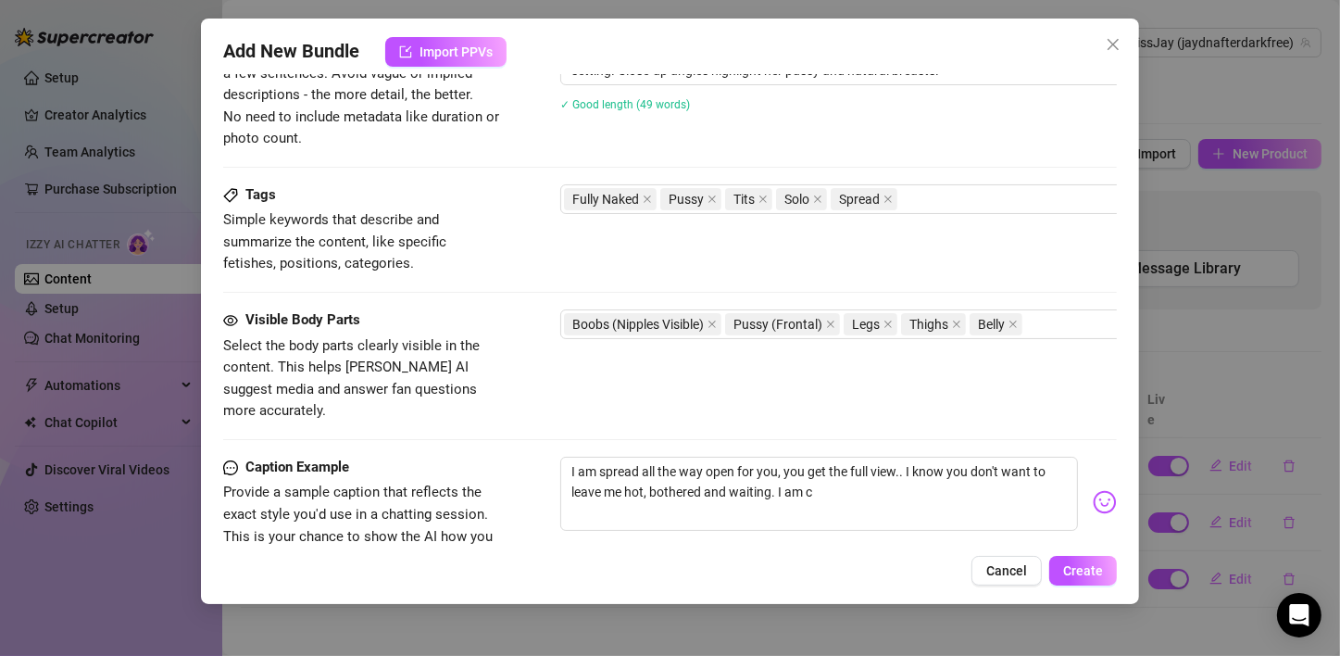
type textarea "I am spread all the way open for you, you get the full view.. I know you don't …"
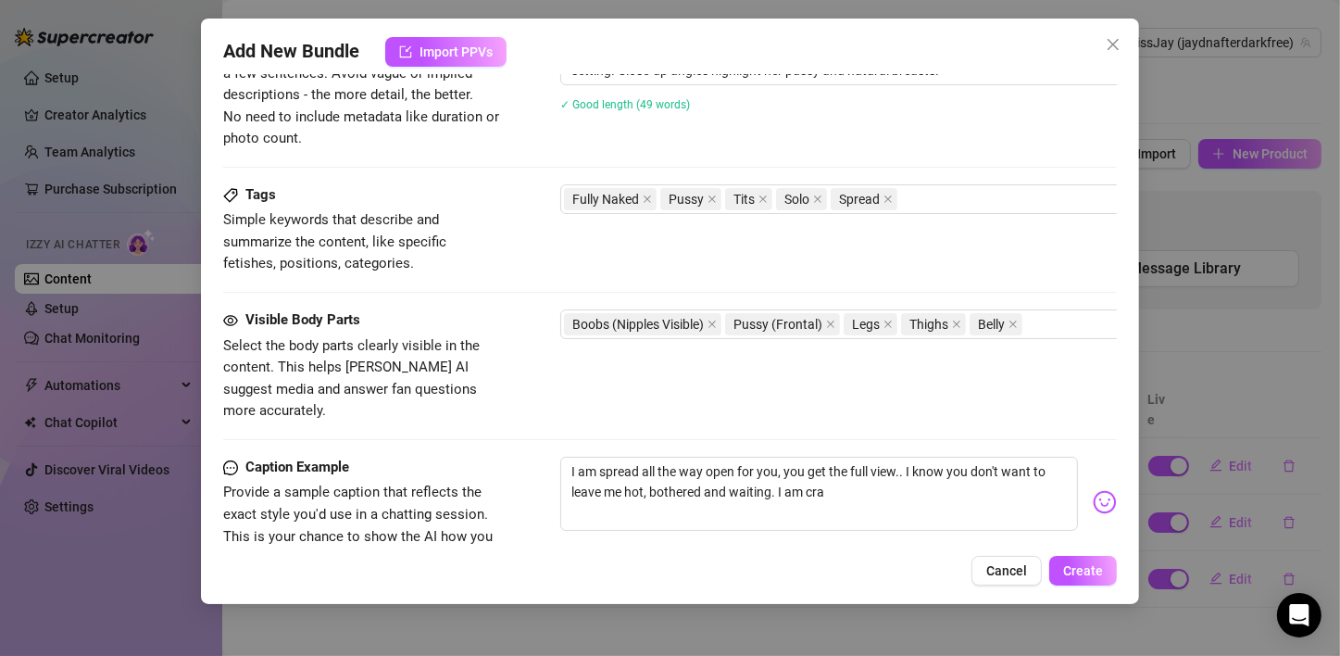
type textarea "I am spread all the way open for you, you get the full view.. I know you don't …"
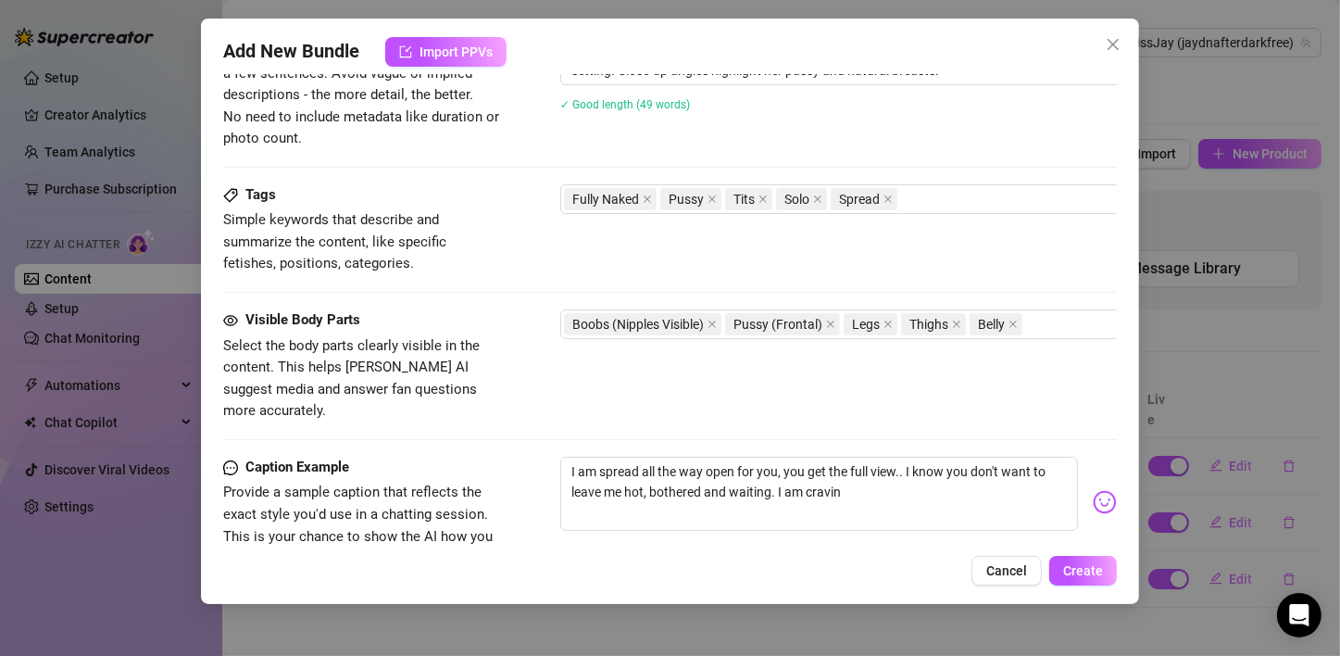
type textarea "I am spread all the way open for you, you get the full view.. I know you don't …"
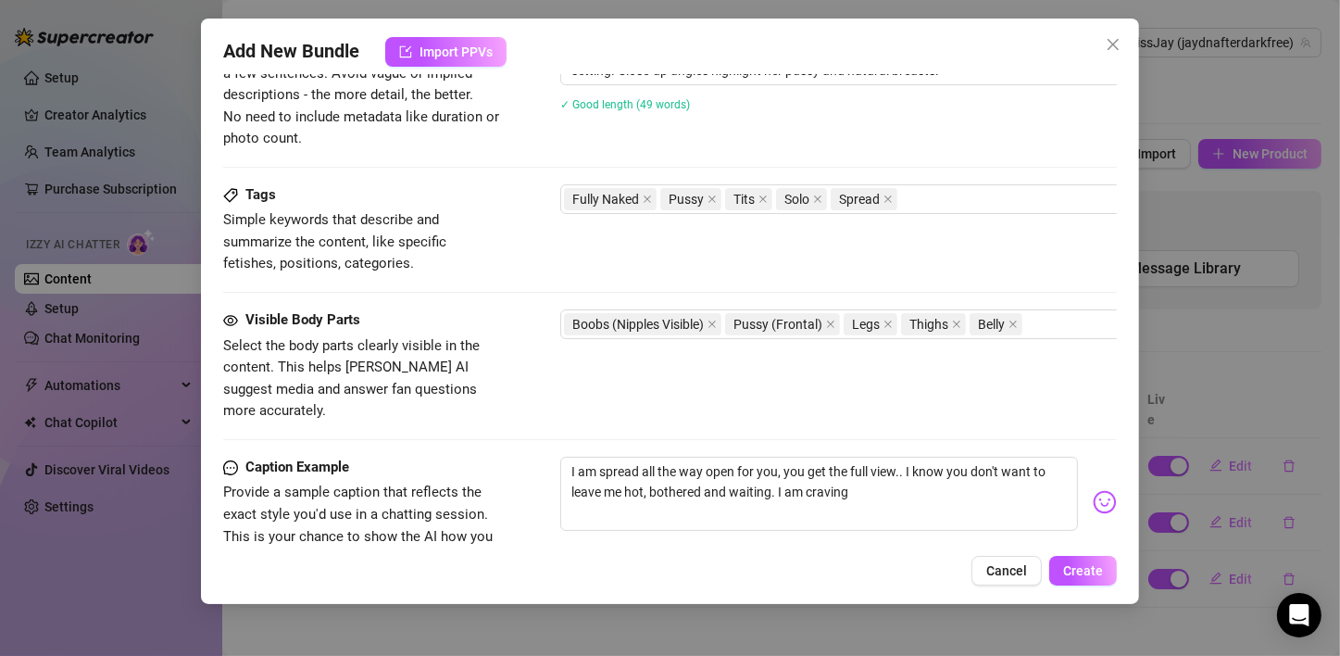
type textarea "I am spread all the way open for you, you get the full view.. I know you don't …"
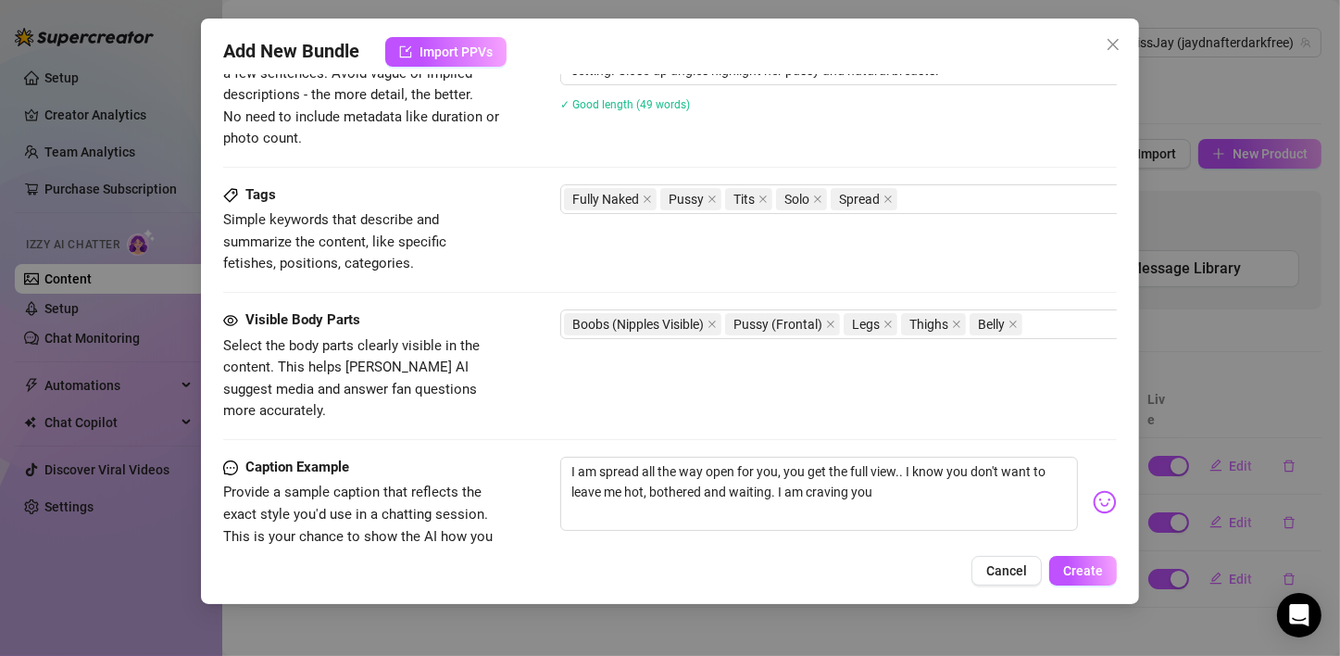
type textarea "I am spread all the way open for you, you get the full view.. I know you don't …"
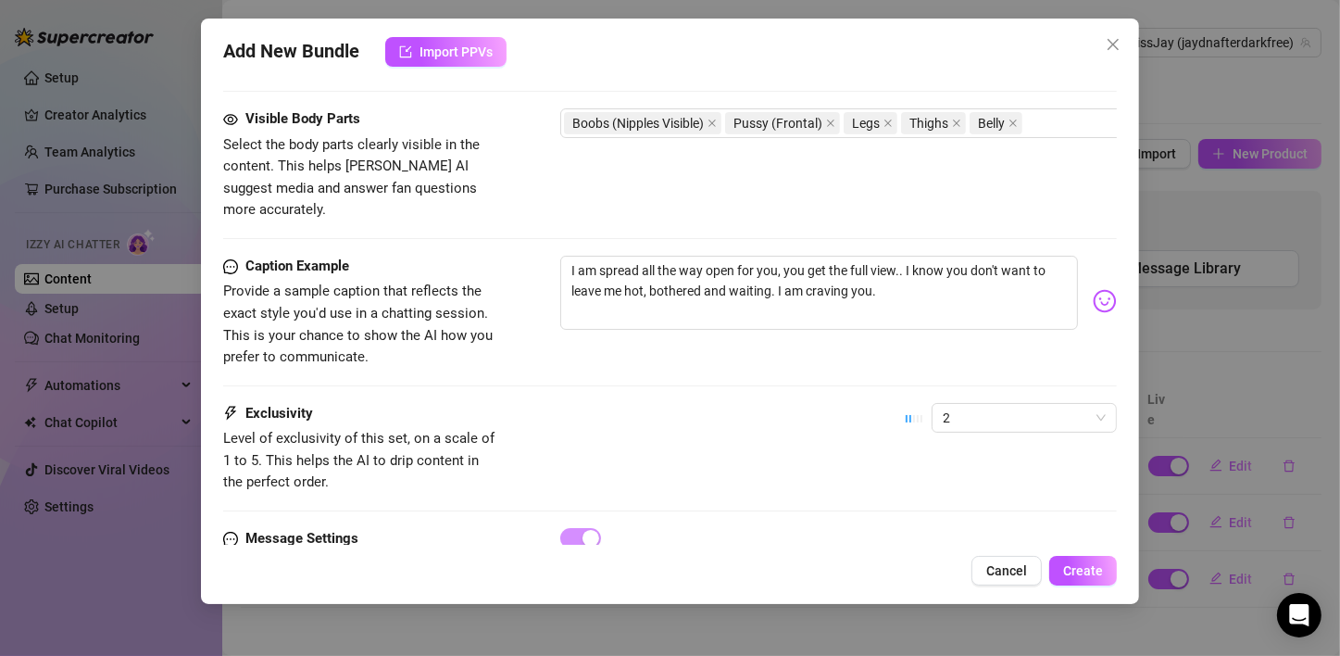
scroll to position [1097, 0]
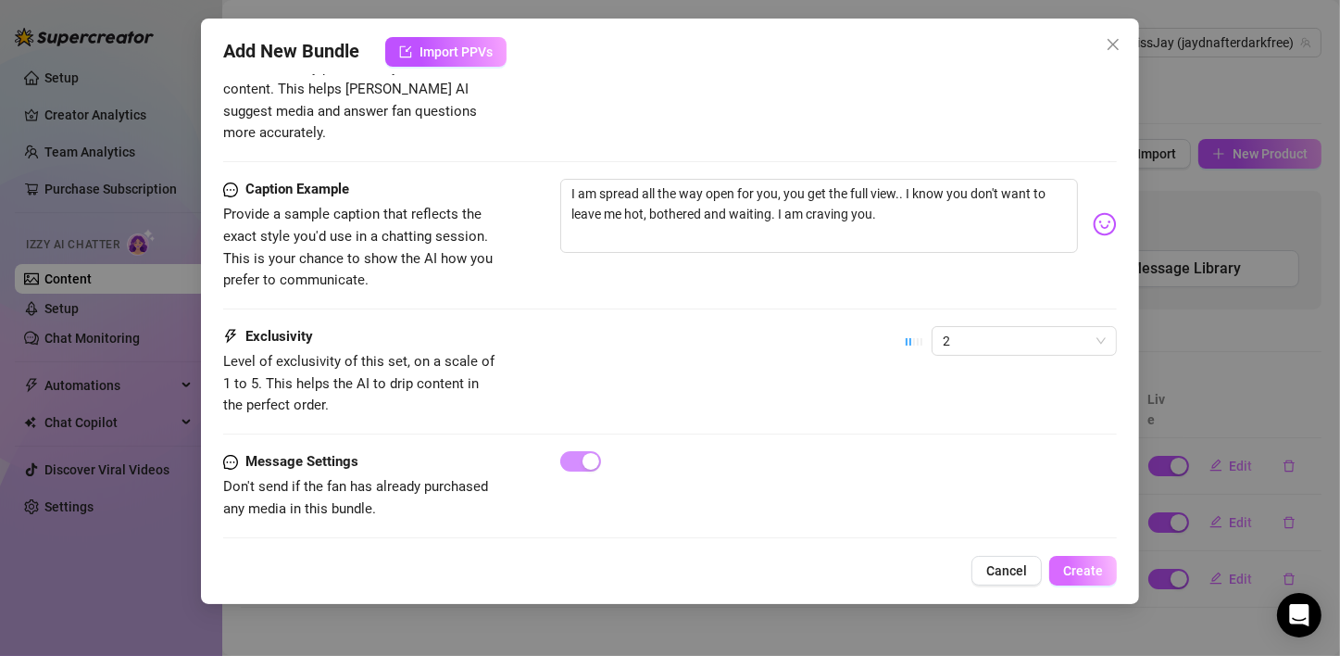
type textarea "I am spread all the way open for you, you get the full view.. I know you don't …"
click at [1106, 580] on button "Create" at bounding box center [1083, 571] width 68 height 30
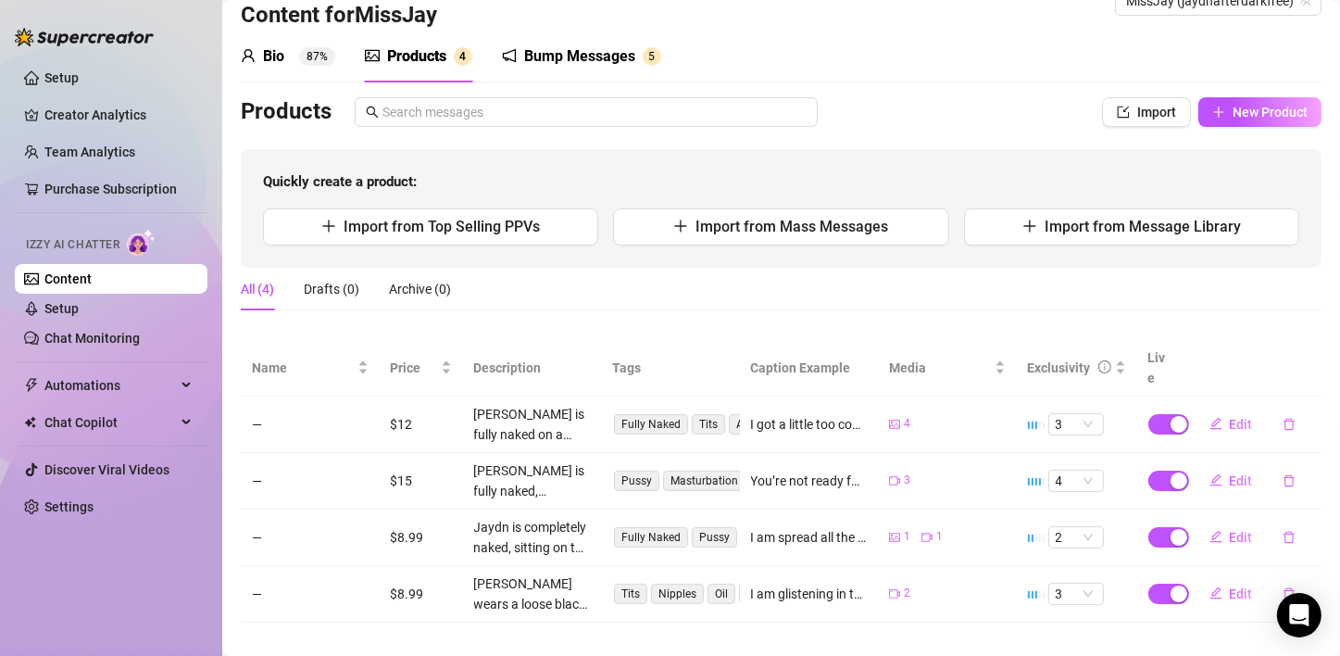
scroll to position [42, 0]
click at [1070, 470] on span "4" at bounding box center [1076, 480] width 41 height 20
click at [1064, 618] on div "5 🔥" at bounding box center [1063, 611] width 26 height 20
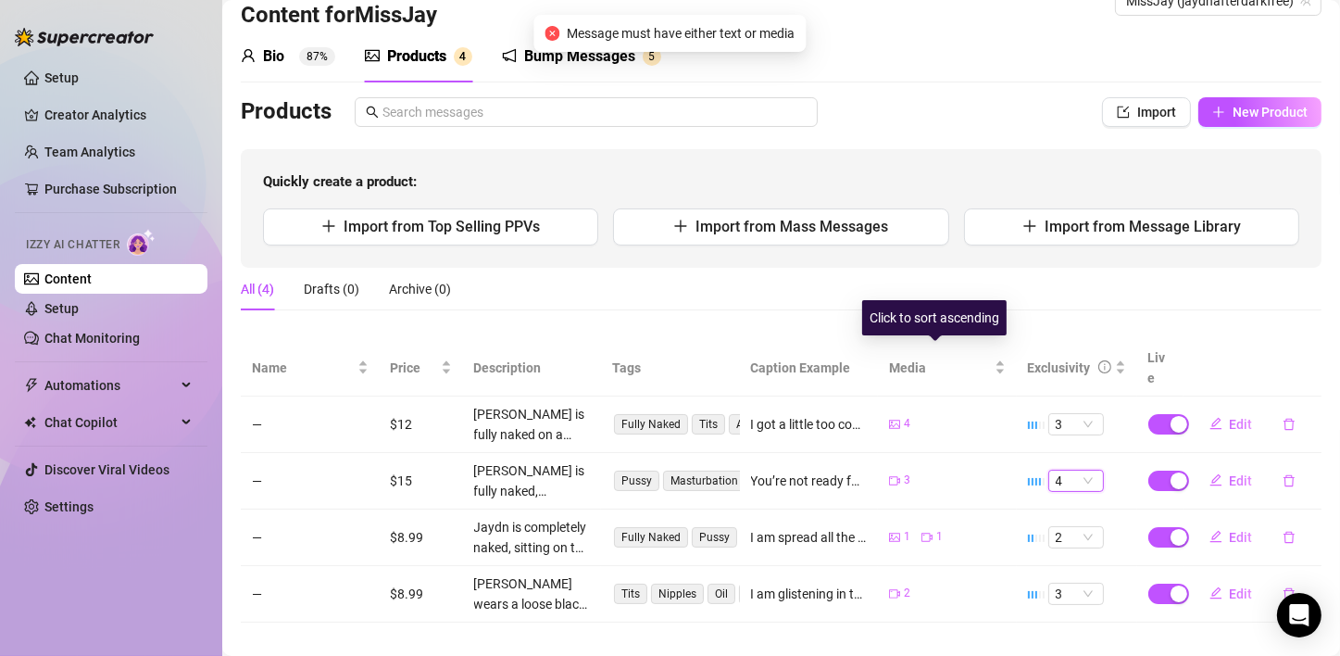
click at [928, 298] on div "All (4) Drafts (0) Archive (0)" at bounding box center [781, 289] width 1081 height 43
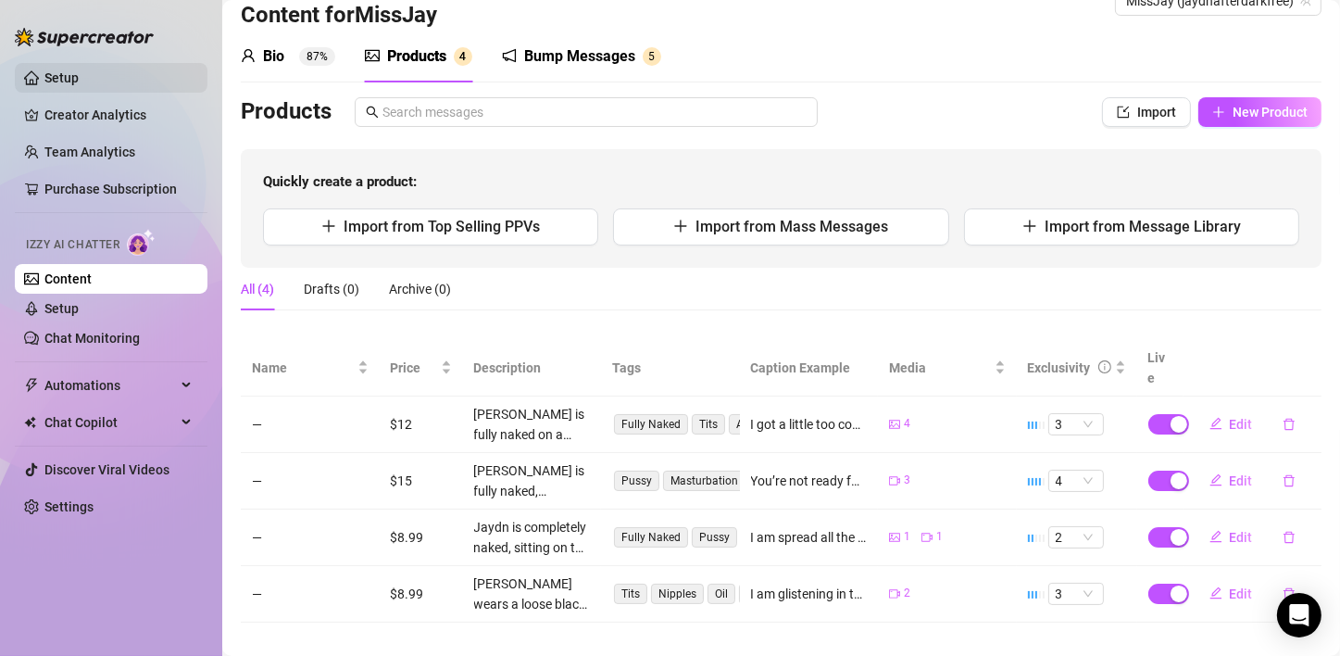
click at [79, 77] on link "Setup" at bounding box center [61, 77] width 34 height 15
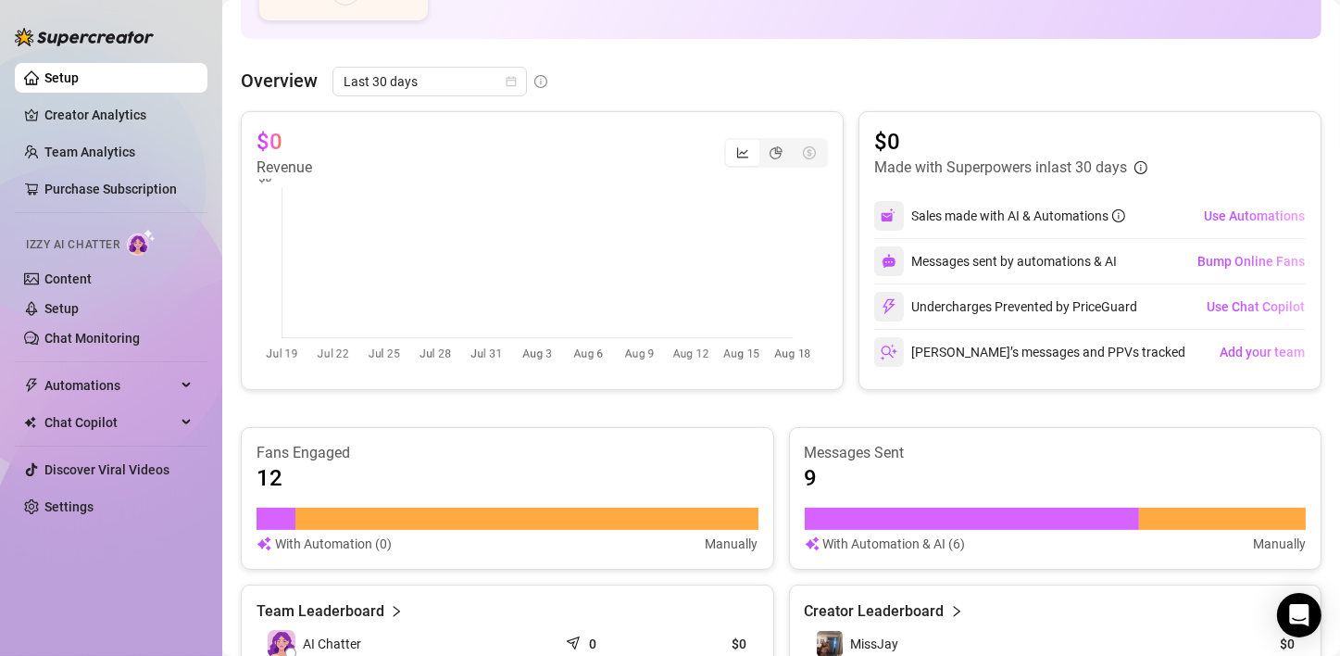
scroll to position [412, 0]
